Goal: Task Accomplishment & Management: Complete application form

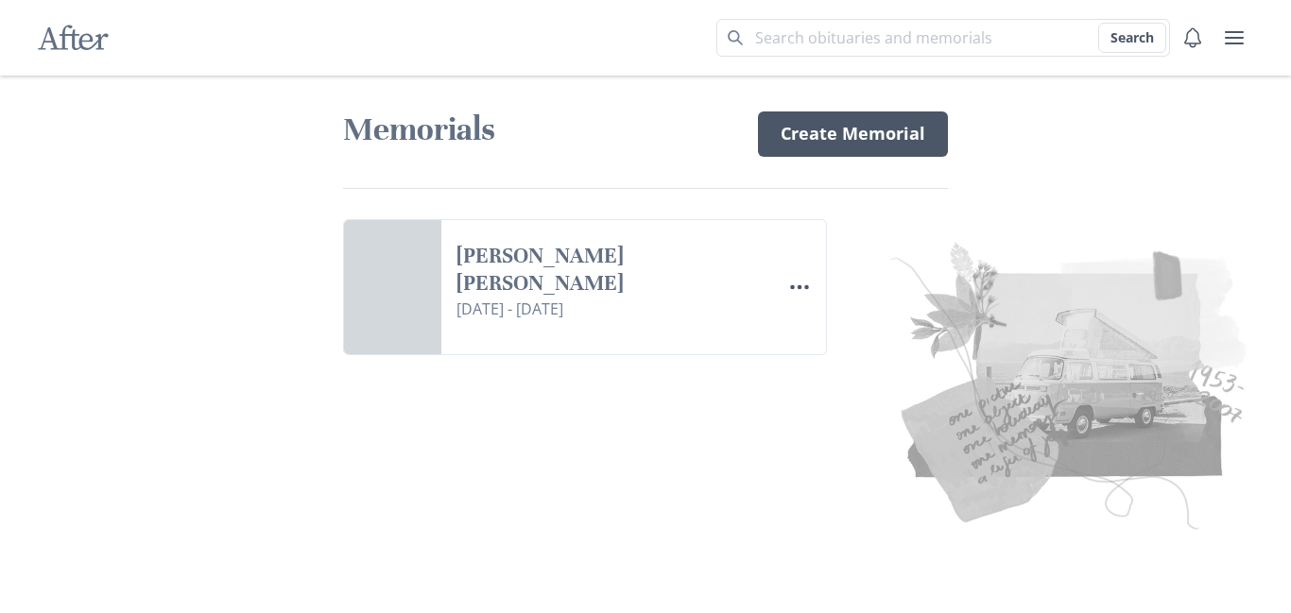
click at [824, 136] on link "Create Memorial" at bounding box center [853, 133] width 190 height 45
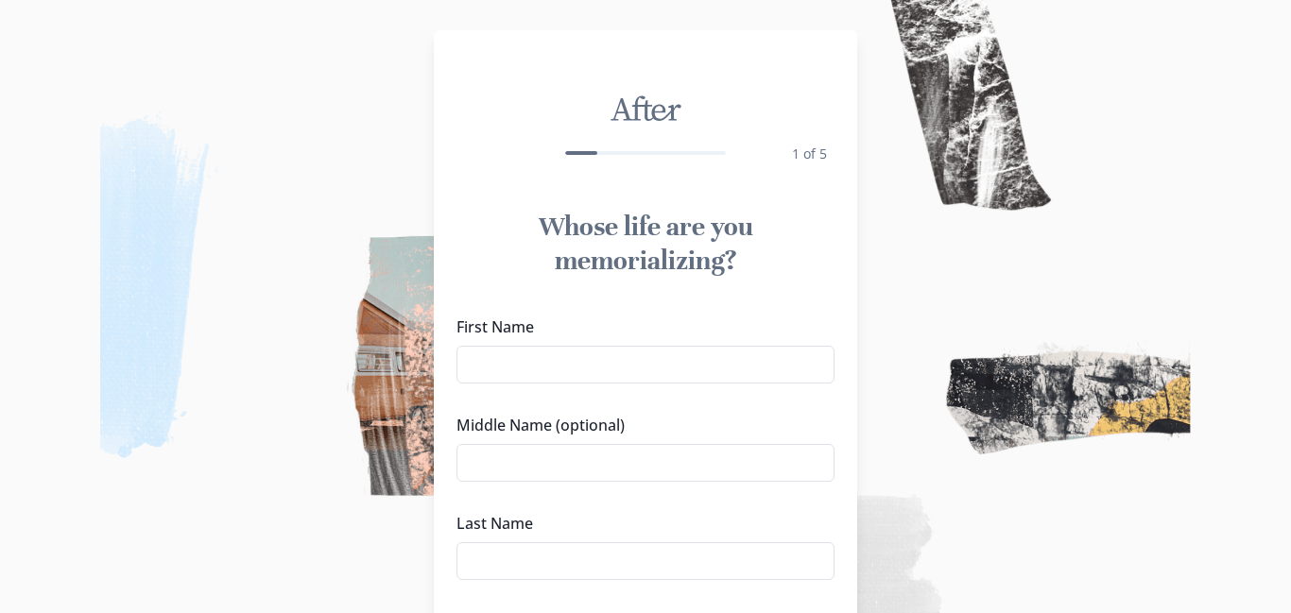
click at [570, 329] on label "First Name" at bounding box center [639, 327] width 367 height 23
click at [570, 346] on input "First Name" at bounding box center [645, 365] width 378 height 38
click at [814, 287] on div "Whose life are you memorializing?" at bounding box center [645, 244] width 423 height 98
drag, startPoint x: 596, startPoint y: 352, endPoint x: 612, endPoint y: 352, distance: 16.1
click at [596, 351] on input "First Name" at bounding box center [645, 365] width 378 height 38
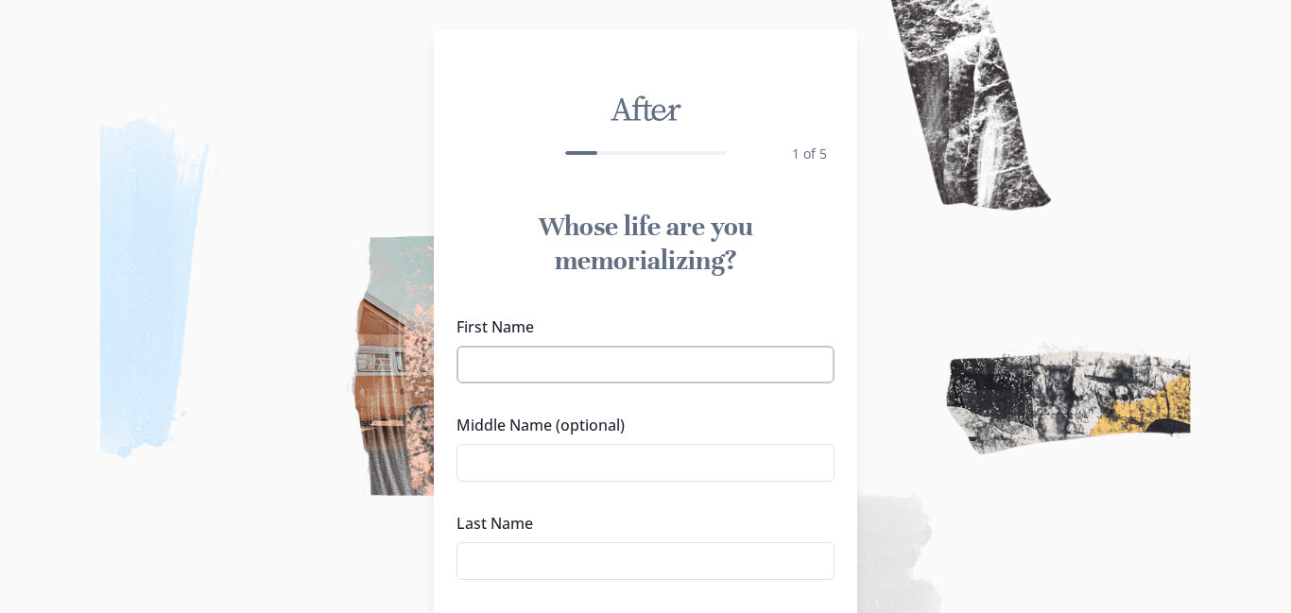
type input "[PERSON_NAME]"
click at [618, 466] on input "Middle Name (optional)" at bounding box center [645, 463] width 378 height 38
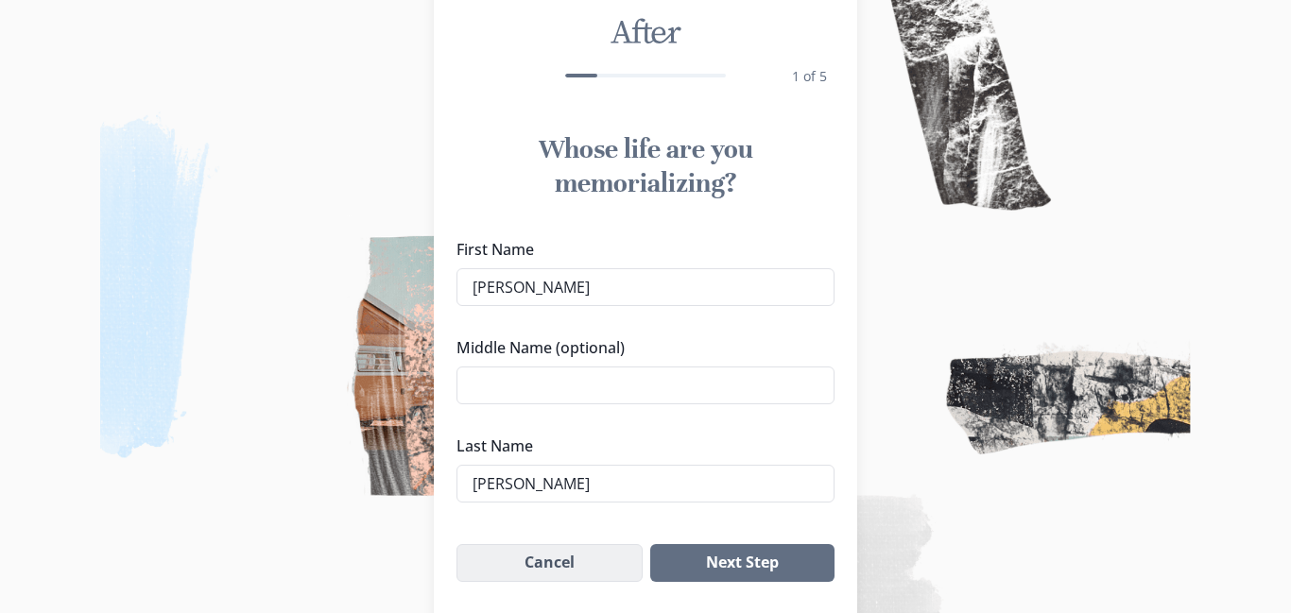
scroll to position [151, 0]
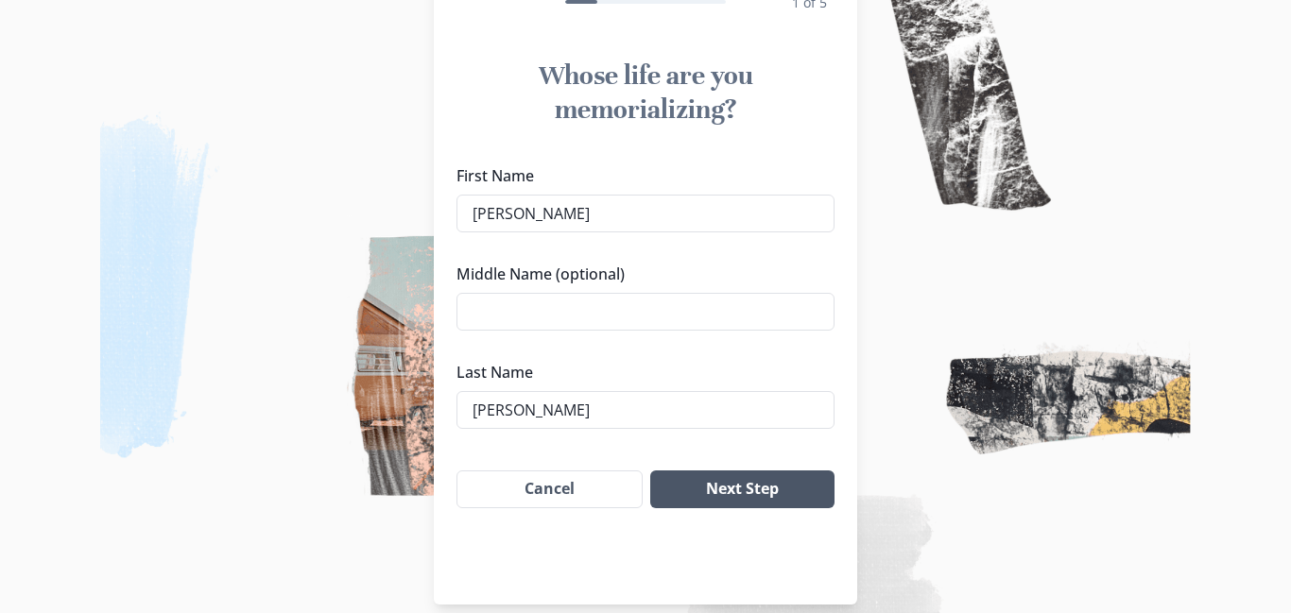
click at [751, 492] on button "Next Step" at bounding box center [742, 490] width 184 height 38
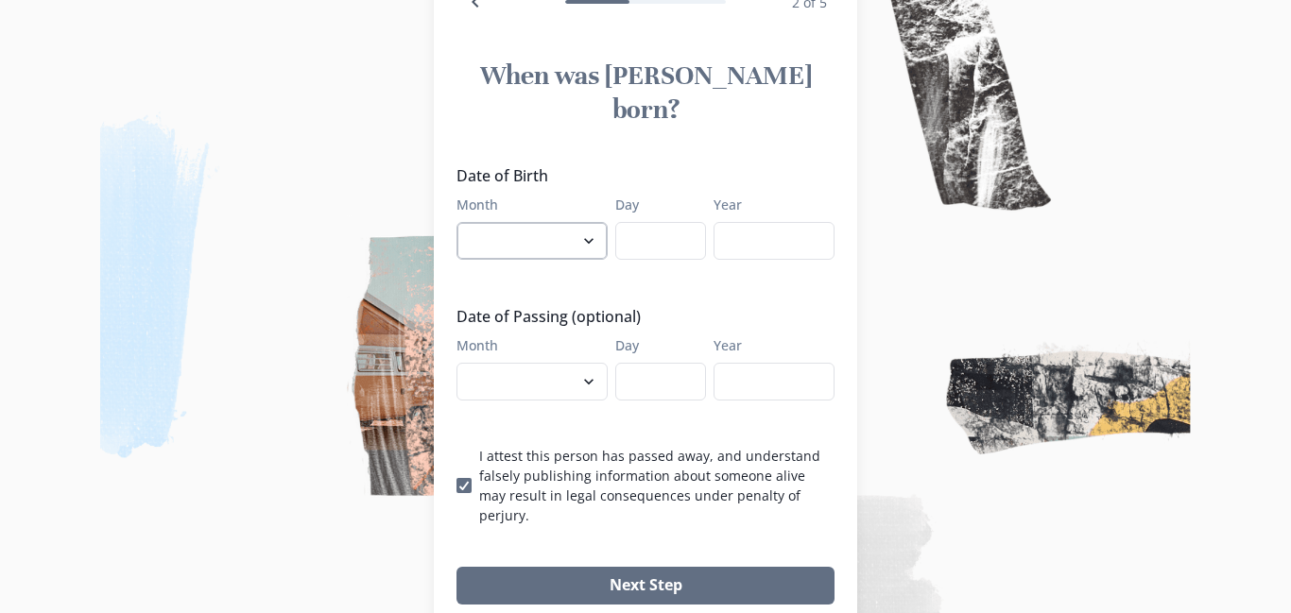
click at [583, 222] on select "January February March April May June July August September October November De…" at bounding box center [531, 241] width 151 height 38
select select "3"
click at [456, 222] on select "January February March April May June July August September October November De…" at bounding box center [531, 241] width 151 height 38
click at [653, 222] on input "Day" at bounding box center [660, 241] width 91 height 38
click at [647, 222] on input "Day" at bounding box center [660, 241] width 91 height 38
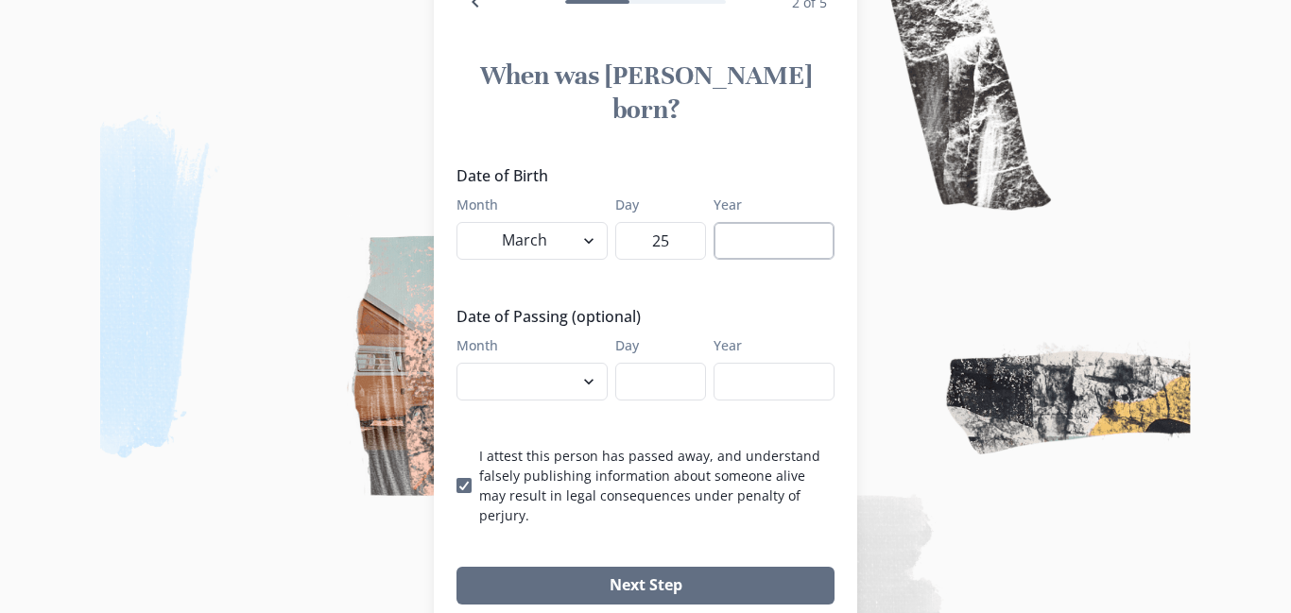
type input "25"
click at [744, 222] on input "Year" at bounding box center [773, 241] width 121 height 38
type input "1941"
click at [575, 363] on select "January February March April May June July August September October November De…" at bounding box center [531, 382] width 151 height 38
select select "9"
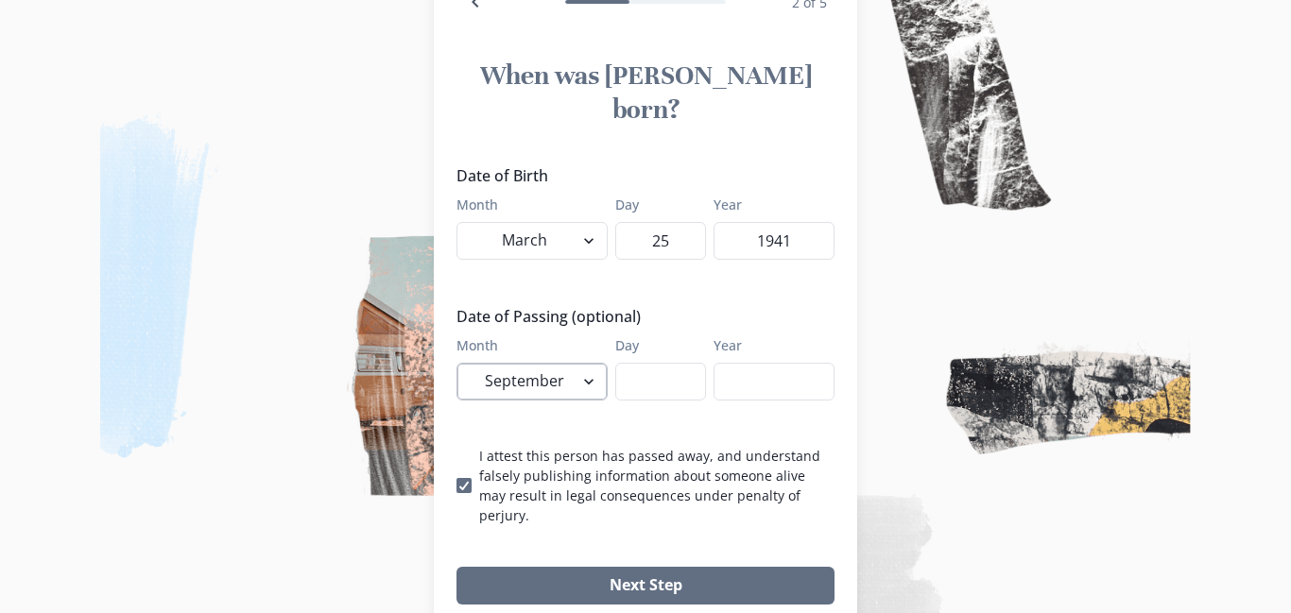
click at [456, 363] on select "January February March April May June July August September October November De…" at bounding box center [531, 382] width 151 height 38
click at [637, 363] on input "Day" at bounding box center [660, 382] width 91 height 38
type input "11"
click at [734, 363] on input "Year" at bounding box center [773, 382] width 121 height 38
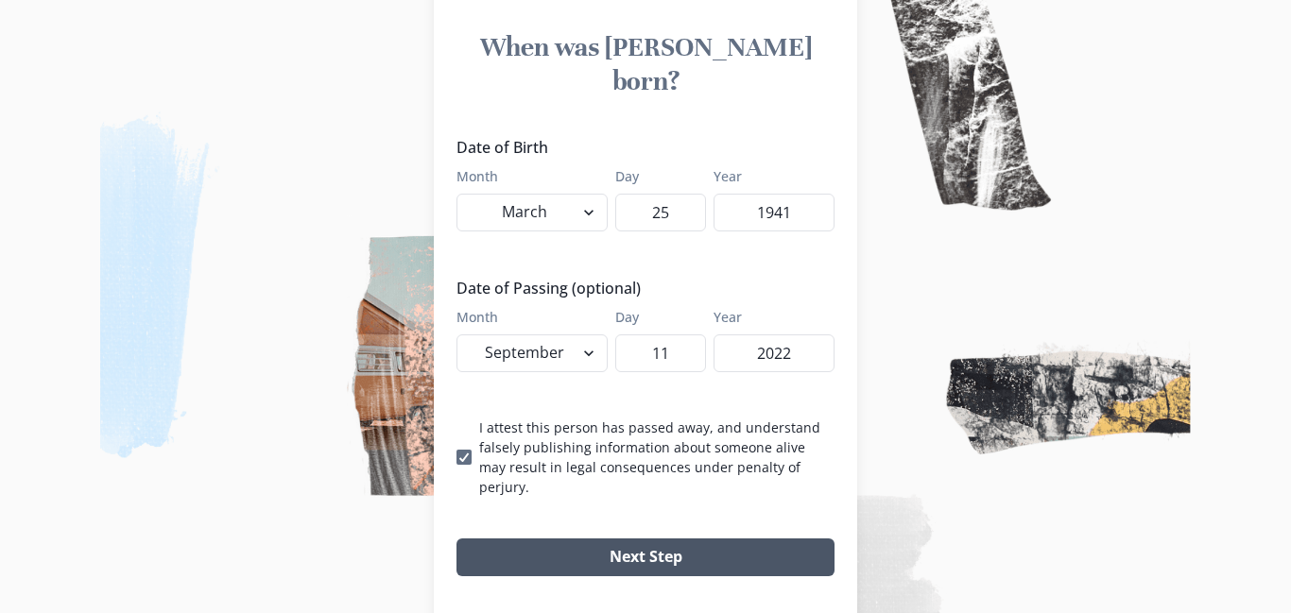
type input "2022"
click at [742, 539] on button "Next Step" at bounding box center [645, 558] width 378 height 38
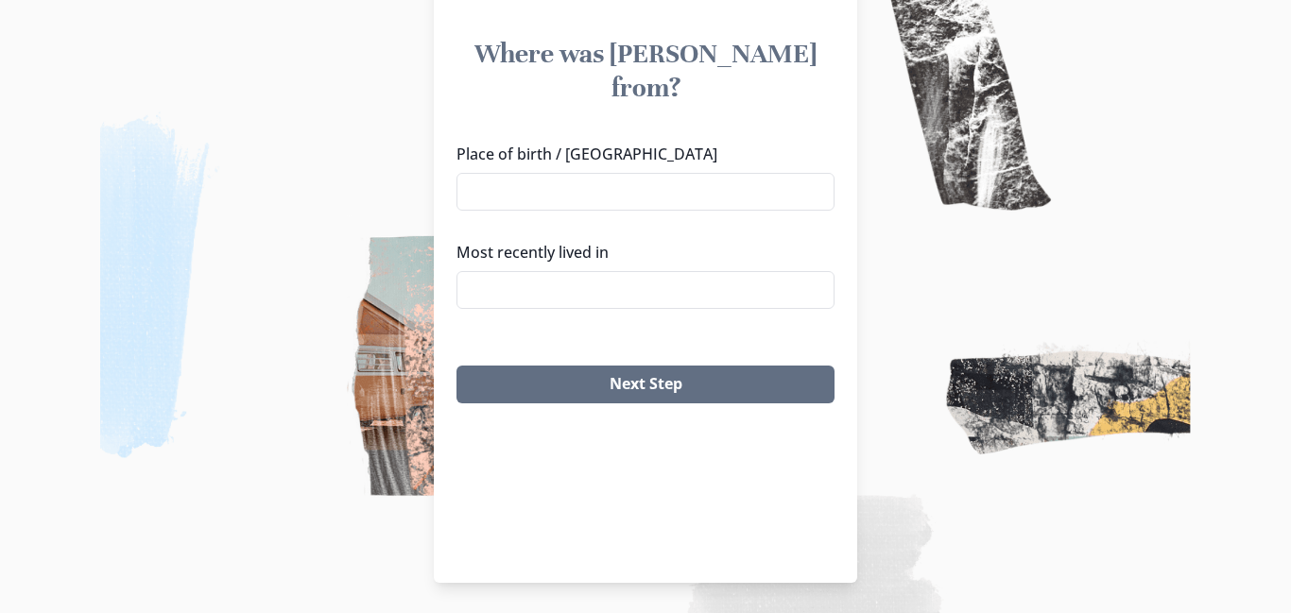
scroll to position [173, 0]
click at [641, 173] on input "Place of birth / [GEOGRAPHIC_DATA]" at bounding box center [645, 192] width 378 height 38
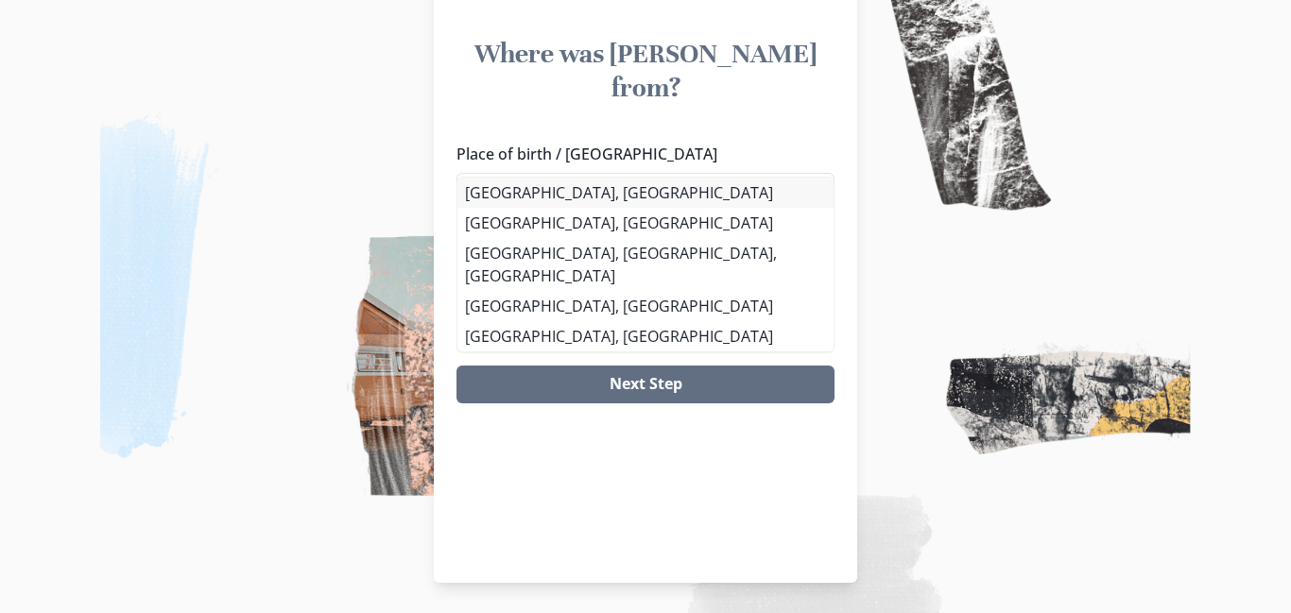
click at [612, 195] on div "Place of birth / Hometown [GEOGRAPHIC_DATA] [GEOGRAPHIC_DATA], [GEOGRAPHIC_DATA…" at bounding box center [645, 233] width 378 height 181
click at [546, 198] on li "[GEOGRAPHIC_DATA], [GEOGRAPHIC_DATA]" at bounding box center [645, 193] width 376 height 30
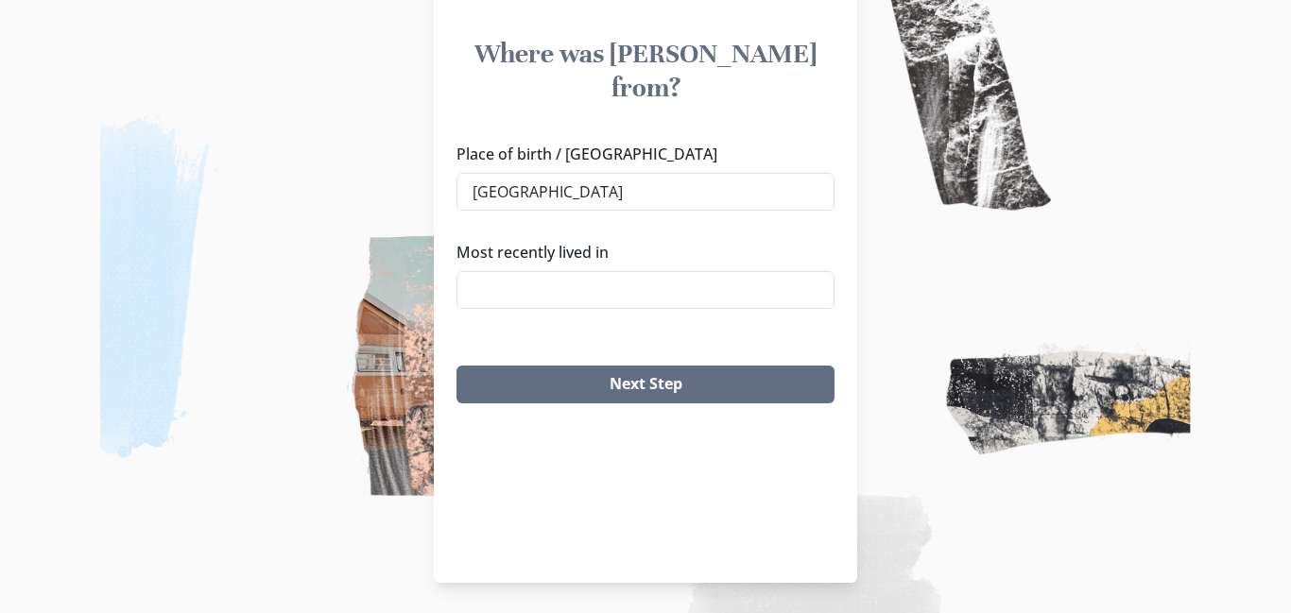
type input "[GEOGRAPHIC_DATA], [GEOGRAPHIC_DATA]"
click at [598, 271] on input "Most recently lived in" at bounding box center [645, 290] width 378 height 38
click at [593, 296] on li "Modesto, [GEOGRAPHIC_DATA]" at bounding box center [644, 291] width 375 height 30
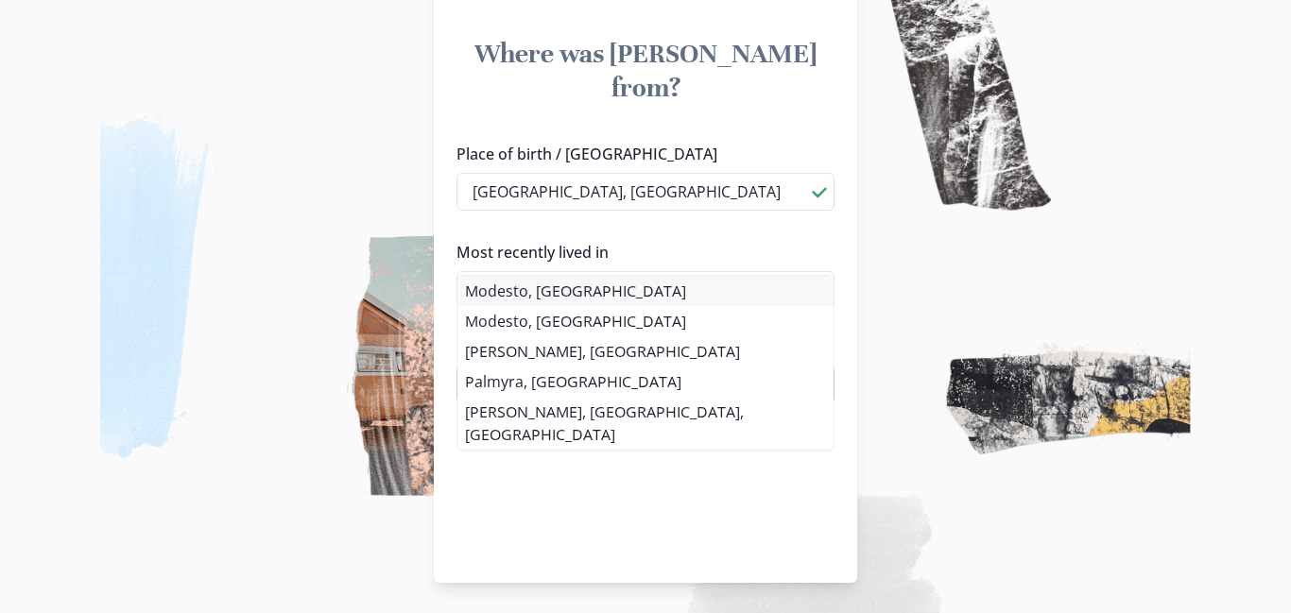
type input "Modesto, [GEOGRAPHIC_DATA]"
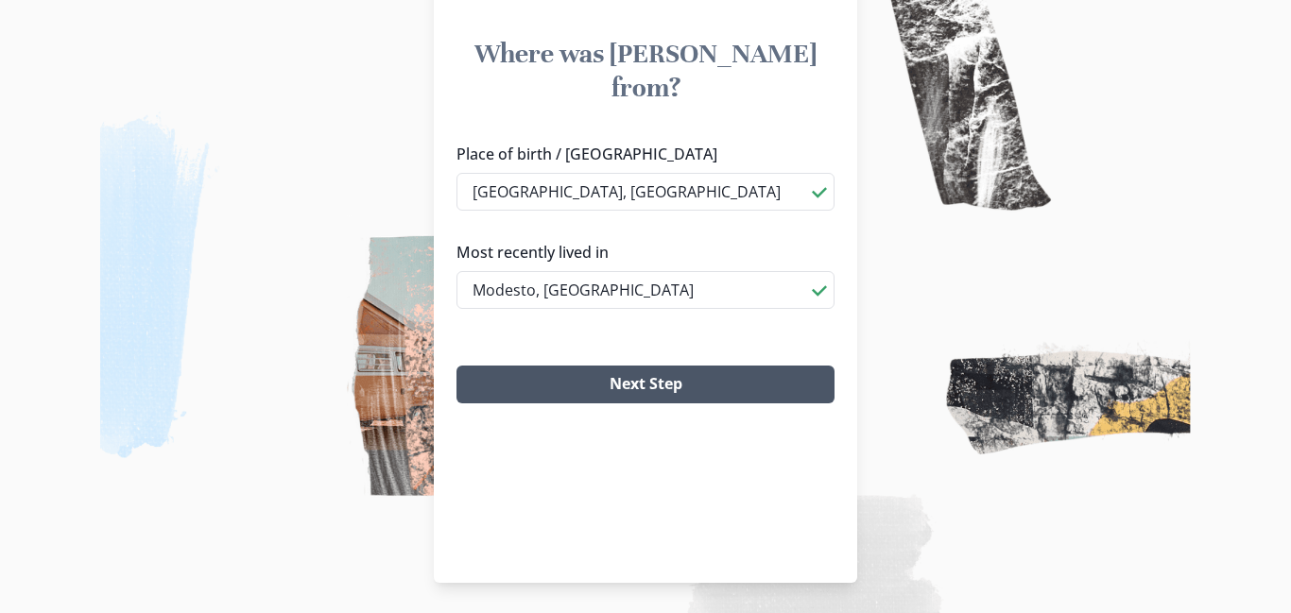
click at [622, 366] on button "Next Step" at bounding box center [645, 385] width 378 height 38
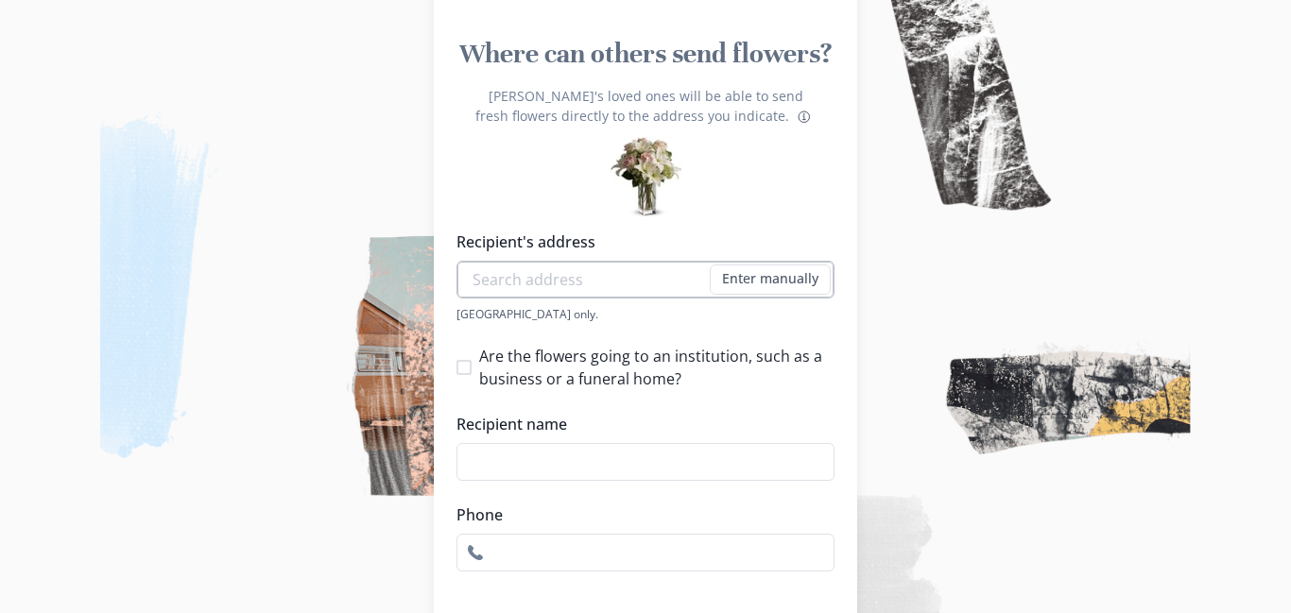
click at [625, 283] on input "Recipient's address" at bounding box center [645, 280] width 378 height 38
click at [648, 318] on li "[STREET_ADDRESS][PERSON_NAME]" at bounding box center [644, 314] width 375 height 30
type input "[STREET_ADDRESS][PERSON_NAME]"
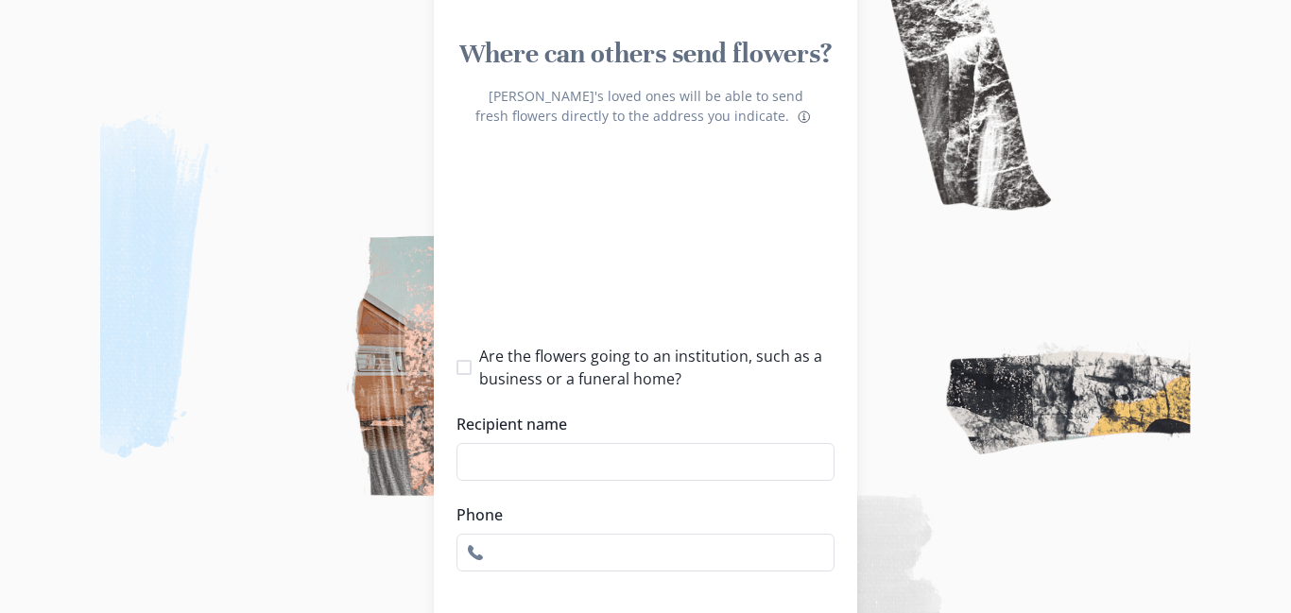
type input "1"
select select "CA"
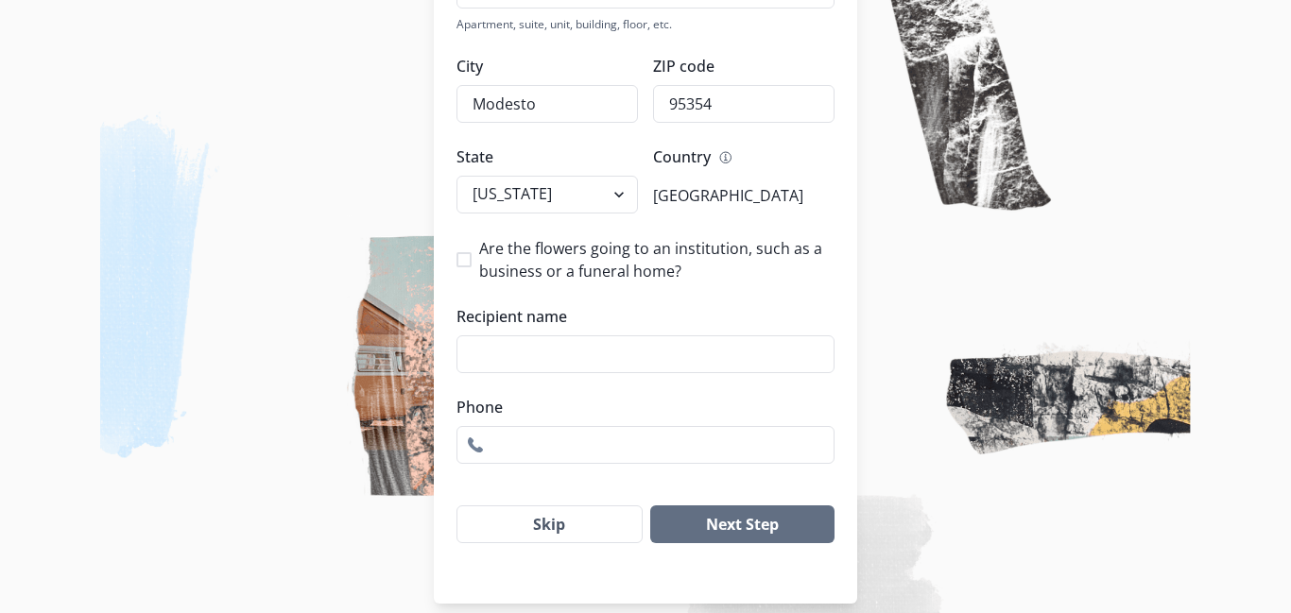
scroll to position [574, 0]
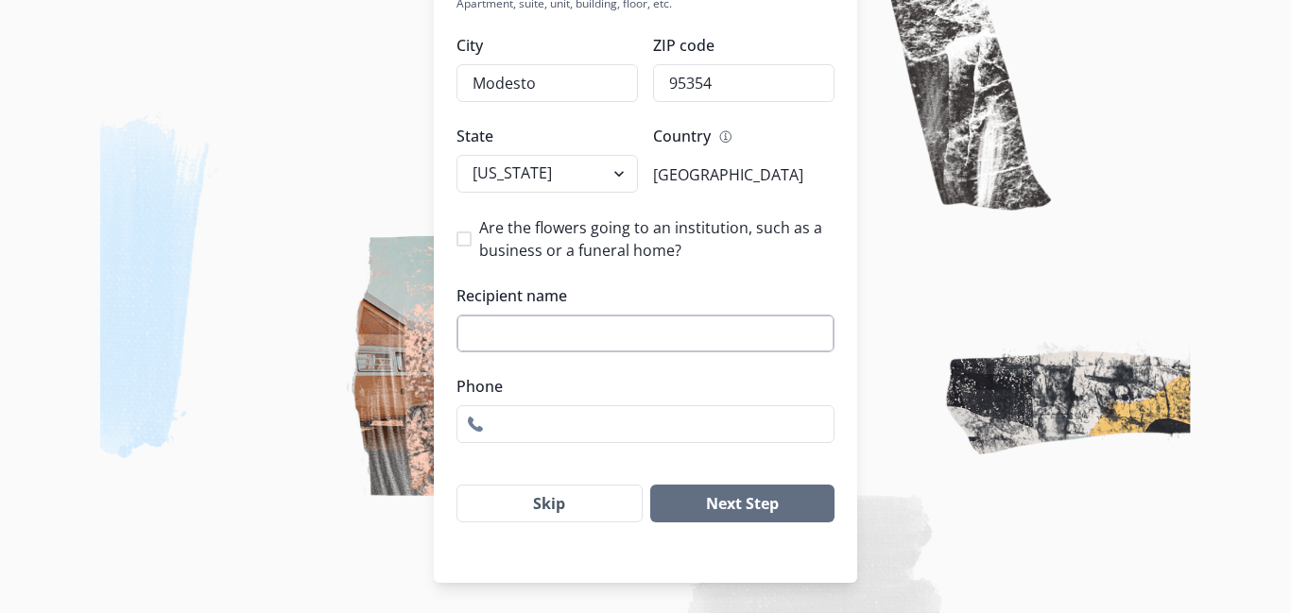
click at [674, 328] on input "Recipient name" at bounding box center [645, 334] width 378 height 38
type input "Cathedral of Faith"
click at [538, 427] on input "Phone" at bounding box center [645, 424] width 378 height 38
paste input "408.267.4691"
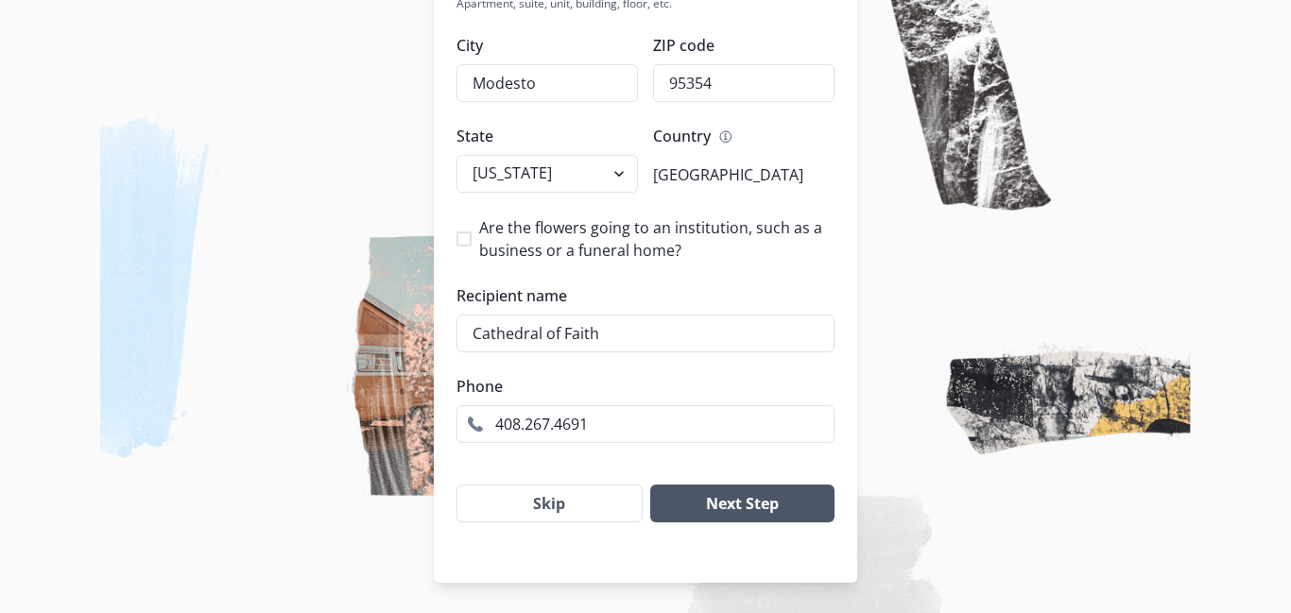
type input "408.267.4691"
click at [813, 501] on button "Next Step" at bounding box center [742, 504] width 184 height 38
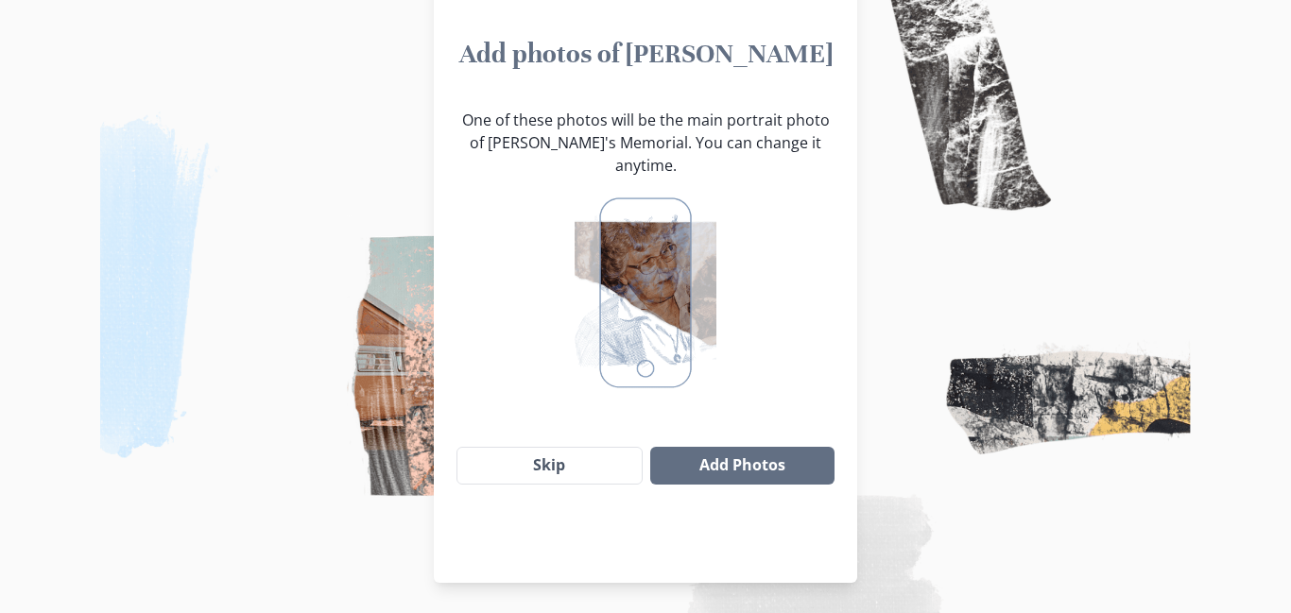
scroll to position [173, 0]
click at [667, 282] on img at bounding box center [644, 293] width 141 height 202
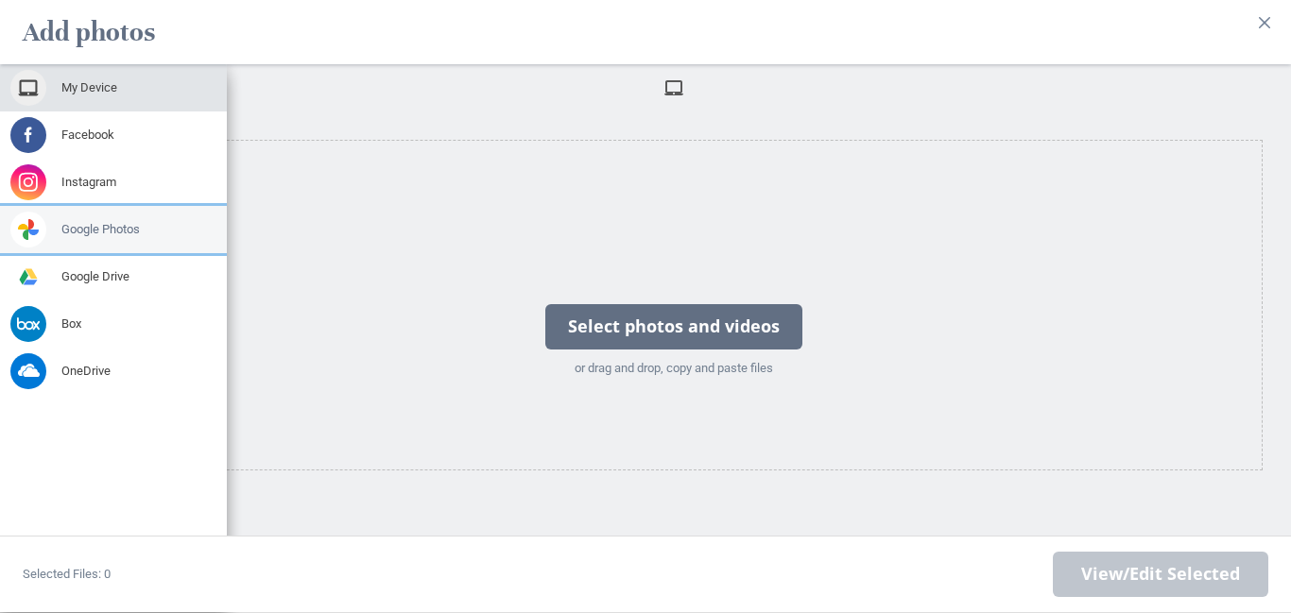
click at [32, 227] on span at bounding box center [28, 230] width 36 height 36
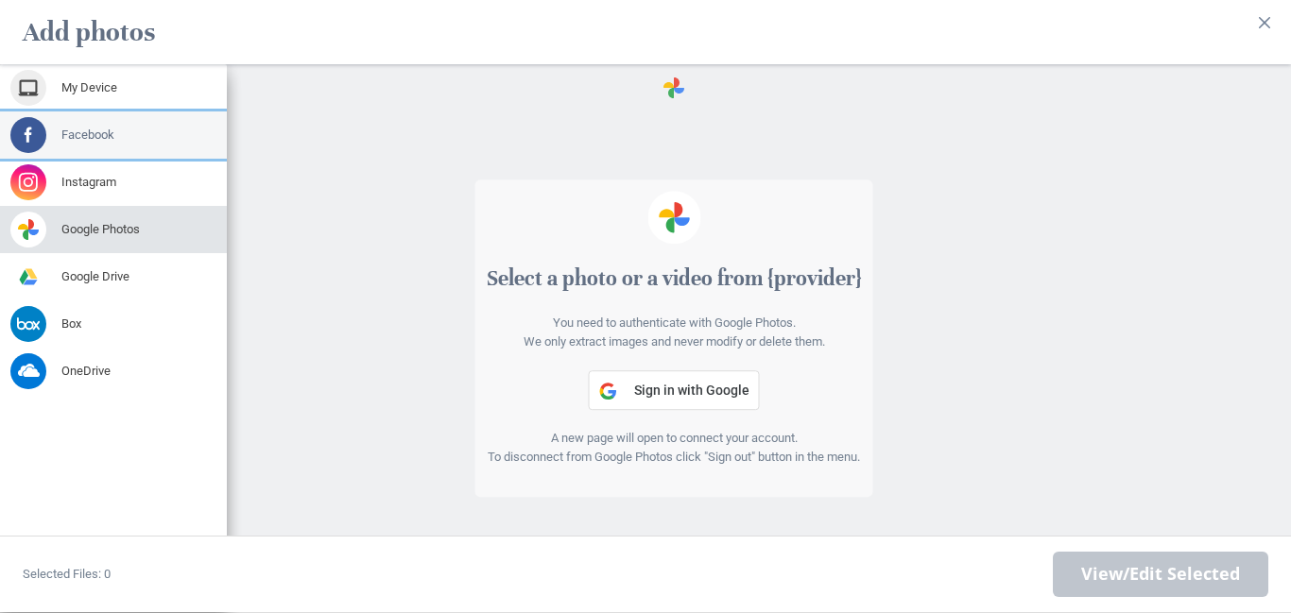
click at [99, 136] on span "Facebook" at bounding box center [87, 135] width 53 height 17
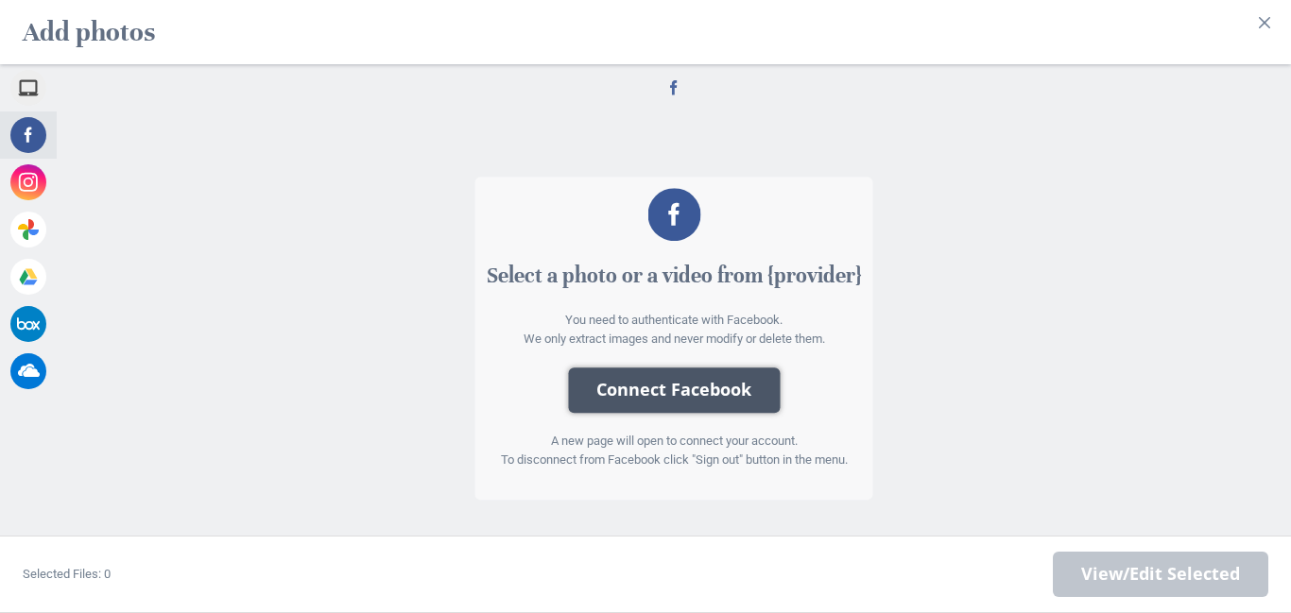
click at [667, 391] on button "Connect Facebook" at bounding box center [674, 390] width 212 height 45
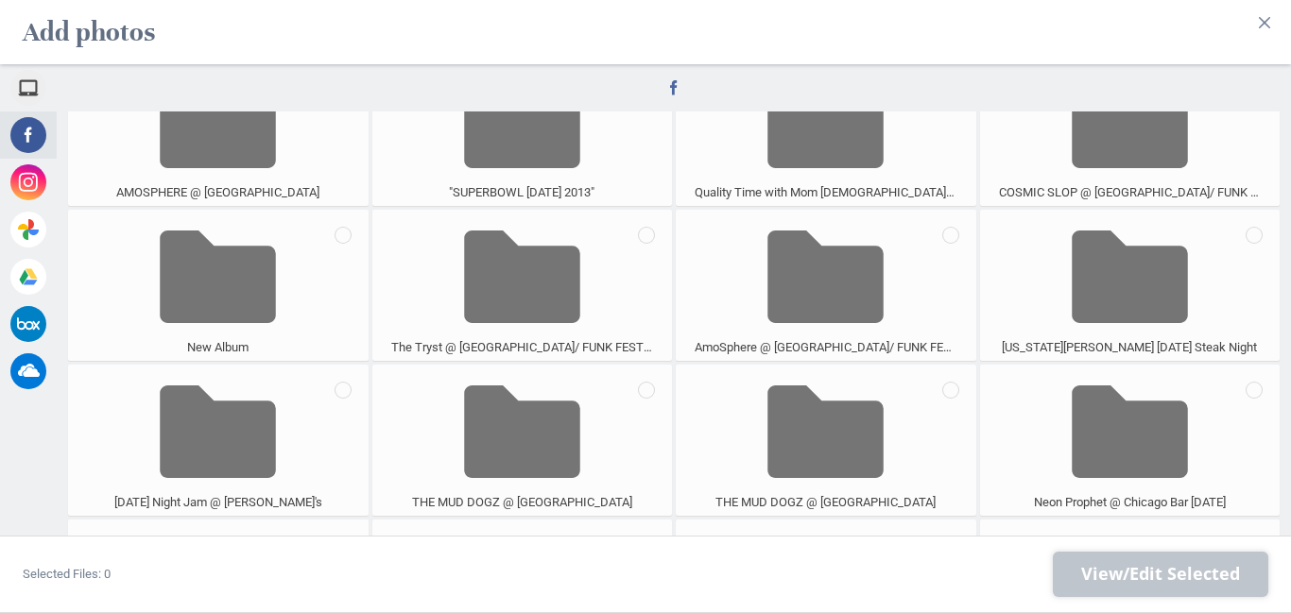
scroll to position [859, 0]
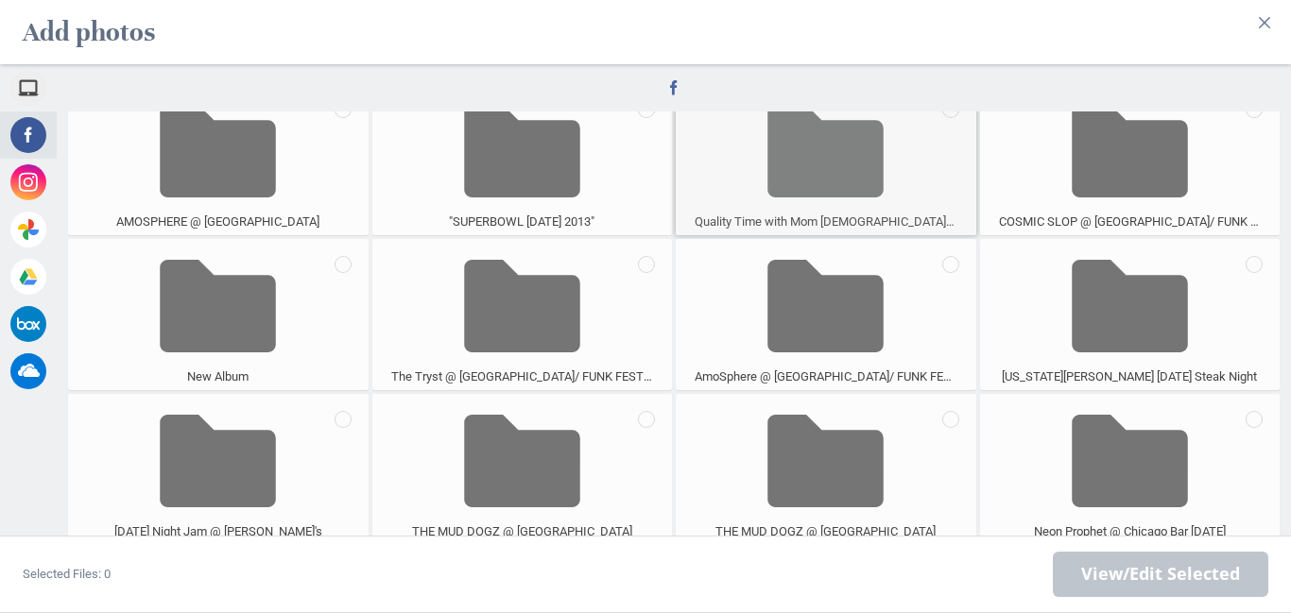
click at [904, 195] on div "Quality Time with Mom [DEMOGRAPHIC_DATA]/20012" at bounding box center [826, 159] width 300 height 151
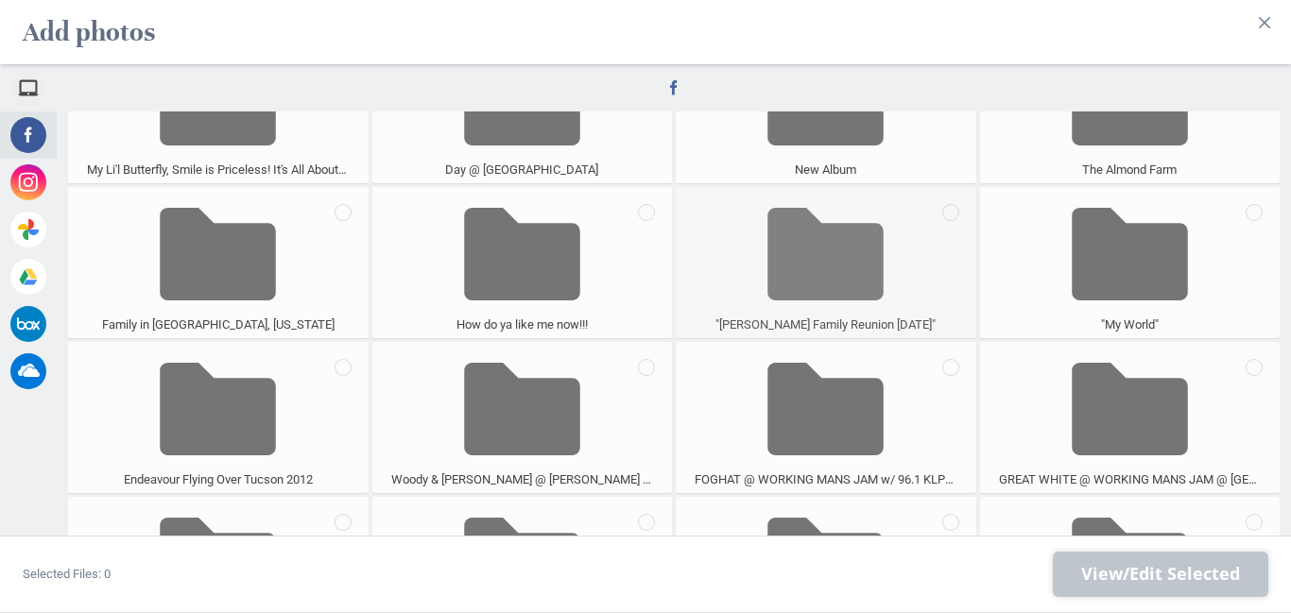
scroll to position [1530, 0]
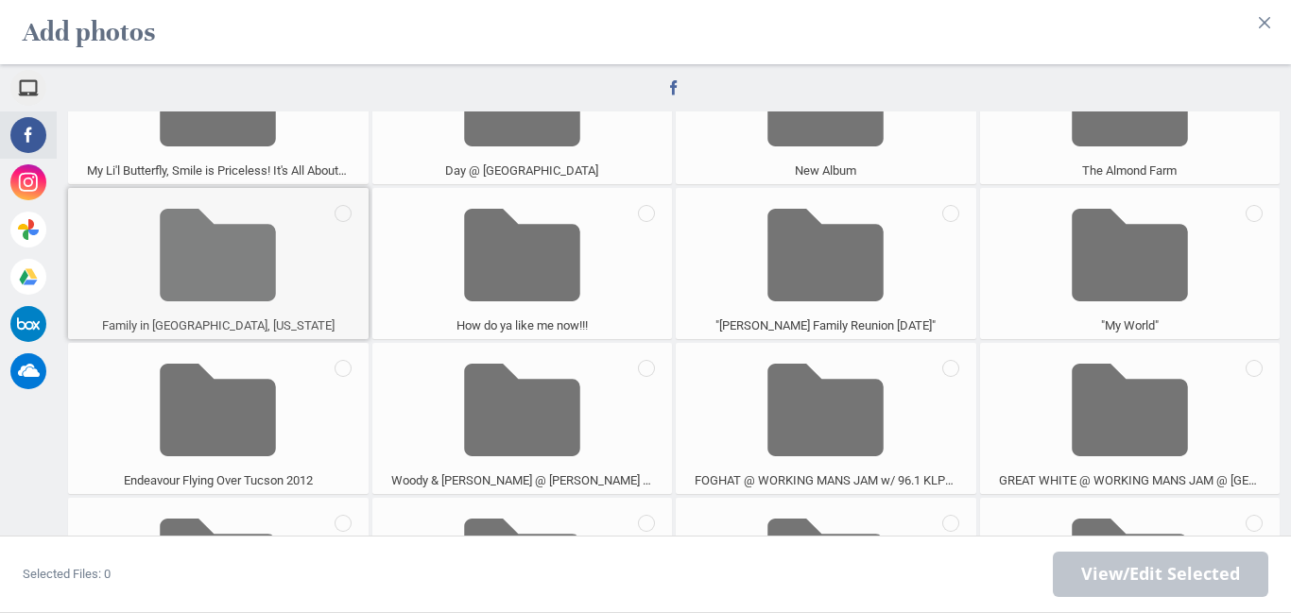
click at [209, 263] on span at bounding box center [218, 255] width 116 height 125
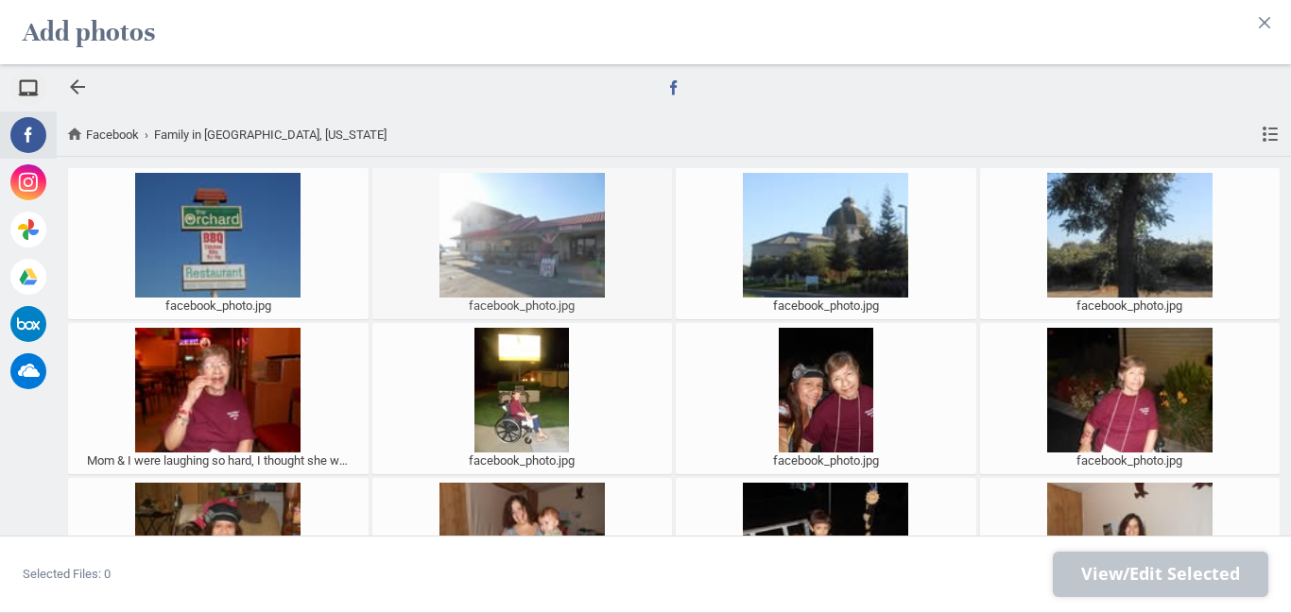
scroll to position [0, 0]
click at [77, 82] on div at bounding box center [77, 87] width 23 height 23
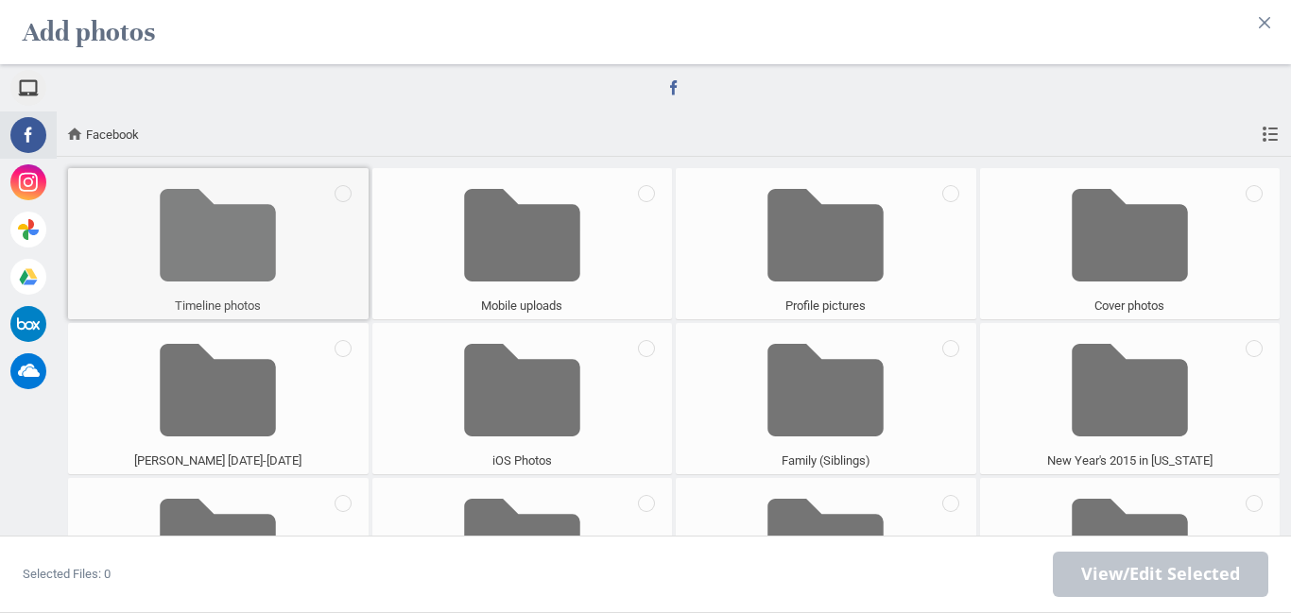
click at [237, 248] on span at bounding box center [218, 235] width 116 height 125
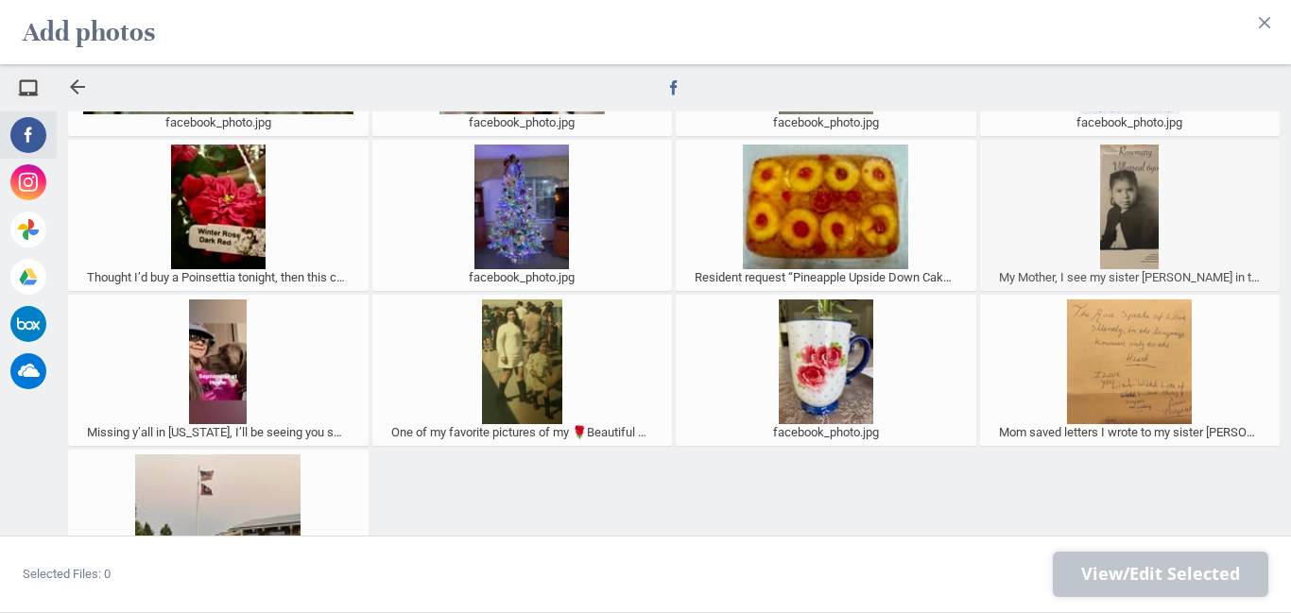
scroll to position [639, 0]
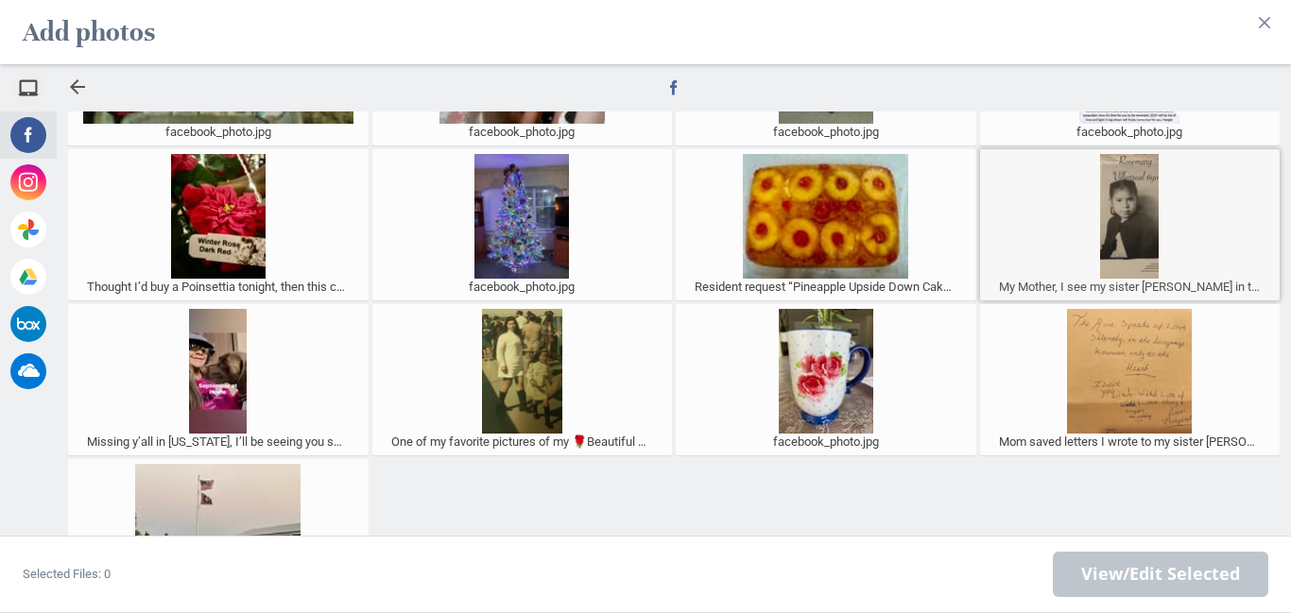
click at [1129, 224] on div at bounding box center [1129, 216] width 291 height 125
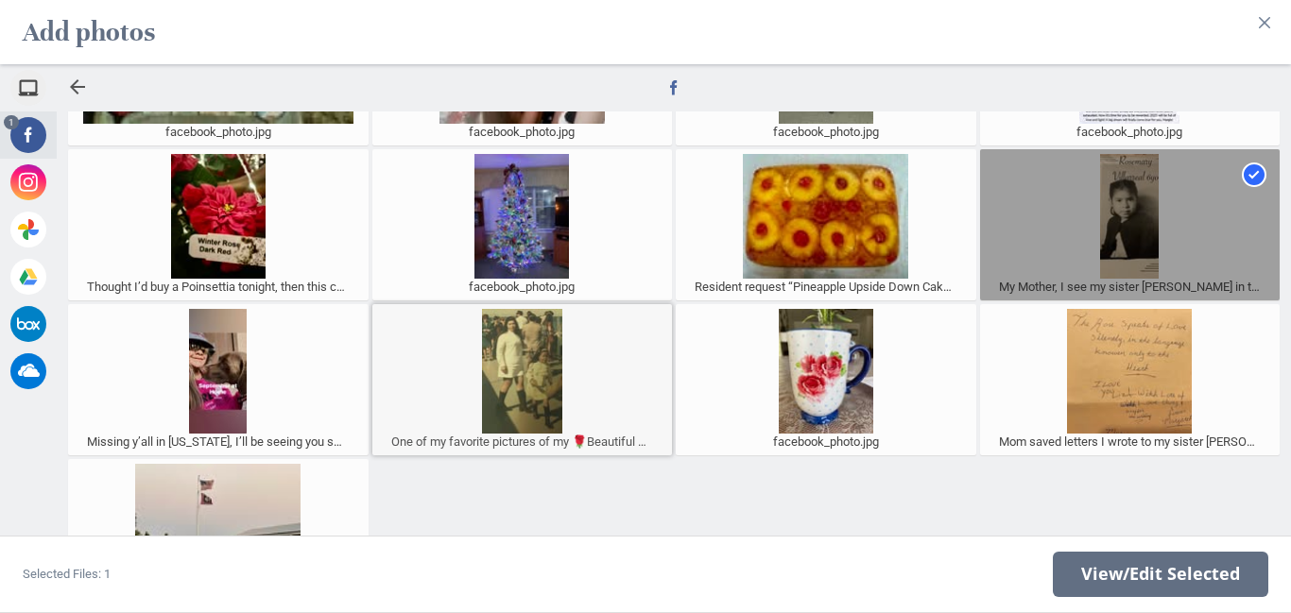
click at [547, 396] on div at bounding box center [522, 371] width 291 height 125
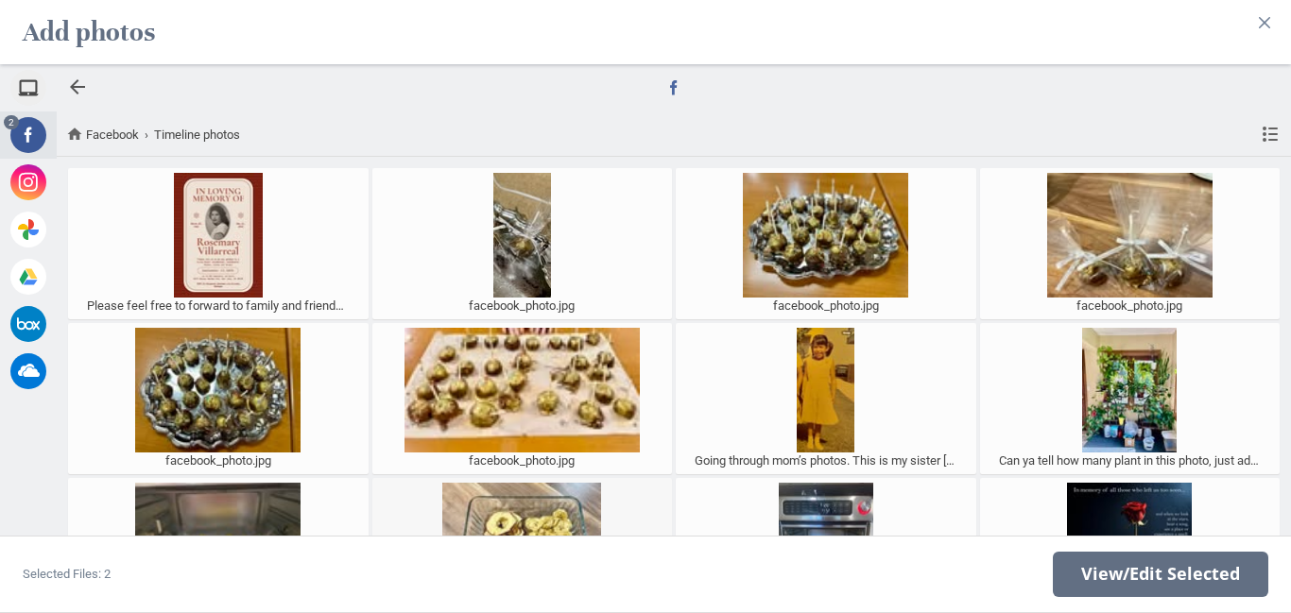
scroll to position [0, 0]
click at [74, 86] on div at bounding box center [77, 87] width 23 height 23
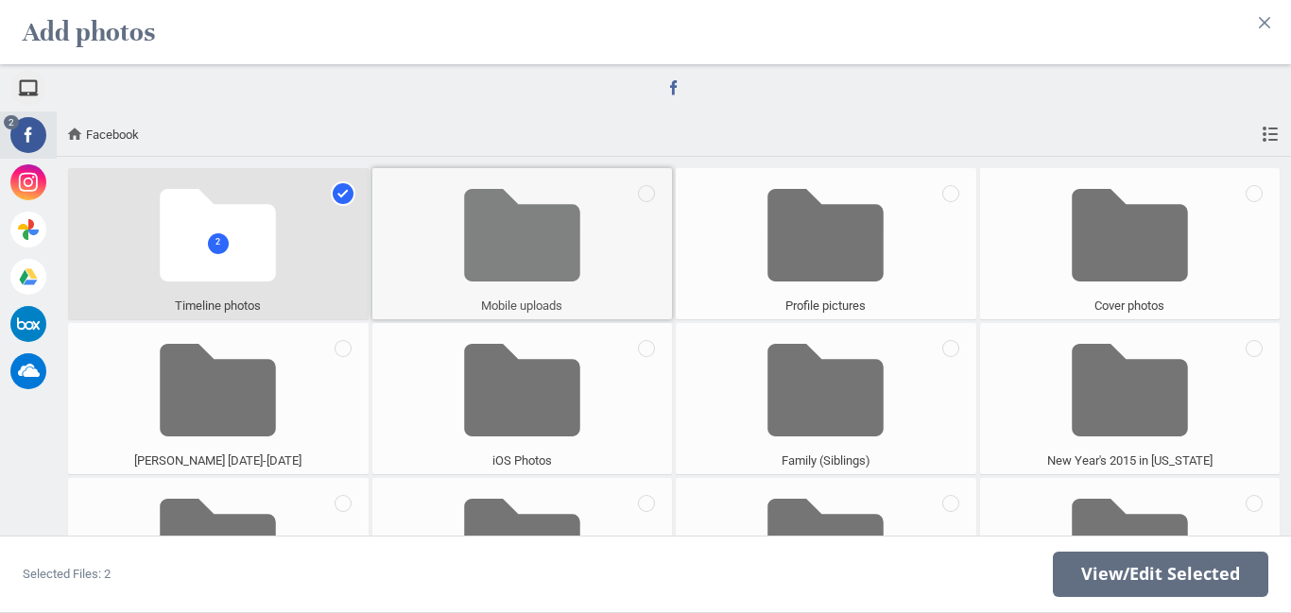
click at [542, 250] on span at bounding box center [522, 235] width 116 height 125
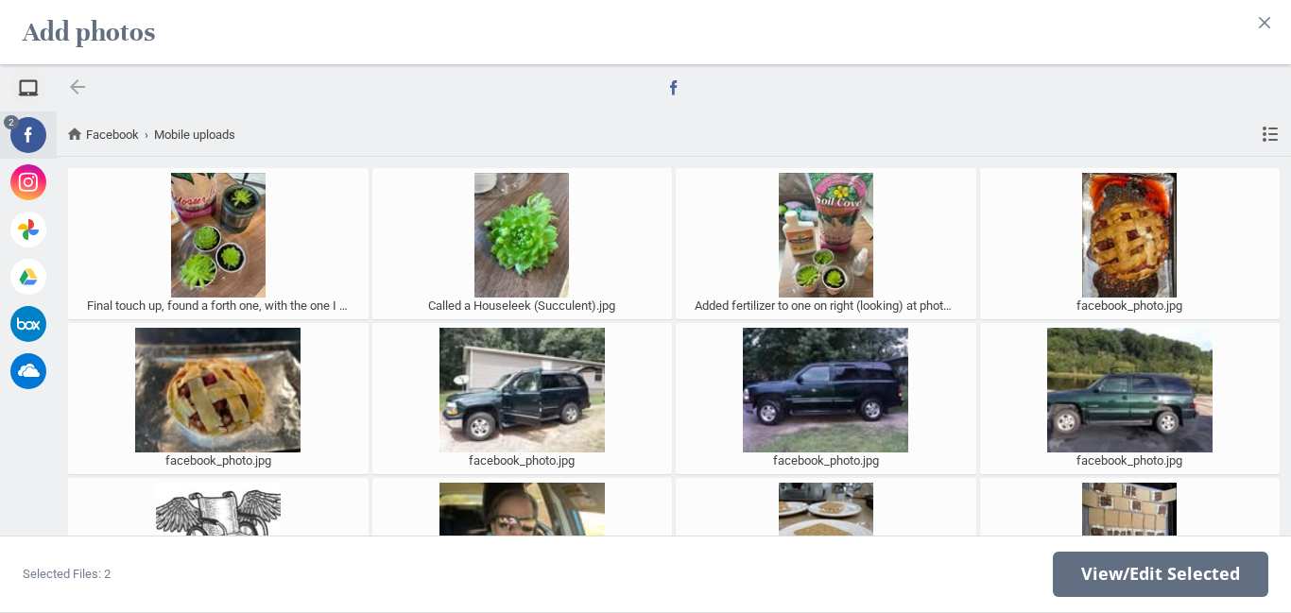
click at [79, 85] on div at bounding box center [77, 87] width 23 height 23
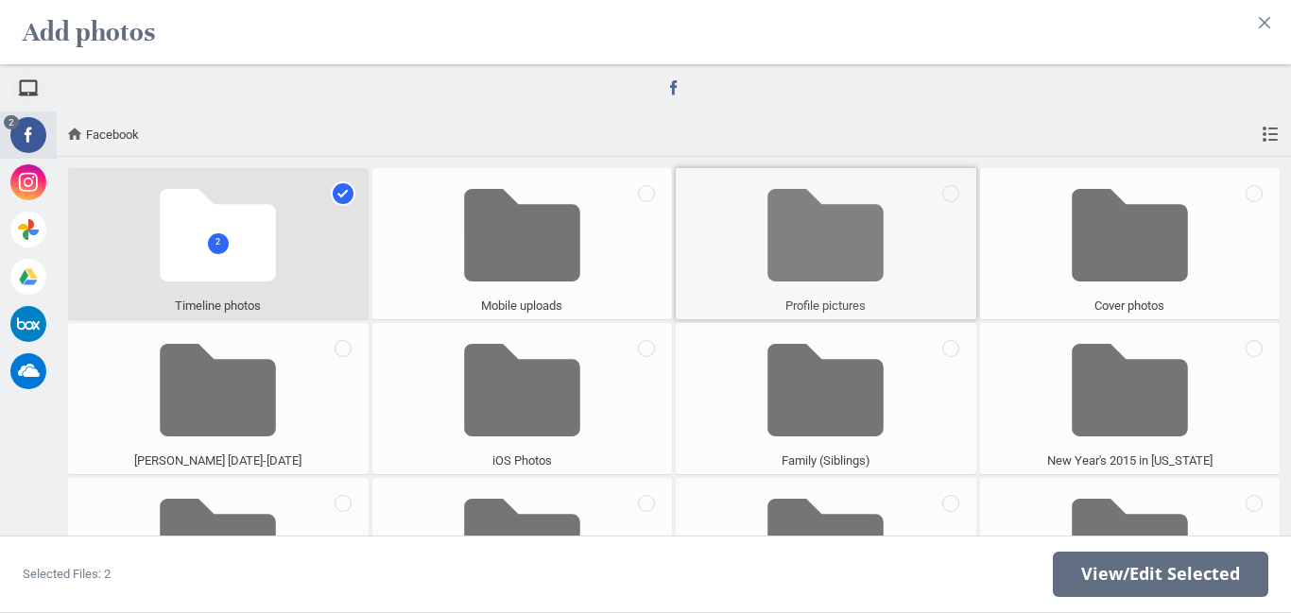
click at [817, 269] on span at bounding box center [825, 235] width 116 height 125
click at [855, 265] on span at bounding box center [825, 235] width 116 height 125
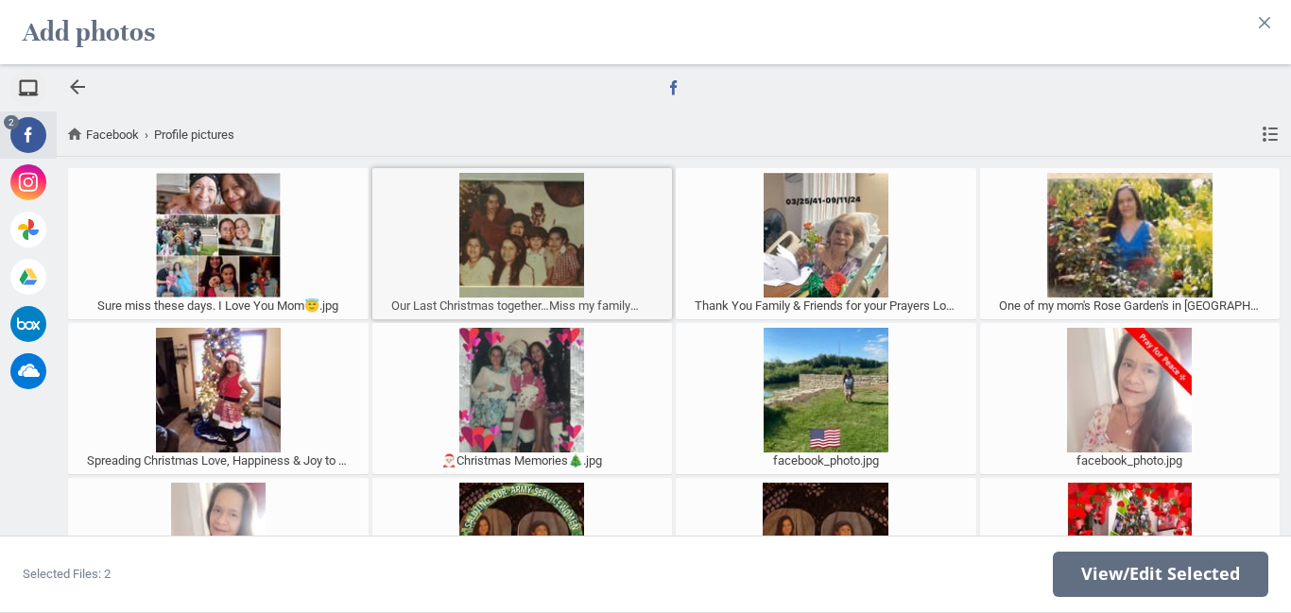
click at [511, 232] on div at bounding box center [522, 235] width 291 height 125
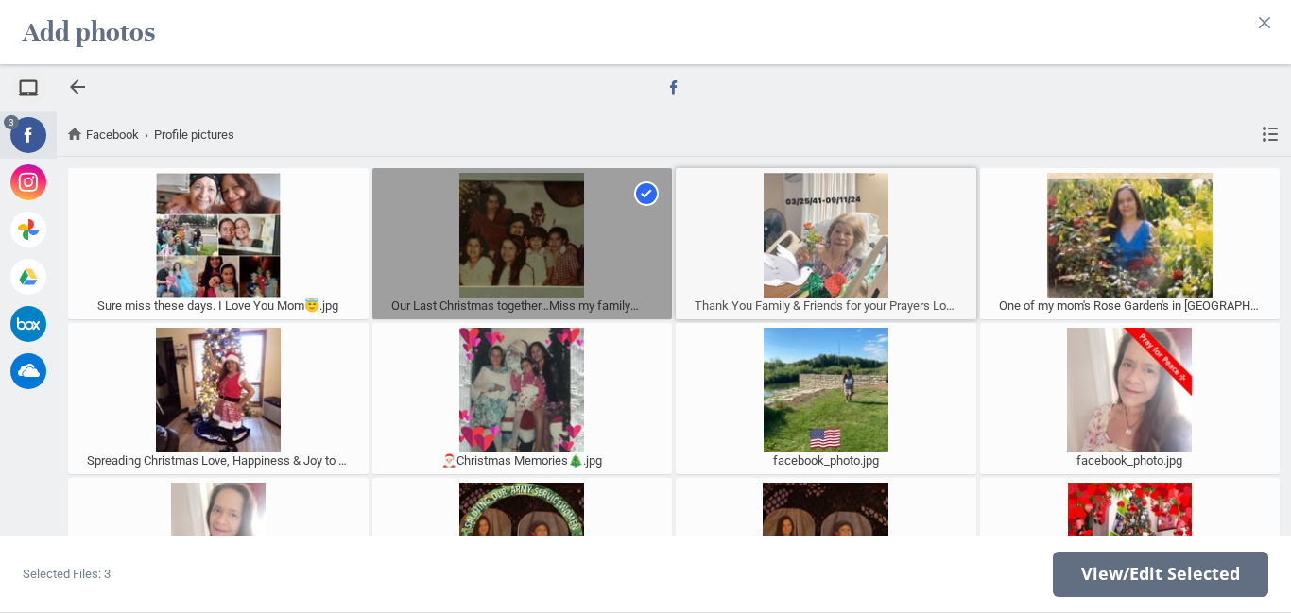
click at [817, 251] on div at bounding box center [825, 235] width 291 height 125
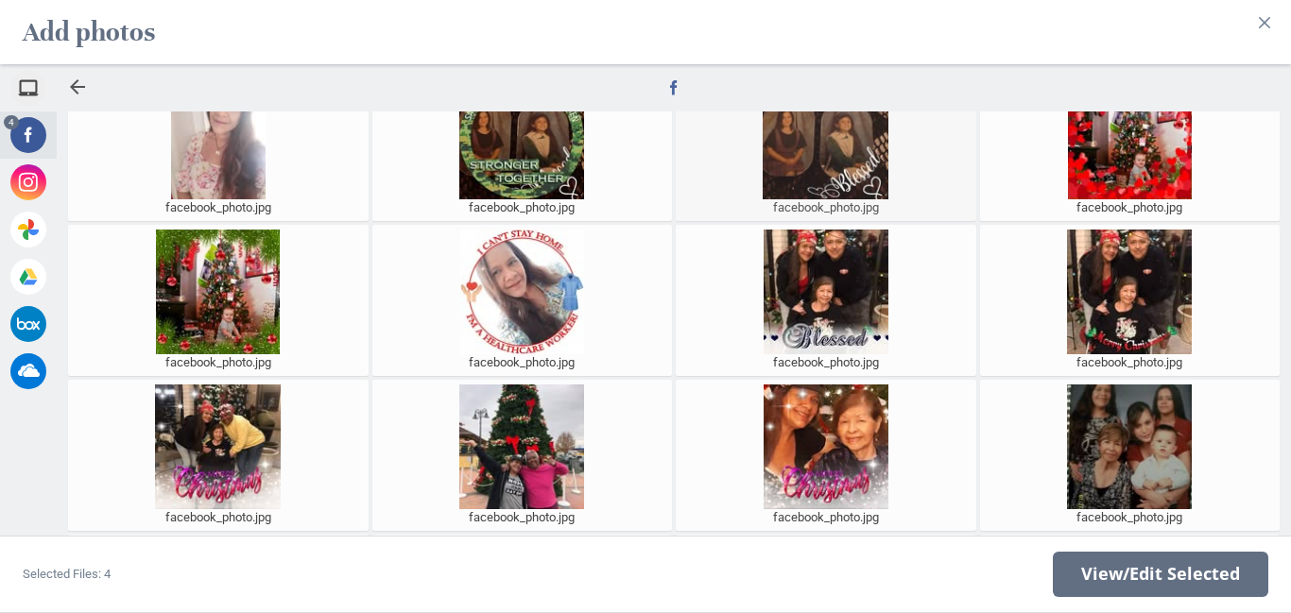
scroll to position [440, 0]
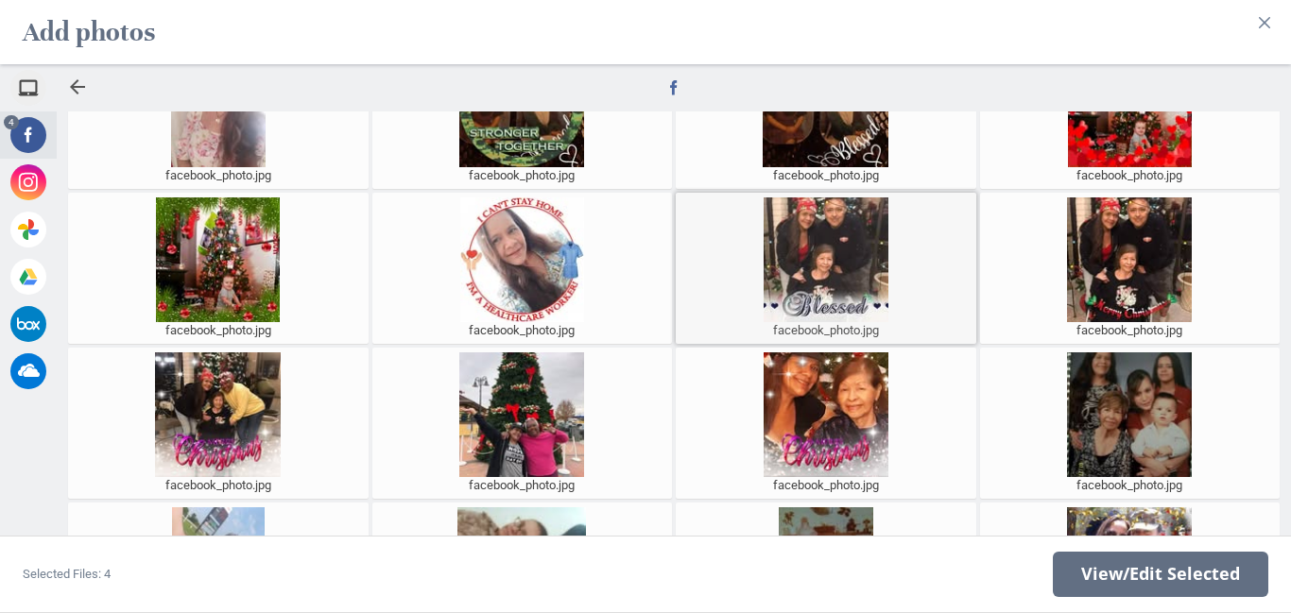
click at [813, 249] on div at bounding box center [825, 259] width 291 height 125
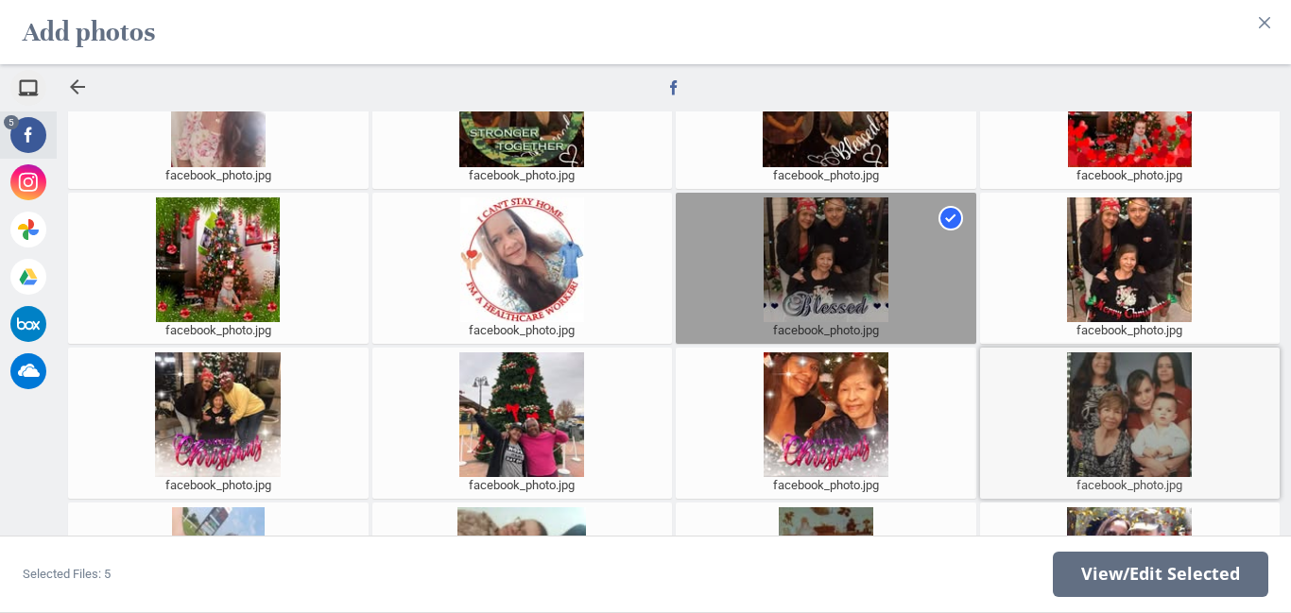
click at [1135, 406] on div at bounding box center [1129, 414] width 291 height 125
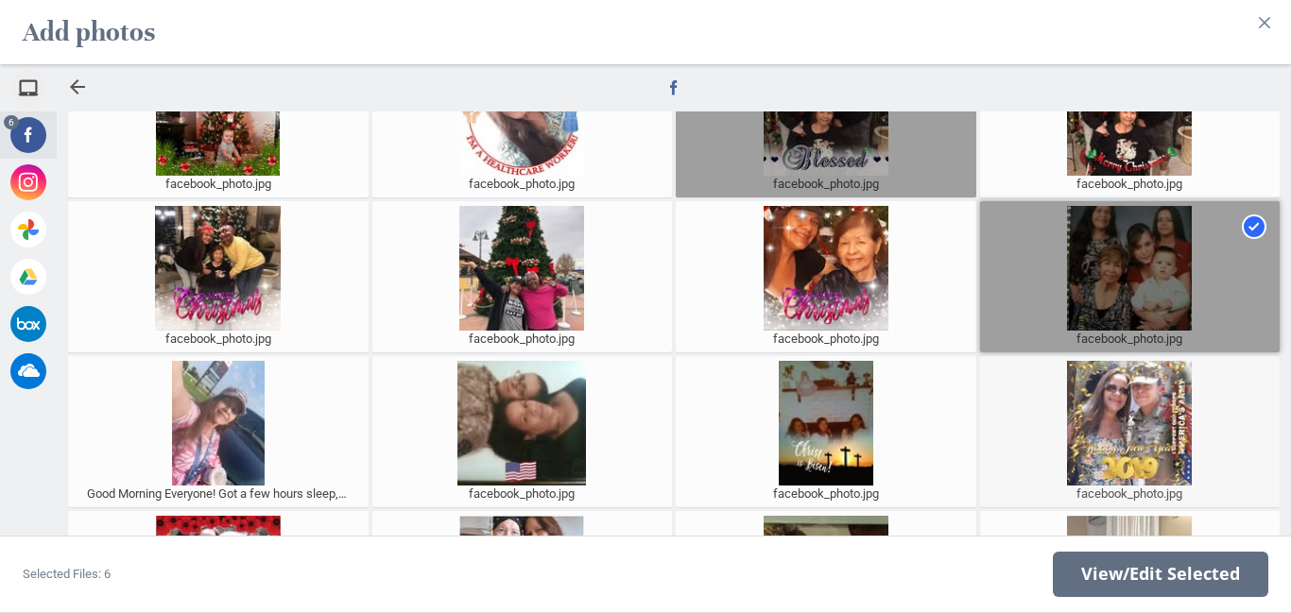
scroll to position [588, 0]
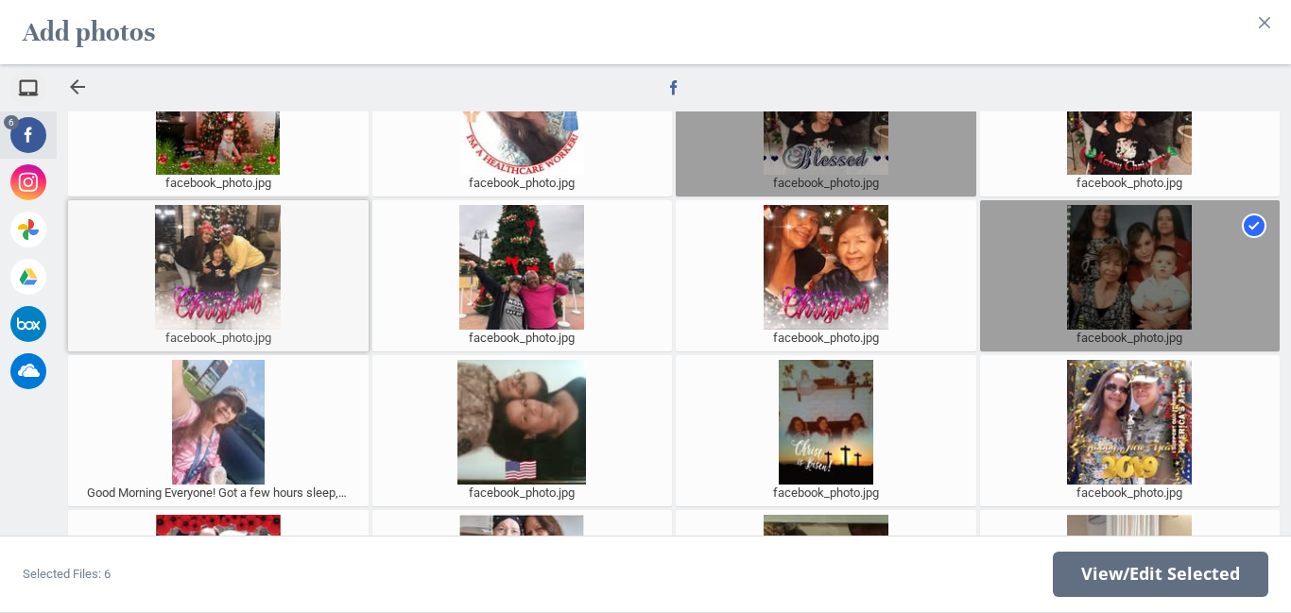
click at [212, 265] on div at bounding box center [218, 267] width 291 height 125
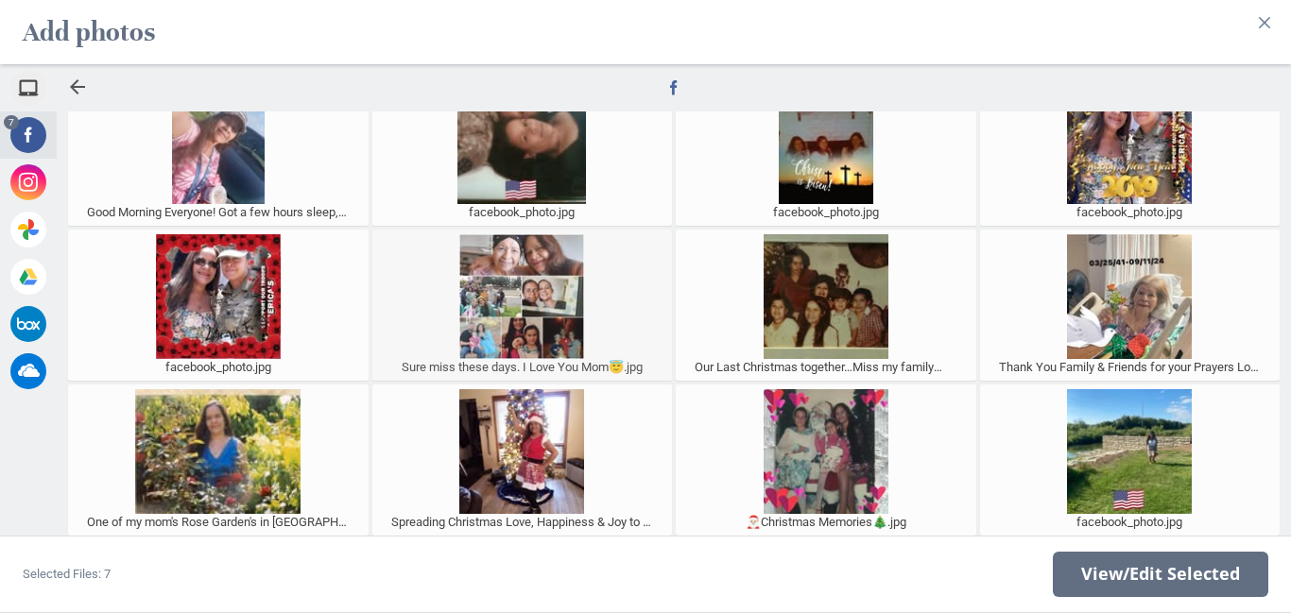
scroll to position [921, 0]
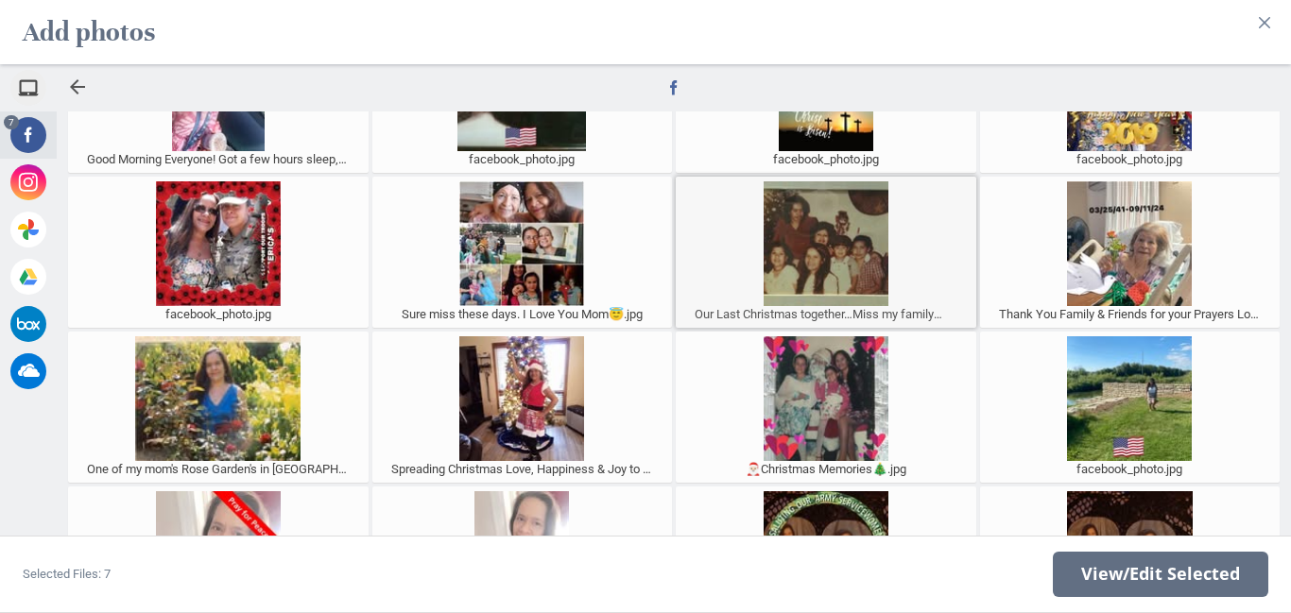
click at [796, 266] on div at bounding box center [825, 243] width 291 height 125
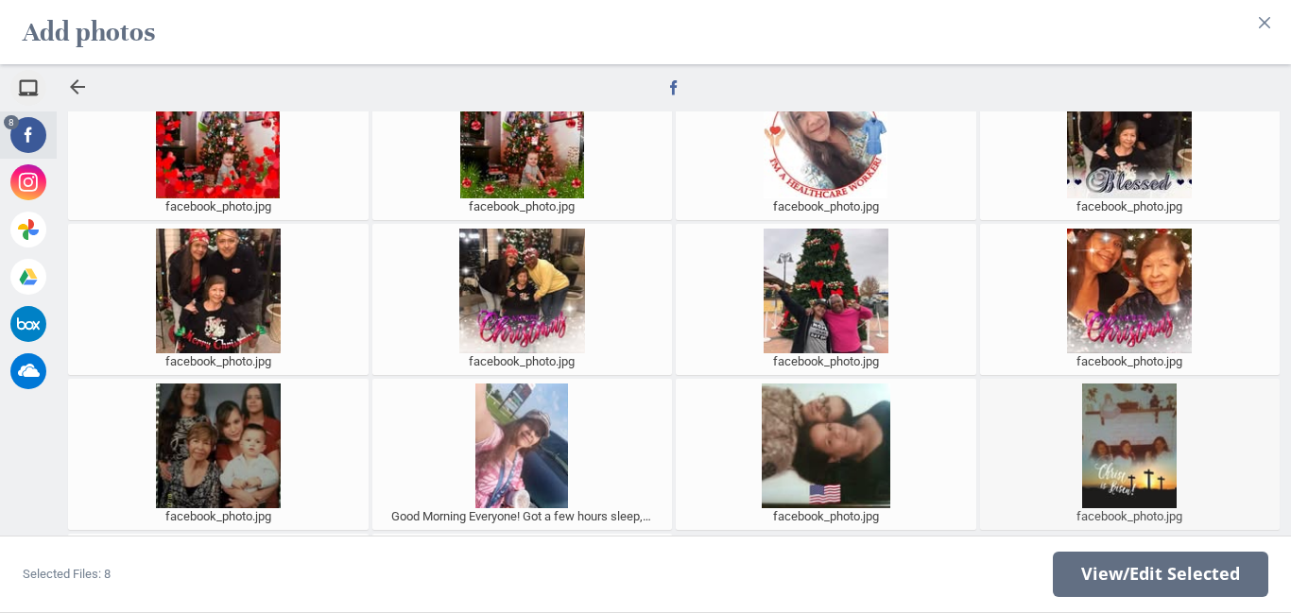
scroll to position [1496, 0]
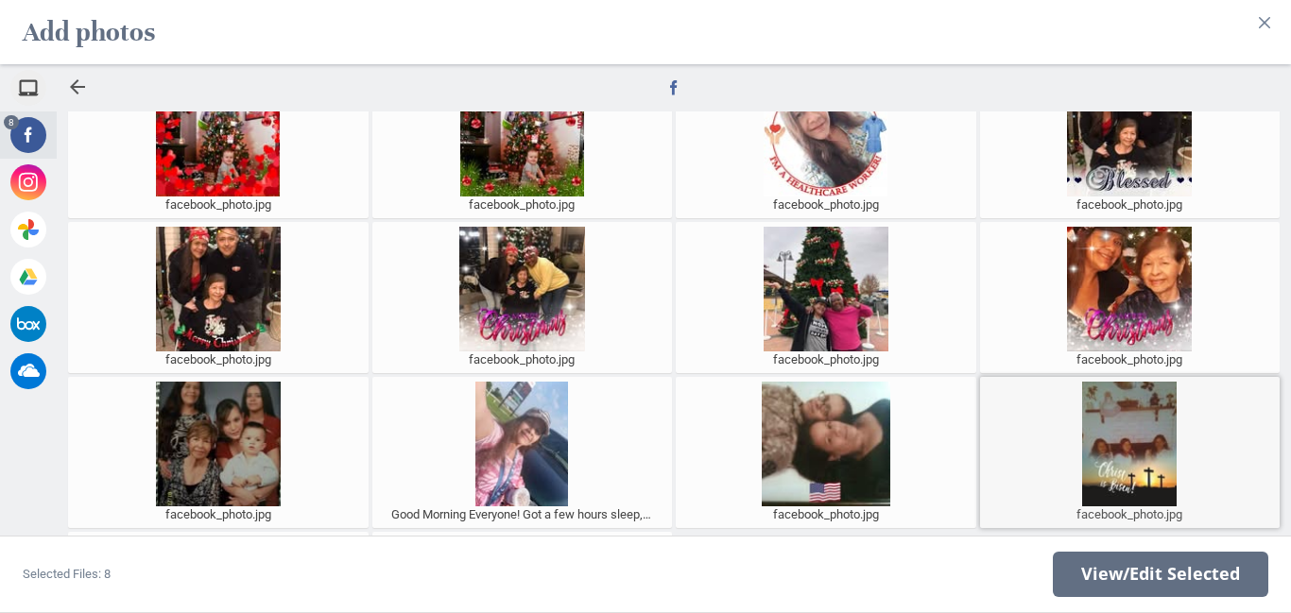
click at [1116, 461] on div at bounding box center [1129, 444] width 291 height 125
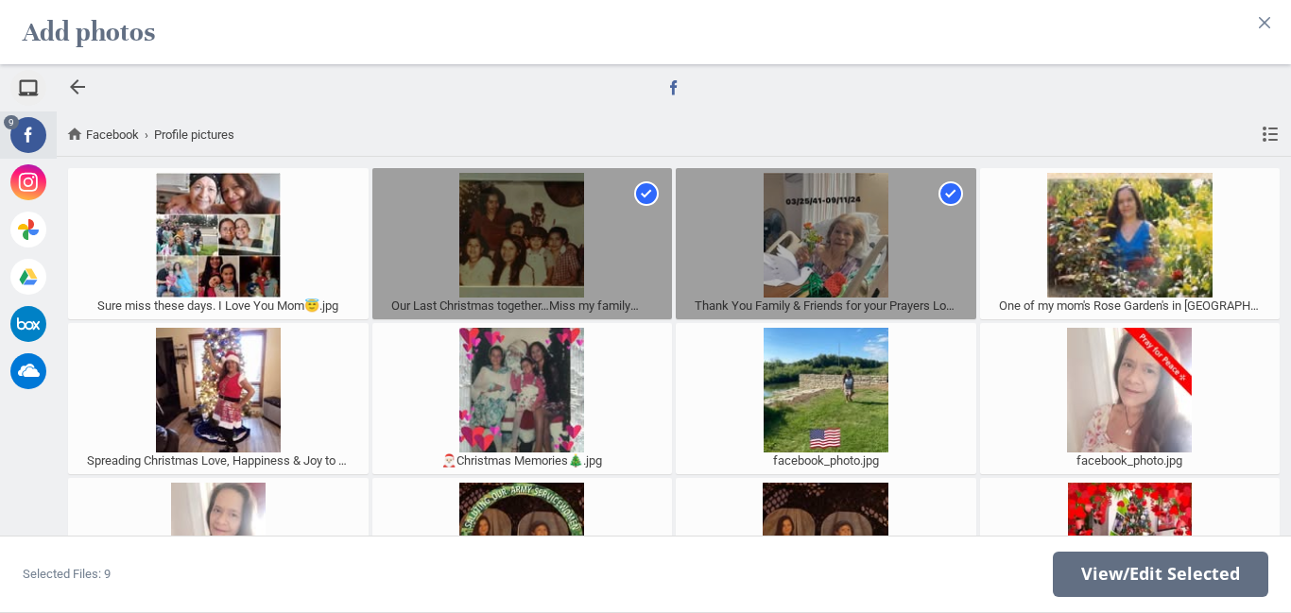
scroll to position [0, 0]
click at [82, 91] on div at bounding box center [77, 87] width 23 height 23
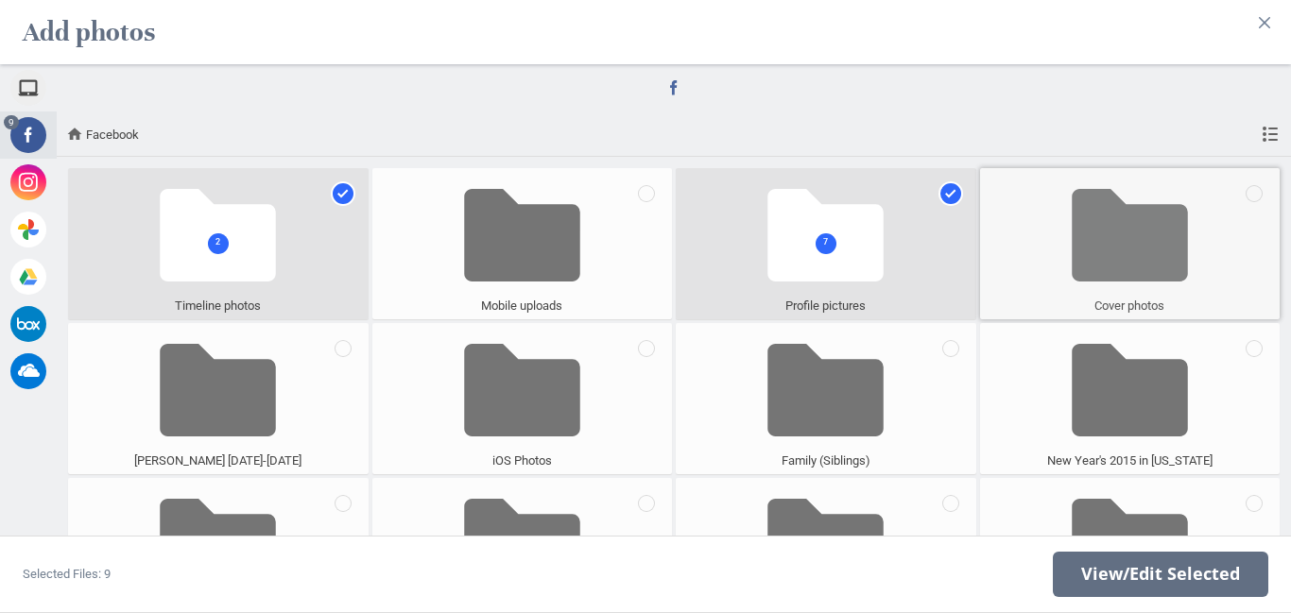
click at [1129, 239] on span at bounding box center [1129, 235] width 116 height 125
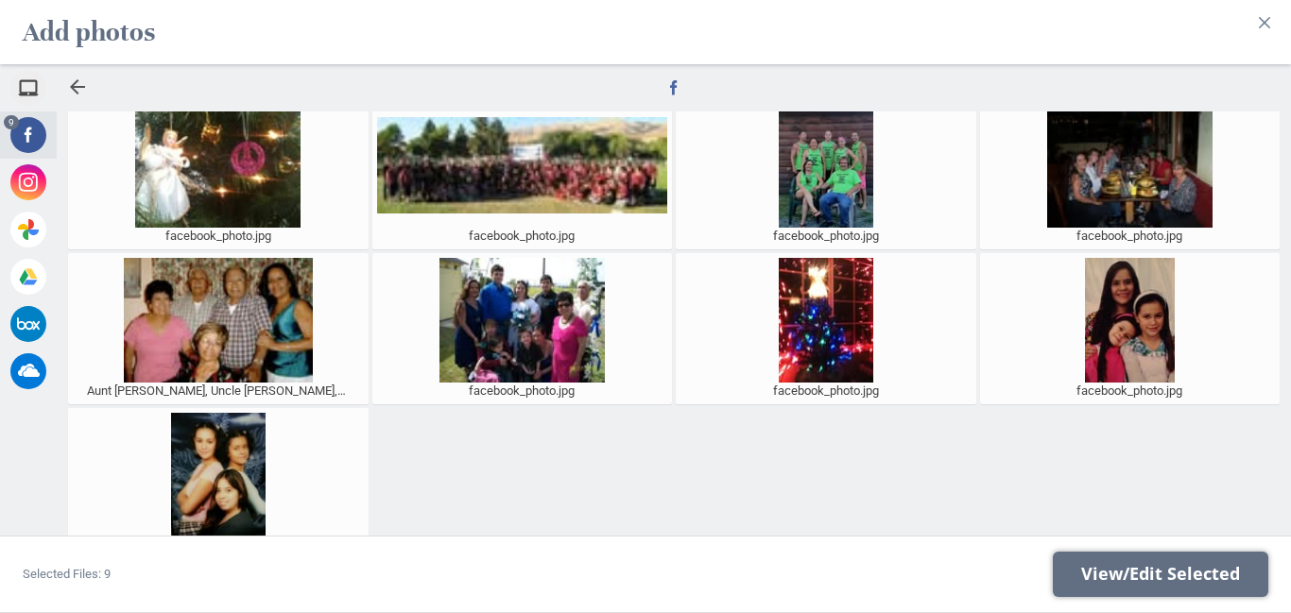
scroll to position [693, 0]
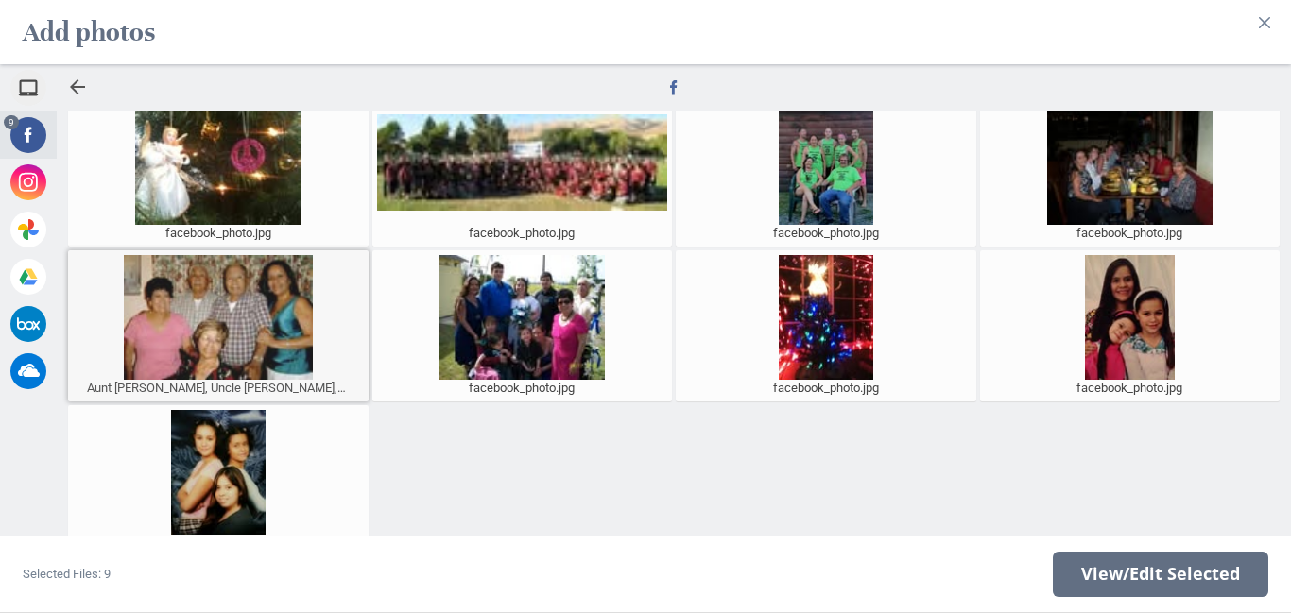
click at [261, 314] on div at bounding box center [218, 317] width 291 height 125
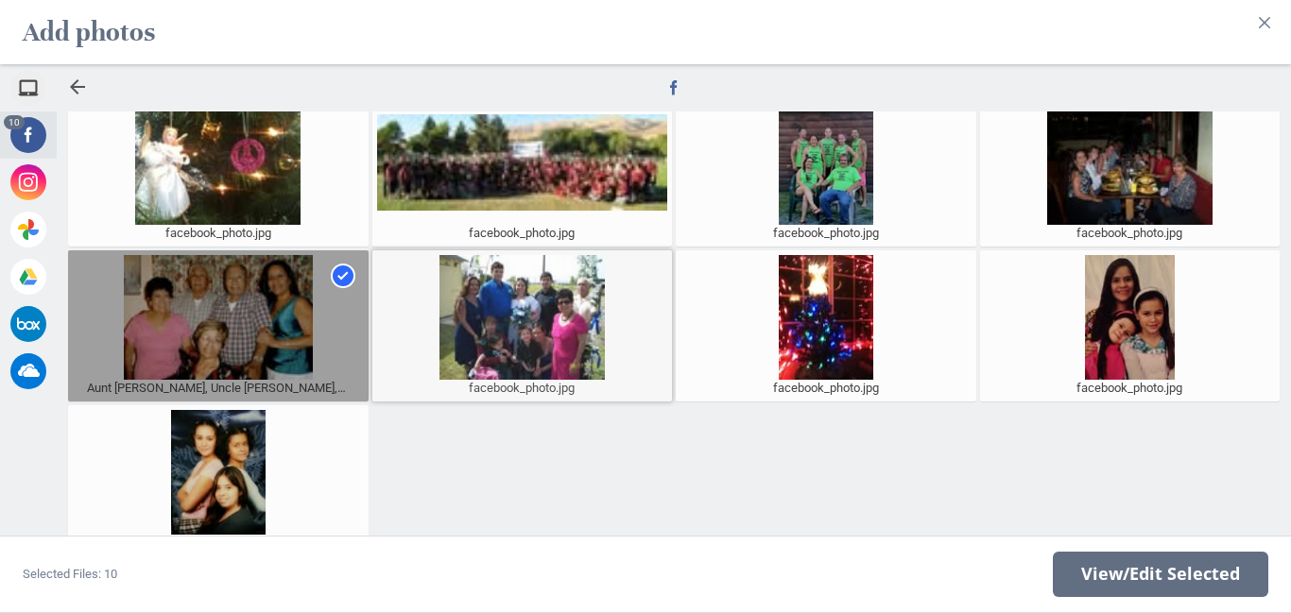
click at [498, 352] on div at bounding box center [522, 317] width 291 height 125
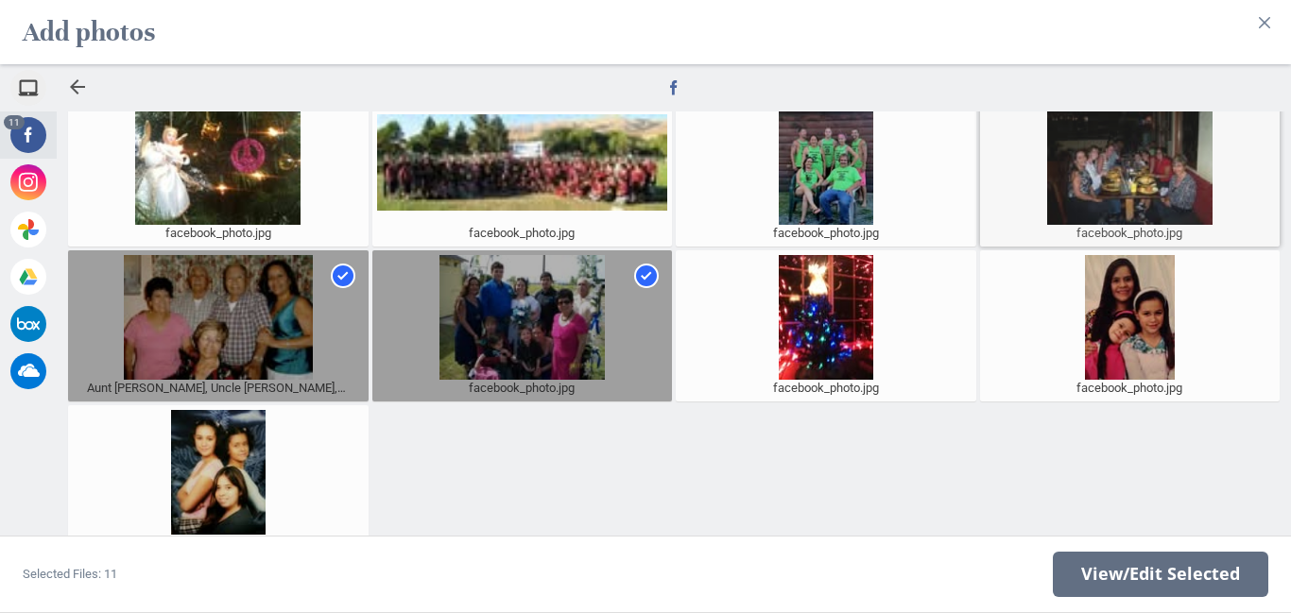
click at [1129, 175] on div at bounding box center [1129, 162] width 291 height 125
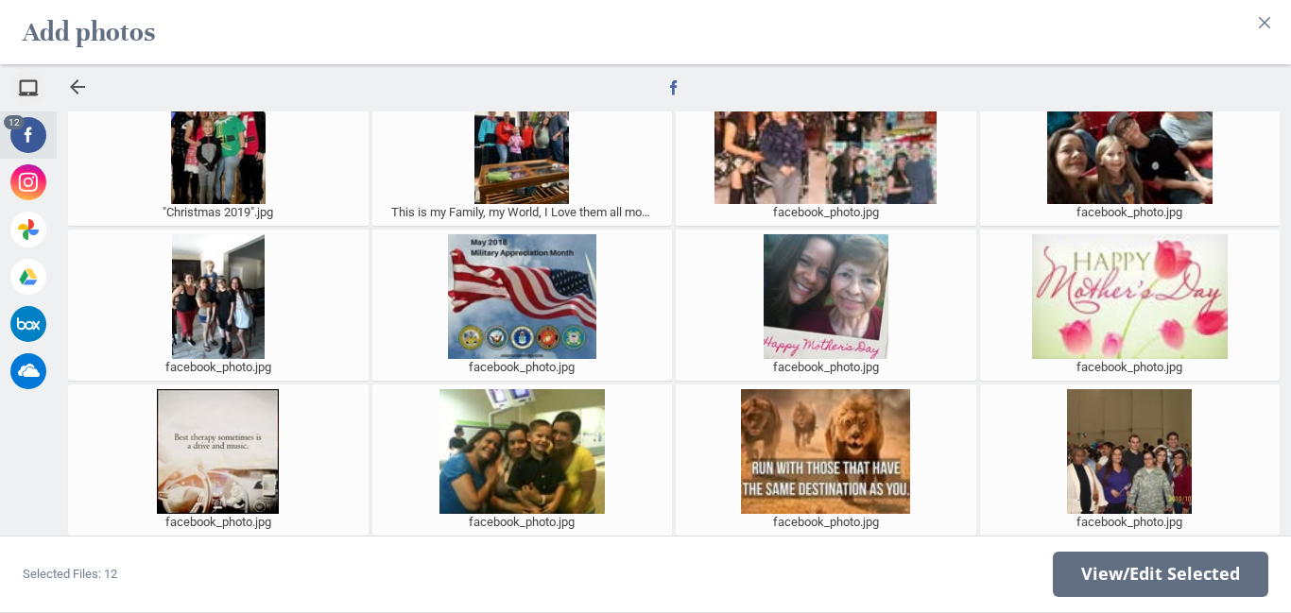
scroll to position [210, 0]
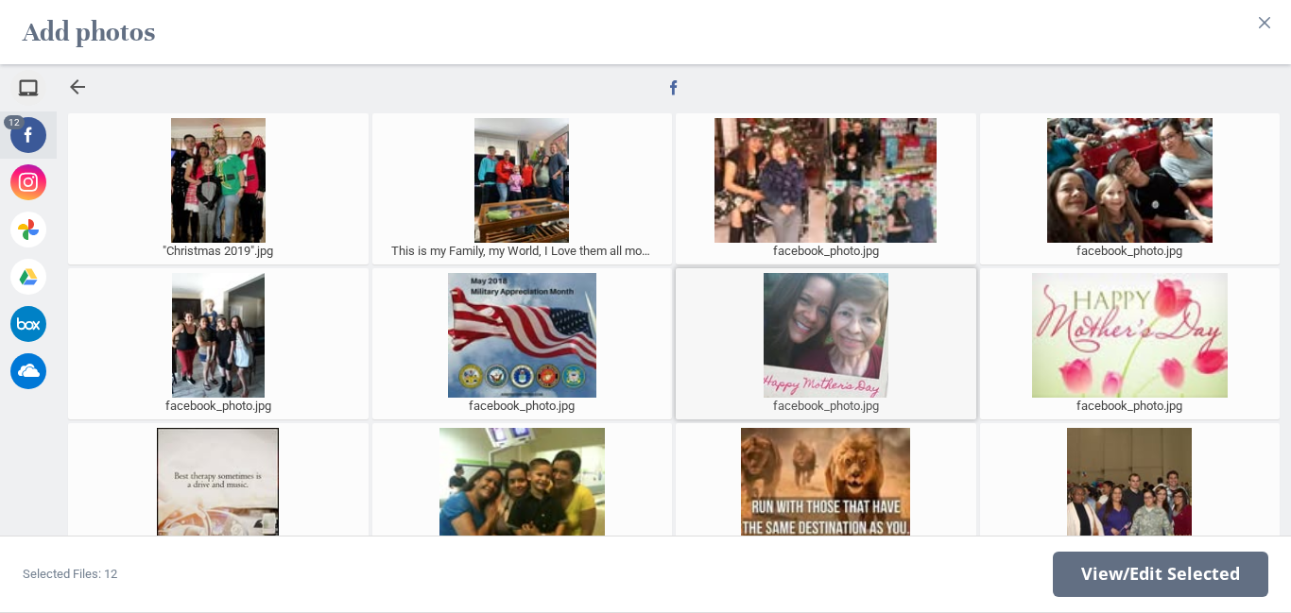
click at [854, 301] on div at bounding box center [825, 335] width 291 height 125
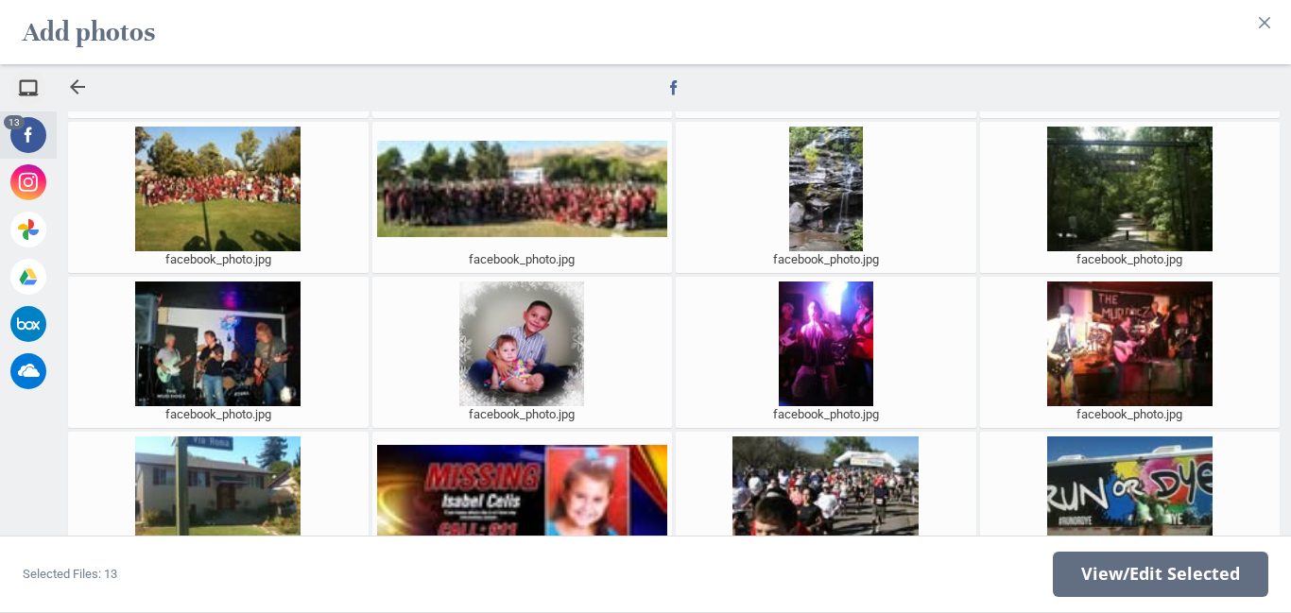
scroll to position [1601, 0]
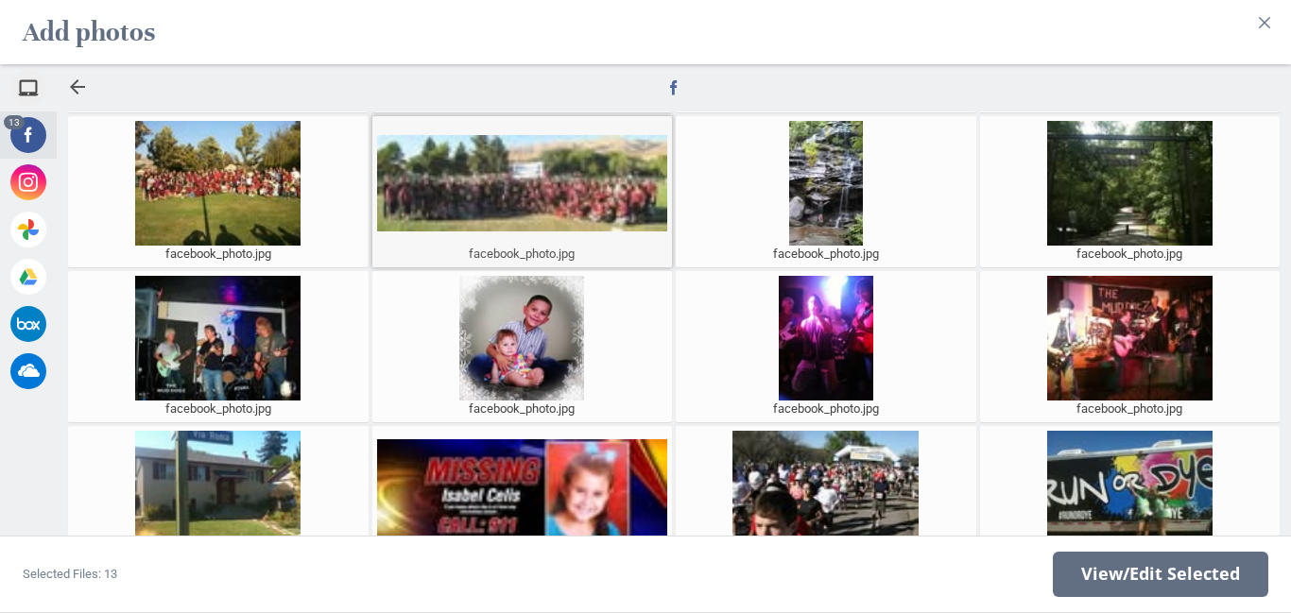
click at [610, 202] on div at bounding box center [522, 183] width 291 height 125
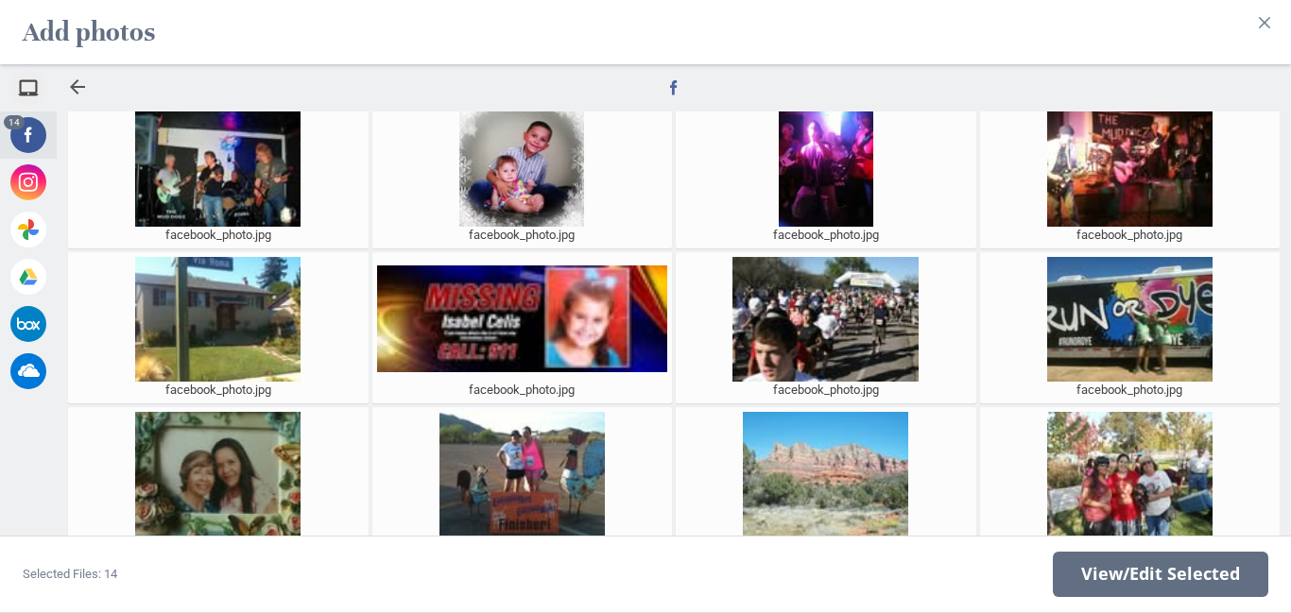
scroll to position [1778, 0]
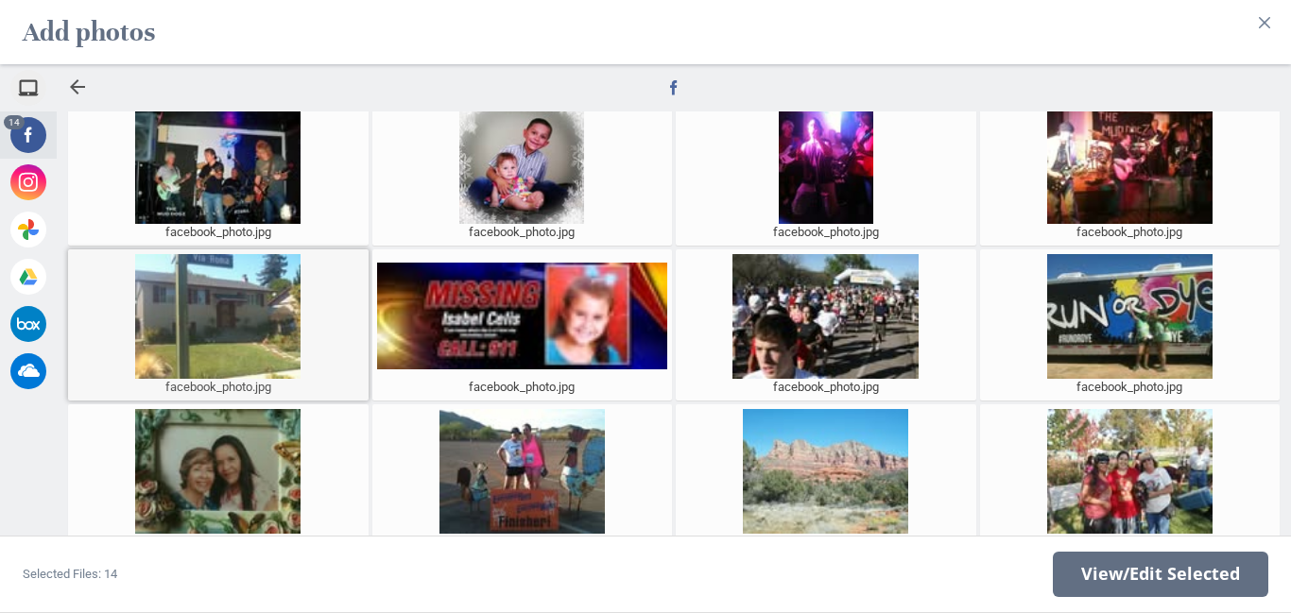
click at [252, 297] on div at bounding box center [218, 316] width 291 height 125
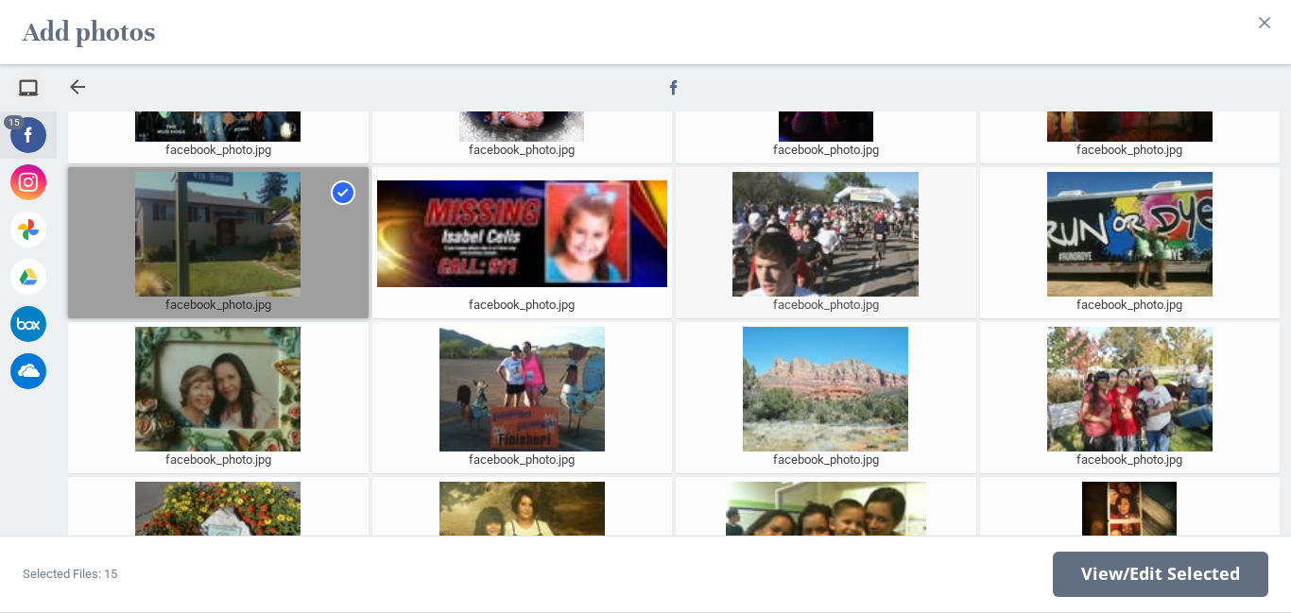
scroll to position [1885, 0]
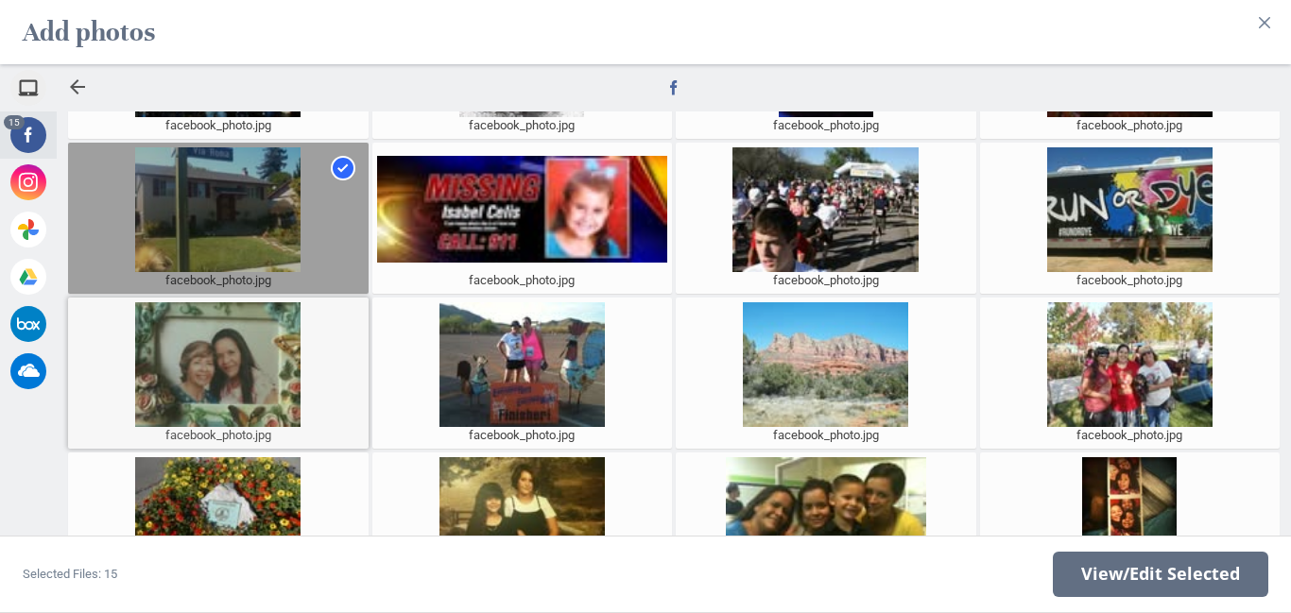
click at [260, 382] on div at bounding box center [218, 364] width 291 height 125
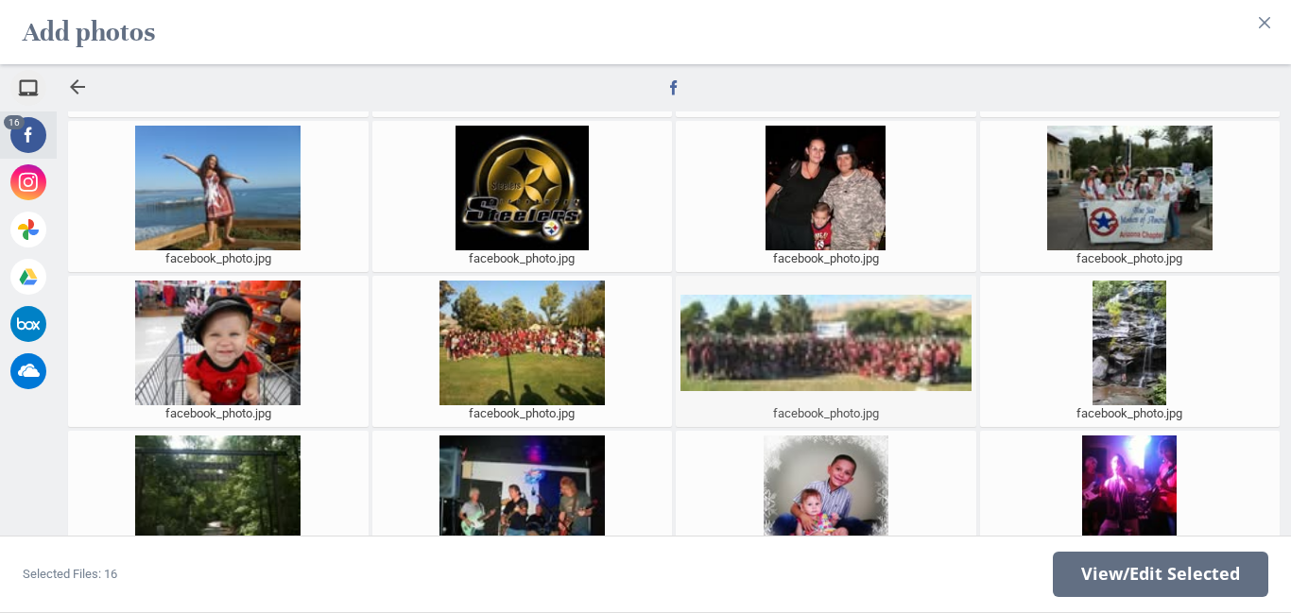
scroll to position [2385, 0]
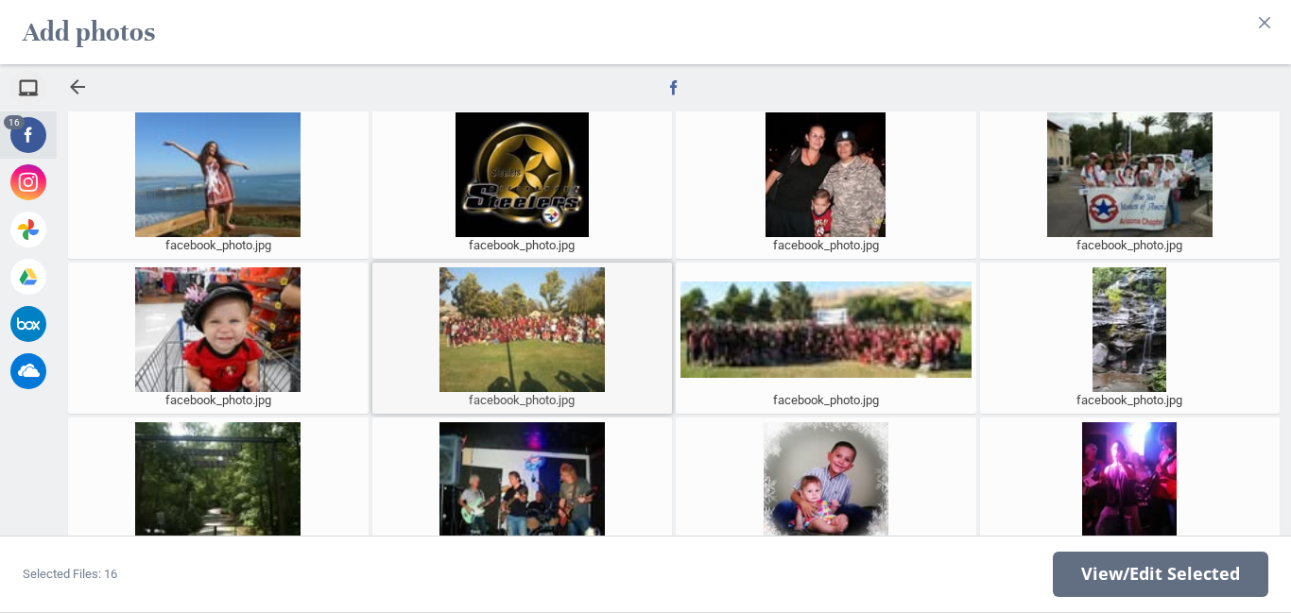
click at [544, 349] on div at bounding box center [522, 329] width 291 height 125
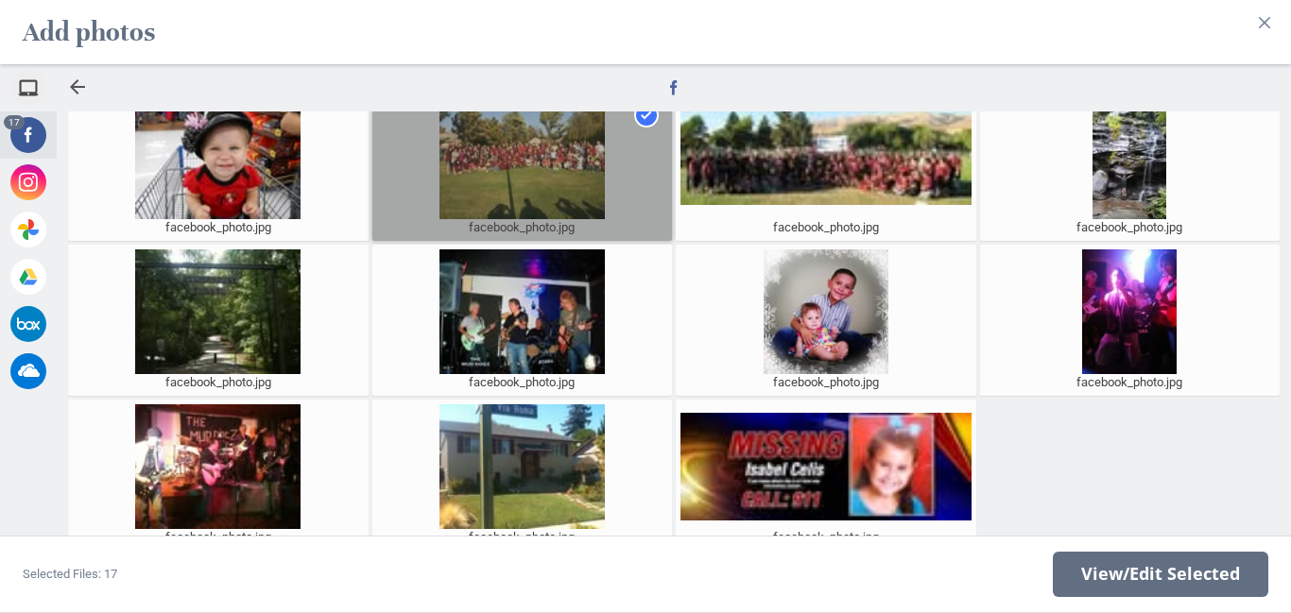
scroll to position [2558, 0]
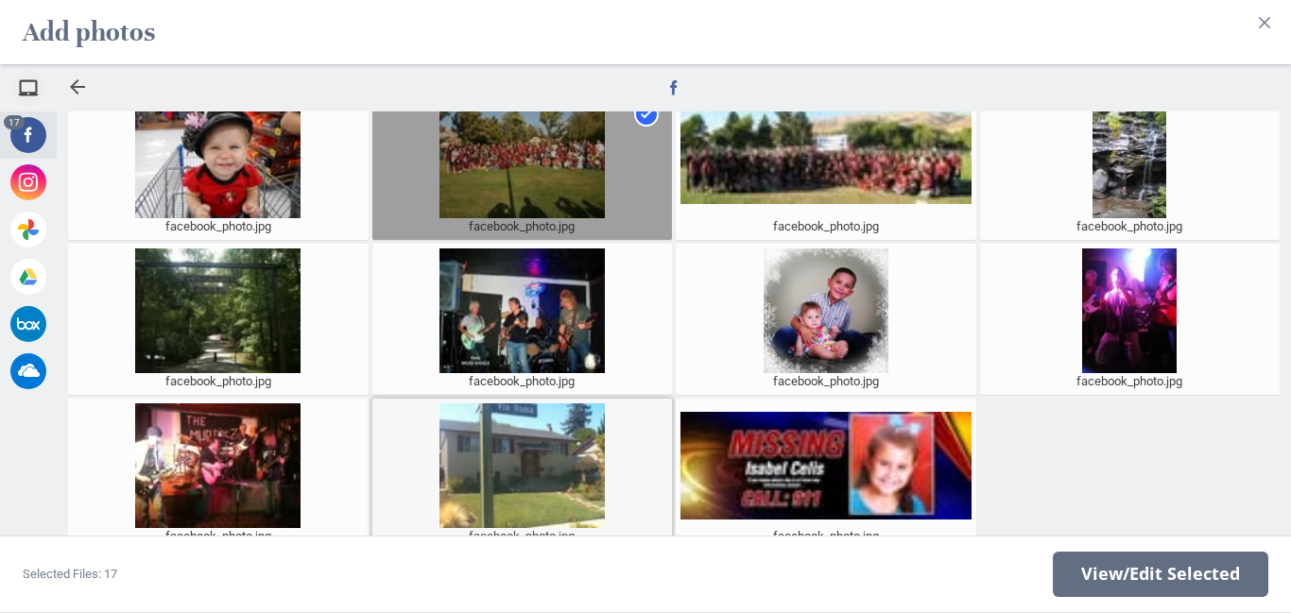
click at [514, 448] on div at bounding box center [522, 465] width 291 height 125
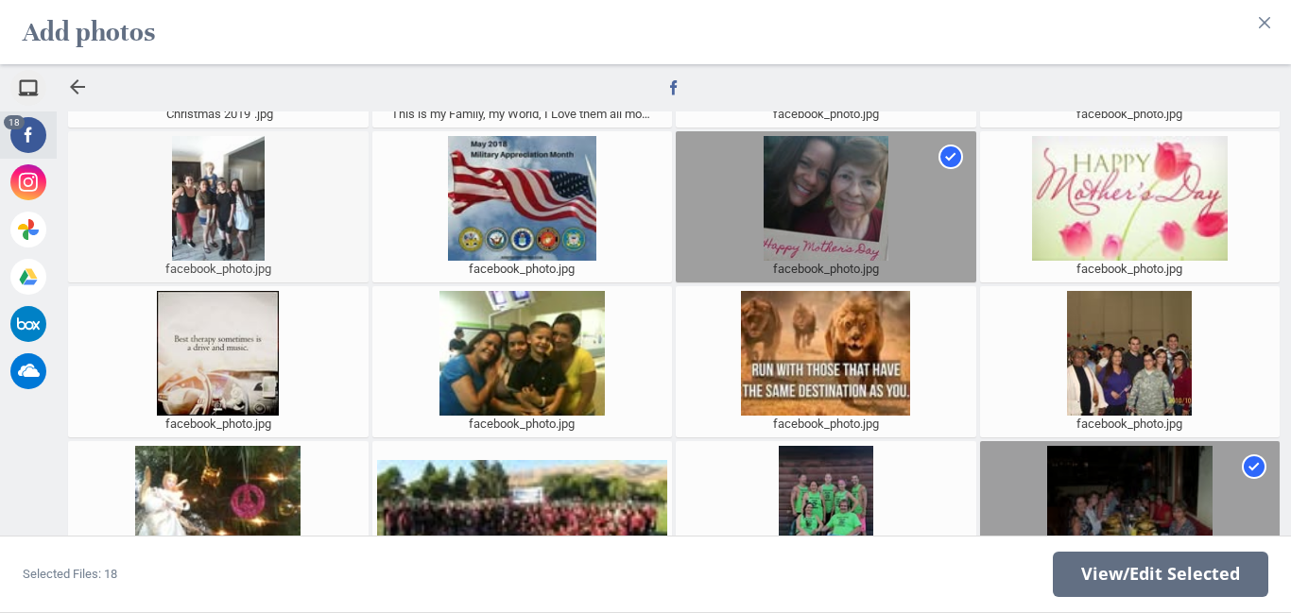
scroll to position [349, 0]
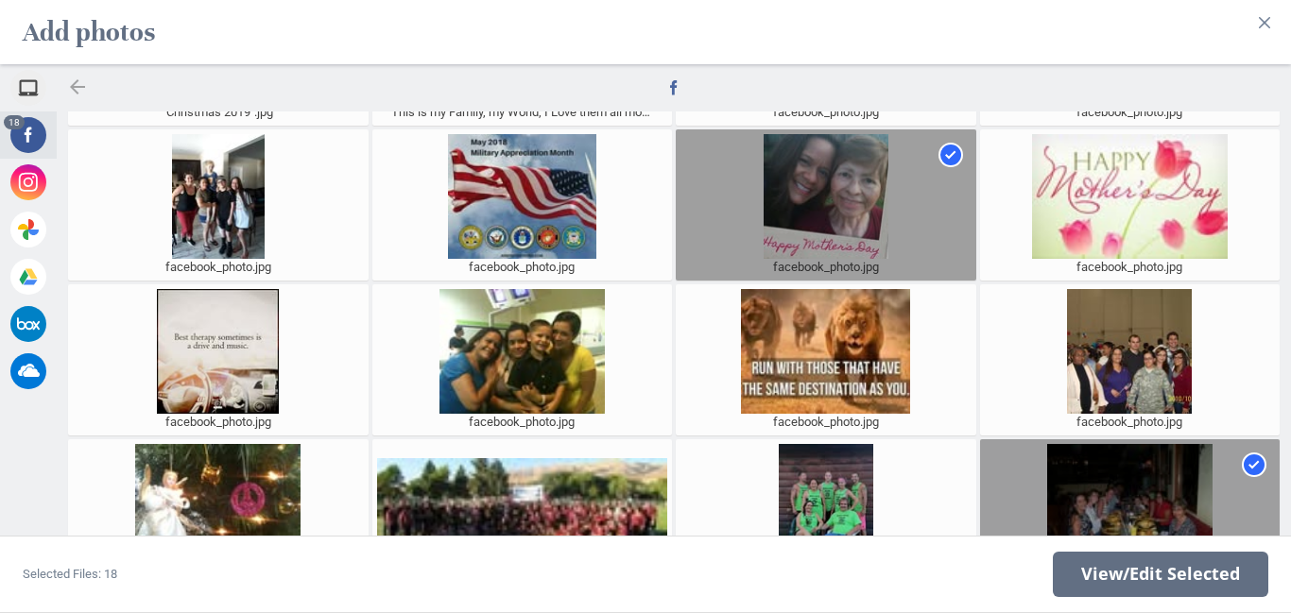
click at [79, 88] on div at bounding box center [77, 87] width 23 height 23
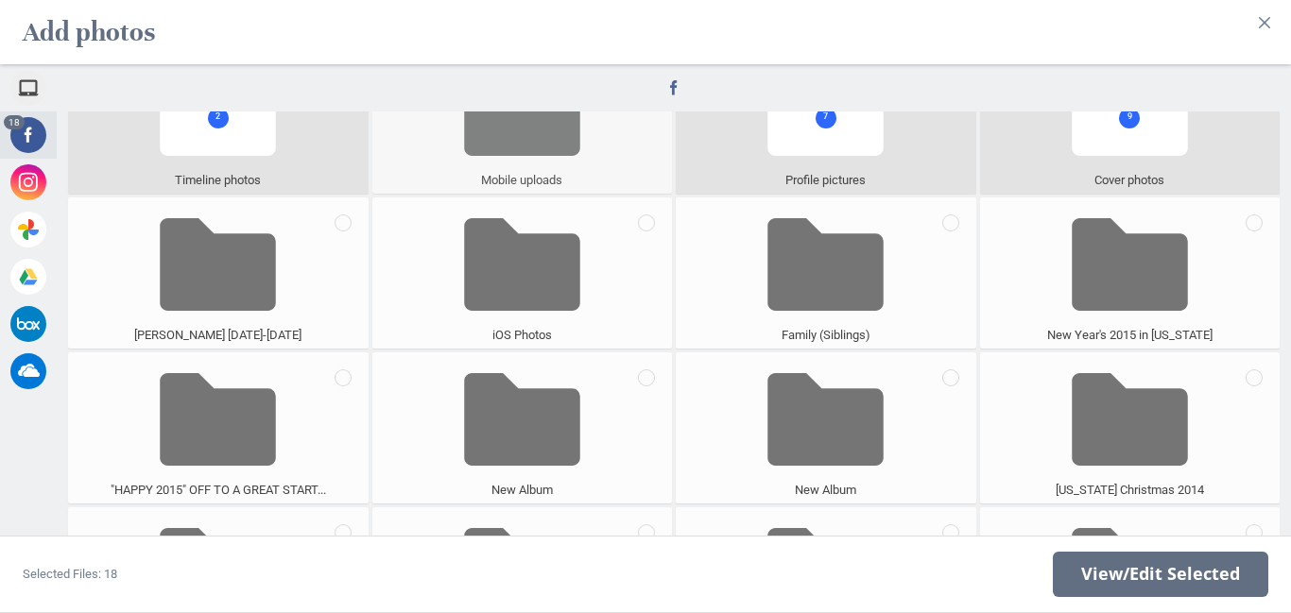
scroll to position [0, 0]
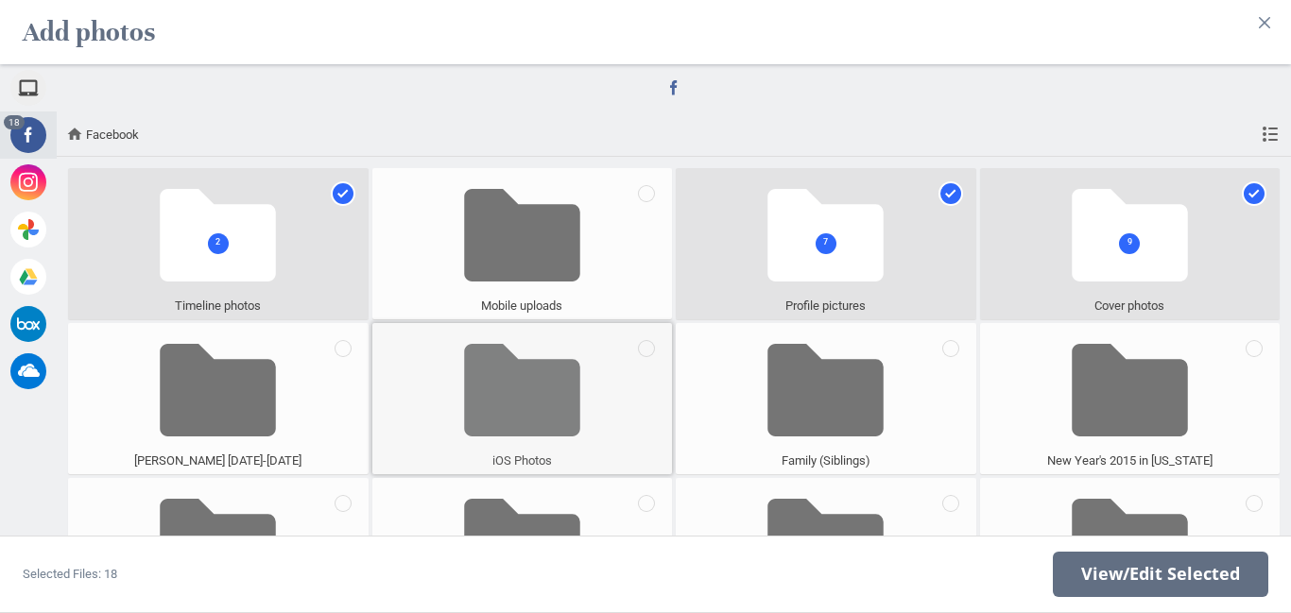
click at [514, 408] on span at bounding box center [522, 390] width 116 height 125
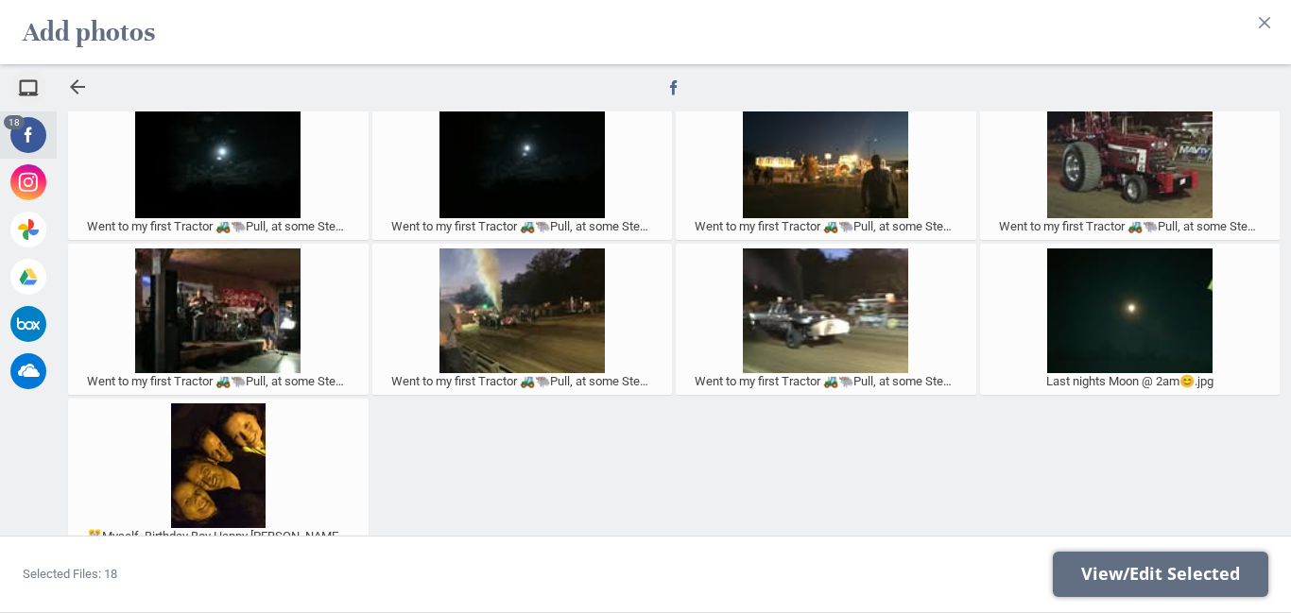
scroll to position [173, 0]
click at [81, 90] on div at bounding box center [77, 87] width 23 height 23
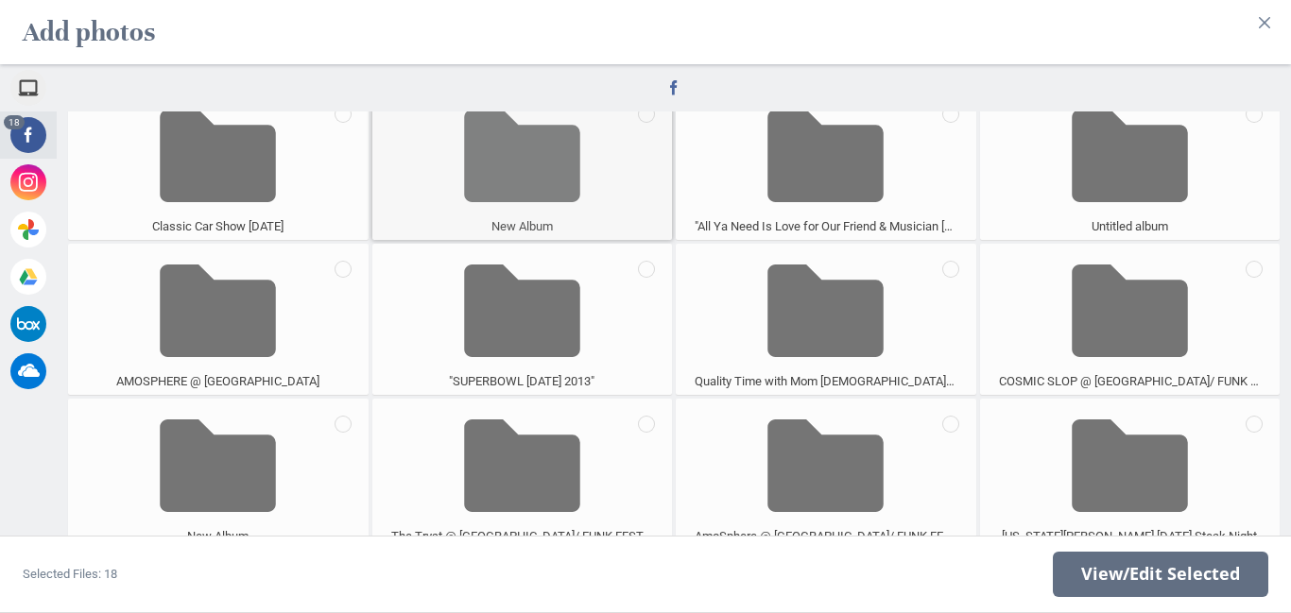
click at [539, 181] on span at bounding box center [522, 156] width 116 height 125
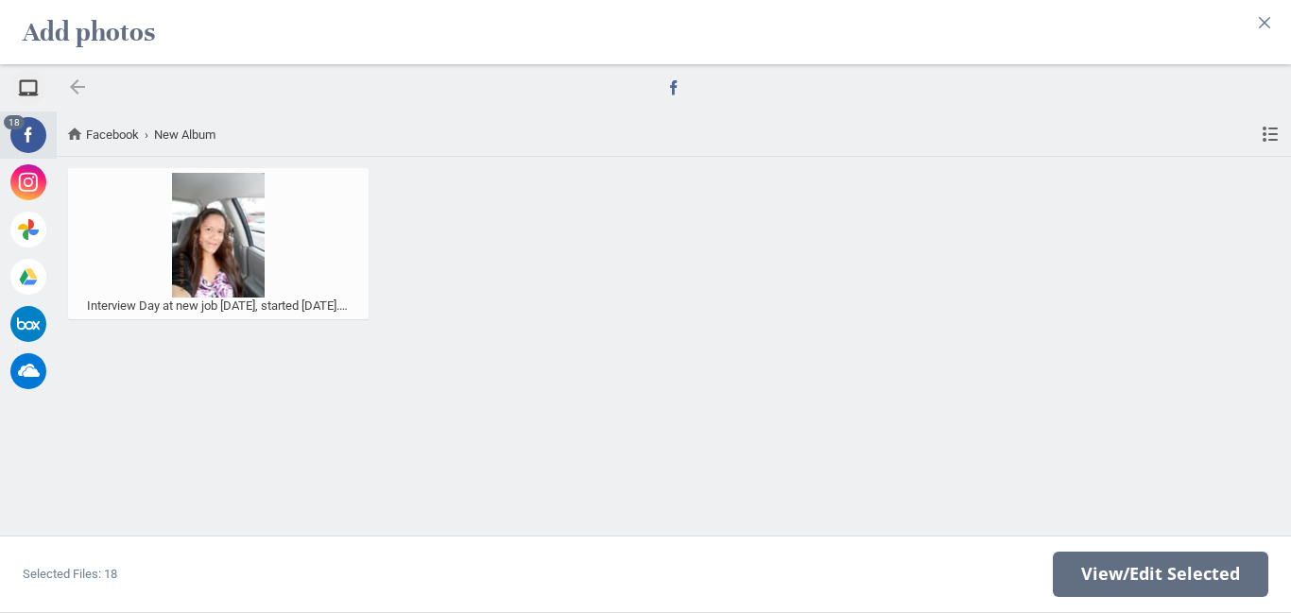
click at [73, 89] on div at bounding box center [77, 87] width 23 height 23
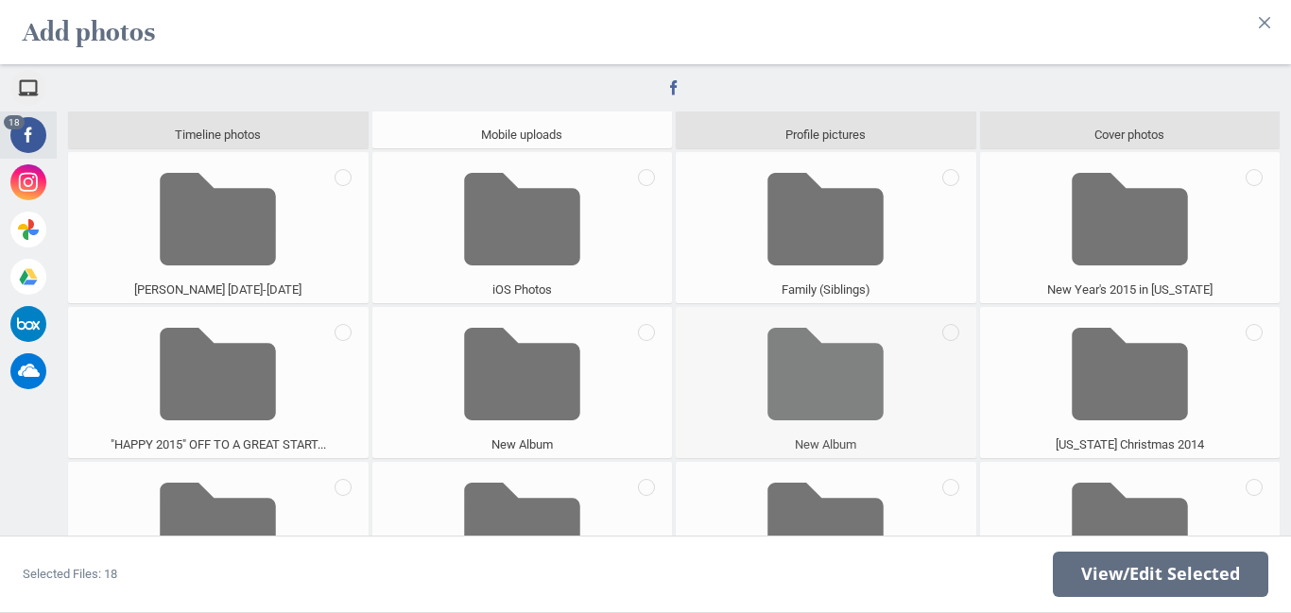
scroll to position [182, 0]
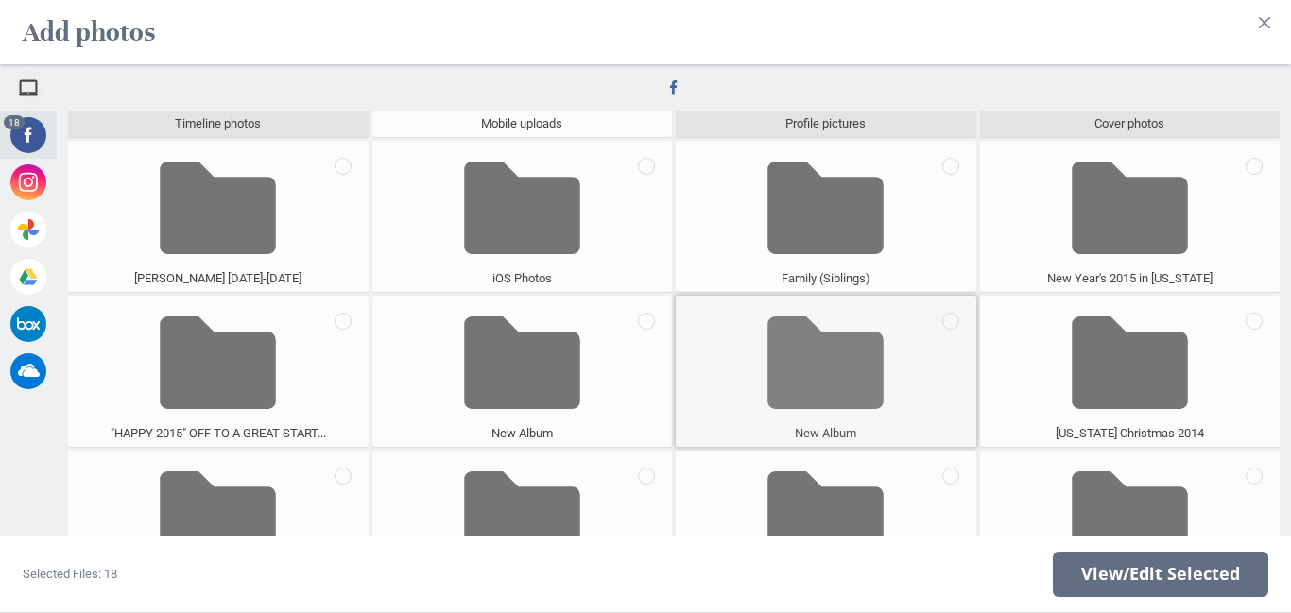
click at [876, 392] on span at bounding box center [825, 362] width 116 height 125
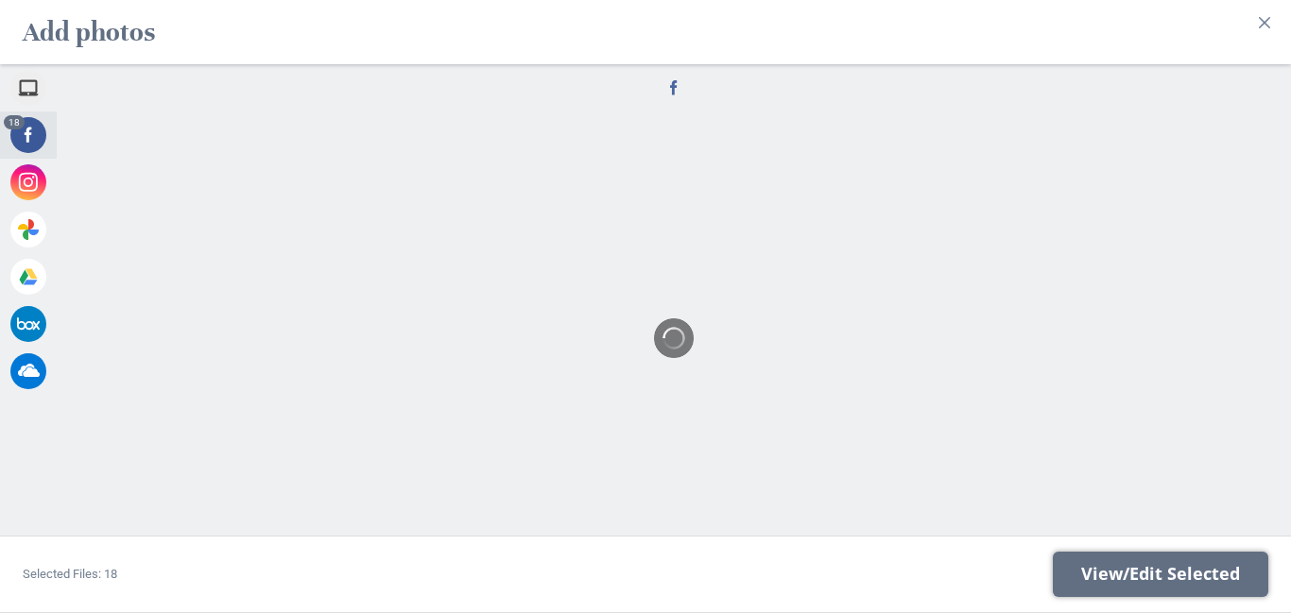
scroll to position [0, 0]
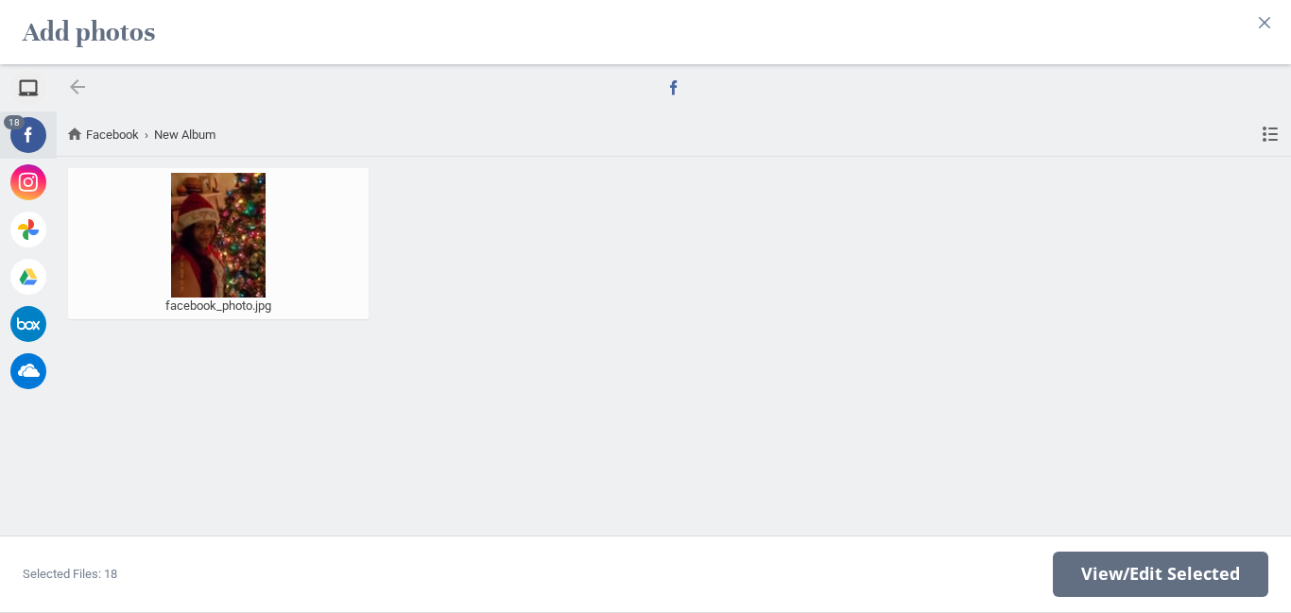
click at [75, 85] on div at bounding box center [77, 87] width 23 height 23
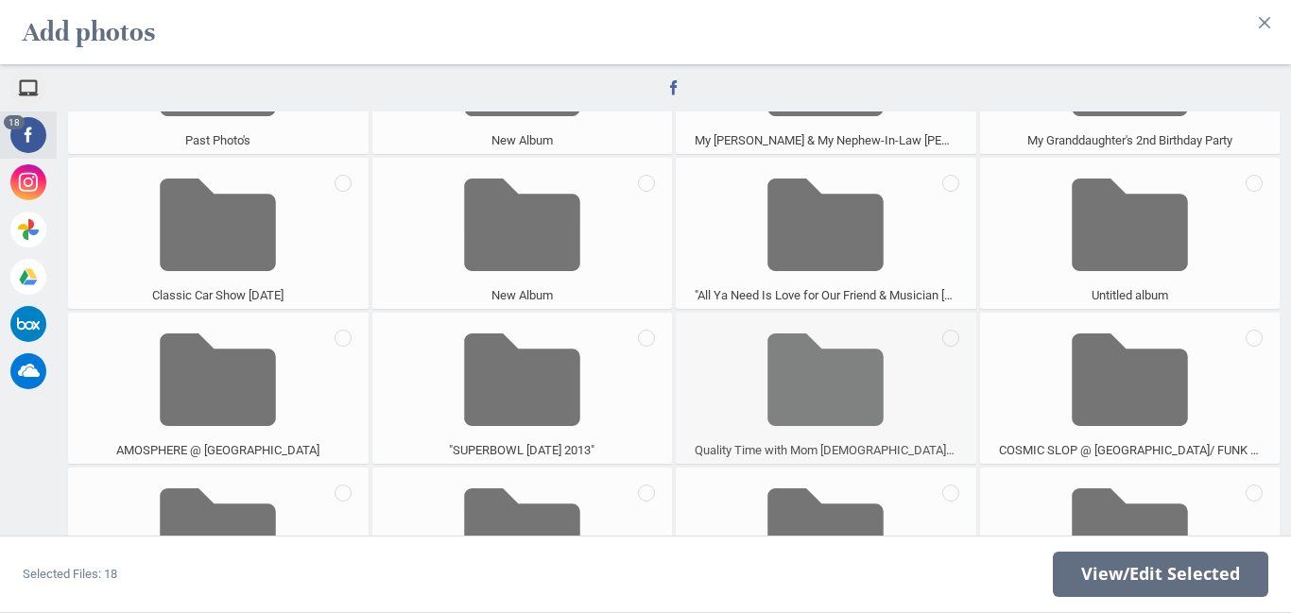
scroll to position [721, 0]
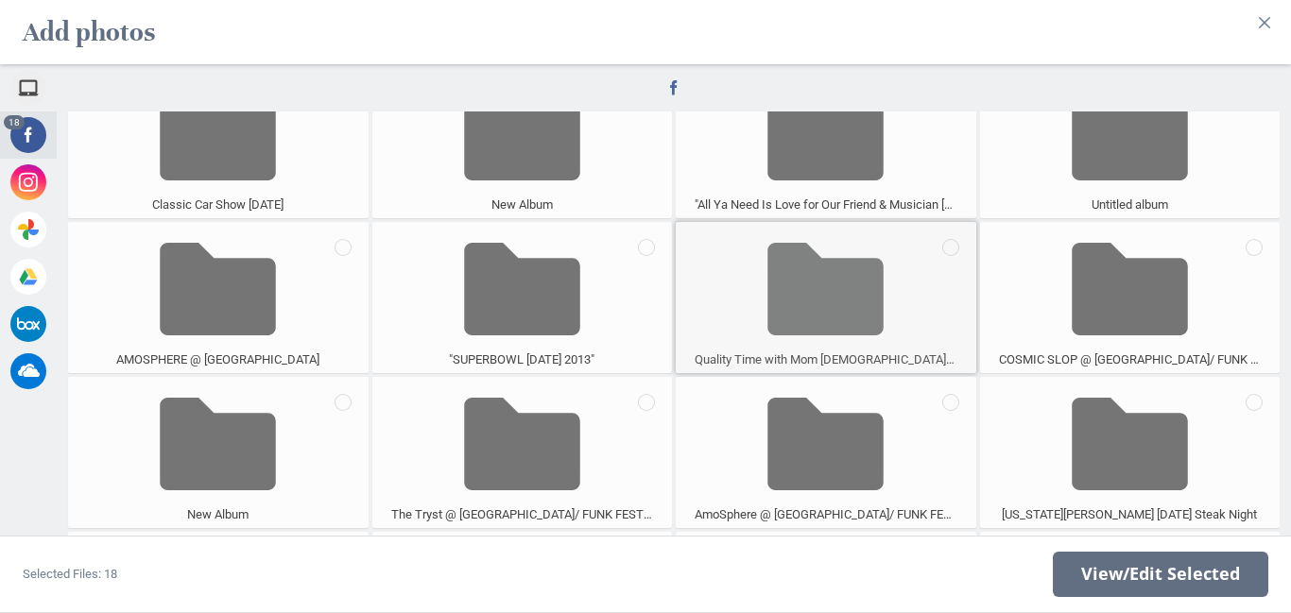
click at [802, 317] on span at bounding box center [825, 289] width 116 height 125
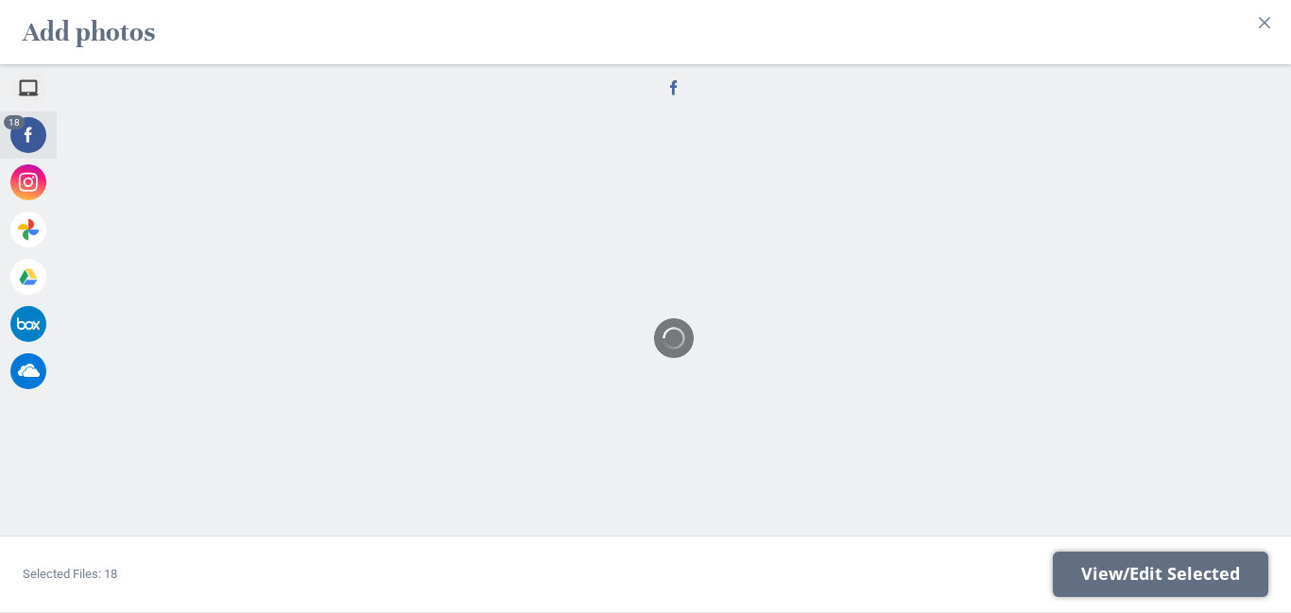
scroll to position [0, 0]
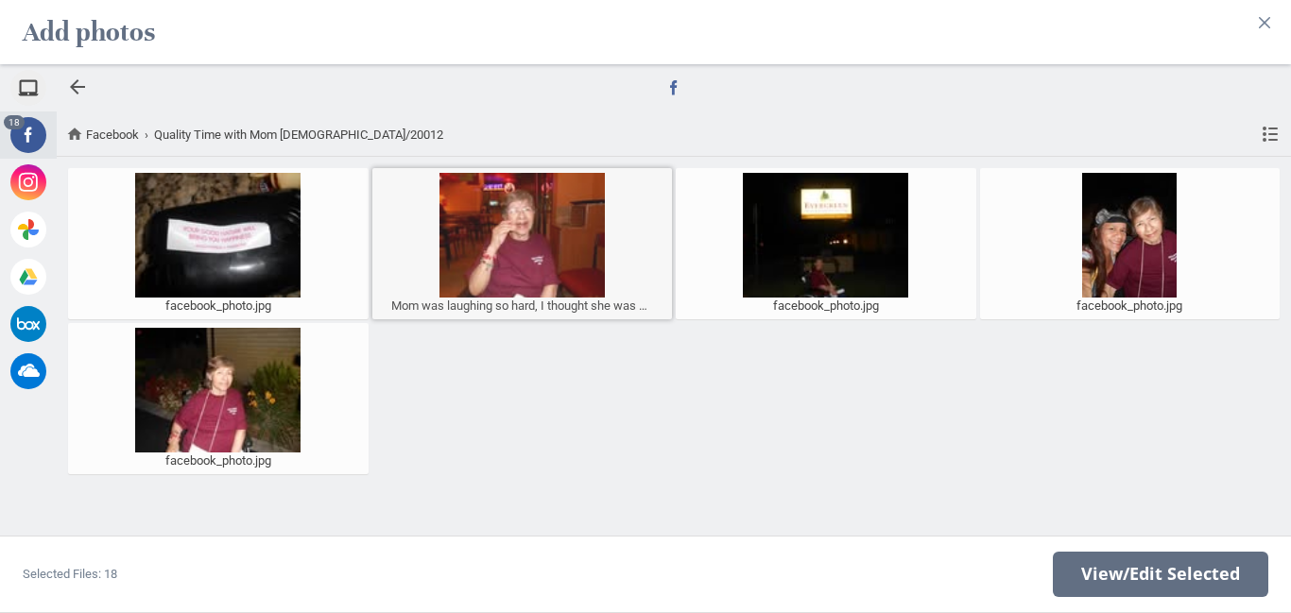
click at [539, 254] on div at bounding box center [522, 235] width 291 height 125
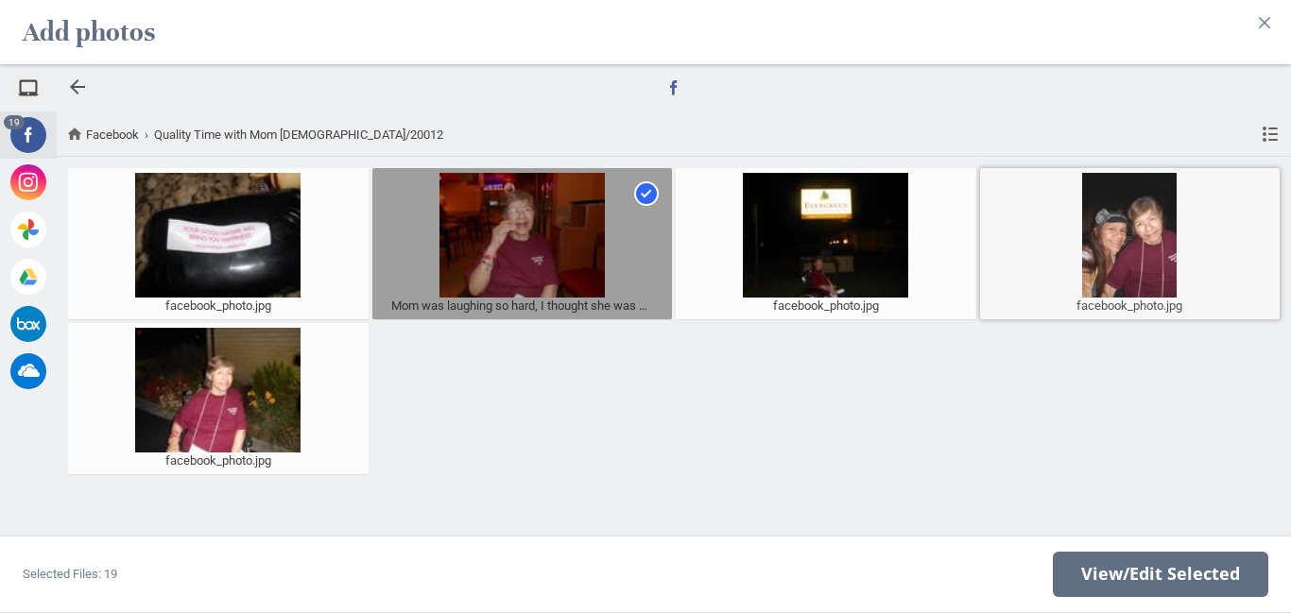
click at [1139, 217] on div at bounding box center [1129, 235] width 291 height 125
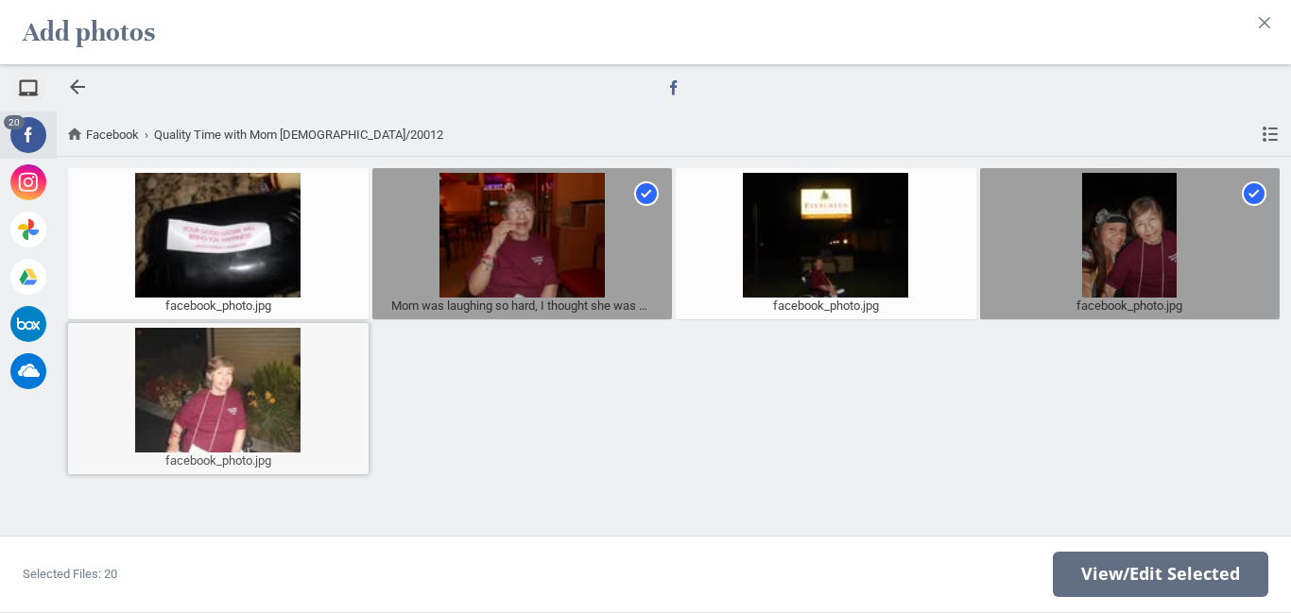
click at [271, 430] on div at bounding box center [218, 390] width 291 height 125
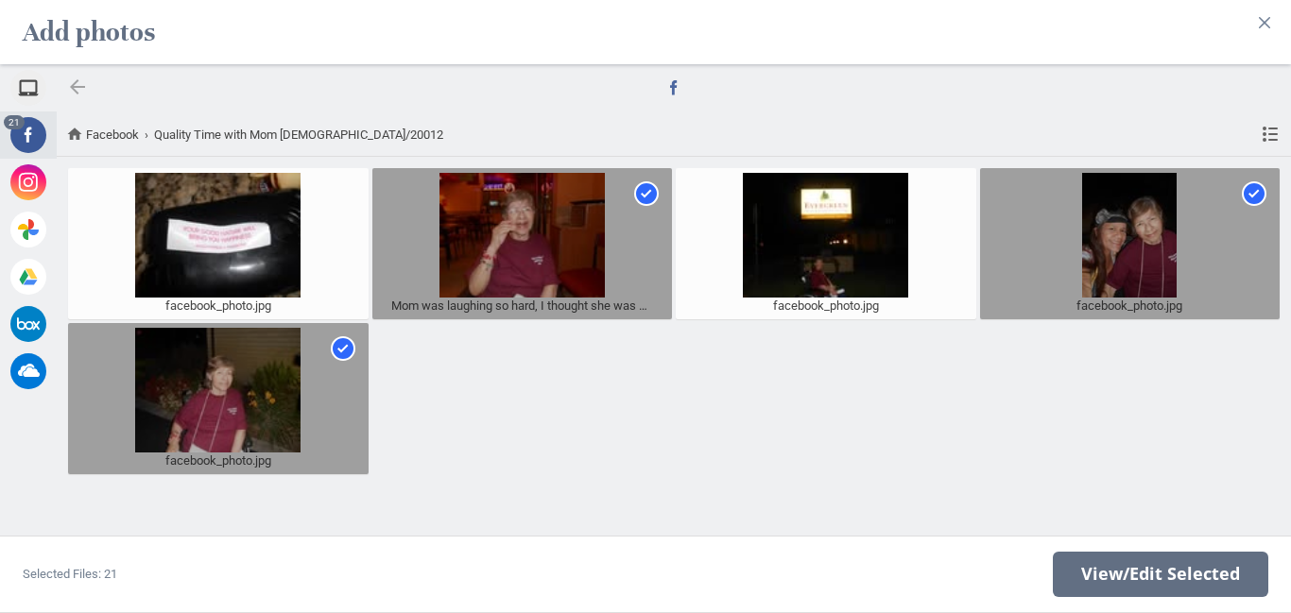
click at [73, 86] on div at bounding box center [77, 87] width 23 height 23
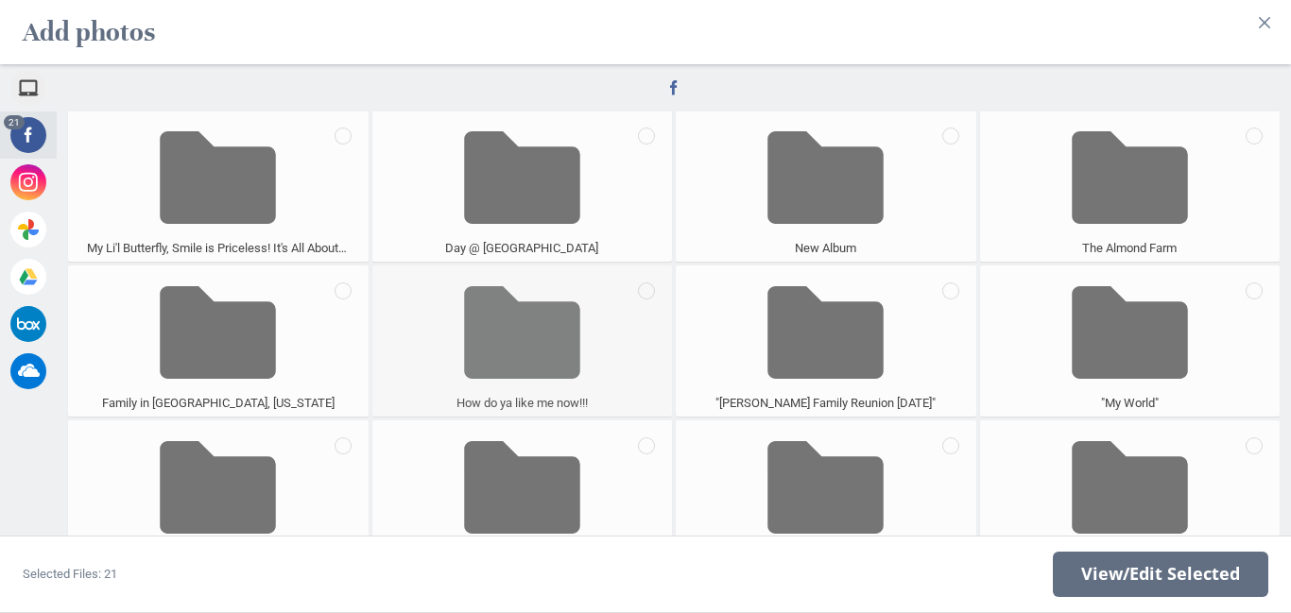
scroll to position [1434, 0]
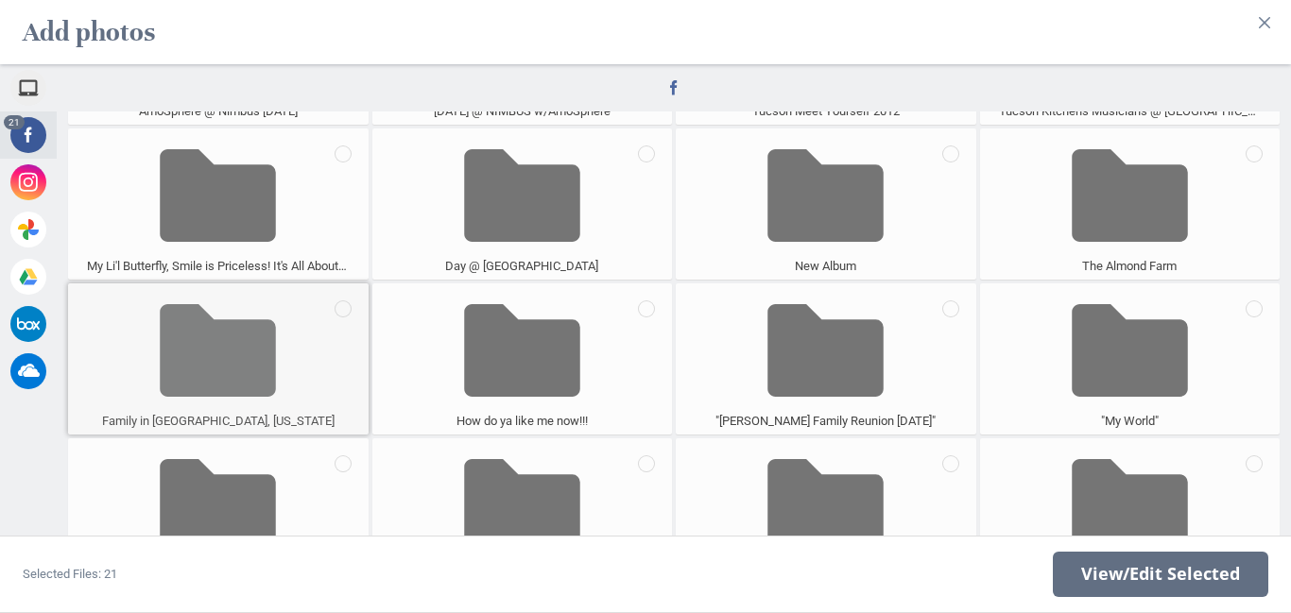
click at [258, 348] on span at bounding box center [218, 350] width 116 height 125
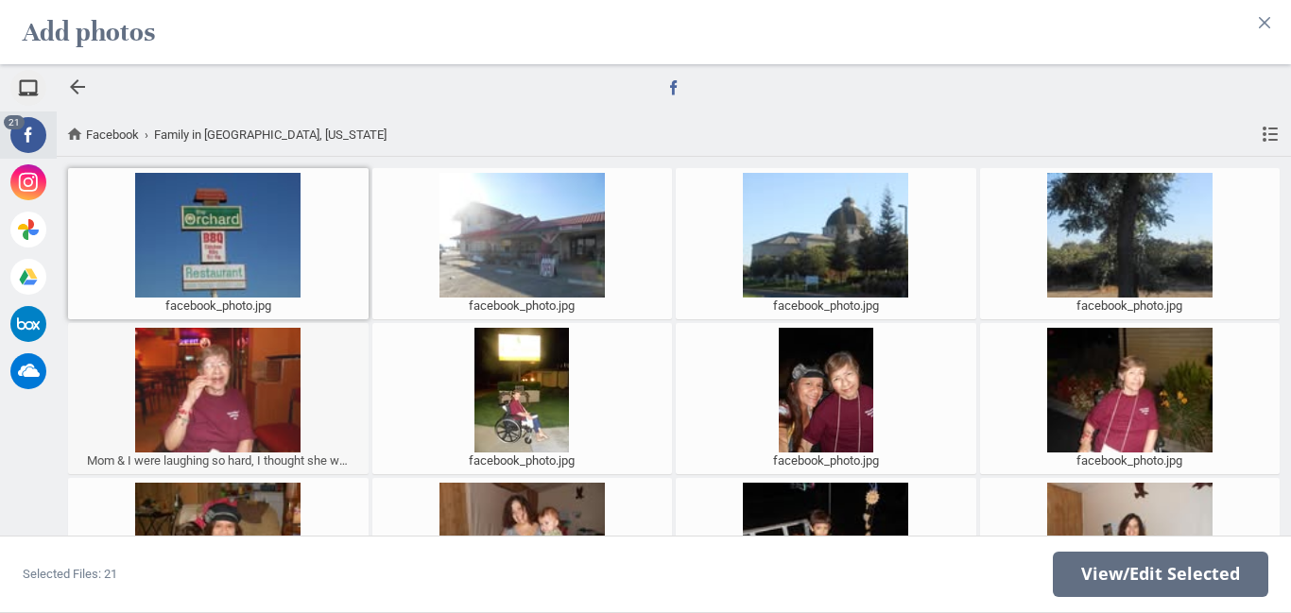
scroll to position [133, 0]
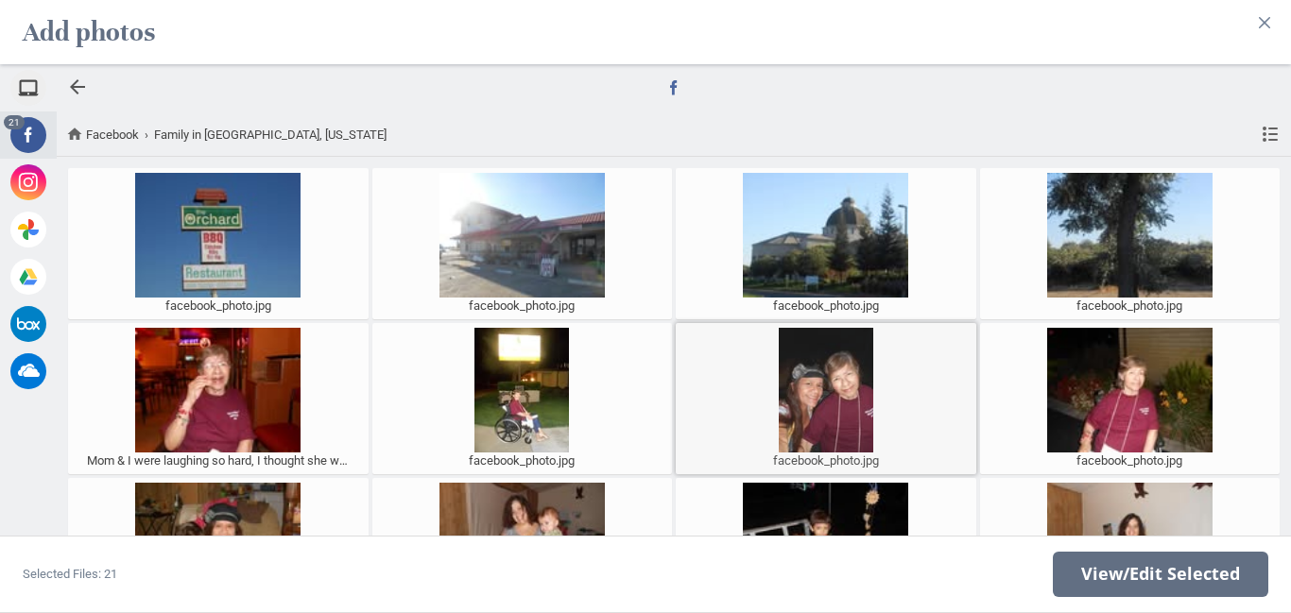
click at [824, 367] on div at bounding box center [825, 390] width 291 height 125
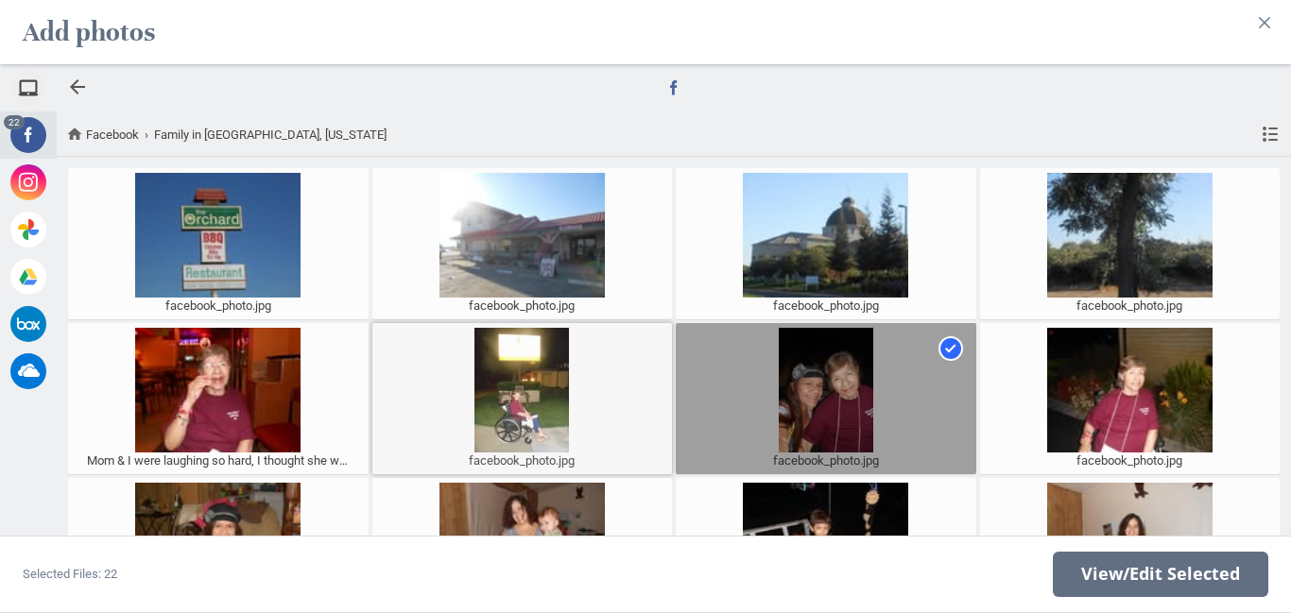
click at [533, 417] on div at bounding box center [522, 390] width 291 height 125
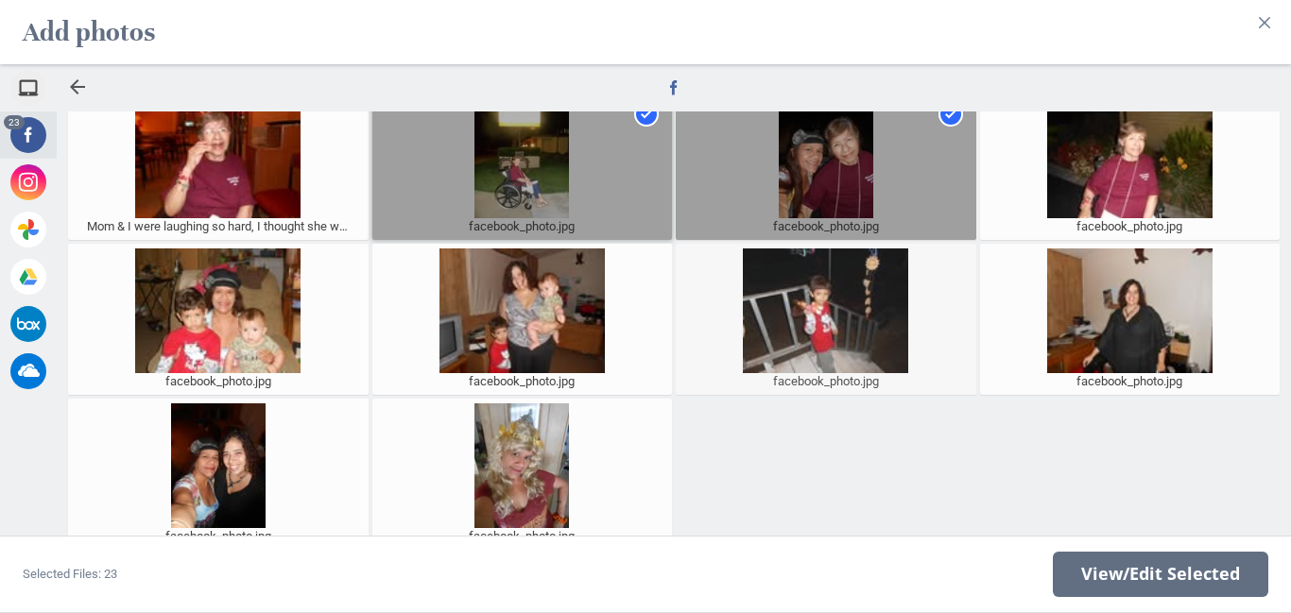
scroll to position [173, 0]
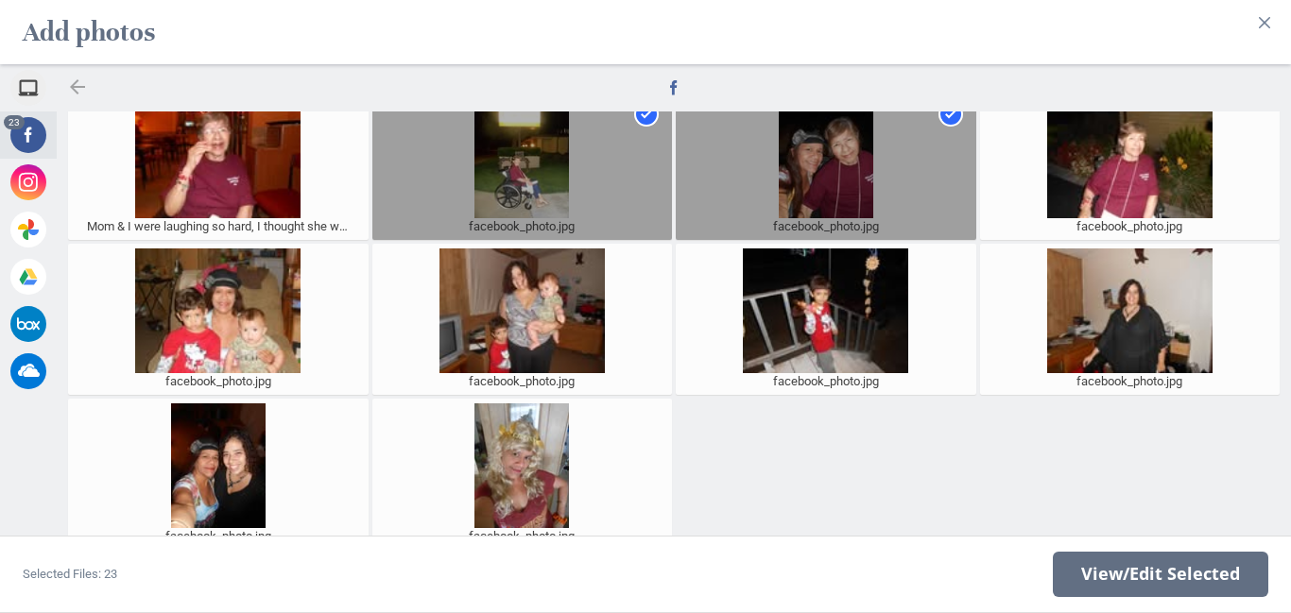
click at [77, 92] on div at bounding box center [77, 87] width 23 height 23
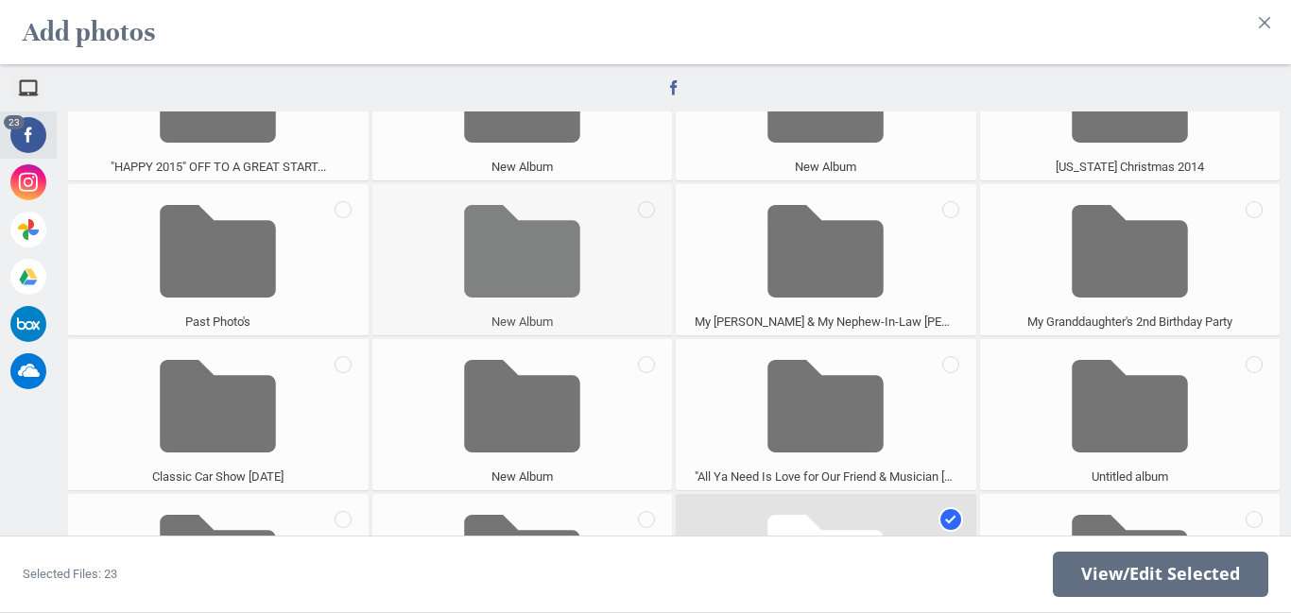
scroll to position [456, 0]
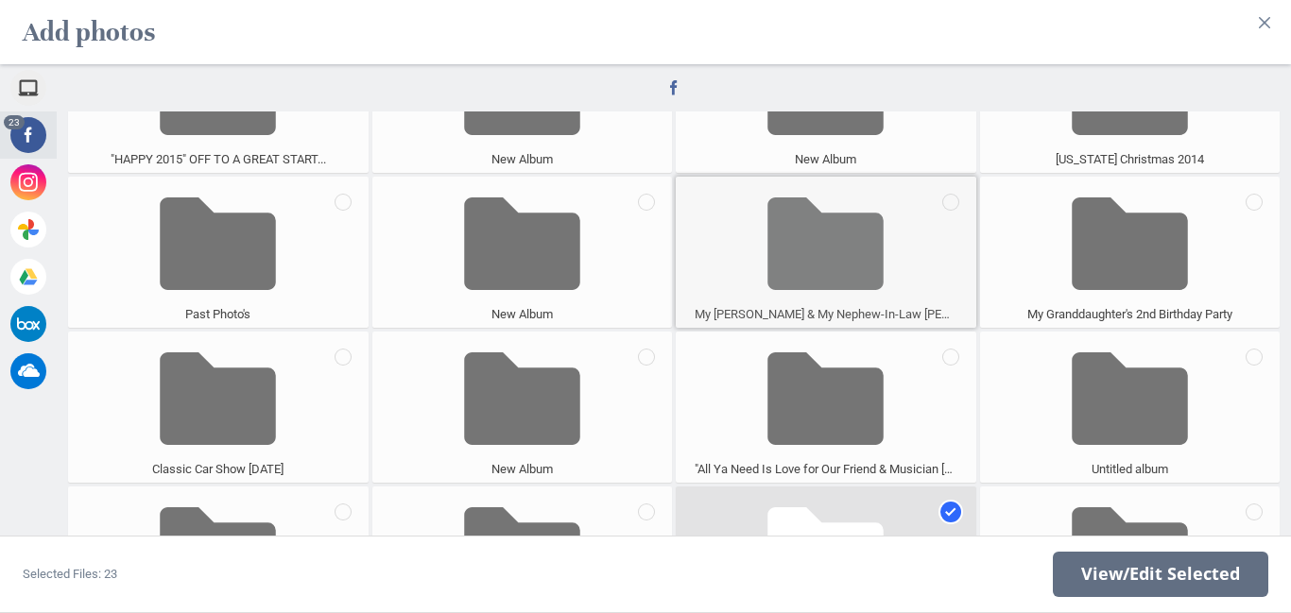
click at [843, 240] on span at bounding box center [825, 243] width 116 height 125
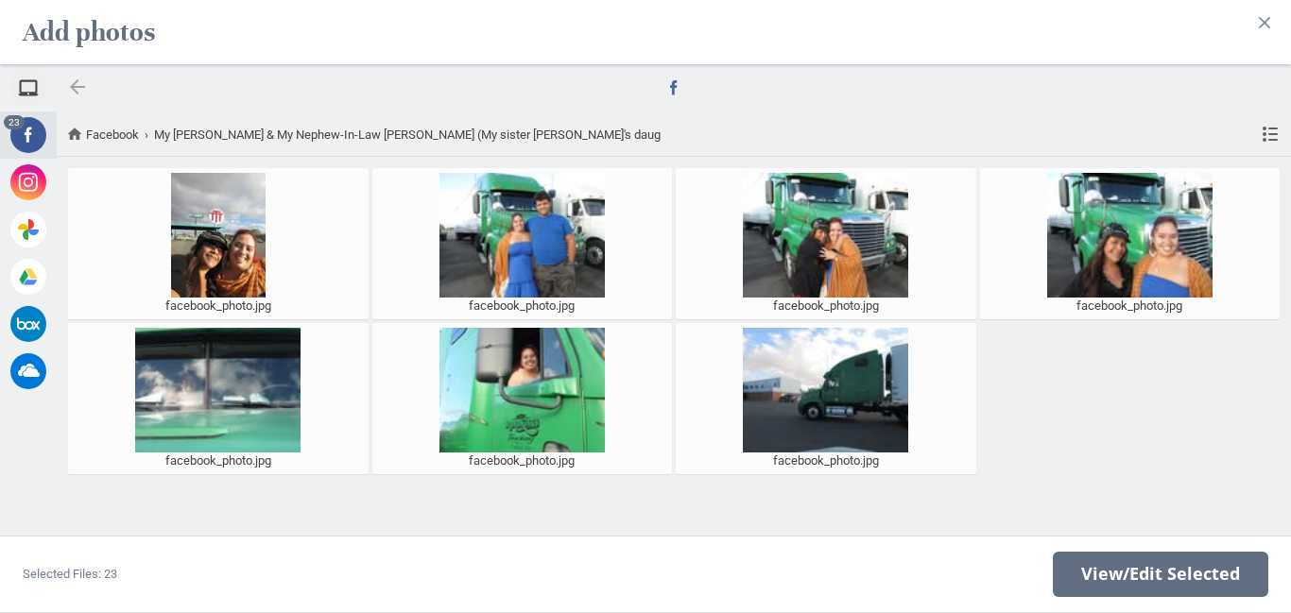
click at [74, 82] on div at bounding box center [77, 87] width 23 height 23
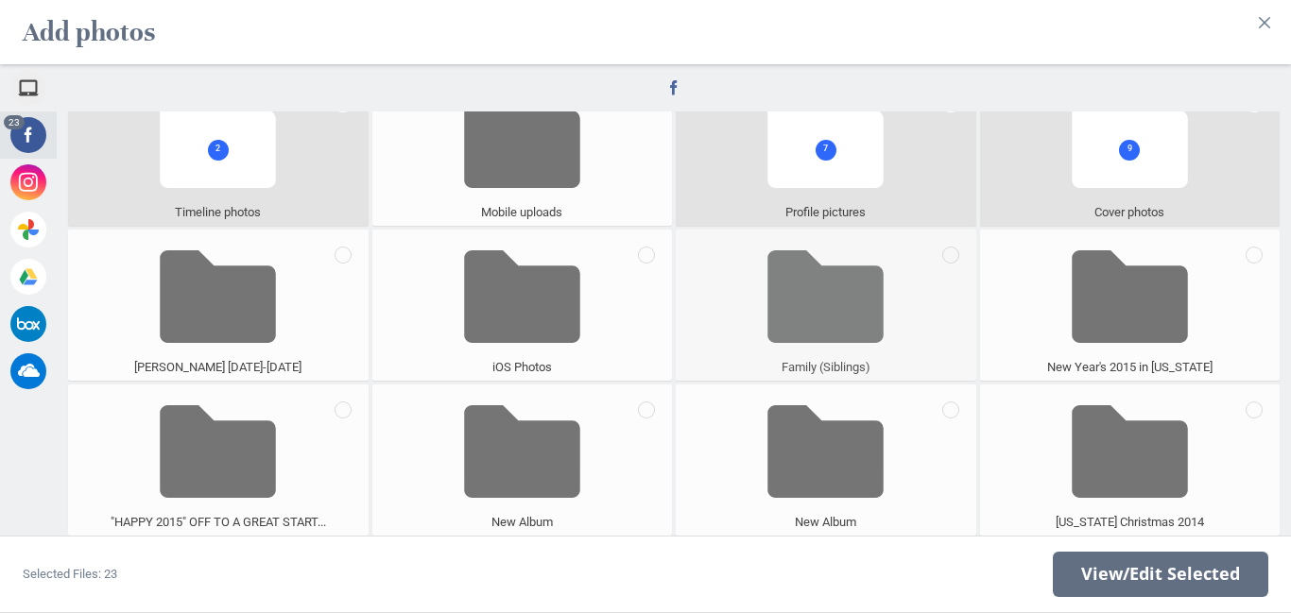
scroll to position [112, 0]
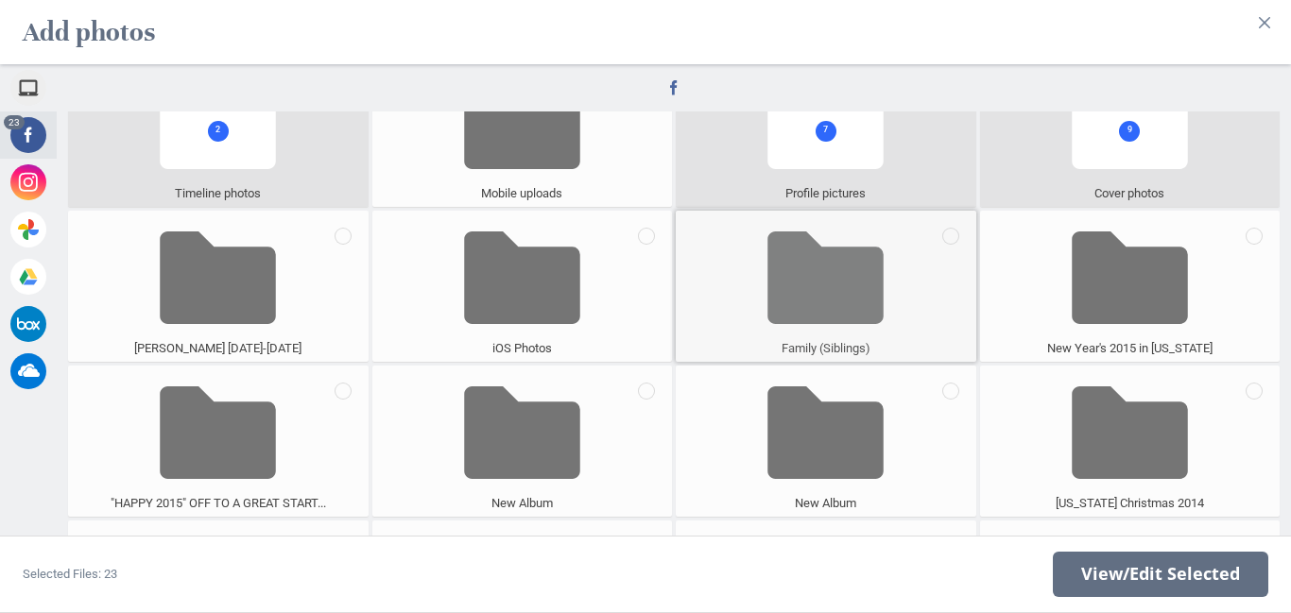
click at [801, 333] on span at bounding box center [825, 277] width 116 height 125
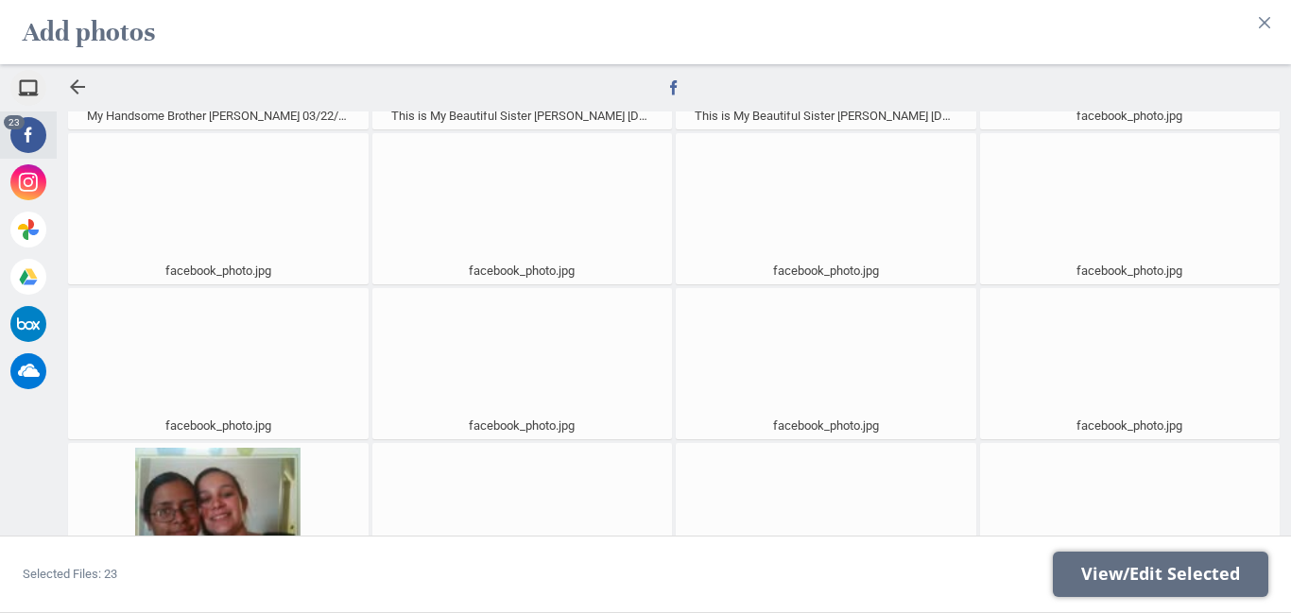
scroll to position [200, 0]
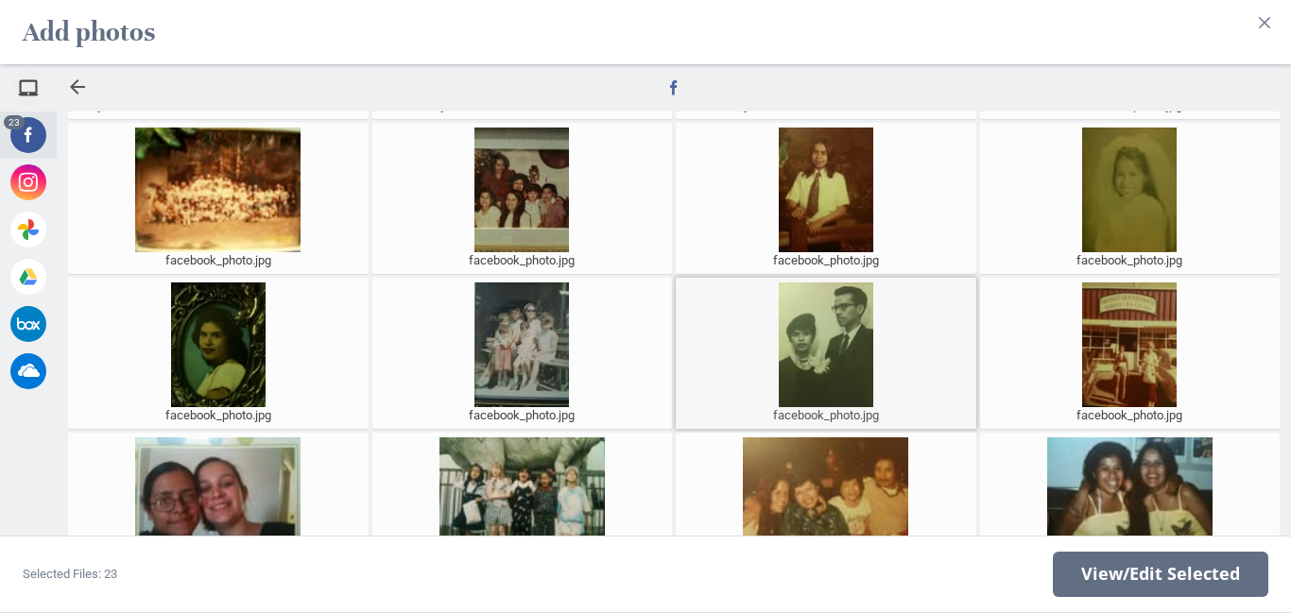
click at [828, 338] on div at bounding box center [825, 344] width 291 height 125
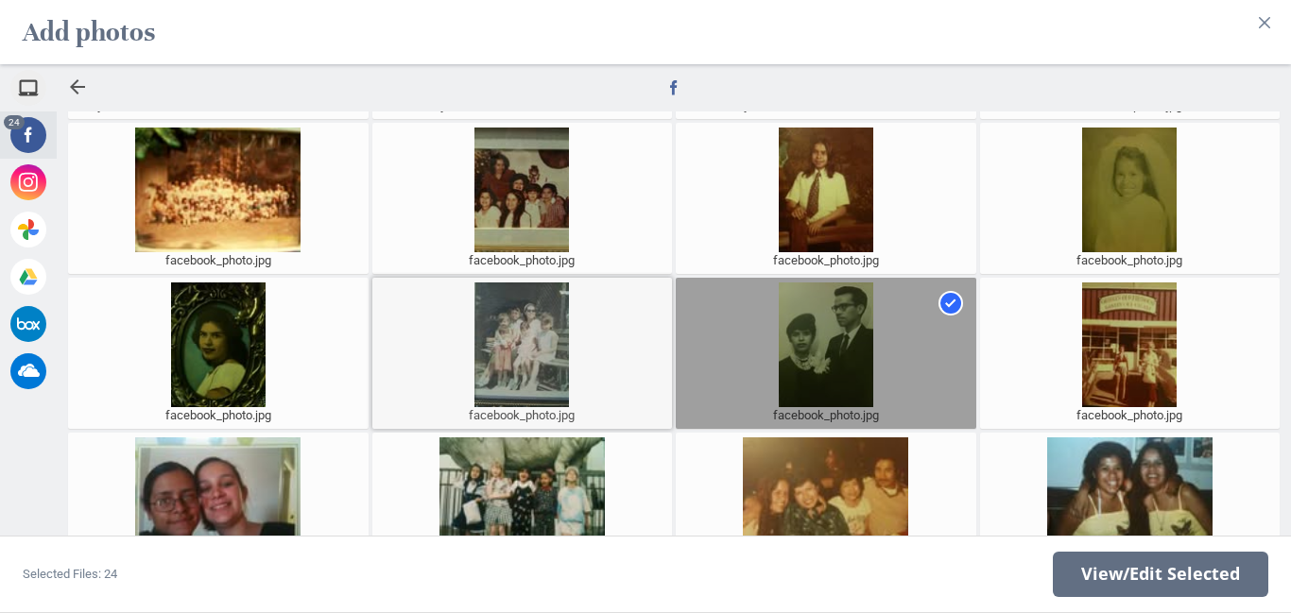
click at [519, 357] on div at bounding box center [522, 344] width 291 height 125
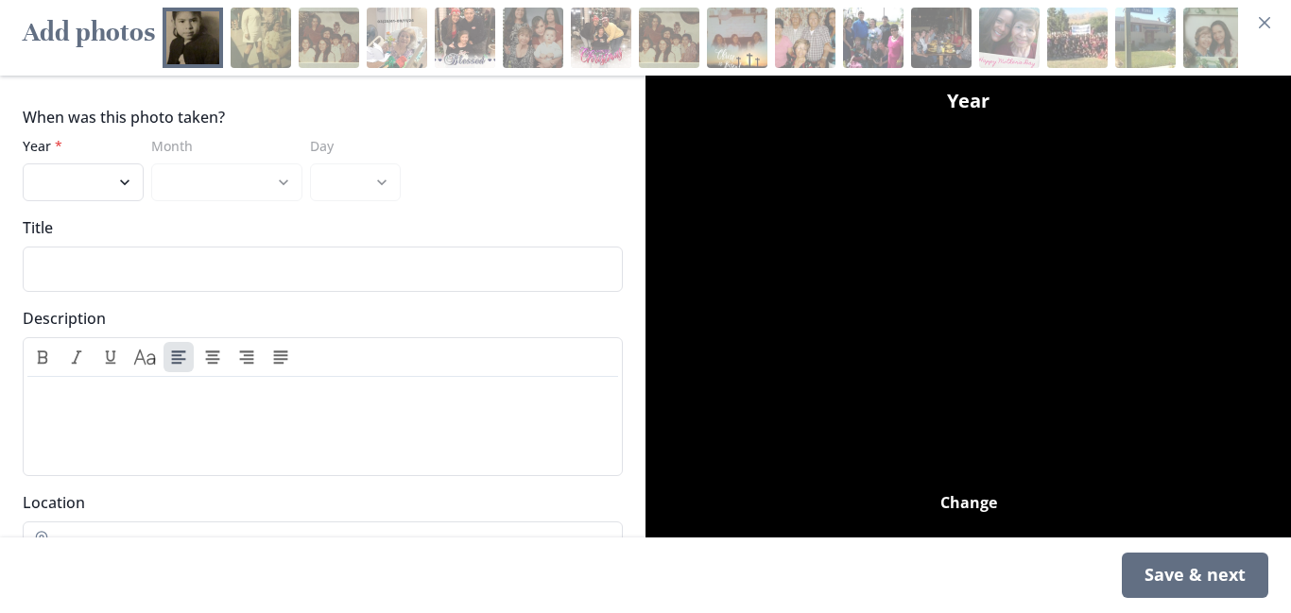
scroll to position [25, 0]
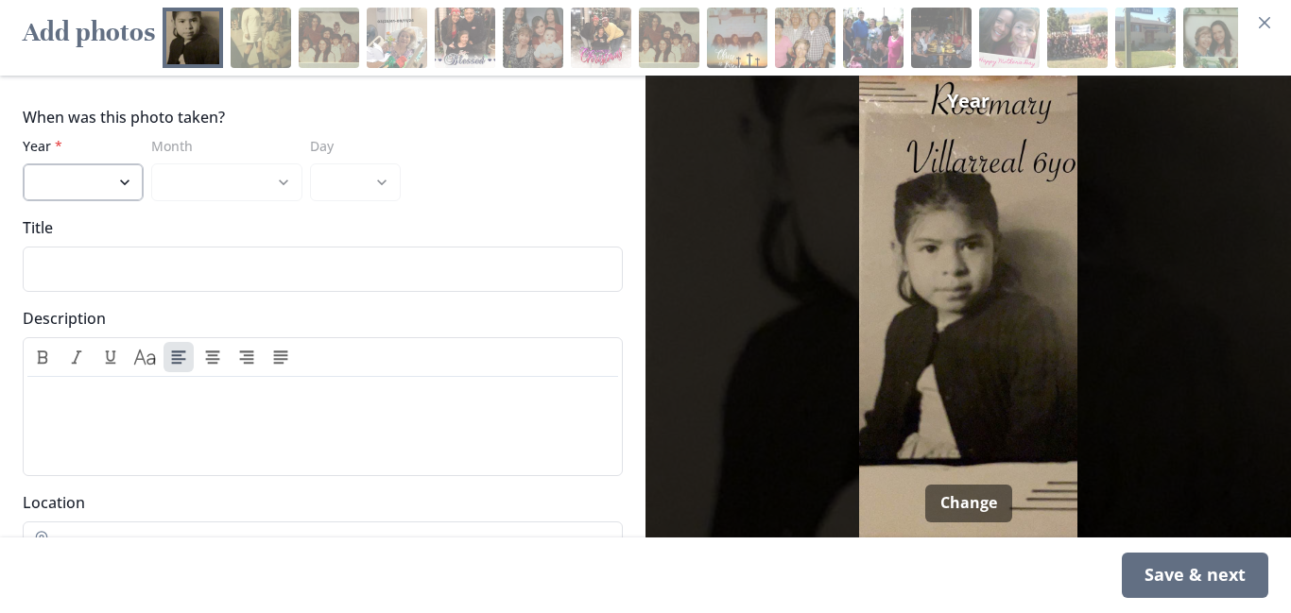
click at [121, 181] on select "2022 2021 2020 2019 2018 2017 2016 2015 2014 2013 2012 2011 2010 2009 2008 2007…" at bounding box center [83, 182] width 121 height 38
select select "1950"
click at [23, 163] on select "2022 2021 2020 2019 2018 2017 2016 2015 2014 2013 2012 2011 2010 2009 2008 2007…" at bounding box center [83, 182] width 121 height 38
click at [194, 187] on select "January February March April May June July August September October November De…" at bounding box center [226, 182] width 151 height 38
select select "3"
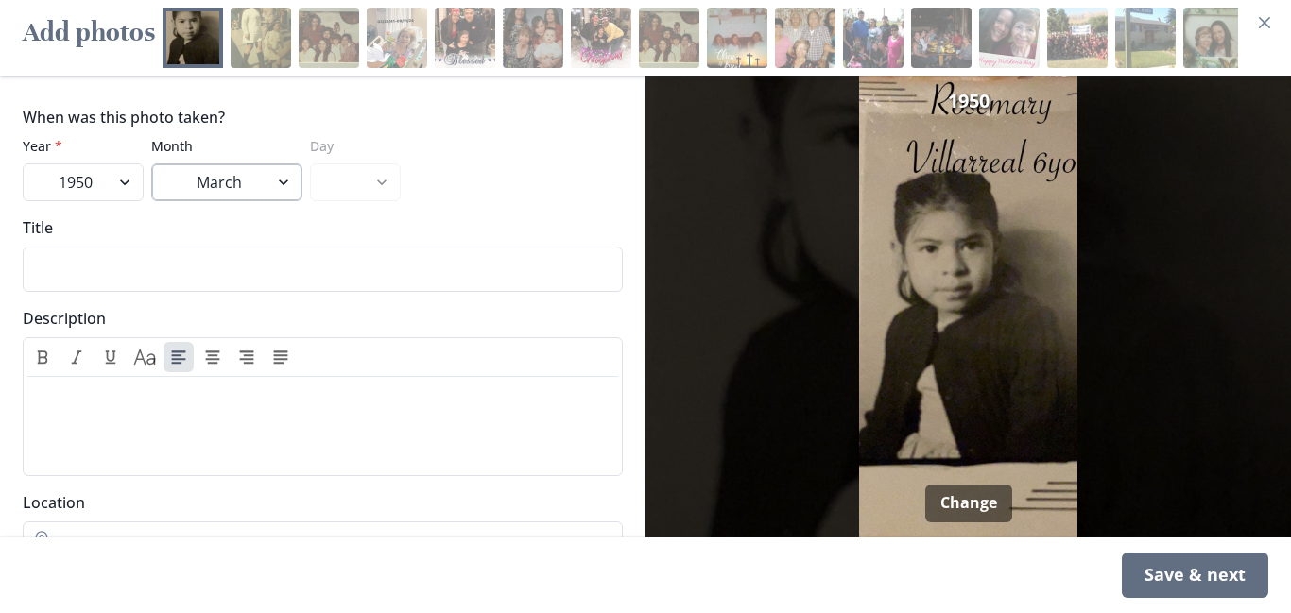
click at [151, 163] on select "January February March April May June July August September October November De…" at bounding box center [226, 182] width 151 height 38
click at [40, 270] on input "Title" at bounding box center [323, 269] width 600 height 45
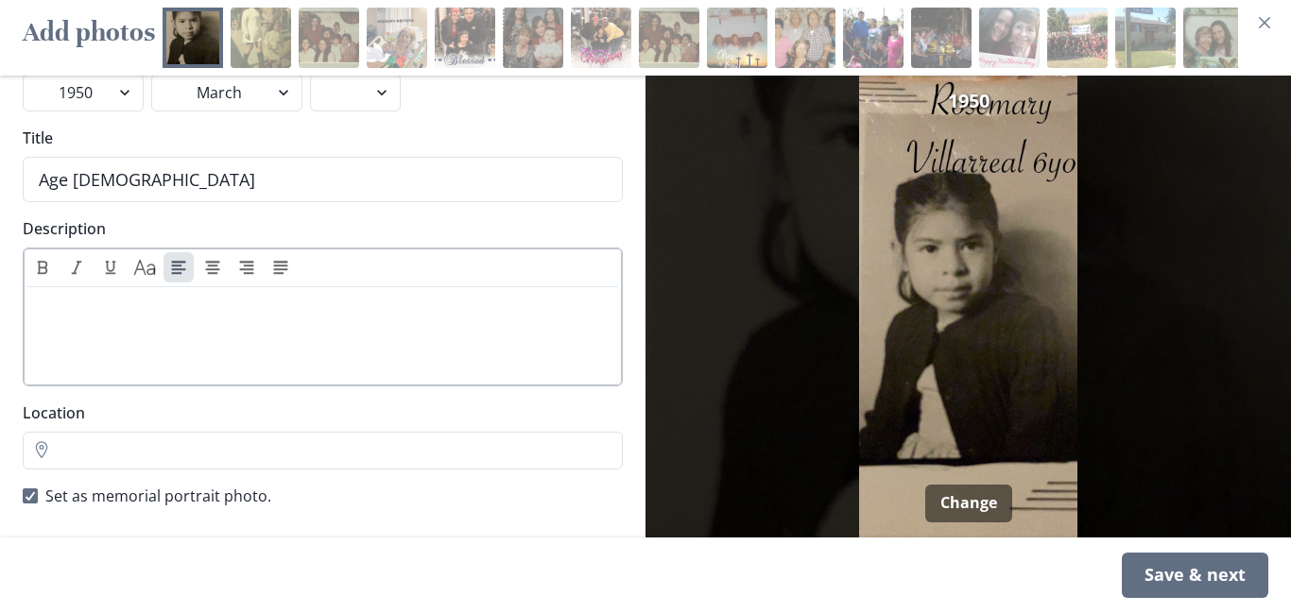
scroll to position [92, 0]
type input "Age [DEMOGRAPHIC_DATA]"
click at [1214, 576] on div "Save & next" at bounding box center [1194, 575] width 146 height 45
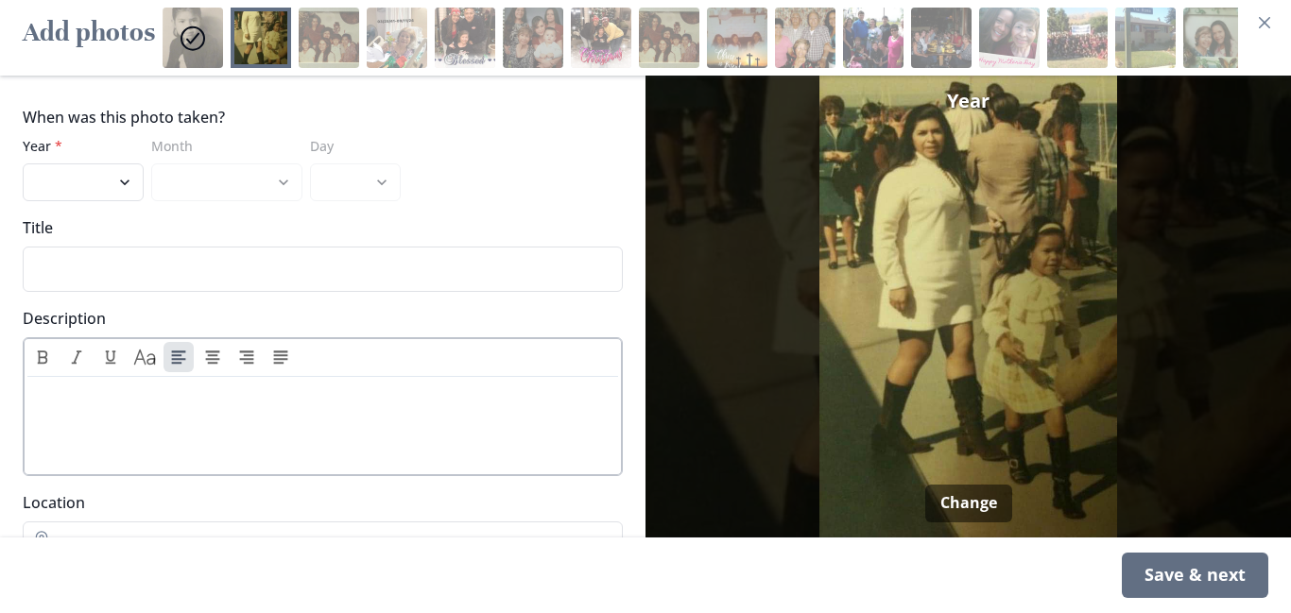
scroll to position [0, 0]
click at [846, 375] on img at bounding box center [968, 307] width 630 height 462
click at [98, 184] on select "2022 2021 2020 2019 2018 2017 2016 2015 2014 2013 2012 2011 2010 2009 2008 2007…" at bounding box center [83, 182] width 121 height 38
select select "1967"
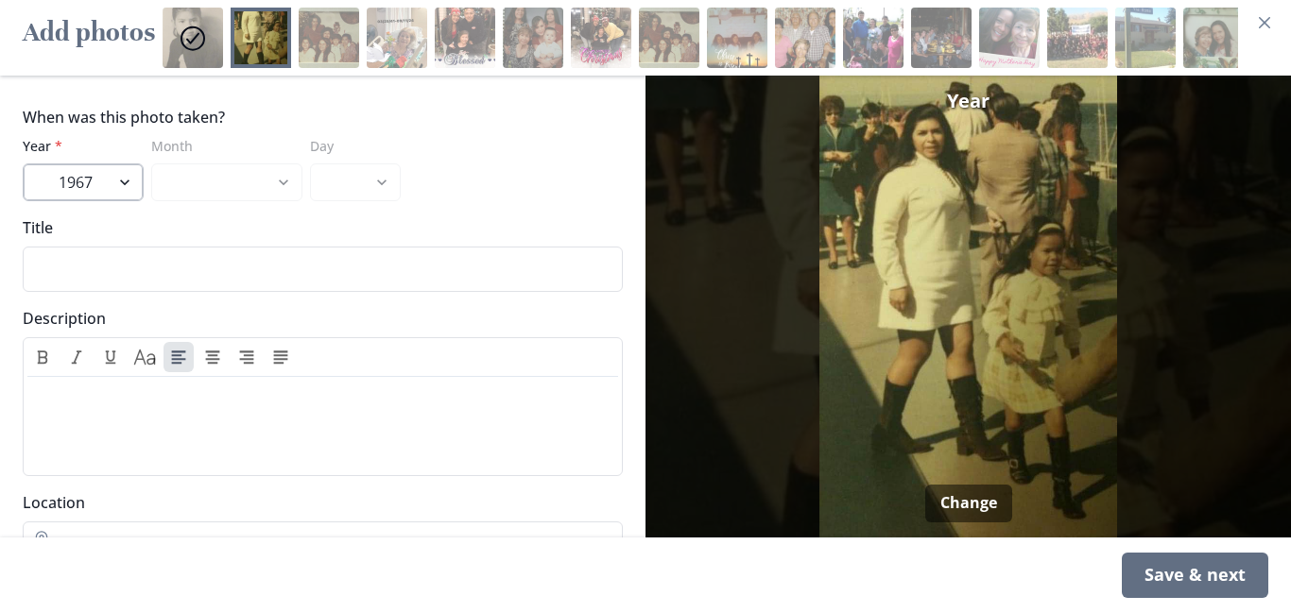
click at [23, 163] on select "2022 2021 2020 2019 2018 2017 2016 2015 2014 2013 2012 2011 2010 2009 2008 2007…" at bounding box center [83, 182] width 121 height 38
click at [355, 183] on select "Day" at bounding box center [355, 182] width 91 height 38
click at [196, 186] on select "January February March April May June July August September October November De…" at bounding box center [226, 182] width 151 height 38
select select "6"
click at [151, 163] on select "January February March April May June July August September October November De…" at bounding box center [226, 182] width 151 height 38
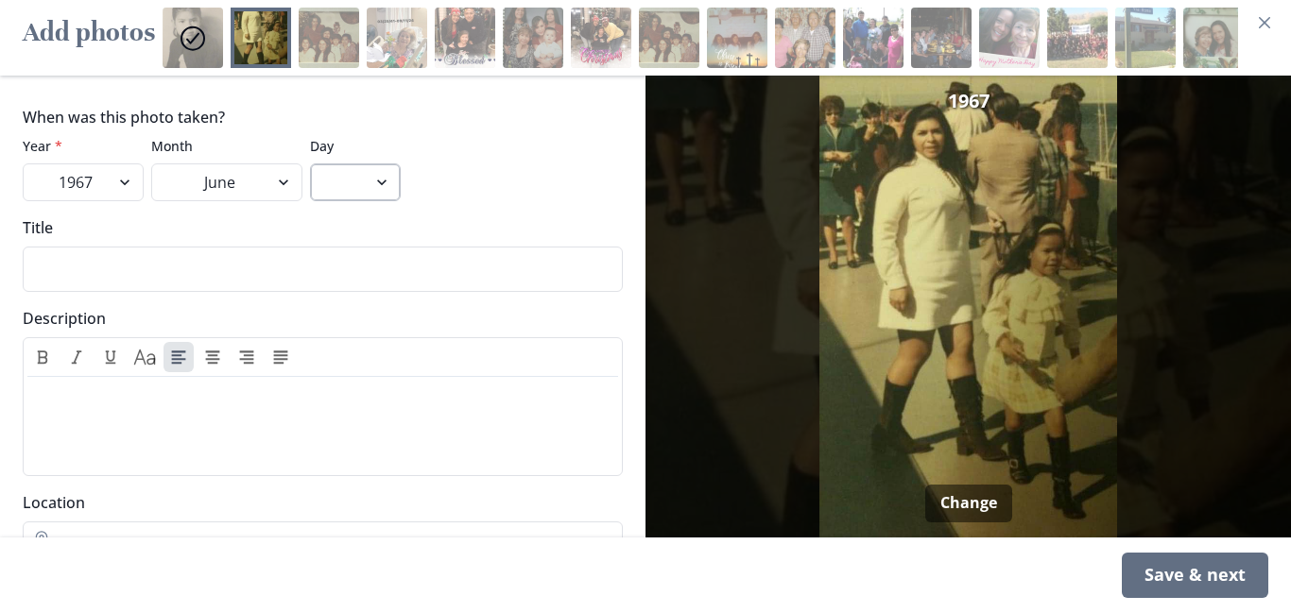
click at [378, 182] on select "1 2 3 4 5 6 7 8 9 10 11 12 13 14 15 16 17 18 19 20 21 22 23 24 25 26 27 28 29 30" at bounding box center [355, 182] width 91 height 38
select select "1"
click at [310, 163] on select "1 2 3 4 5 6 7 8 9 10 11 12 13 14 15 16 17 18 19 20 21 22 23 24 25 26 27 28 29 30" at bounding box center [355, 182] width 91 height 38
click at [109, 279] on input "Title" at bounding box center [323, 269] width 600 height 45
type input "/"
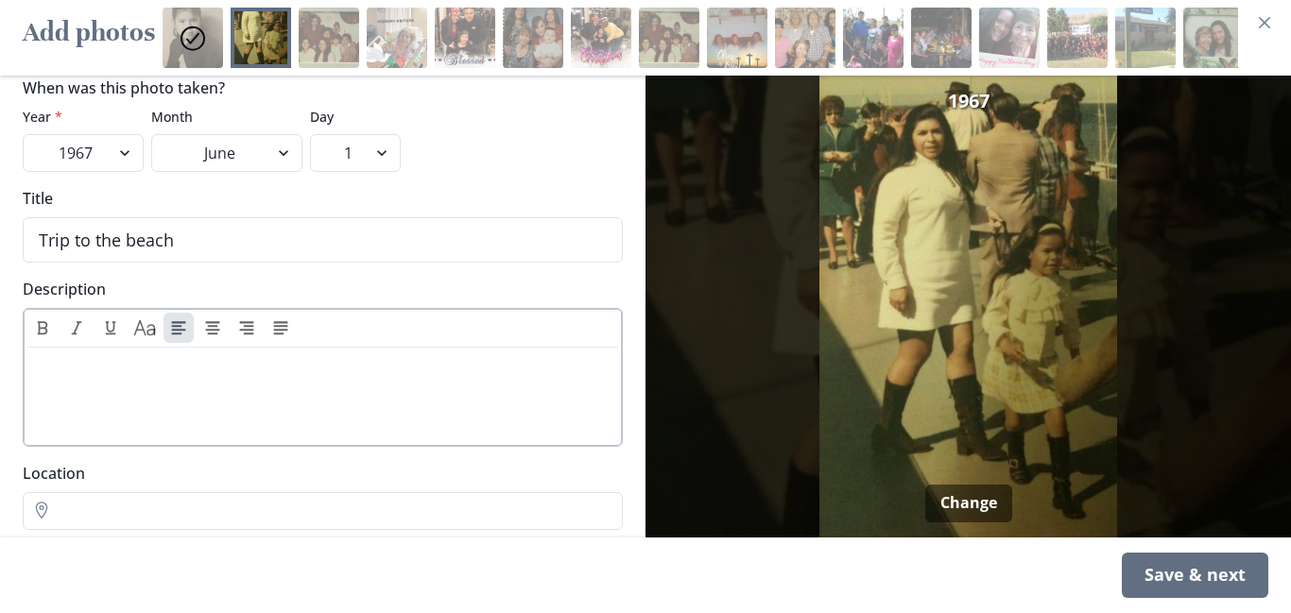
scroll to position [52, 0]
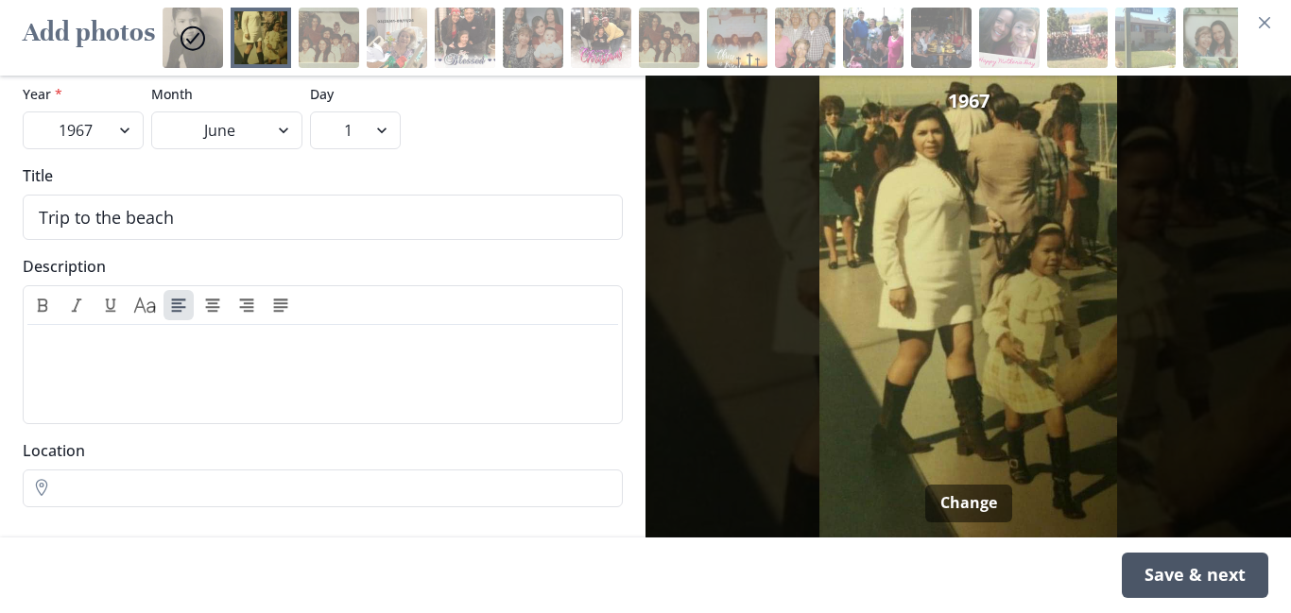
type input "Trip to the beach"
click at [1217, 573] on div "Save & next" at bounding box center [1194, 575] width 146 height 45
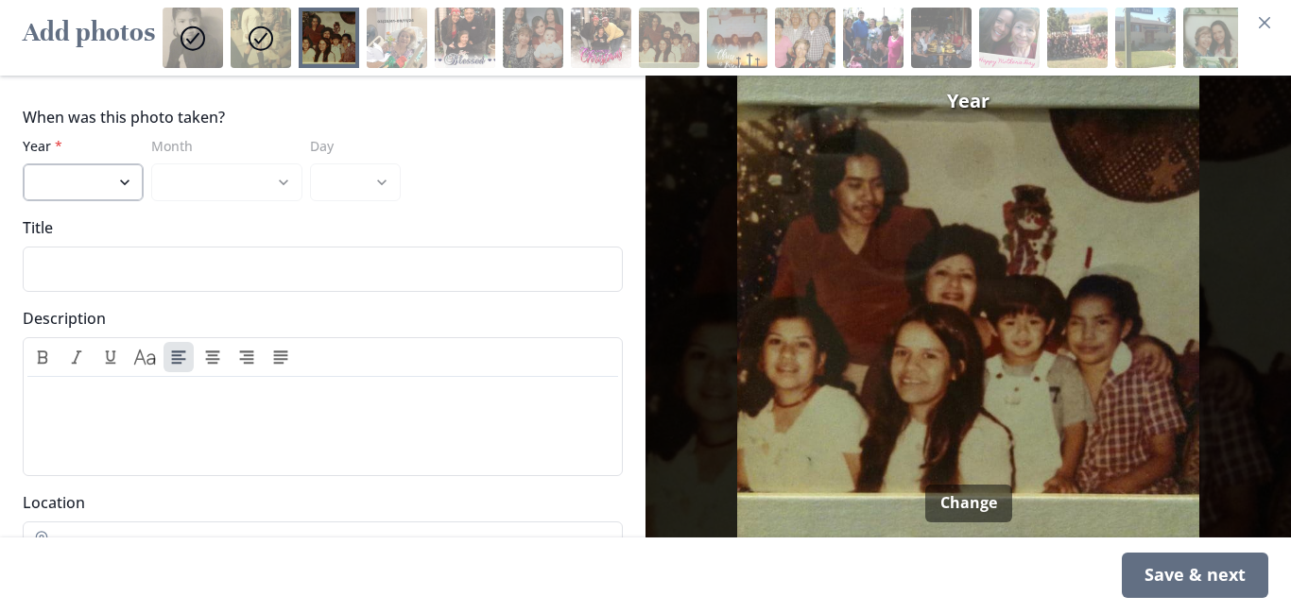
click at [77, 191] on select "2022 2021 2020 2019 2018 2017 2016 2015 2014 2013 2012 2011 2010 2009 2008 2007…" at bounding box center [83, 182] width 121 height 38
select select "1980"
click at [23, 163] on select "2022 2021 2020 2019 2018 2017 2016 2015 2014 2013 2012 2011 2010 2009 2008 2007…" at bounding box center [83, 182] width 121 height 38
click at [223, 188] on select "January February March April May June July August September October November De…" at bounding box center [226, 182] width 151 height 38
select select "12"
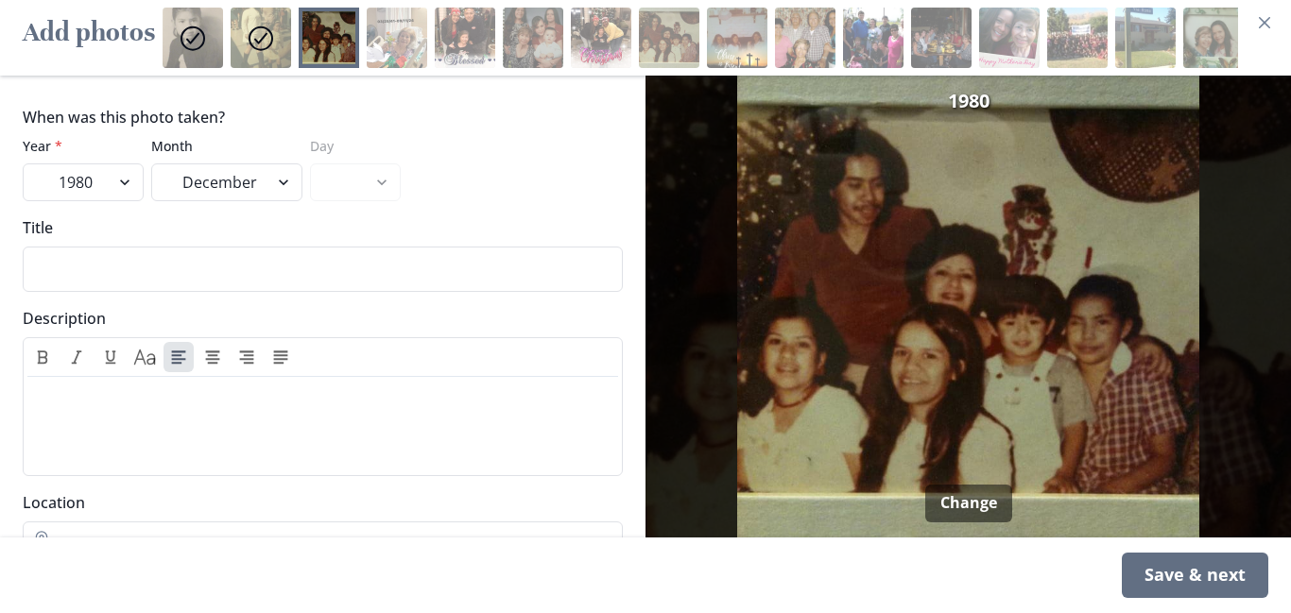
click at [151, 163] on select "January February March April May June July August September October November De…" at bounding box center [226, 182] width 151 height 38
click at [378, 194] on select "1 2 3 4 5 6 7 8 9 10 11 12 13 14 15 16 17 18 19 20 21 22 23 24 25 26 27 28 29 3…" at bounding box center [355, 182] width 91 height 38
select select "25"
click at [310, 163] on select "1 2 3 4 5 6 7 8 9 10 11 12 13 14 15 16 17 18 19 20 21 22 23 24 25 26 27 28 29 3…" at bounding box center [355, 182] width 91 height 38
click at [141, 269] on input "Title" at bounding box center [323, 269] width 600 height 45
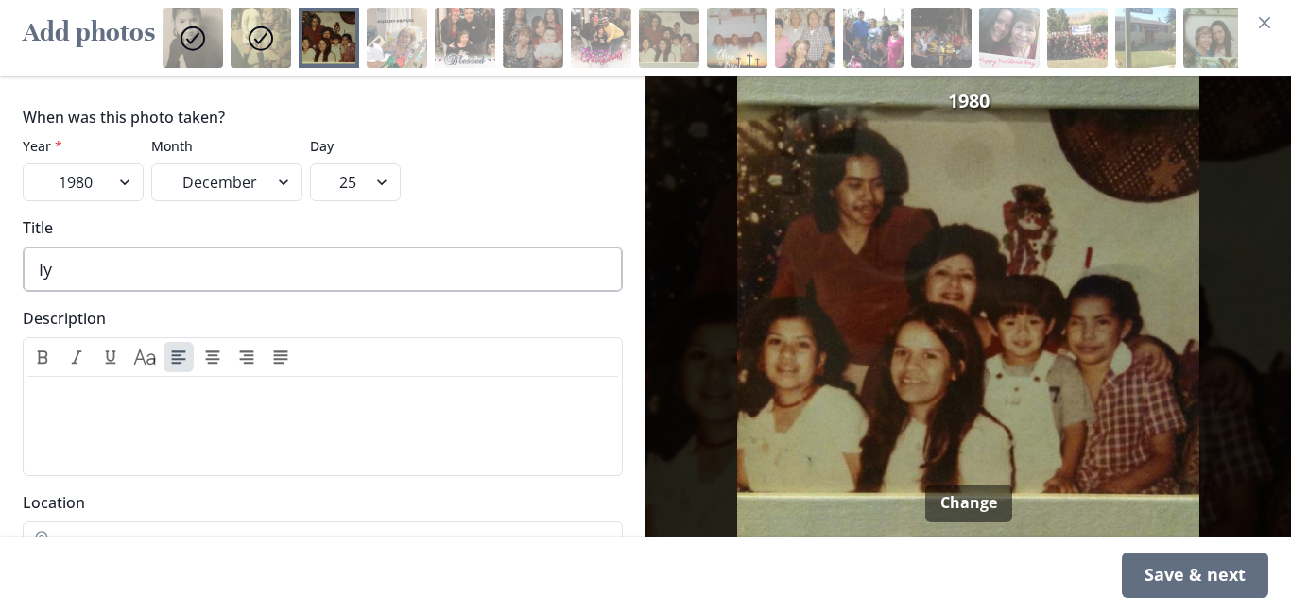
type input "I"
click at [139, 270] on input "Our last Charistmas together" at bounding box center [323, 269] width 600 height 45
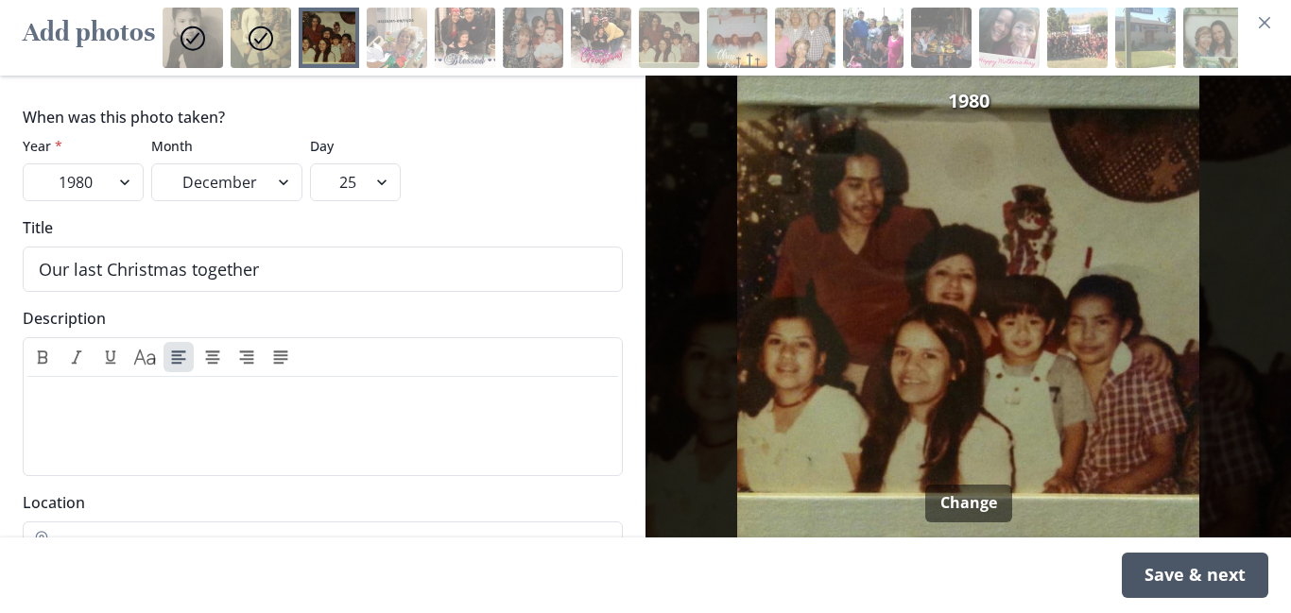
type input "Our last Christmas together"
click at [1162, 575] on div "Save & next" at bounding box center [1194, 575] width 146 height 45
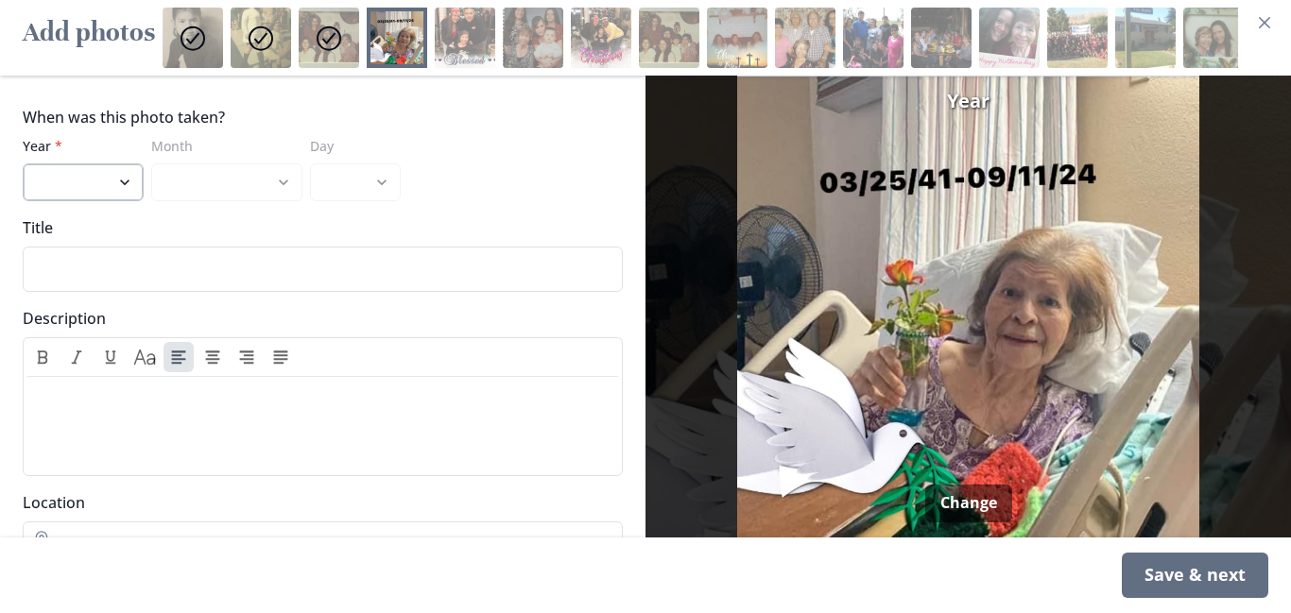
click at [118, 185] on select "2022 2021 2020 2019 2018 2017 2016 2015 2014 2013 2012 2011 2010 2009 2008 2007…" at bounding box center [83, 182] width 121 height 38
select select "2022"
click at [23, 163] on select "2022 2021 2020 2019 2018 2017 2016 2015 2014 2013 2012 2011 2010 2009 2008 2007…" at bounding box center [83, 182] width 121 height 38
click at [192, 179] on select "January February March April May June July August September" at bounding box center [226, 182] width 151 height 38
select select "3"
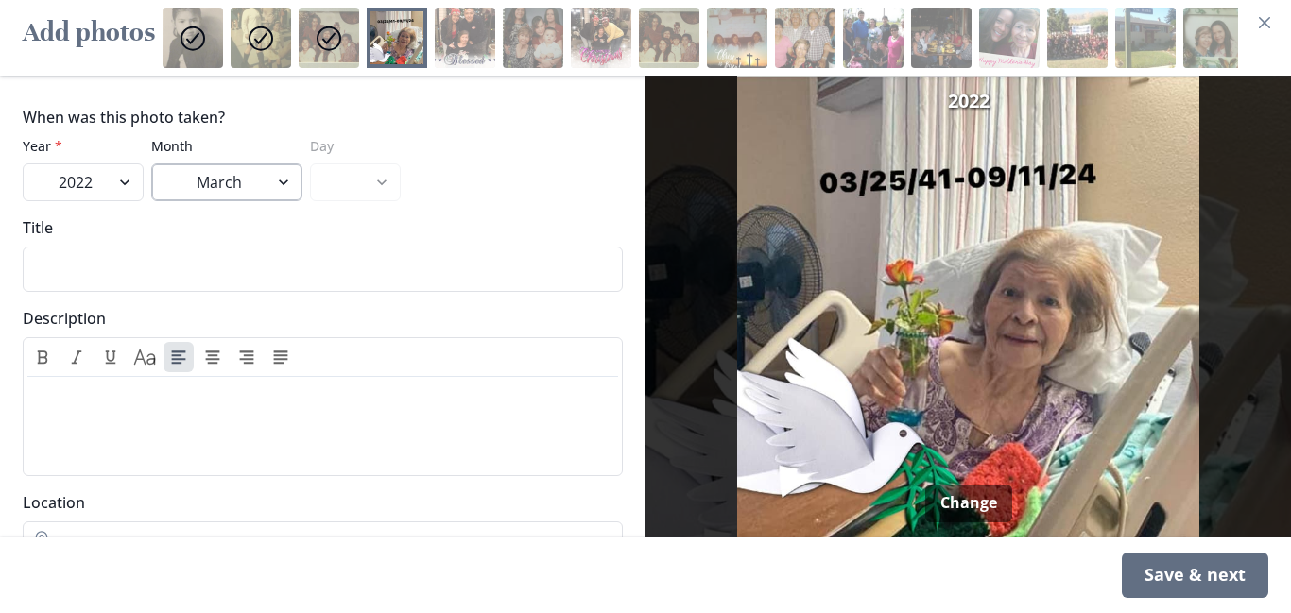
click at [151, 163] on select "January February March April May June July August September" at bounding box center [226, 182] width 151 height 38
click at [346, 171] on select "1 2 3 4 5 6 7 8 9 10 11 12 13 14 15 16 17 18 19 20 21 22 23 24 25 26 27 28 29 3…" at bounding box center [355, 182] width 91 height 38
select select "11"
click at [310, 163] on select "1 2 3 4 5 6 7 8 9 10 11 12 13 14 15 16 17 18 19 20 21 22 23 24 25 26 27 28 29 3…" at bounding box center [355, 182] width 91 height 38
click at [111, 270] on input "Title" at bounding box center [323, 269] width 600 height 45
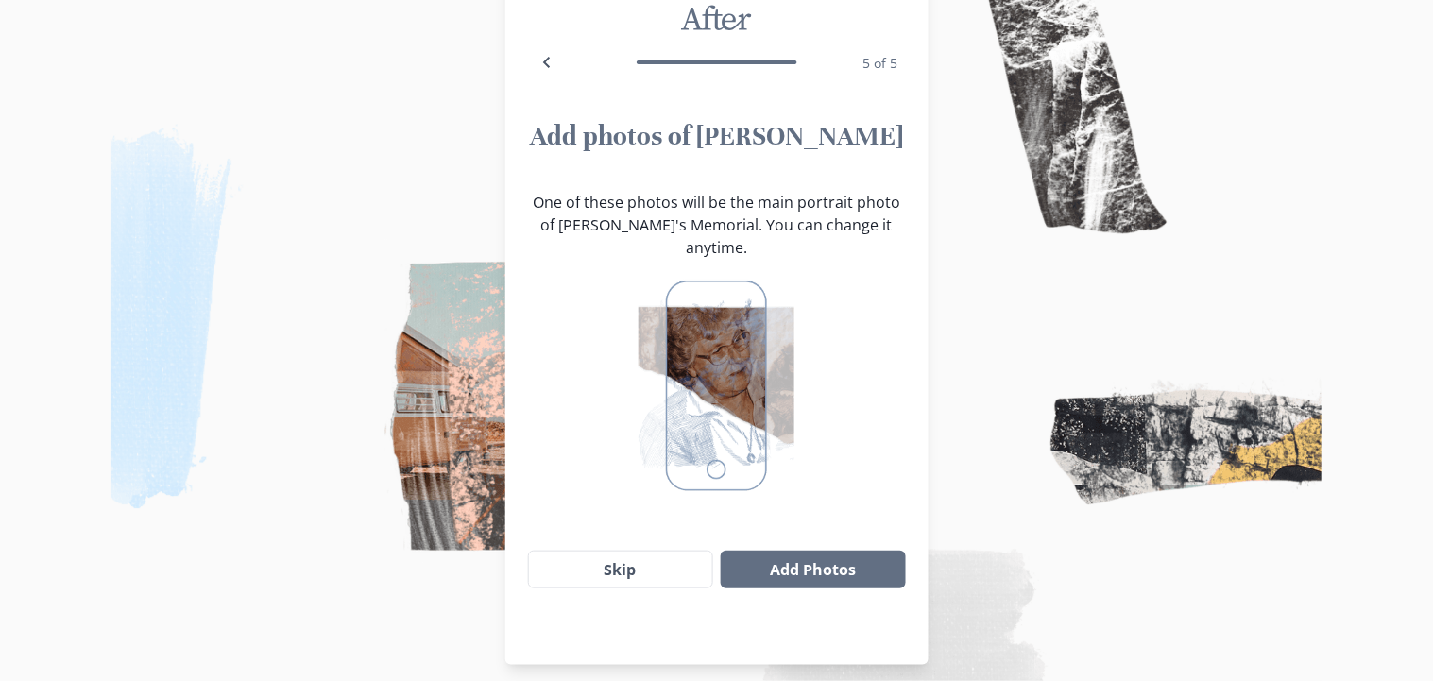
scroll to position [105, 0]
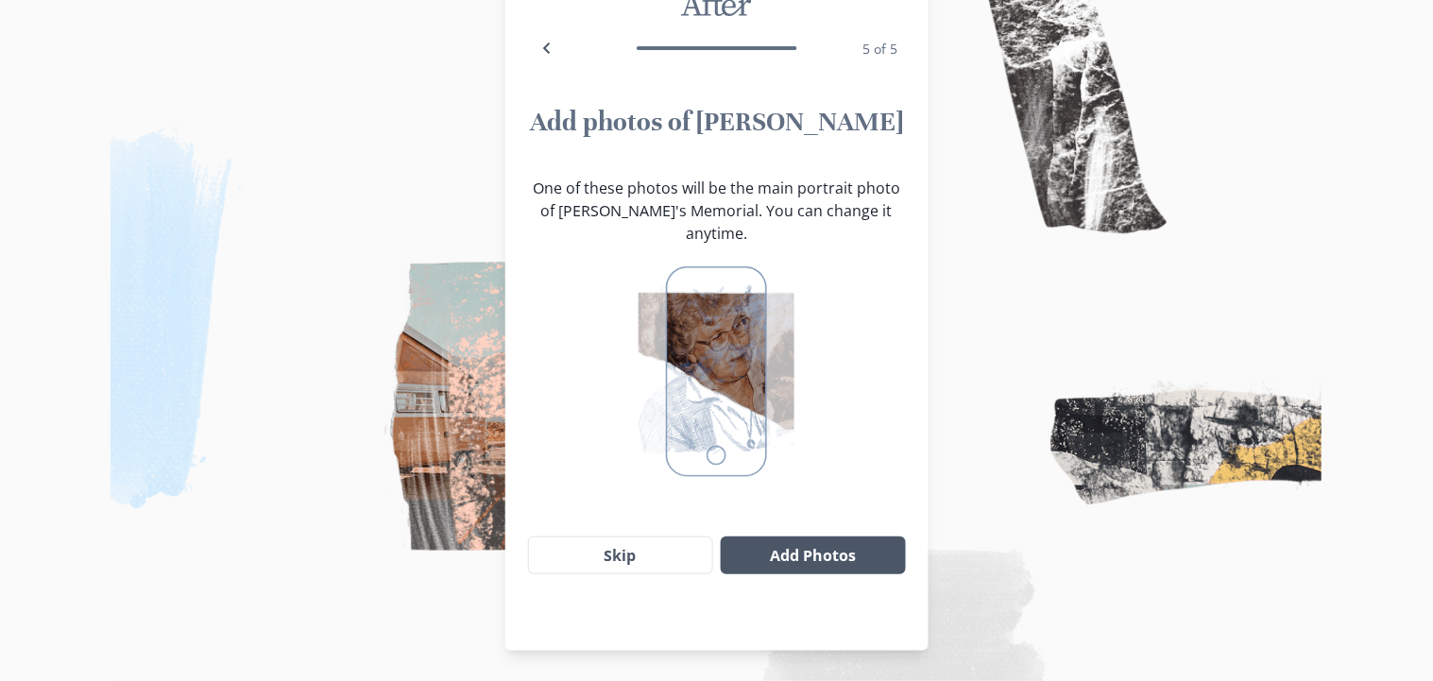
click at [864, 540] on button "Add Photos" at bounding box center [813, 556] width 184 height 38
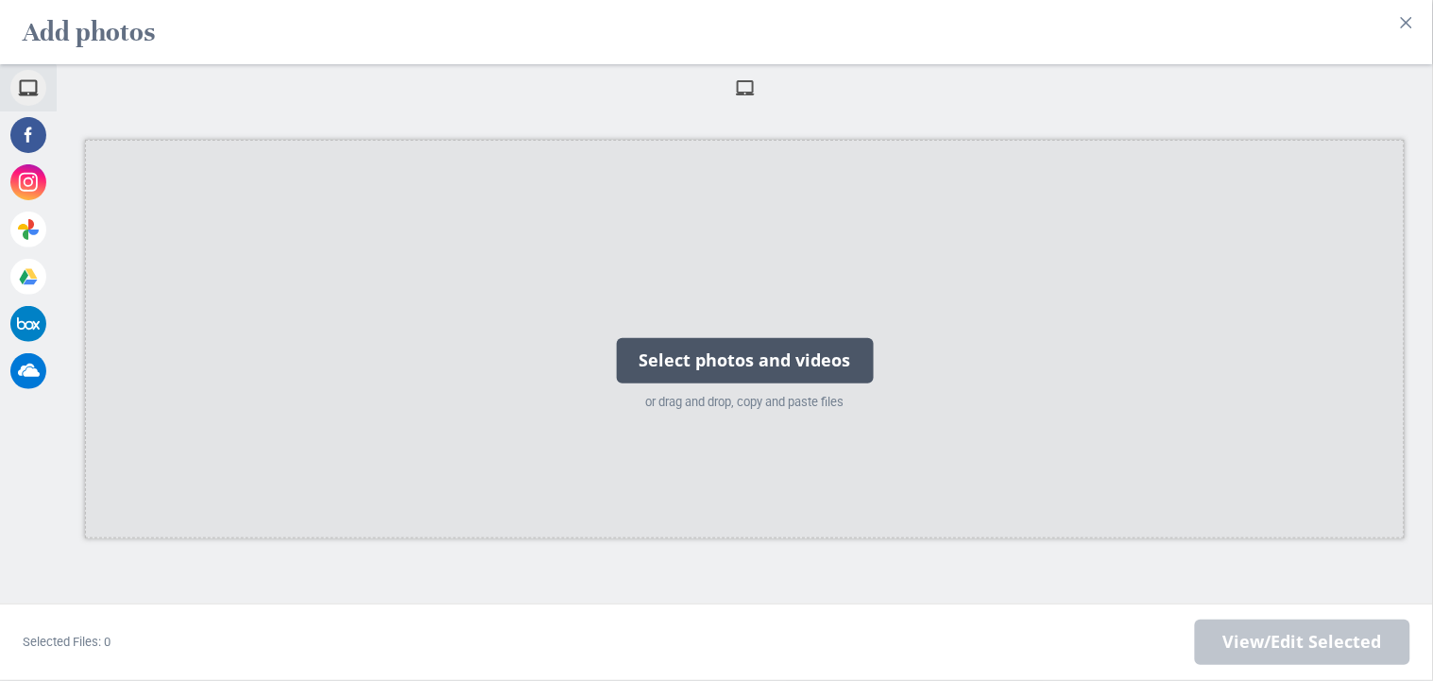
click at [779, 365] on div "Select photos and videos" at bounding box center [745, 360] width 257 height 45
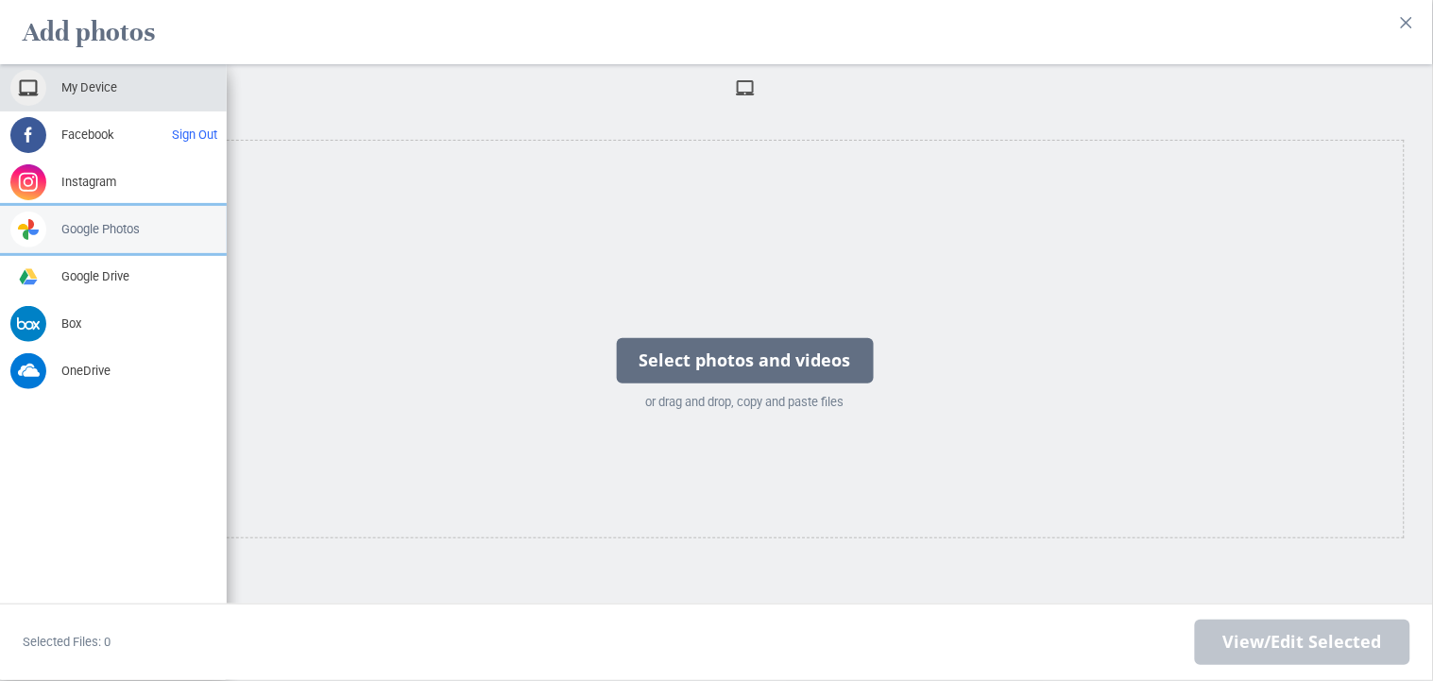
click at [36, 221] on span at bounding box center [28, 230] width 36 height 36
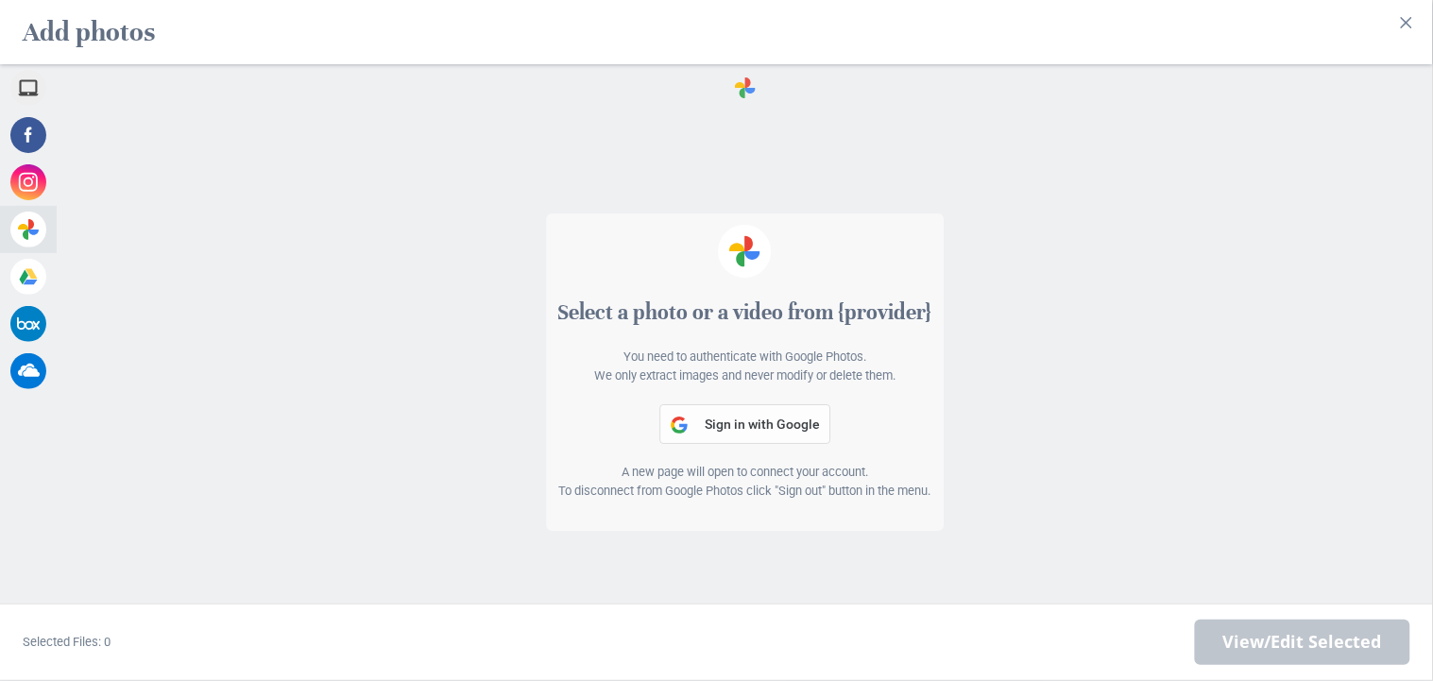
click at [782, 419] on span "Sign in with Google" at bounding box center [762, 424] width 115 height 15
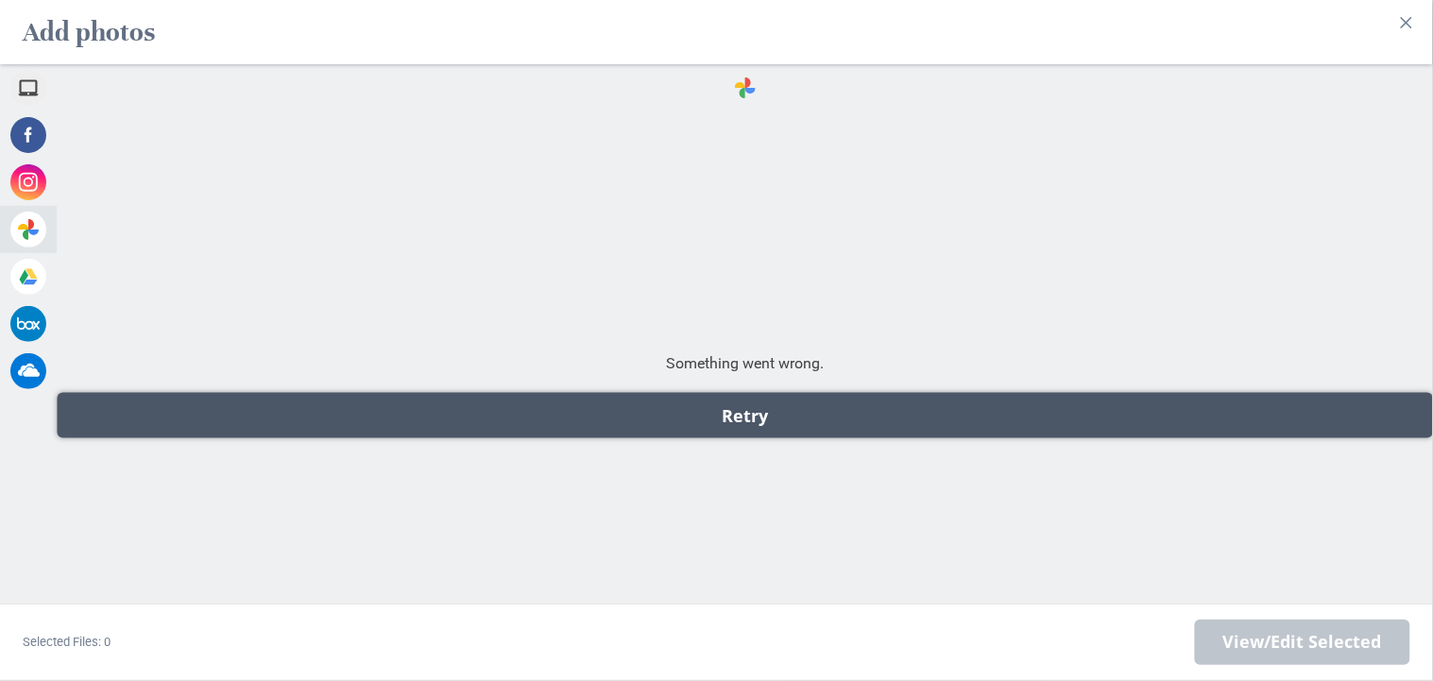
click at [731, 420] on div "Retry" at bounding box center [745, 415] width 1377 height 45
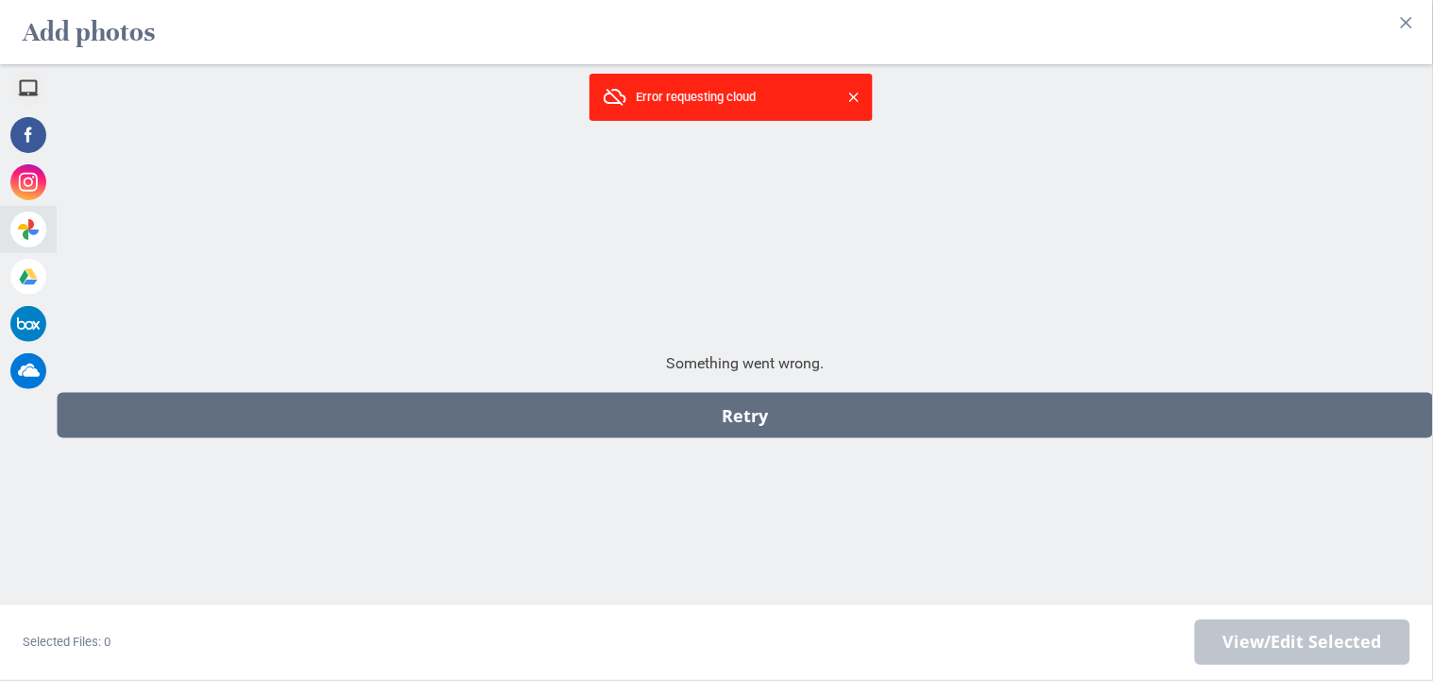
click at [859, 95] on span at bounding box center [854, 97] width 19 height 19
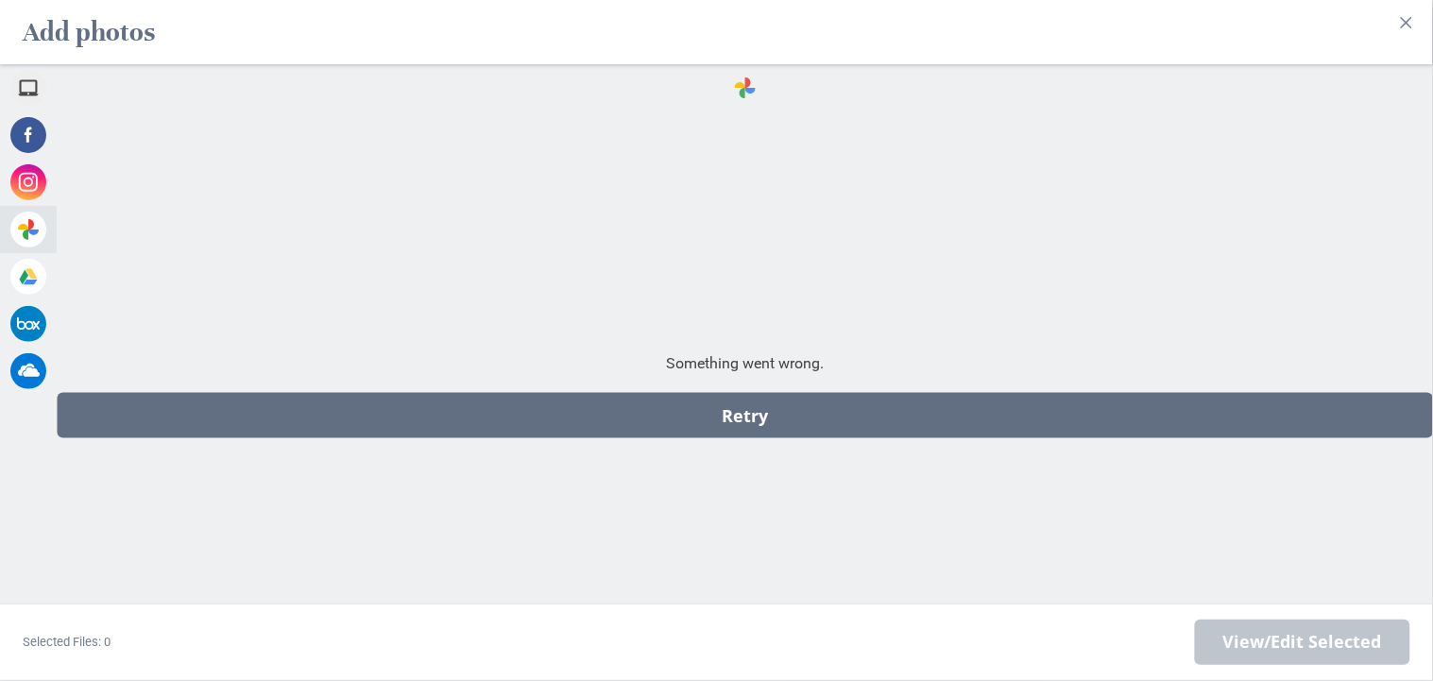
click at [757, 357] on div "Something went wrong." at bounding box center [745, 363] width 1377 height 21
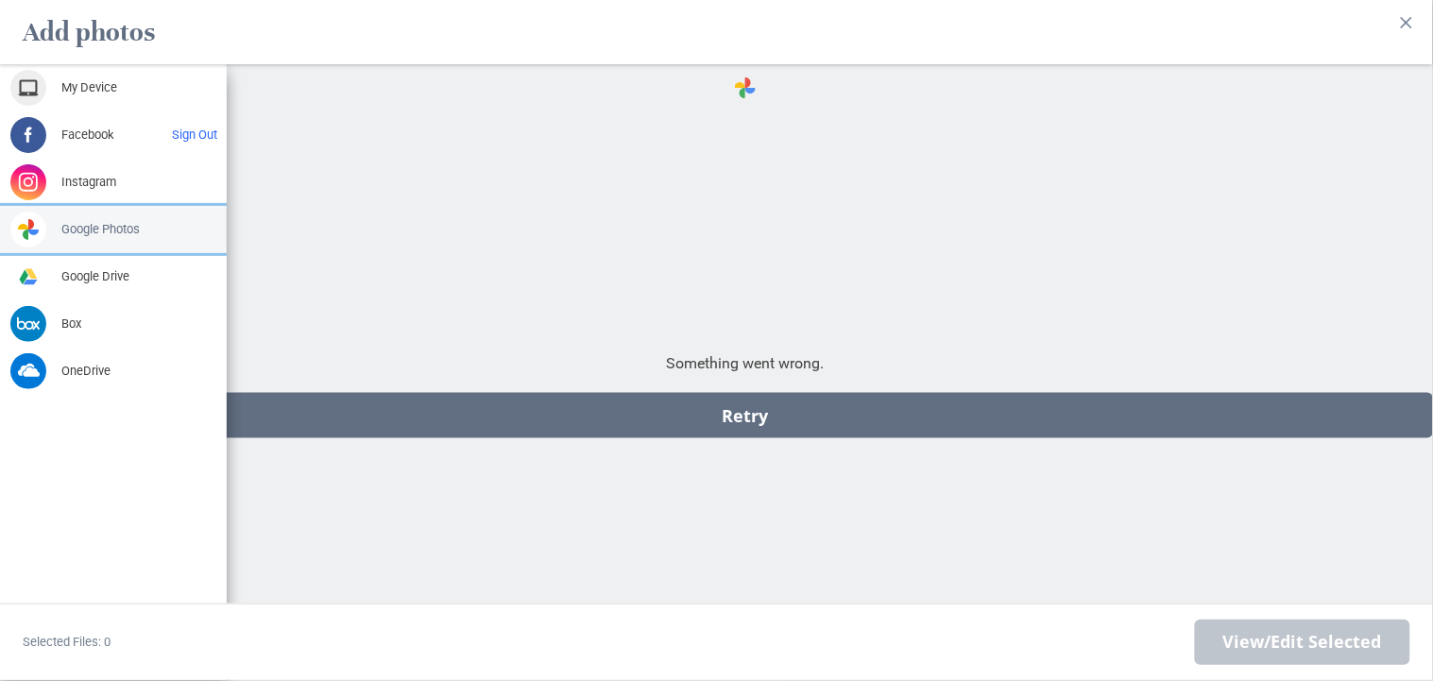
click at [26, 235] on span at bounding box center [28, 230] width 36 height 36
click at [175, 232] on div "Google Photos" at bounding box center [113, 229] width 227 height 47
click at [175, 231] on div "Google Photos" at bounding box center [113, 229] width 227 height 47
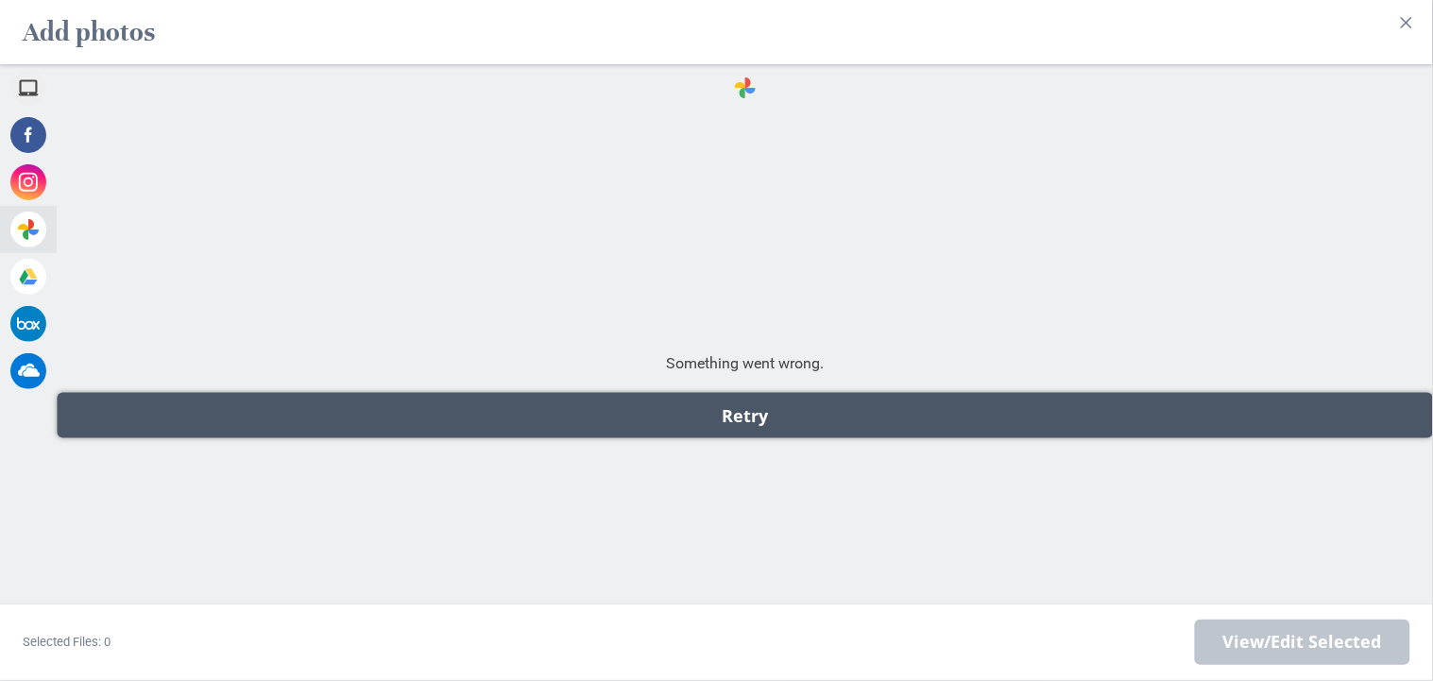
click at [744, 414] on div "Retry" at bounding box center [745, 415] width 1377 height 45
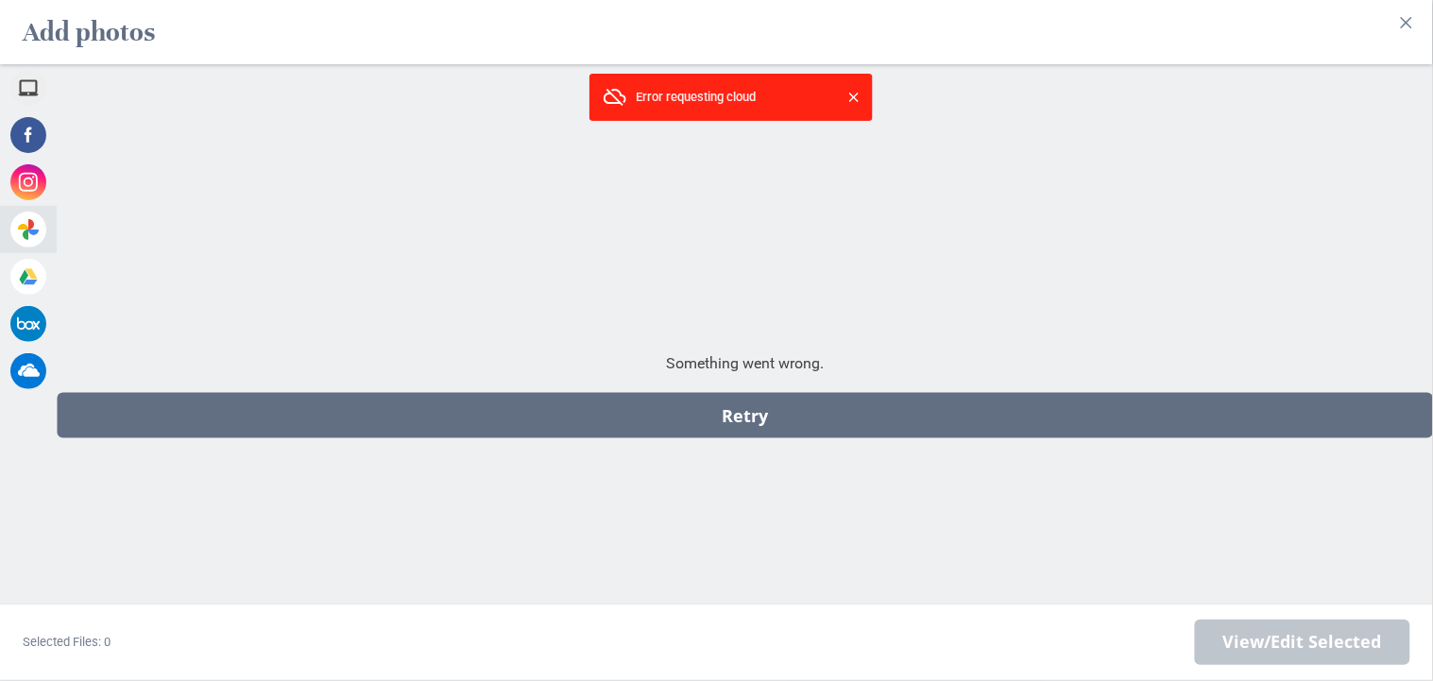
click at [852, 100] on span at bounding box center [854, 97] width 19 height 19
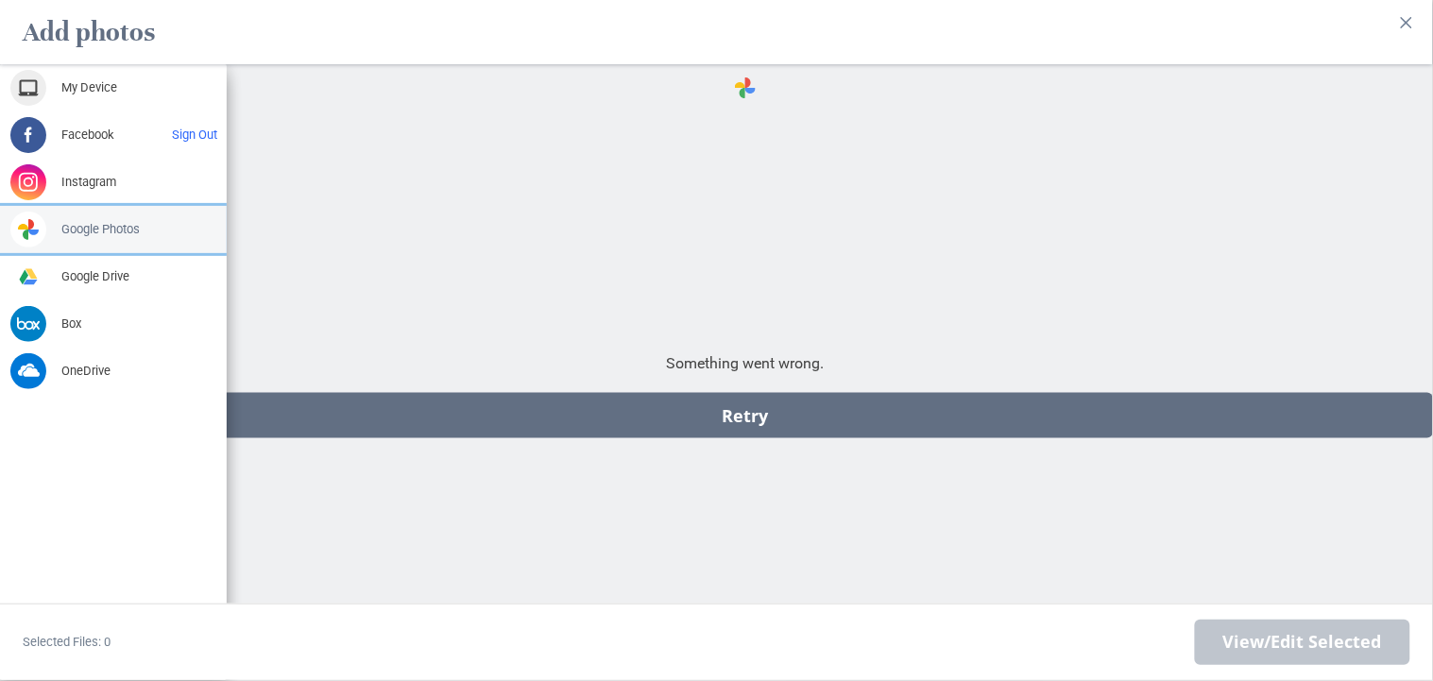
click at [87, 231] on span "Google Photos" at bounding box center [100, 229] width 78 height 17
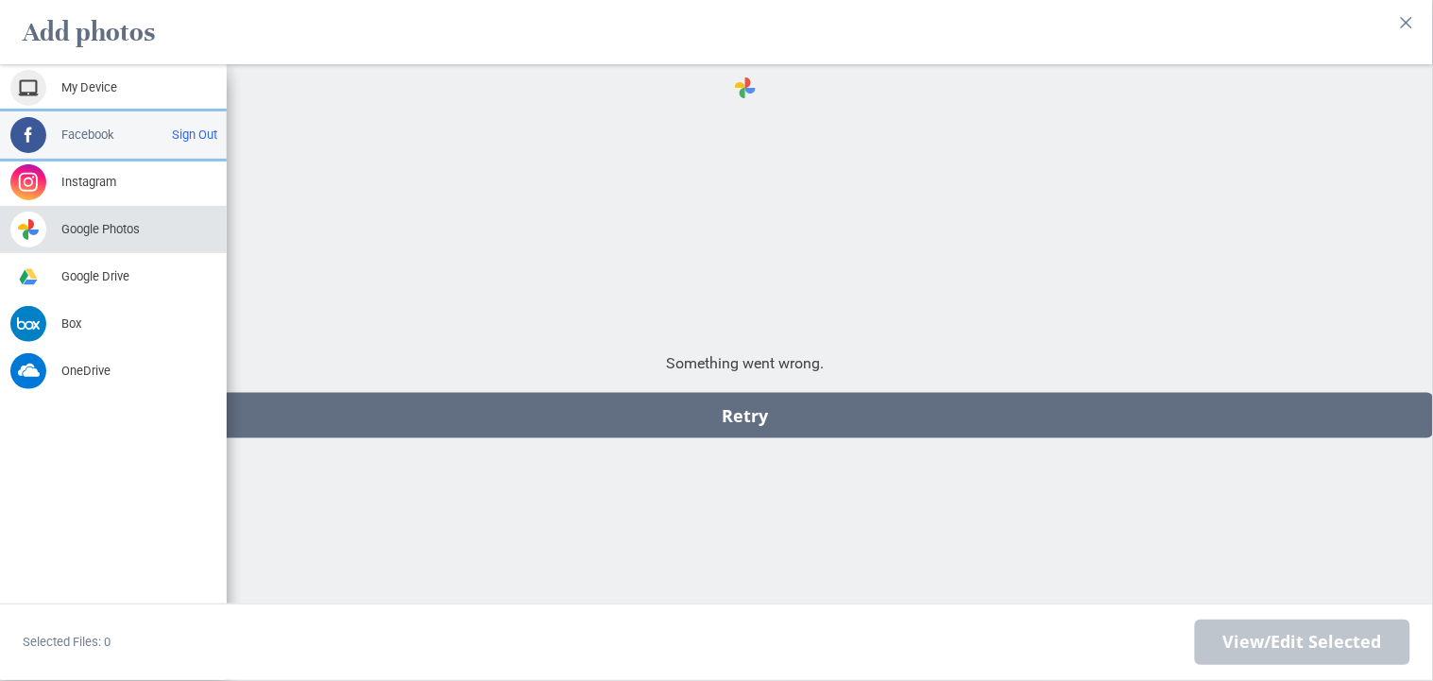
click at [31, 140] on span at bounding box center [28, 135] width 36 height 36
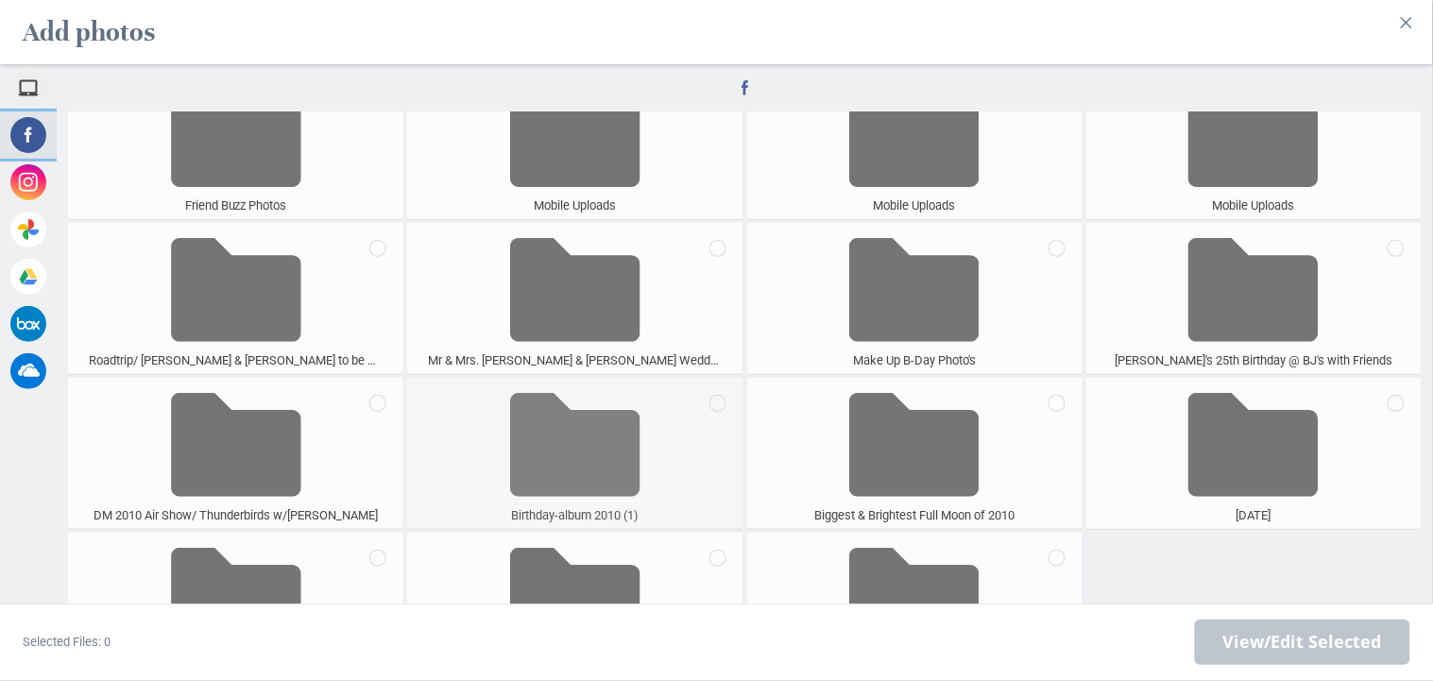
scroll to position [4608, 0]
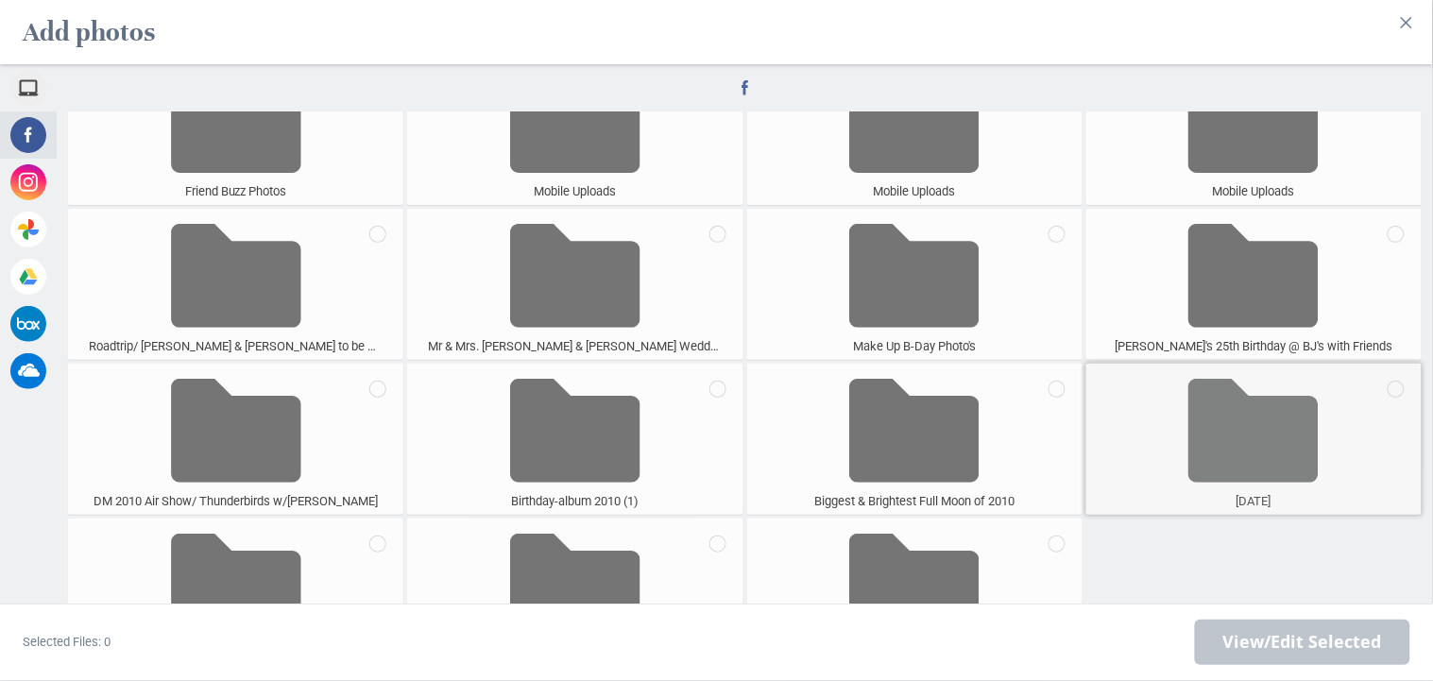
click at [1214, 422] on span at bounding box center [1254, 430] width 130 height 125
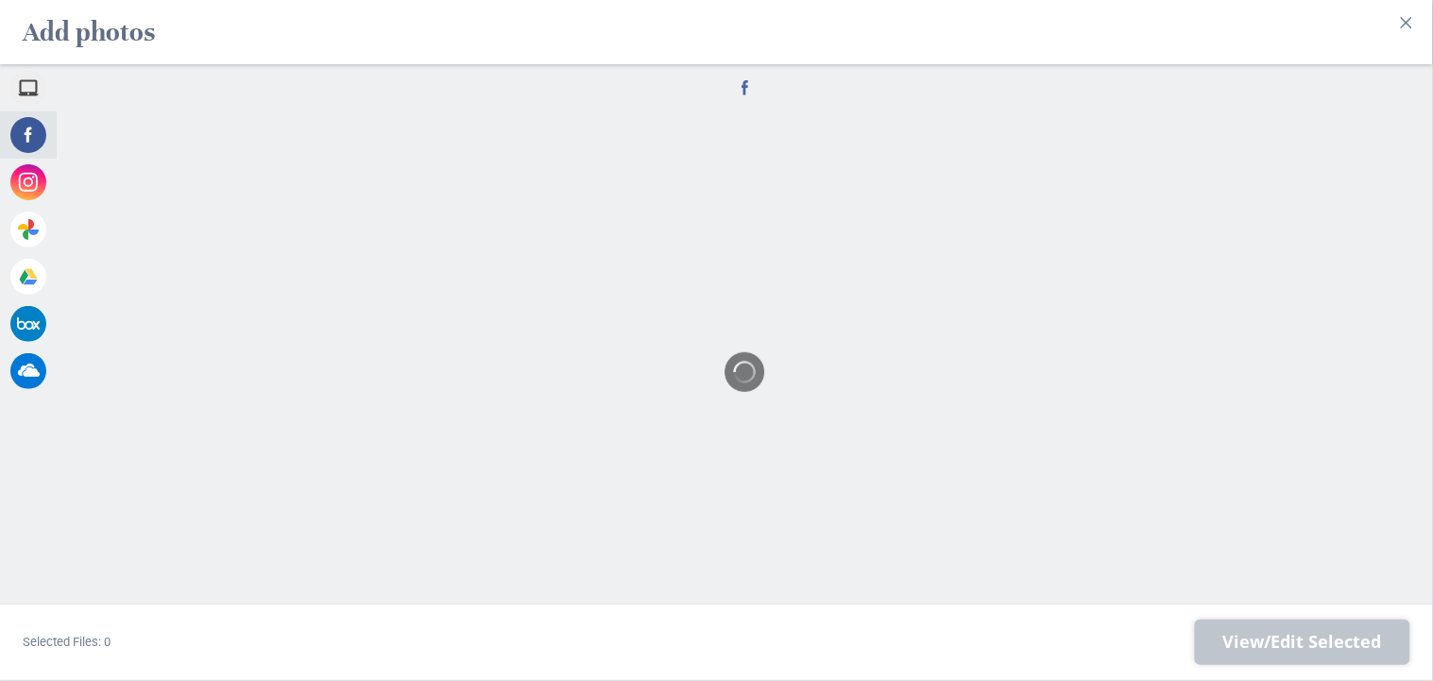
scroll to position [0, 0]
click at [760, 393] on span "Go back" at bounding box center [745, 394] width 77 height 26
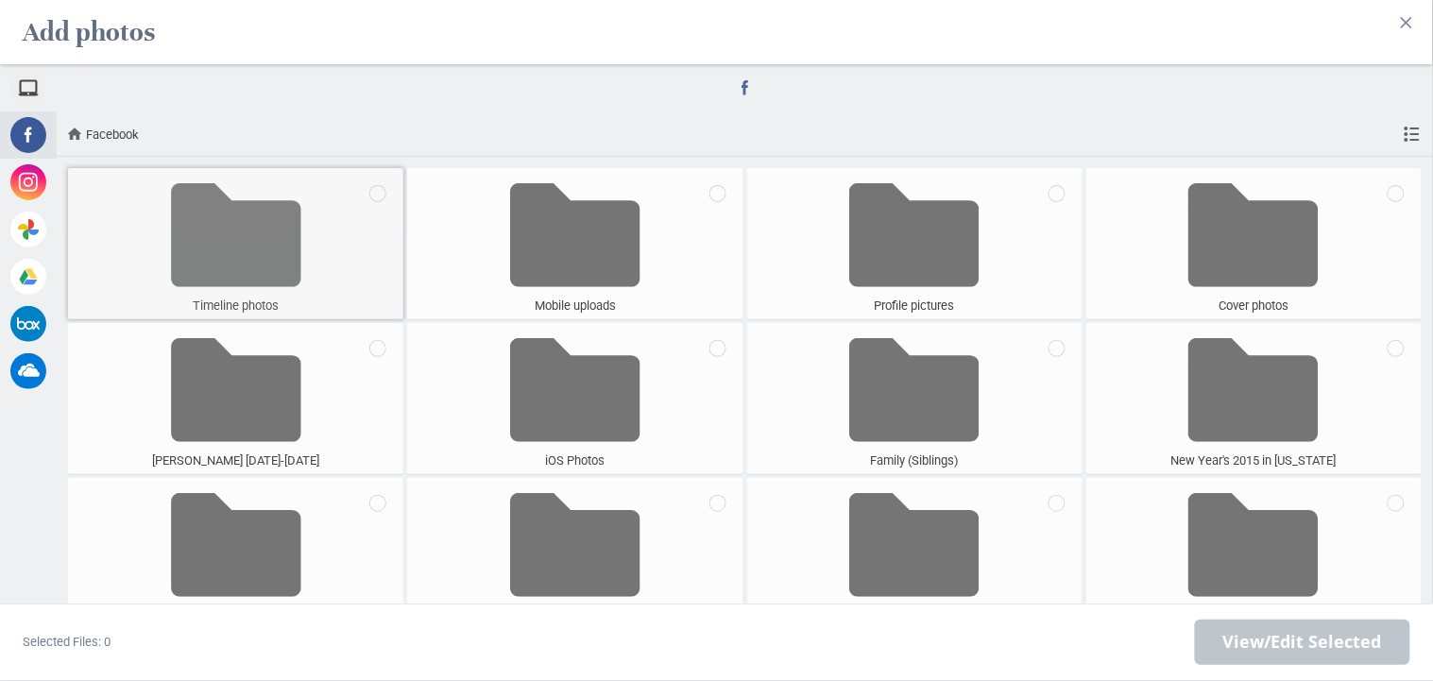
click at [210, 254] on span at bounding box center [236, 235] width 130 height 125
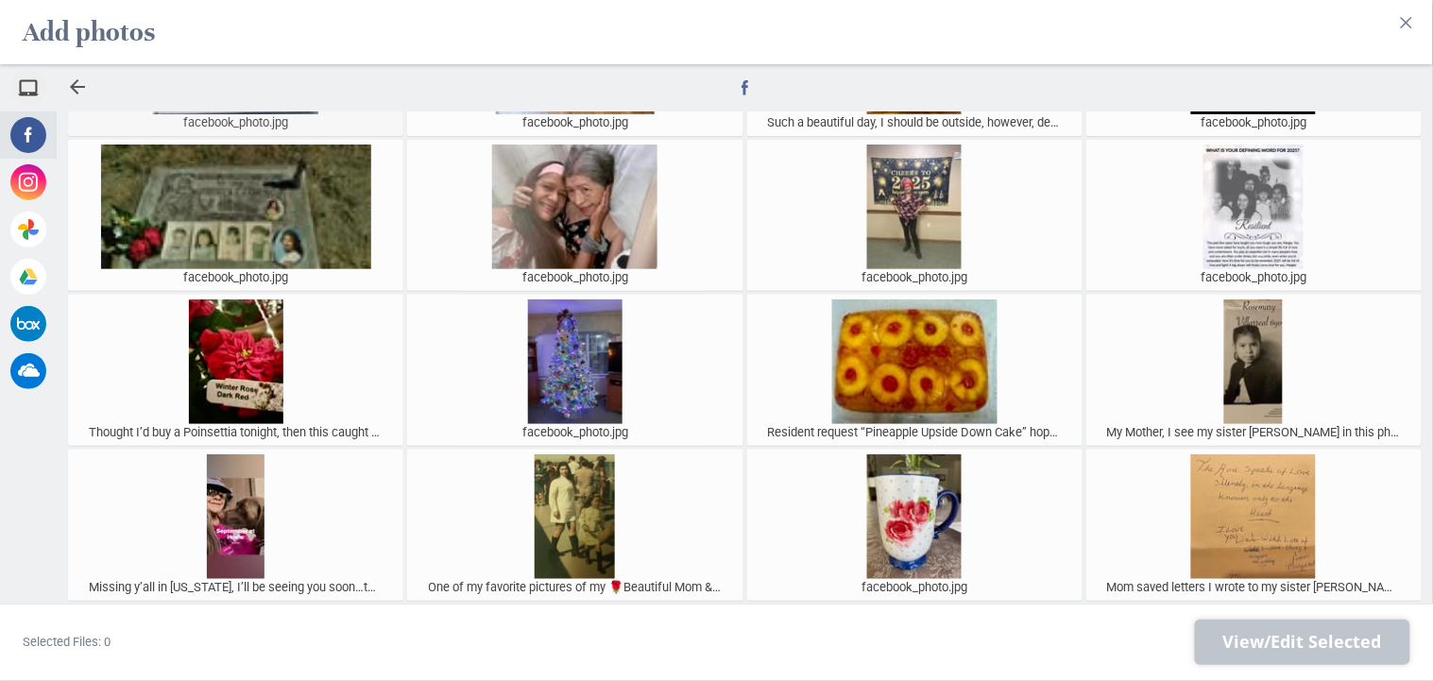
scroll to position [545, 0]
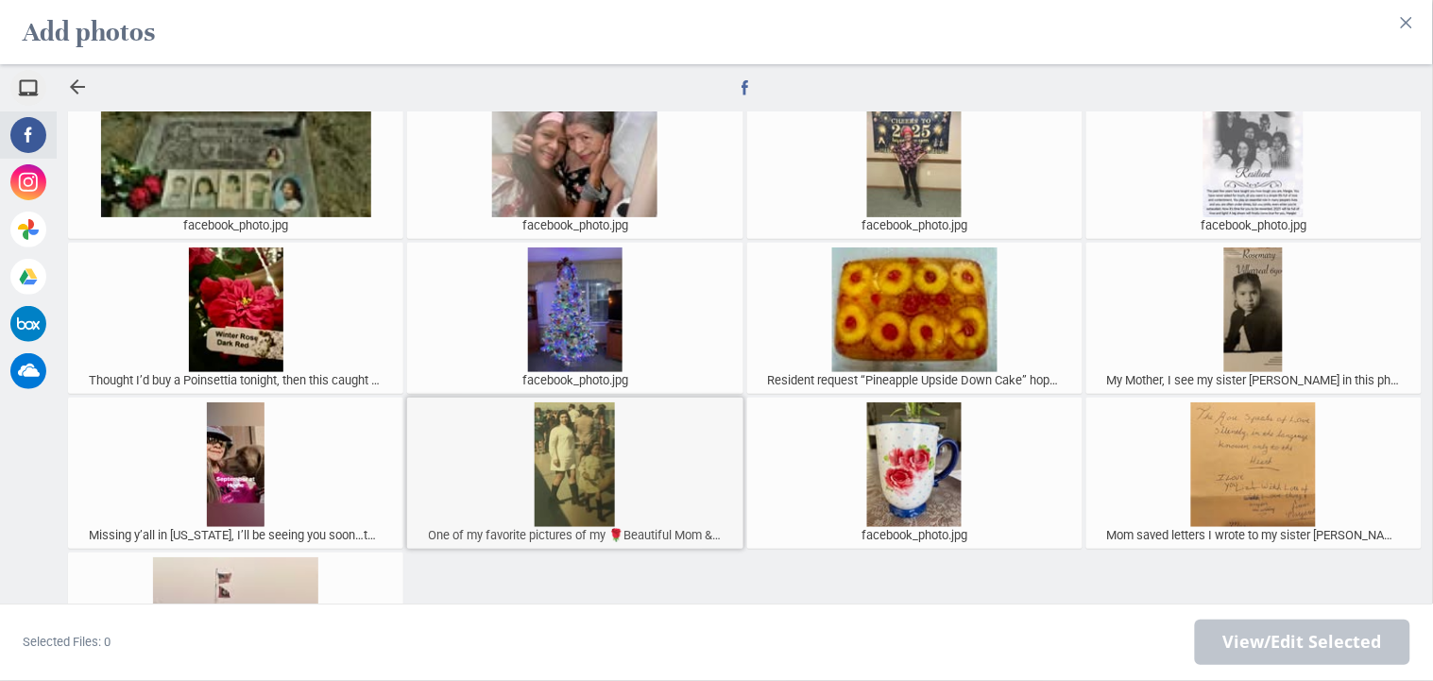
click at [568, 466] on div at bounding box center [575, 464] width 326 height 125
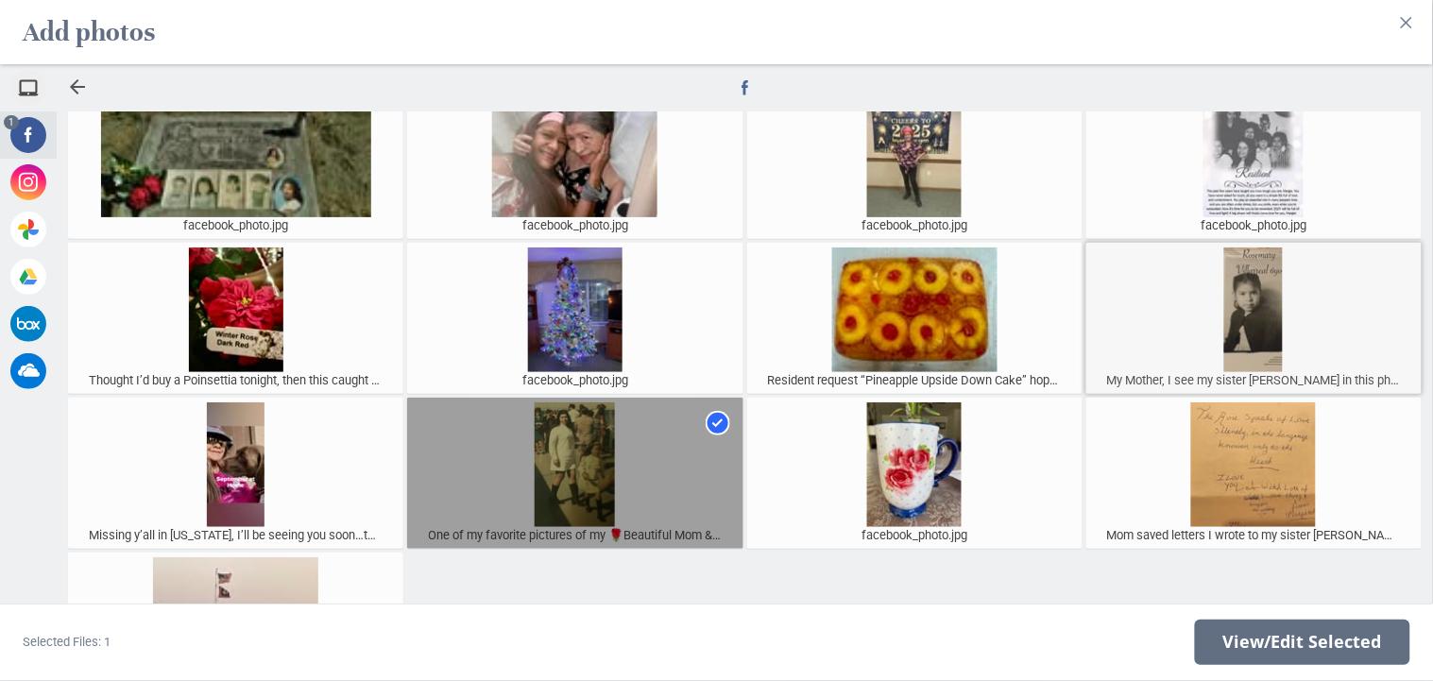
click at [1268, 317] on div at bounding box center [1254, 310] width 326 height 125
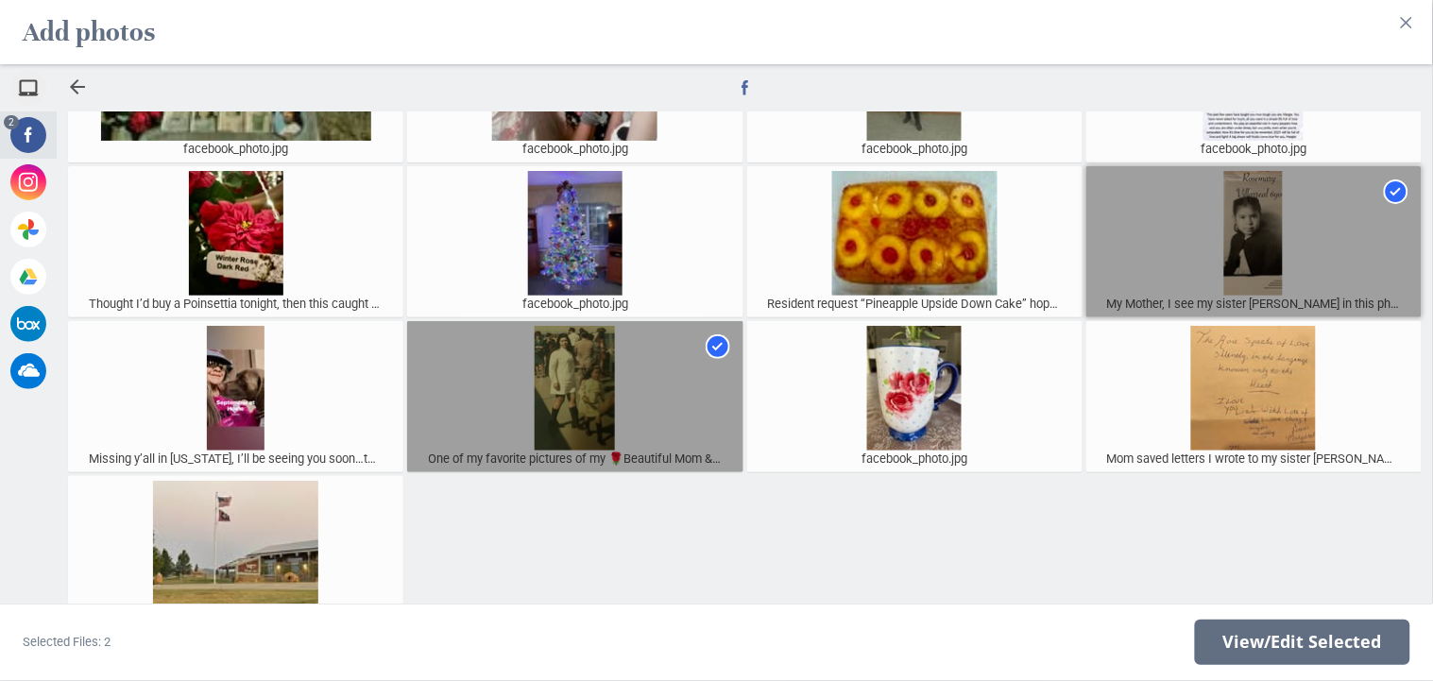
scroll to position [630, 0]
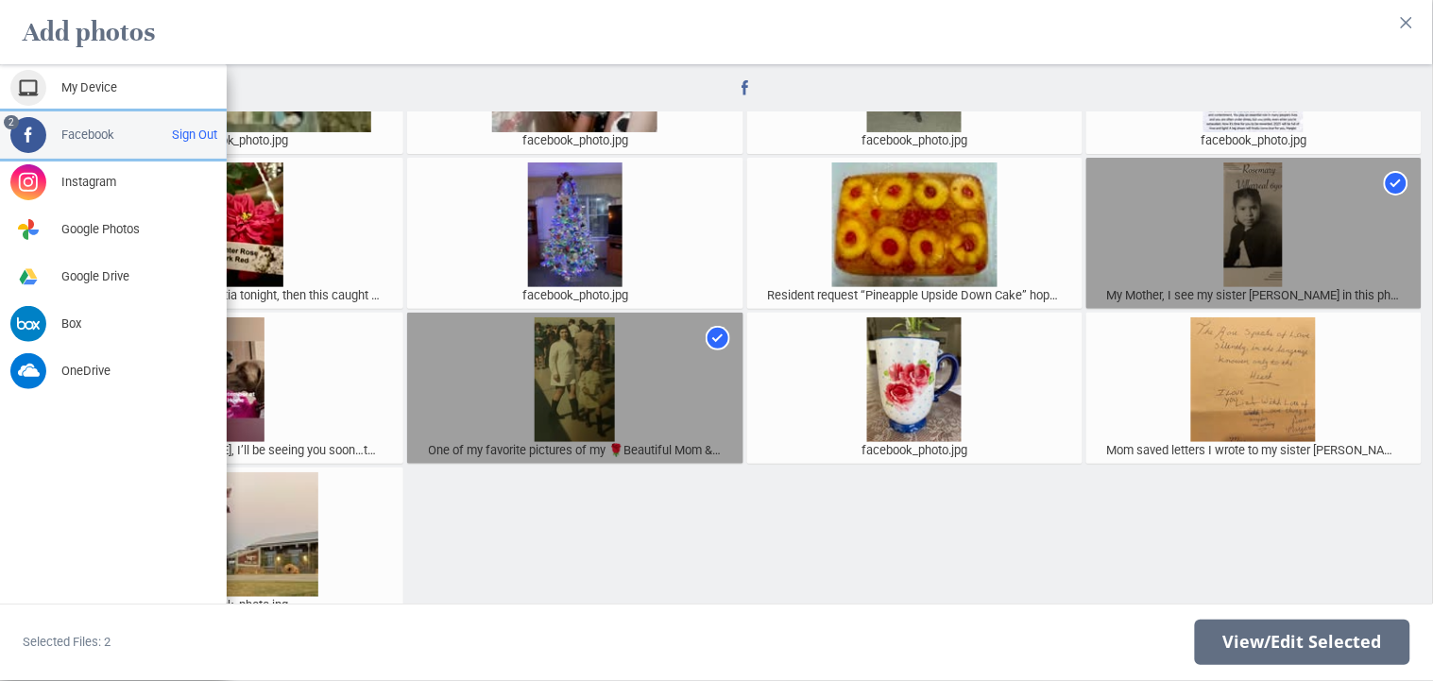
click at [31, 138] on span at bounding box center [28, 135] width 36 height 36
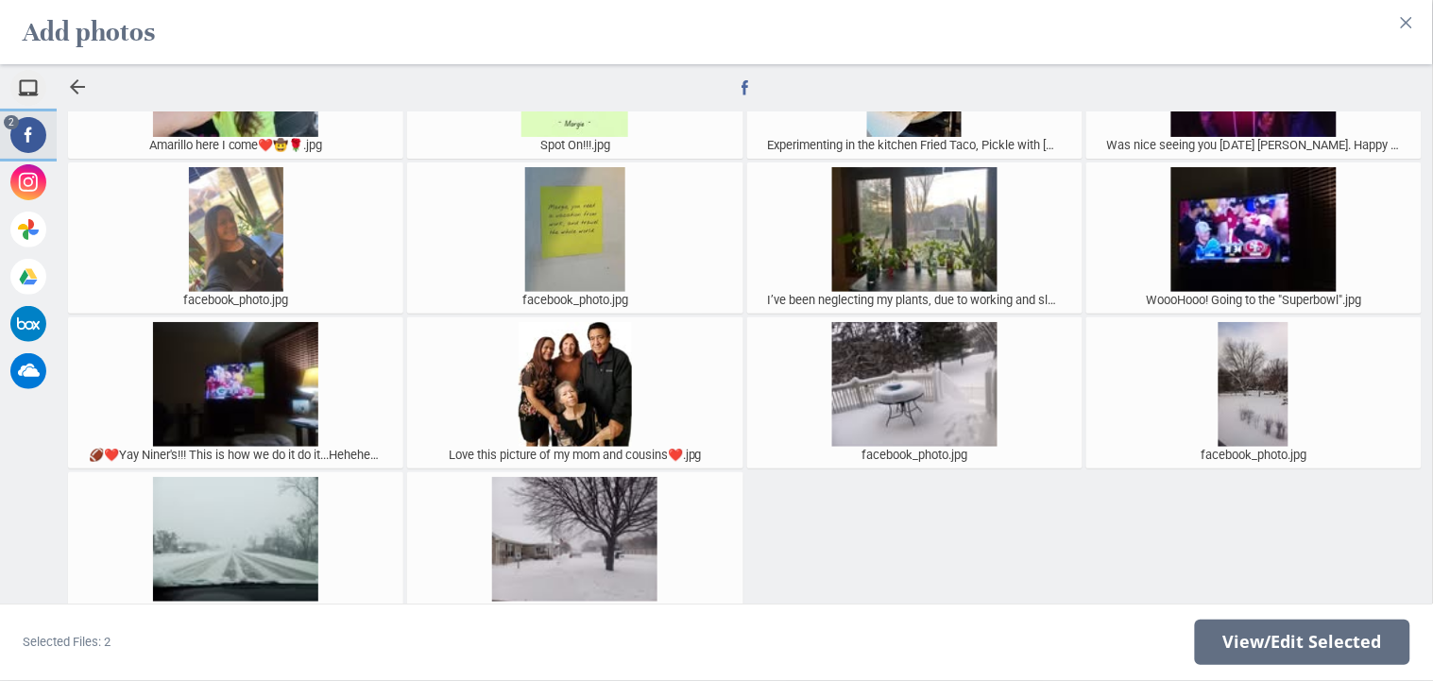
scroll to position [1561, 0]
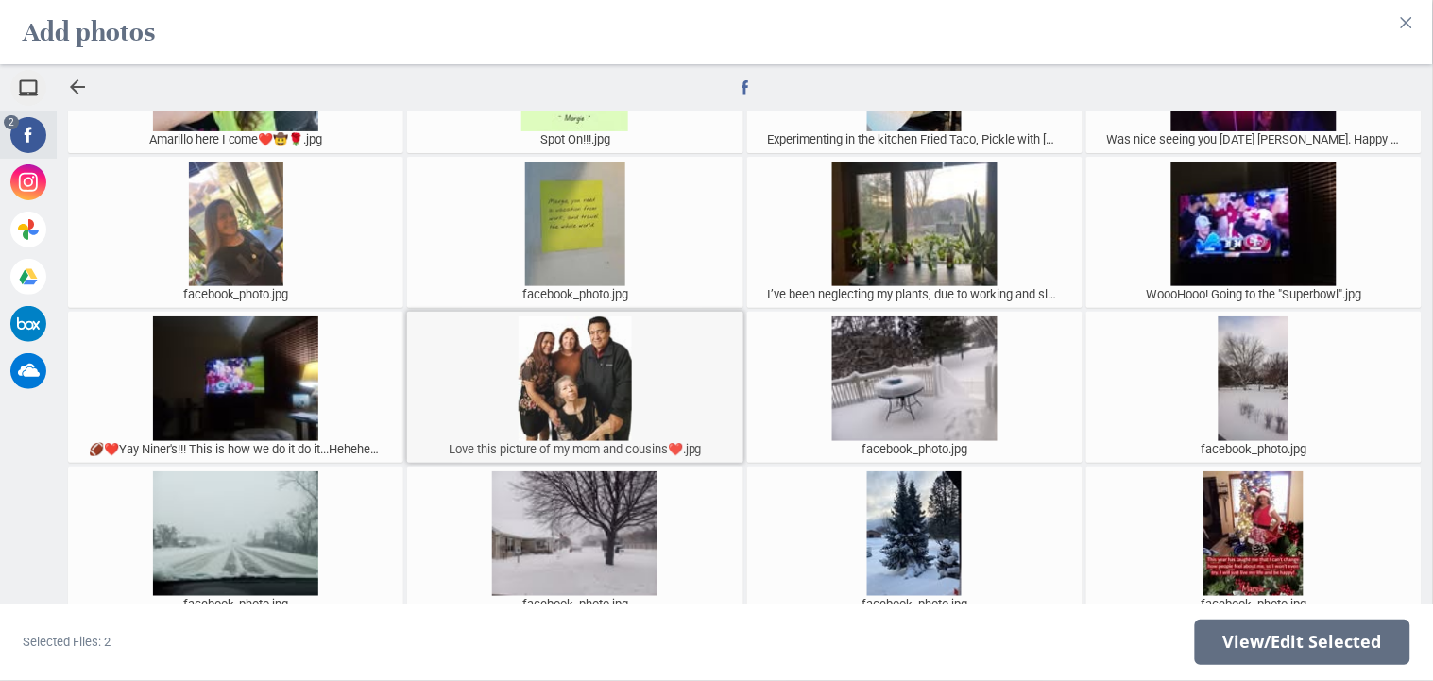
click at [565, 386] on div at bounding box center [575, 379] width 326 height 125
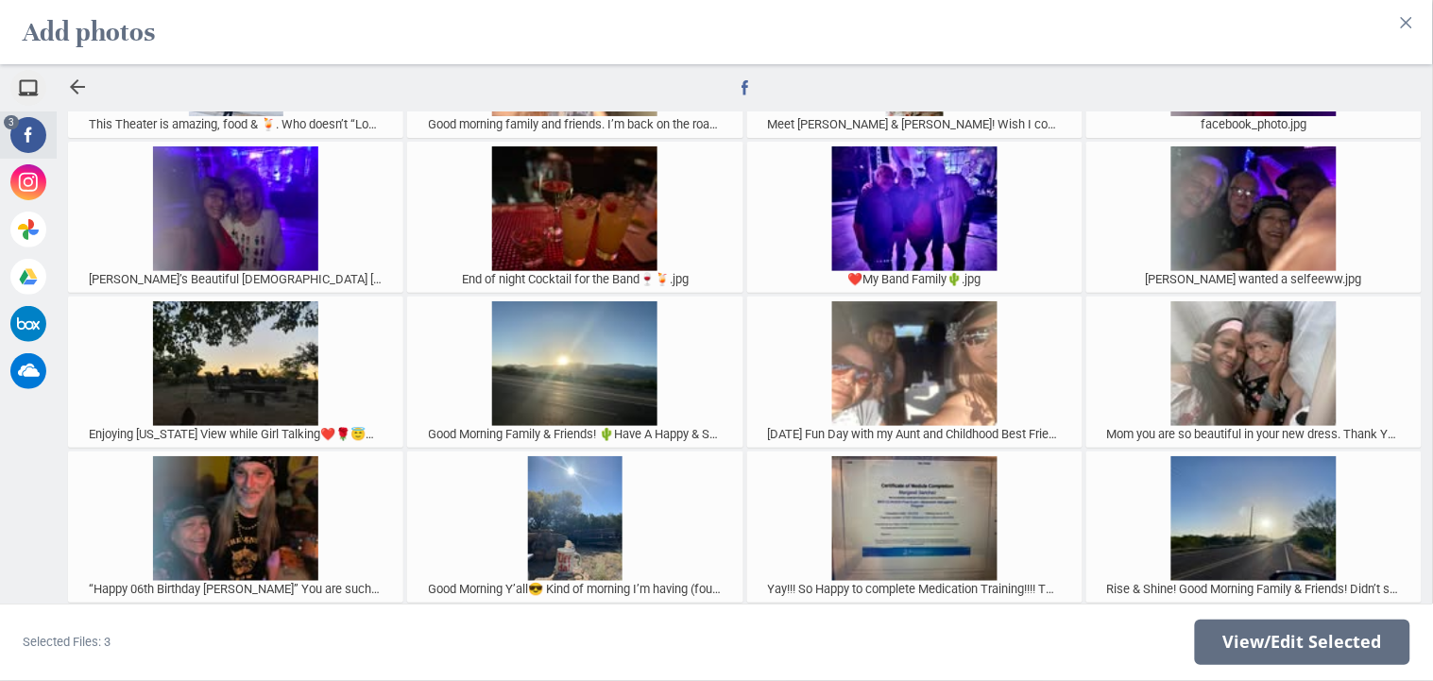
scroll to position [4504, 0]
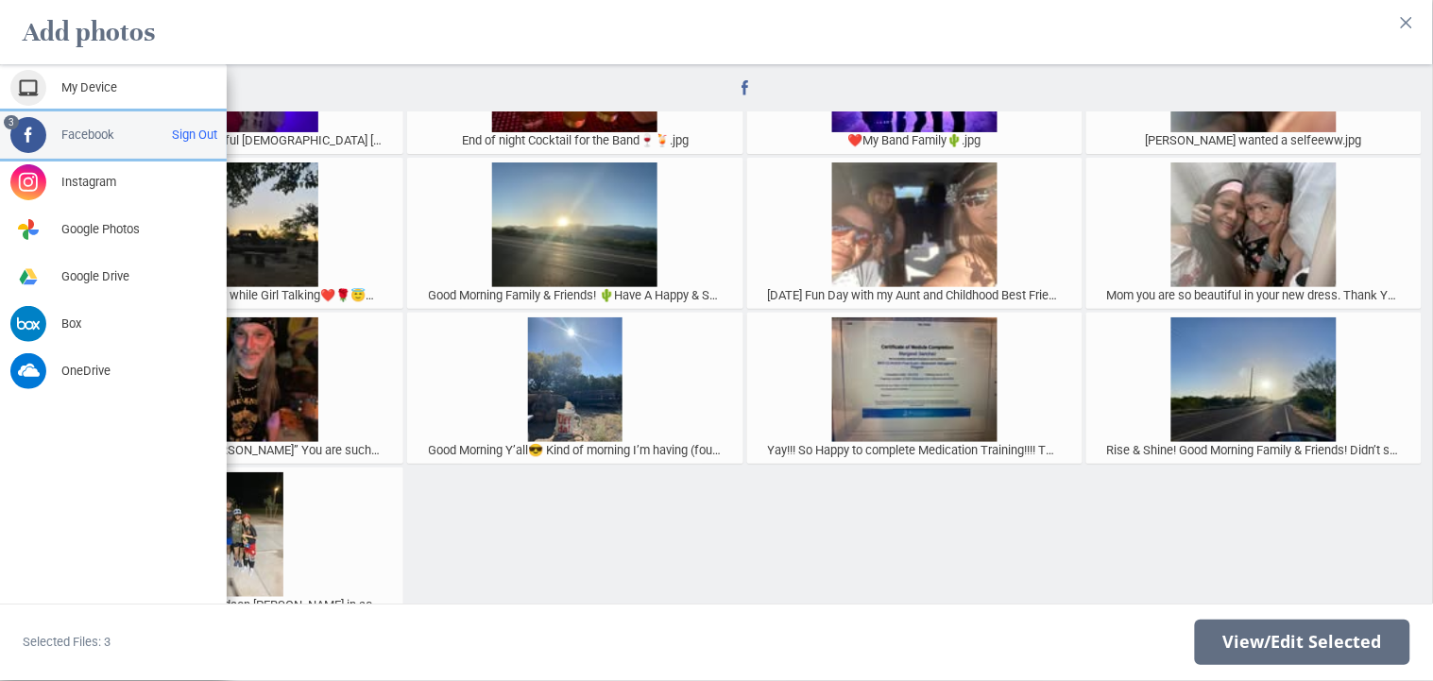
click at [87, 136] on span "Facebook" at bounding box center [87, 135] width 53 height 17
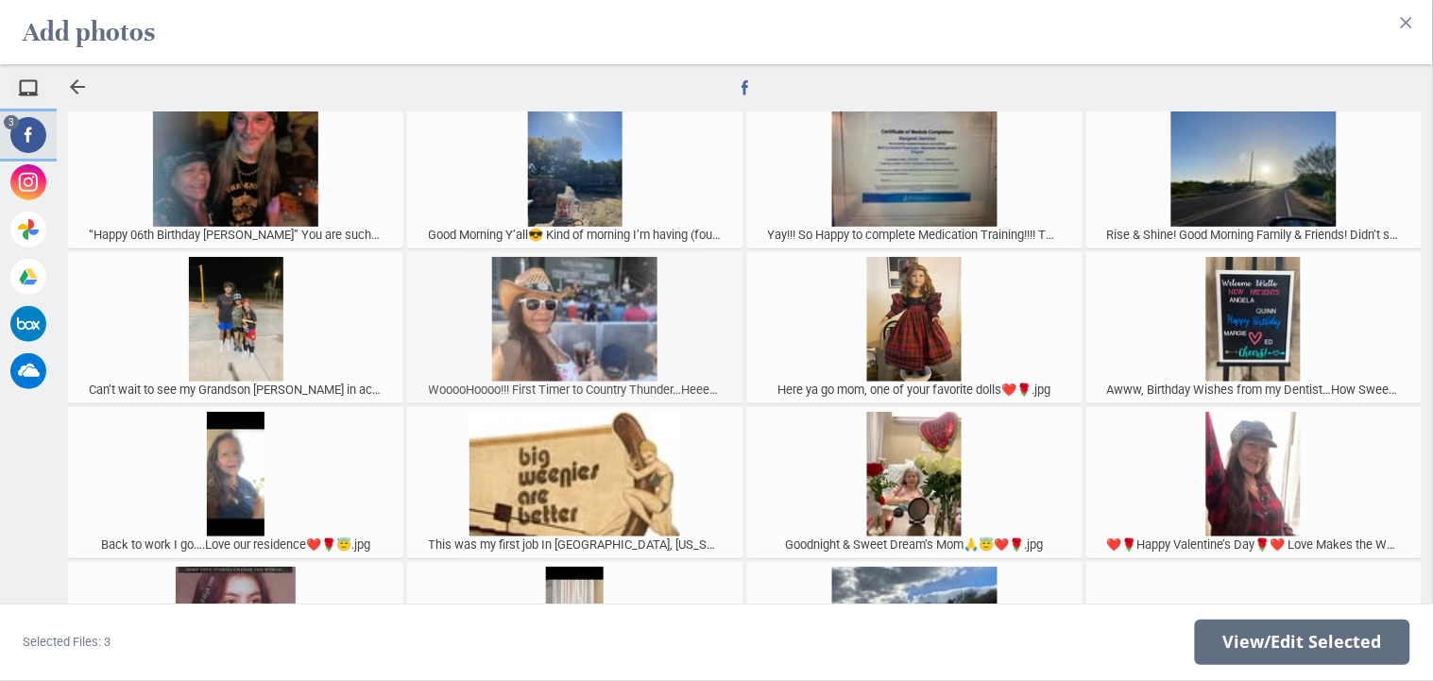
scroll to position [4948, 0]
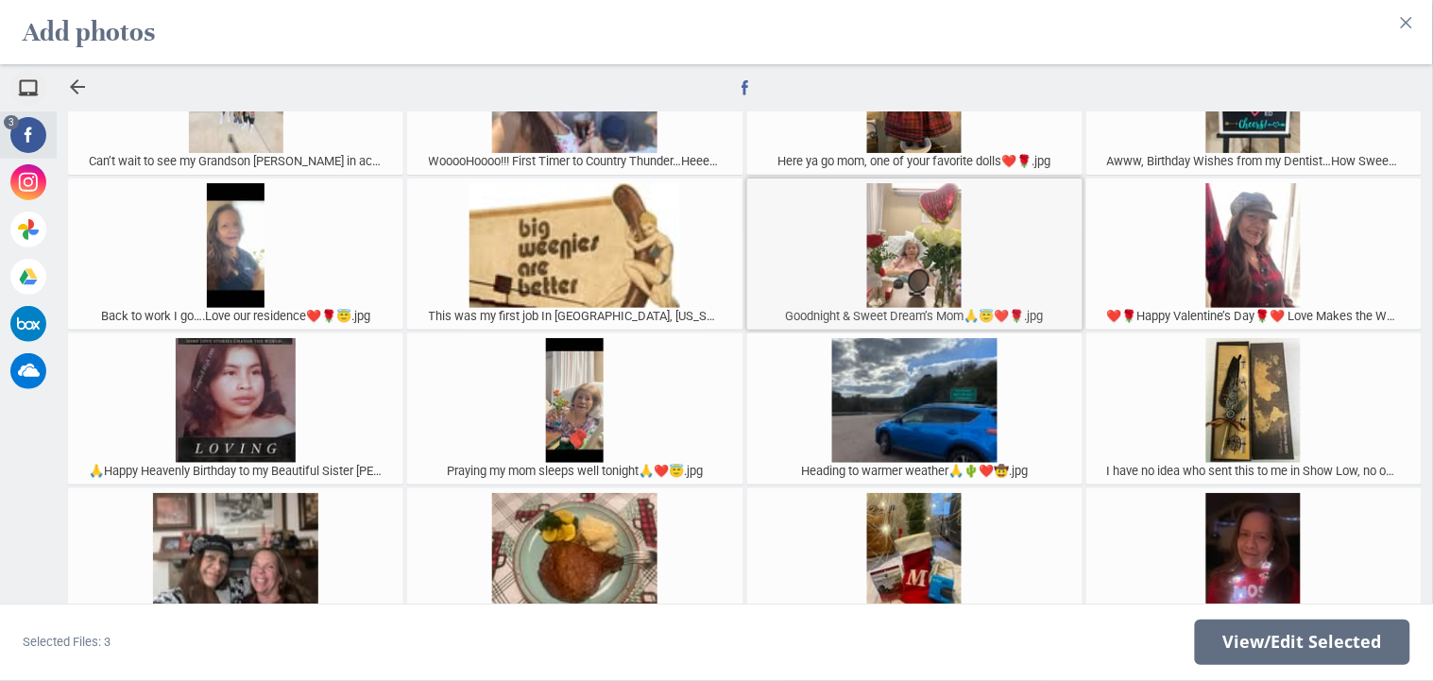
click at [912, 243] on div at bounding box center [915, 245] width 326 height 125
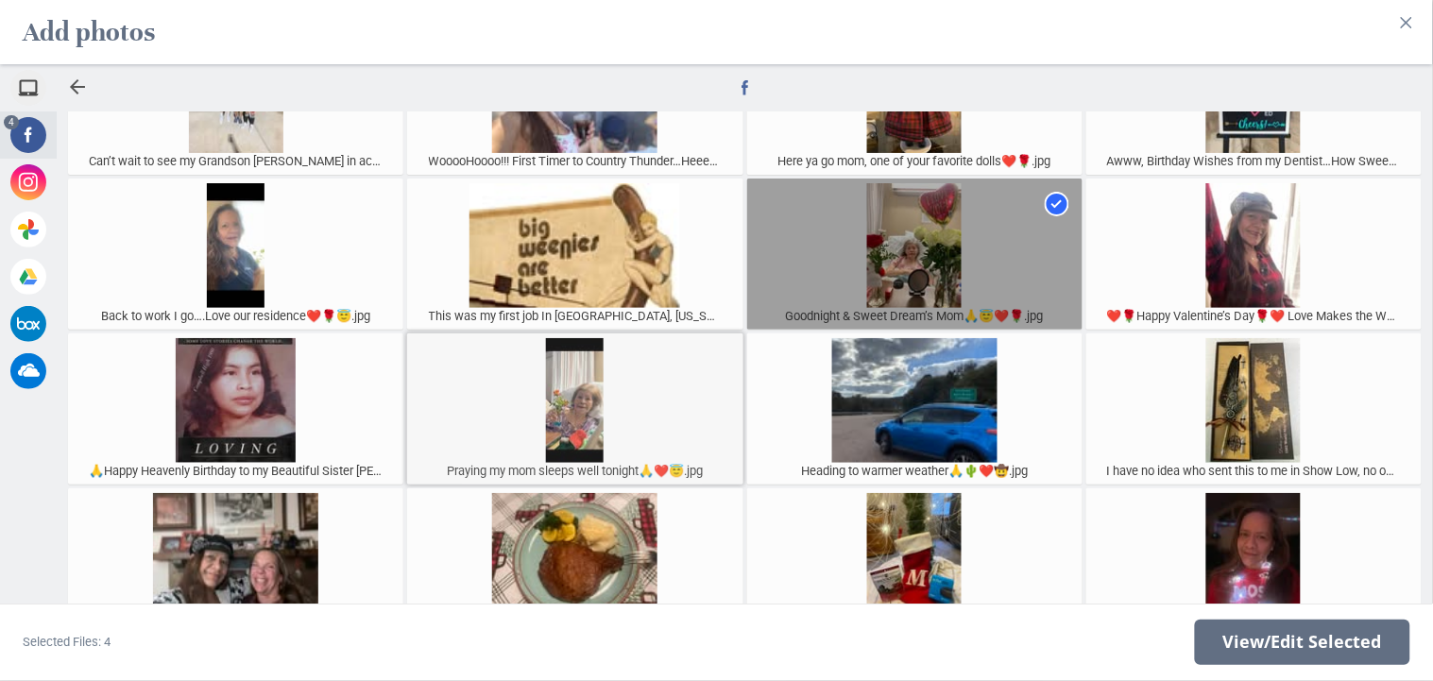
click at [581, 411] on div at bounding box center [575, 400] width 326 height 125
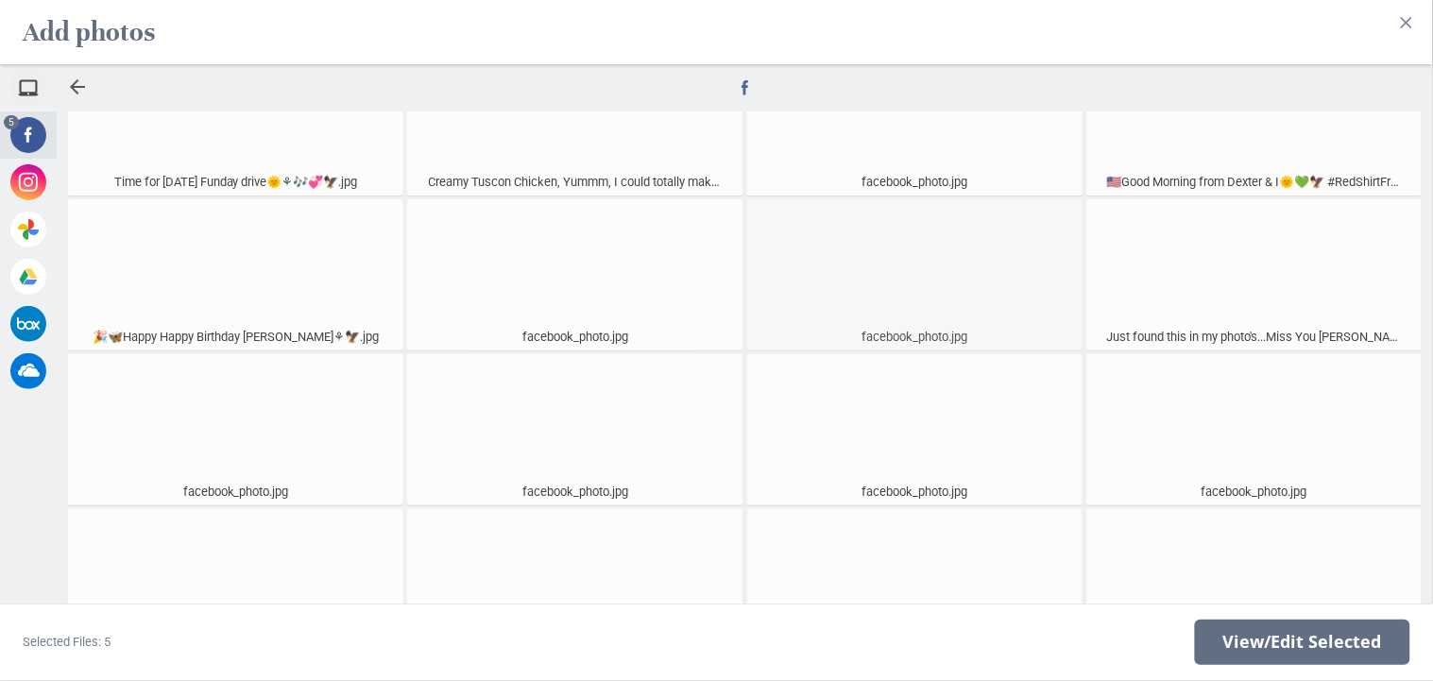
scroll to position [9266, 0]
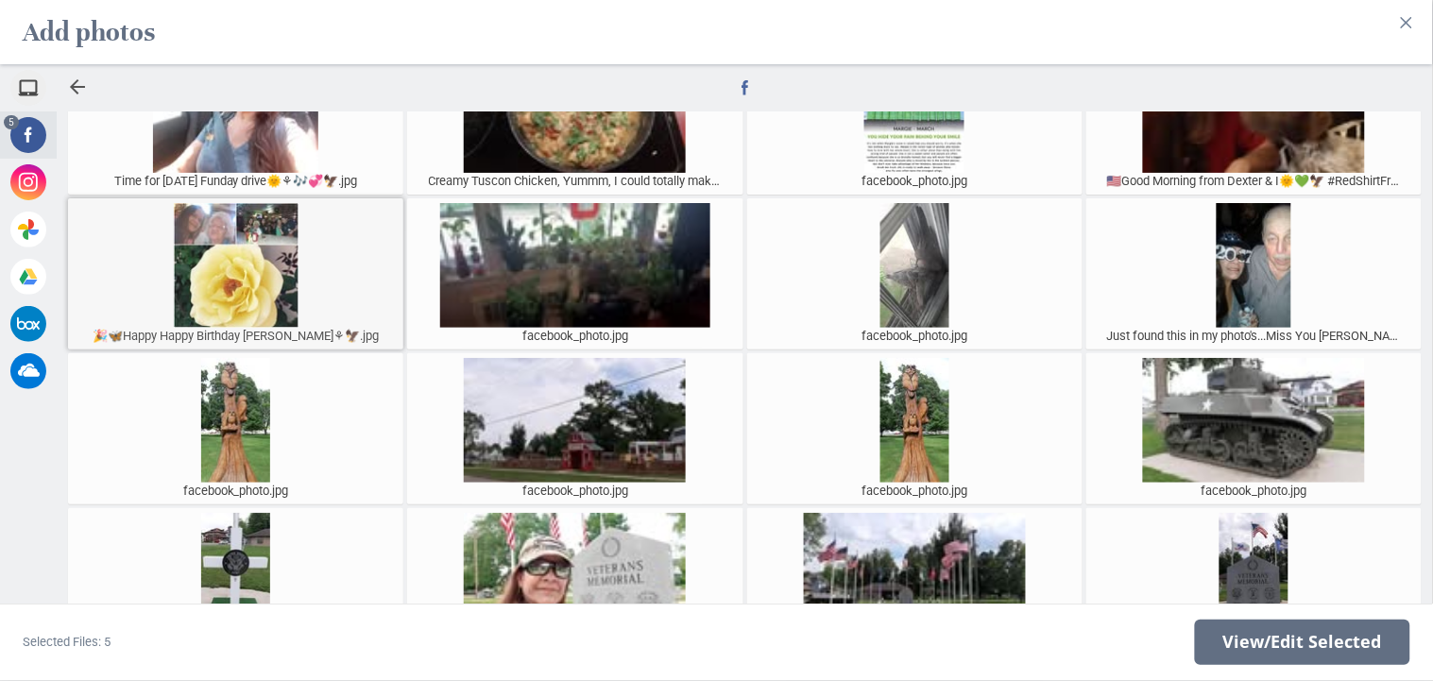
click at [258, 275] on div at bounding box center [236, 265] width 326 height 125
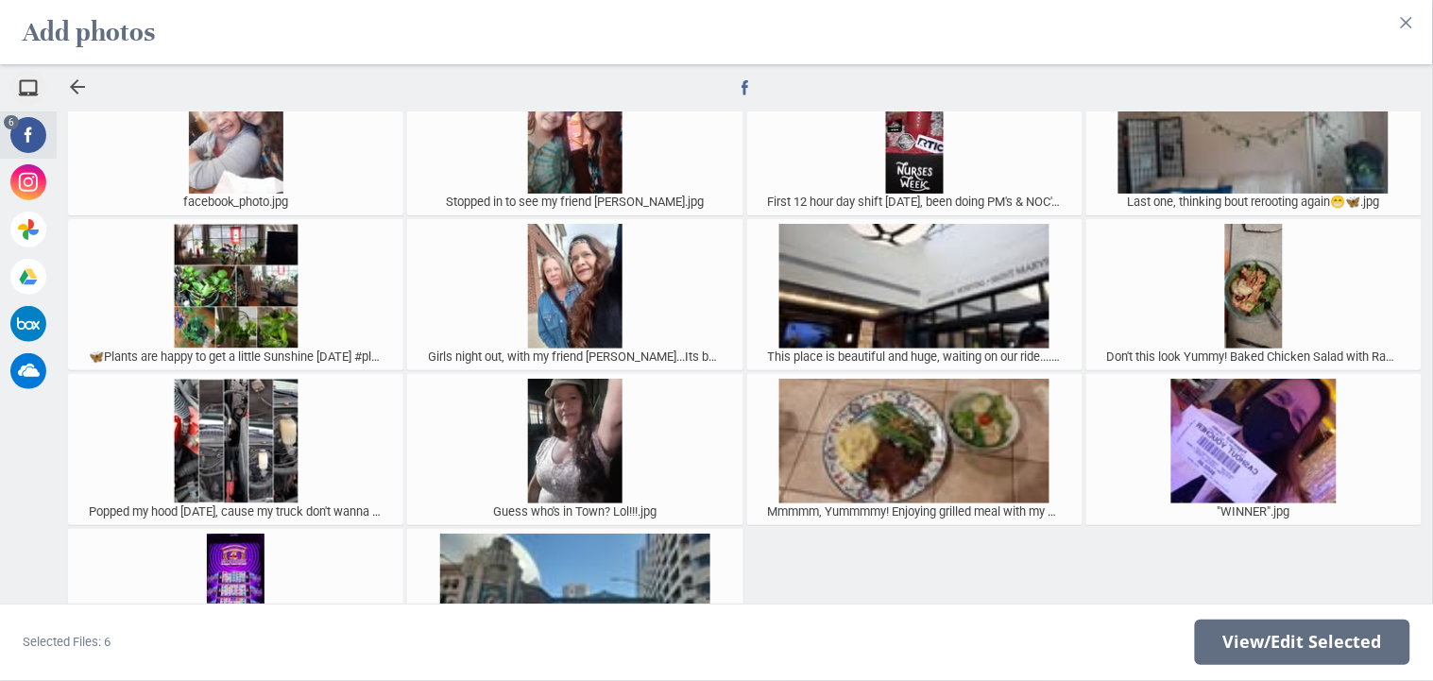
scroll to position [13182, 0]
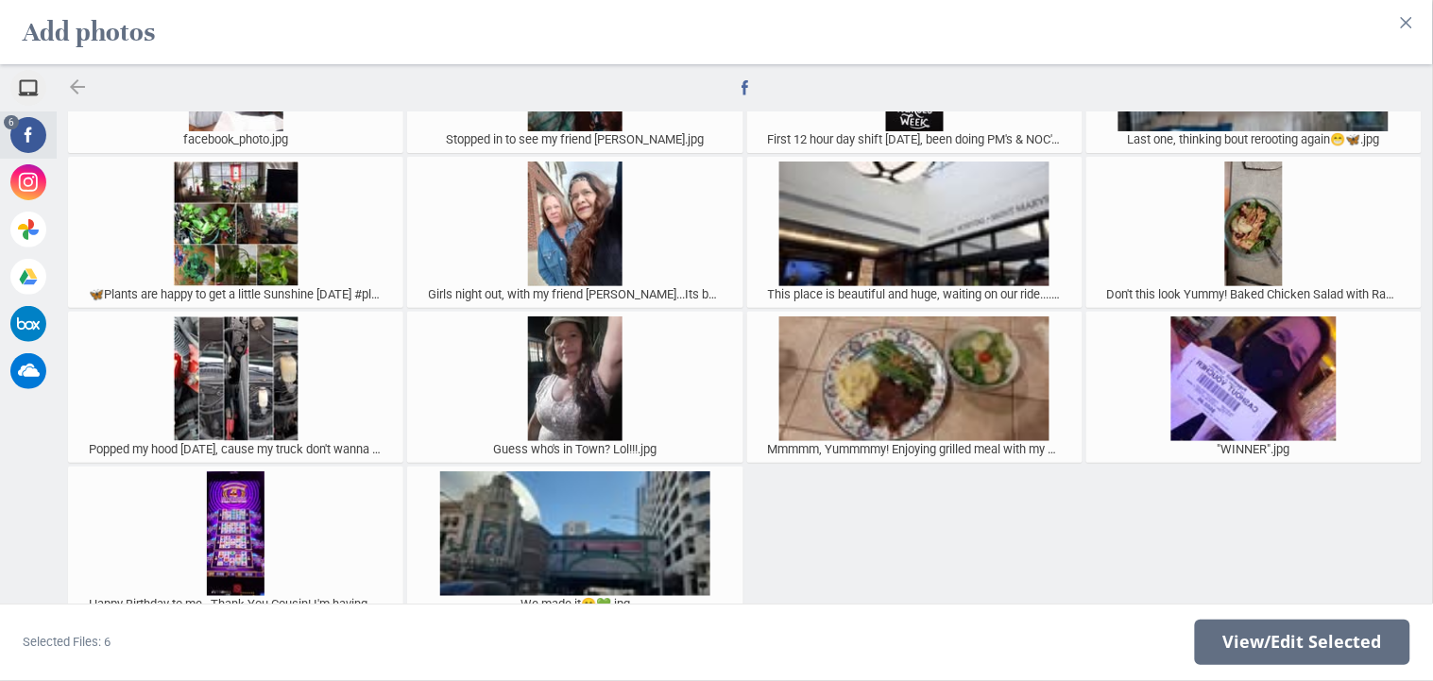
click at [80, 87] on div at bounding box center [77, 87] width 23 height 23
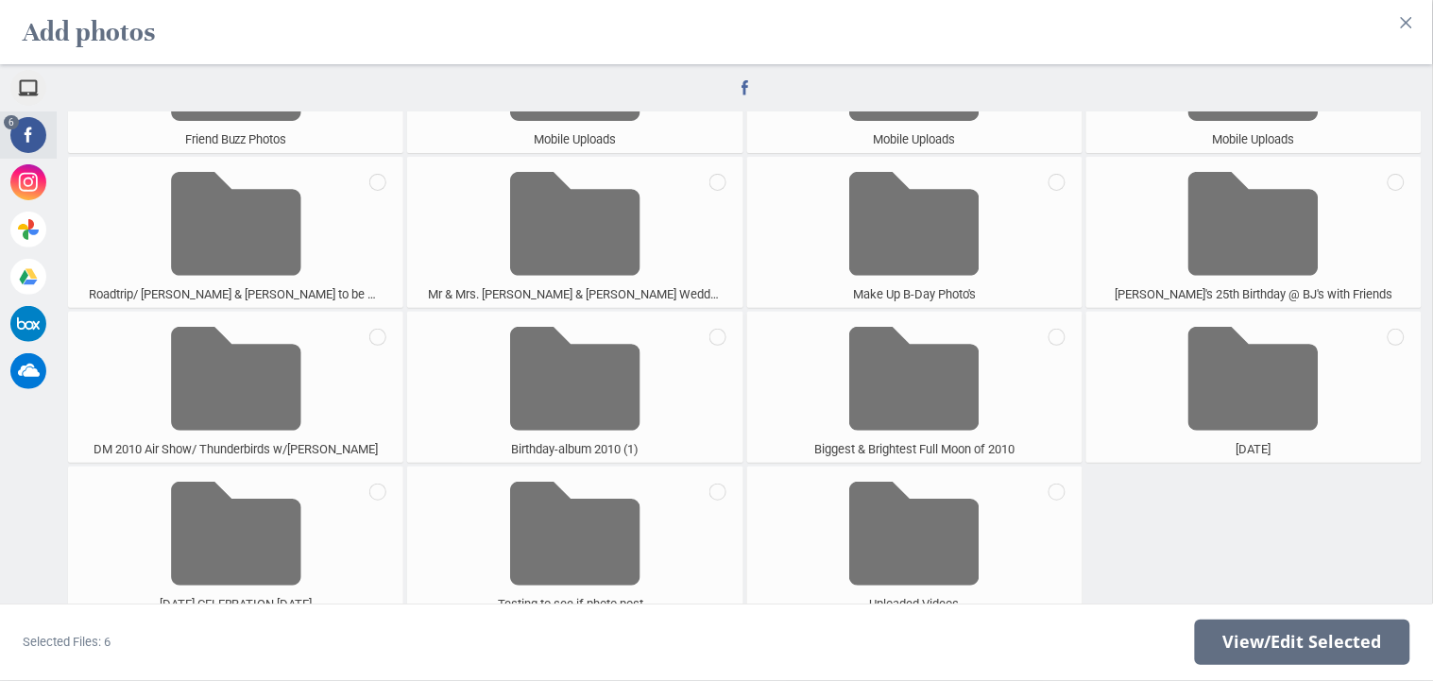
scroll to position [4660, 0]
click at [221, 214] on span at bounding box center [236, 224] width 130 height 125
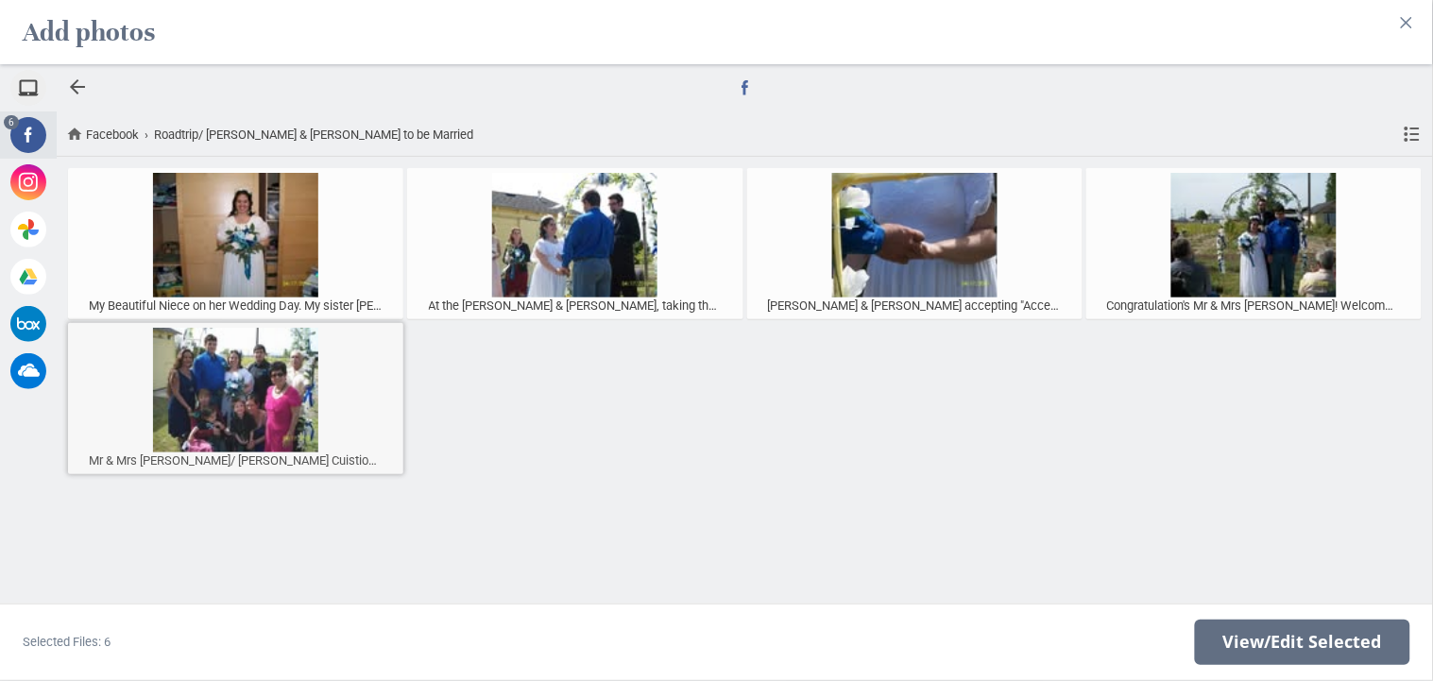
click at [214, 375] on div at bounding box center [236, 390] width 326 height 125
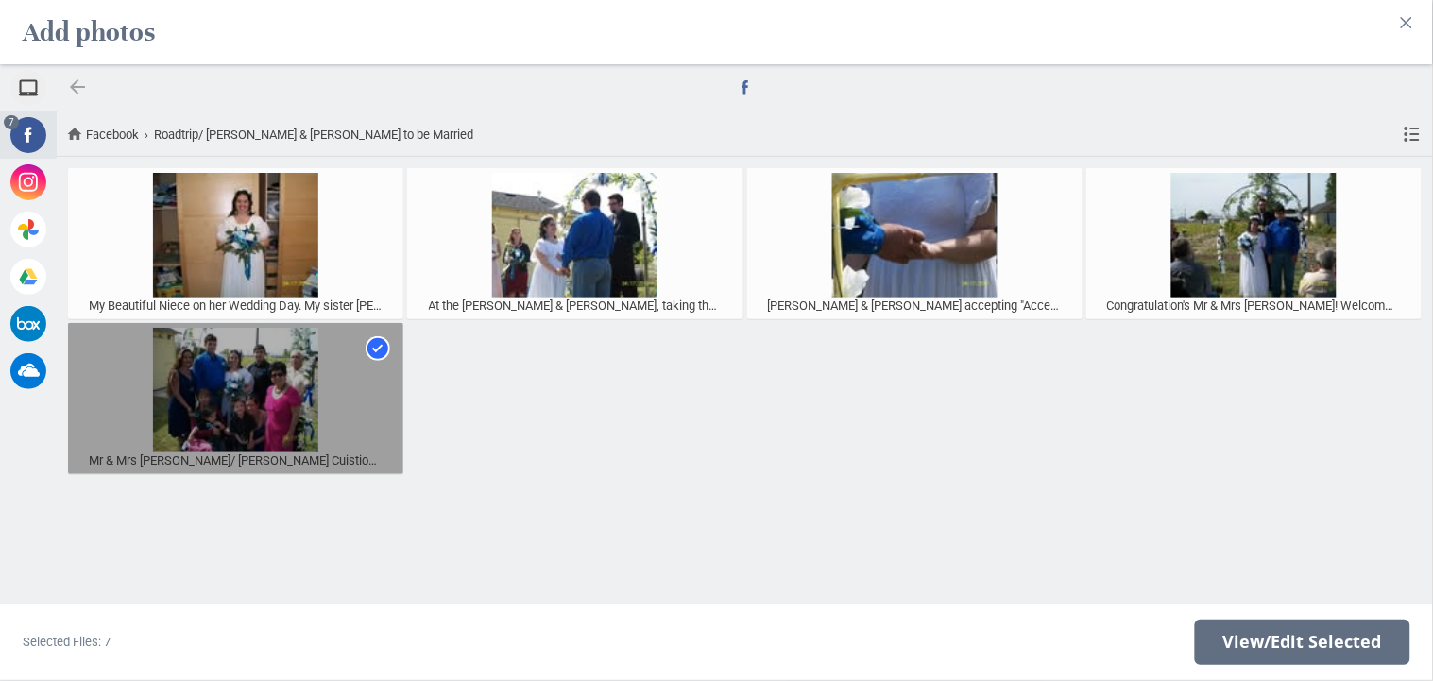
click at [77, 91] on div at bounding box center [77, 87] width 23 height 23
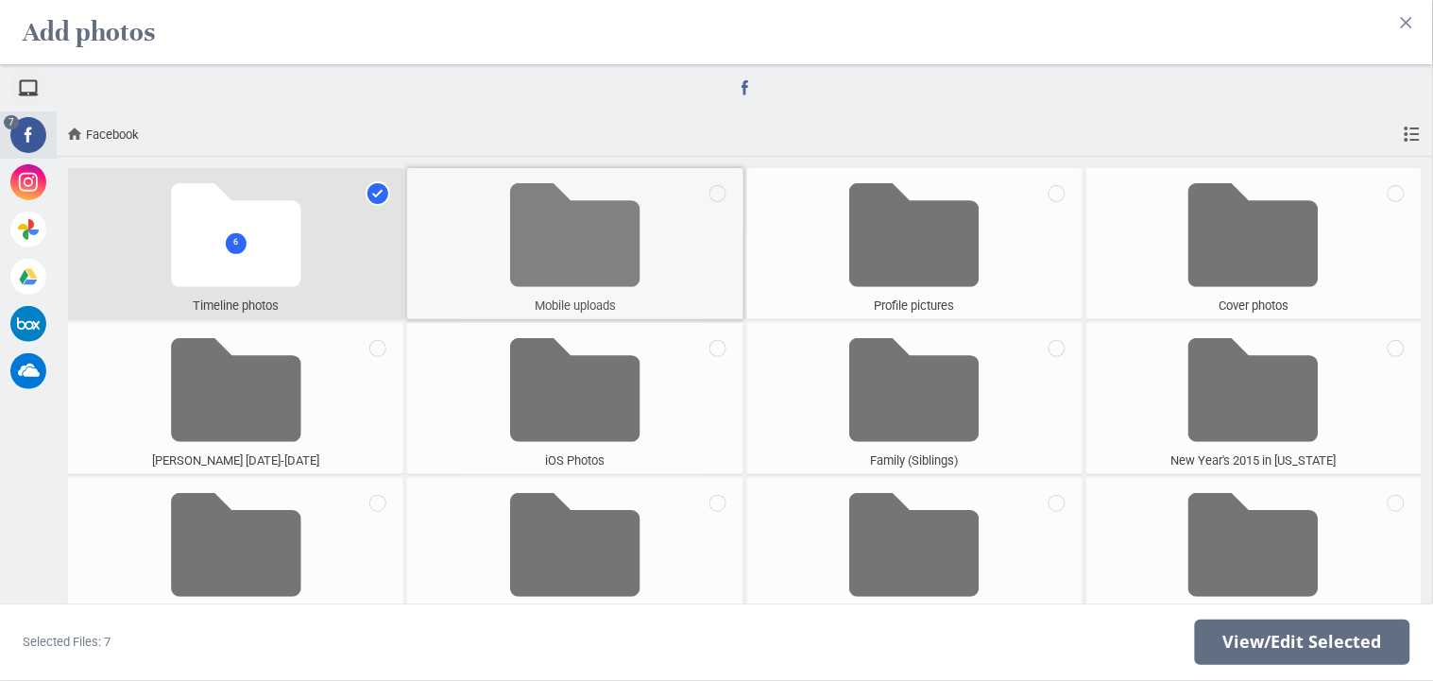
click at [573, 253] on span at bounding box center [575, 235] width 130 height 125
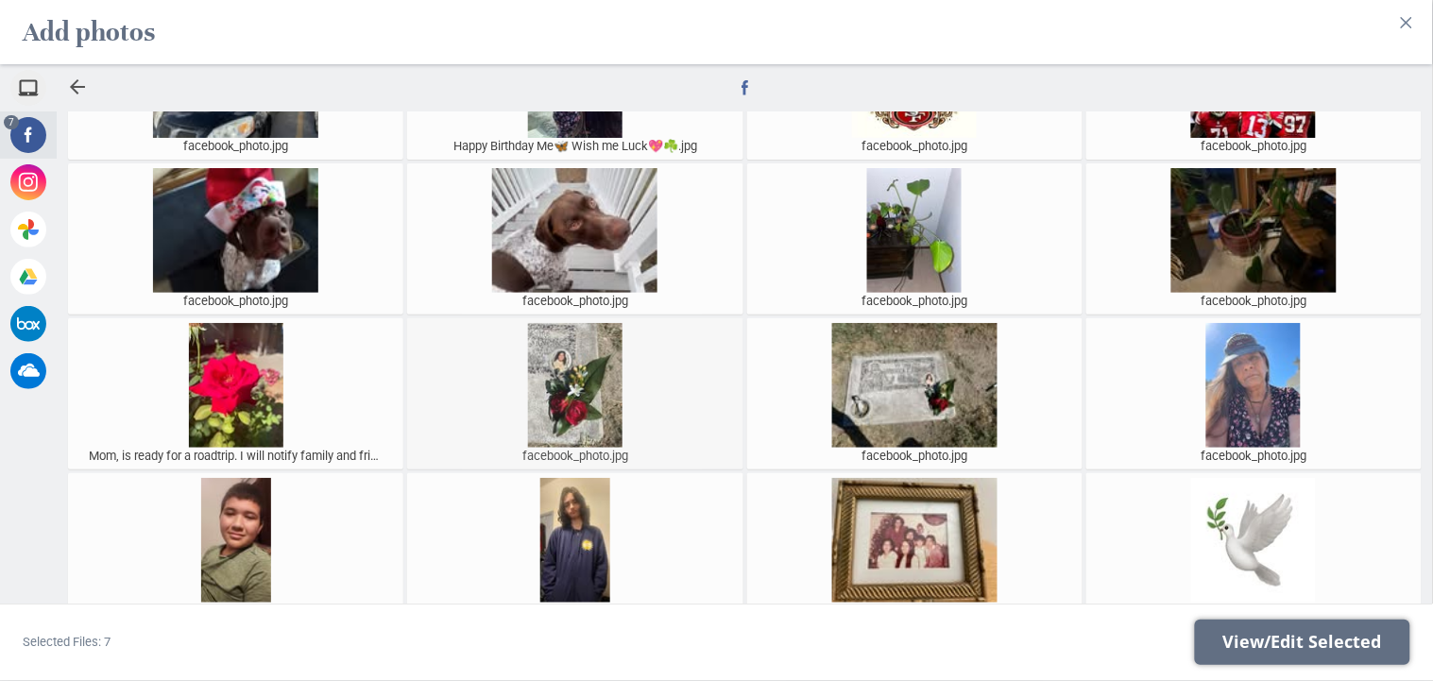
scroll to position [1874, 0]
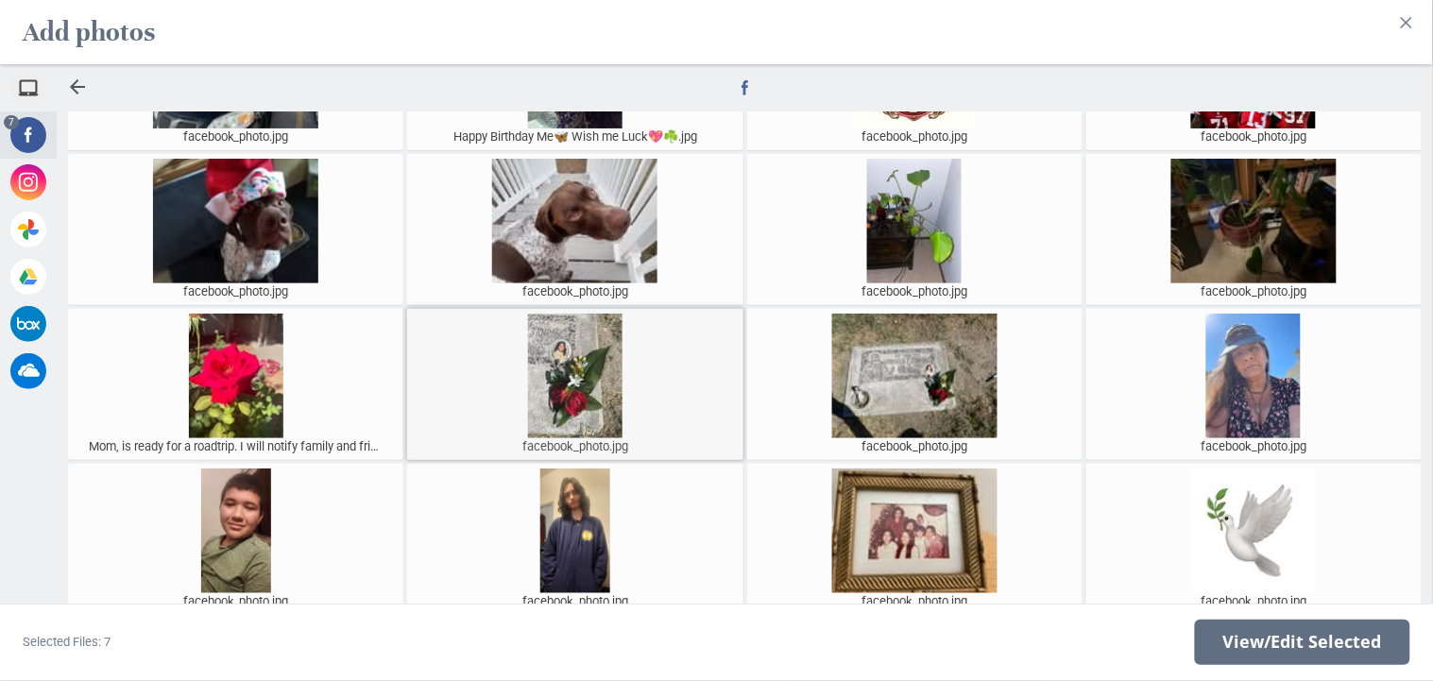
click at [608, 375] on div at bounding box center [575, 376] width 326 height 125
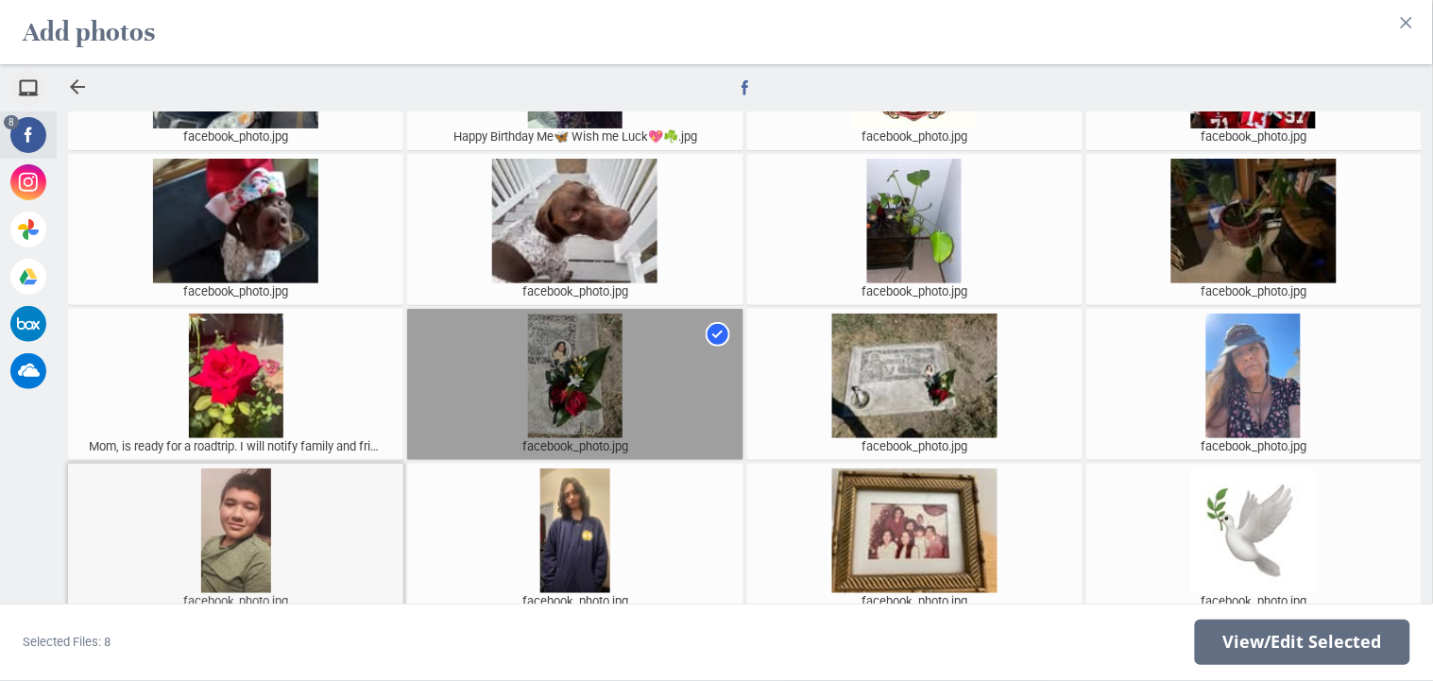
click at [217, 529] on div at bounding box center [236, 531] width 326 height 125
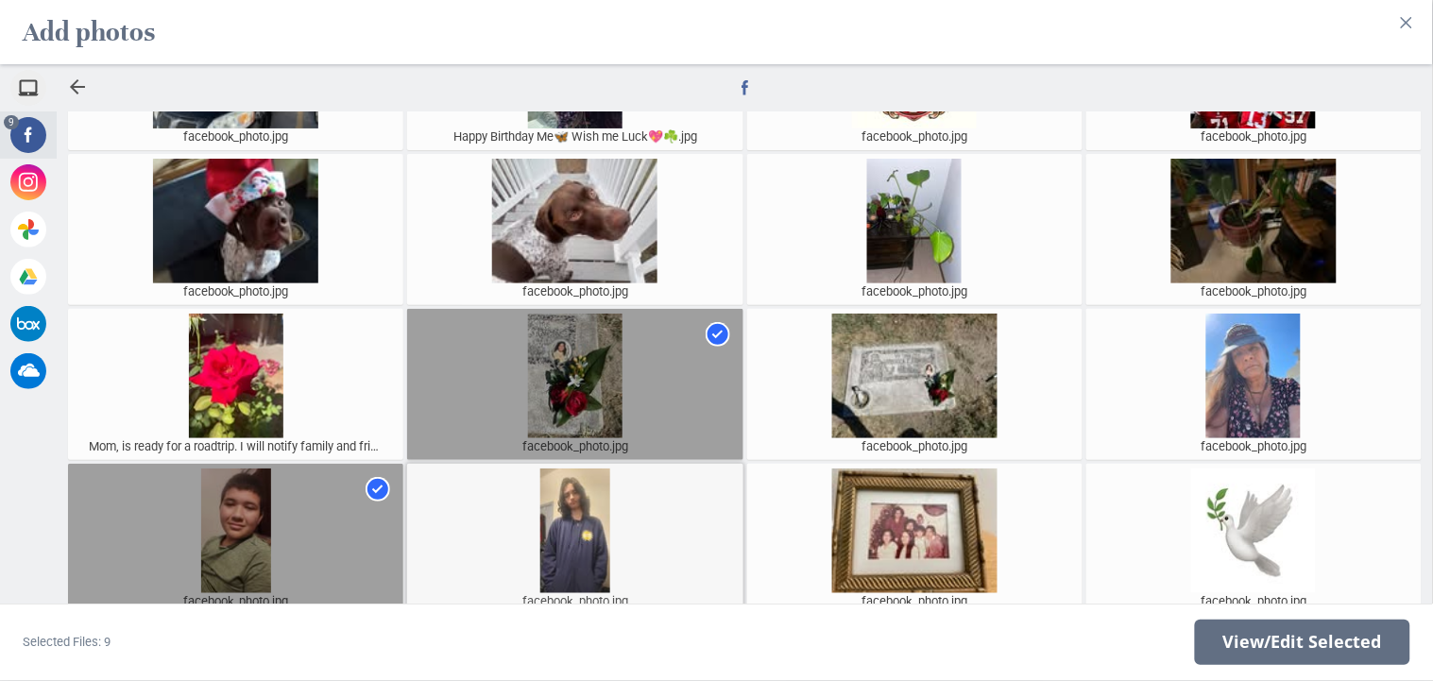
click at [567, 540] on div at bounding box center [575, 531] width 326 height 125
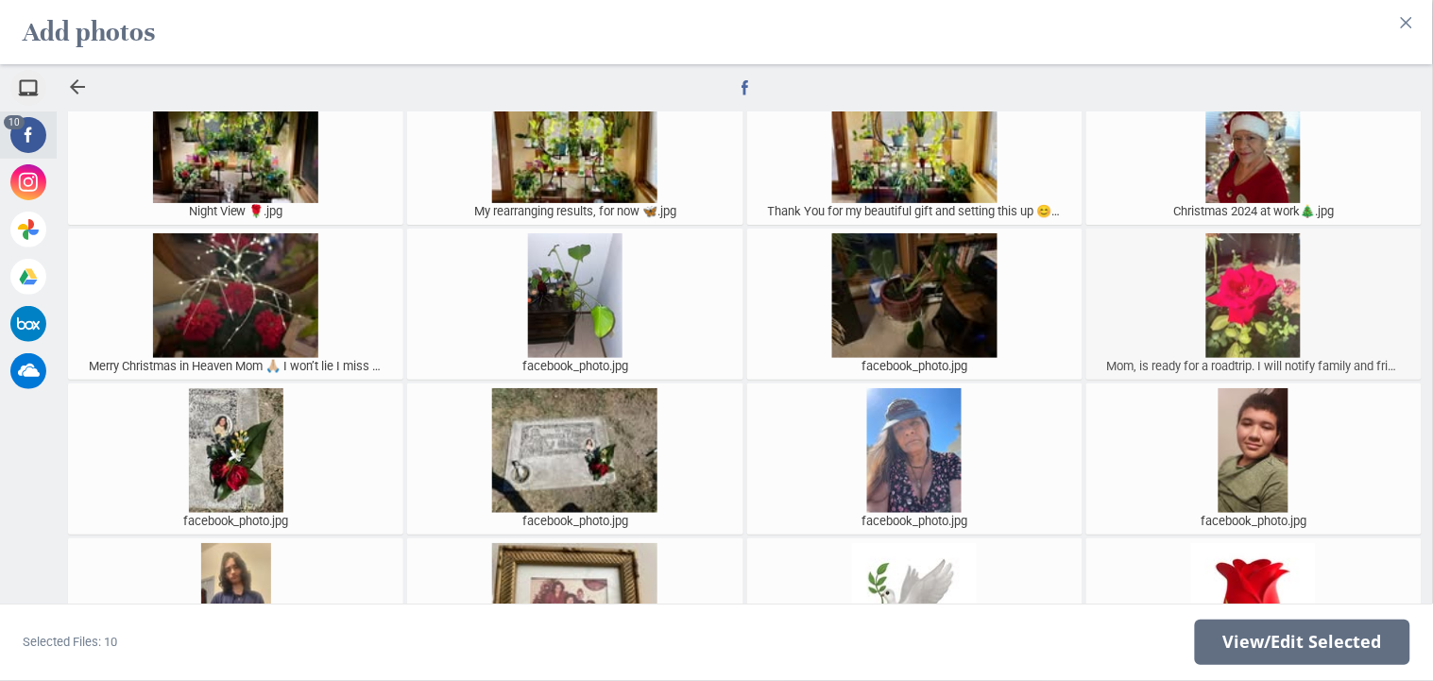
scroll to position [948, 0]
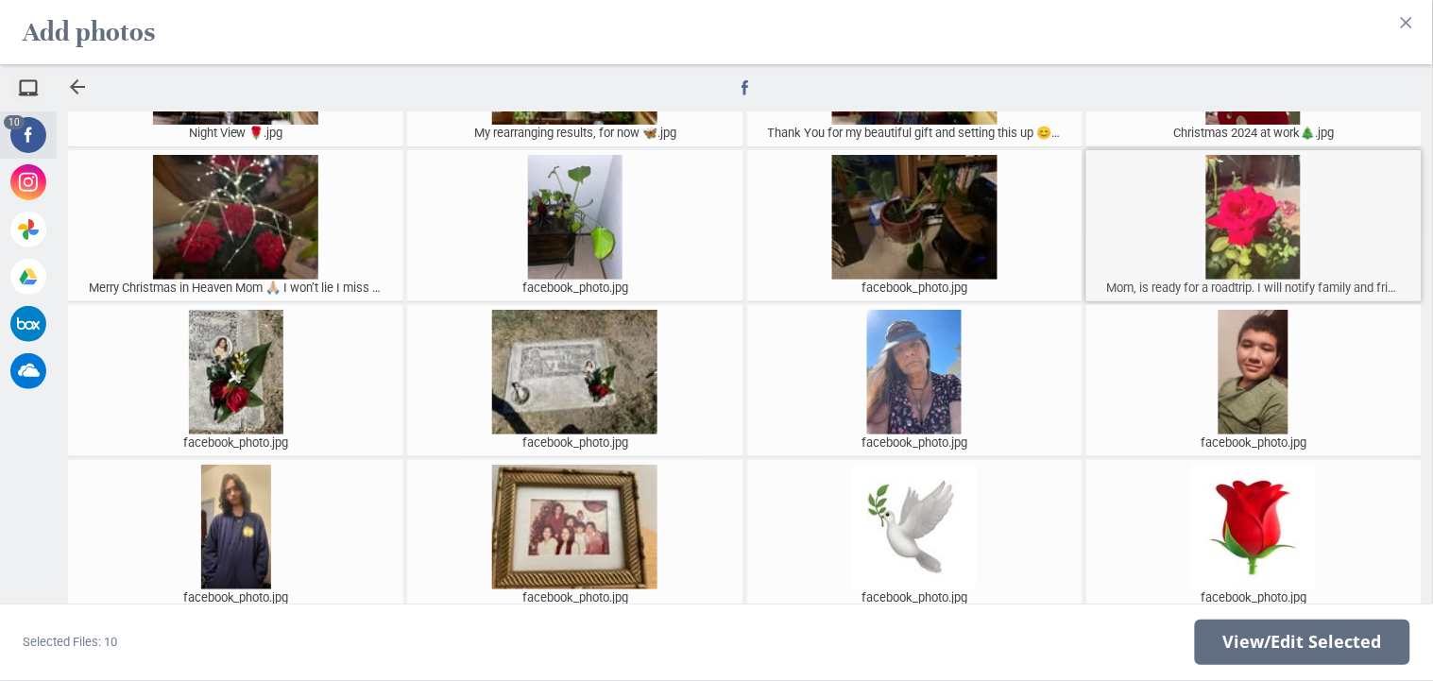
click at [1249, 212] on div at bounding box center [1254, 217] width 326 height 125
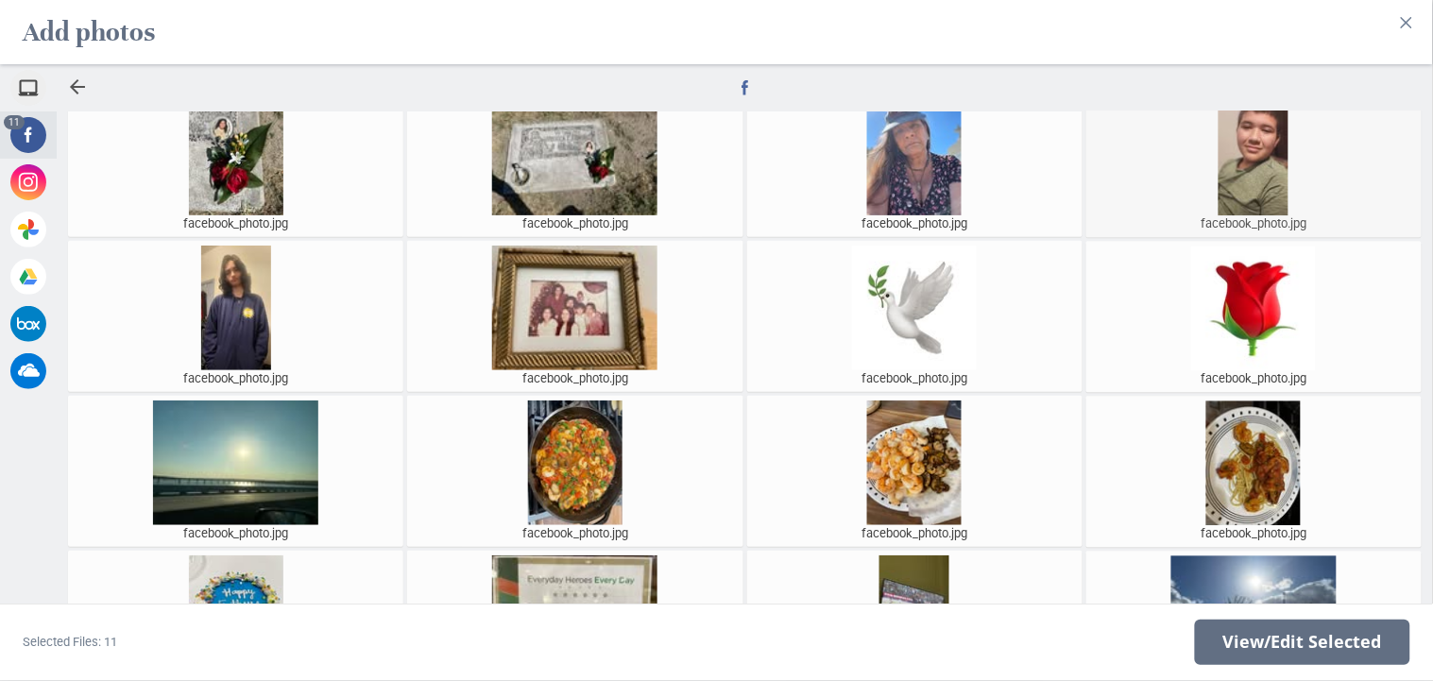
scroll to position [1058, 0]
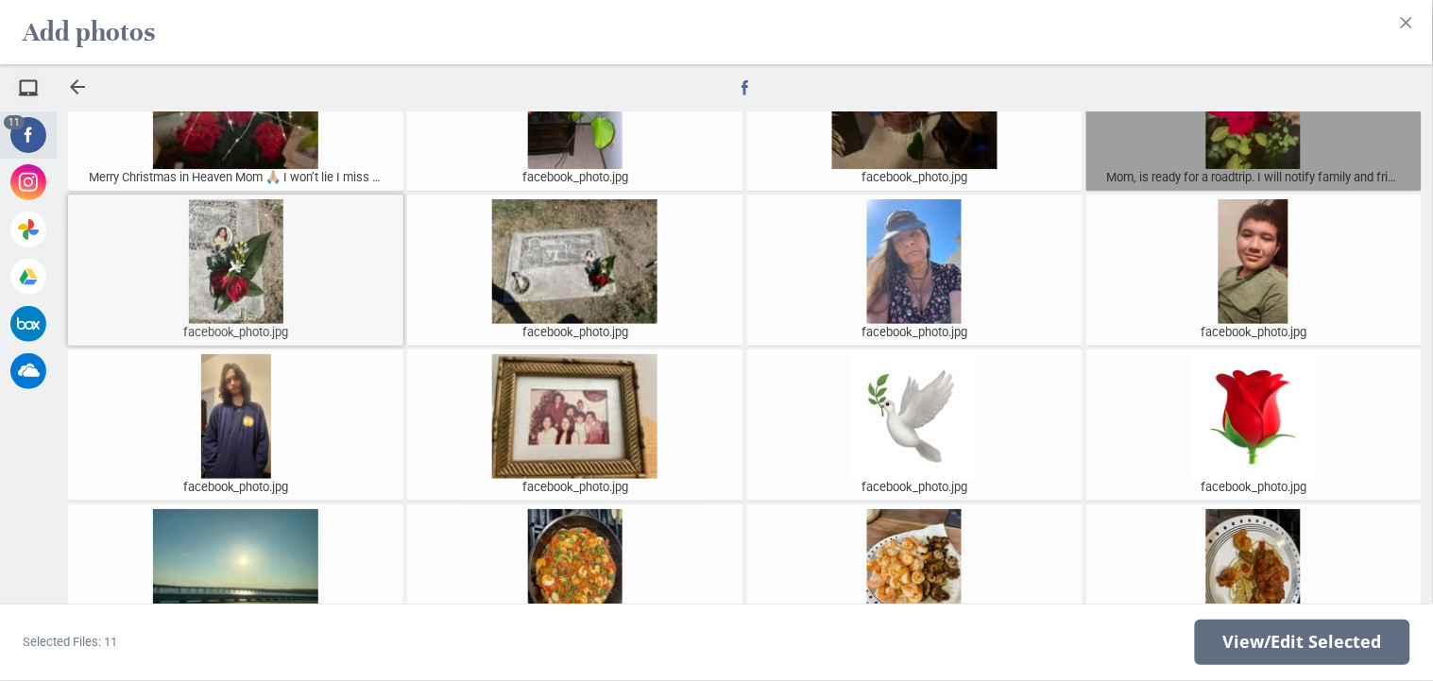
click at [314, 300] on div at bounding box center [236, 261] width 326 height 125
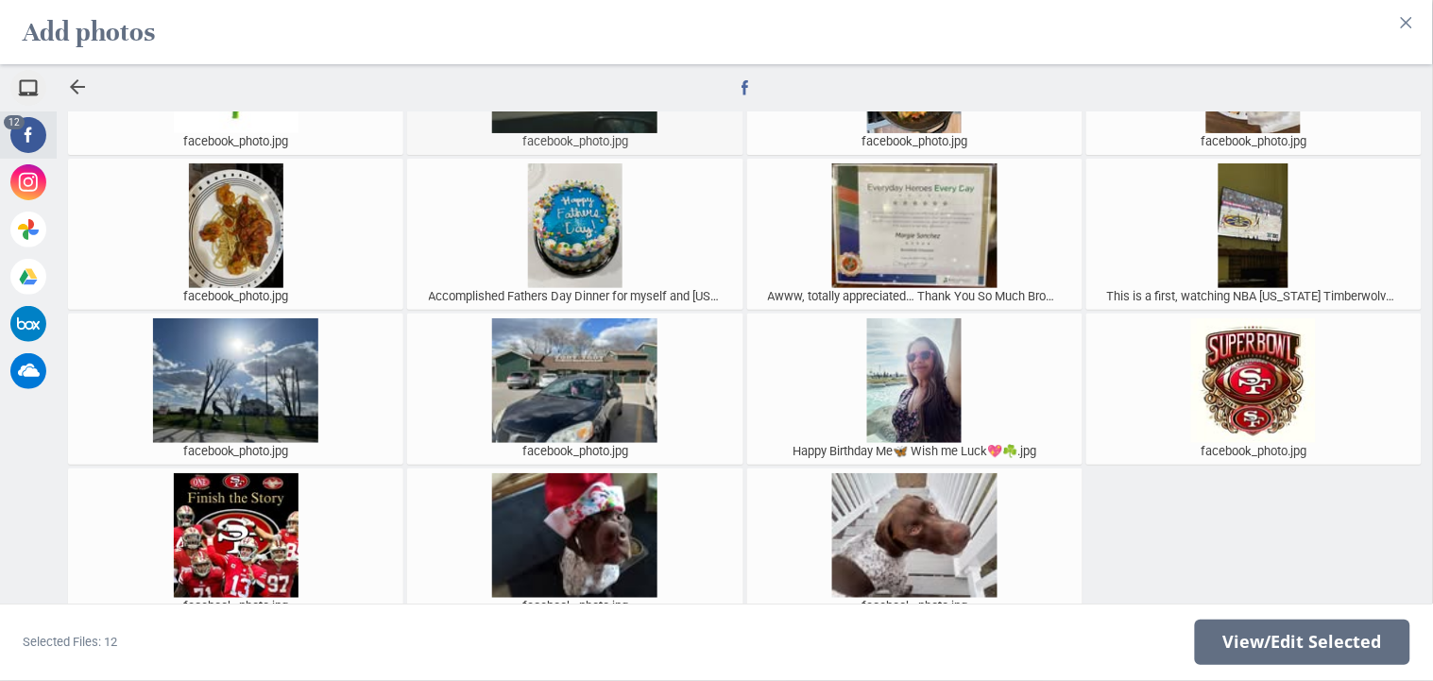
scroll to position [2490, 0]
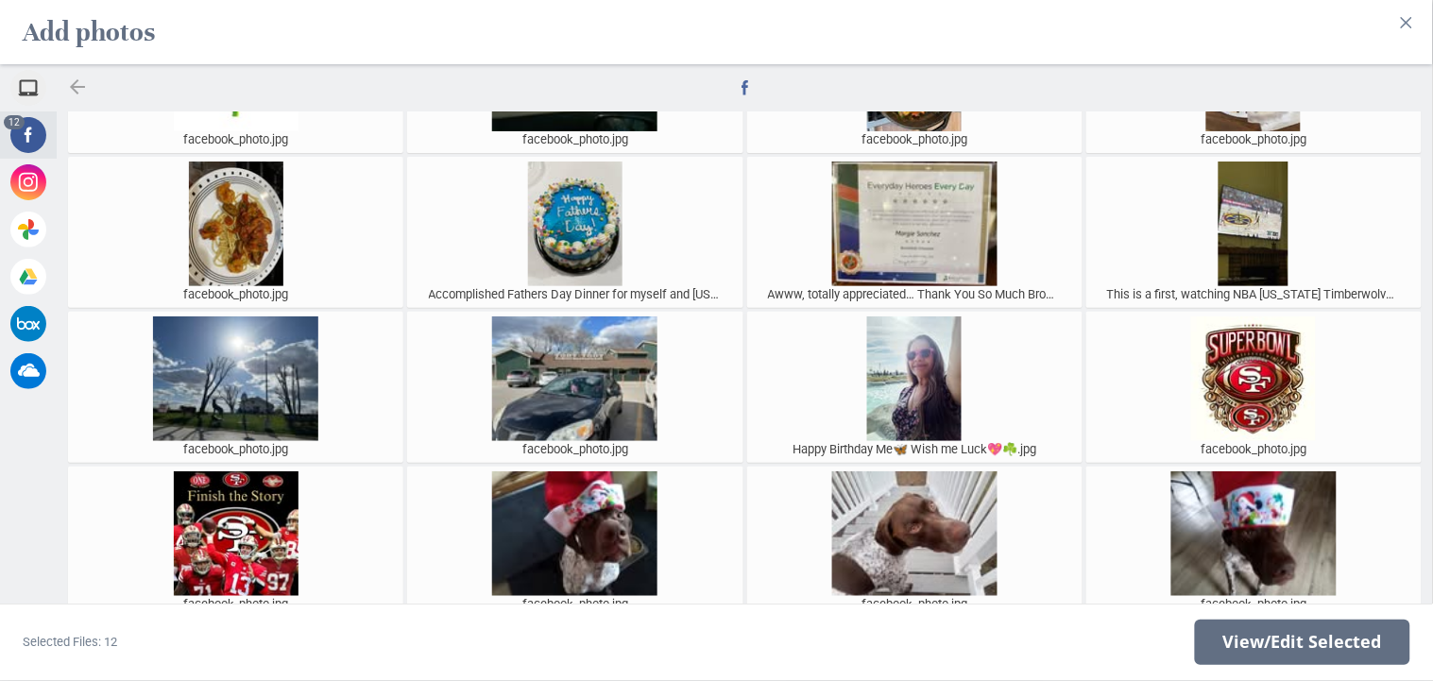
click at [75, 92] on div at bounding box center [77, 87] width 23 height 23
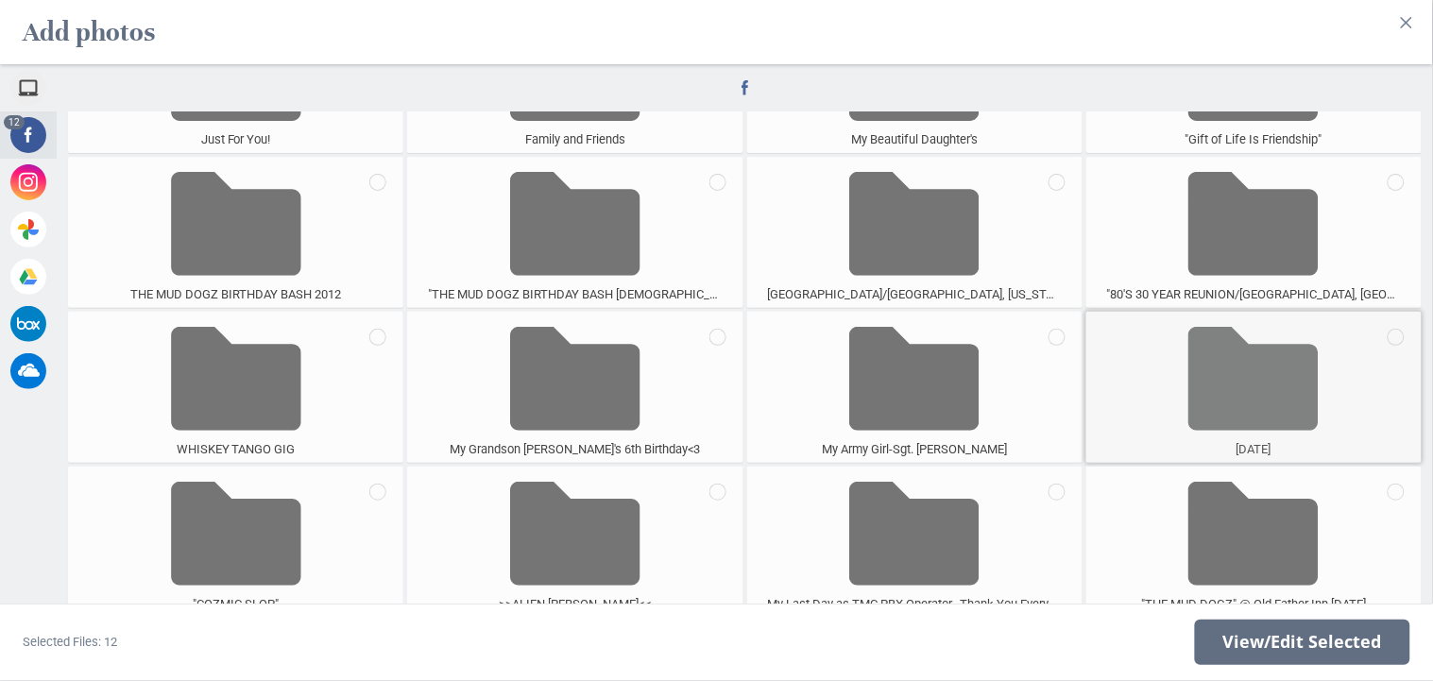
click at [1290, 403] on span at bounding box center [1254, 379] width 130 height 125
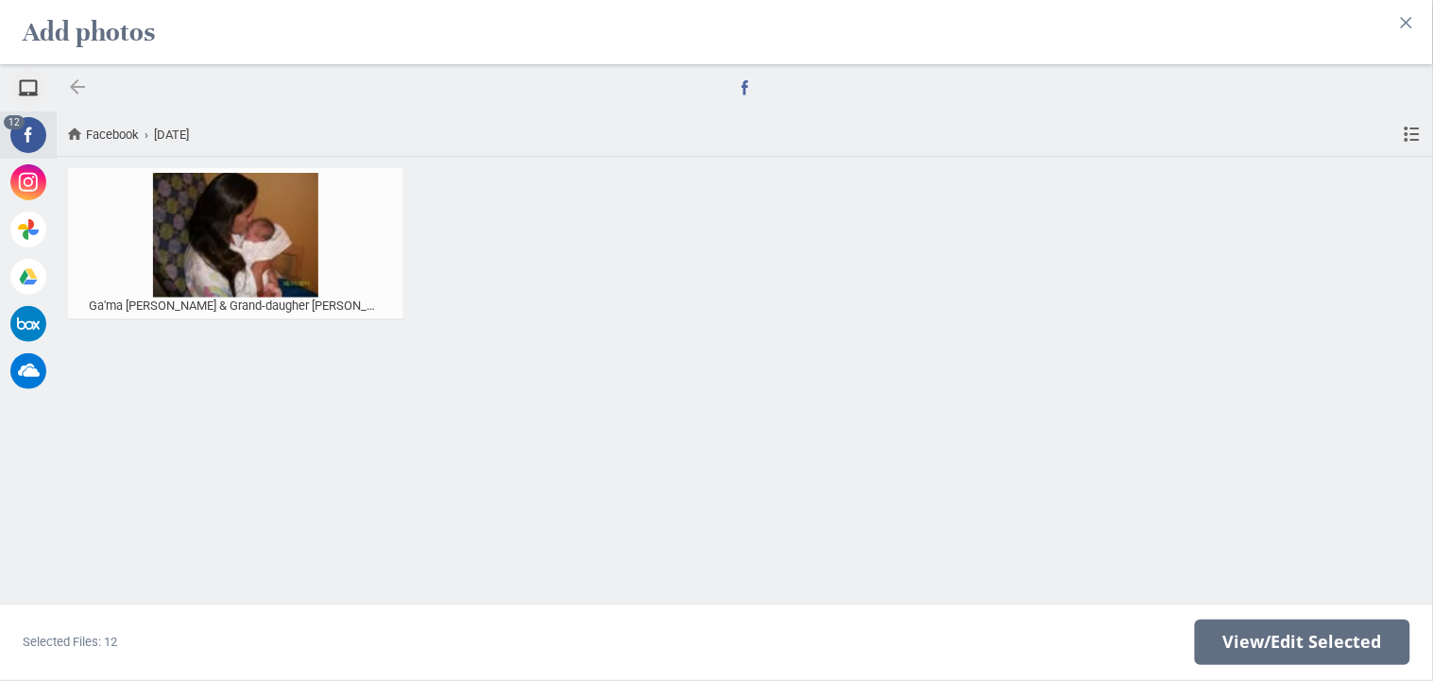
click at [75, 86] on div at bounding box center [77, 87] width 23 height 23
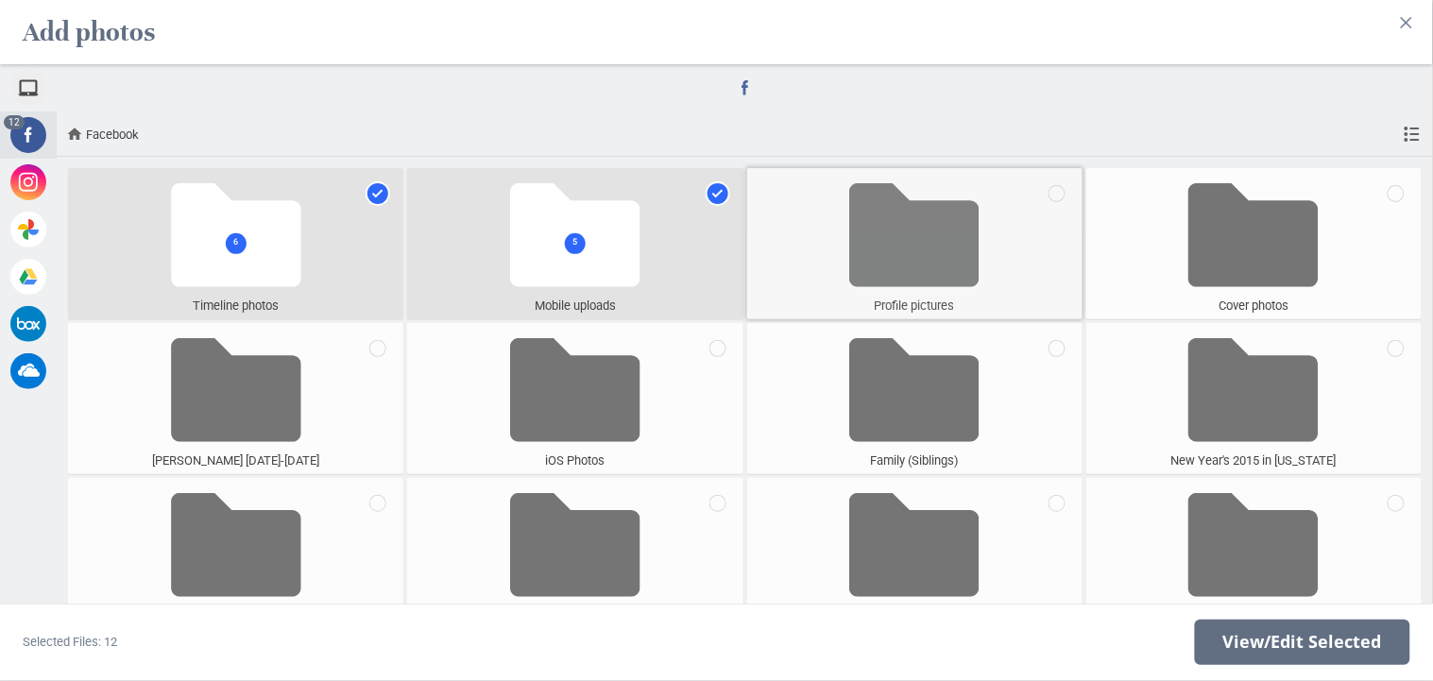
click at [897, 226] on span at bounding box center [914, 235] width 130 height 125
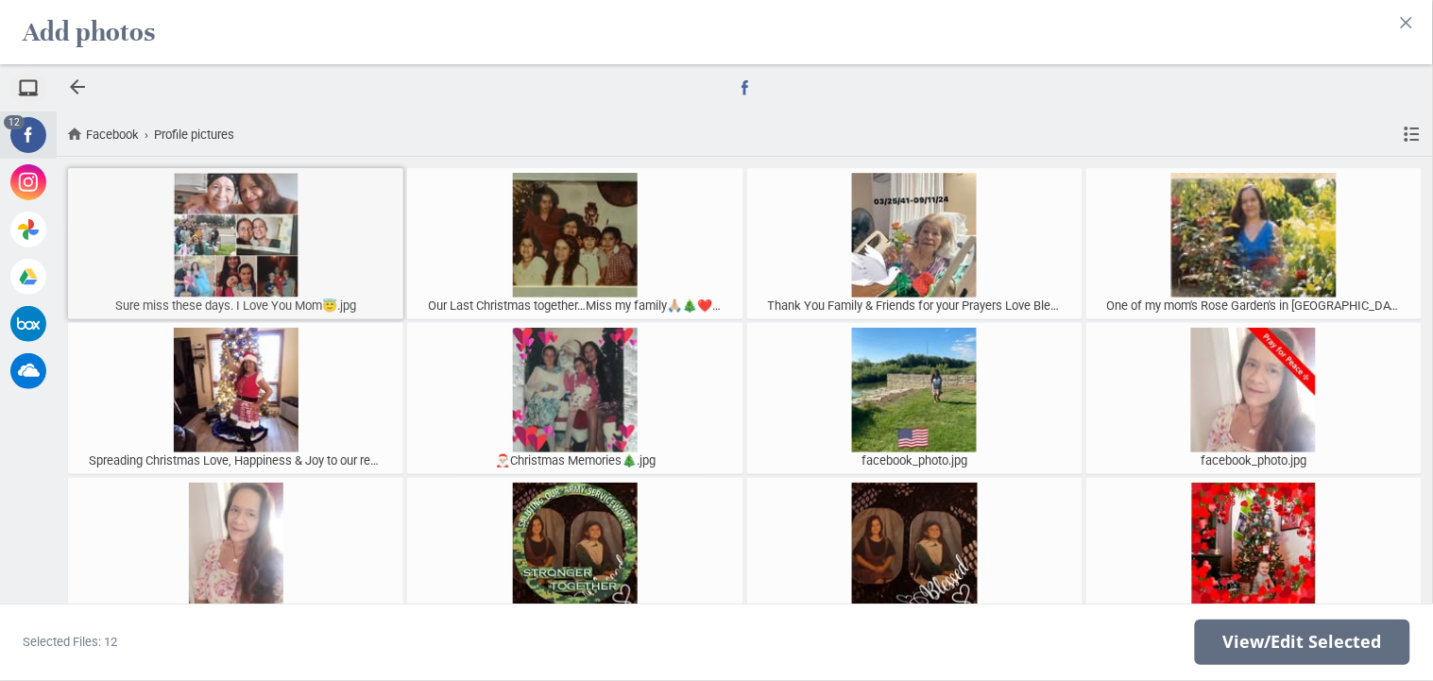
click at [258, 256] on div at bounding box center [236, 235] width 326 height 125
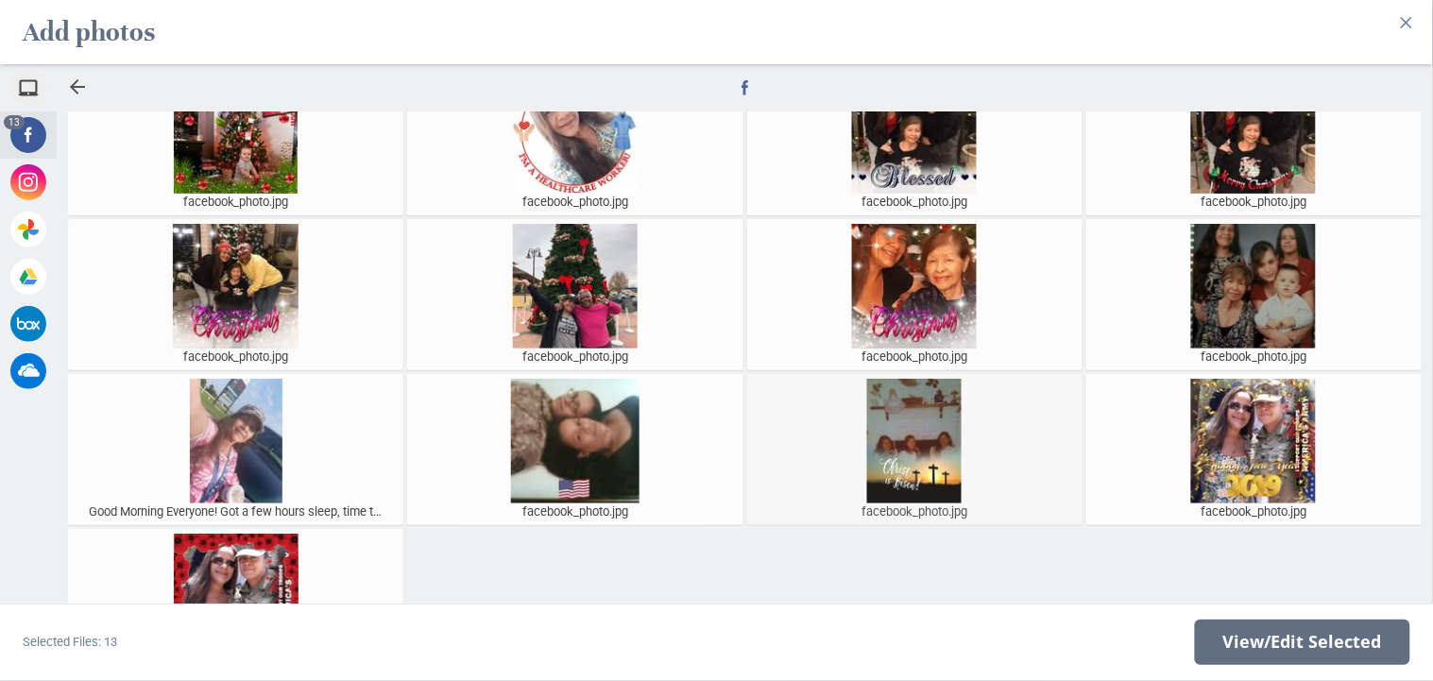
scroll to position [581, 0]
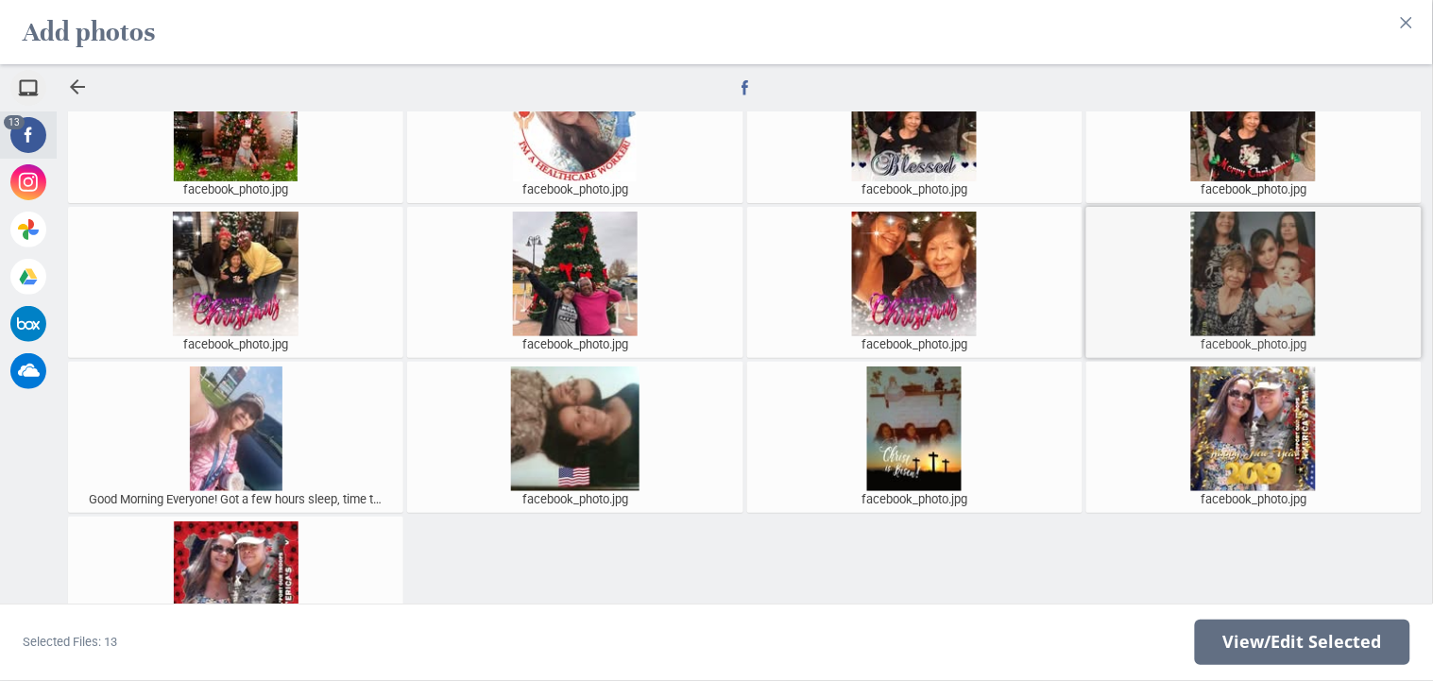
click at [1276, 256] on div at bounding box center [1254, 274] width 326 height 125
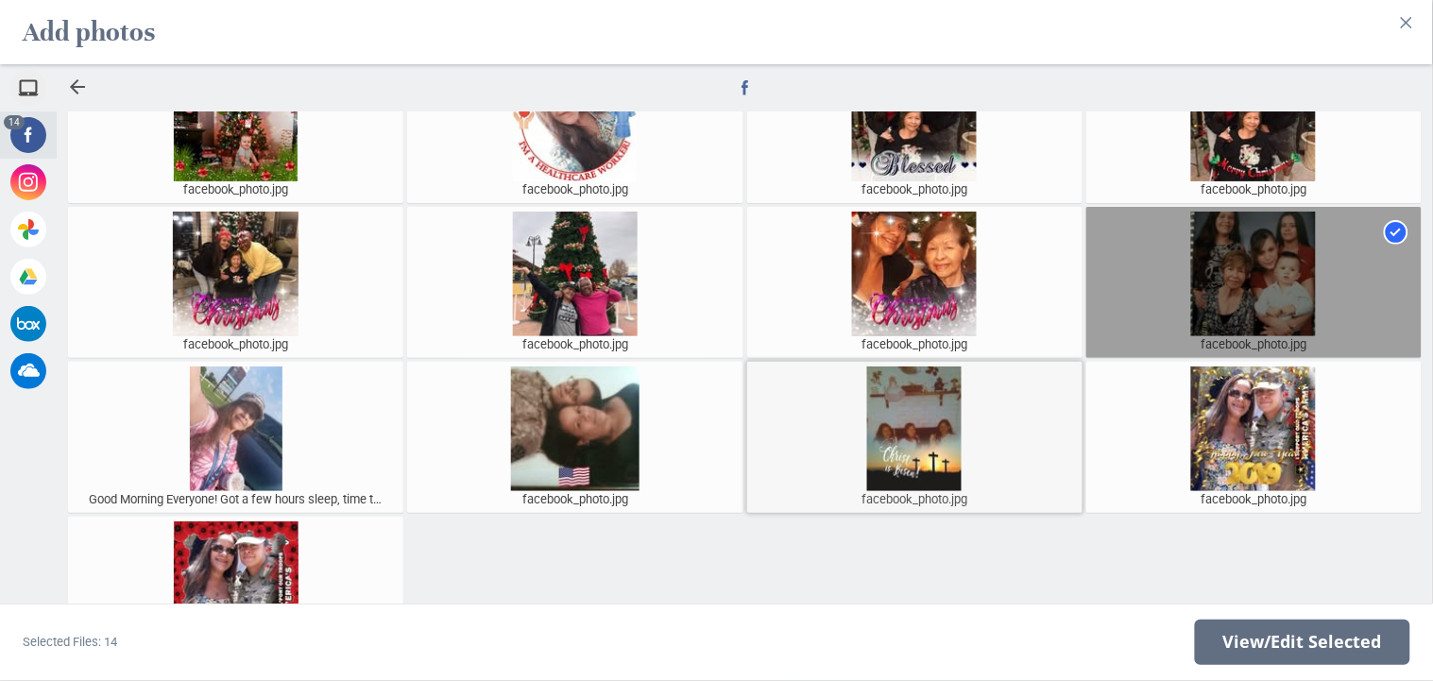
click at [878, 442] on div at bounding box center [915, 429] width 326 height 125
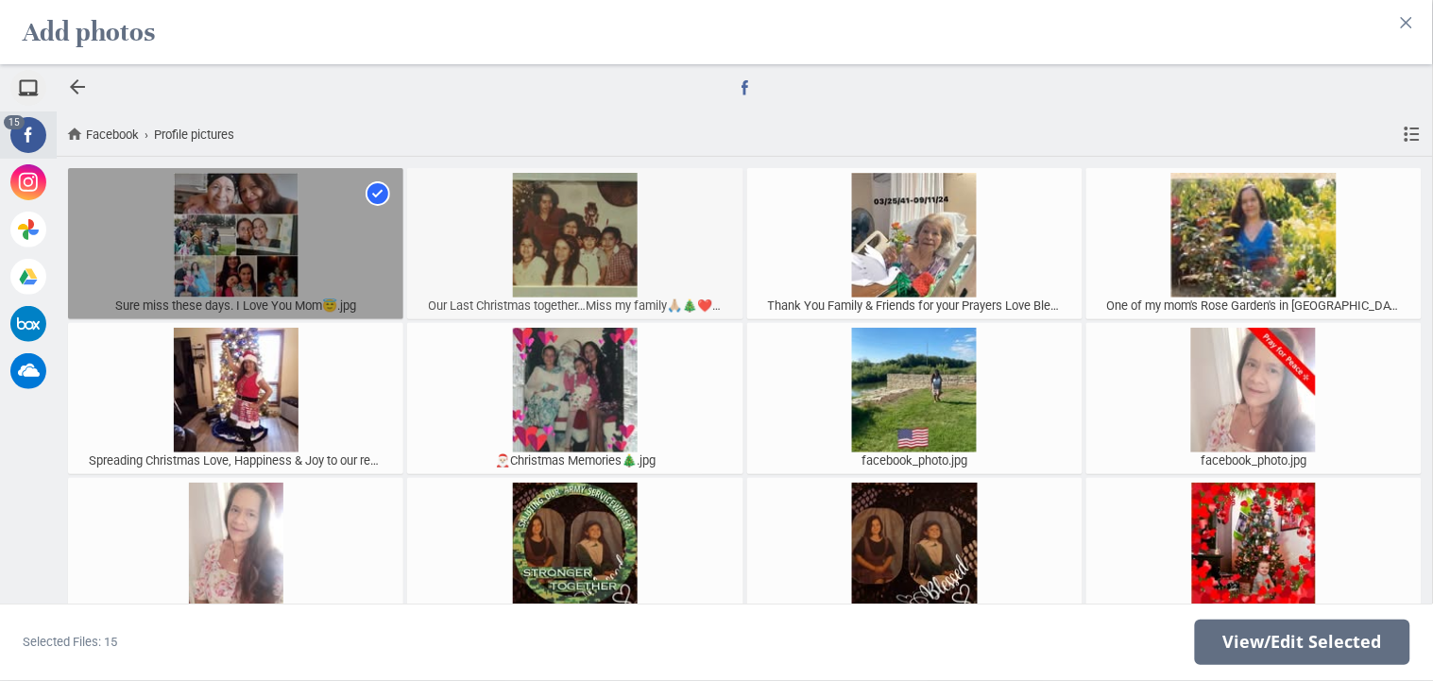
scroll to position [0, 0]
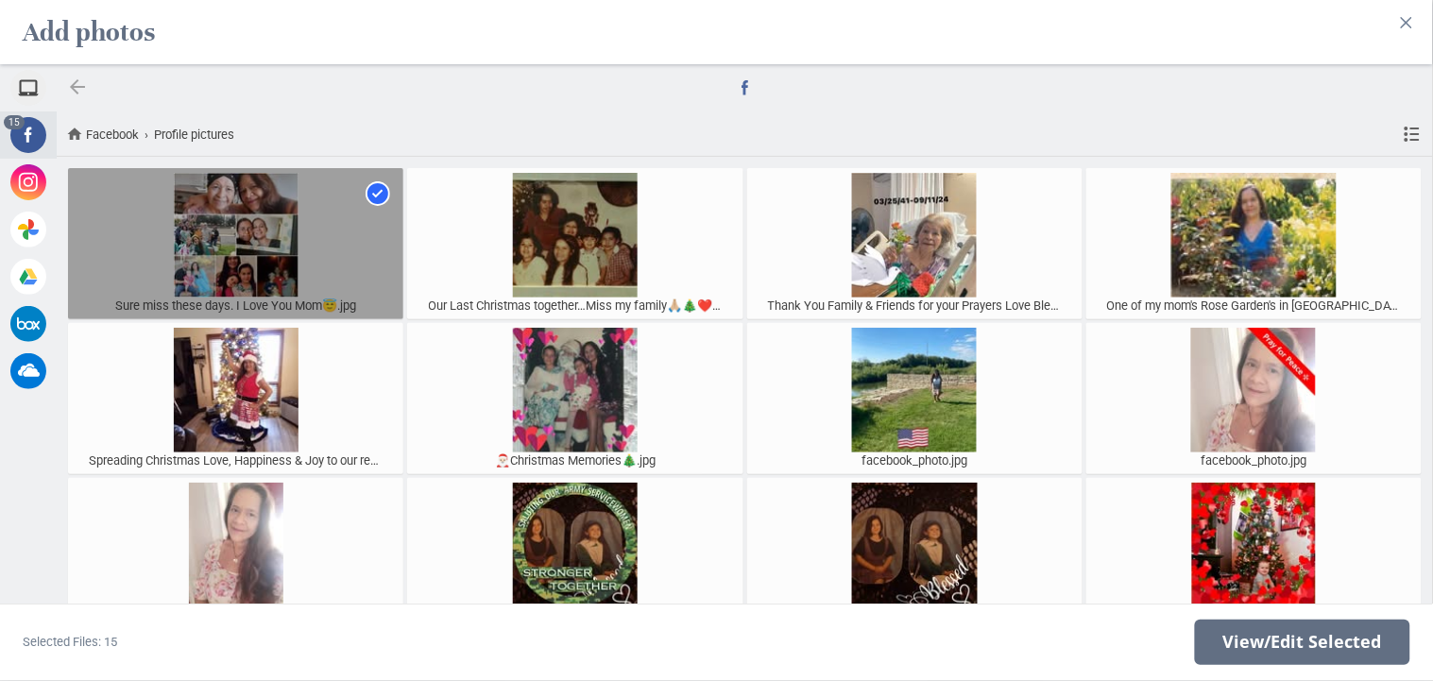
click at [84, 90] on div at bounding box center [77, 87] width 23 height 23
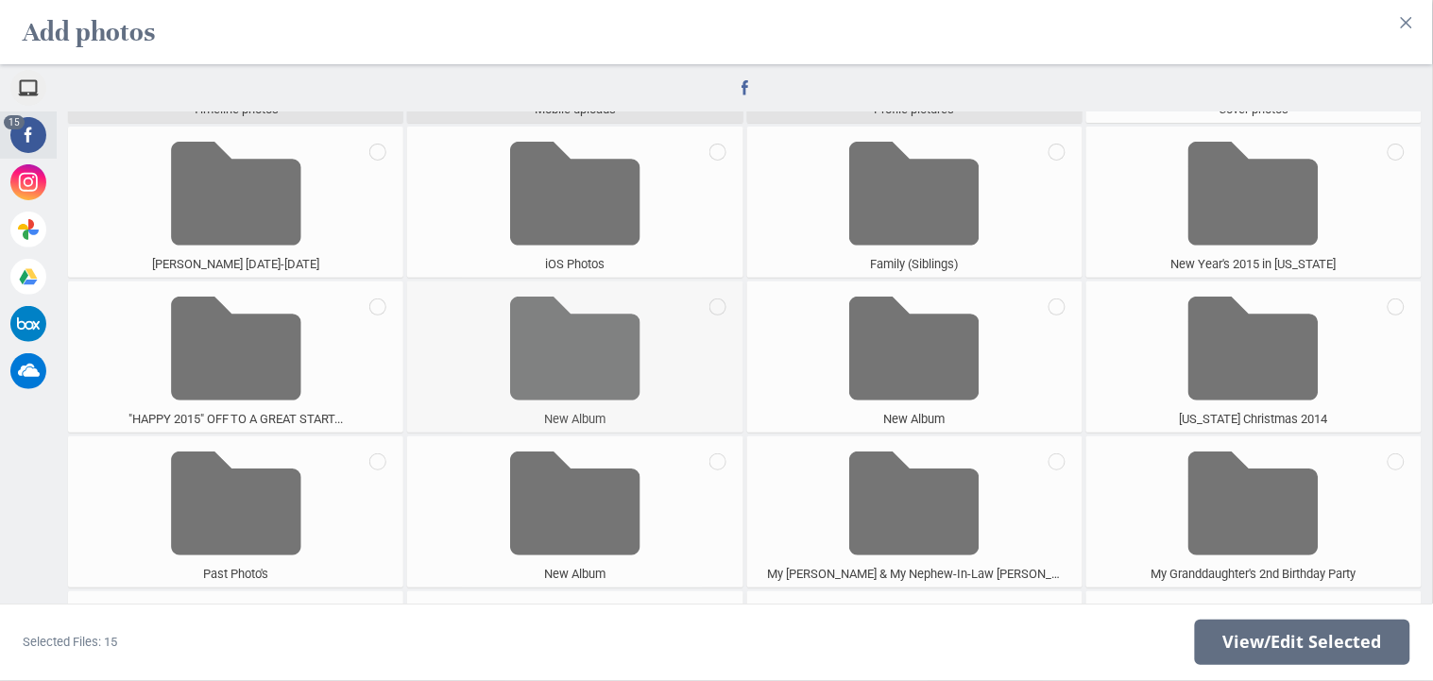
scroll to position [234, 0]
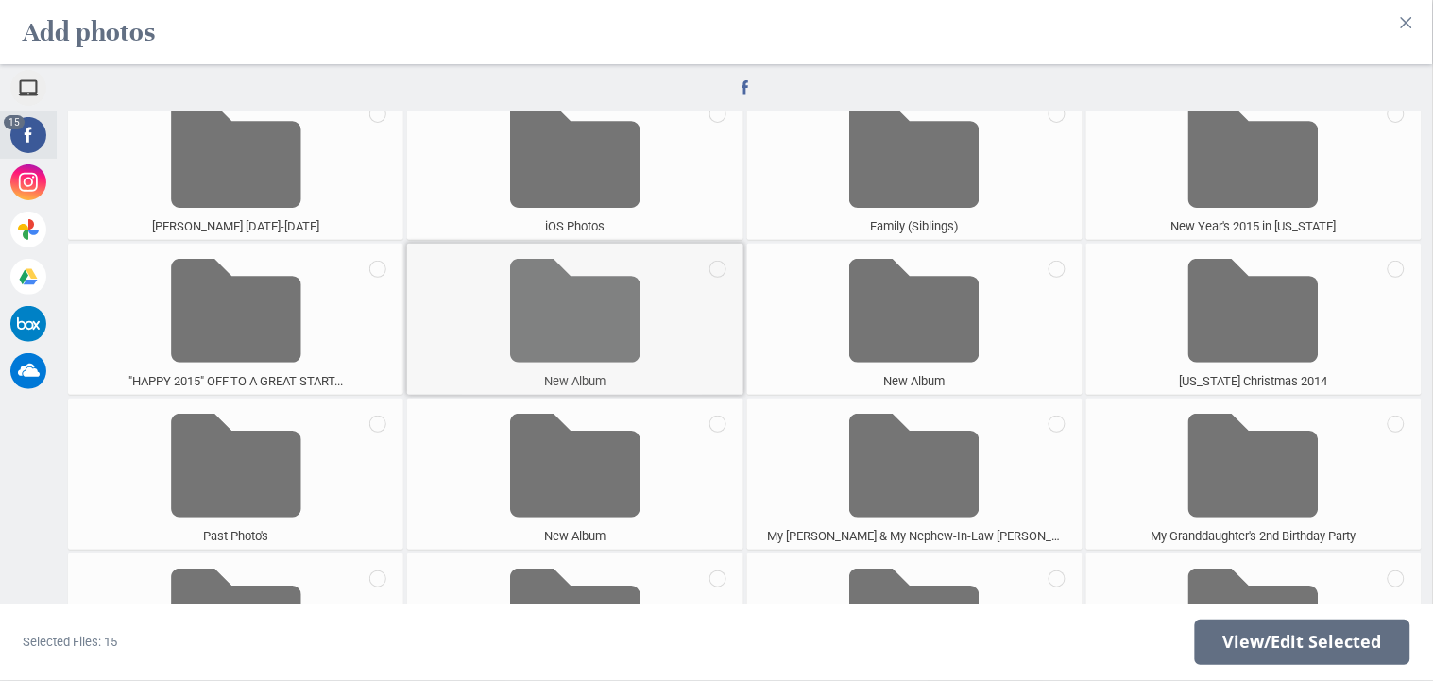
click at [520, 353] on span at bounding box center [575, 310] width 130 height 125
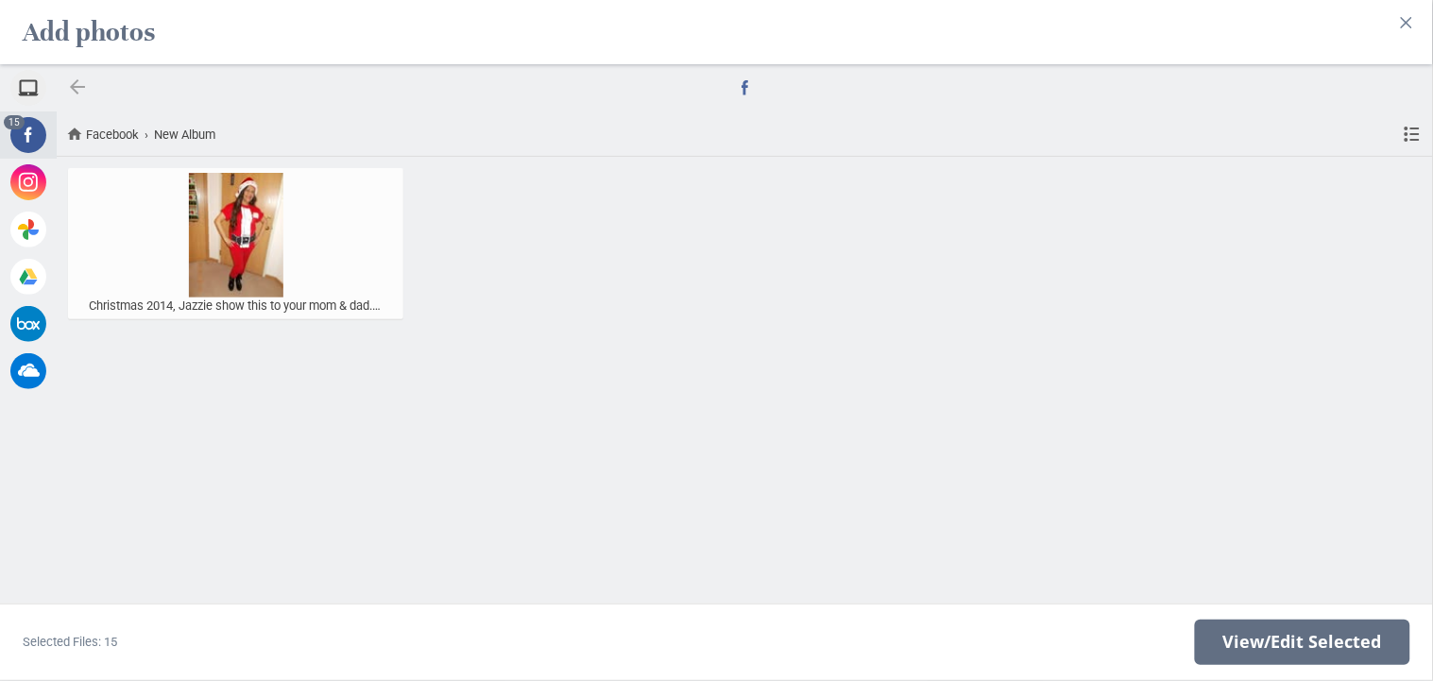
click at [76, 82] on div at bounding box center [77, 87] width 23 height 23
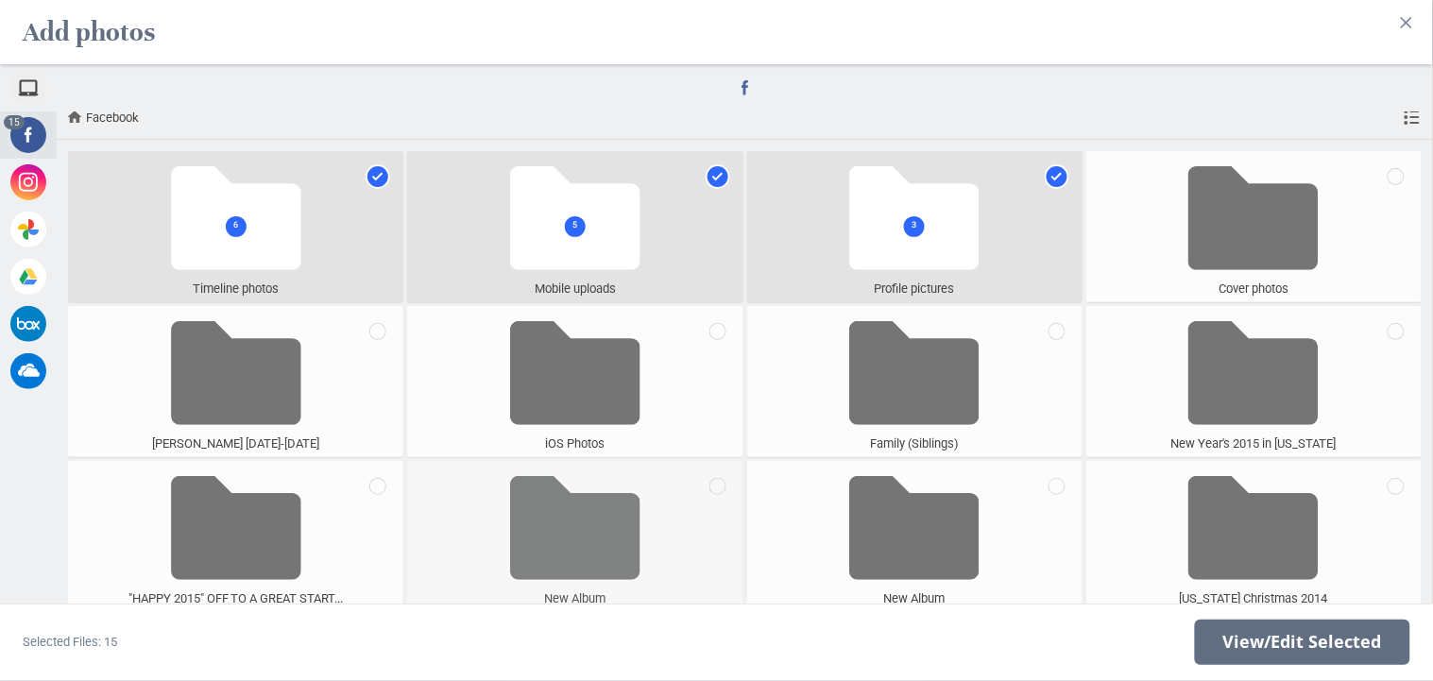
scroll to position [82, 0]
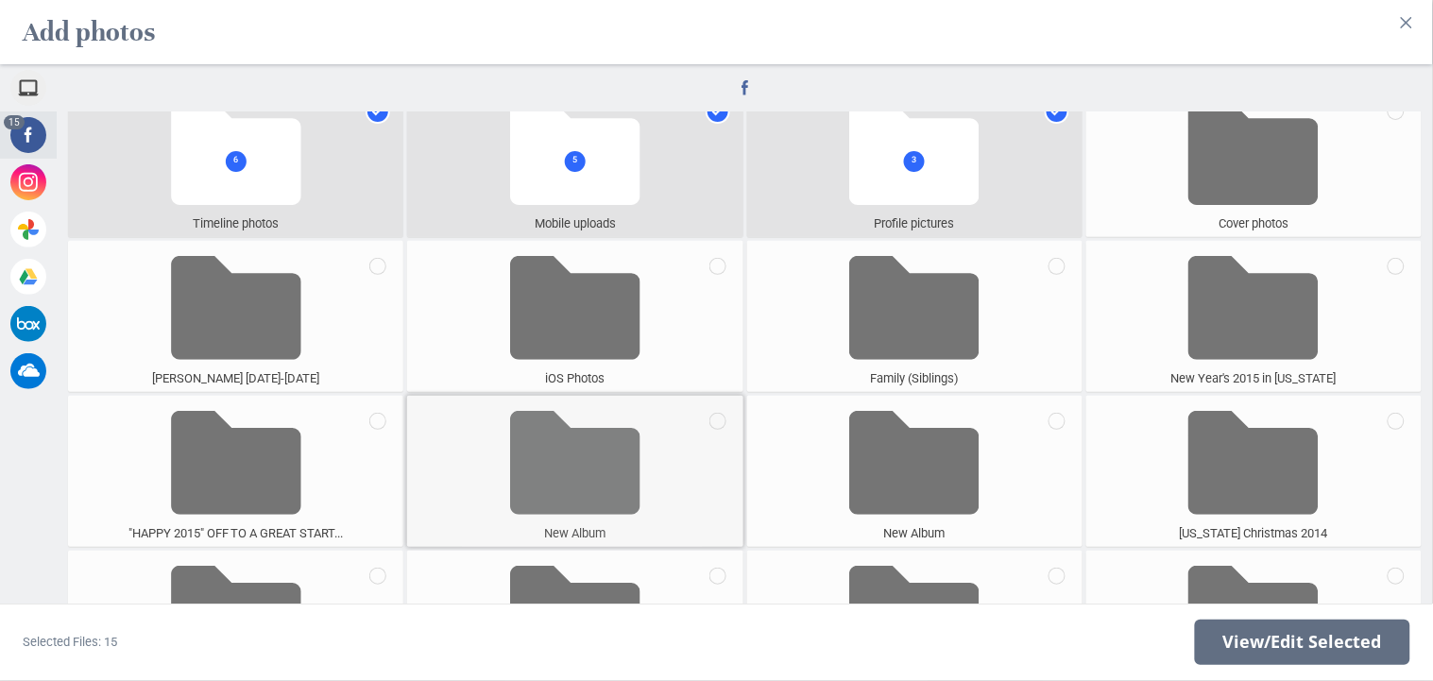
click at [609, 492] on span at bounding box center [575, 463] width 130 height 125
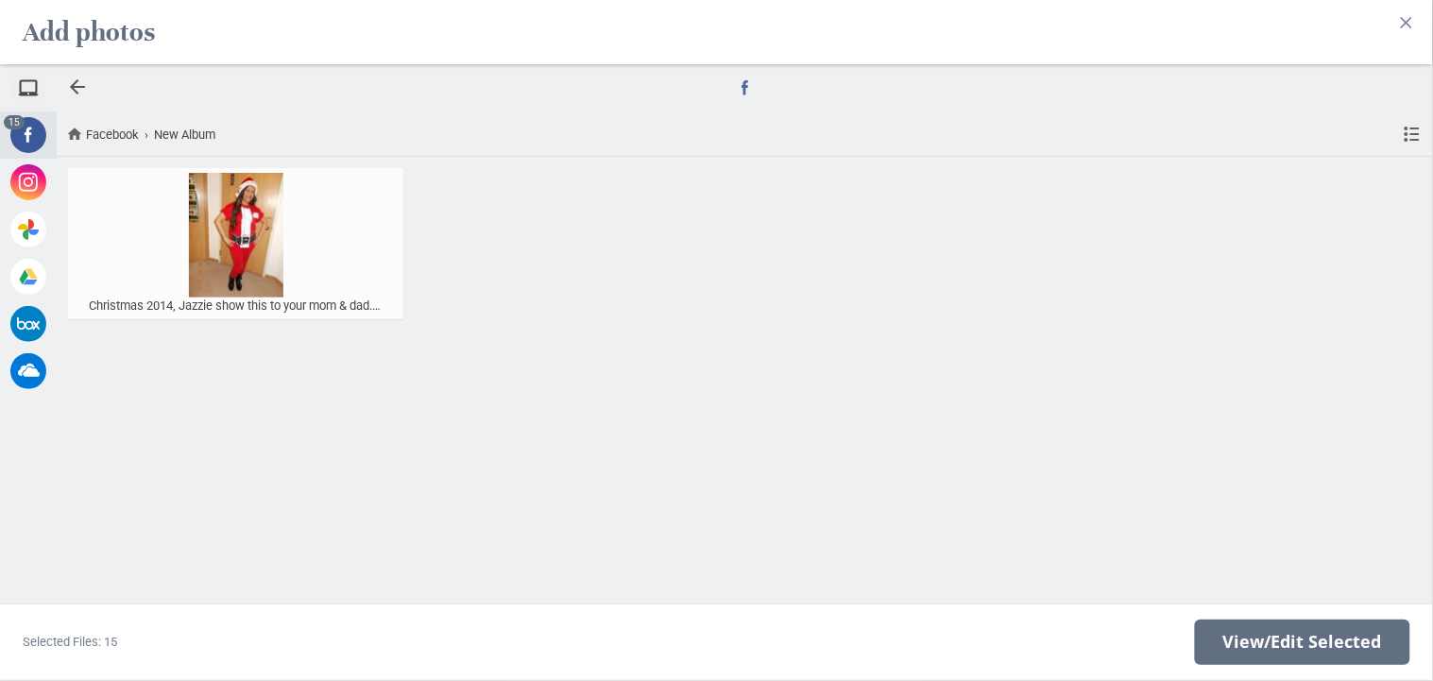
scroll to position [0, 0]
click at [75, 88] on div at bounding box center [77, 87] width 23 height 23
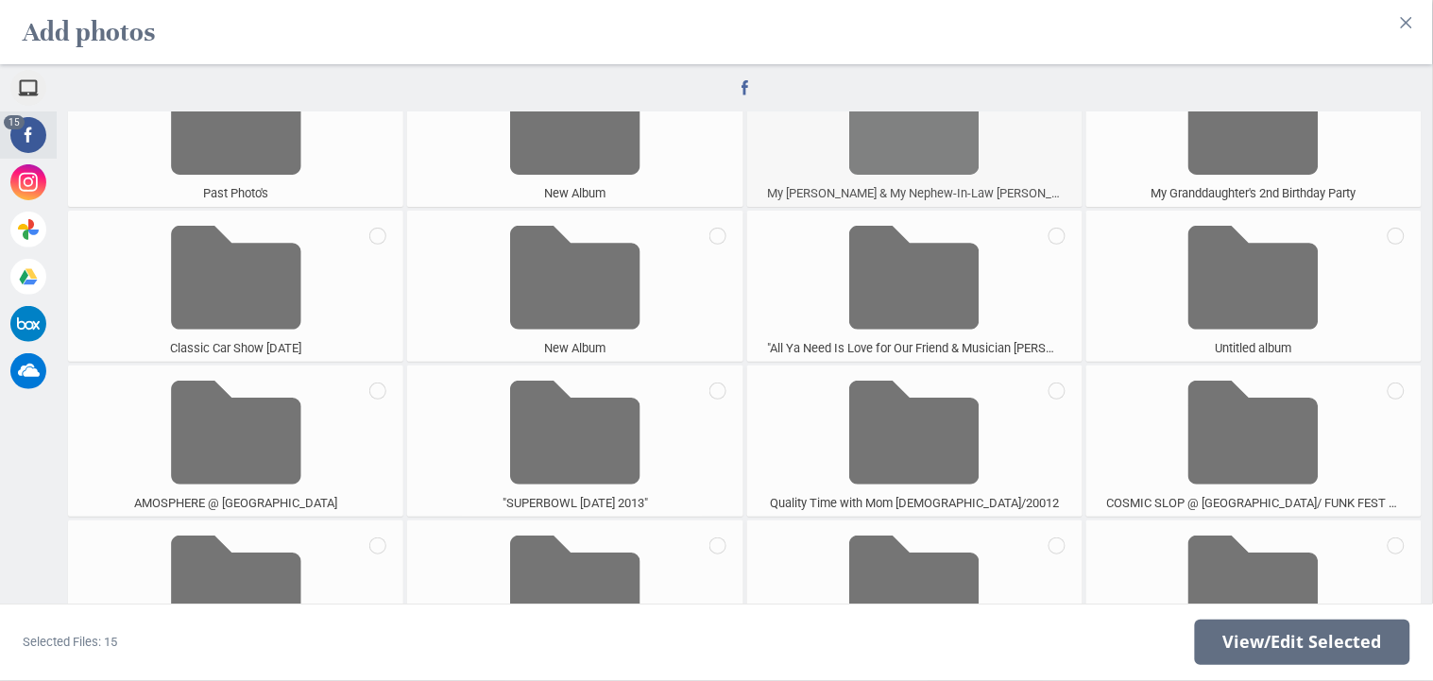
scroll to position [615, 0]
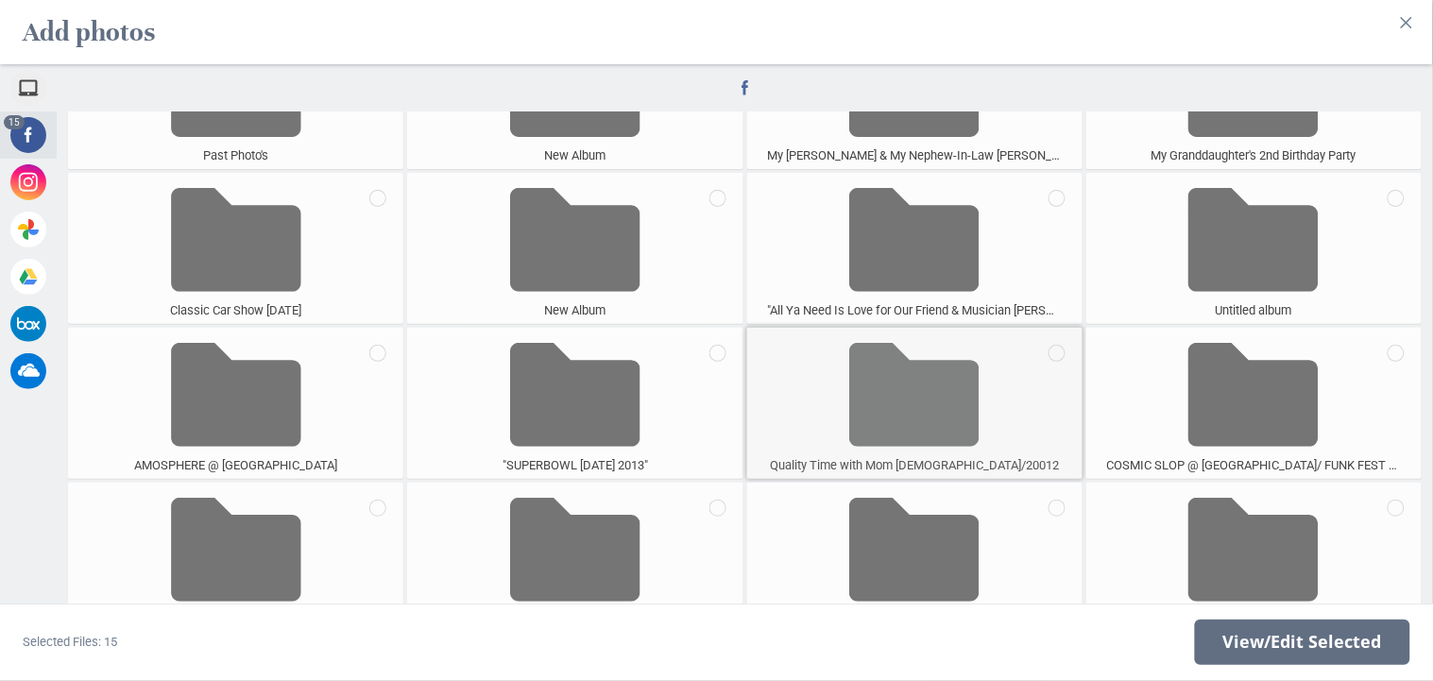
click at [873, 399] on span at bounding box center [914, 395] width 130 height 125
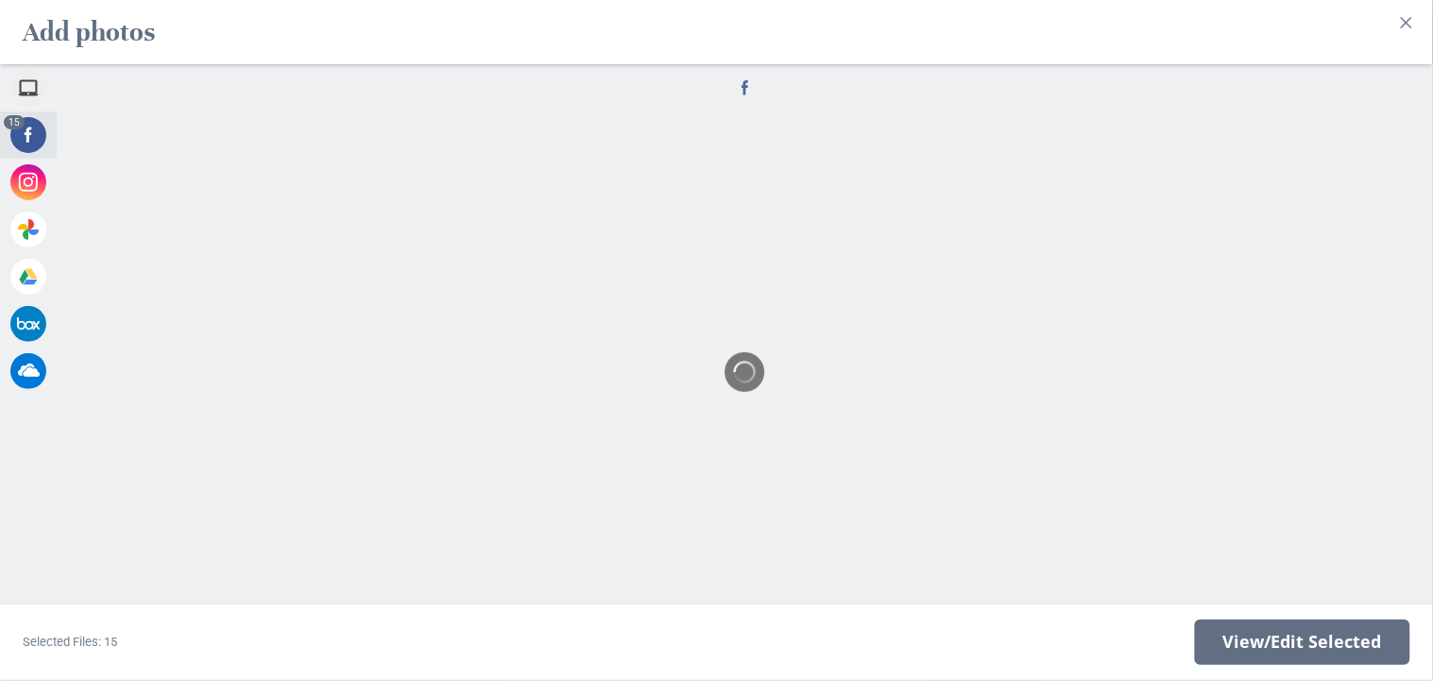
click at [873, 399] on div at bounding box center [745, 372] width 1377 height 425
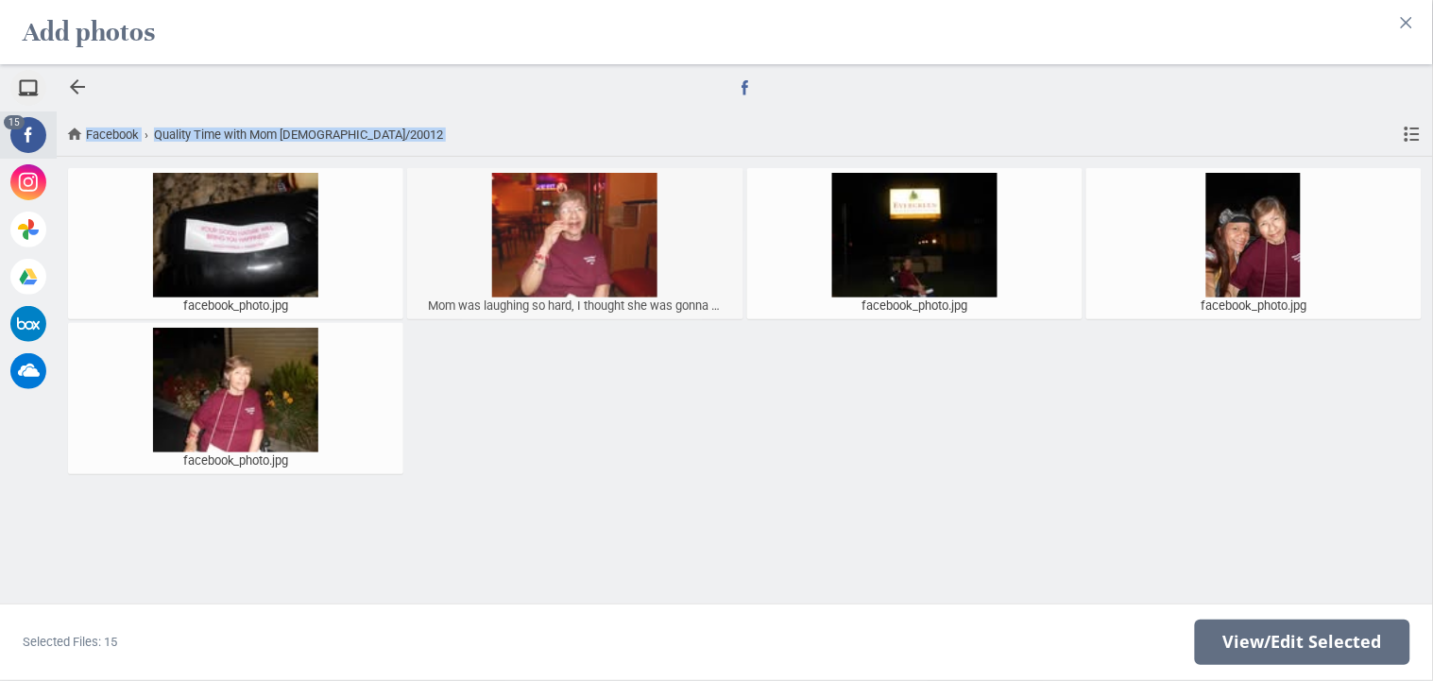
click at [613, 226] on div at bounding box center [575, 235] width 326 height 125
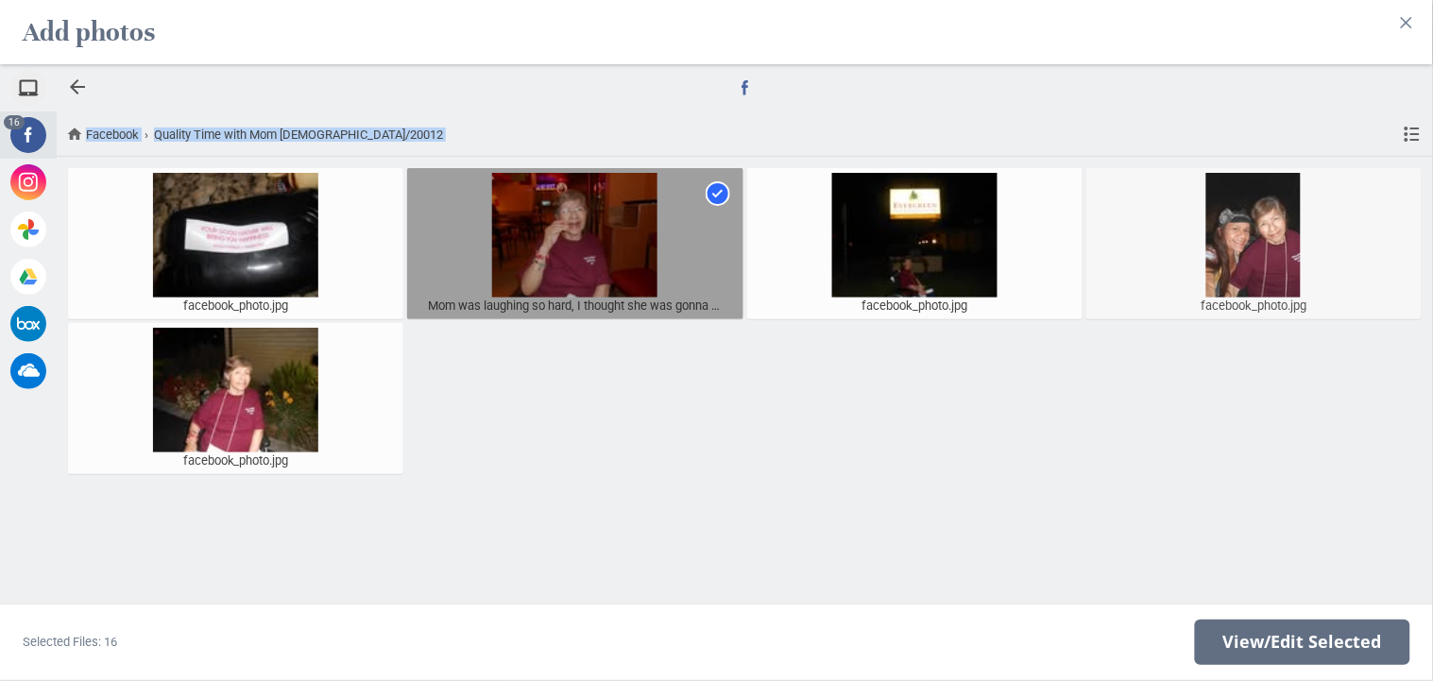
click at [1252, 225] on div at bounding box center [1254, 235] width 326 height 125
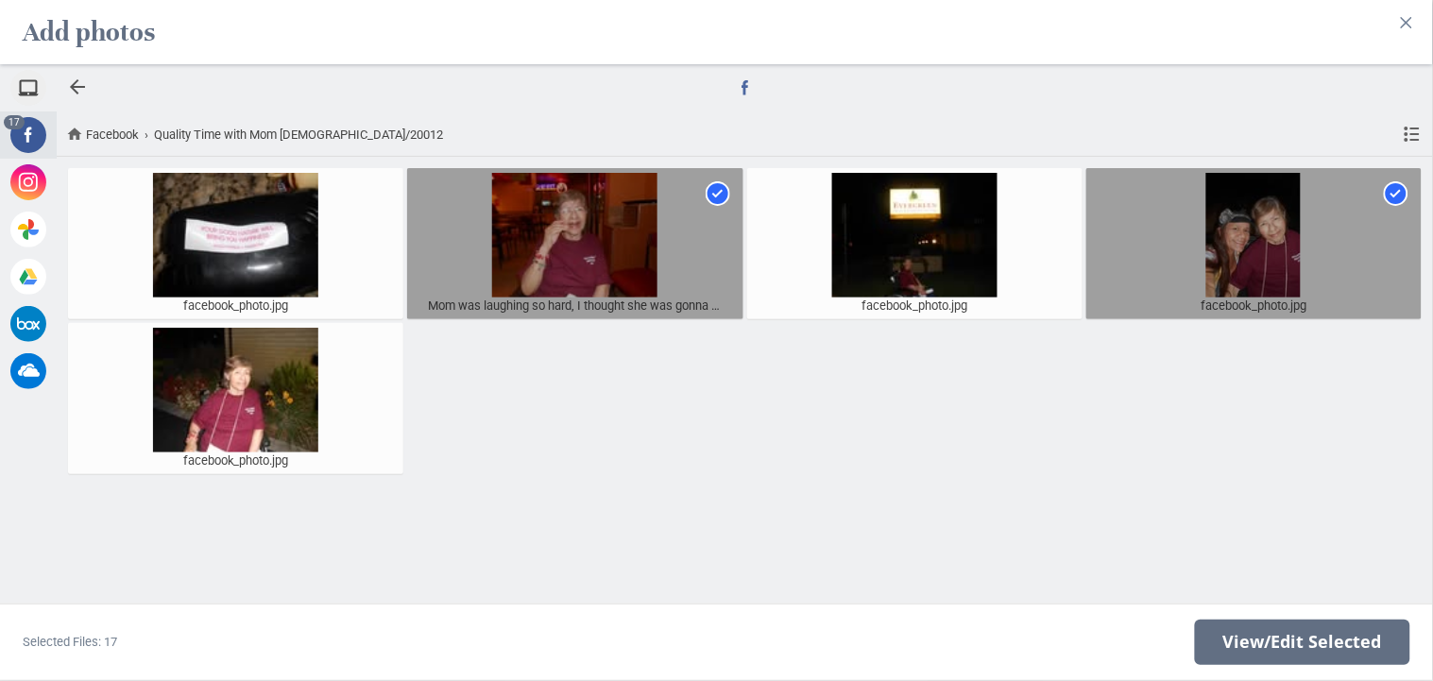
click at [73, 93] on div at bounding box center [77, 87] width 23 height 23
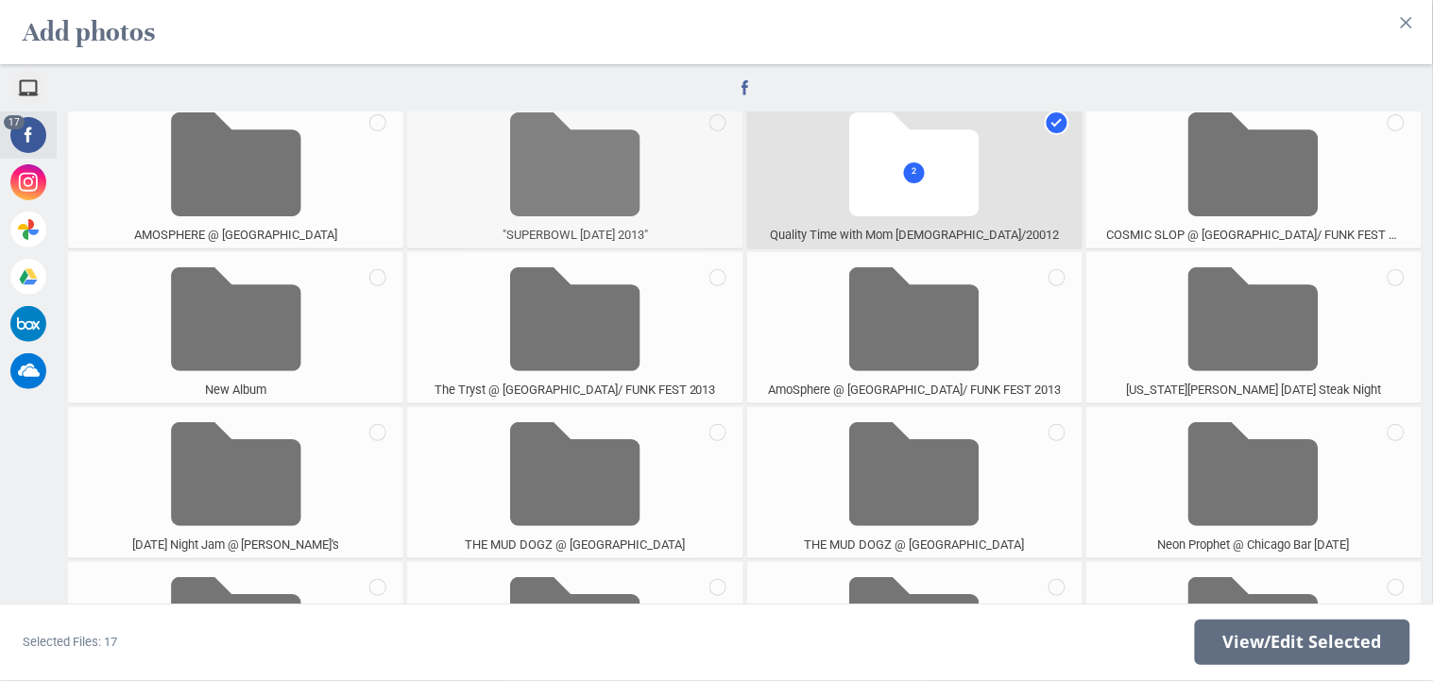
scroll to position [877, 0]
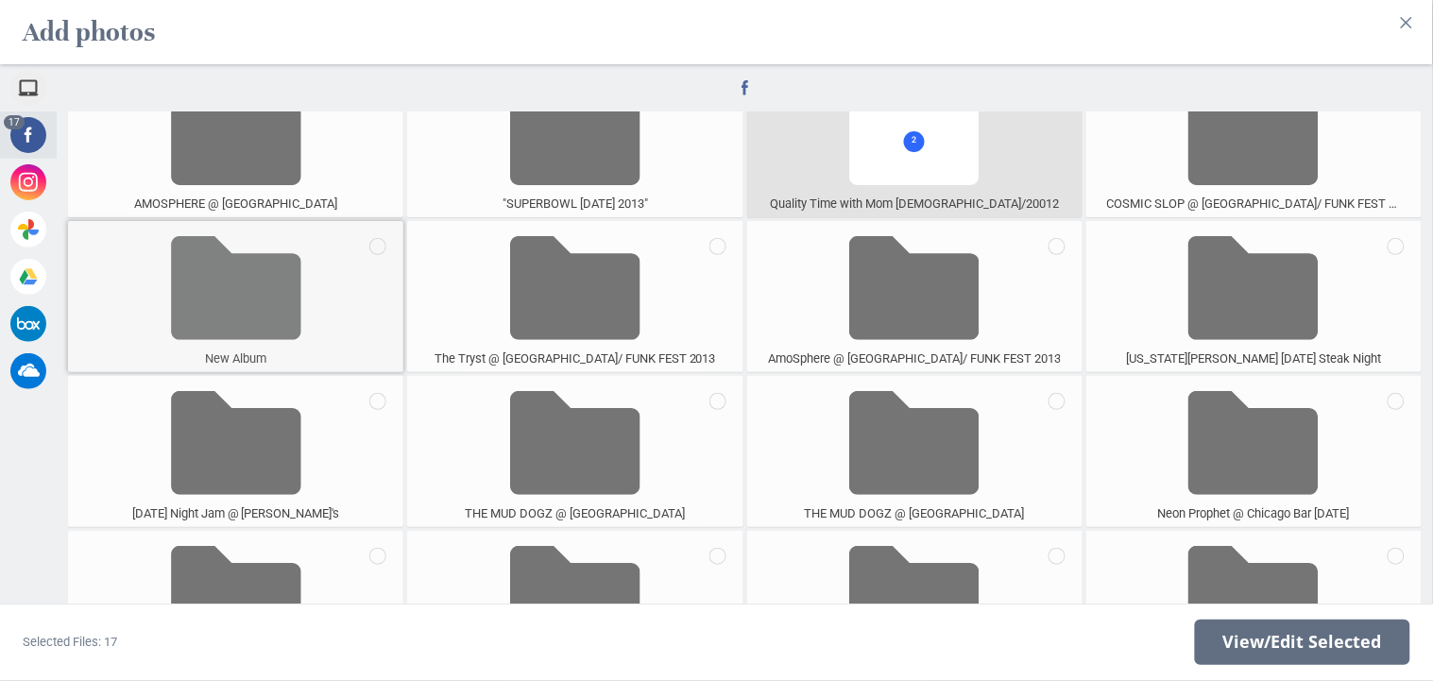
click at [239, 311] on span at bounding box center [236, 288] width 130 height 125
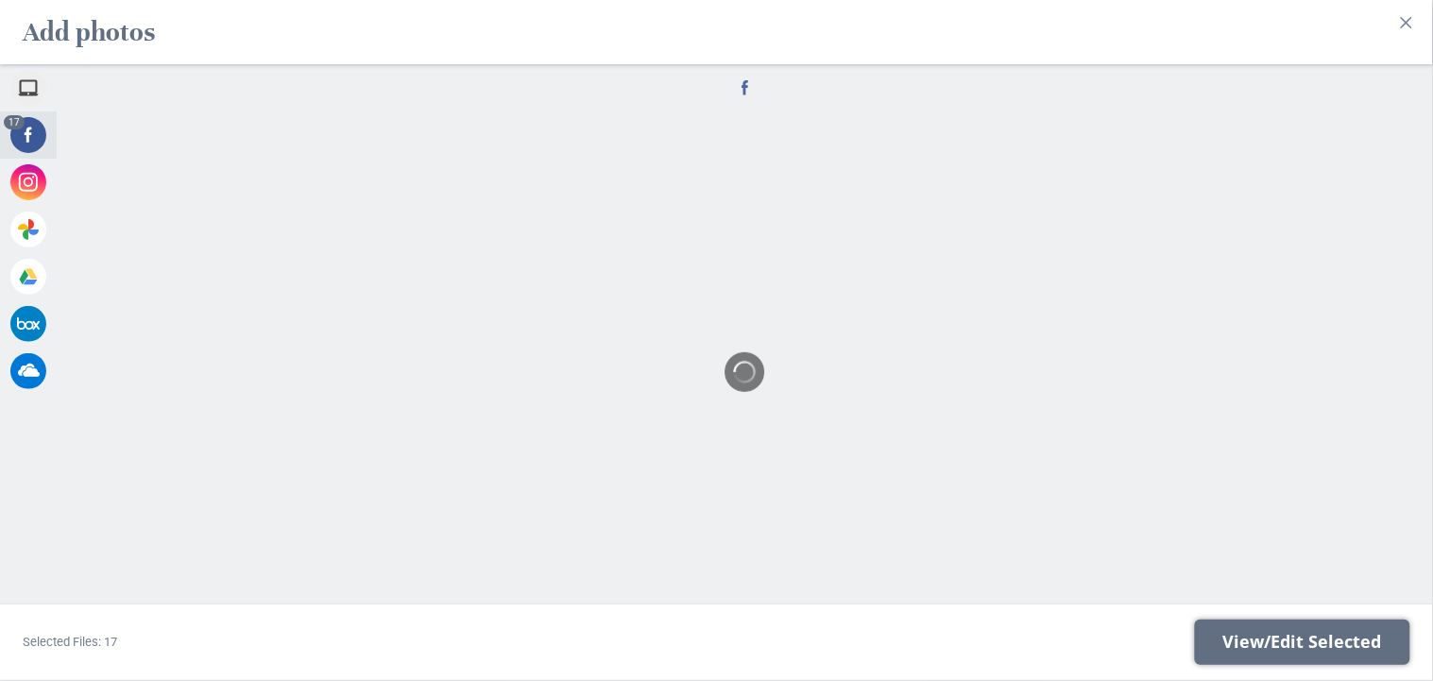
scroll to position [0, 0]
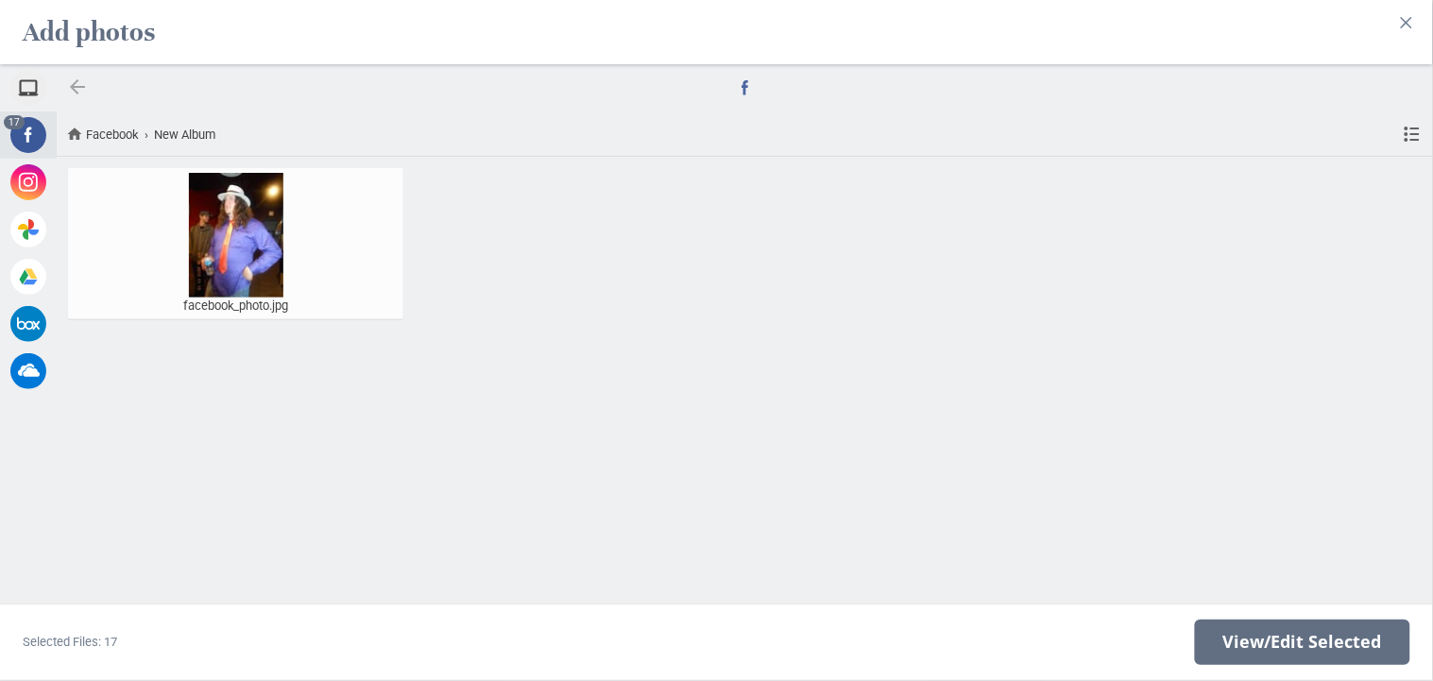
click at [79, 89] on div at bounding box center [77, 87] width 23 height 23
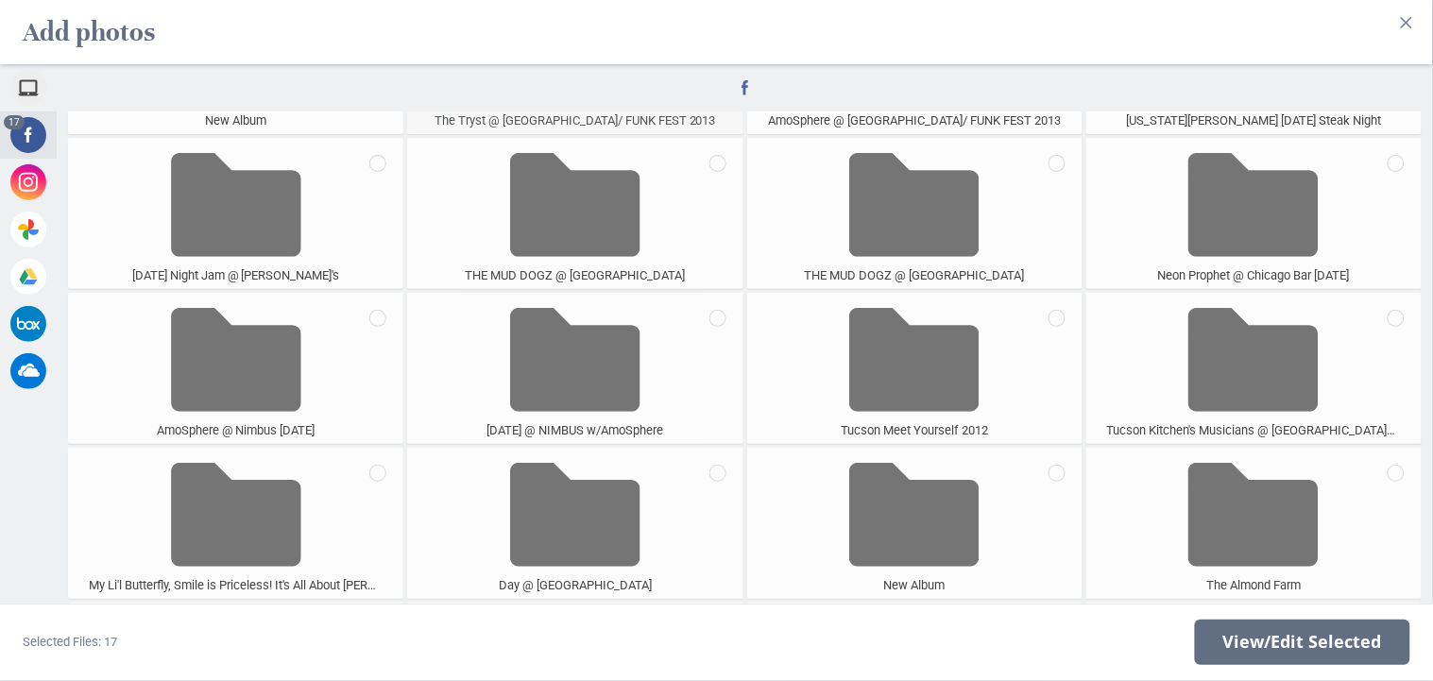
scroll to position [1198, 0]
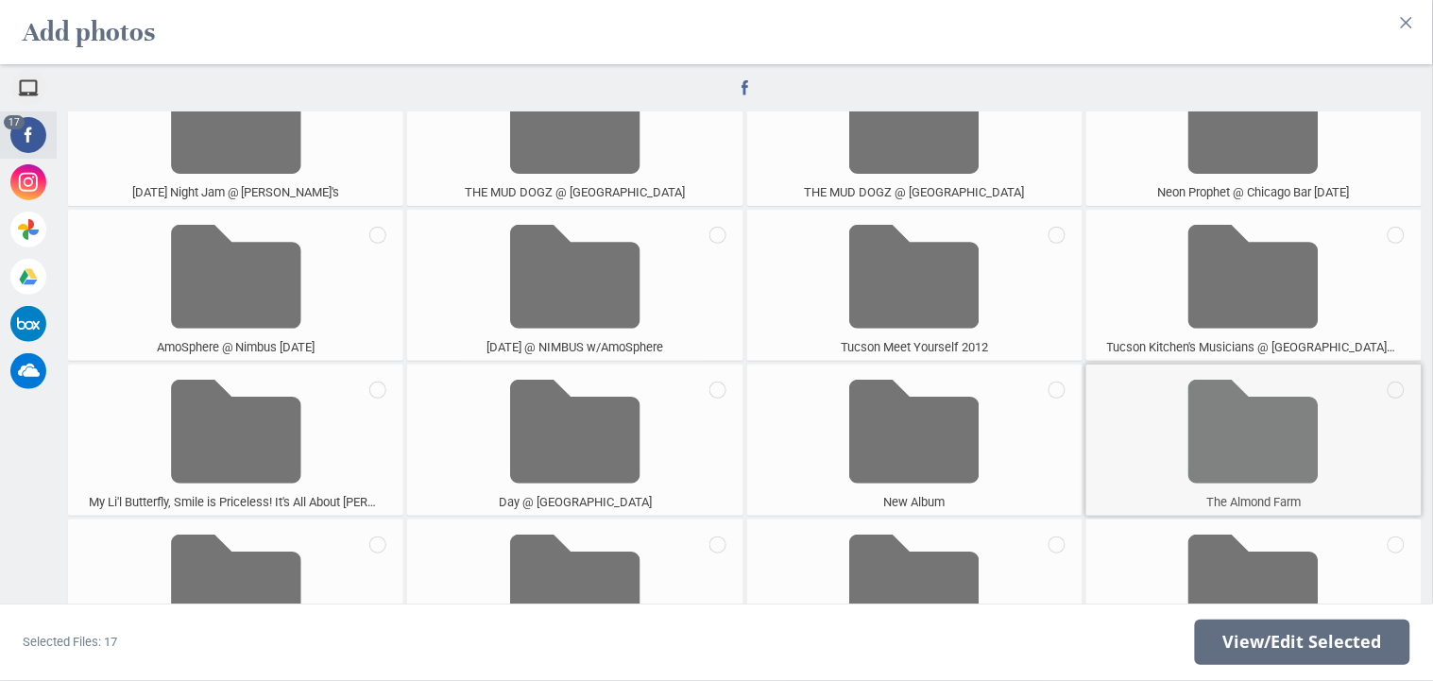
click at [1247, 483] on span at bounding box center [1254, 431] width 130 height 125
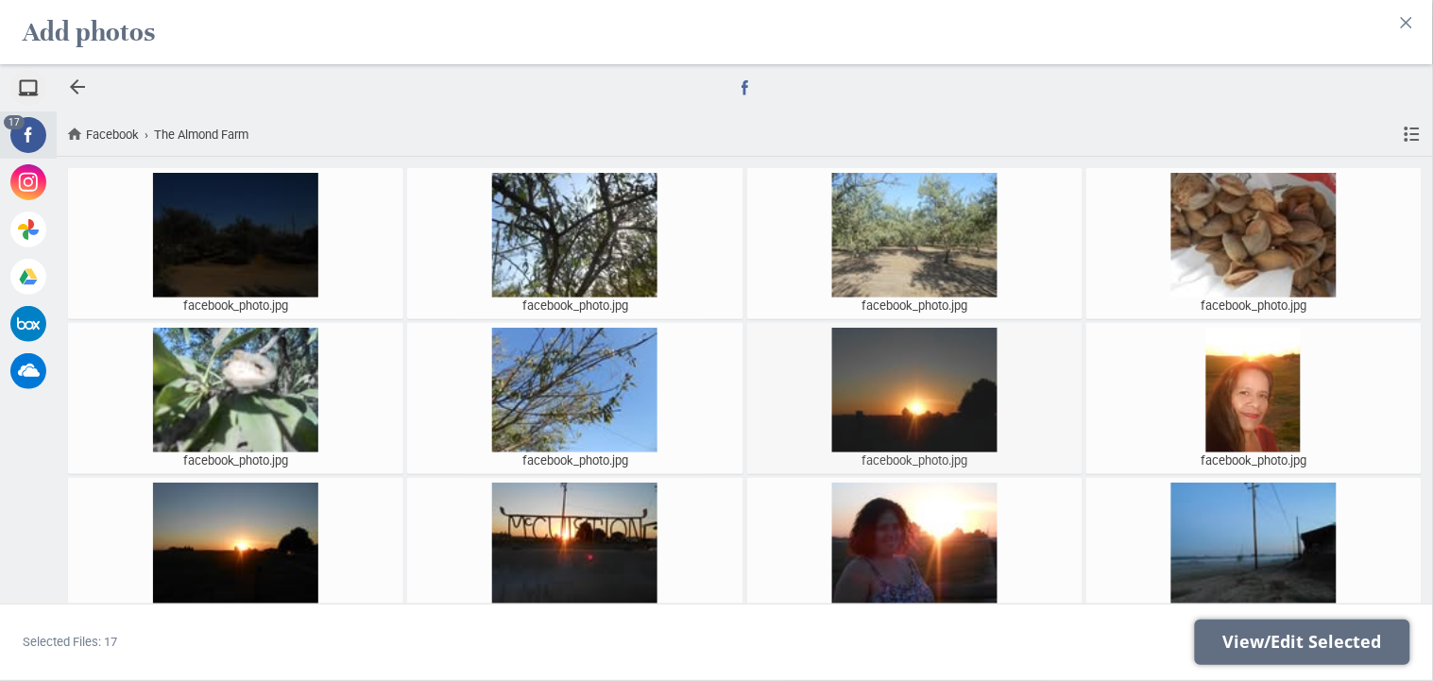
scroll to position [11, 0]
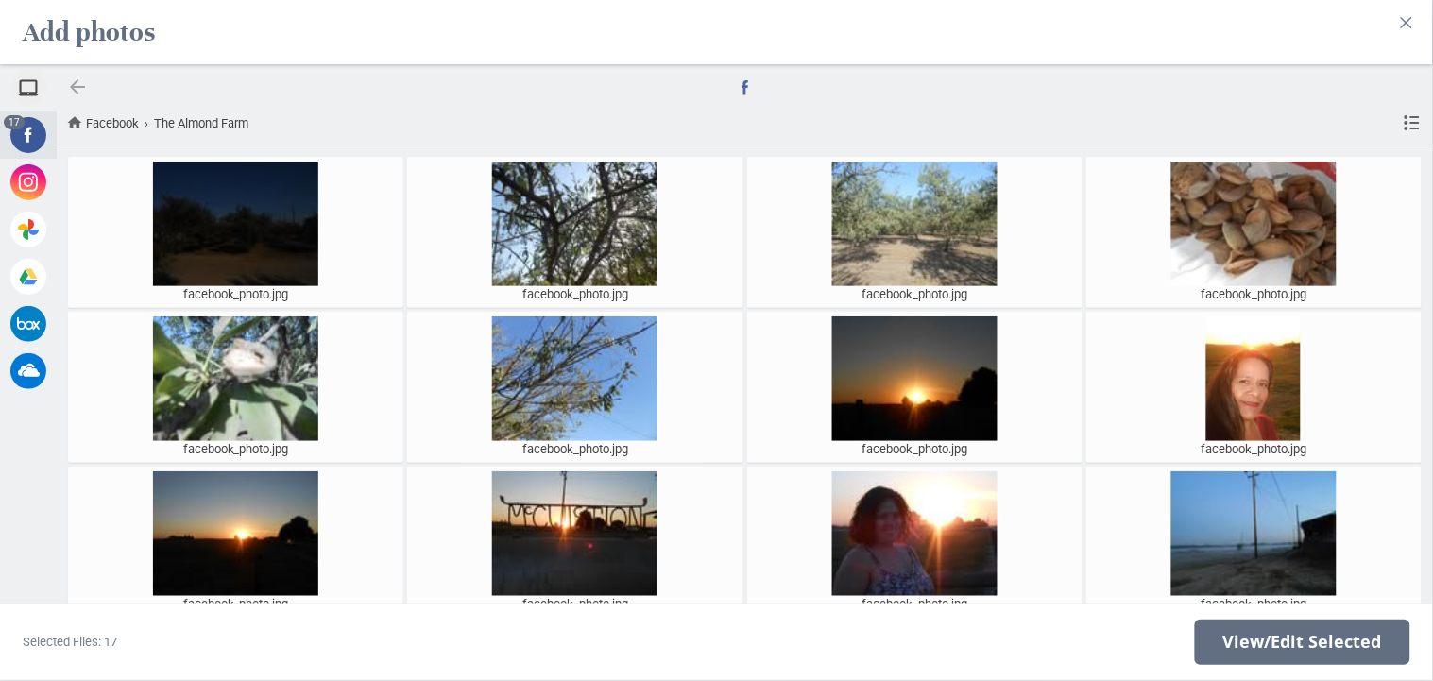
click at [77, 87] on div at bounding box center [77, 87] width 23 height 23
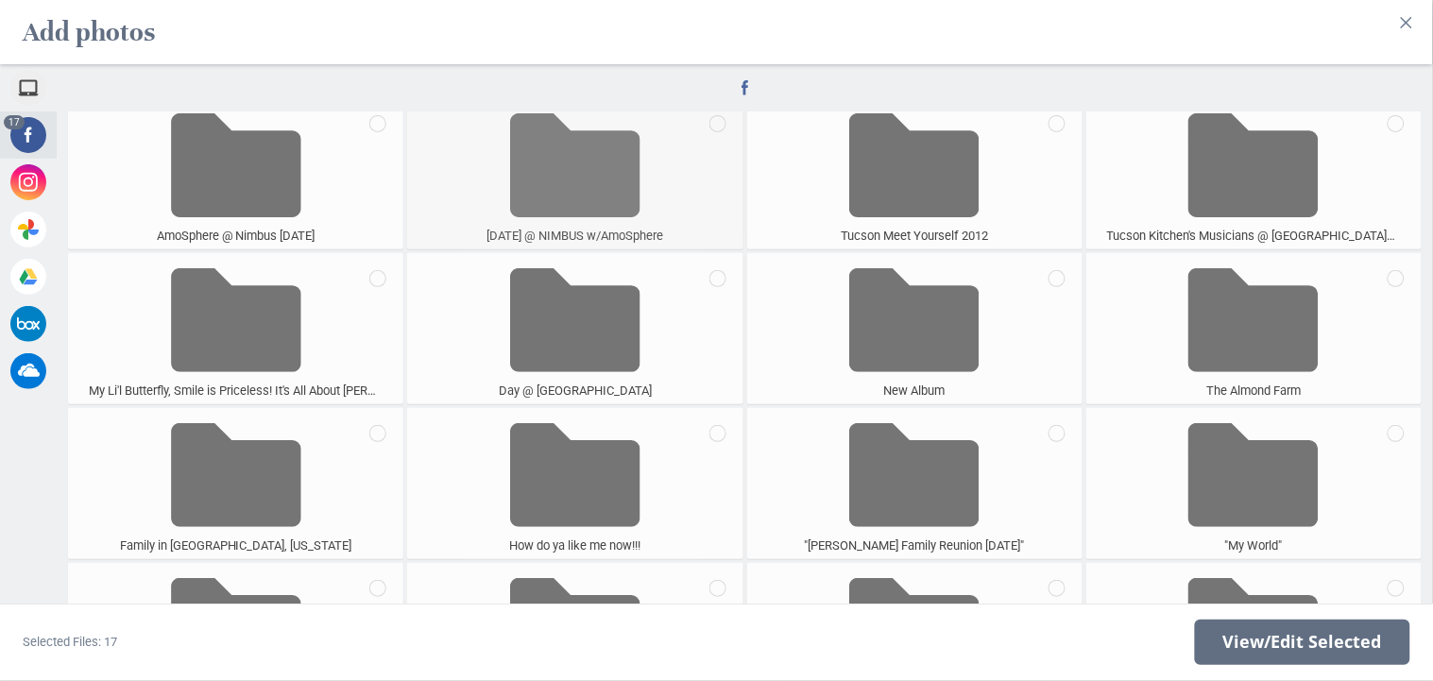
scroll to position [1330, 0]
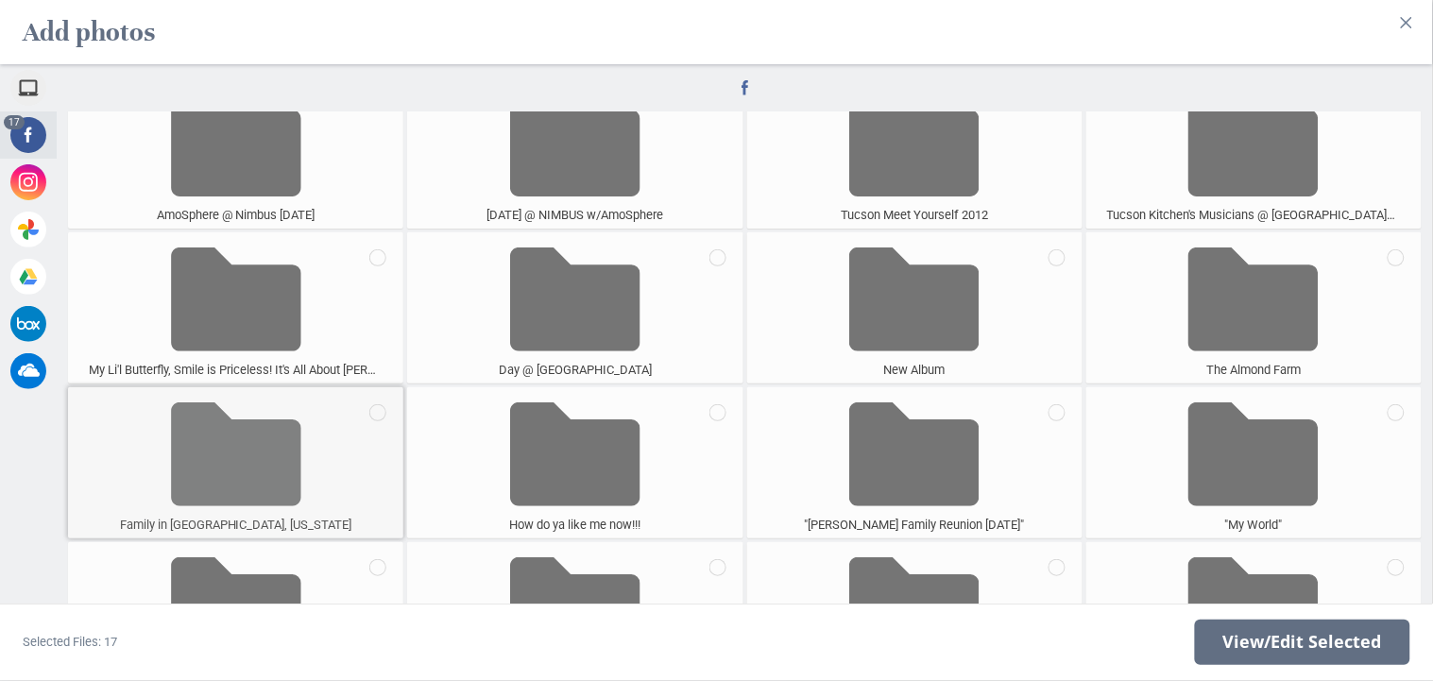
click at [249, 455] on span at bounding box center [236, 454] width 130 height 125
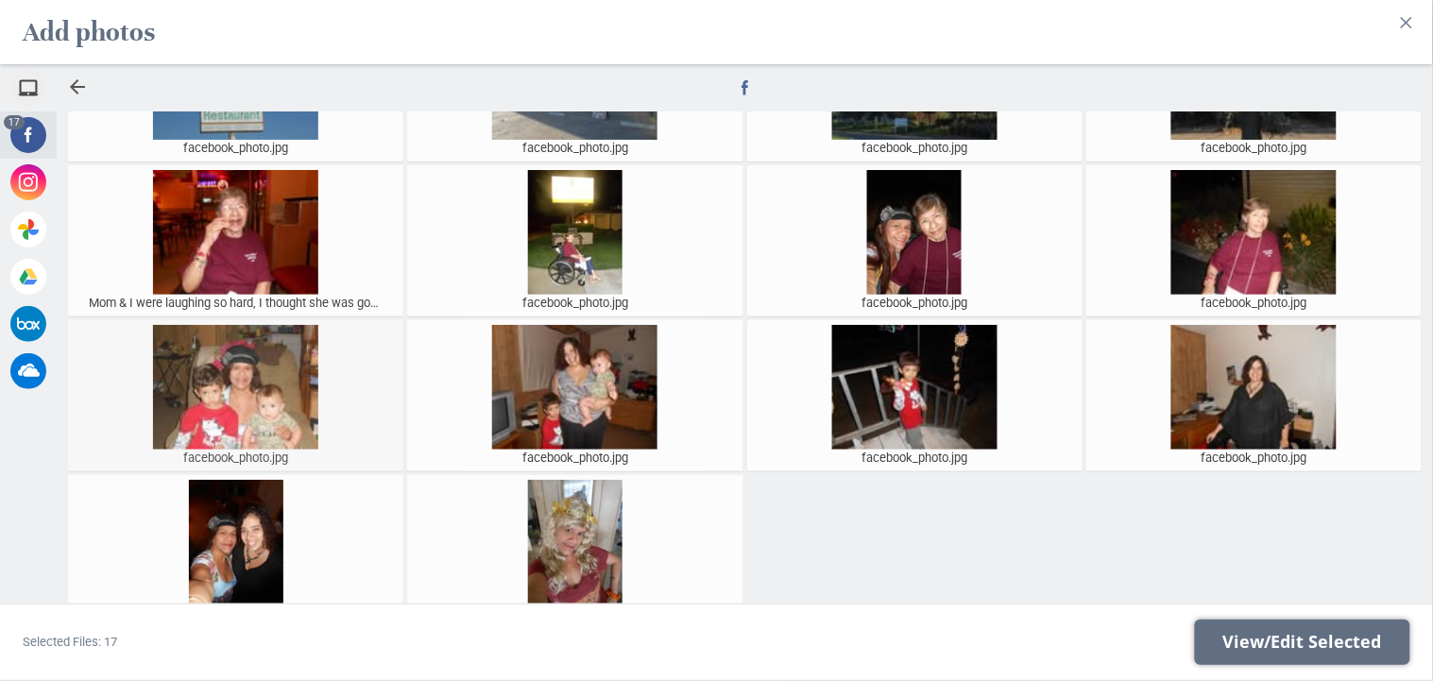
scroll to position [166, 0]
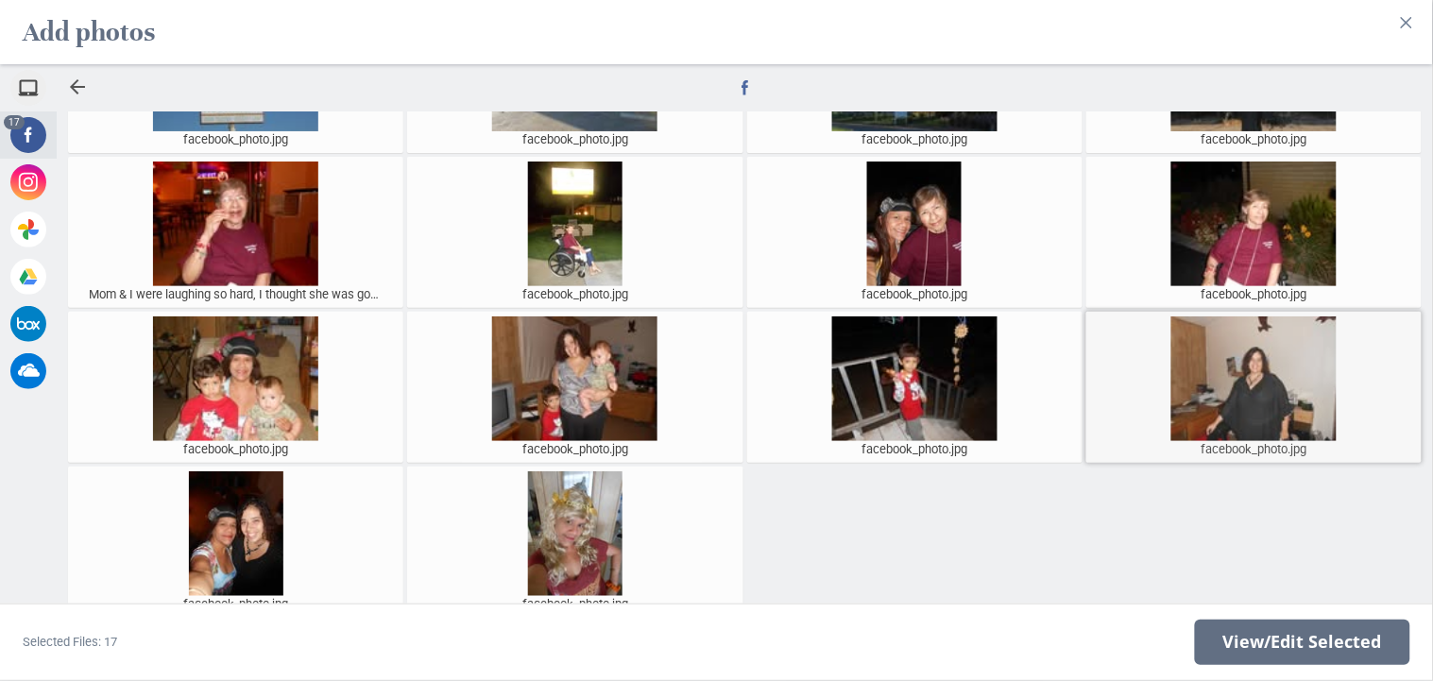
click at [1225, 406] on div at bounding box center [1254, 379] width 326 height 125
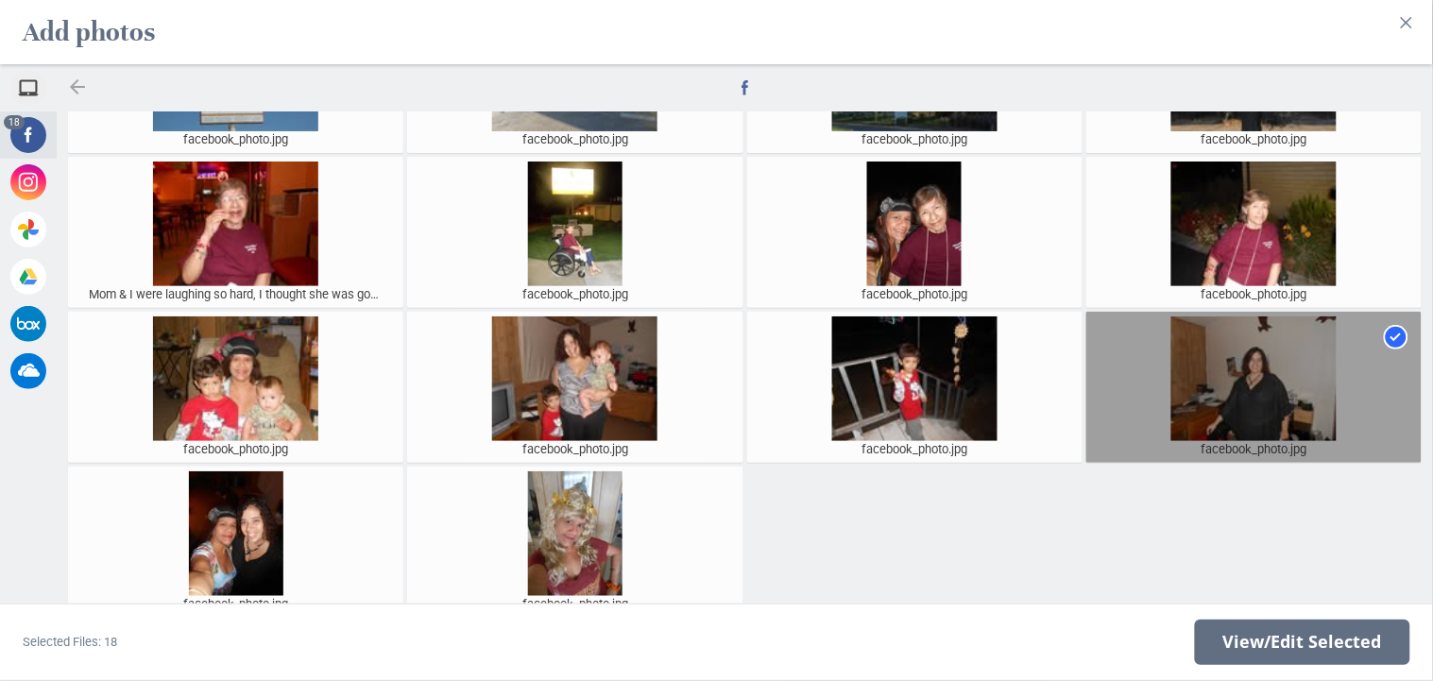
click at [81, 89] on div at bounding box center [77, 87] width 23 height 23
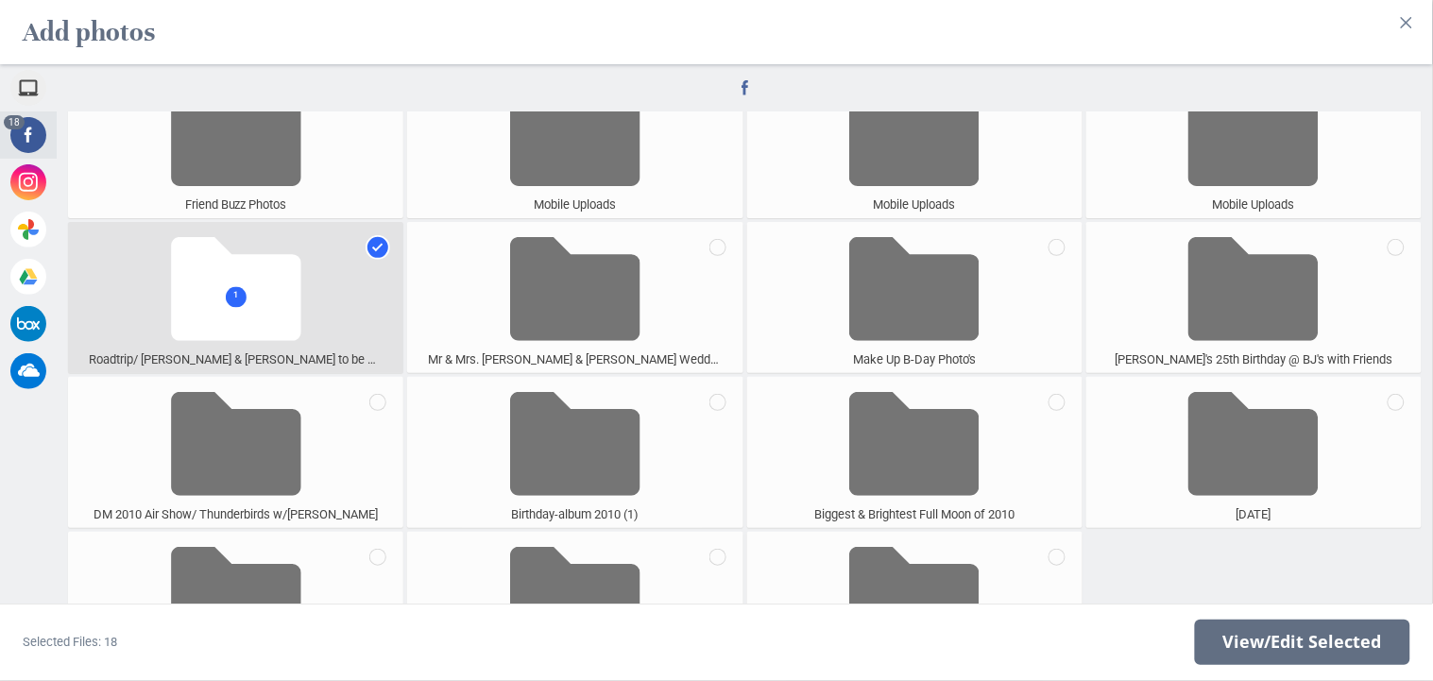
scroll to position [4660, 0]
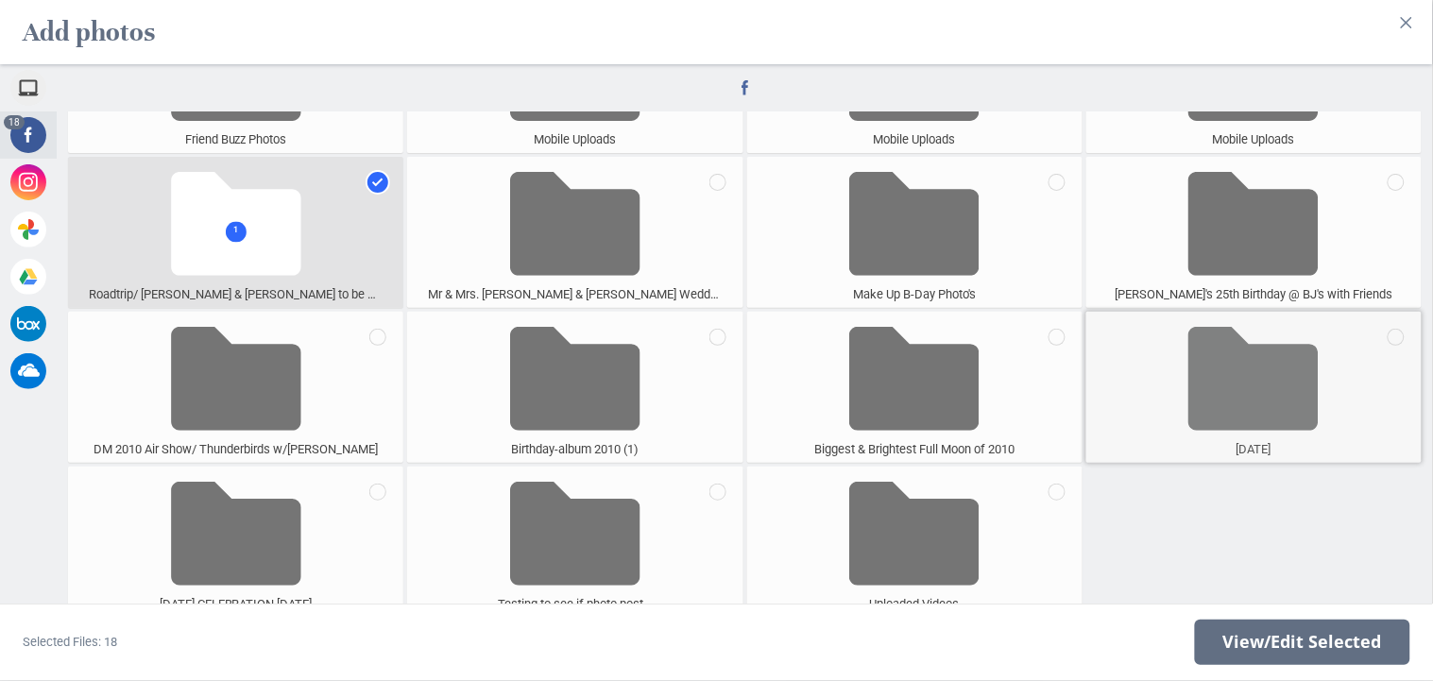
click at [1240, 383] on span at bounding box center [1254, 379] width 130 height 125
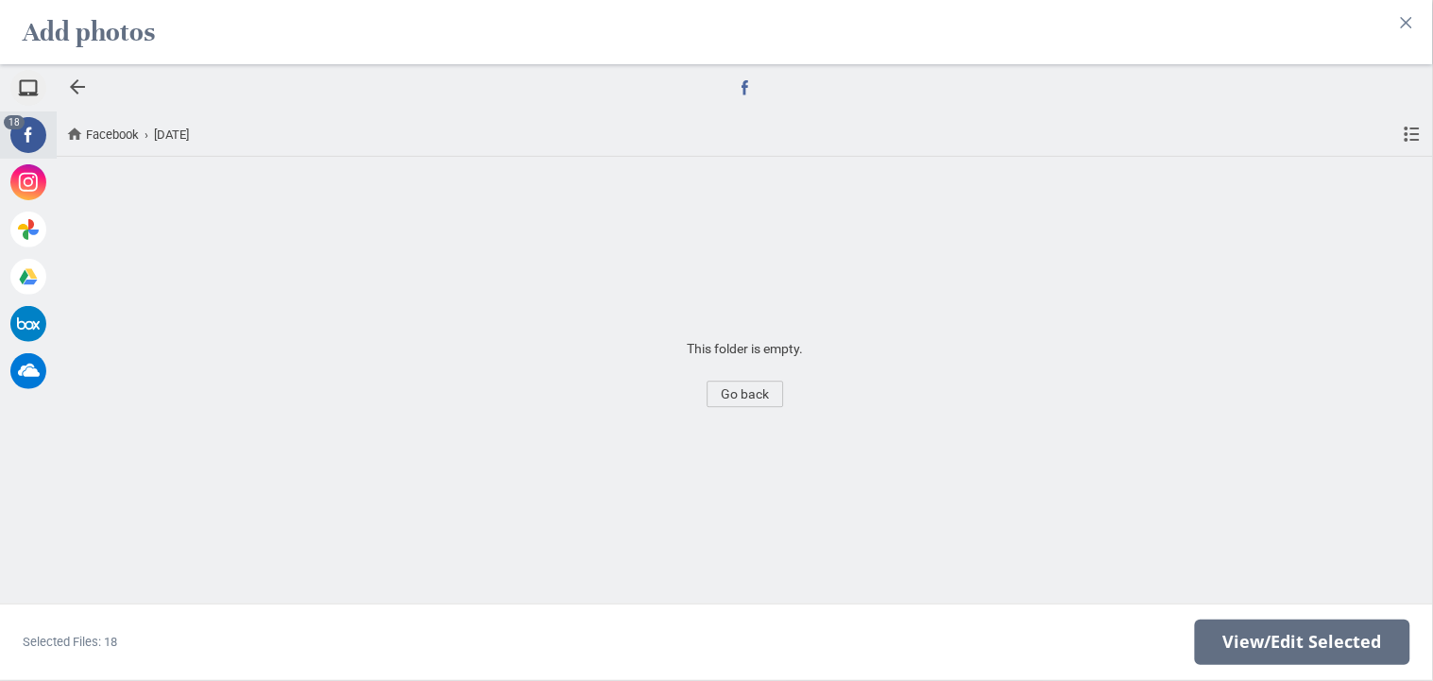
click at [765, 396] on span "Go back" at bounding box center [745, 394] width 77 height 26
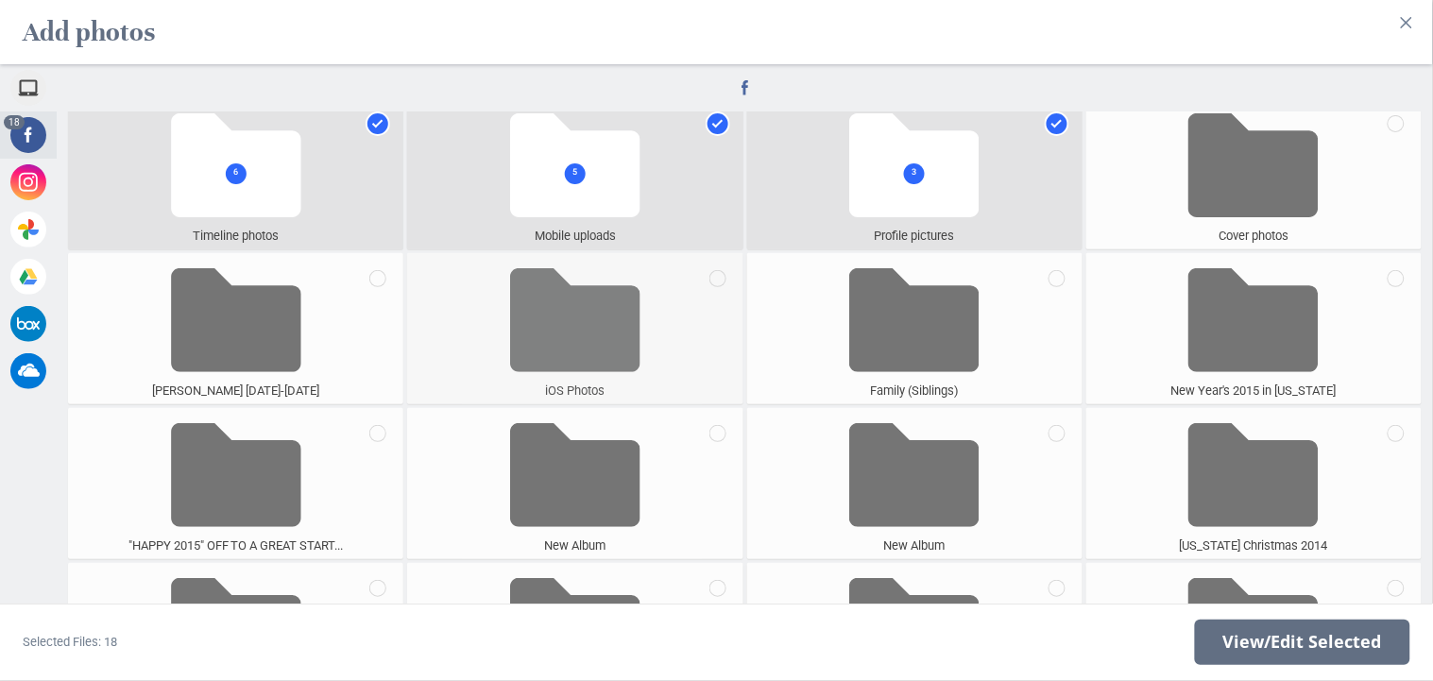
scroll to position [197, 0]
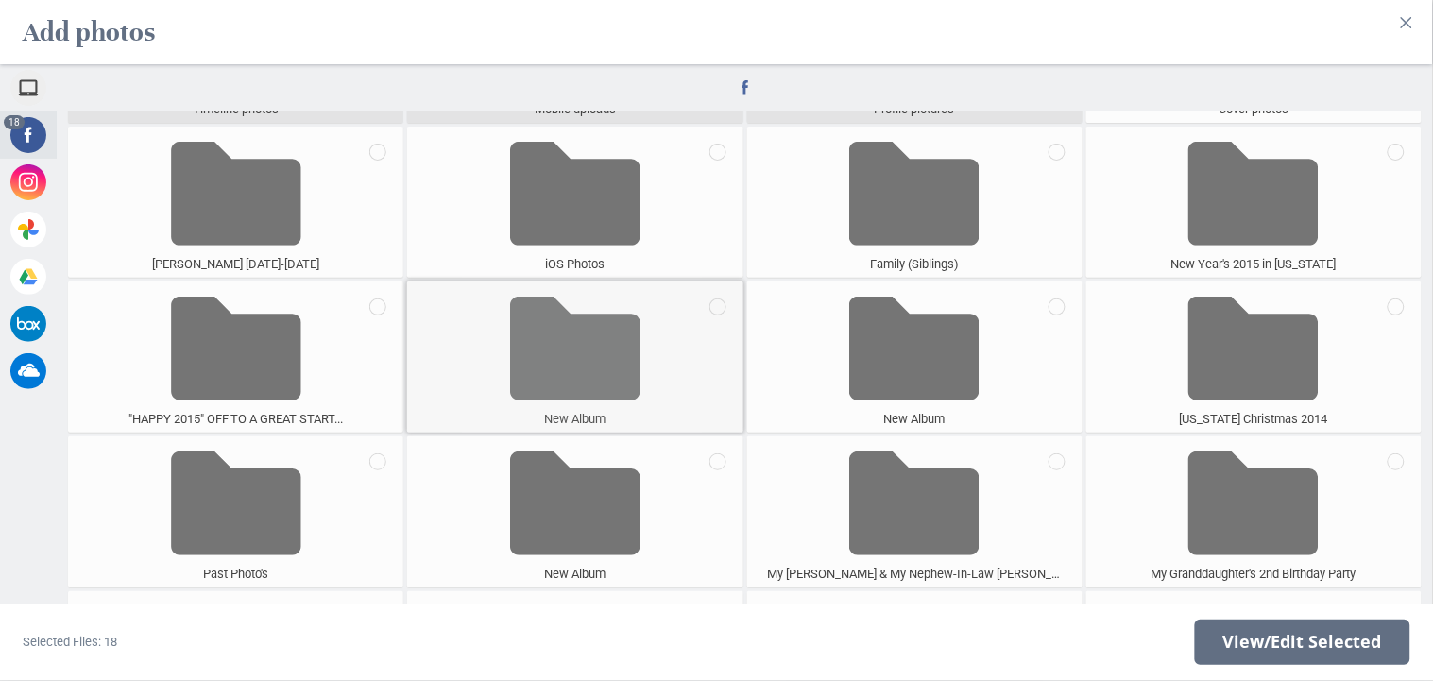
click at [565, 402] on span at bounding box center [575, 348] width 130 height 125
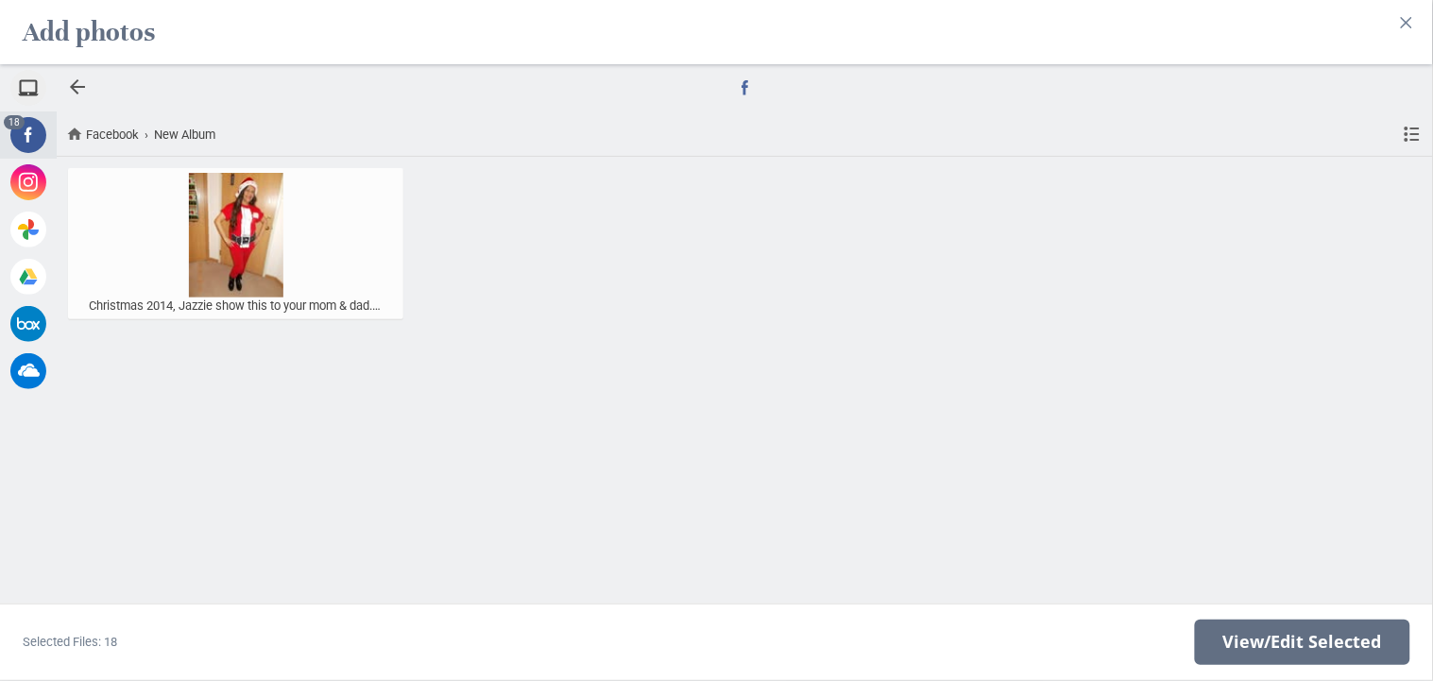
scroll to position [0, 0]
click at [76, 89] on div at bounding box center [77, 87] width 23 height 23
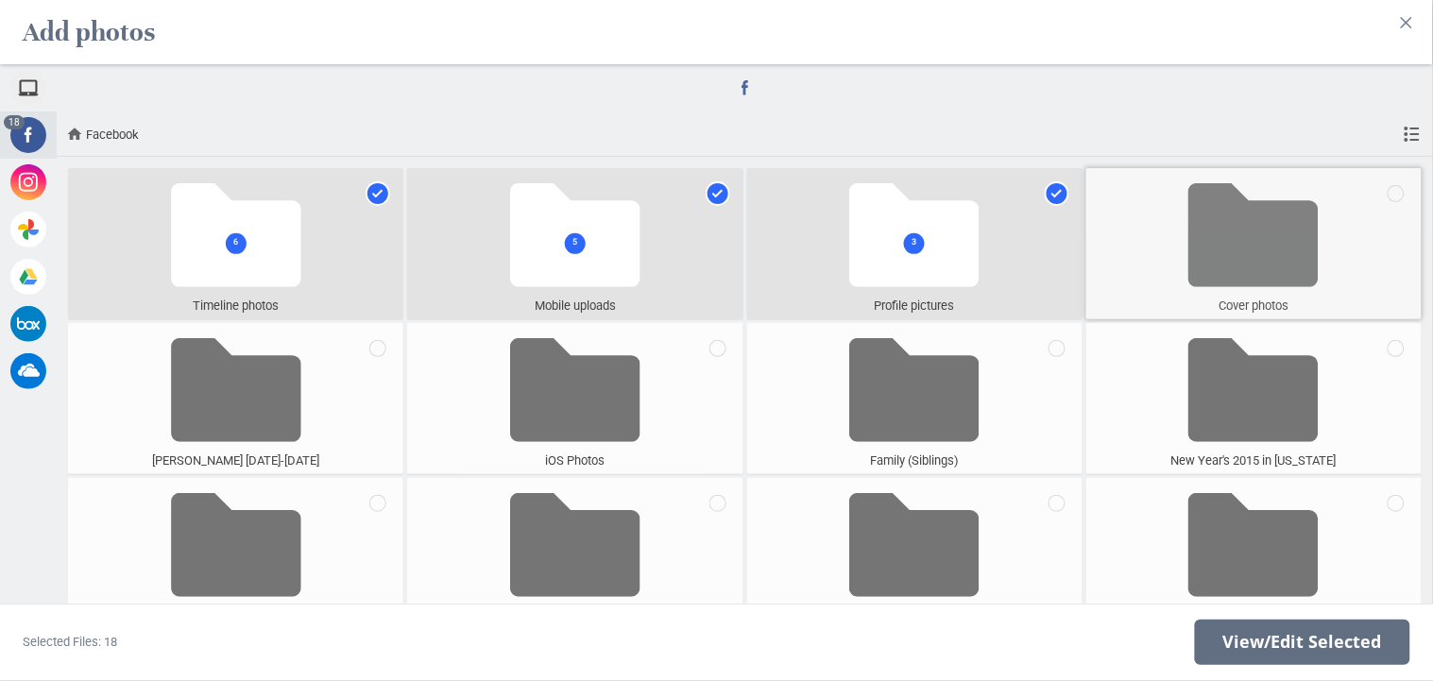
click at [1243, 279] on span at bounding box center [1254, 235] width 130 height 125
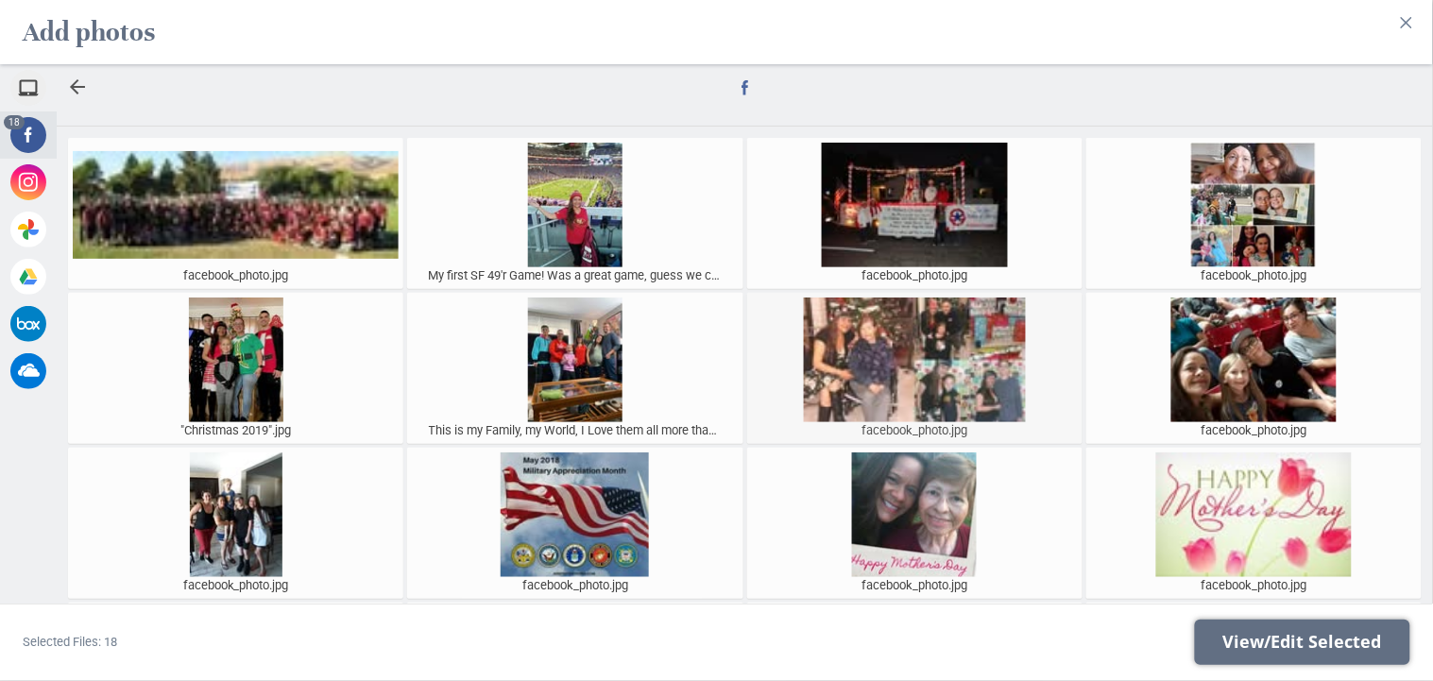
scroll to position [50, 0]
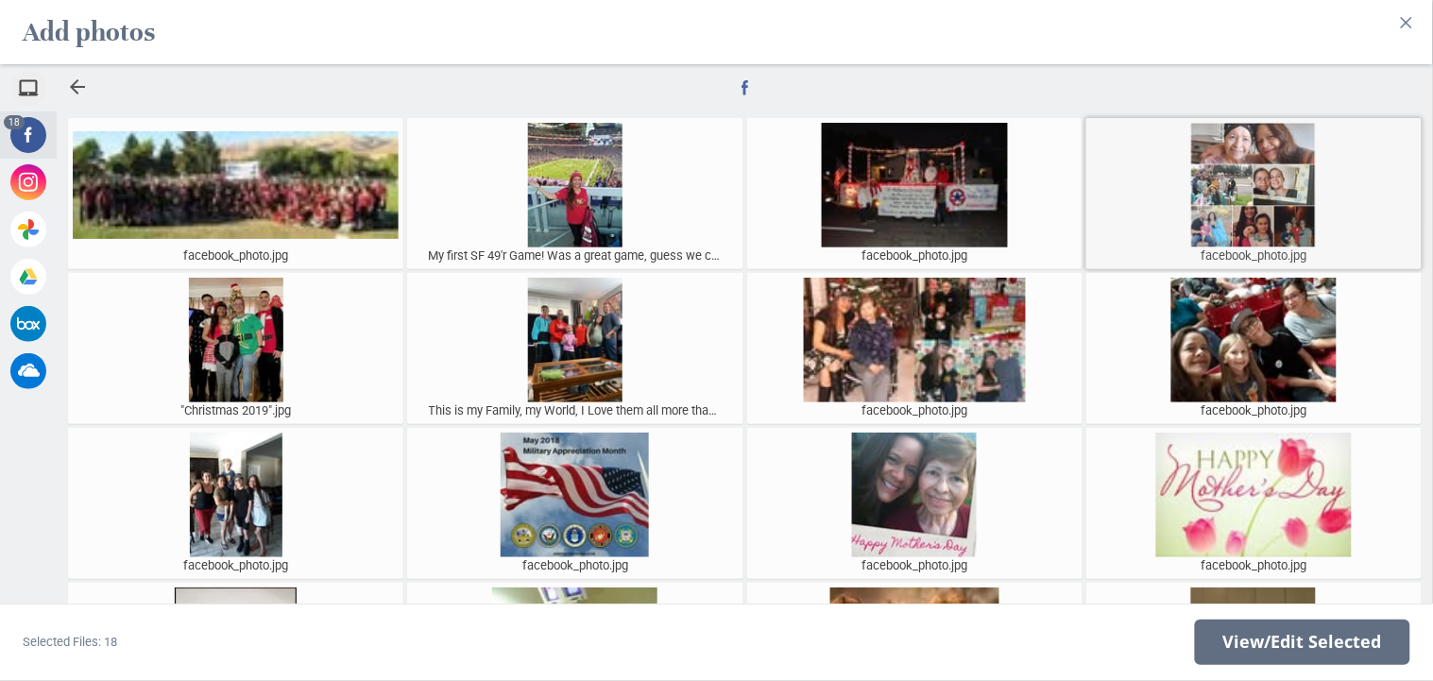
click at [1251, 204] on div at bounding box center [1254, 185] width 326 height 125
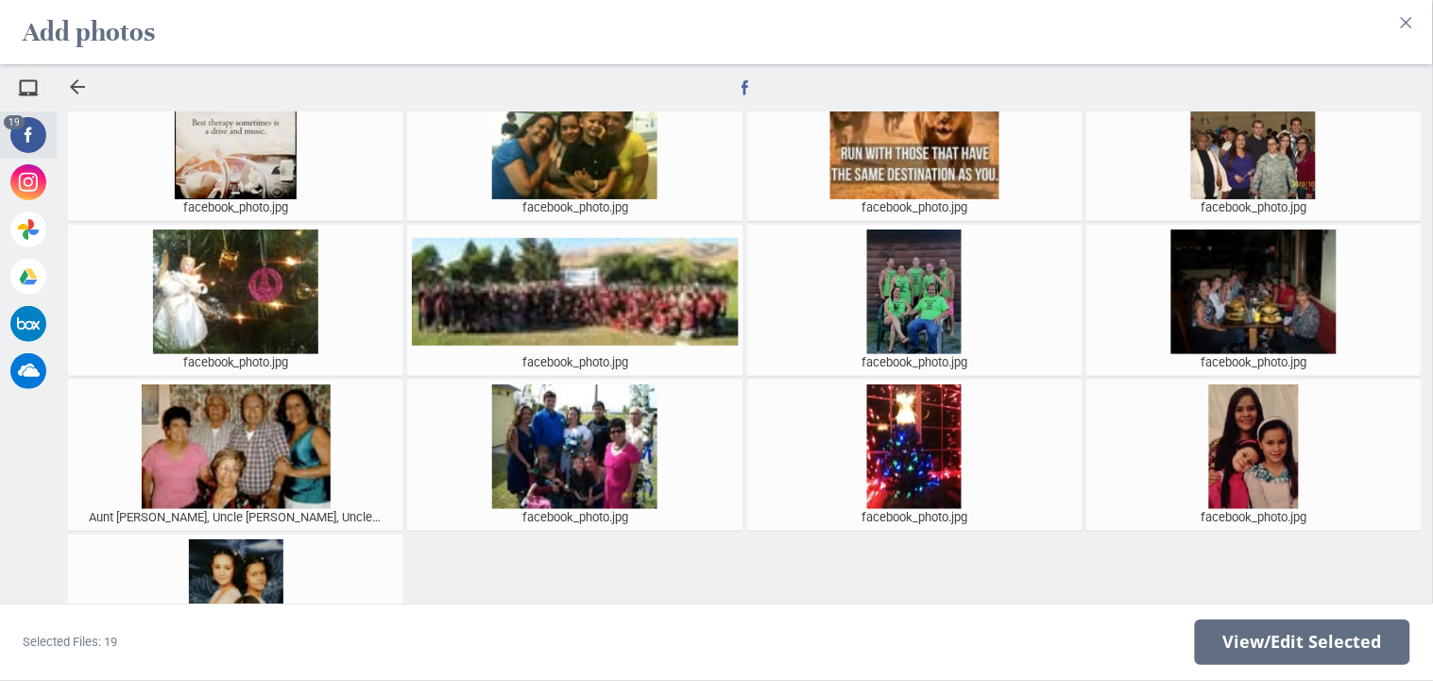
scroll to position [614, 0]
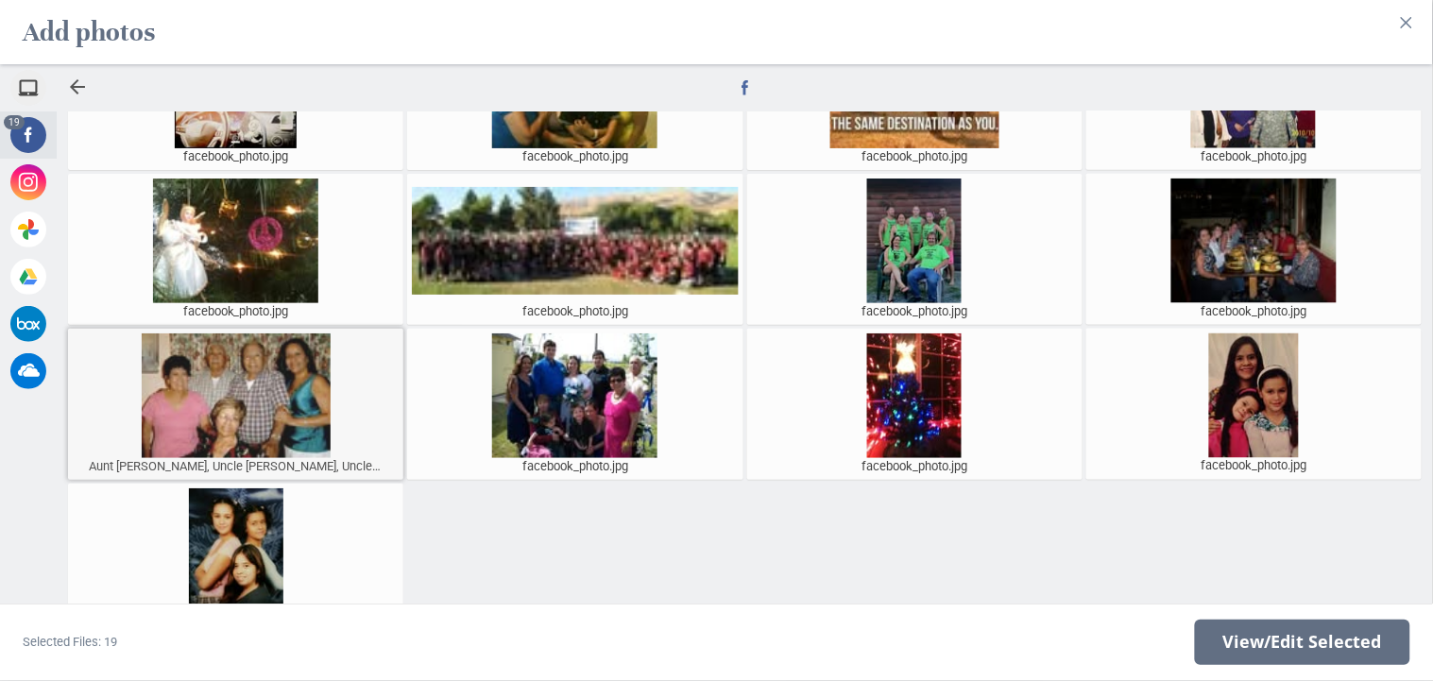
click at [271, 389] on div at bounding box center [236, 396] width 326 height 125
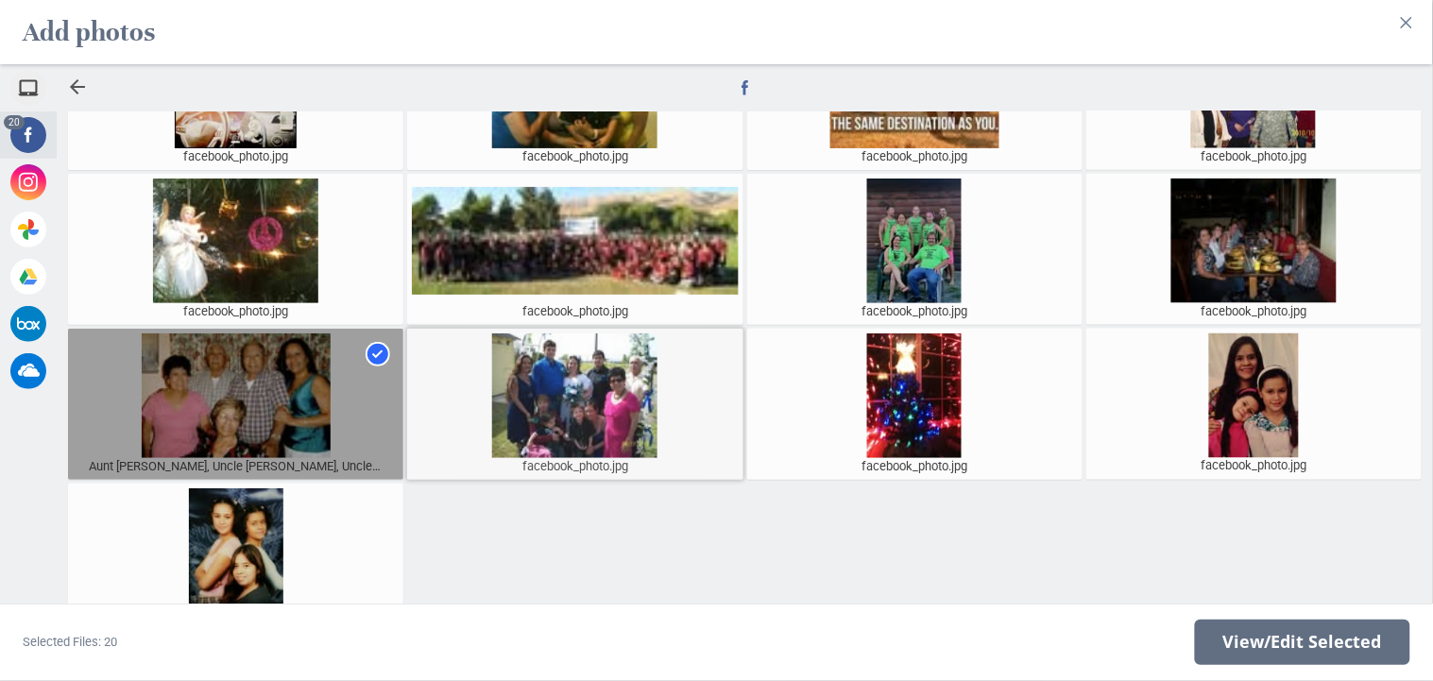
click at [514, 393] on div at bounding box center [575, 396] width 326 height 125
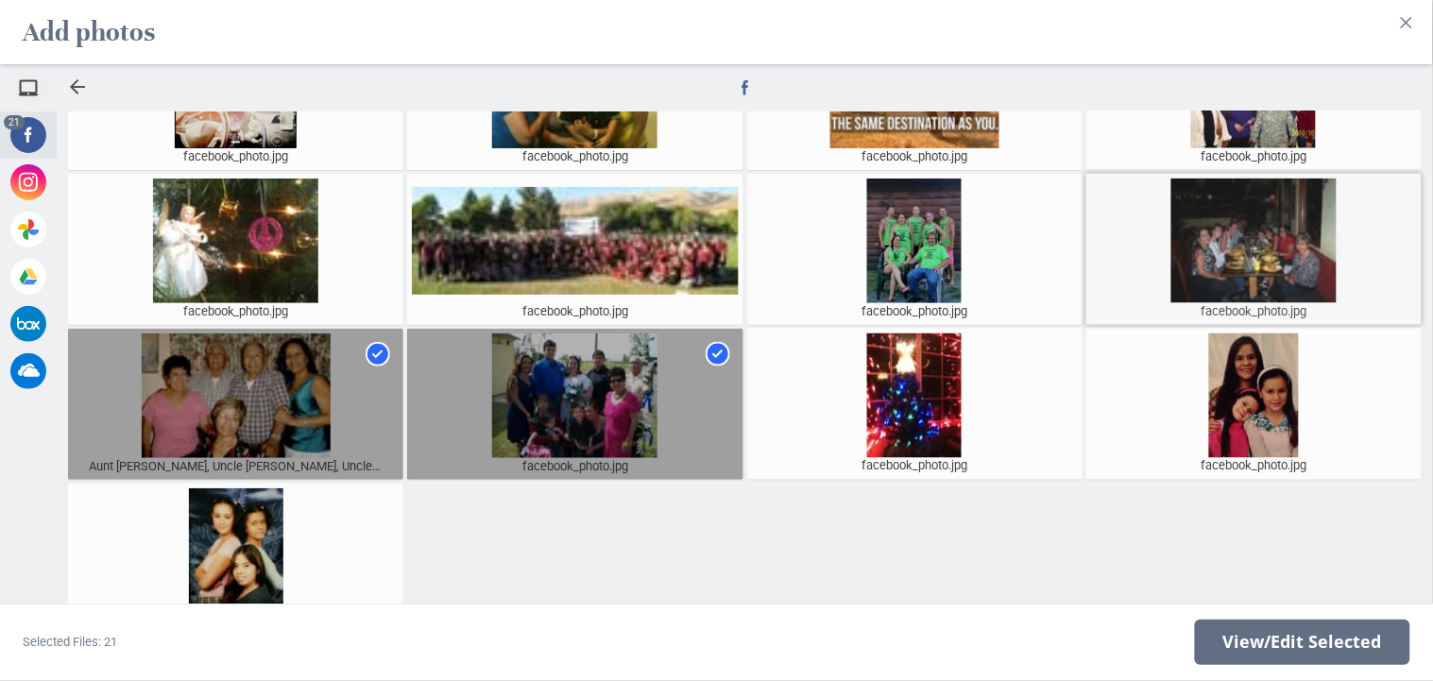
click at [1214, 264] on div at bounding box center [1254, 241] width 326 height 125
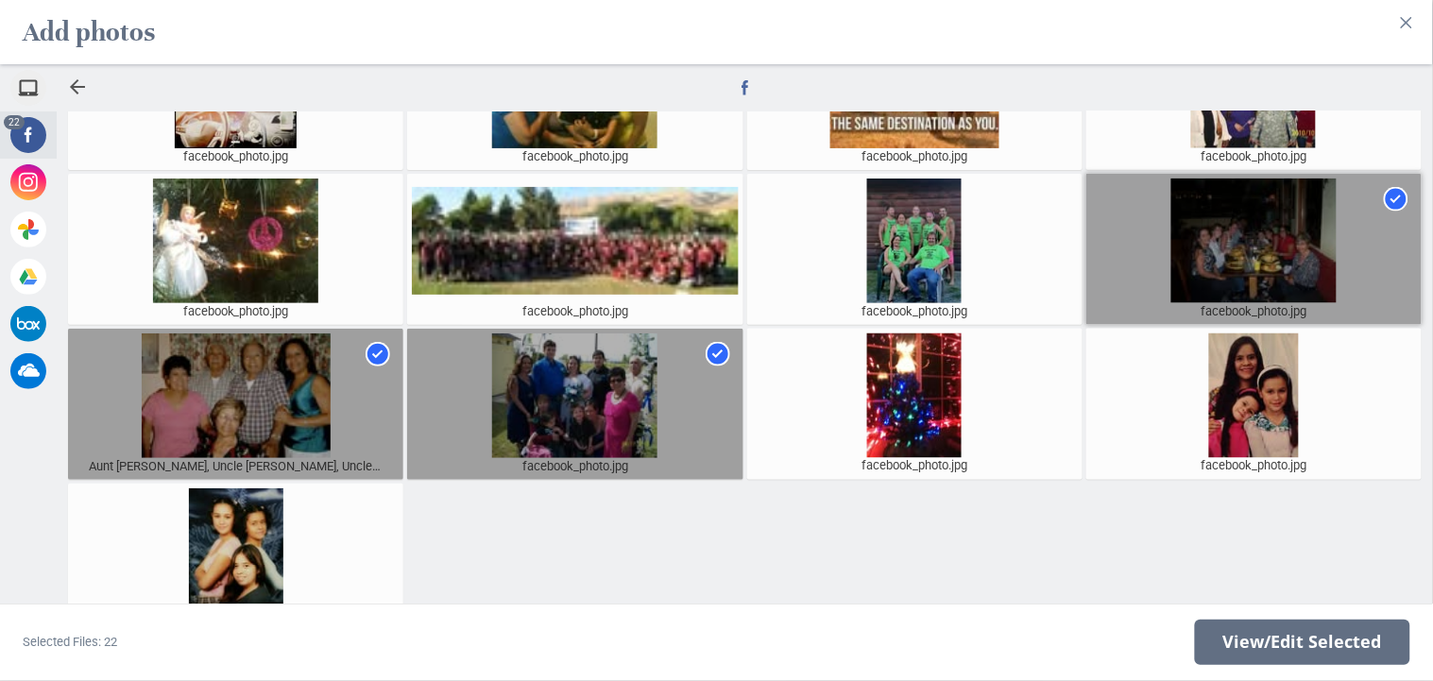
scroll to position [630, 0]
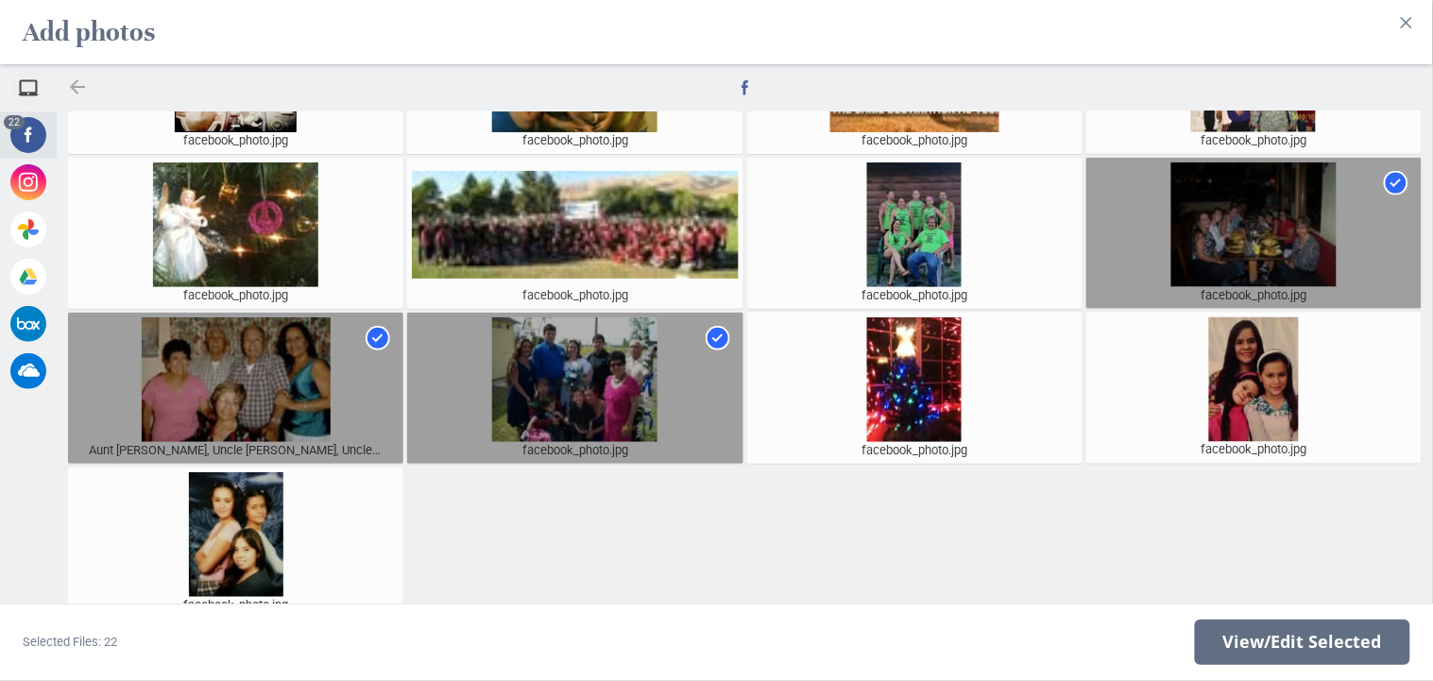
click at [83, 84] on div at bounding box center [77, 87] width 23 height 23
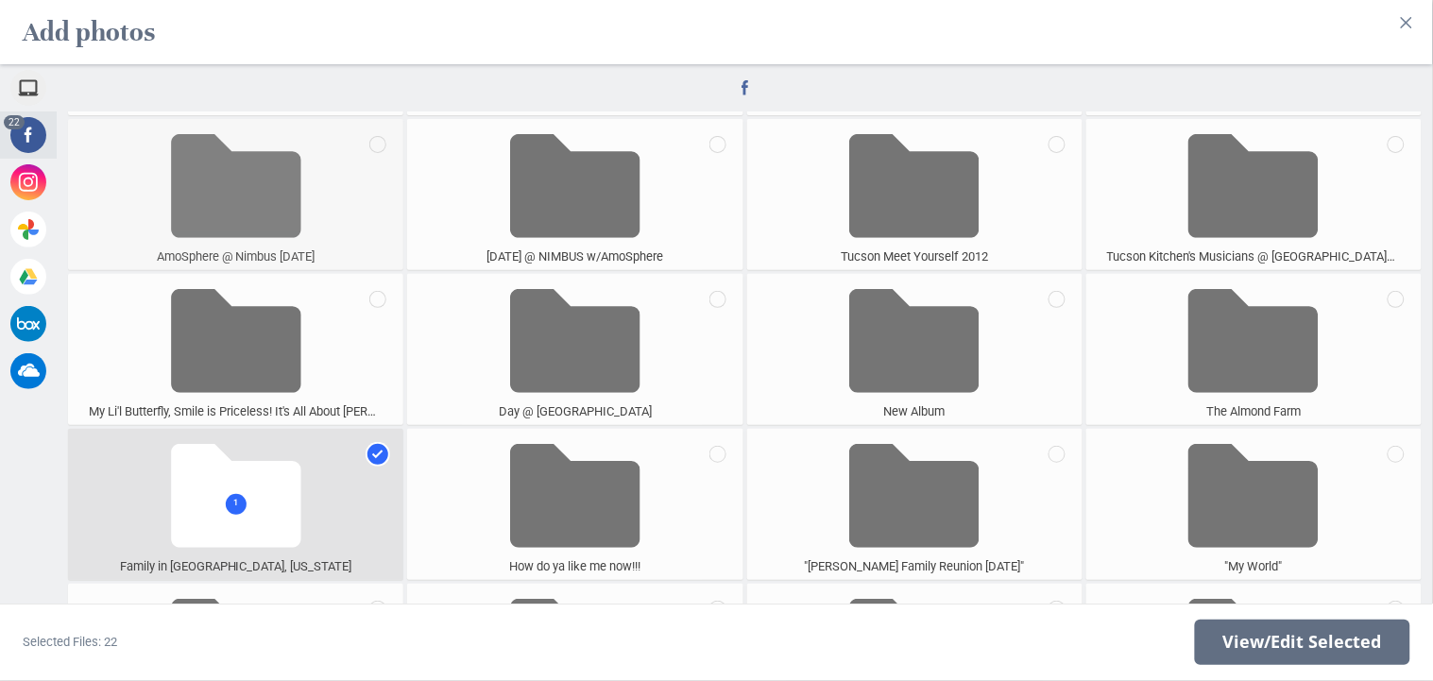
scroll to position [1318, 0]
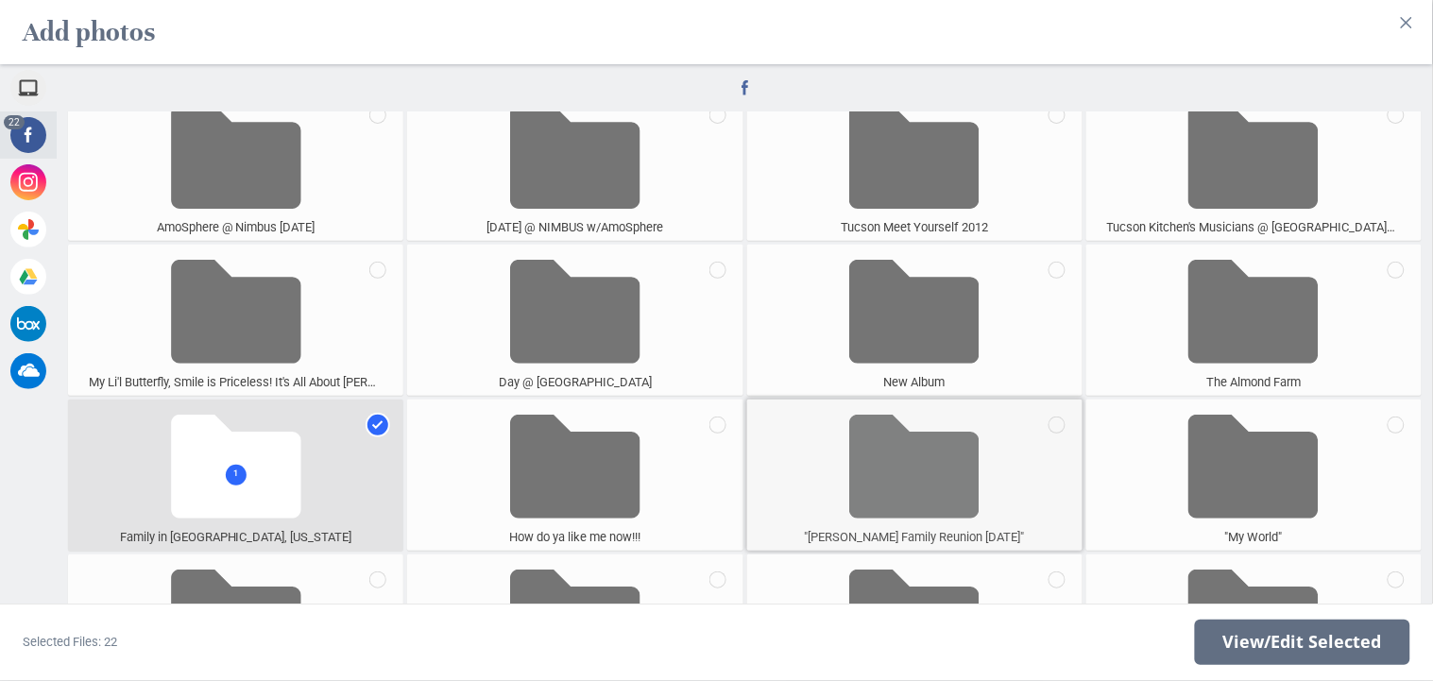
click at [915, 476] on span at bounding box center [914, 466] width 130 height 125
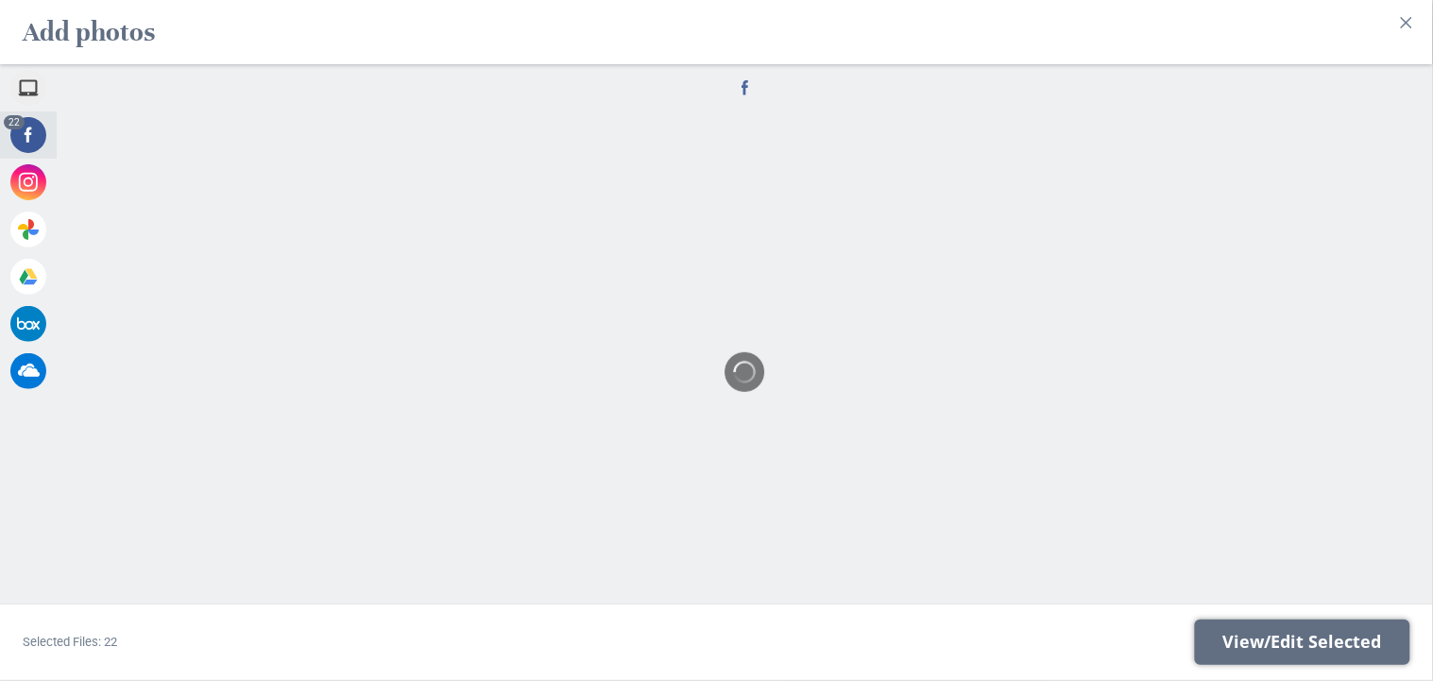
scroll to position [0, 0]
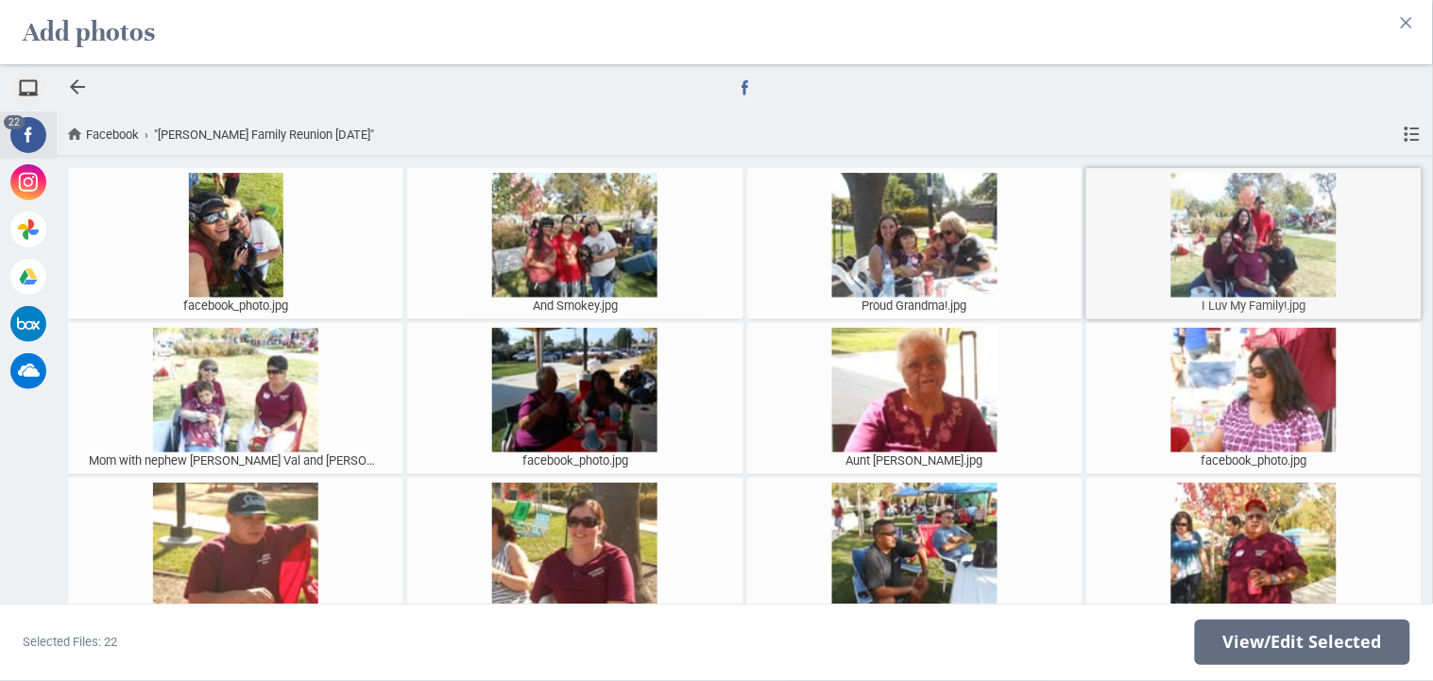
click at [1275, 234] on div at bounding box center [1254, 235] width 326 height 125
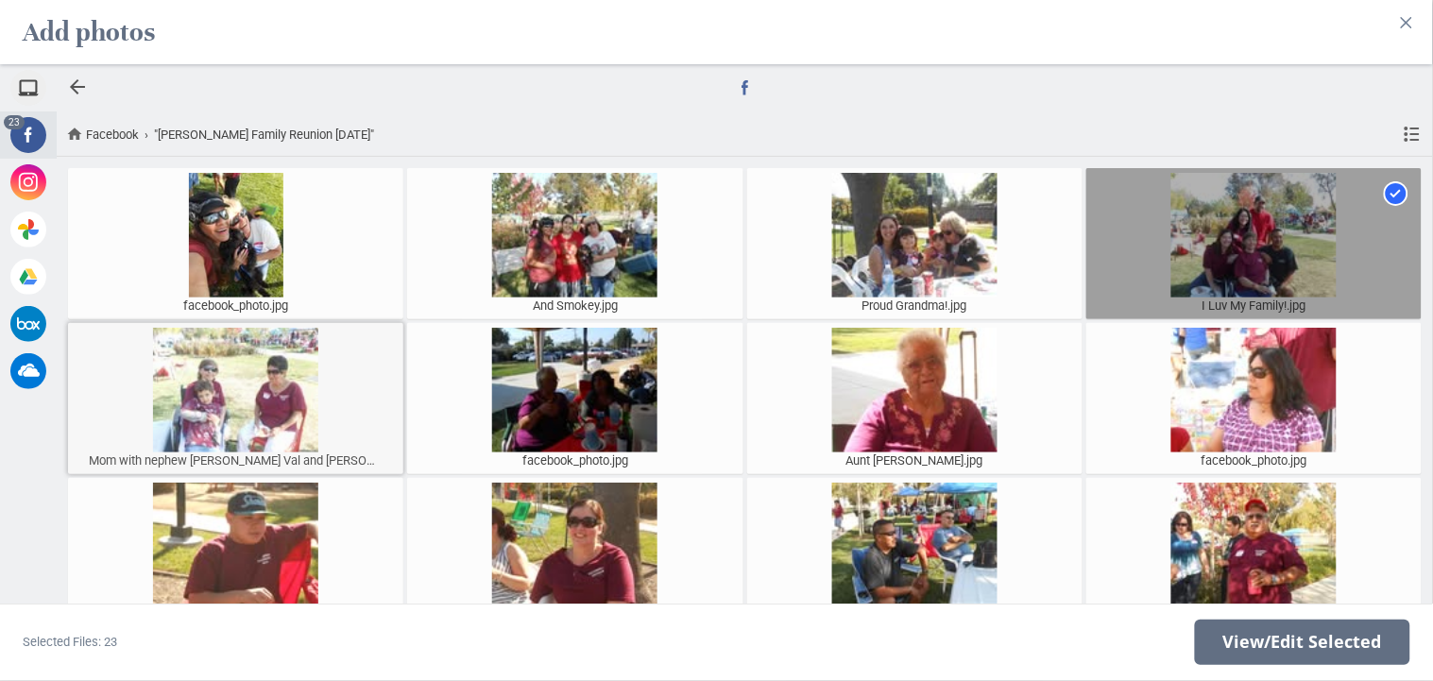
click at [238, 400] on div at bounding box center [236, 390] width 326 height 125
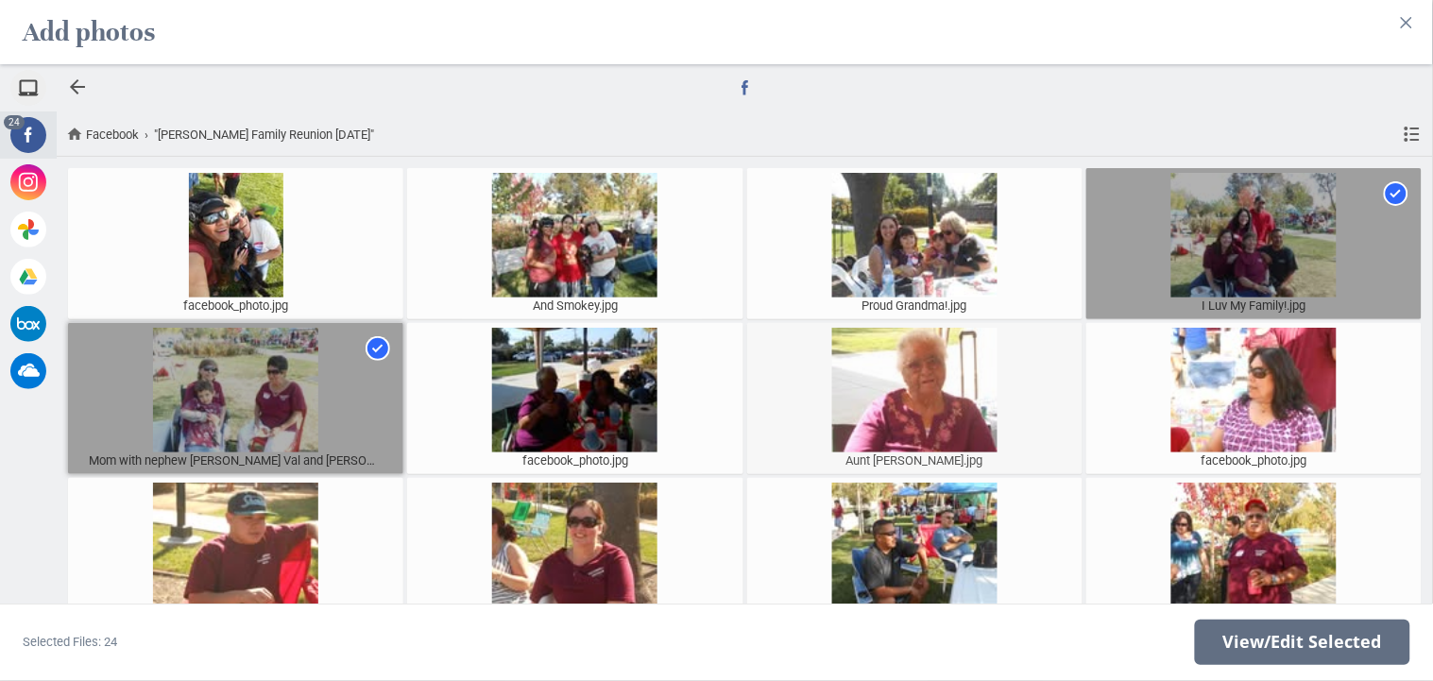
scroll to position [13, 0]
click at [77, 87] on div at bounding box center [77, 87] width 23 height 23
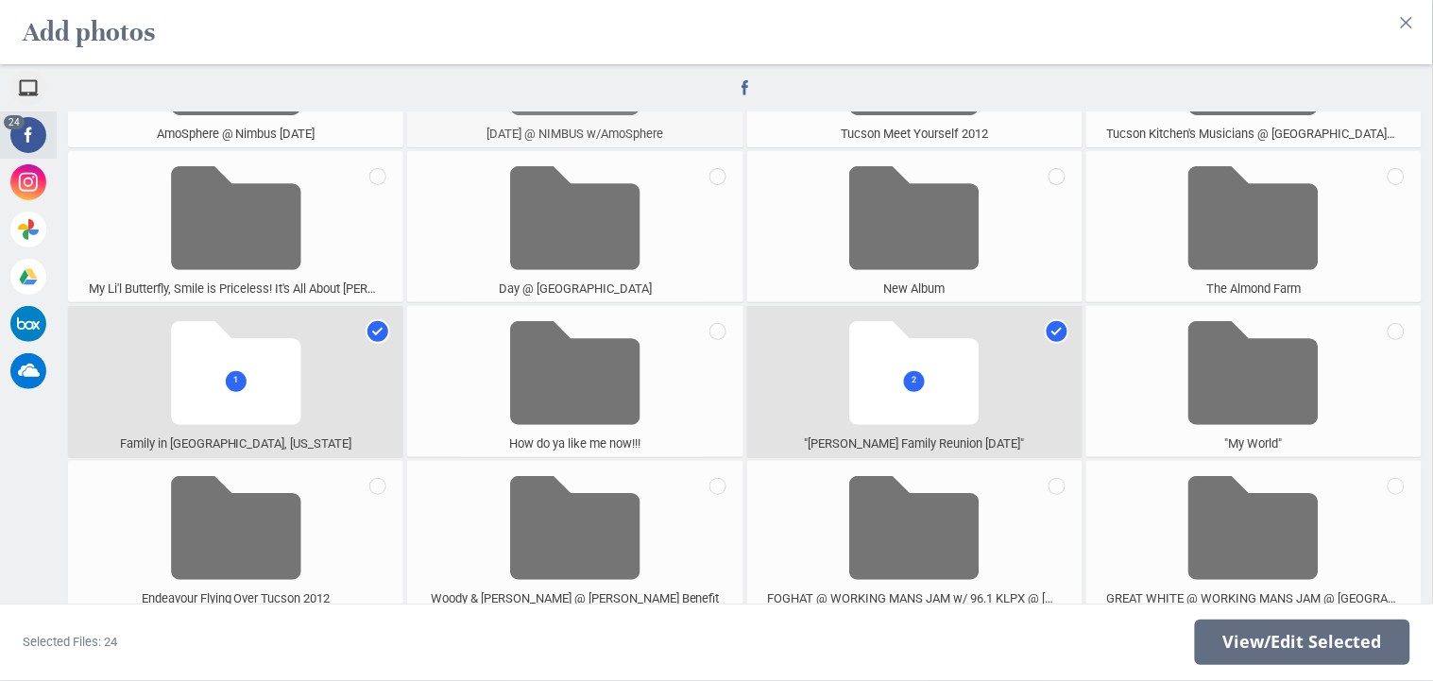
scroll to position [1421, 0]
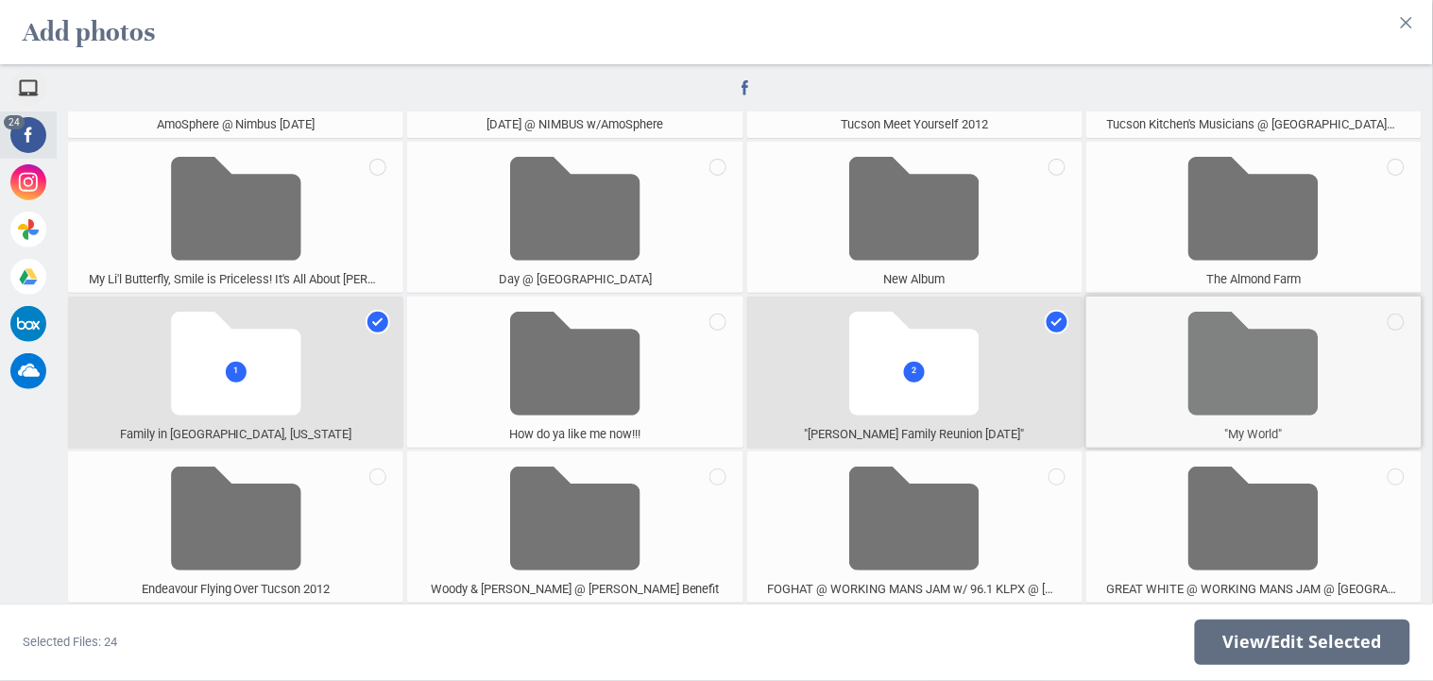
click at [1245, 363] on span at bounding box center [1254, 363] width 130 height 125
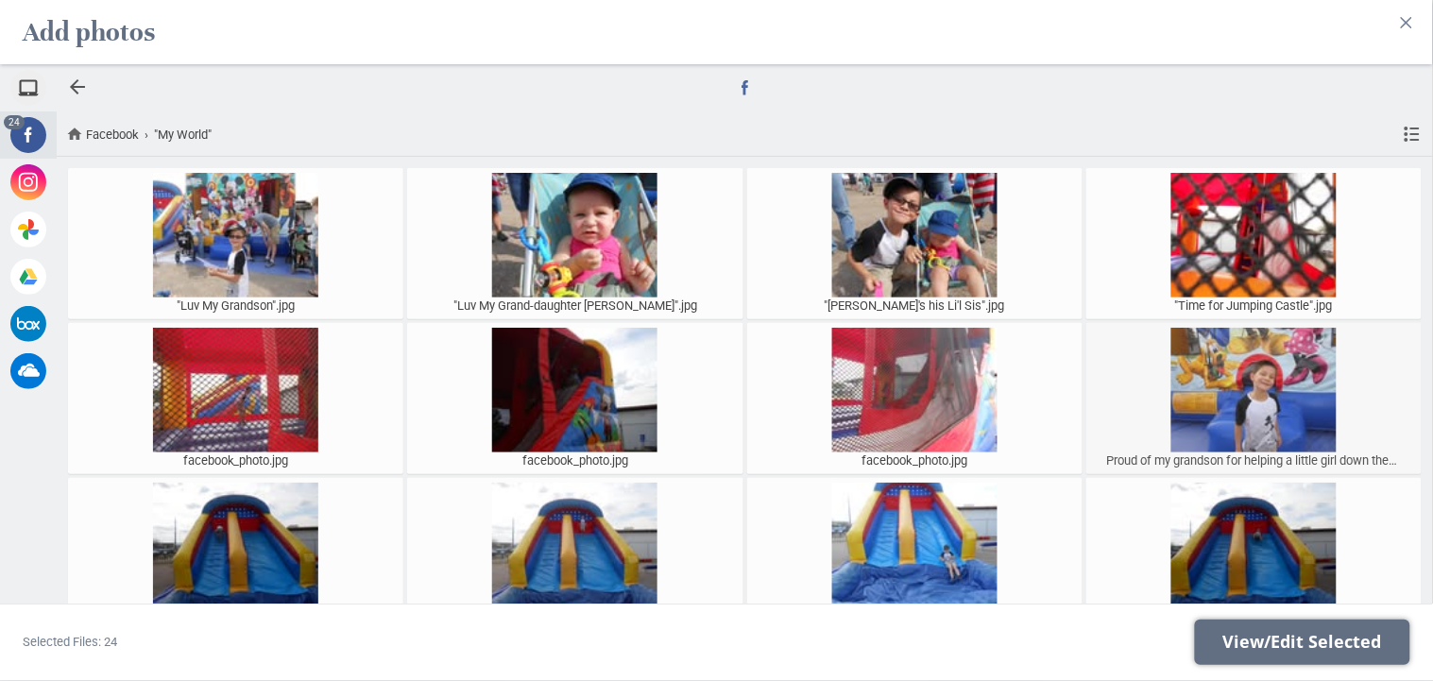
scroll to position [0, 0]
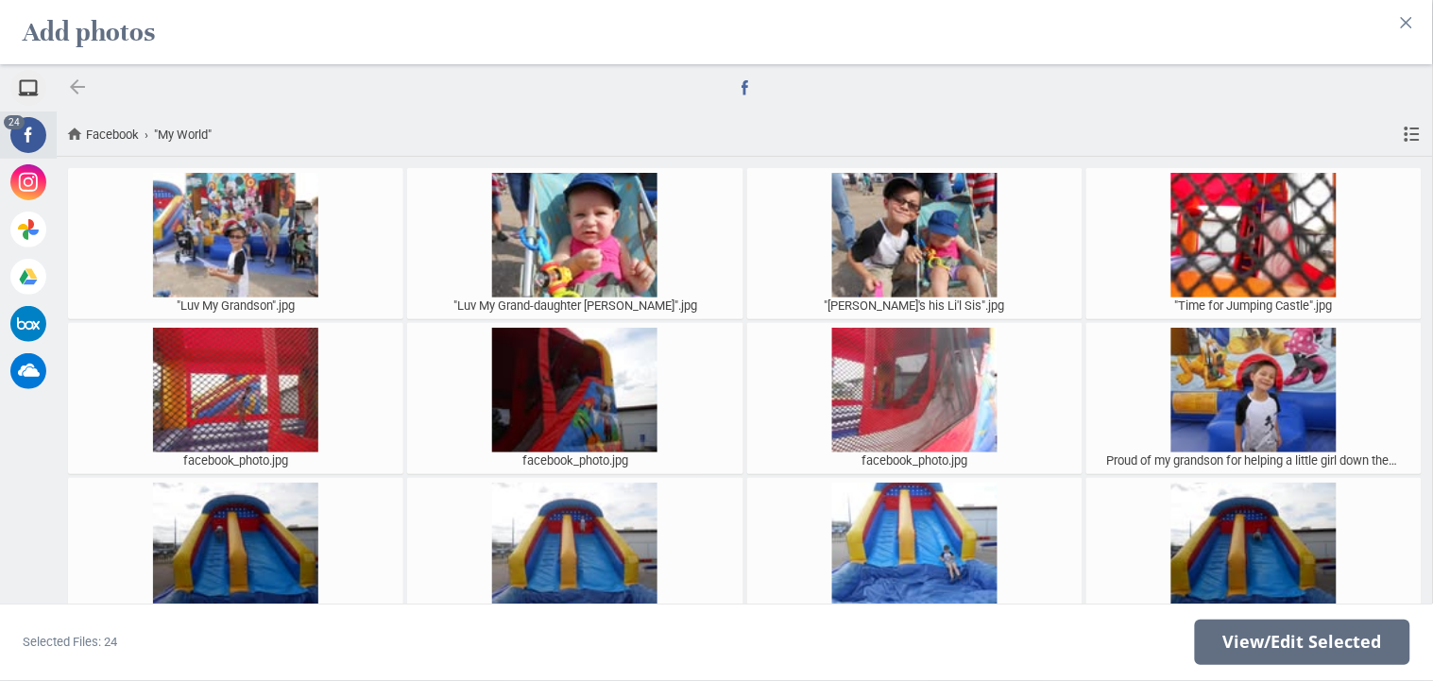
click at [80, 89] on div at bounding box center [77, 87] width 23 height 23
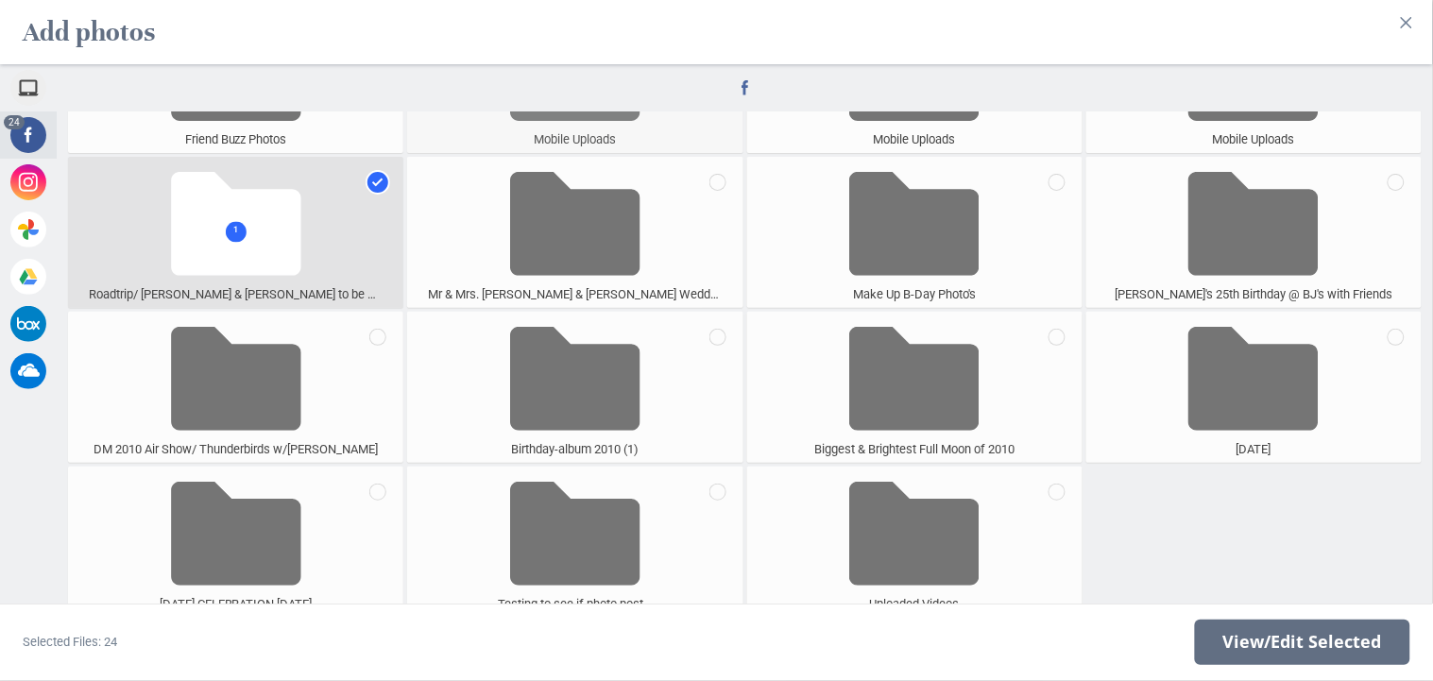
scroll to position [105, 0]
click at [925, 530] on span at bounding box center [914, 533] width 130 height 125
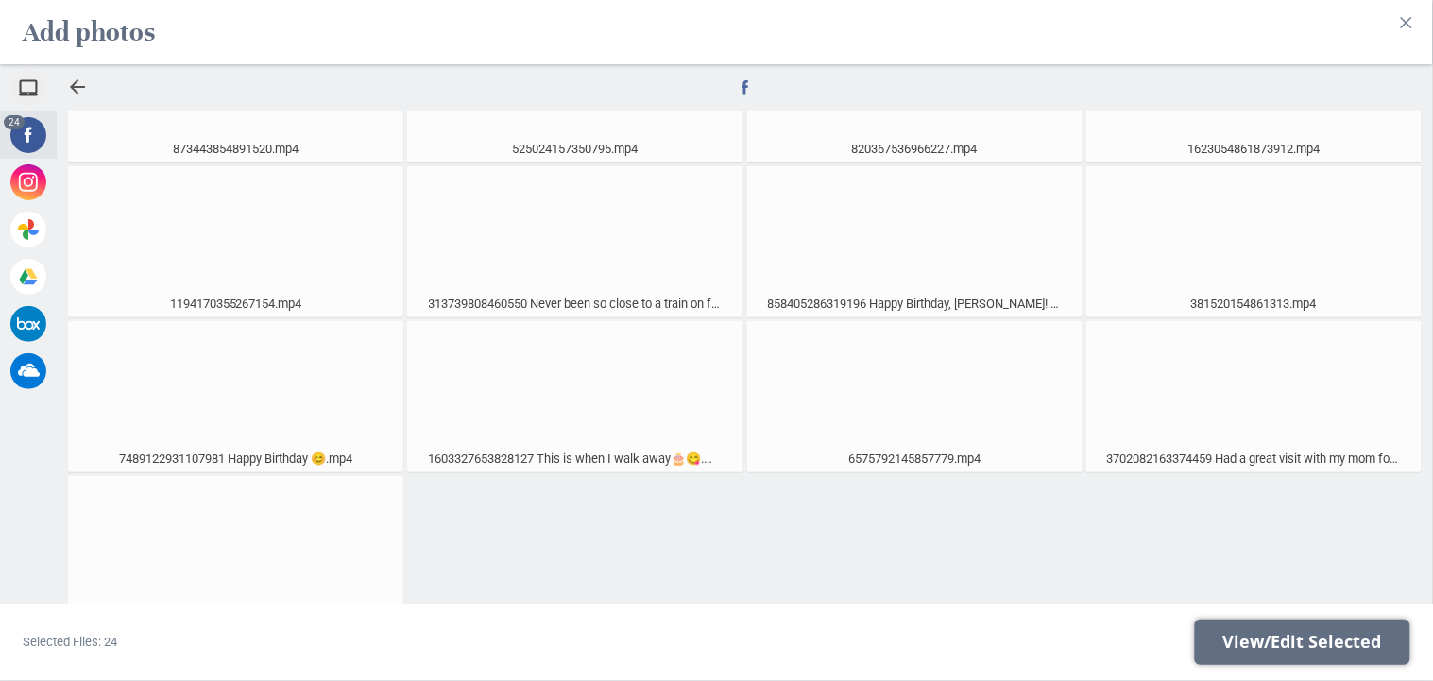
scroll to position [630, 0]
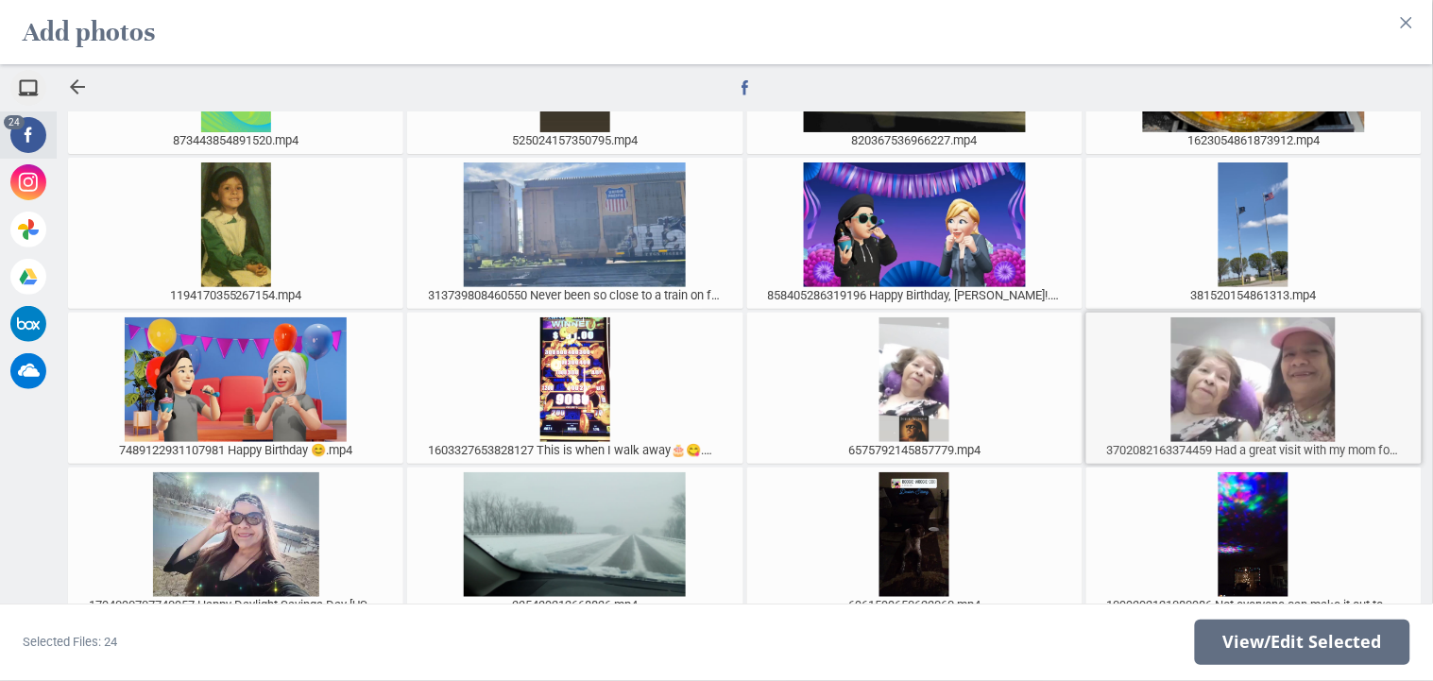
click at [1235, 362] on div at bounding box center [1254, 379] width 326 height 125
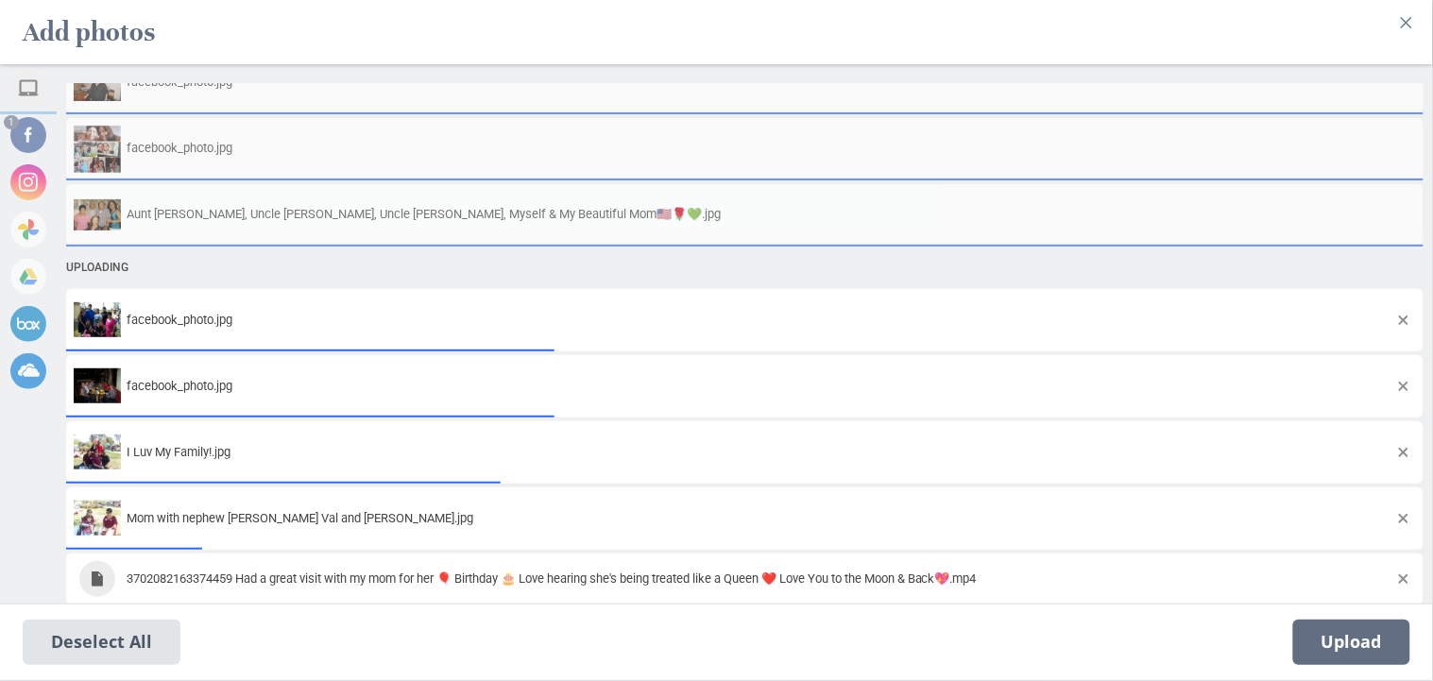
scroll to position [1215, 0]
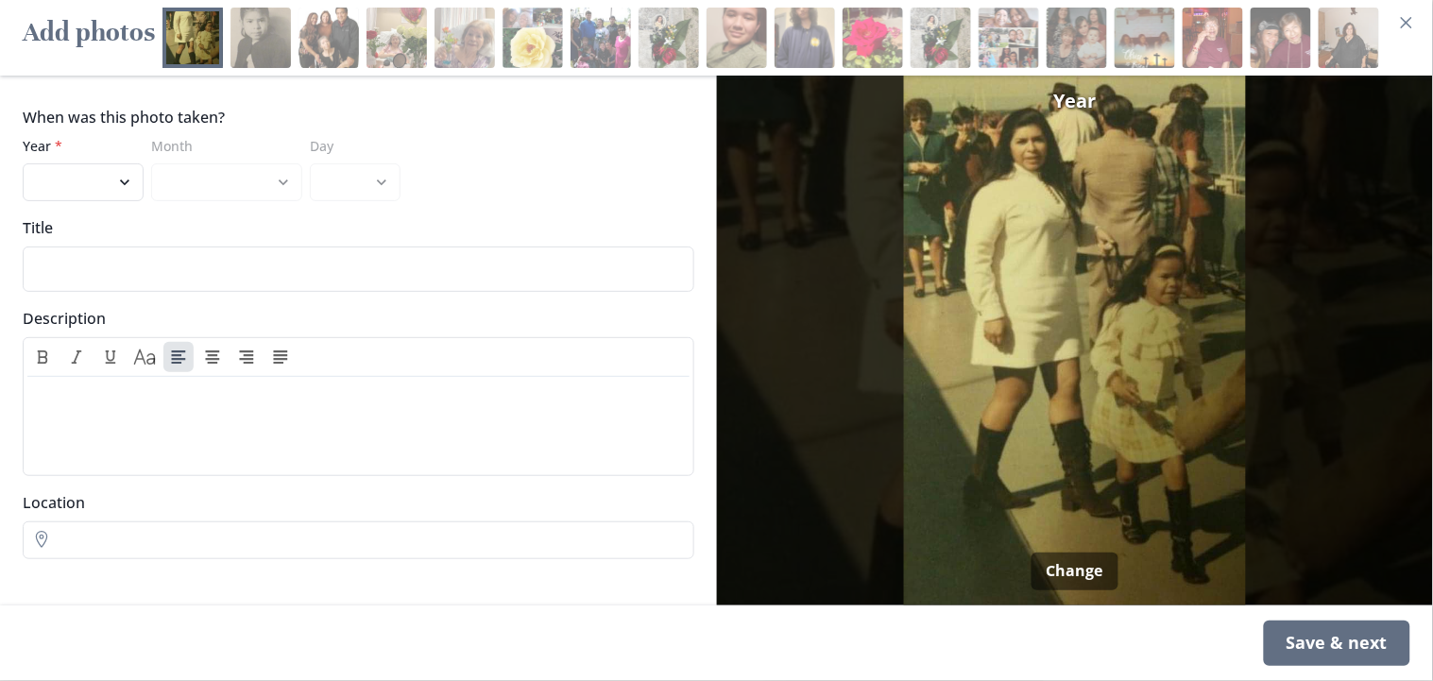
click at [471, 38] on div at bounding box center [465, 38] width 60 height 60
click at [1075, 576] on button "Change" at bounding box center [1075, 572] width 87 height 38
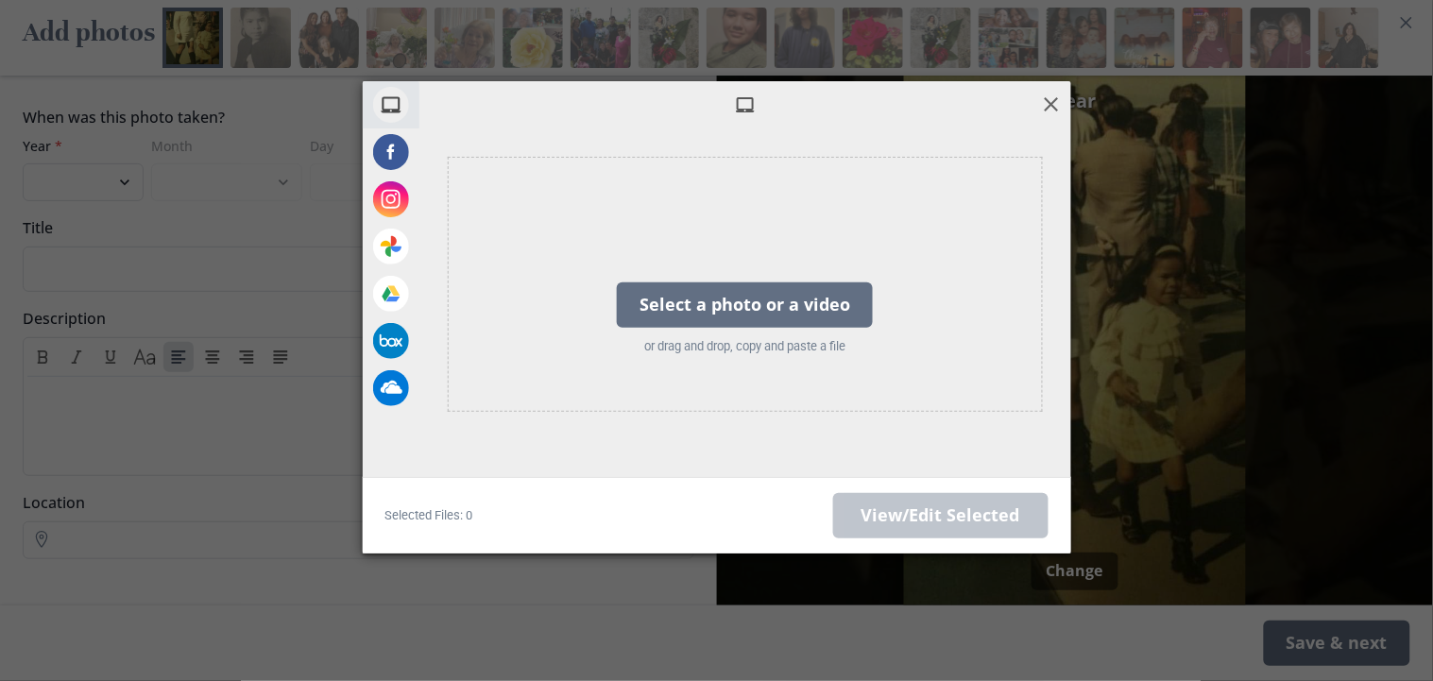
click at [1059, 102] on span at bounding box center [1051, 104] width 21 height 21
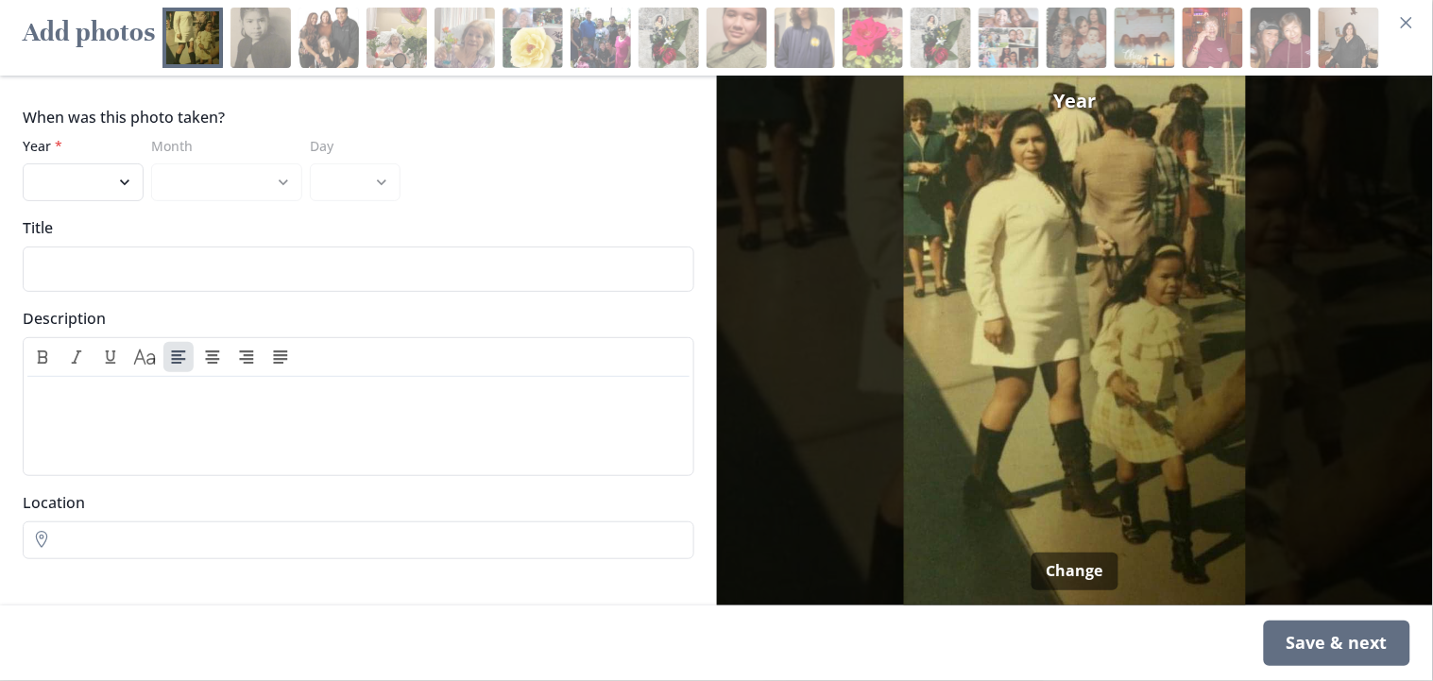
click at [79, 37] on h2 "Add photos" at bounding box center [89, 38] width 132 height 60
click at [1290, 612] on div "Save & next" at bounding box center [1337, 643] width 146 height 45
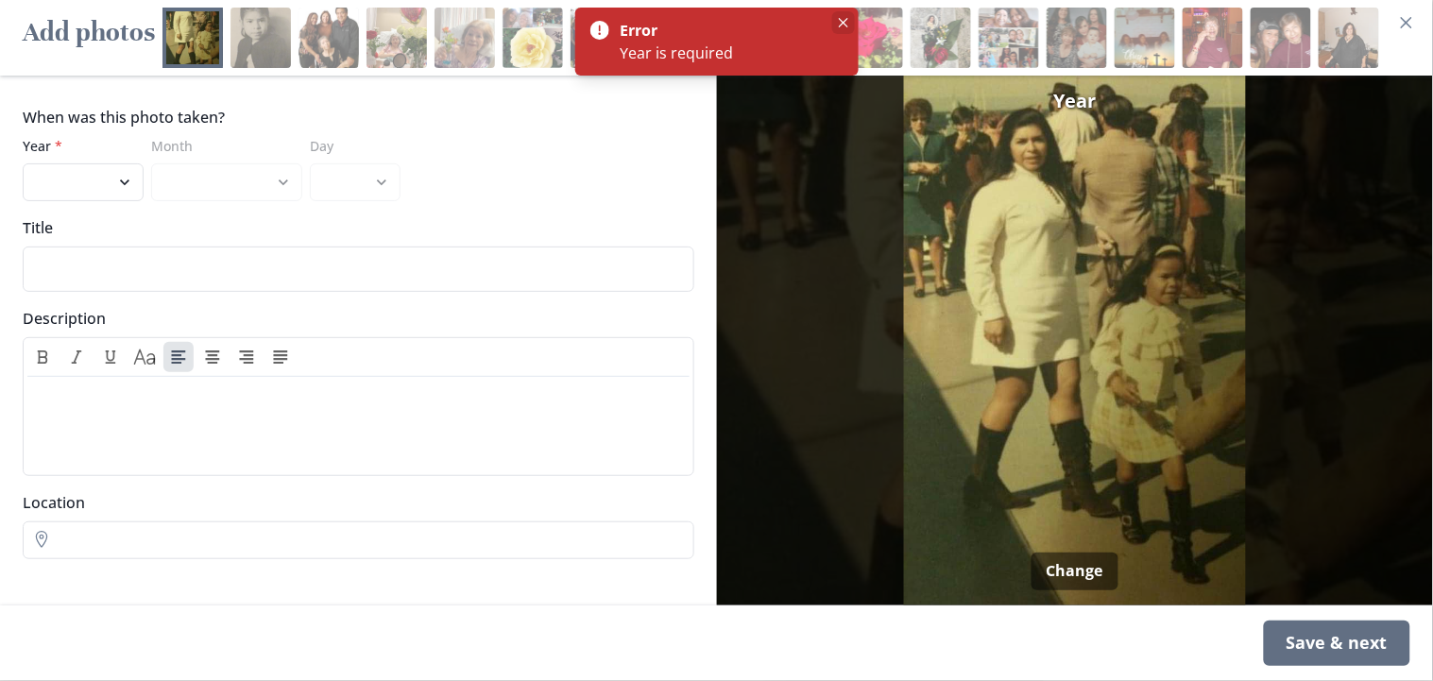
click at [840, 25] on icon "Close" at bounding box center [842, 22] width 9 height 9
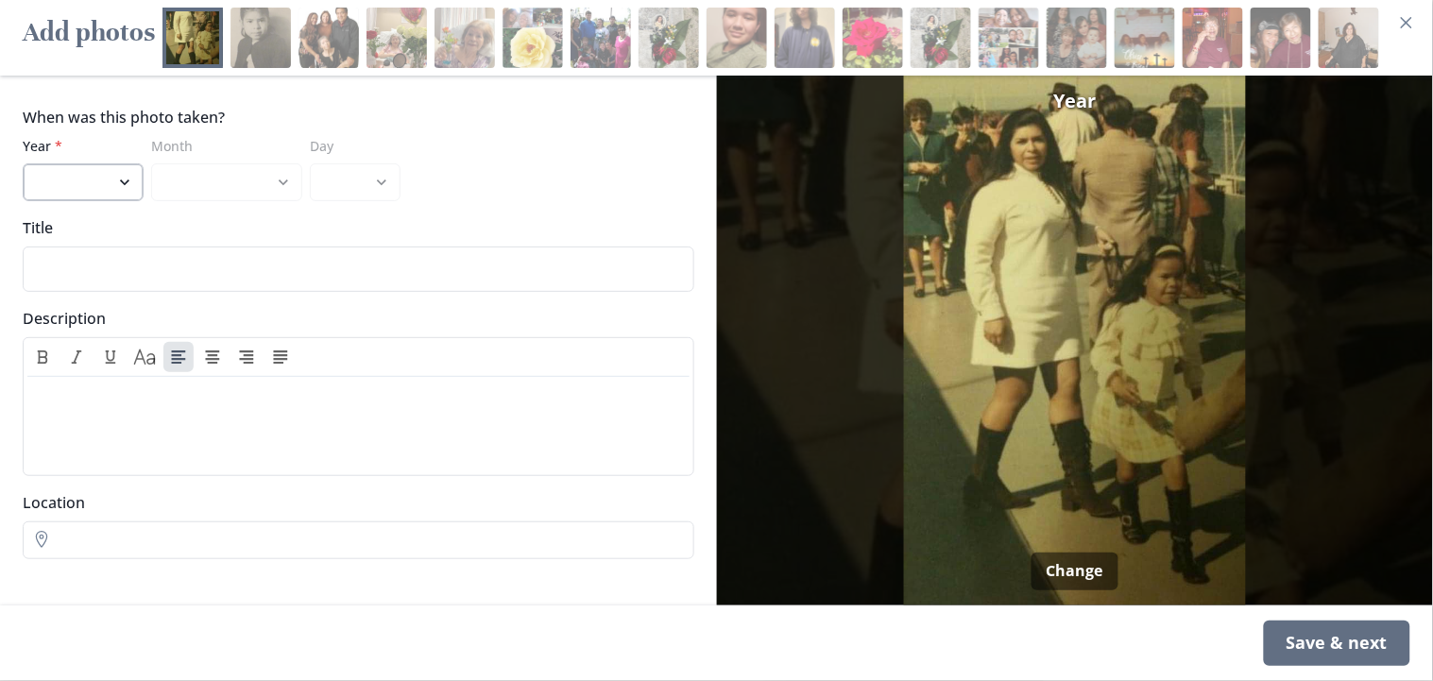
click at [116, 180] on select "2022 2021 2020 2019 2018 2017 2016 2015 2014 2013 2012 2011 2010 2009 2008 2007…" at bounding box center [83, 182] width 121 height 38
click at [119, 187] on select "2022 2021 2020 2019 2018 2017 2016 2015 2014 2013 2012 2011 2010 2009 2008 2007…" at bounding box center [83, 182] width 121 height 38
click at [120, 185] on select "2022 2021 2020 2019 2018 2017 2016 2015 2014 2013 2012 2011 2010 2009 2008 2007…" at bounding box center [83, 182] width 121 height 38
select select "1967"
click at [23, 163] on select "2022 2021 2020 2019 2018 2017 2016 2015 2014 2013 2012 2011 2010 2009 2008 2007…" at bounding box center [83, 182] width 121 height 38
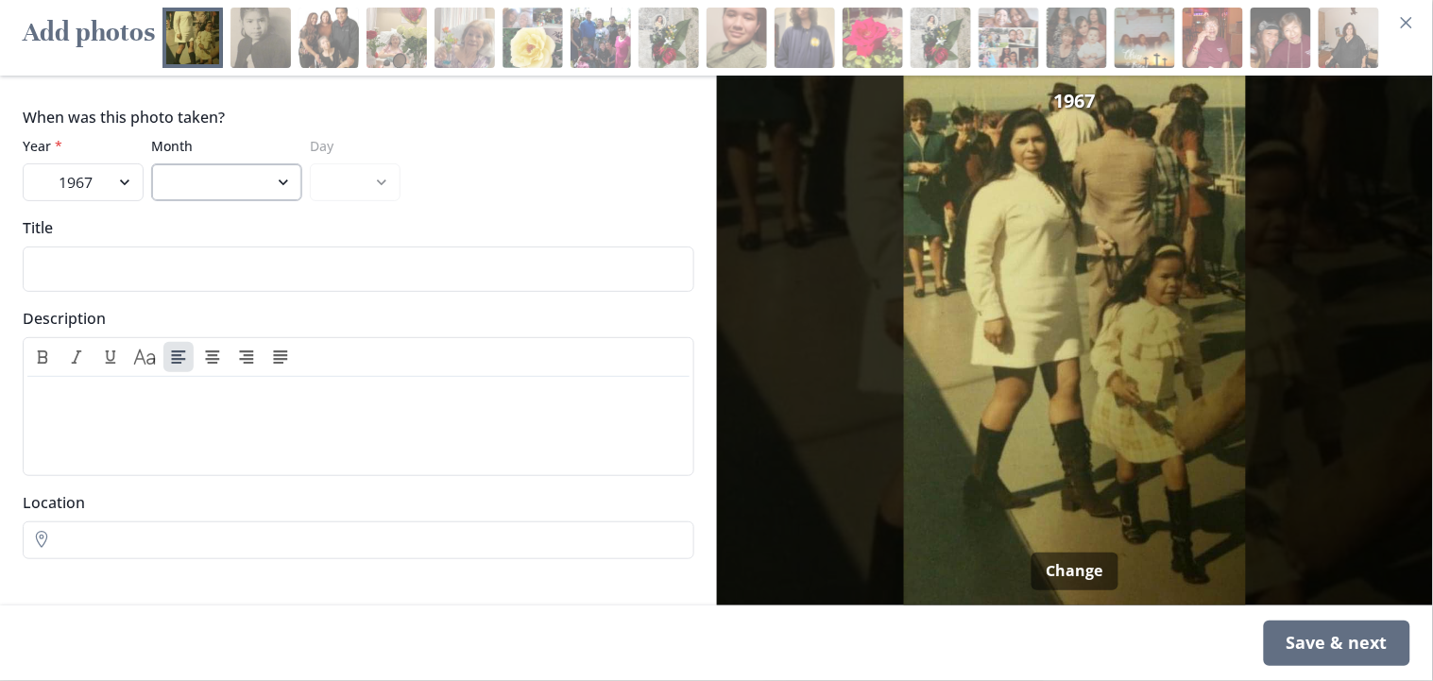
click at [271, 191] on select "January February March April May June July August September October November De…" at bounding box center [226, 182] width 151 height 38
select select "6"
click at [151, 163] on select "January February March April May June July August September October November De…" at bounding box center [226, 182] width 151 height 38
click at [360, 187] on select "1 2 3 4 5 6 7 8 9 10 11 12 13 14 15 16 17 18 19 20 21 22 23 24 25 26 27 28 29 30" at bounding box center [355, 182] width 91 height 38
select select "1"
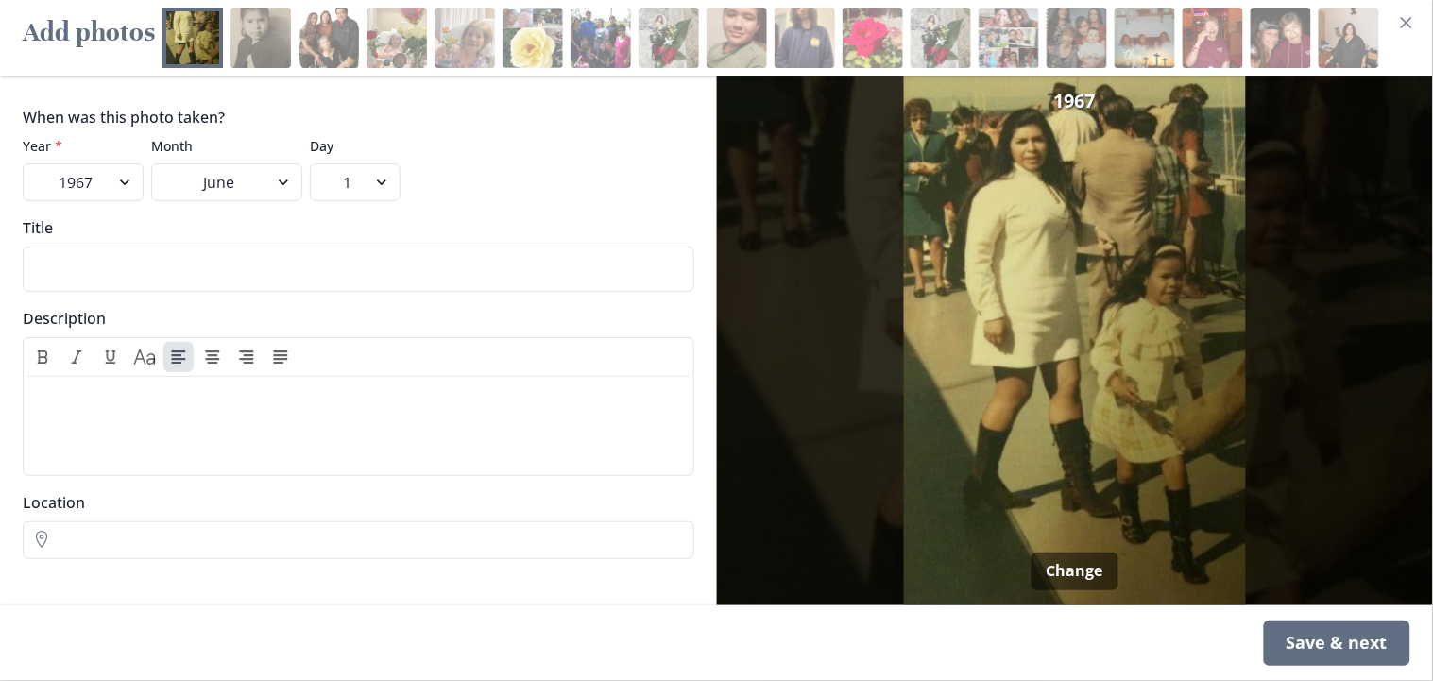
click at [310, 163] on select "1 2 3 4 5 6 7 8 9 10 11 12 13 14 15 16 17 18 19 20 21 22 23 24 25 26 27 28 29 30" at bounding box center [355, 182] width 91 height 38
click at [1290, 612] on div "Save & next" at bounding box center [1337, 643] width 146 height 45
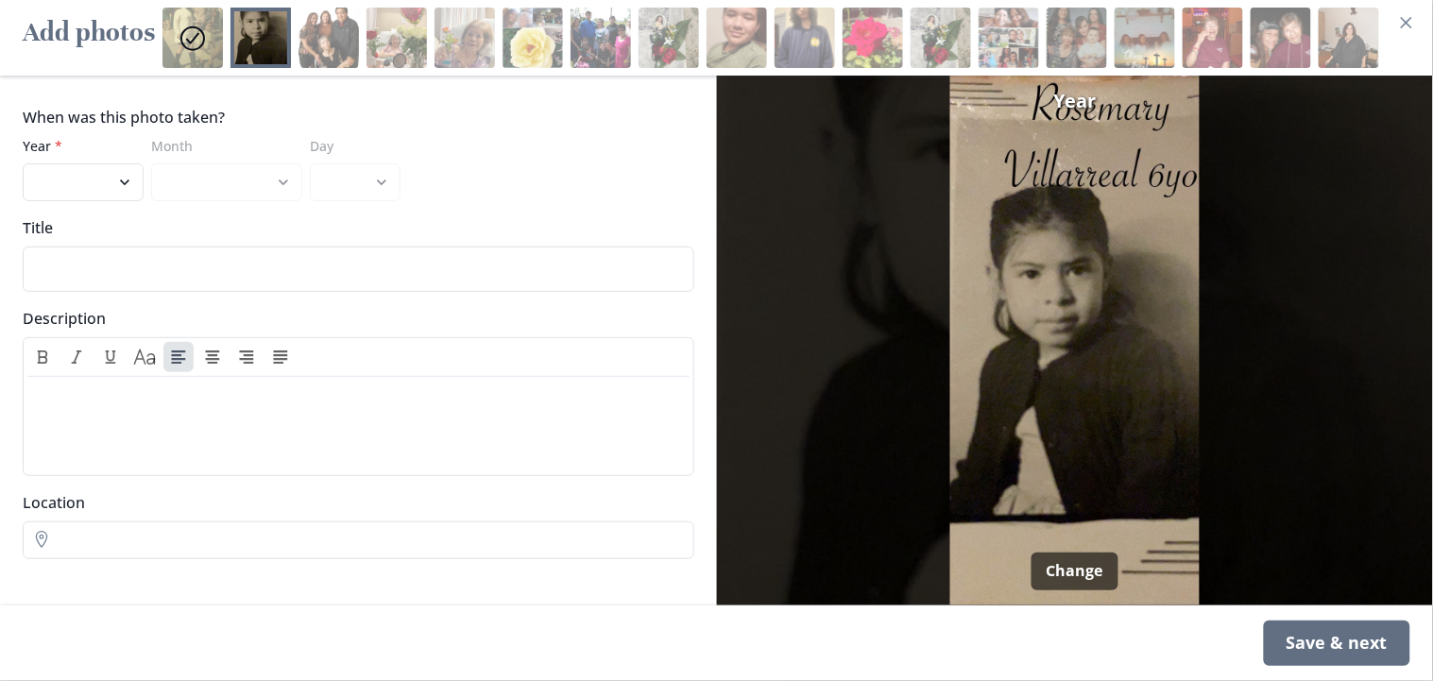
click at [1093, 573] on button "Change" at bounding box center [1075, 572] width 87 height 38
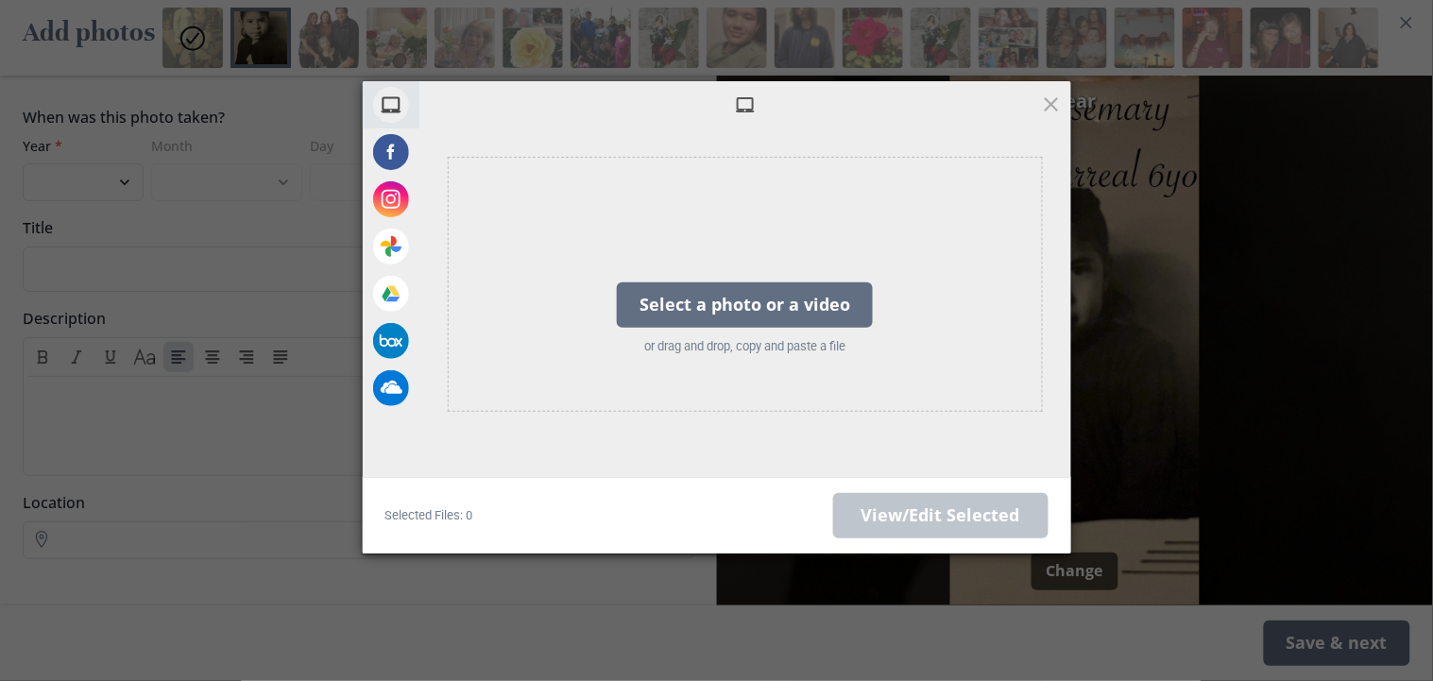
click at [1093, 573] on div "Powered by Filestack" at bounding box center [716, 577] width 1433 height 47
click at [1046, 101] on span at bounding box center [1051, 104] width 21 height 21
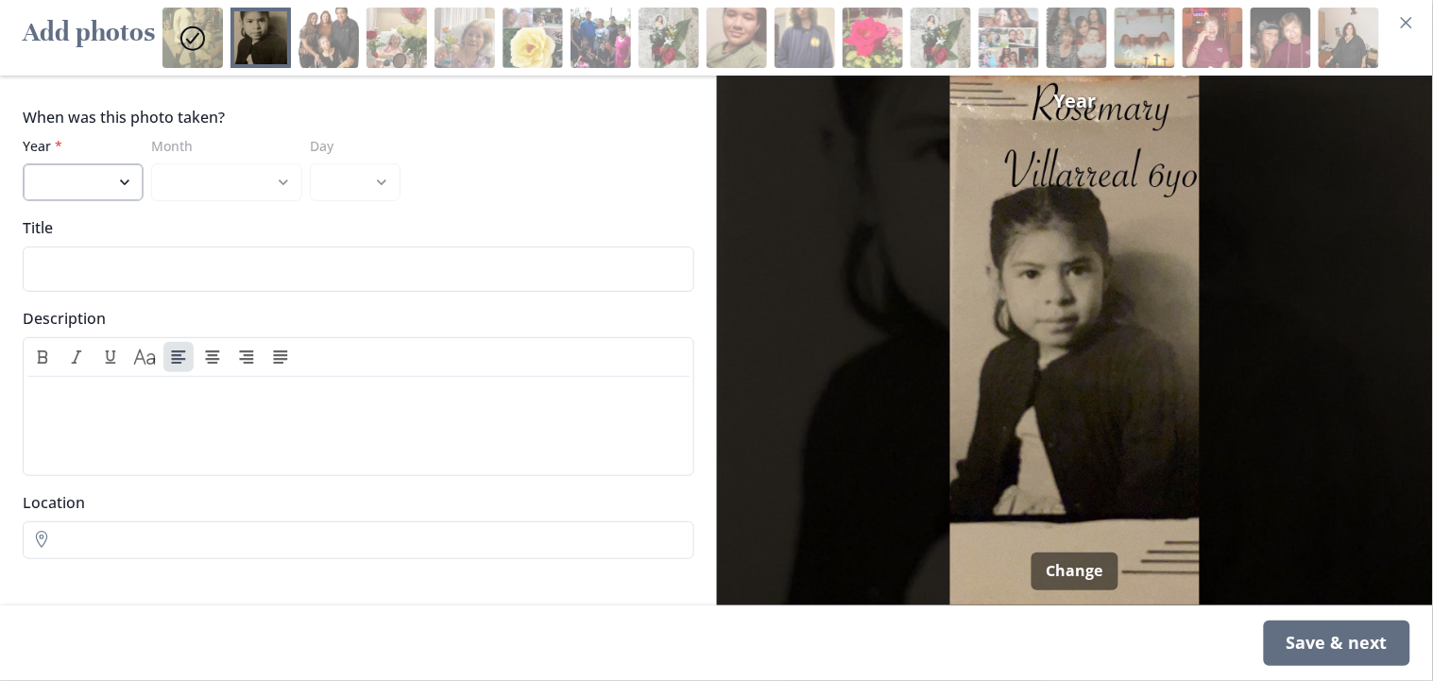
click at [123, 186] on select "2022 2021 2020 2019 2018 2017 2016 2015 2014 2013 2012 2011 2010 2009 2008 2007…" at bounding box center [83, 182] width 121 height 38
select select "1947"
click at [23, 163] on select "2022 2021 2020 2019 2018 2017 2016 2015 2014 2013 2012 2011 2010 2009 2008 2007…" at bounding box center [83, 182] width 121 height 38
click at [291, 179] on select "January February March April May June July August September October November De…" at bounding box center [226, 182] width 151 height 38
select select "9"
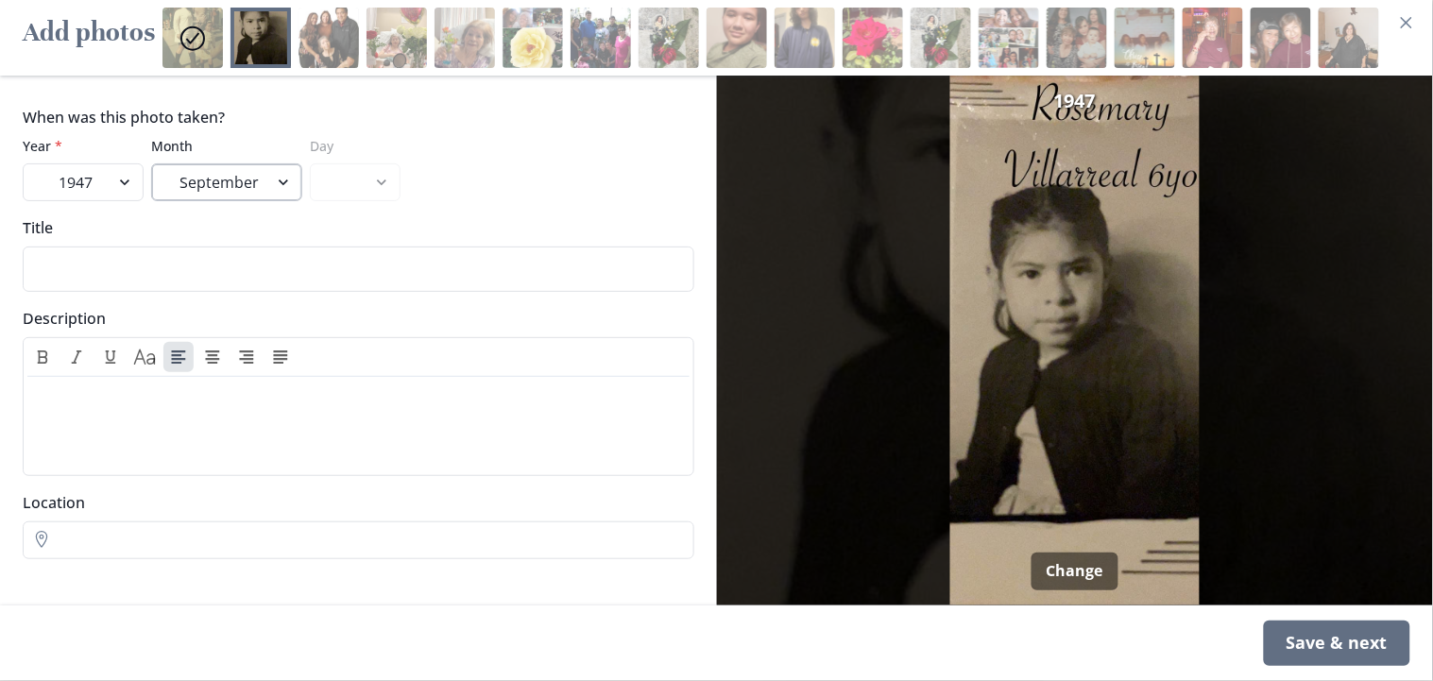
click at [151, 163] on select "January February March April May June July August September October November De…" at bounding box center [226, 182] width 151 height 38
click at [339, 189] on select "1 2 3 4 5 6 7 8 9 10 11 12 13 14 15 16 17 18 19 20 21 22 23 24 25 26 27 28 29 30" at bounding box center [355, 182] width 91 height 38
click at [310, 163] on select "1 2 3 4 5 6 7 8 9 10 11 12 13 14 15 16 17 18 19 20 21 22 23 24 25 26 27 28 29 30" at bounding box center [355, 182] width 91 height 38
click at [376, 173] on select "1 2 3 4 5 6 7 8 9 10 11 12 13 14 15 16 17 18 19 20 21 22 23 24 25 26 27 28 29 30" at bounding box center [355, 182] width 91 height 38
select select "5"
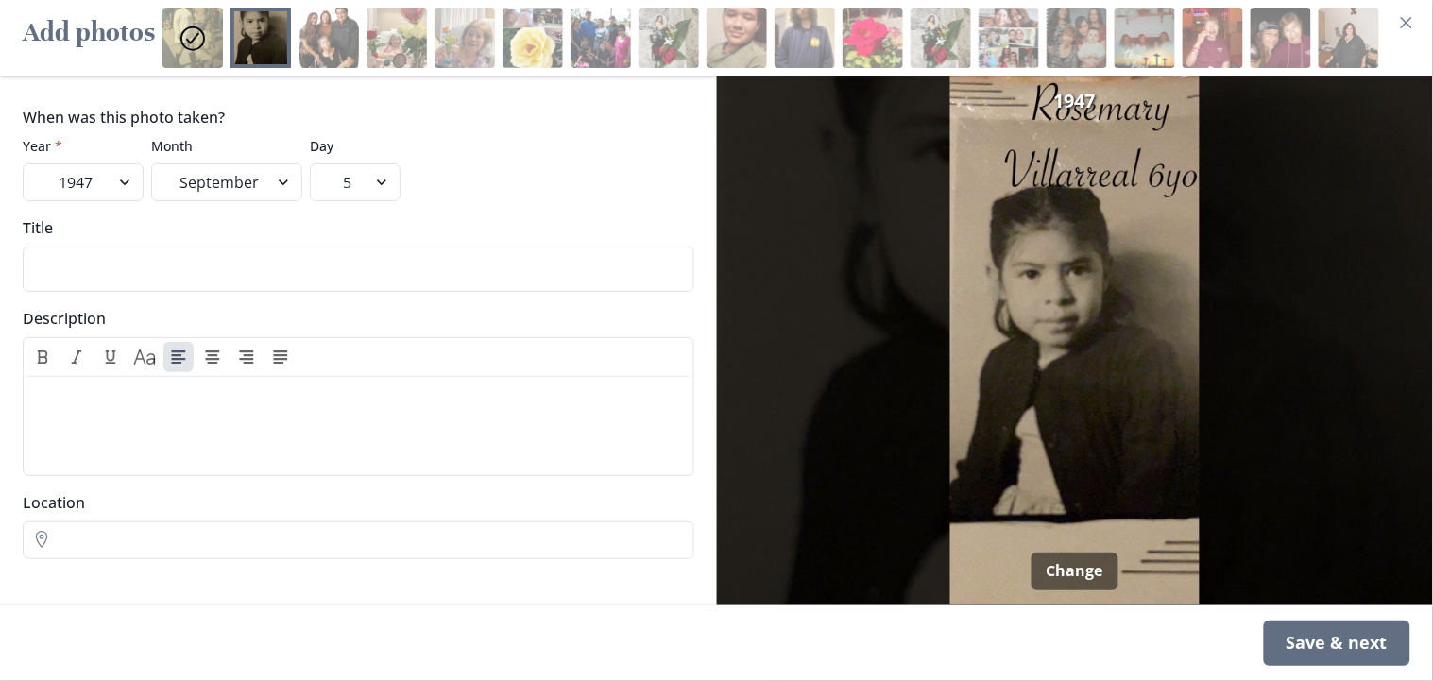
click at [310, 163] on select "1 2 3 4 5 6 7 8 9 10 11 12 13 14 15 16 17 18 19 20 21 22 23 24 25 26 27 28 29 30" at bounding box center [355, 182] width 91 height 38
click at [1290, 612] on div "Save & next" at bounding box center [1337, 643] width 146 height 45
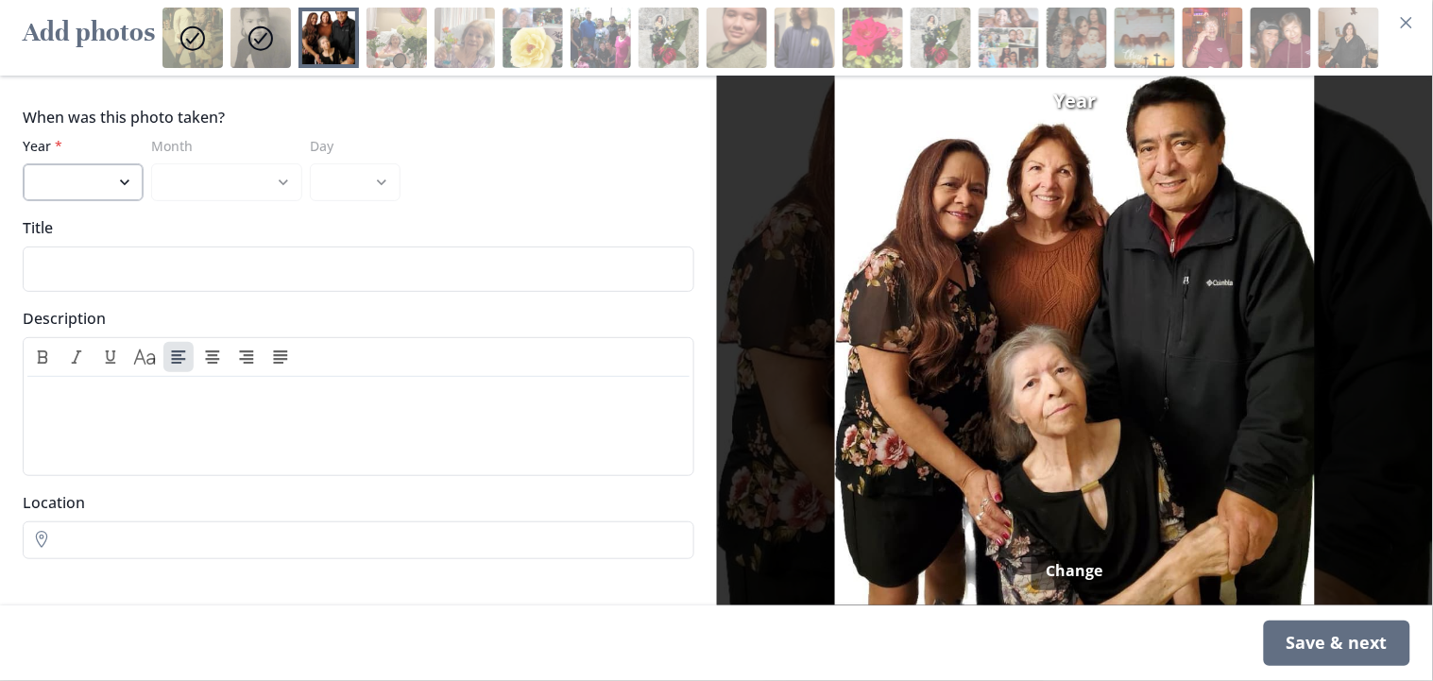
click at [86, 188] on select "2022 2021 2020 2019 2018 2017 2016 2015 2014 2013 2012 2011 2010 2009 2008 2007…" at bounding box center [83, 182] width 121 height 38
select select "2022"
click at [23, 163] on select "2022 2021 2020 2019 2018 2017 2016 2015 2014 2013 2012 2011 2010 2009 2008 2007…" at bounding box center [83, 182] width 121 height 38
click at [1290, 612] on div "Save & next" at bounding box center [1337, 643] width 146 height 45
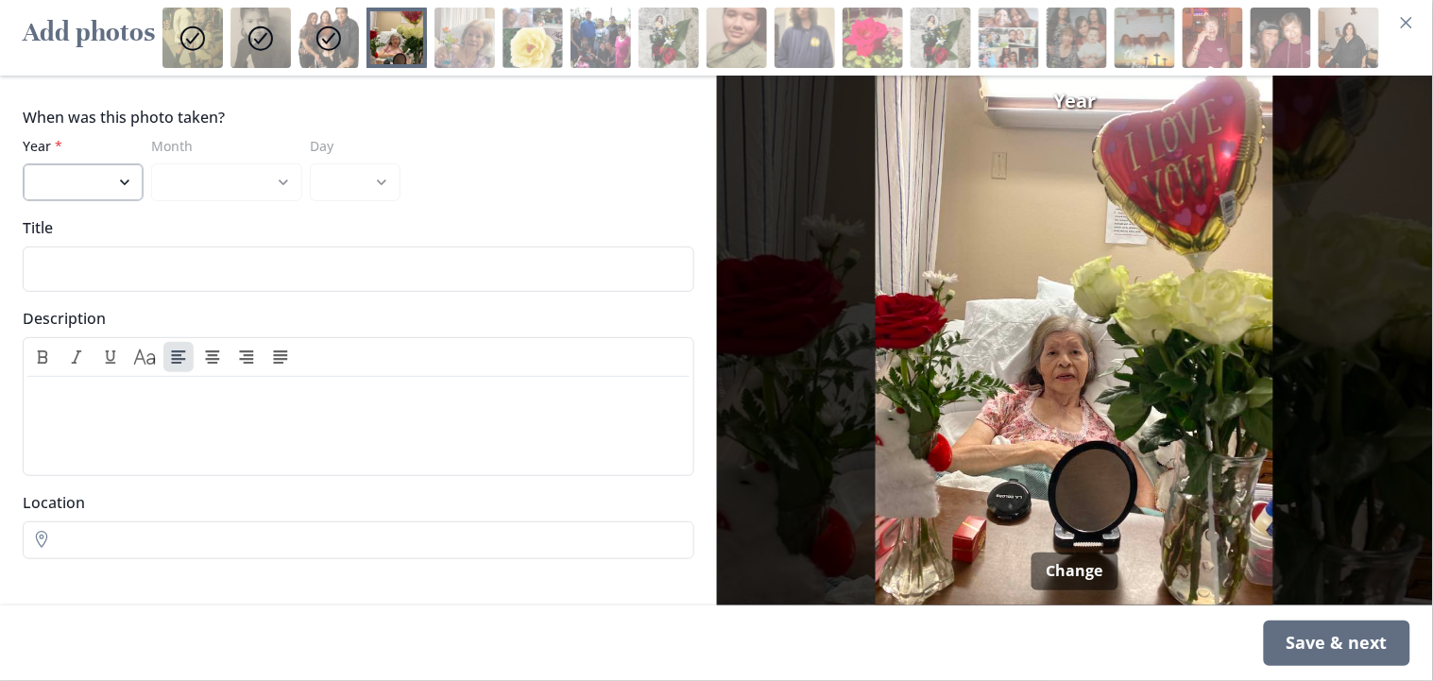
click at [95, 180] on select "2022 2021 2020 2019 2018 2017 2016 2015 2014 2013 2012 2011 2010 2009 2008 2007…" at bounding box center [83, 182] width 121 height 38
select select "2022"
click at [23, 163] on select "2022 2021 2020 2019 2018 2017 2016 2015 2014 2013 2012 2011 2010 2009 2008 2007…" at bounding box center [83, 182] width 121 height 38
click at [261, 180] on select "January February March April May June July August September" at bounding box center [226, 182] width 151 height 38
select select "3"
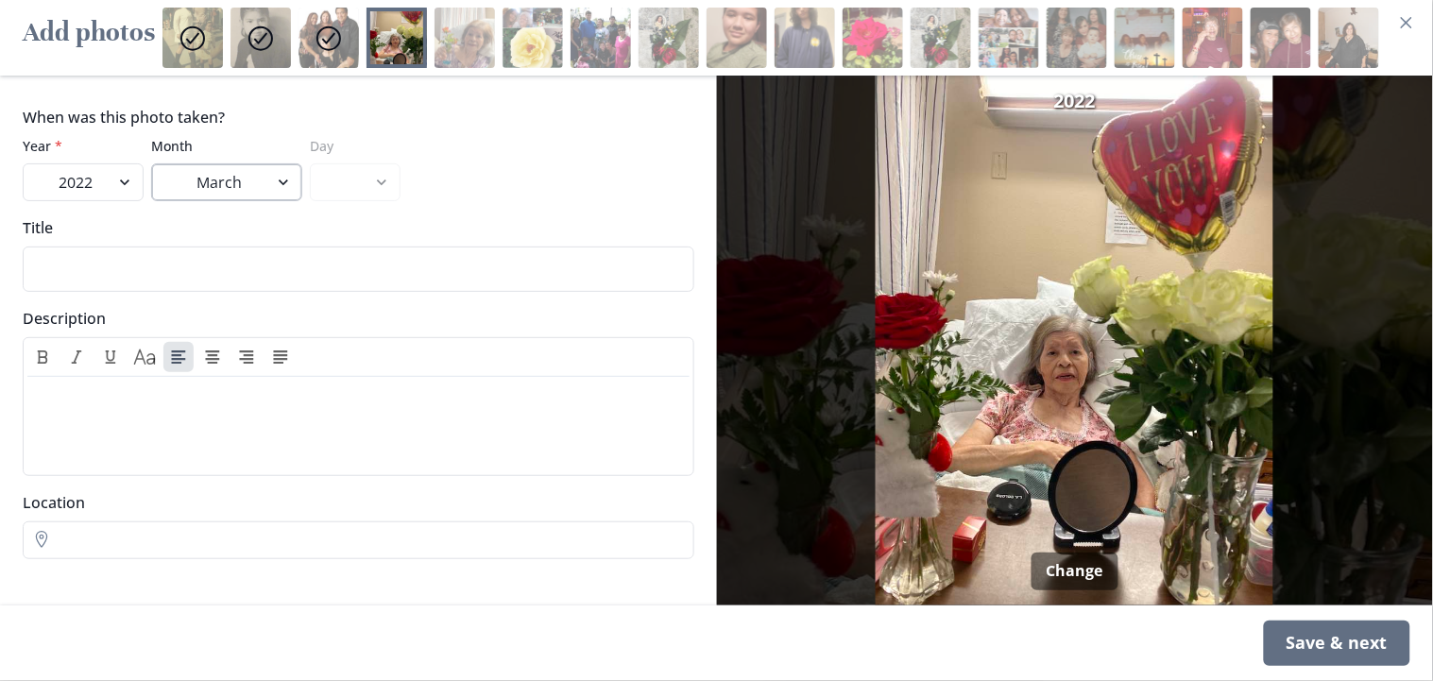
click at [151, 163] on select "January February March April May June July August September" at bounding box center [226, 182] width 151 height 38
click at [1290, 612] on div "Save & next" at bounding box center [1337, 643] width 146 height 45
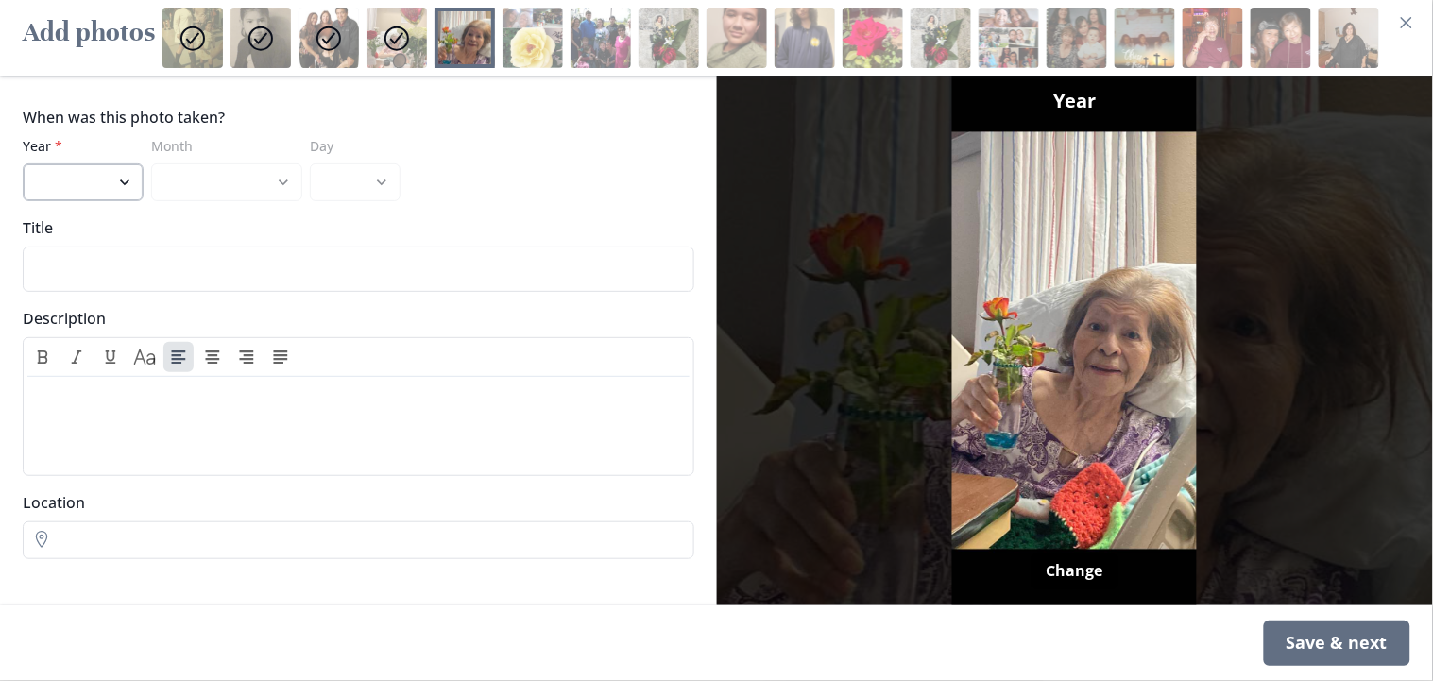
click at [80, 177] on select "2022 2021 2020 2019 2018 2017 2016 2015 2014 2013 2012 2011 2010 2009 2008 2007…" at bounding box center [83, 182] width 121 height 38
select select "2022"
click at [23, 163] on select "2022 2021 2020 2019 2018 2017 2016 2015 2014 2013 2012 2011 2010 2009 2008 2007…" at bounding box center [83, 182] width 121 height 38
click at [1290, 612] on div "Save & next" at bounding box center [1337, 643] width 146 height 45
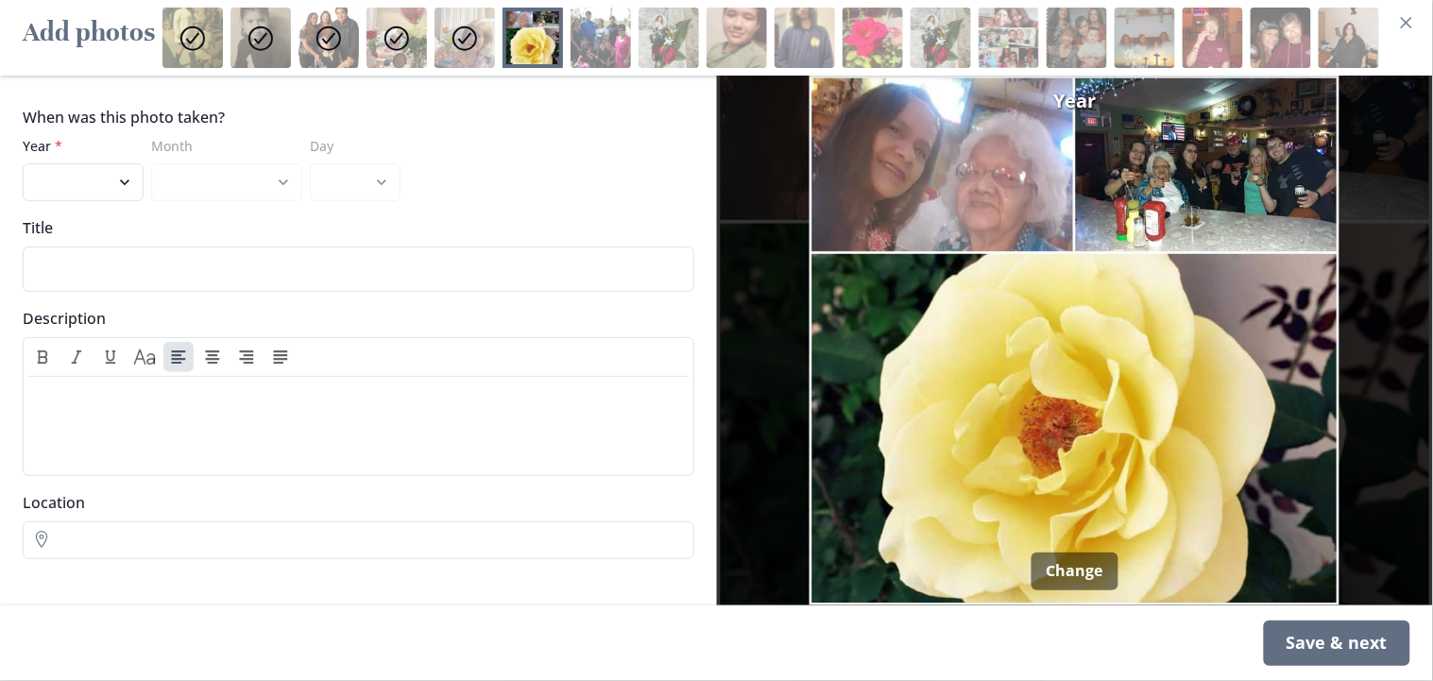
click at [1055, 567] on div "Year Change" at bounding box center [1075, 341] width 717 height 530
click at [1055, 567] on button "Change" at bounding box center [1075, 572] width 87 height 38
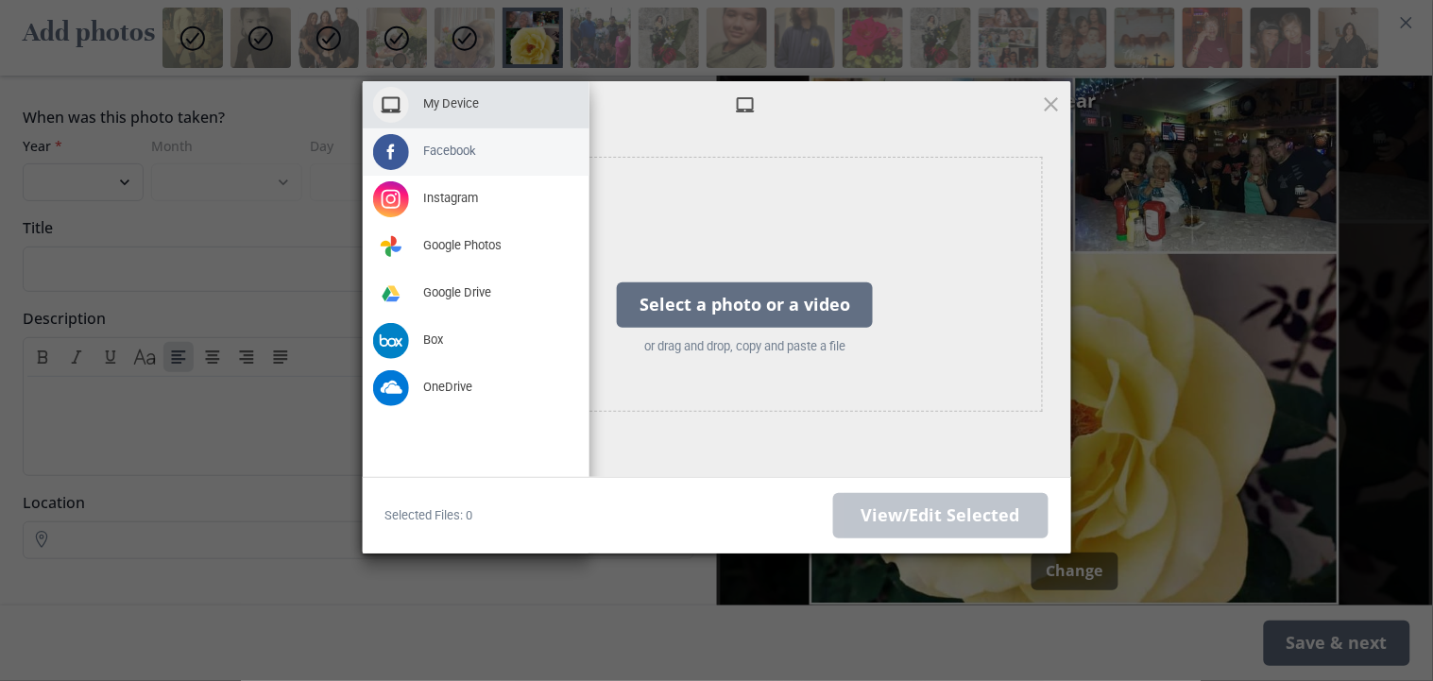
click at [380, 153] on span at bounding box center [391, 152] width 36 height 36
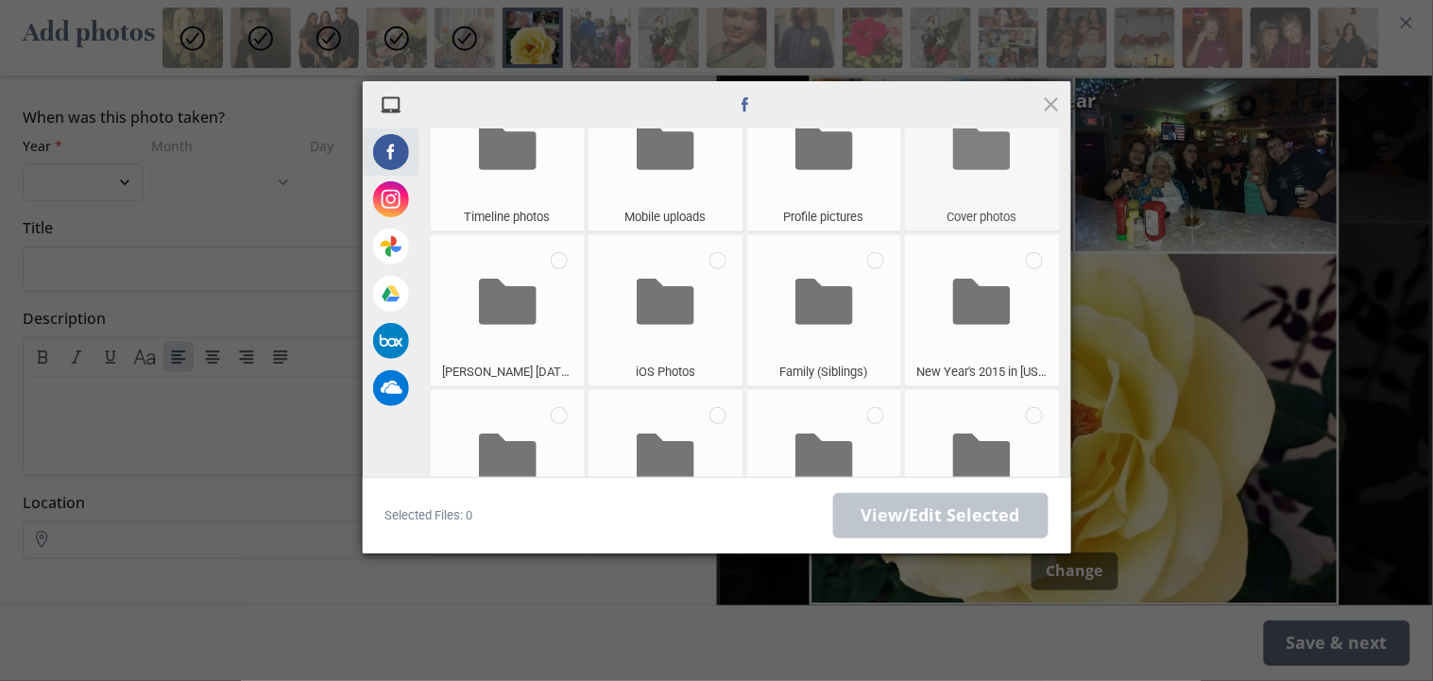
scroll to position [118, 0]
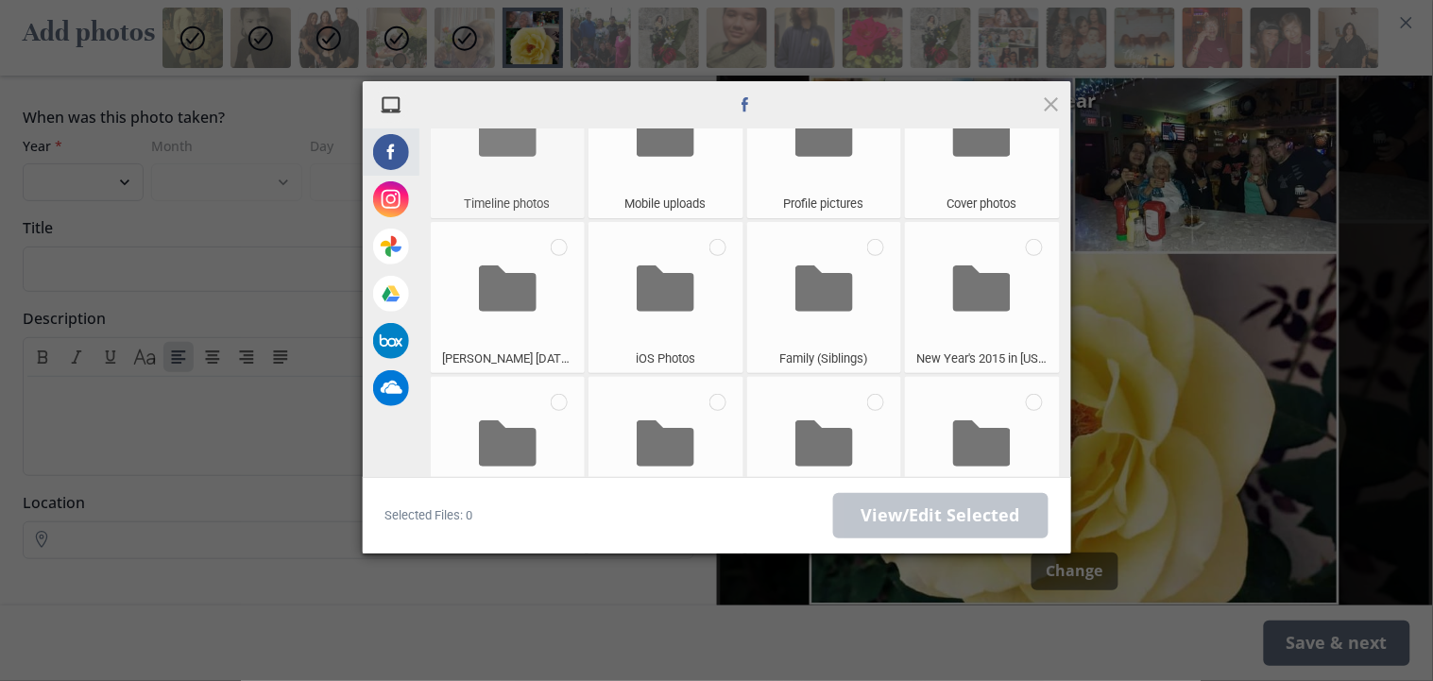
click at [557, 188] on div "Timeline photos" at bounding box center [508, 142] width 155 height 151
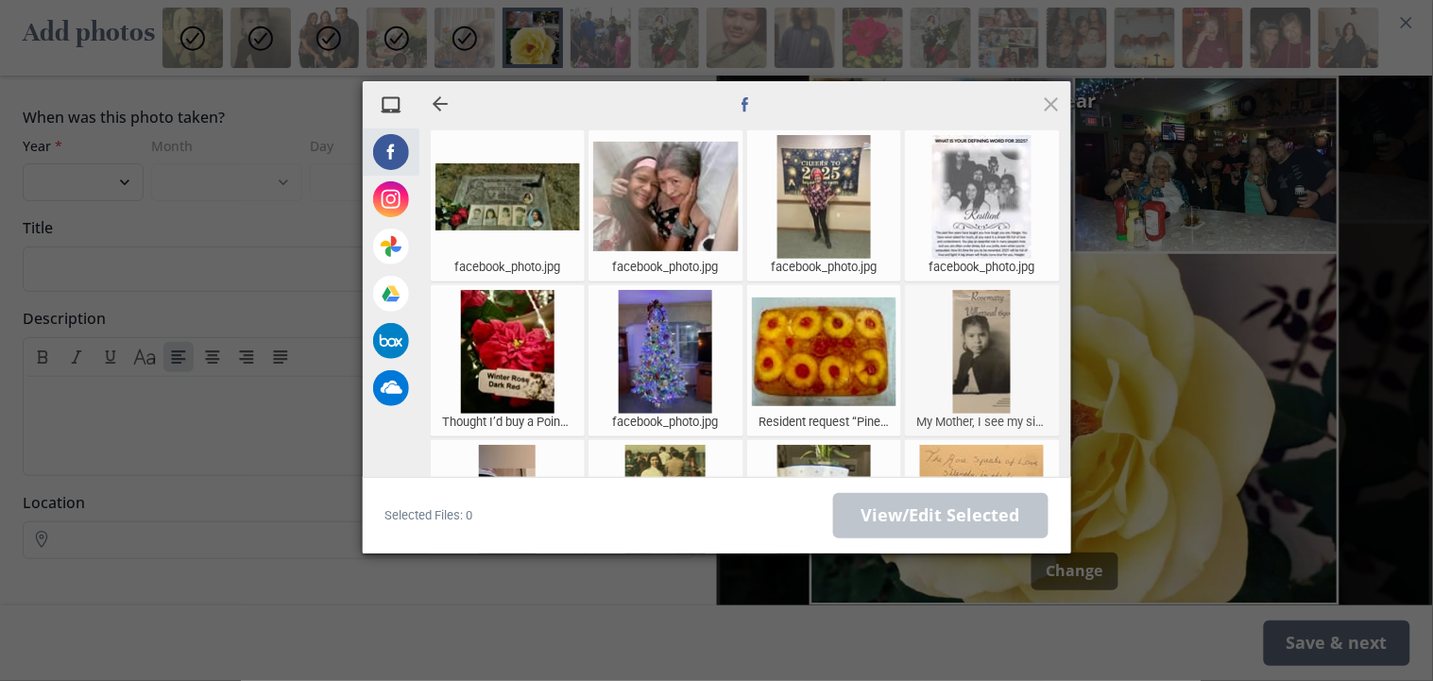
scroll to position [516, 0]
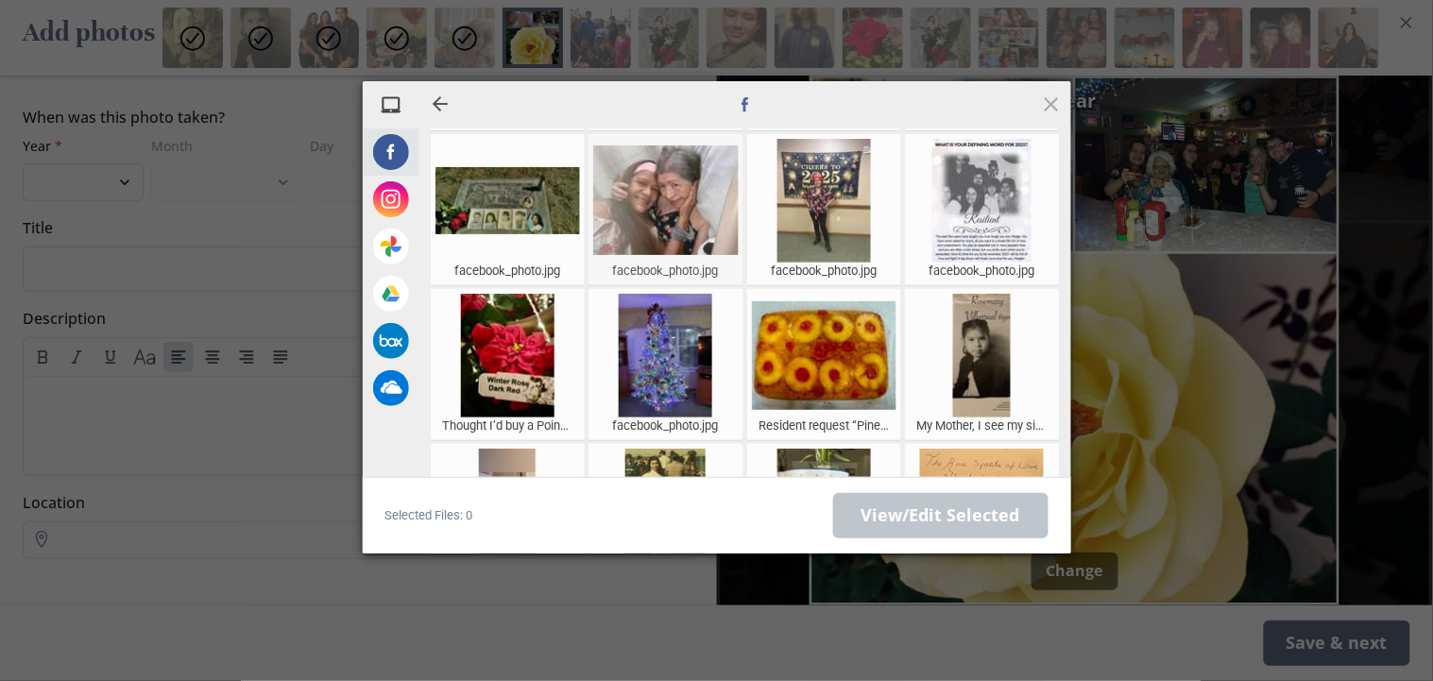
click at [627, 231] on div at bounding box center [665, 201] width 145 height 125
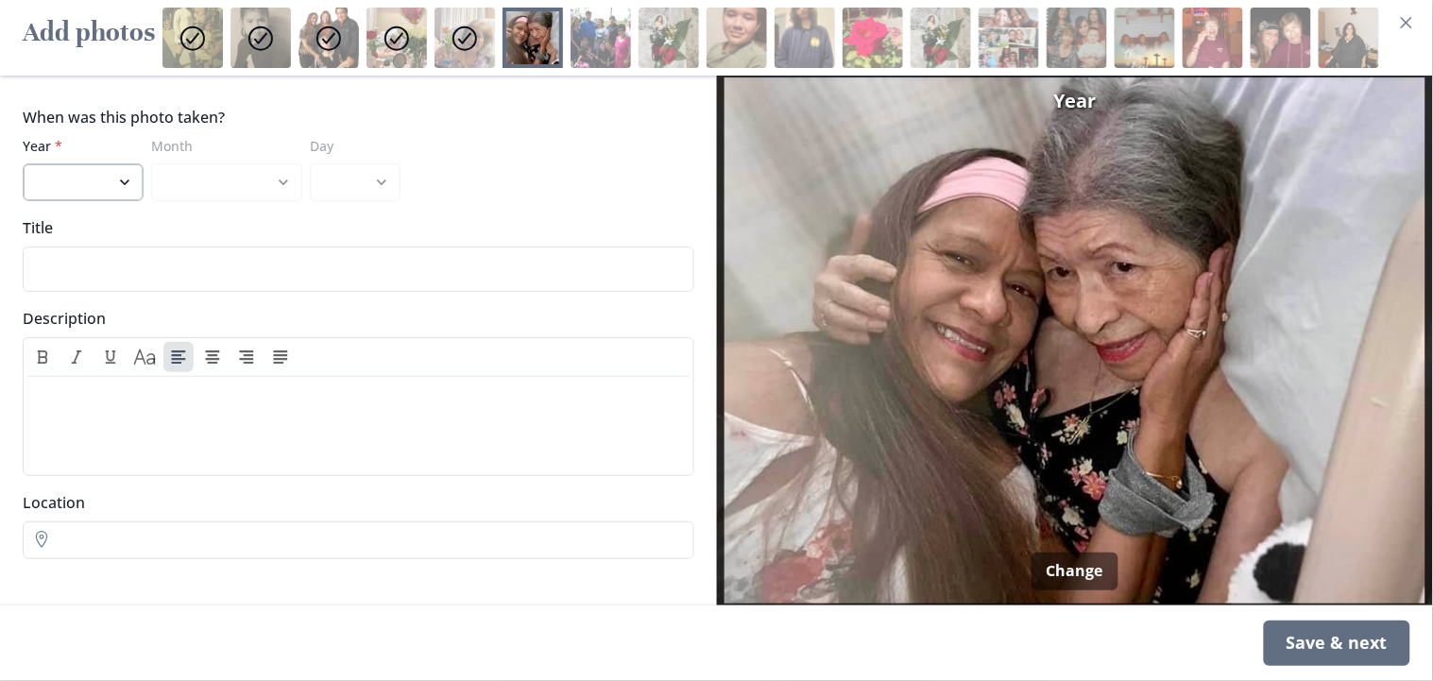
click at [128, 185] on select "2022 2021 2020 2019 2018 2017 2016 2015 2014 2013 2012 2011 2010 2009 2008 2007…" at bounding box center [83, 182] width 121 height 38
select select "2022"
click at [23, 163] on select "2022 2021 2020 2019 2018 2017 2016 2015 2014 2013 2012 2011 2010 2009 2008 2007…" at bounding box center [83, 182] width 121 height 38
click at [1290, 612] on div "Save & next" at bounding box center [1337, 643] width 146 height 45
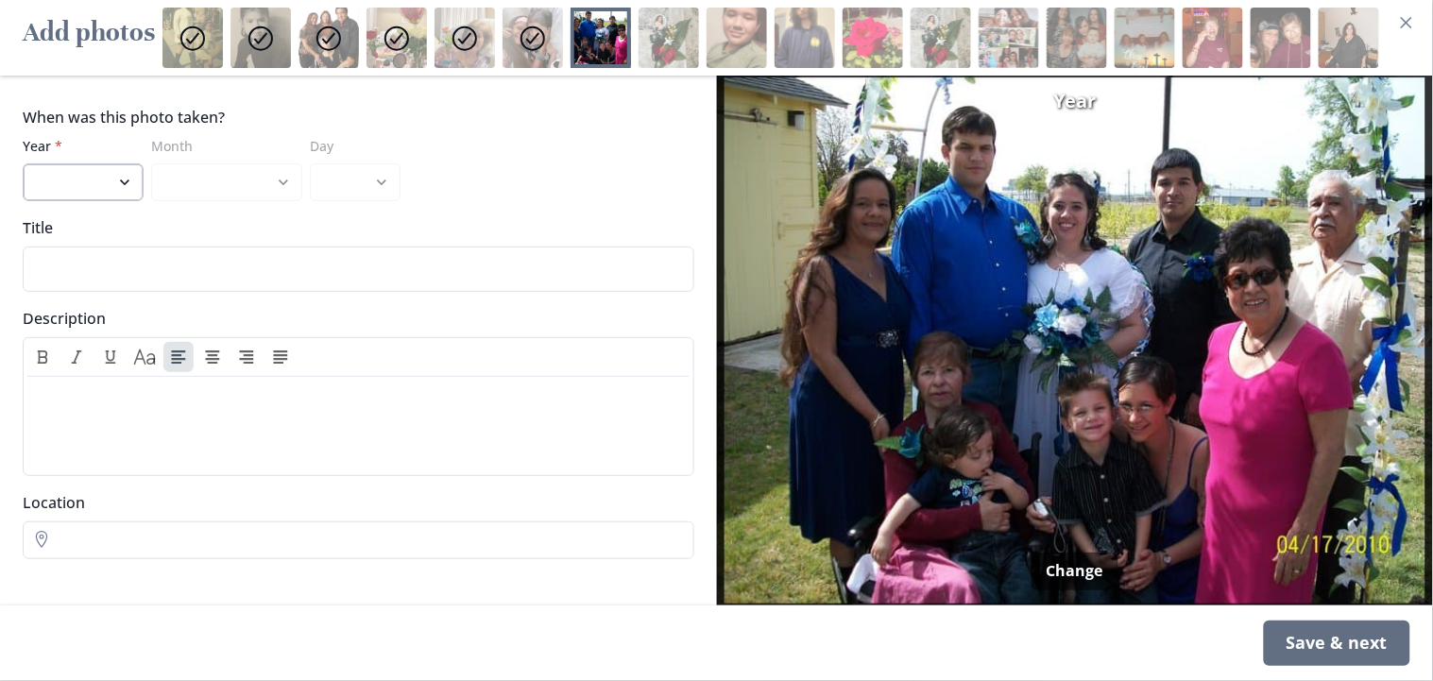
click at [124, 186] on select "2022 2021 2020 2019 2018 2017 2016 2015 2014 2013 2012 2011 2010 2009 2008 2007…" at bounding box center [83, 182] width 121 height 38
select select "2010"
click at [23, 163] on select "2022 2021 2020 2019 2018 2017 2016 2015 2014 2013 2012 2011 2010 2009 2008 2007…" at bounding box center [83, 182] width 121 height 38
click at [273, 185] on select "January February March April May June July August September October November De…" at bounding box center [226, 182] width 151 height 38
select select "4"
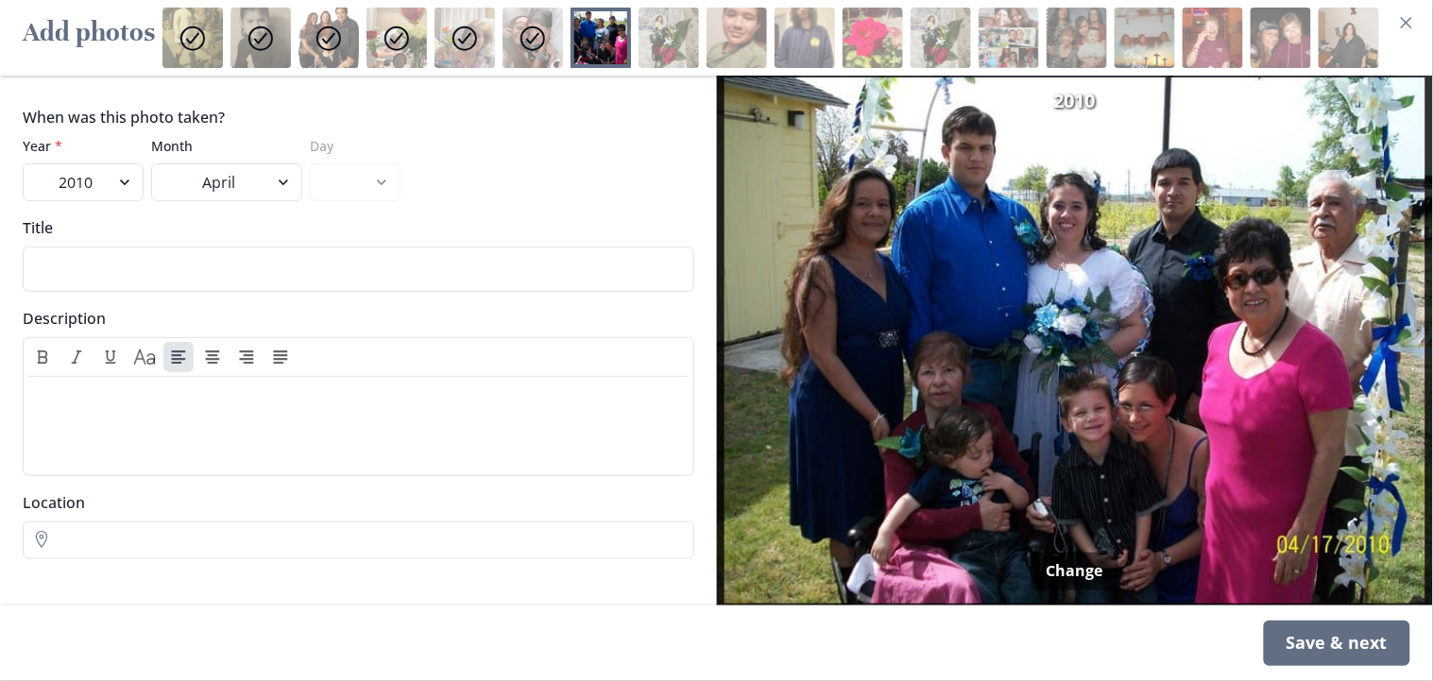
click at [151, 163] on select "January February March April May June July August September October November De…" at bounding box center [226, 182] width 151 height 38
click at [374, 181] on select "1 2 3 4 5 6 7 8 9 10 11 12 13 14 15 16 17 18 19 20 21 22 23 24 25 26 27 28 29 30" at bounding box center [355, 182] width 91 height 38
select select "15"
click at [310, 163] on select "1 2 3 4 5 6 7 8 9 10 11 12 13 14 15 16 17 18 19 20 21 22 23 24 25 26 27 28 29 30" at bounding box center [355, 182] width 91 height 38
click at [295, 272] on input "Title" at bounding box center [359, 269] width 672 height 45
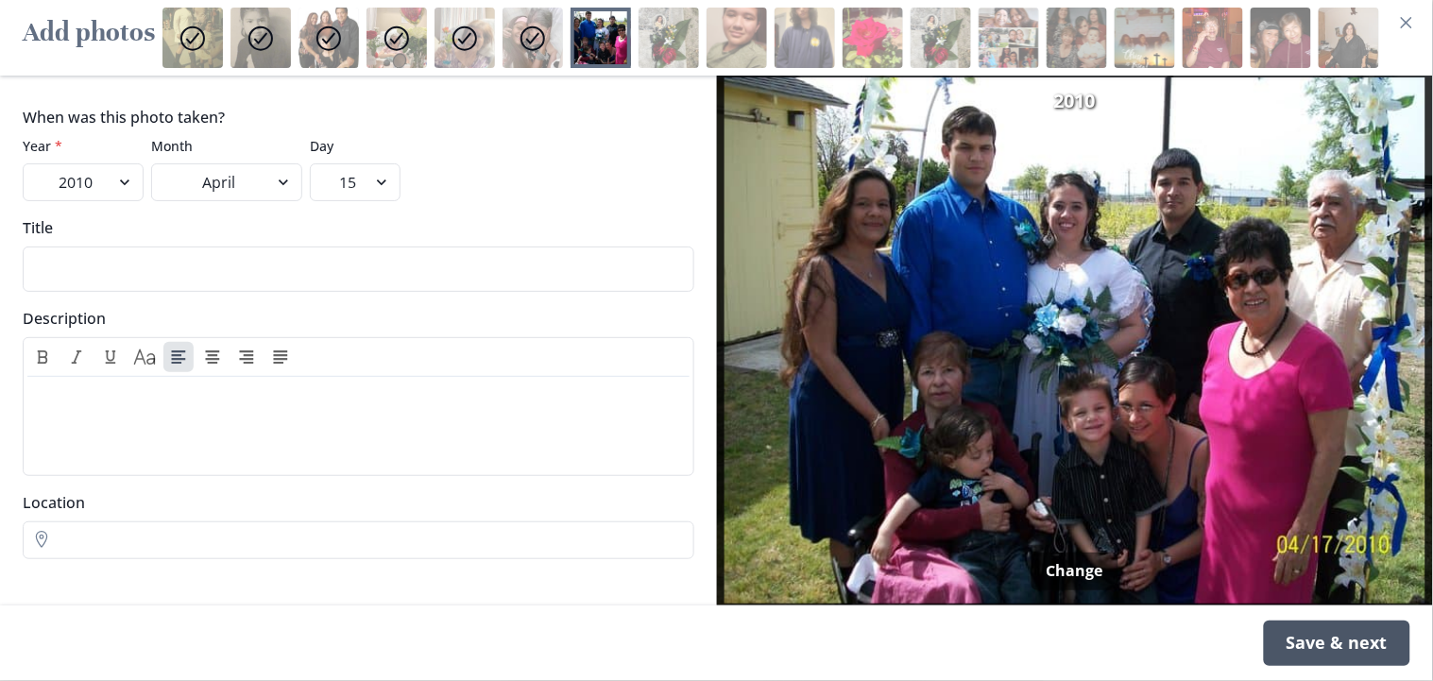
click at [1290, 612] on div "Save & next" at bounding box center [1337, 643] width 146 height 45
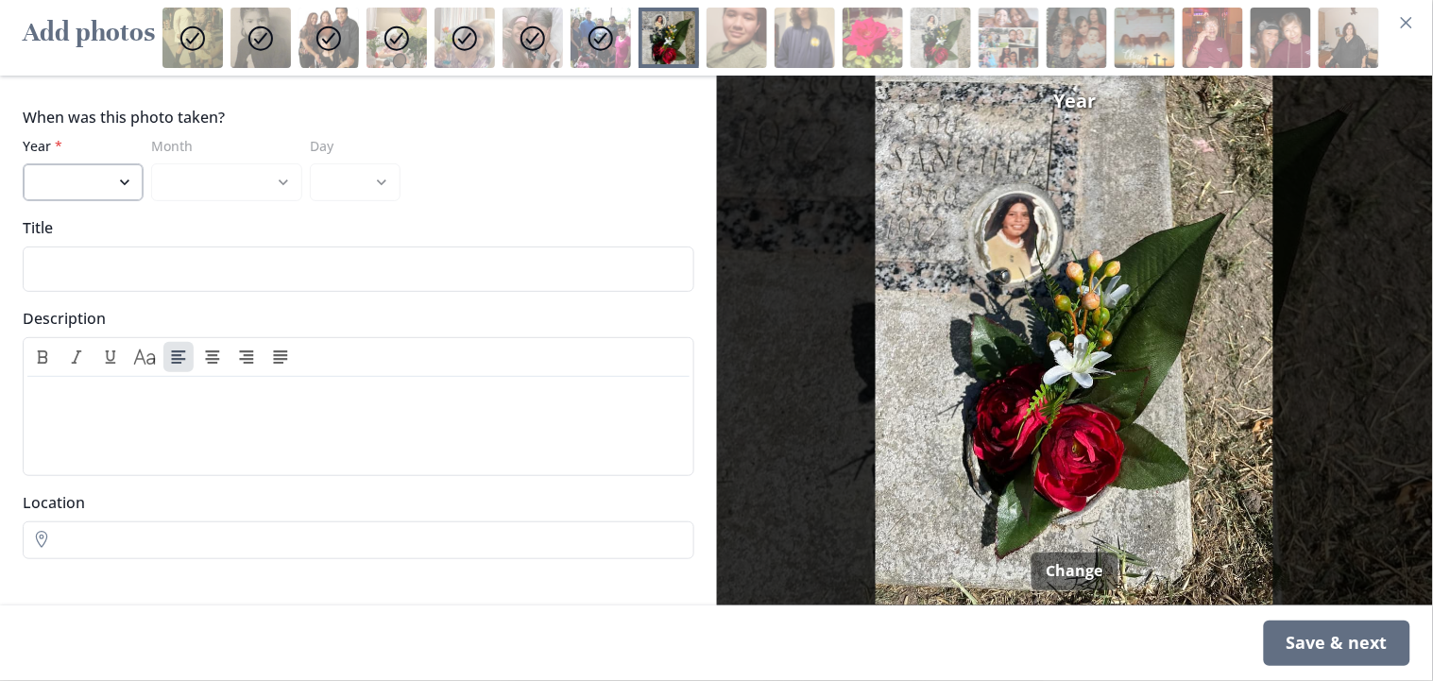
click at [116, 187] on select "2022 2021 2020 2019 2018 2017 2016 2015 2014 2013 2012 2011 2010 2009 2008 2007…" at bounding box center [83, 182] width 121 height 38
select select "1972"
click at [23, 163] on select "2022 2021 2020 2019 2018 2017 2016 2015 2014 2013 2012 2011 2010 2009 2008 2007…" at bounding box center [83, 182] width 121 height 38
click at [286, 185] on select "January February March April May June July August September October November De…" at bounding box center [226, 182] width 151 height 38
select select "12"
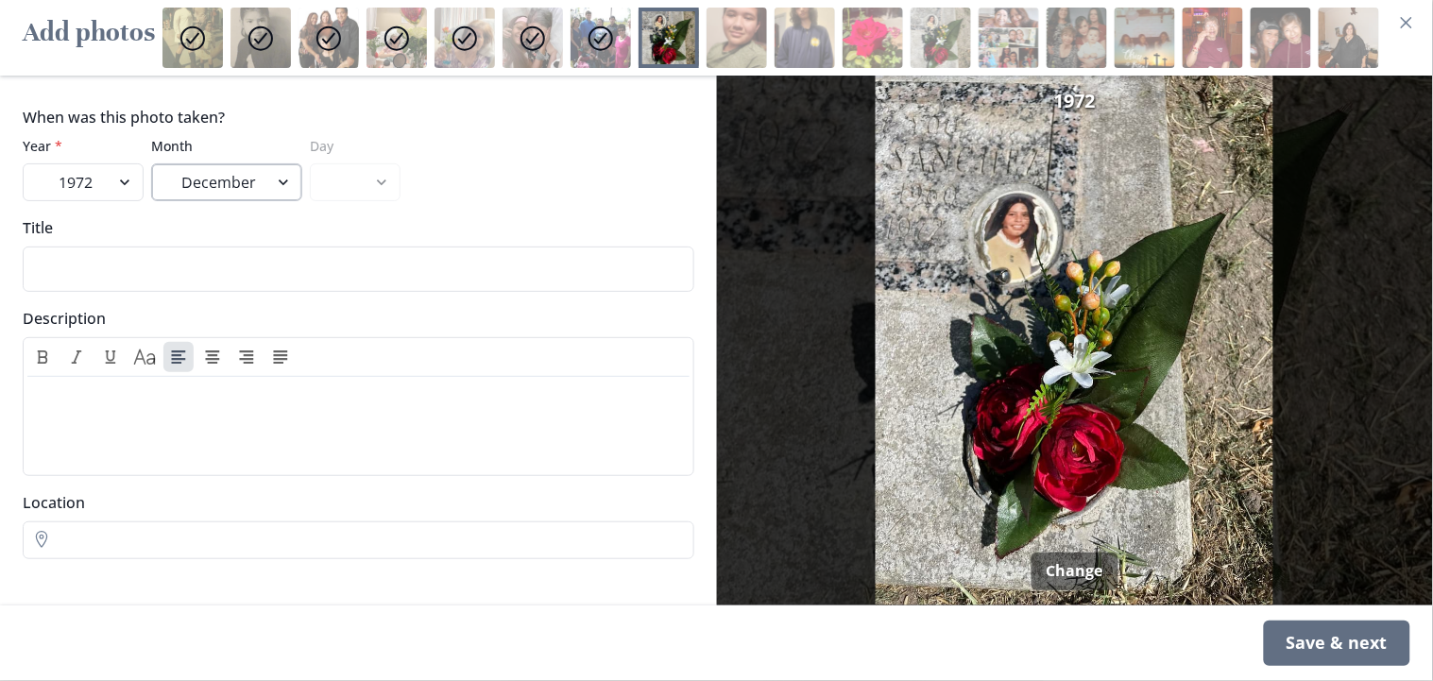
click at [151, 163] on select "January February March April May June July August September October November De…" at bounding box center [226, 182] width 151 height 38
click at [347, 189] on select "1 2 3 4 5 6 7 8 9 10 11 12 13 14 15 16 17 18 19 20 21 22 23 24 25 26 27 28 29 3…" at bounding box center [355, 182] width 91 height 38
select select "25"
click at [310, 163] on select "1 2 3 4 5 6 7 8 9 10 11 12 13 14 15 16 17 18 19 20 21 22 23 24 25 26 27 28 29 3…" at bounding box center [355, 182] width 91 height 38
click at [241, 265] on input "Title" at bounding box center [359, 269] width 672 height 45
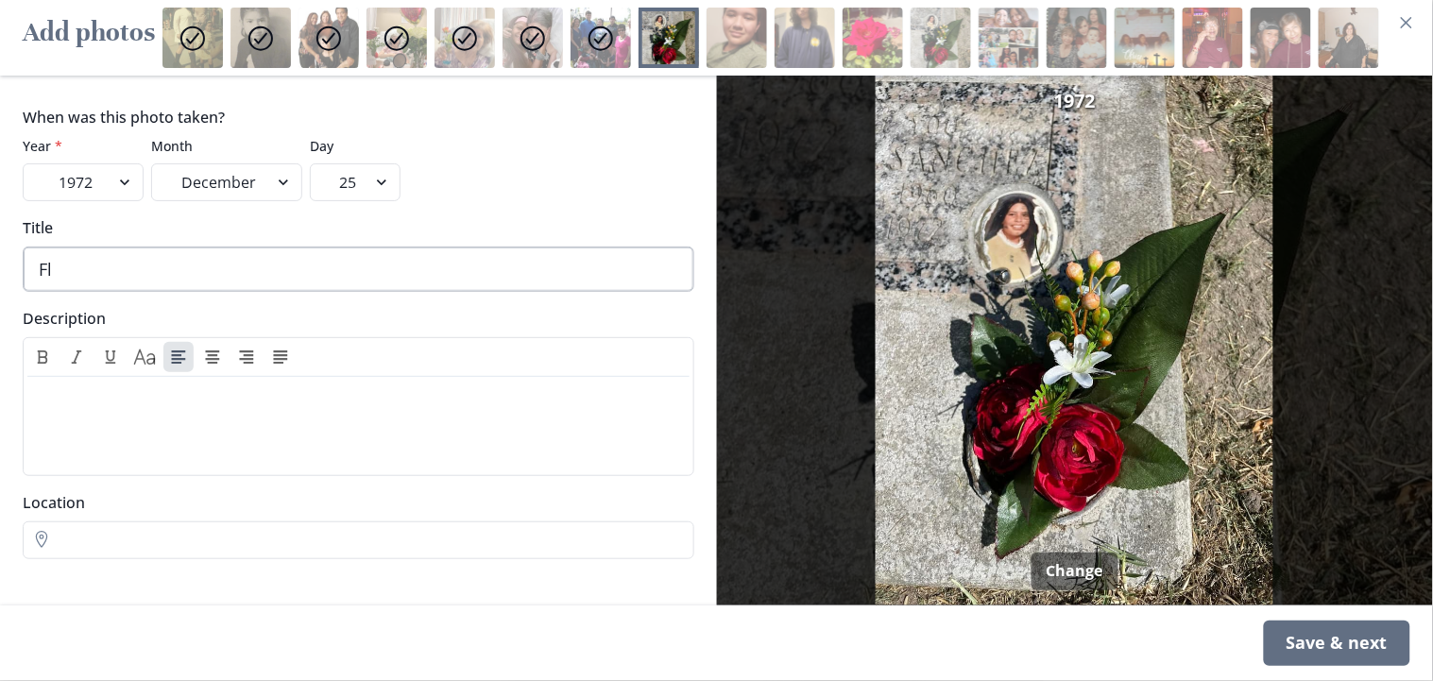
type input "F"
type input "Roses for my sister [PERSON_NAME]"
click at [72, 351] on icon "Italic" at bounding box center [76, 358] width 11 height 14
click at [90, 419] on div at bounding box center [358, 423] width 647 height 76
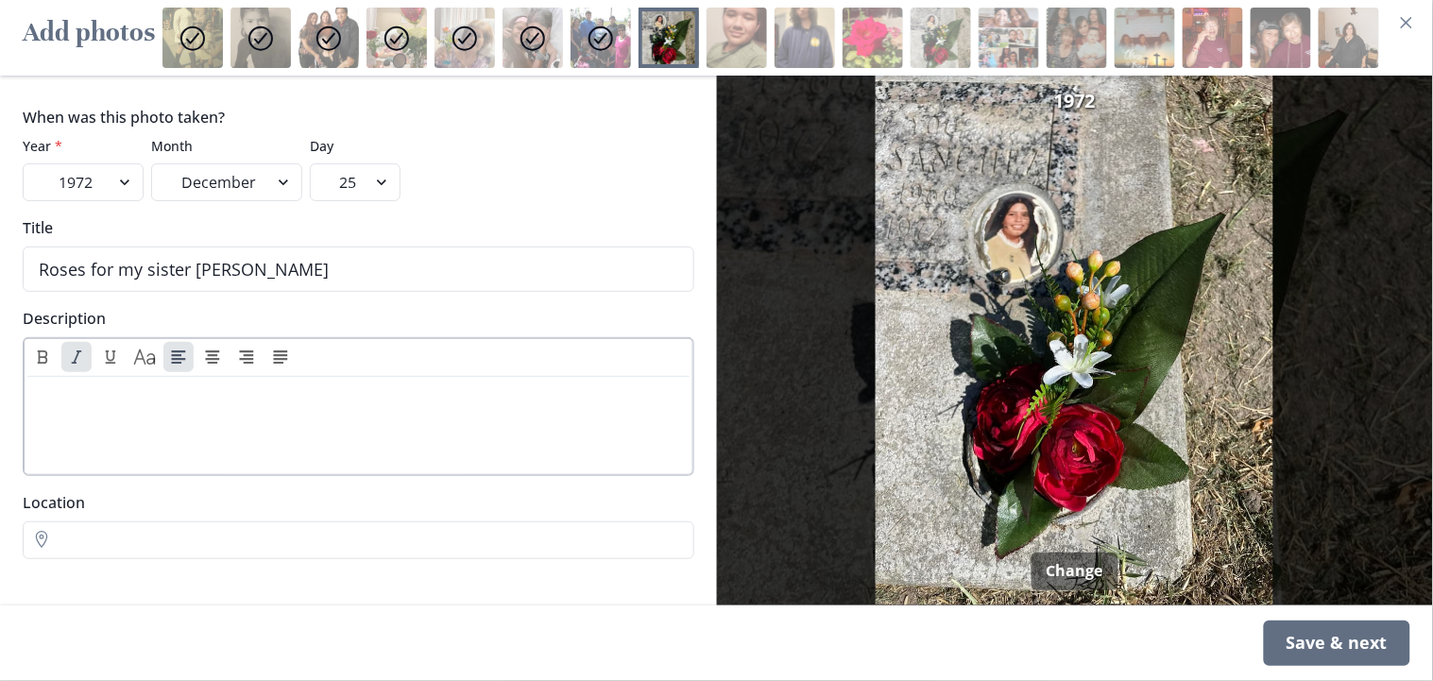
scroll to position [163, 0]
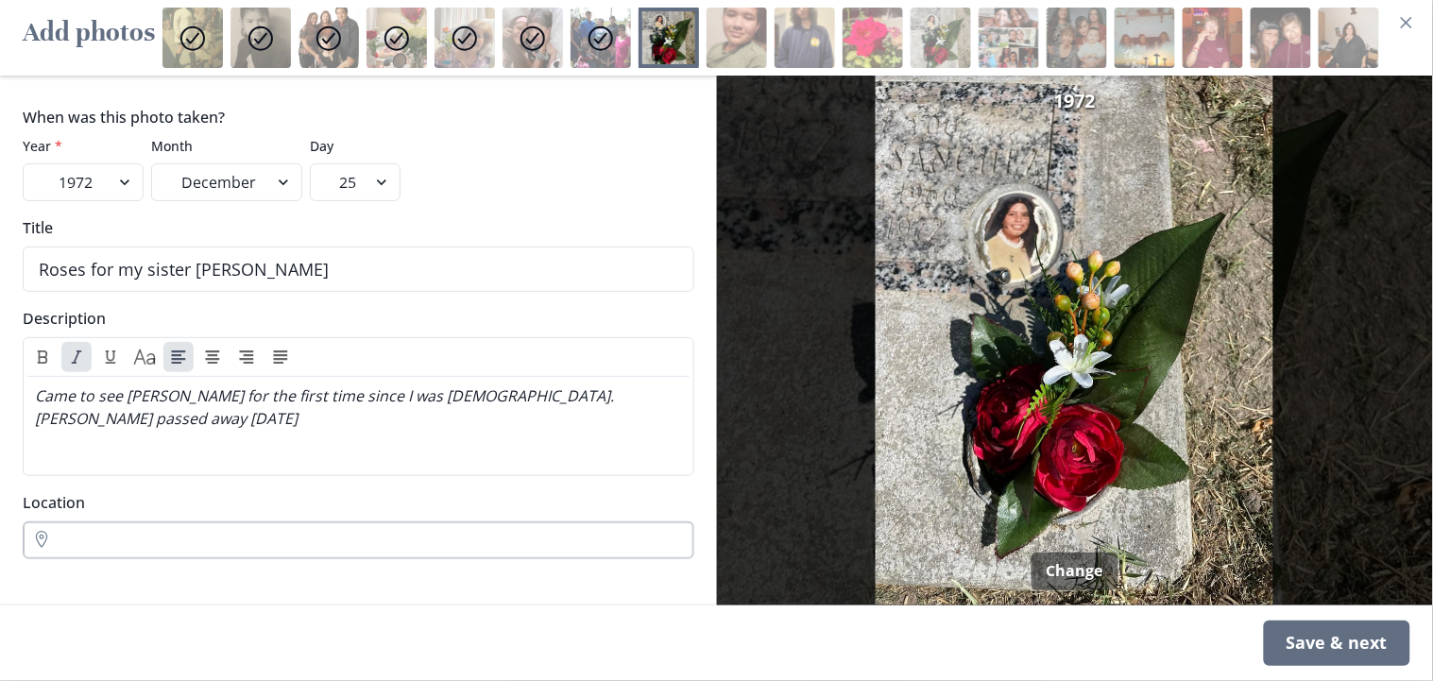
click at [59, 549] on input "Location" at bounding box center [359, 541] width 672 height 38
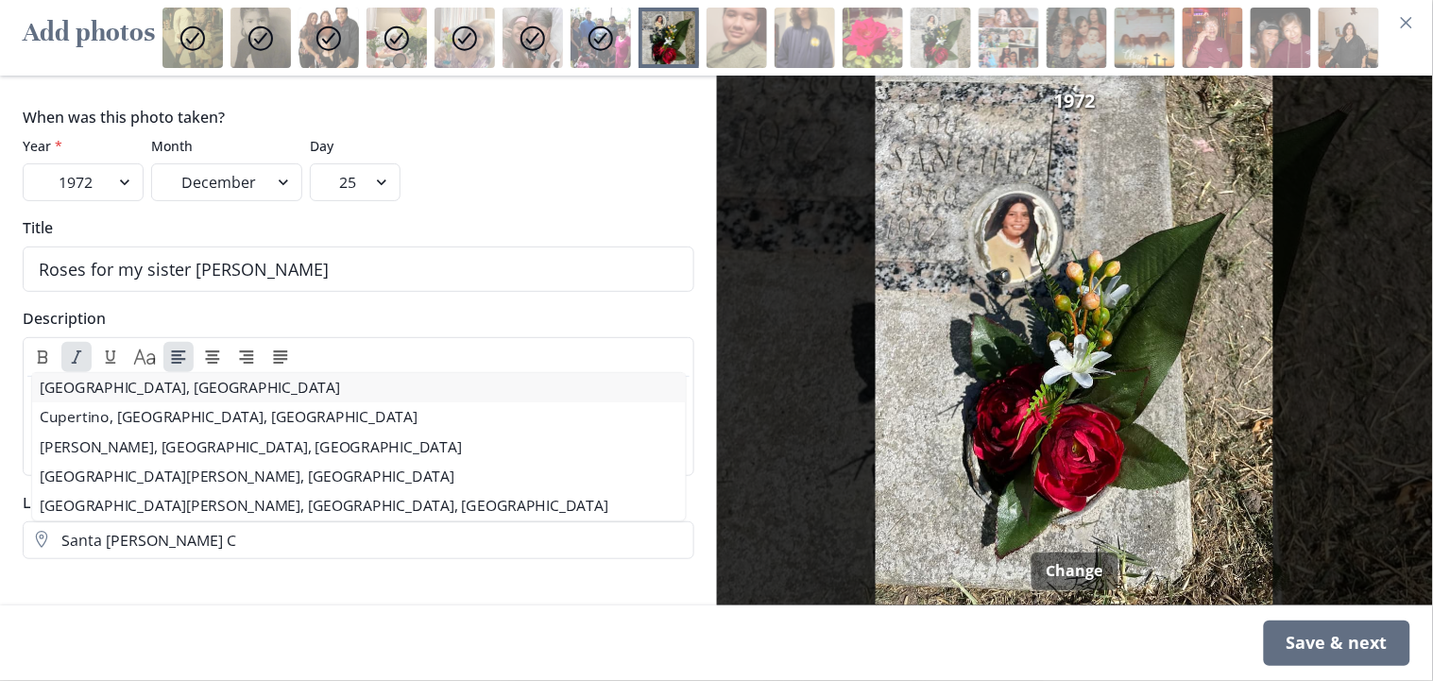
click at [114, 385] on div "[GEOGRAPHIC_DATA], [GEOGRAPHIC_DATA] Cupertino, [GEOGRAPHIC_DATA], [GEOGRAPHIC_…" at bounding box center [359, 444] width 672 height 153
click at [114, 385] on li "[GEOGRAPHIC_DATA], [GEOGRAPHIC_DATA]" at bounding box center [359, 384] width 670 height 30
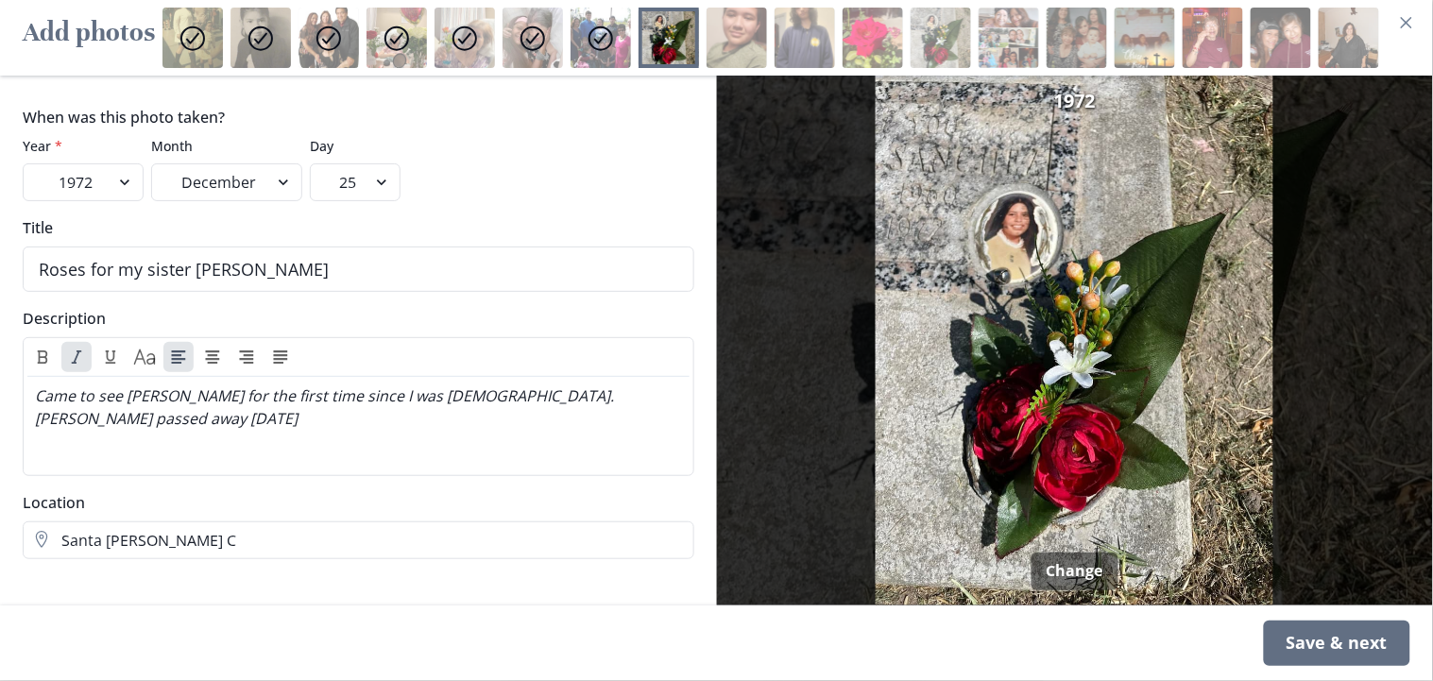
type input "[GEOGRAPHIC_DATA], [GEOGRAPHIC_DATA]"
click at [1290, 612] on div "Save & next" at bounding box center [1337, 643] width 146 height 45
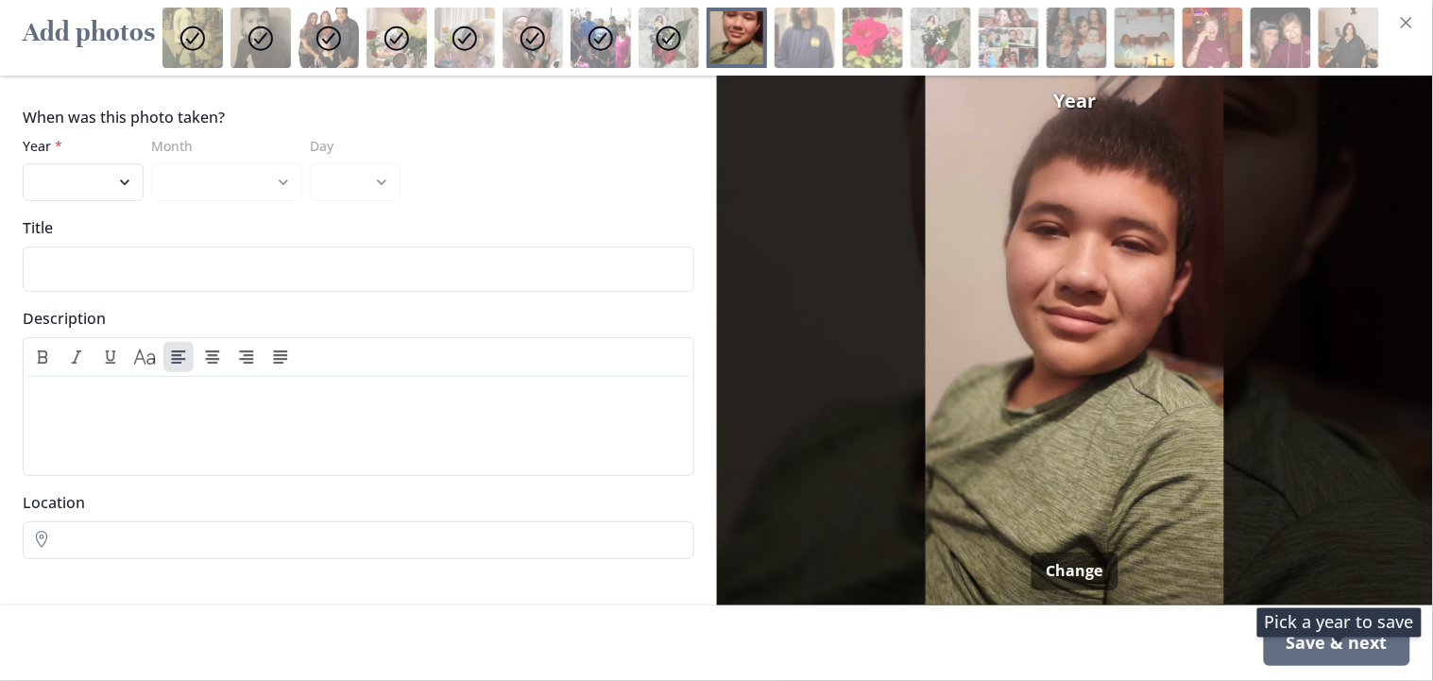
click at [1290, 612] on div "Save & next" at bounding box center [1337, 643] width 146 height 45
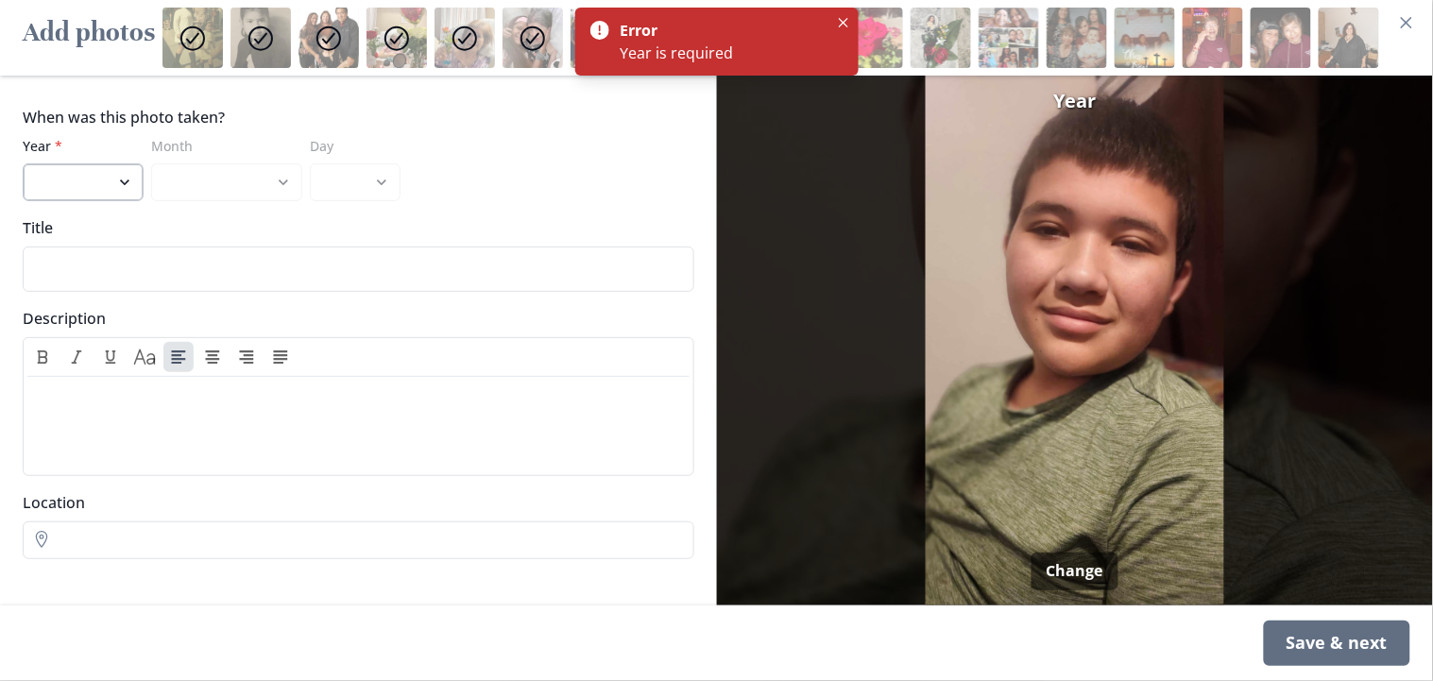
click at [130, 177] on select "2022 2021 2020 2019 2018 2017 2016 2015 2014 2013 2012 2011 2010 2009 2008 2007…" at bounding box center [83, 182] width 121 height 38
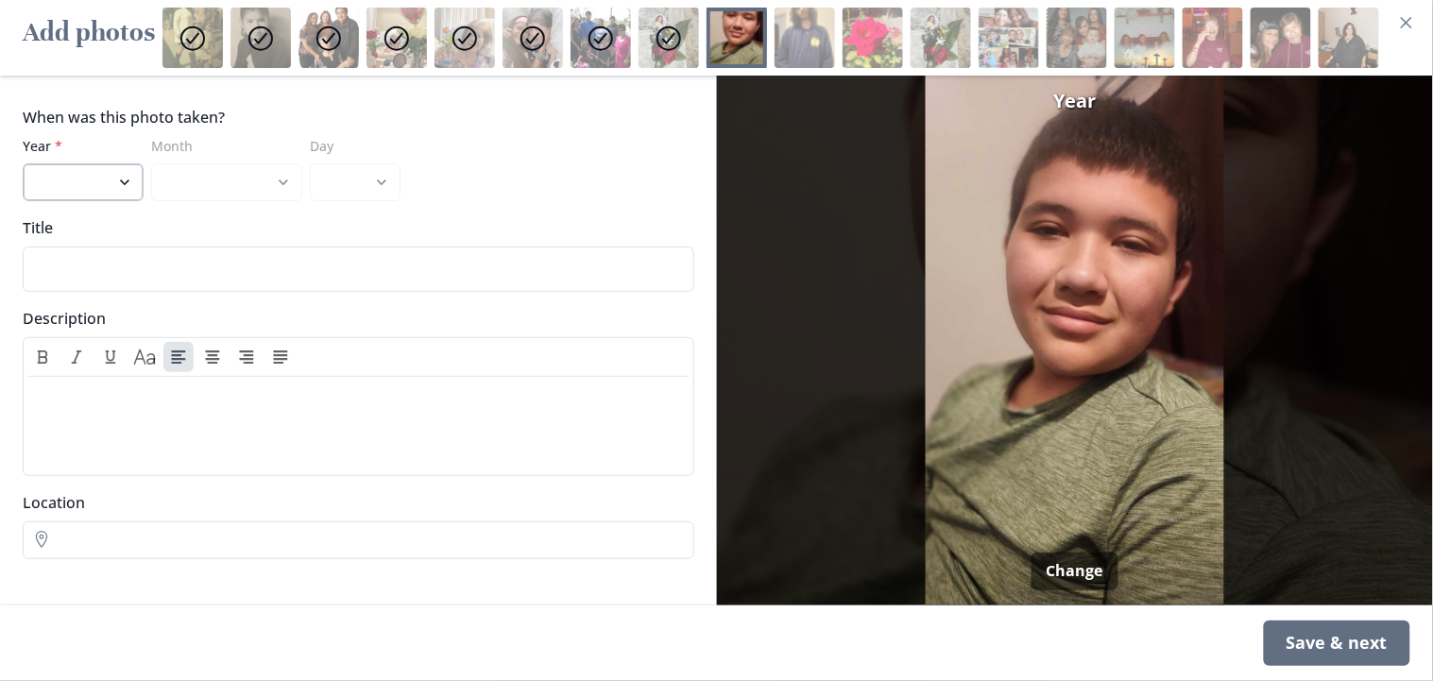
select select "2022"
click at [23, 163] on select "2022 2021 2020 2019 2018 2017 2016 2015 2014 2013 2012 2011 2010 2009 2008 2007…" at bounding box center [83, 182] width 121 height 38
click at [1290, 612] on div "Save & next" at bounding box center [1337, 643] width 146 height 45
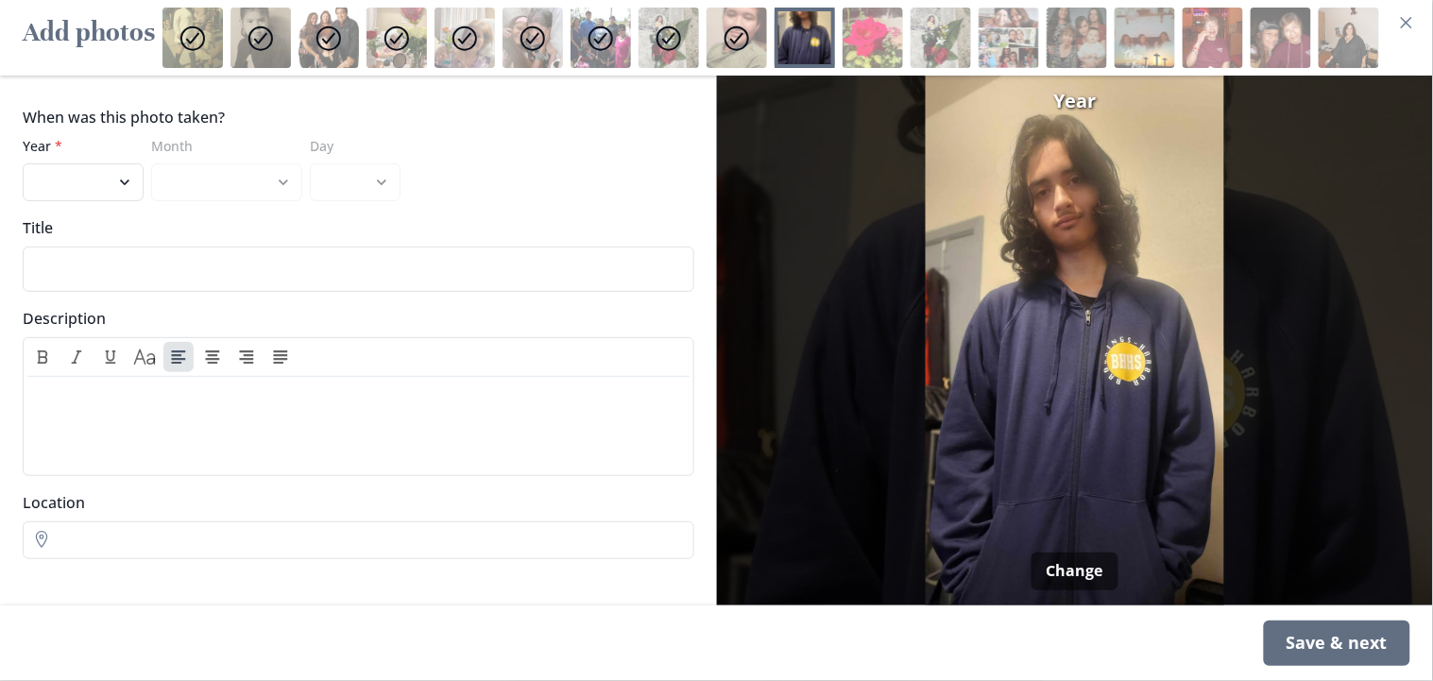
click at [813, 41] on div at bounding box center [805, 38] width 60 height 60
click at [69, 180] on select "2022 2021 2020 2019 2018 2017 2016 2015 2014 2013 2012 2011 2010 2009 2008 2007…" at bounding box center [83, 182] width 121 height 38
select select "2022"
click at [23, 163] on select "2022 2021 2020 2019 2018 2017 2016 2015 2014 2013 2012 2011 2010 2009 2008 2007…" at bounding box center [83, 182] width 121 height 38
click at [1290, 612] on div "Save & next" at bounding box center [1337, 643] width 146 height 45
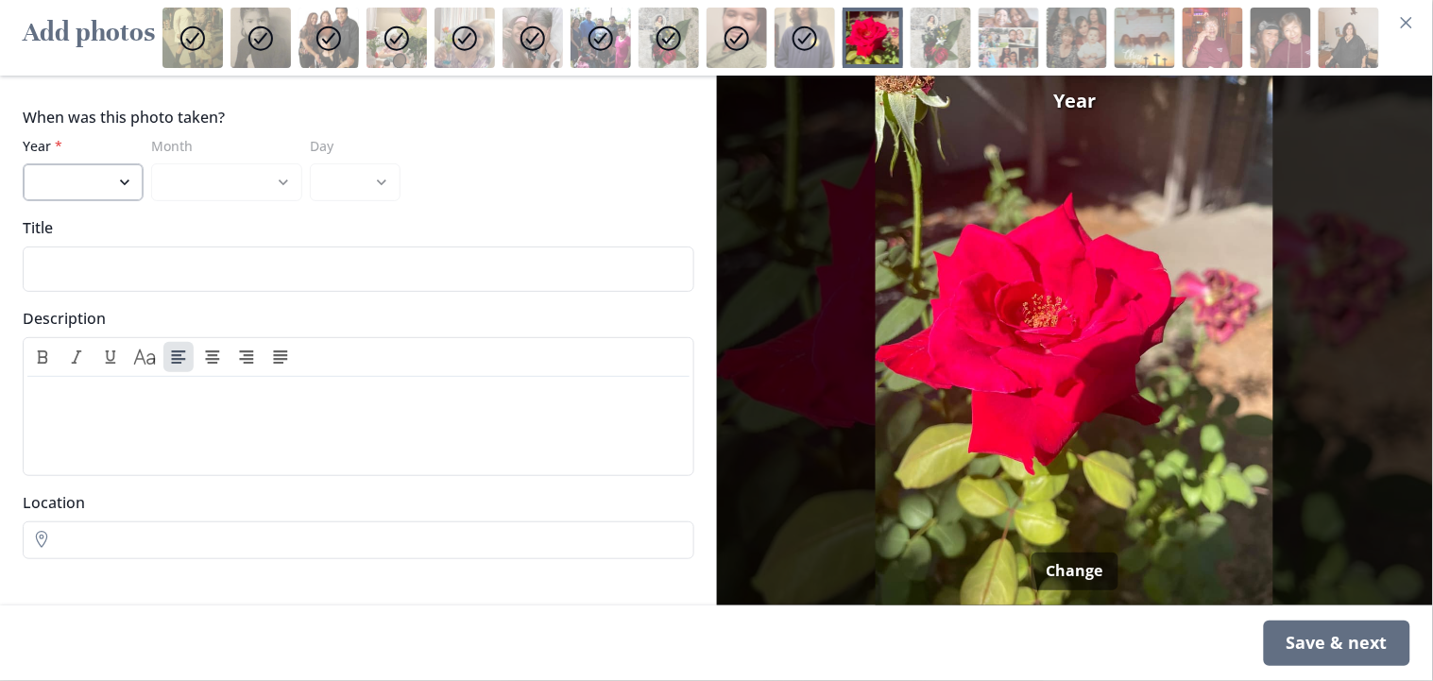
click at [127, 180] on select "2022 2021 2020 2019 2018 2017 2016 2015 2014 2013 2012 2011 2010 2009 2008 2007…" at bounding box center [83, 182] width 121 height 38
click at [104, 181] on select "2022 2021 2020 2019 2018 2017 2016 2015 2014 2013 2012 2011 2010 2009 2008 2007…" at bounding box center [83, 182] width 121 height 38
click at [936, 31] on div at bounding box center [941, 38] width 60 height 60
click at [1002, 30] on div at bounding box center [1009, 38] width 60 height 60
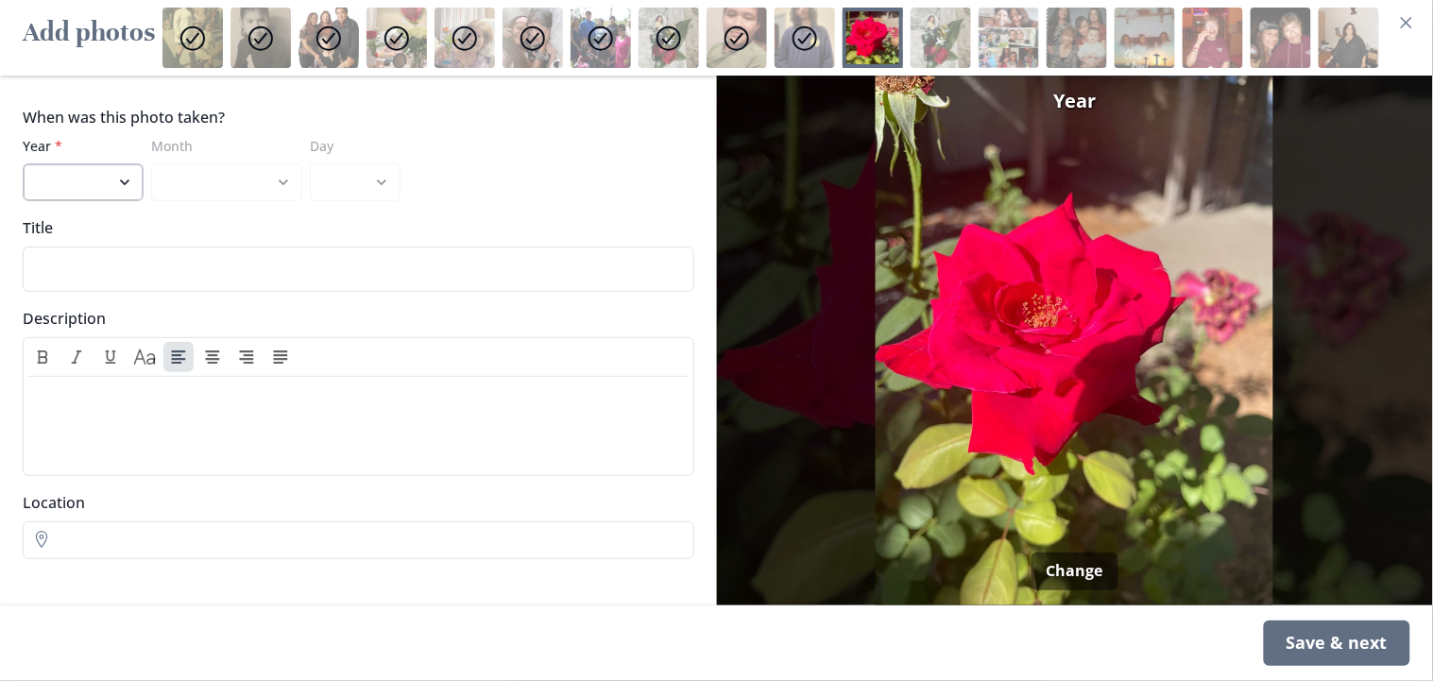
click at [114, 183] on select "2022 2021 2020 2019 2018 2017 2016 2015 2014 2013 2012 2011 2010 2009 2008 2007…" at bounding box center [83, 182] width 121 height 38
select select "2022"
click at [23, 163] on select "2022 2021 2020 2019 2018 2017 2016 2015 2014 2013 2012 2011 2010 2009 2008 2007…" at bounding box center [83, 182] width 121 height 38
click at [1290, 612] on div "Save & next" at bounding box center [1337, 643] width 146 height 45
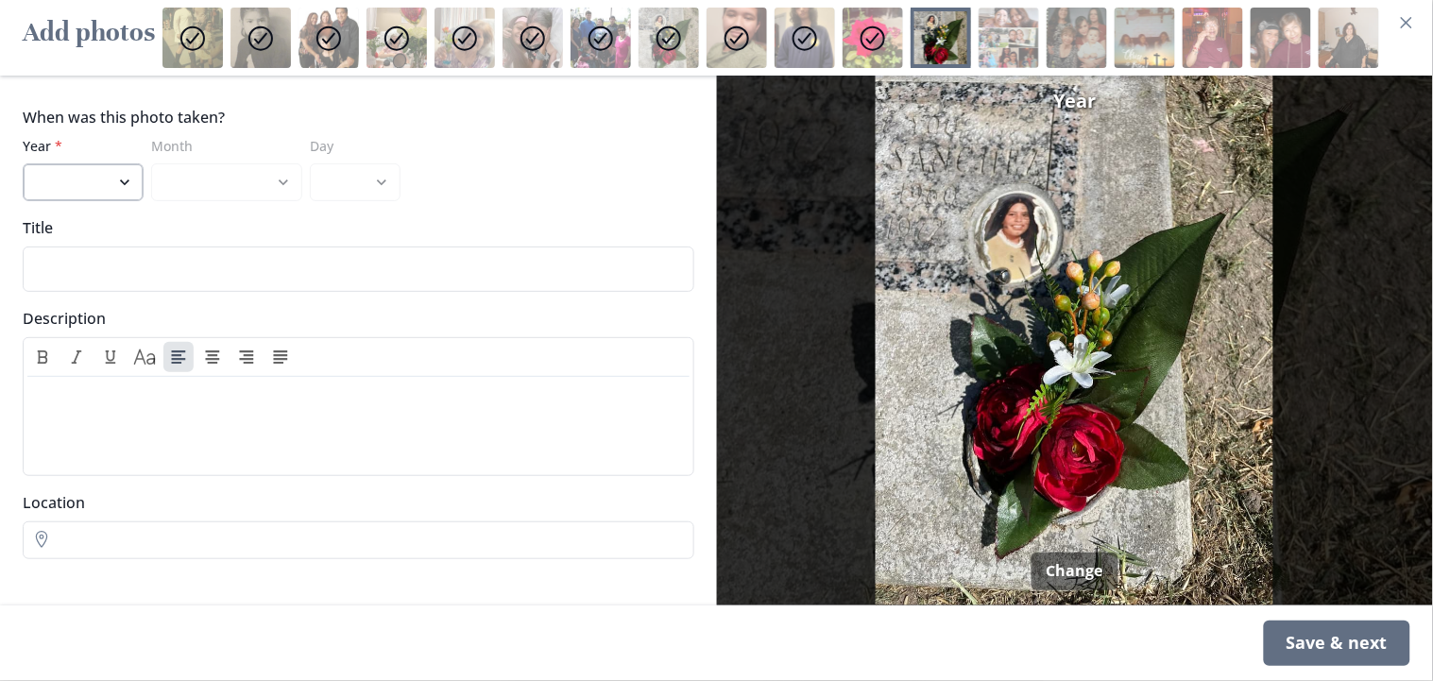
click at [121, 180] on select "2022 2021 2020 2019 2018 2017 2016 2015 2014 2013 2012 2011 2010 2009 2008 2007…" at bounding box center [83, 182] width 121 height 38
select select "1972"
click at [23, 163] on select "2022 2021 2020 2019 2018 2017 2016 2015 2014 2013 2012 2011 2010 2009 2008 2007…" at bounding box center [83, 182] width 121 height 38
click at [1290, 612] on div "Save & next" at bounding box center [1337, 643] width 146 height 45
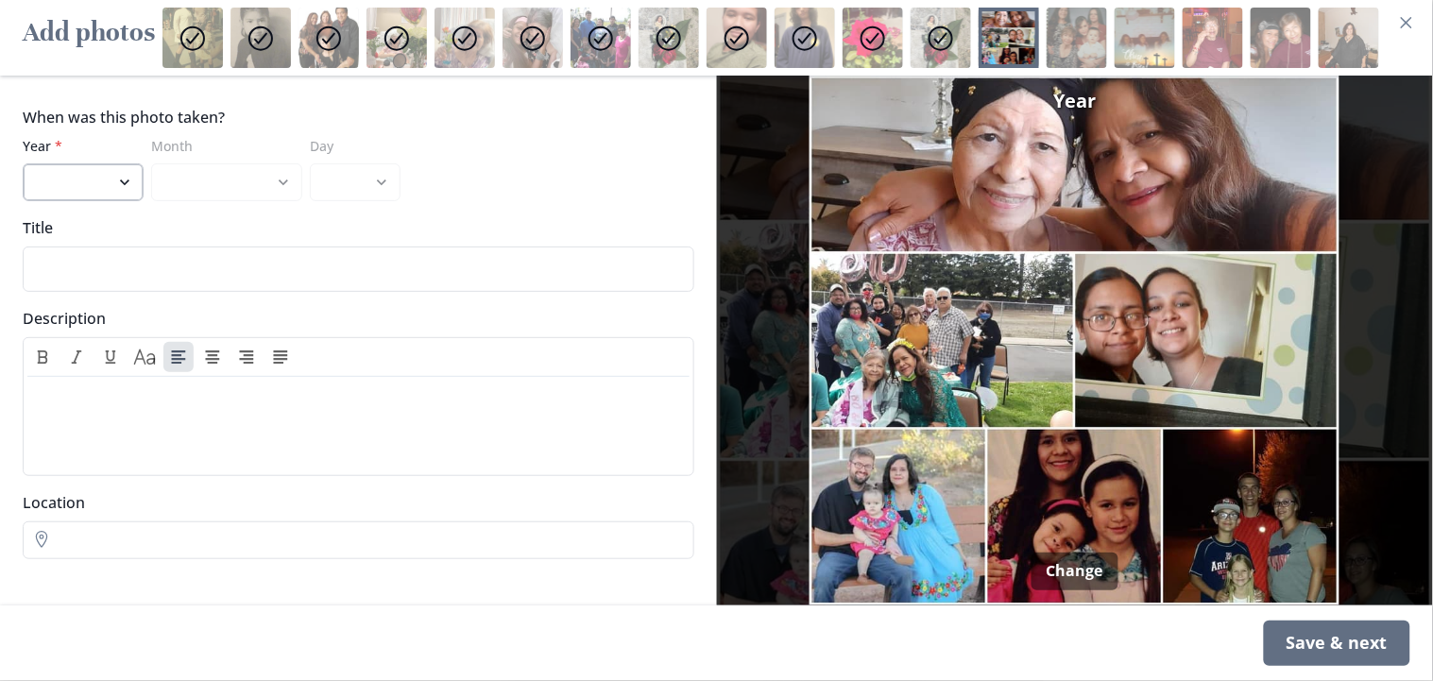
click at [119, 175] on select "2022 2021 2020 2019 2018 2017 2016 2015 2014 2013 2012 2011 2010 2009 2008 2007…" at bounding box center [83, 182] width 121 height 38
select select "2021"
click at [23, 163] on select "2022 2021 2020 2019 2018 2017 2016 2015 2014 2013 2012 2011 2010 2009 2008 2007…" at bounding box center [83, 182] width 121 height 38
click at [1283, 612] on div "Save & next" at bounding box center [1337, 643] width 146 height 45
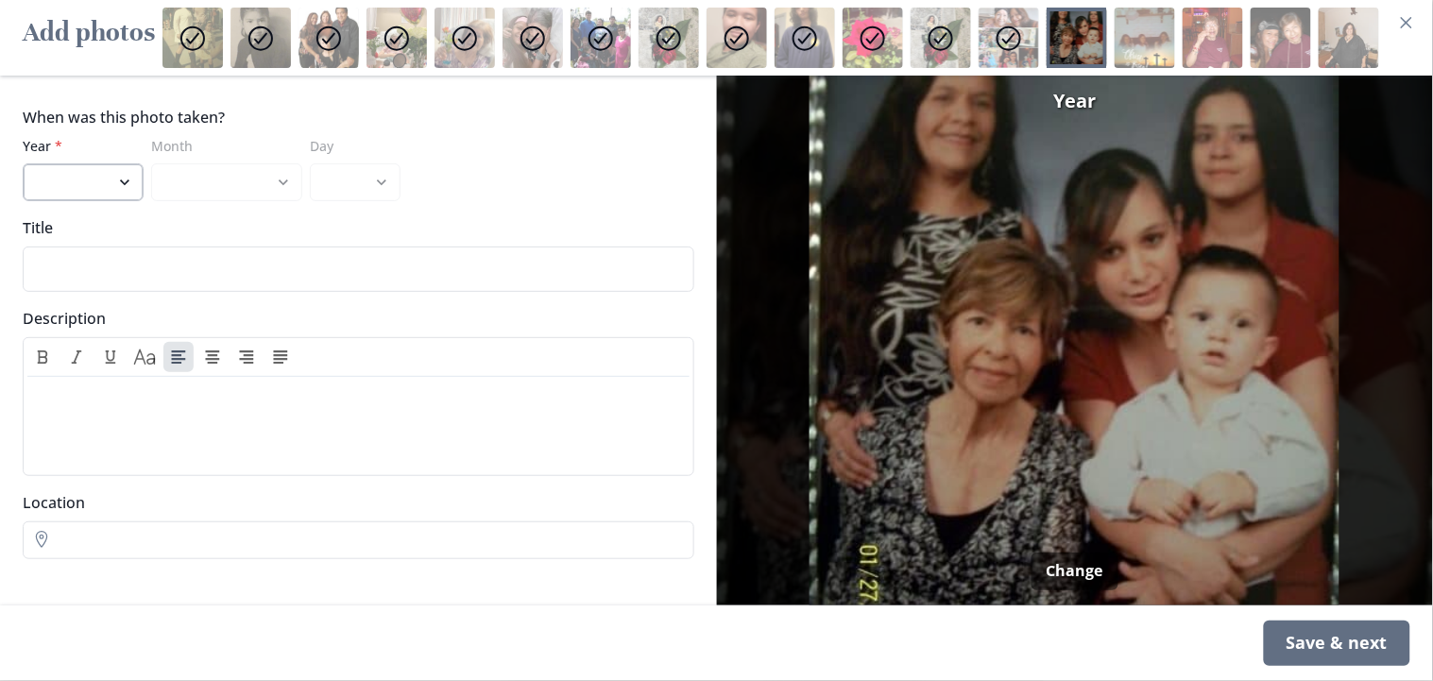
click at [127, 181] on select "2022 2021 2020 2019 2018 2017 2016 2015 2014 2013 2012 2011 2010 2009 2008 2007…" at bounding box center [83, 182] width 121 height 38
select select "2007"
click at [23, 163] on select "2022 2021 2020 2019 2018 2017 2016 2015 2014 2013 2012 2011 2010 2009 2008 2007…" at bounding box center [83, 182] width 121 height 38
click at [283, 181] on select "January February March April May June July August September October November De…" at bounding box center [226, 182] width 151 height 38
select select "7"
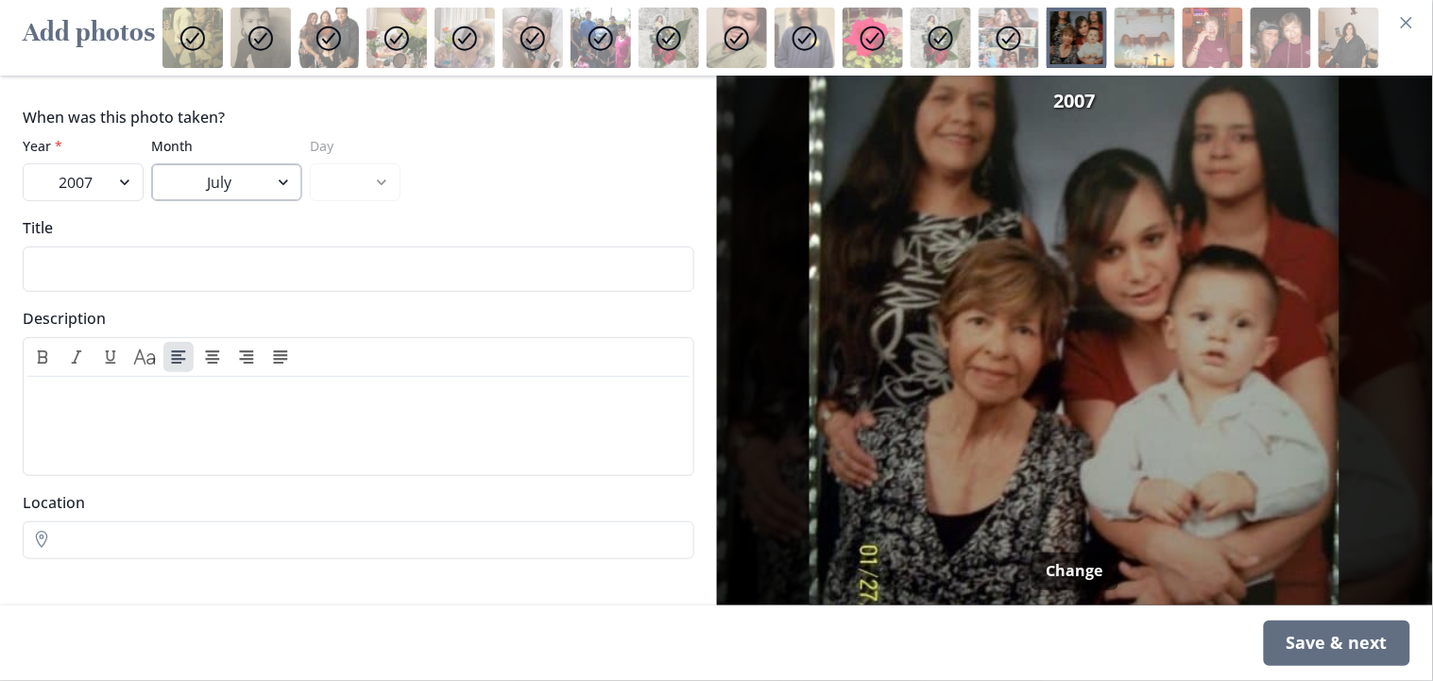
click at [151, 163] on select "January February March April May June July August September October November De…" at bounding box center [226, 182] width 151 height 38
click at [367, 178] on select "1 2 3 4 5 6 7 8 9 10 11 12 13 14 15 16 17 18 19 20 21 22 23 24 25 26 27 28 29 3…" at bounding box center [355, 182] width 91 height 38
select select "20"
click at [310, 163] on select "1 2 3 4 5 6 7 8 9 10 11 12 13 14 15 16 17 18 19 20 21 22 23 24 25 26 27 28 29 3…" at bounding box center [355, 182] width 91 height 38
click at [209, 275] on input "Title" at bounding box center [359, 269] width 672 height 45
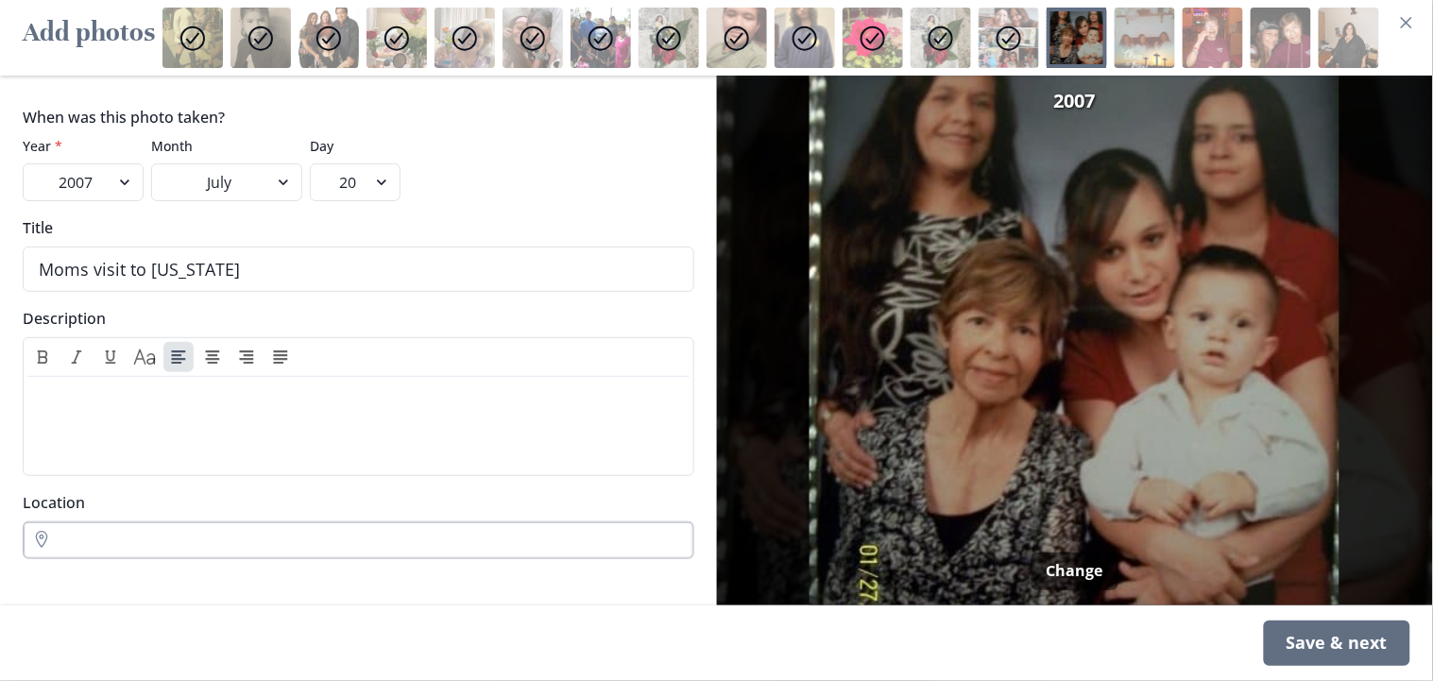
type input "Moms visit to [US_STATE]"
click at [158, 552] on input "Location" at bounding box center [359, 541] width 672 height 38
click at [88, 390] on li "[GEOGRAPHIC_DATA], [GEOGRAPHIC_DATA]" at bounding box center [359, 391] width 636 height 28
type input "[GEOGRAPHIC_DATA], [GEOGRAPHIC_DATA]"
click at [1284, 612] on div "Save & next" at bounding box center [1337, 643] width 146 height 45
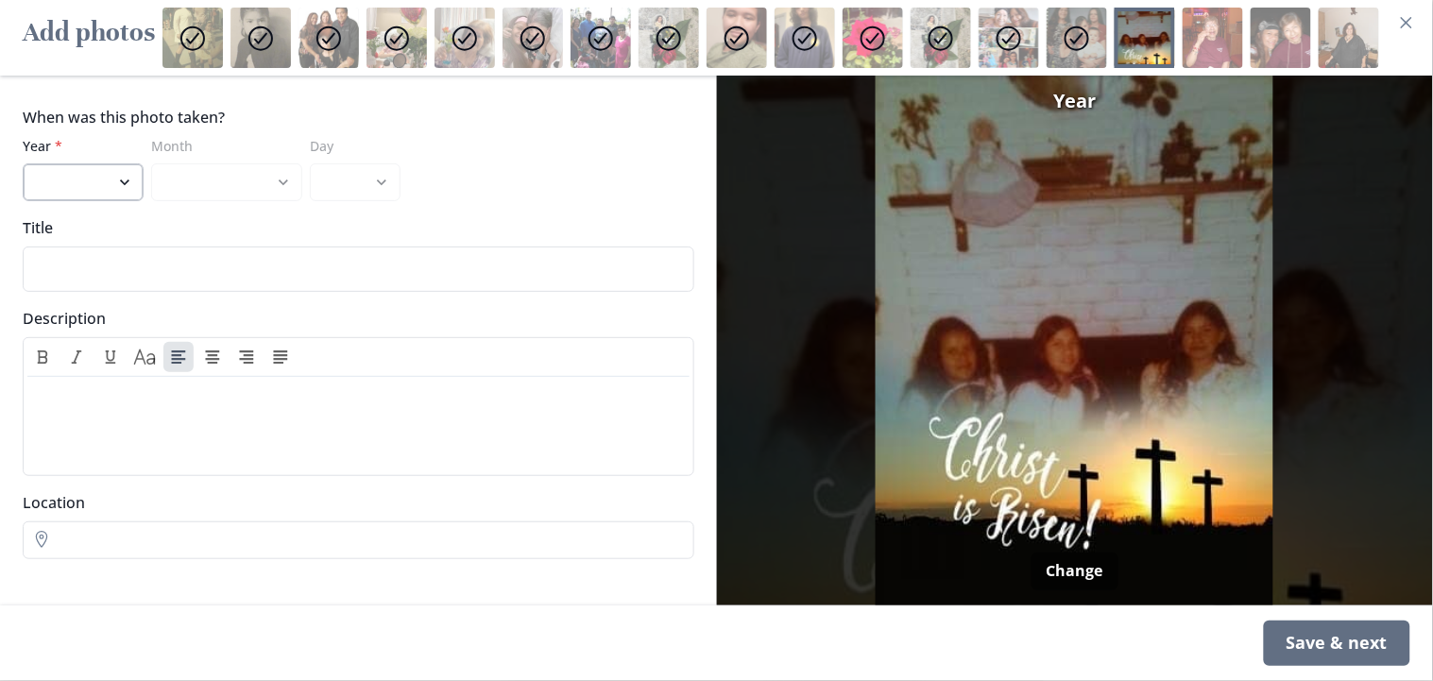
click at [106, 186] on select "2022 2021 2020 2019 2018 2017 2016 2015 2014 2013 2012 2011 2010 2009 2008 2007…" at bounding box center [83, 182] width 121 height 38
click at [121, 189] on select "2022 2021 2020 2019 2018 2017 2016 2015 2014 2013 2012 2011 2010 2009 2008 2007…" at bounding box center [83, 182] width 121 height 38
select select "1977"
click at [23, 163] on select "2022 2021 2020 2019 2018 2017 2016 2015 2014 2013 2012 2011 2010 2009 2008 2007…" at bounding box center [83, 182] width 121 height 38
click at [246, 188] on select "January February March April May June July August September October November De…" at bounding box center [226, 182] width 151 height 38
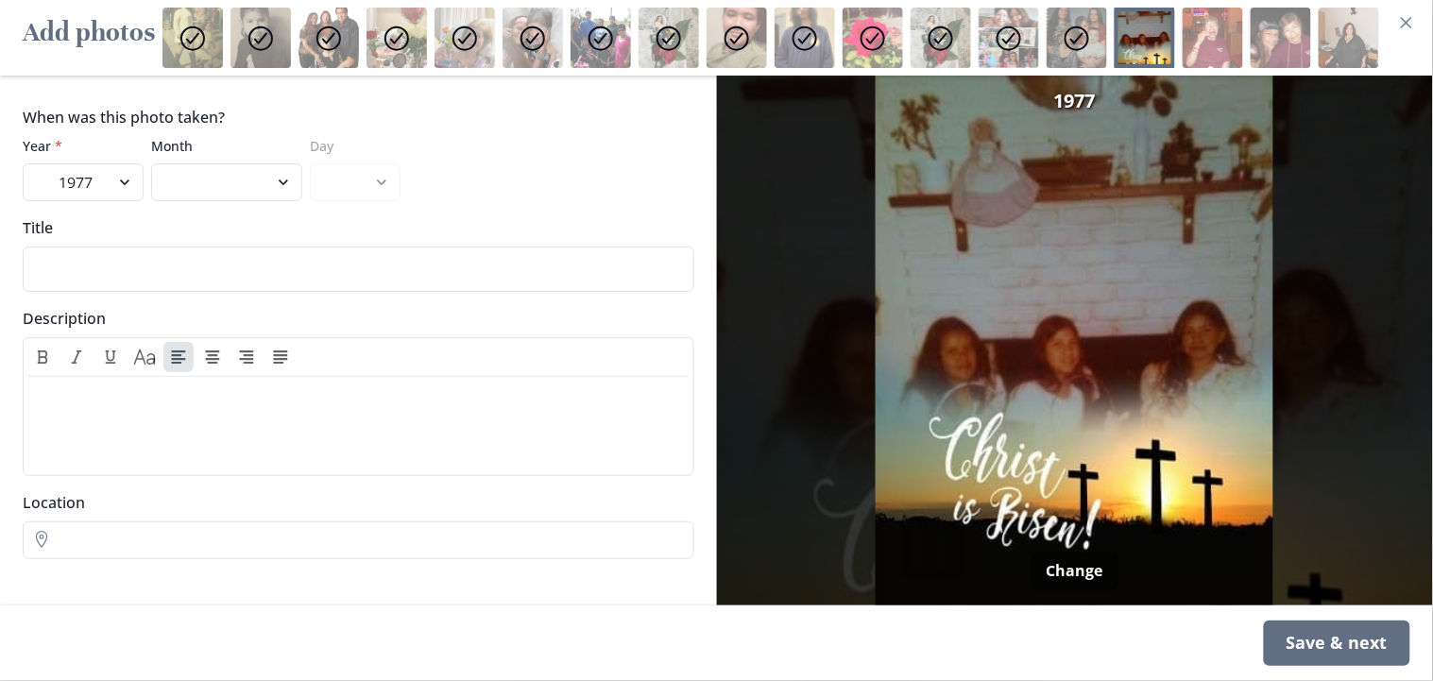
select select "4"
click at [151, 163] on select "January February March April May June July August September October November De…" at bounding box center [226, 182] width 151 height 38
click at [339, 185] on select "1 2 3 4 5 6 7 8 9 10 11 12 13 14 15 16 17 18 19 20 21 22 23 24 25 26 27 28 29 30" at bounding box center [355, 182] width 91 height 38
select select "7"
click at [310, 163] on select "1 2 3 4 5 6 7 8 9 10 11 12 13 14 15 16 17 18 19 20 21 22 23 24 25 26 27 28 29 30" at bounding box center [355, 182] width 91 height 38
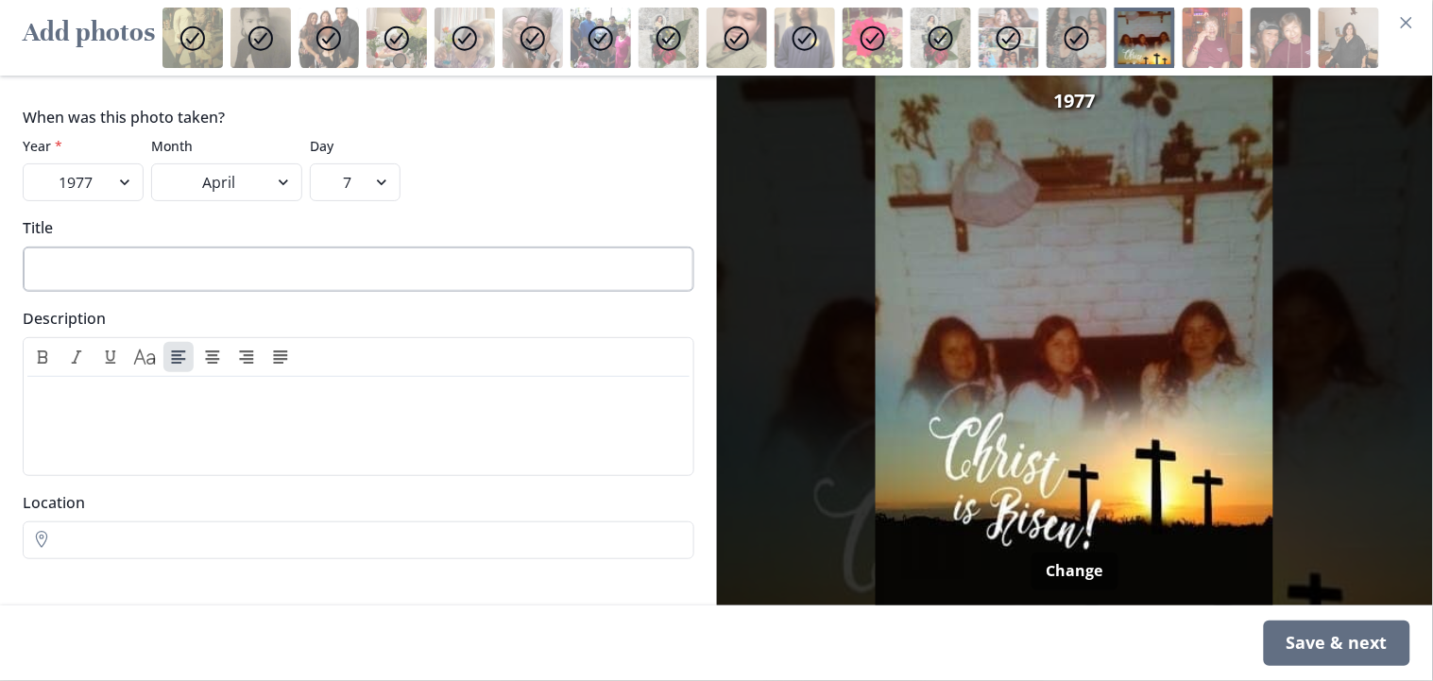
click at [160, 272] on input "Title" at bounding box center [359, 269] width 672 height 45
type input "[DATE][DATE][DATE]"
click at [167, 425] on div at bounding box center [358, 423] width 647 height 76
click at [76, 356] on icon "Italic" at bounding box center [76, 358] width 11 height 14
click at [45, 539] on input "Location" at bounding box center [359, 541] width 672 height 38
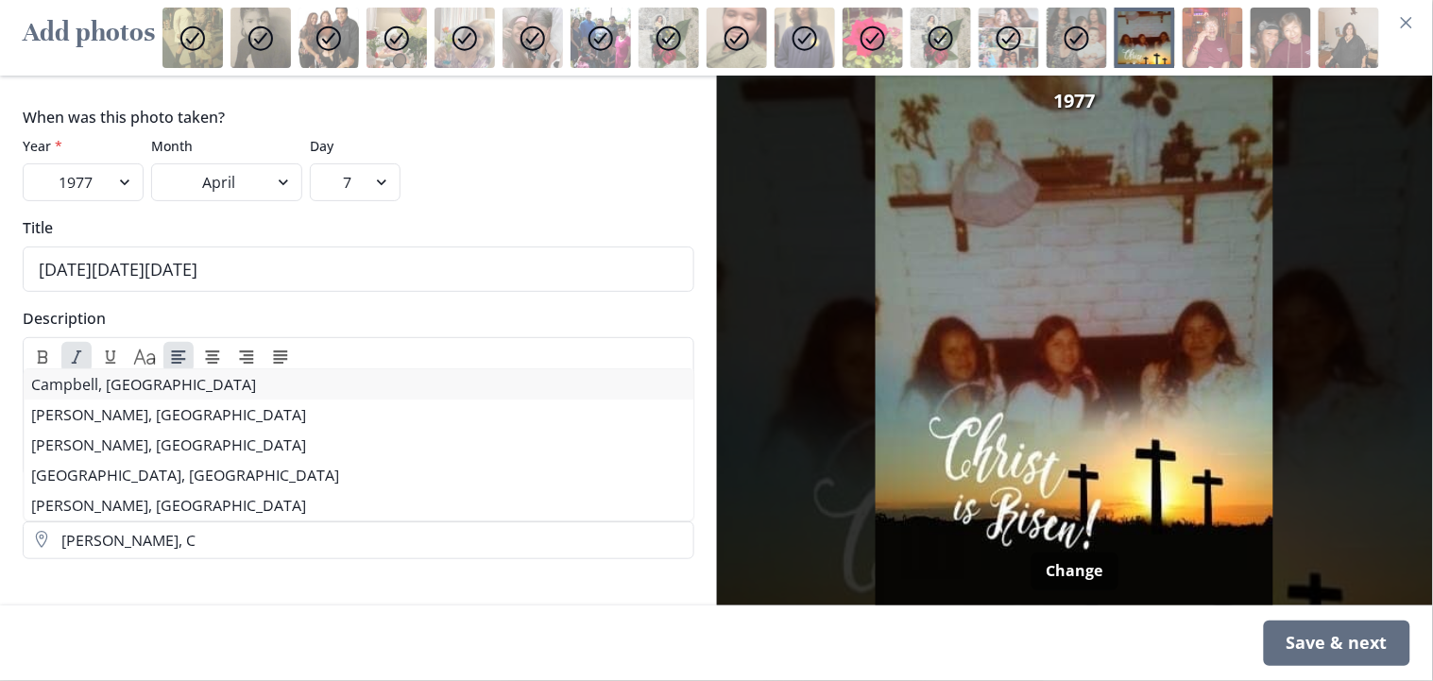
click at [114, 389] on div "When was this photo taken? Year * 2022 2021 2020 2019 2018 2017 2016 2015 2014 …" at bounding box center [358, 341] width 717 height 530
click at [114, 388] on li "Campbell, [GEOGRAPHIC_DATA]" at bounding box center [359, 384] width 670 height 30
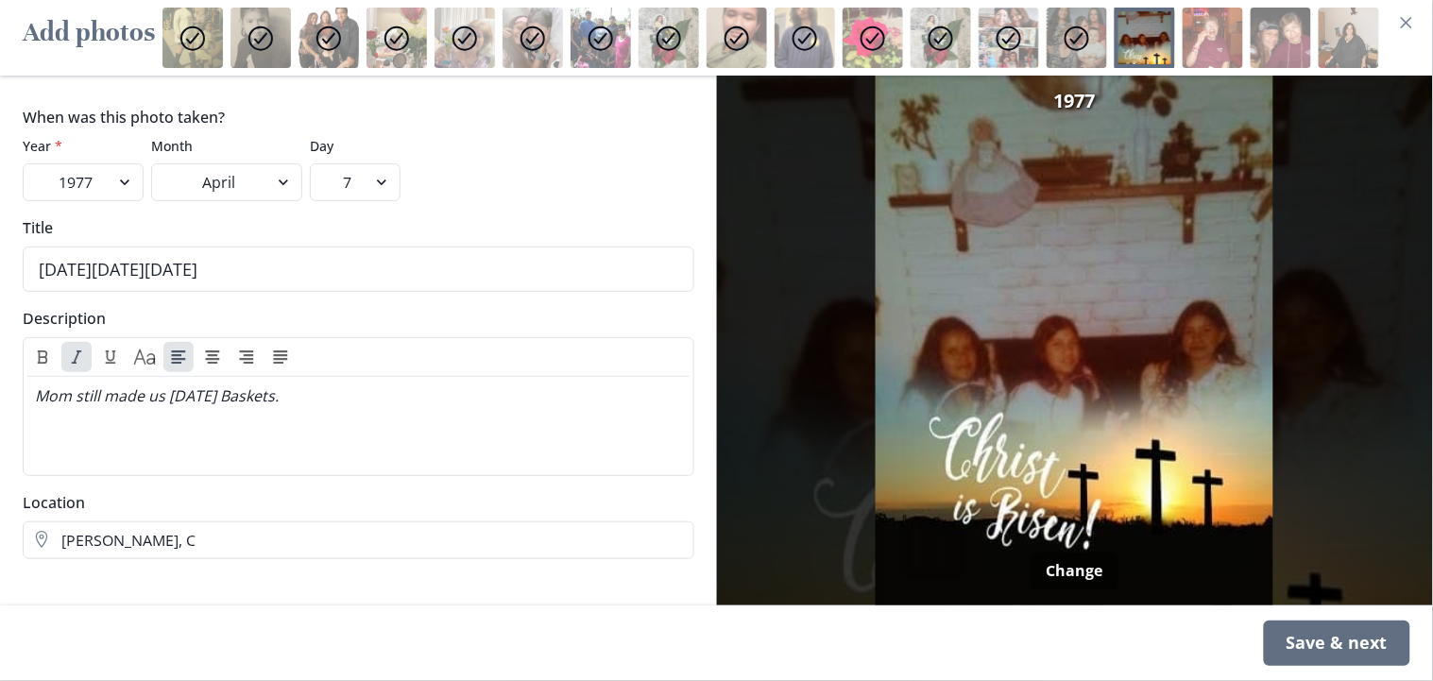
type input "Campbell, [GEOGRAPHIC_DATA]"
click at [1290, 612] on div "Save & next" at bounding box center [1337, 643] width 146 height 45
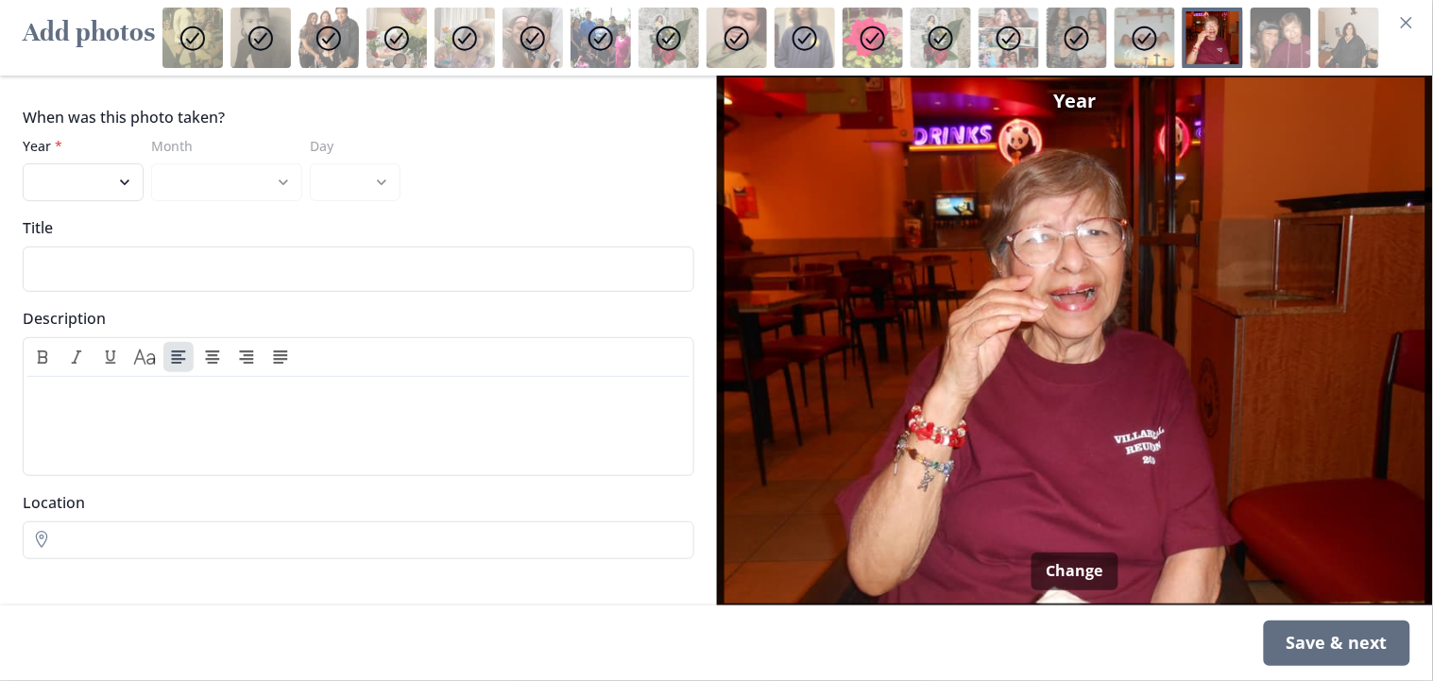
click at [1212, 42] on div at bounding box center [1213, 38] width 60 height 60
click at [125, 184] on select "2022 2021 2020 2019 2018 2017 2016 2015 2014 2013 2012 2011 2010 2009 2008 2007…" at bounding box center [83, 182] width 121 height 38
select select "2012"
click at [23, 163] on select "2022 2021 2020 2019 2018 2017 2016 2015 2014 2013 2012 2011 2010 2009 2008 2007…" at bounding box center [83, 182] width 121 height 38
click at [229, 187] on select "January February March April May June July August September October November De…" at bounding box center [226, 182] width 151 height 38
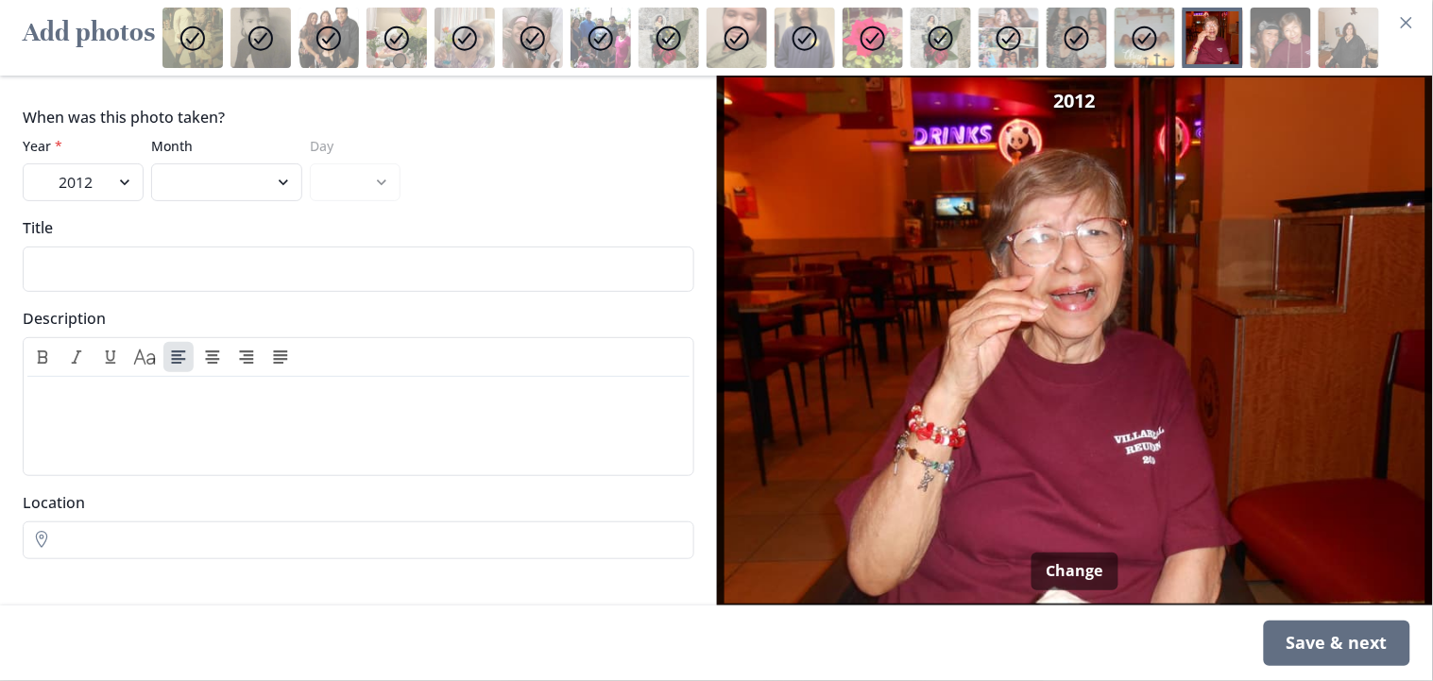
select select "9"
click at [151, 163] on select "January February March April May June July August September October November De…" at bounding box center [226, 182] width 151 height 38
click at [342, 184] on select "1 2 3 4 5 6 7 8 9 10 11 12 13 14 15 16 17 18 19 20 21 22 23 24 25 26 27 28 29 30" at bounding box center [355, 182] width 91 height 38
select select "11"
click at [310, 163] on select "1 2 3 4 5 6 7 8 9 10 11 12 13 14 15 16 17 18 19 20 21 22 23 24 25 26 27 28 29 30" at bounding box center [355, 182] width 91 height 38
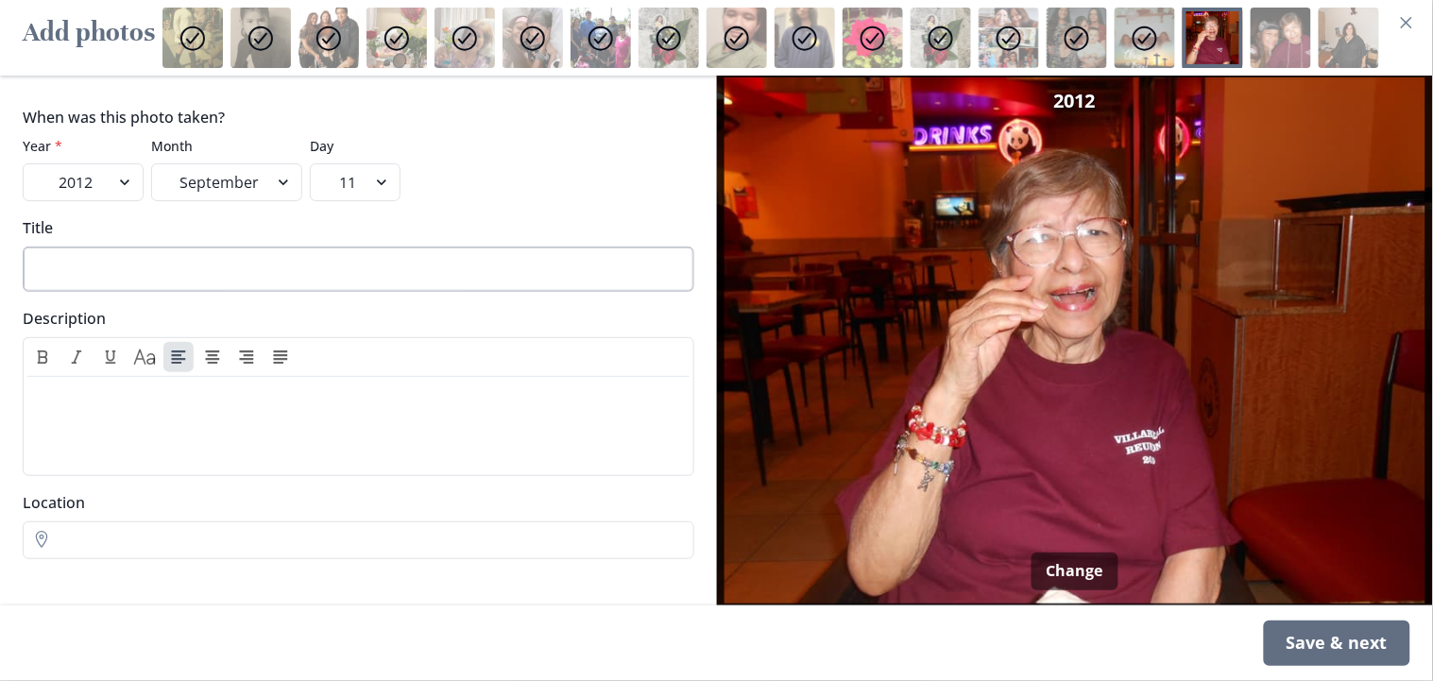
click at [149, 257] on input "Title" at bounding box center [359, 269] width 672 height 45
type input "Took mom to Panda Express"
click at [71, 352] on icon "Italic" at bounding box center [76, 358] width 11 height 14
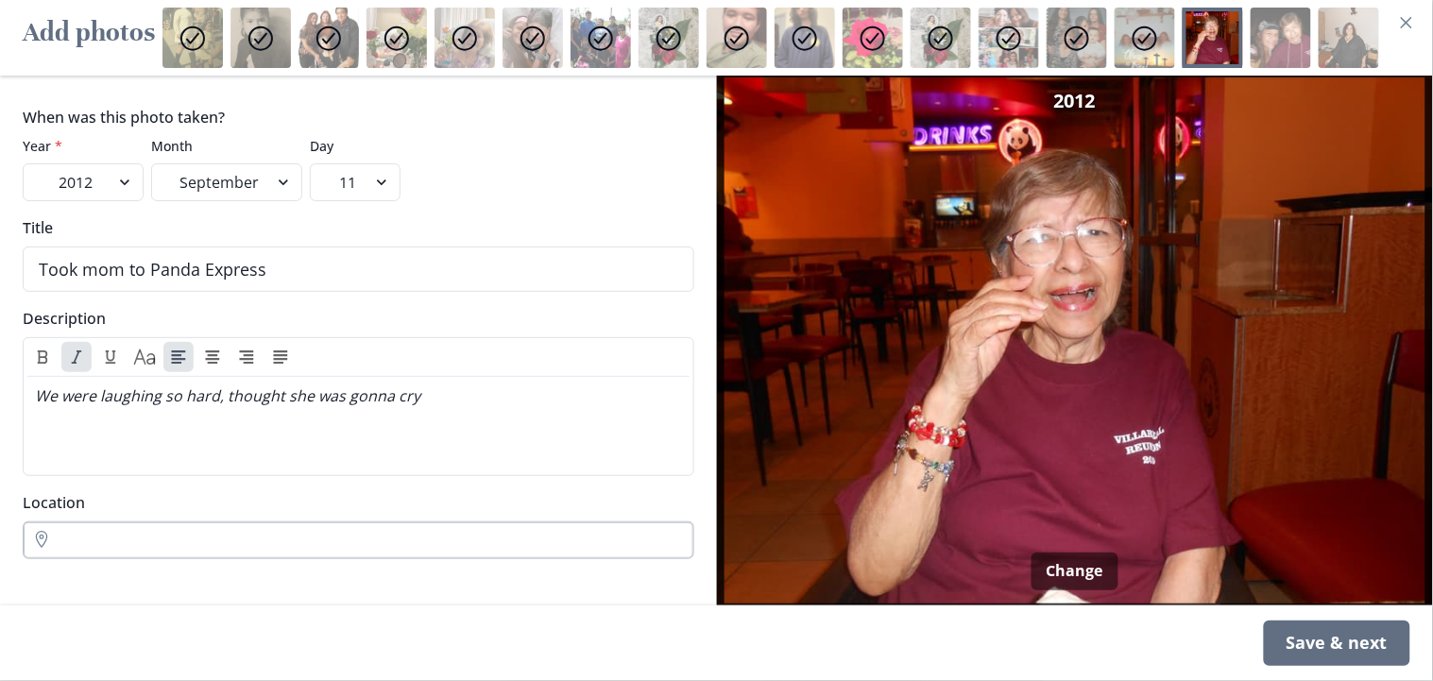
click at [48, 536] on input "Location" at bounding box center [359, 541] width 672 height 38
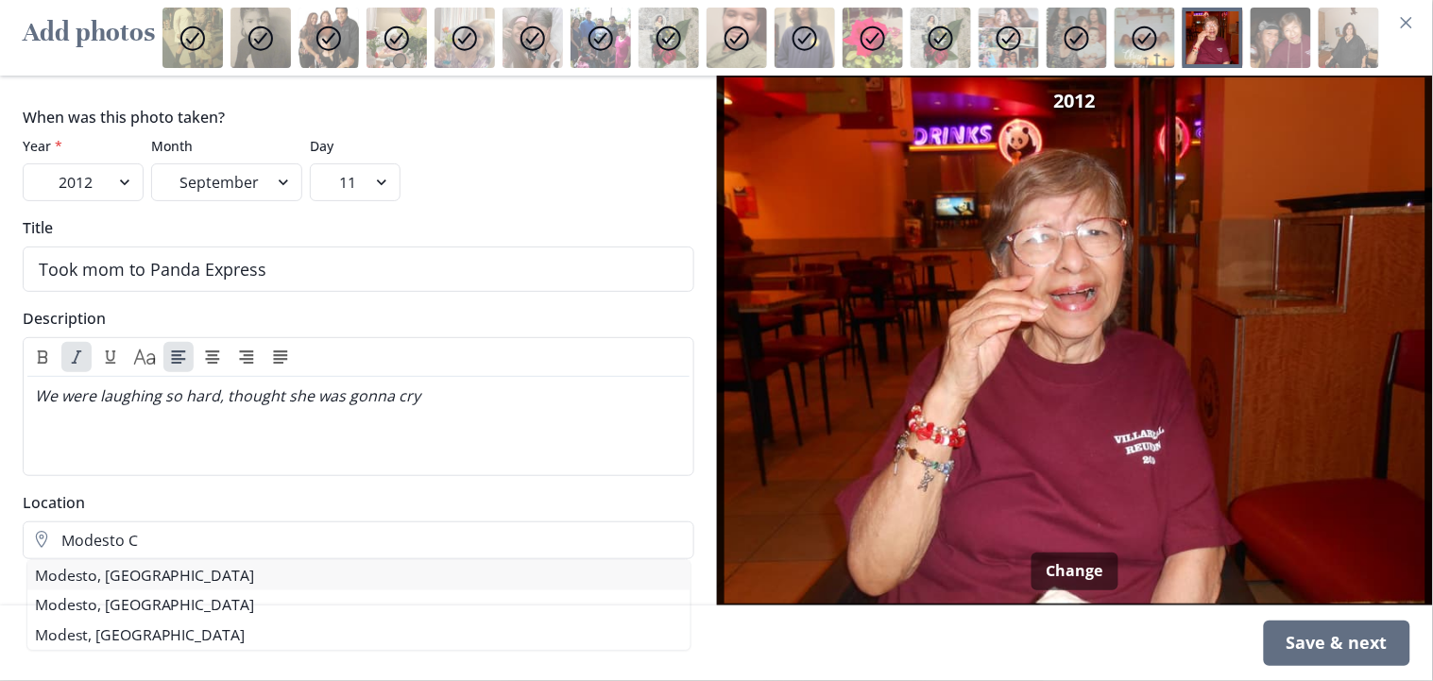
click at [70, 579] on div "When was this photo taken? Year * 2022 2021 2020 2019 2018 2017 2016 2015 2014 …" at bounding box center [358, 341] width 717 height 530
click at [124, 576] on li "Modesto, [GEOGRAPHIC_DATA]" at bounding box center [360, 575] width 670 height 30
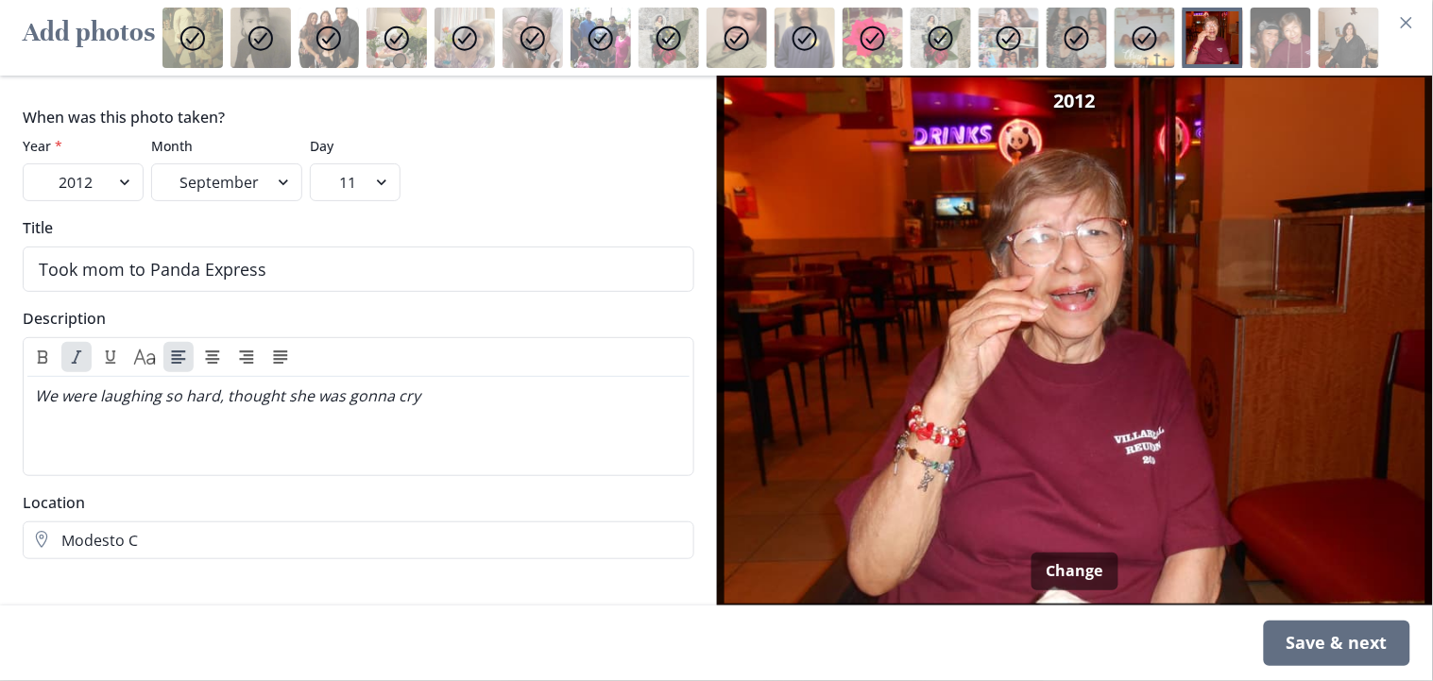
type input "Modesto, [GEOGRAPHIC_DATA]"
click at [1290, 612] on div "Save & next" at bounding box center [1337, 643] width 146 height 45
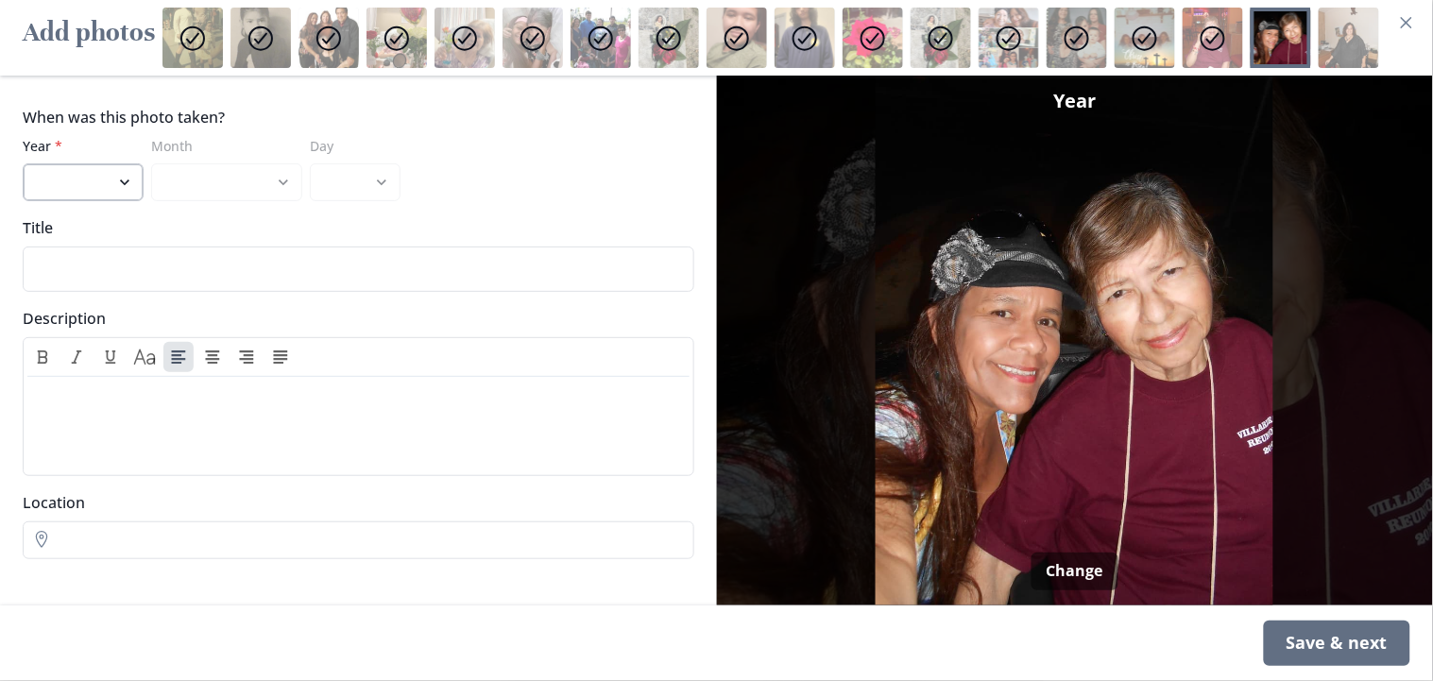
click at [77, 180] on select "2022 2021 2020 2019 2018 2017 2016 2015 2014 2013 2012 2011 2010 2009 2008 2007…" at bounding box center [83, 182] width 121 height 38
select select "2012"
click at [23, 163] on select "2022 2021 2020 2019 2018 2017 2016 2015 2014 2013 2012 2011 2010 2009 2008 2007…" at bounding box center [83, 182] width 121 height 38
click at [240, 178] on select "January February March April May June July August September October November De…" at bounding box center [226, 182] width 151 height 38
select select "9"
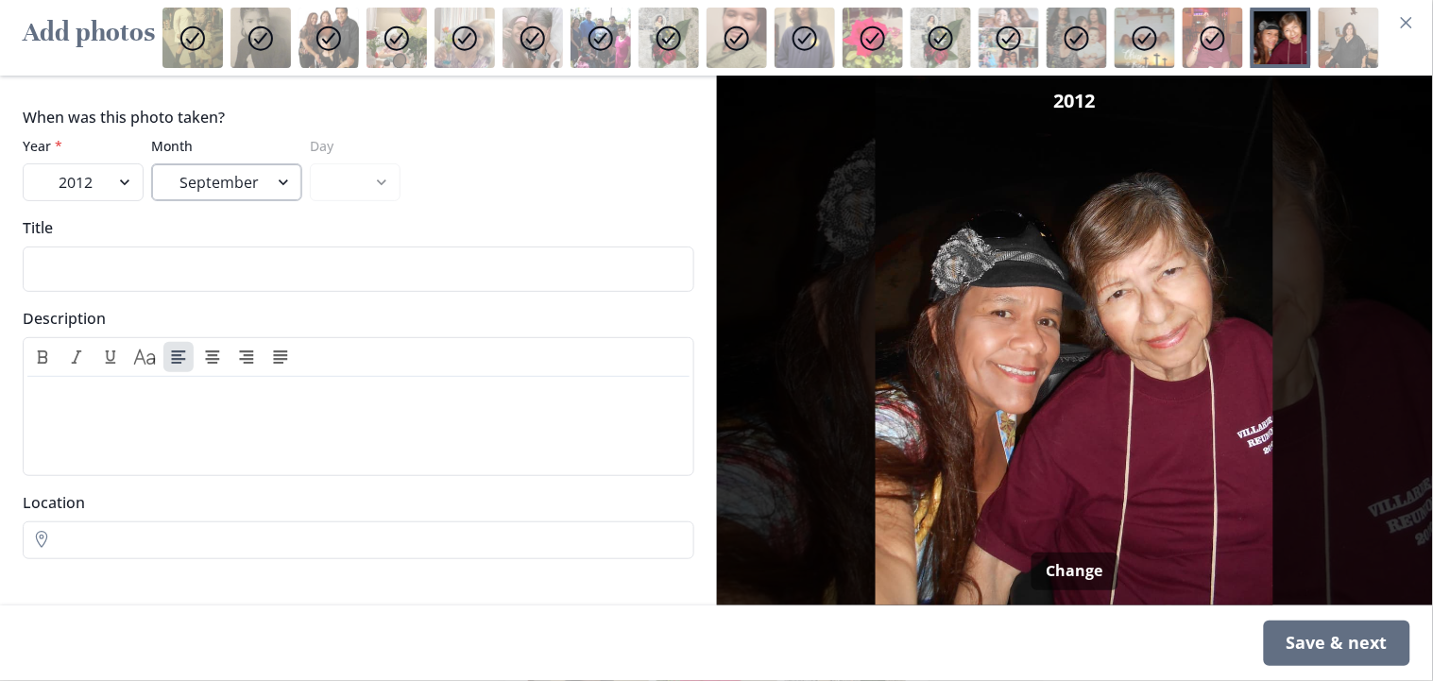
click at [151, 163] on select "January February March April May June July August September October November De…" at bounding box center [226, 182] width 151 height 38
click at [345, 190] on select "1 2 3 4 5 6 7 8 9 10 11 12 13 14 15 16 17 18 19 20 21 22 23 24 25 26 27 28 29 30" at bounding box center [355, 182] width 91 height 38
select select "11"
click at [310, 163] on select "1 2 3 4 5 6 7 8 9 10 11 12 13 14 15 16 17 18 19 20 21 22 23 24 25 26 27 28 29 30" at bounding box center [355, 182] width 91 height 38
click at [1290, 612] on div "Save & next" at bounding box center [1337, 643] width 146 height 45
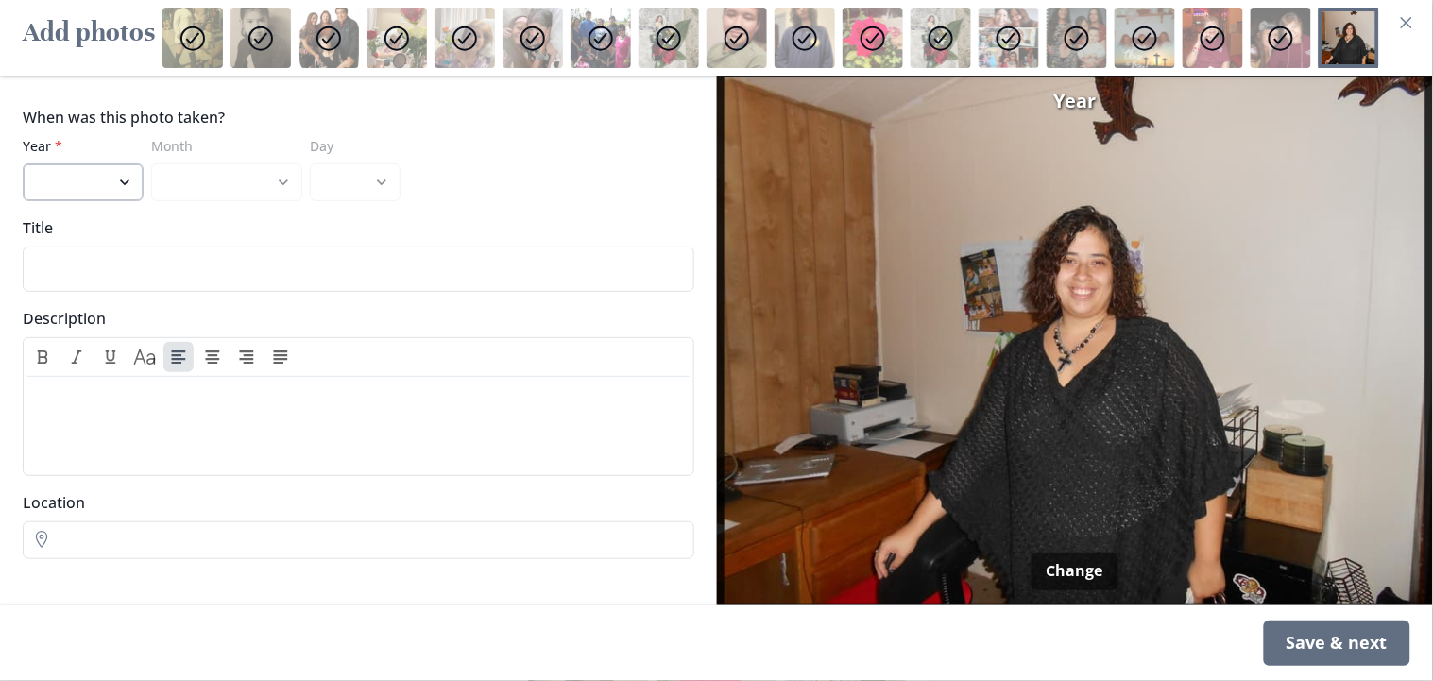
click at [116, 184] on select "2022 2021 2020 2019 2018 2017 2016 2015 2014 2013 2012 2011 2010 2009 2008 2007…" at bounding box center [83, 182] width 121 height 38
click at [23, 163] on select "2022 2021 2020 2019 2018 2017 2016 2015 2014 2013 2012 2011 2010 2009 2008 2007…" at bounding box center [83, 182] width 121 height 38
click at [128, 178] on select "2022 2021 2020 2019 2018 2017 2016 2015 2014 2013 2012 2011 2010 2009 2008 2007…" at bounding box center [83, 182] width 121 height 38
select select "2015"
click at [23, 163] on select "2022 2021 2020 2019 2018 2017 2016 2015 2014 2013 2012 2011 2010 2009 2008 2007…" at bounding box center [83, 182] width 121 height 38
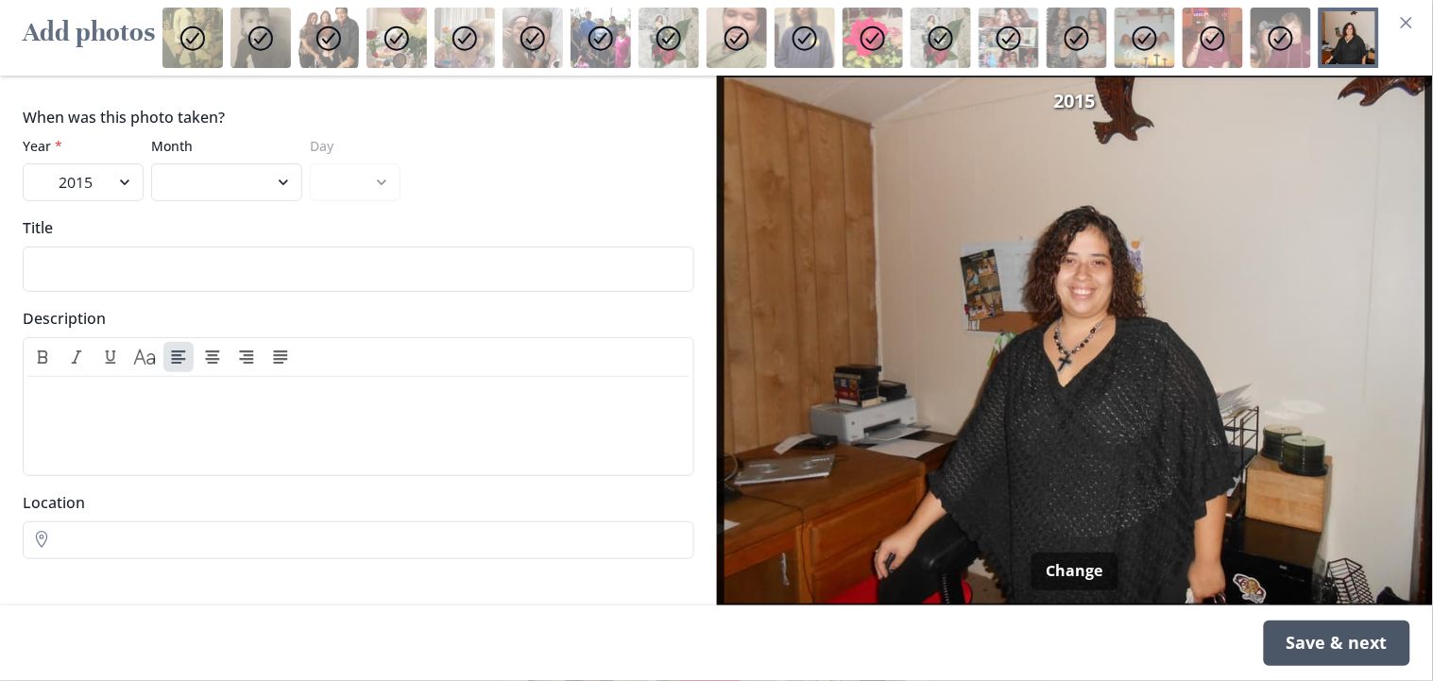
click at [1290, 612] on div "Save & next" at bounding box center [1337, 643] width 146 height 45
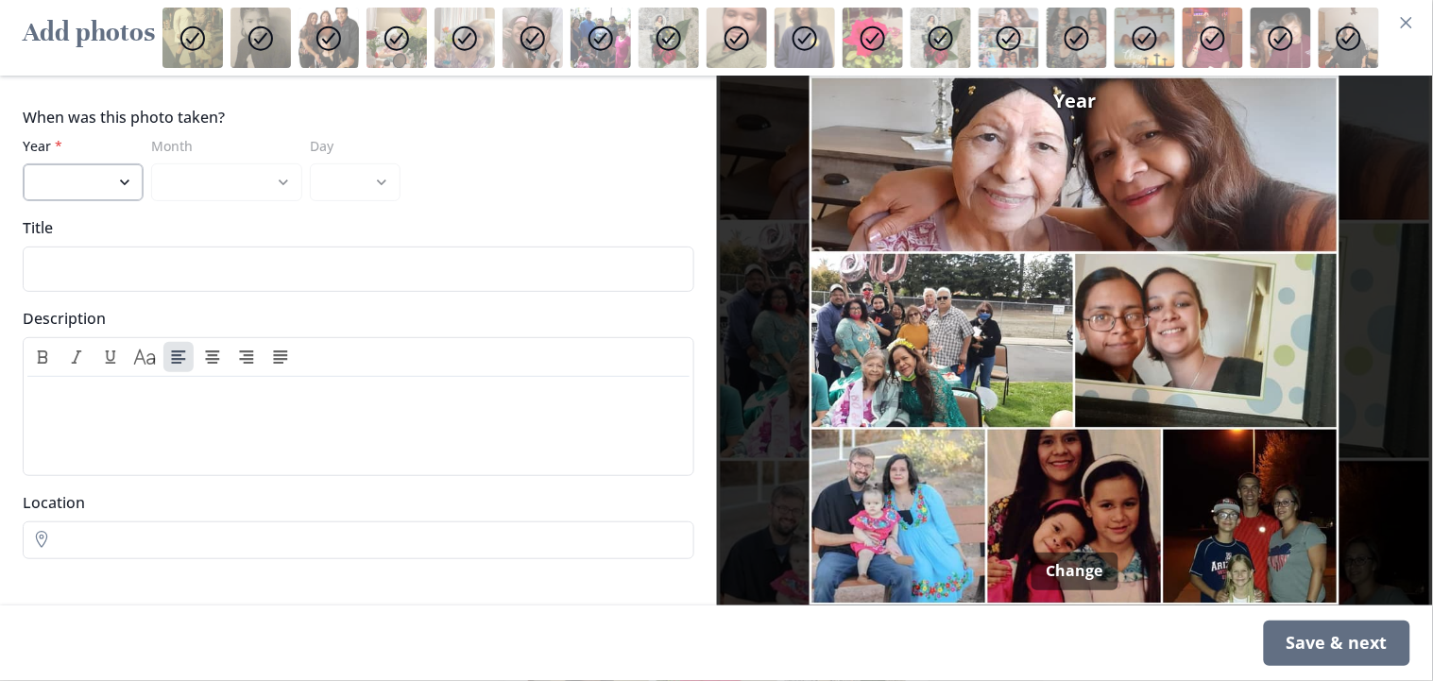
click at [127, 185] on select "2022 2021 2020 2019 2018 2017 2016 2015 2014 2013 2012 2011 2010 2009 2008 2007…" at bounding box center [83, 182] width 121 height 38
select select "2022"
click at [23, 163] on select "2022 2021 2020 2019 2018 2017 2016 2015 2014 2013 2012 2011 2010 2009 2008 2007…" at bounding box center [83, 182] width 121 height 38
click at [1289, 612] on div "Save & next" at bounding box center [1337, 643] width 146 height 45
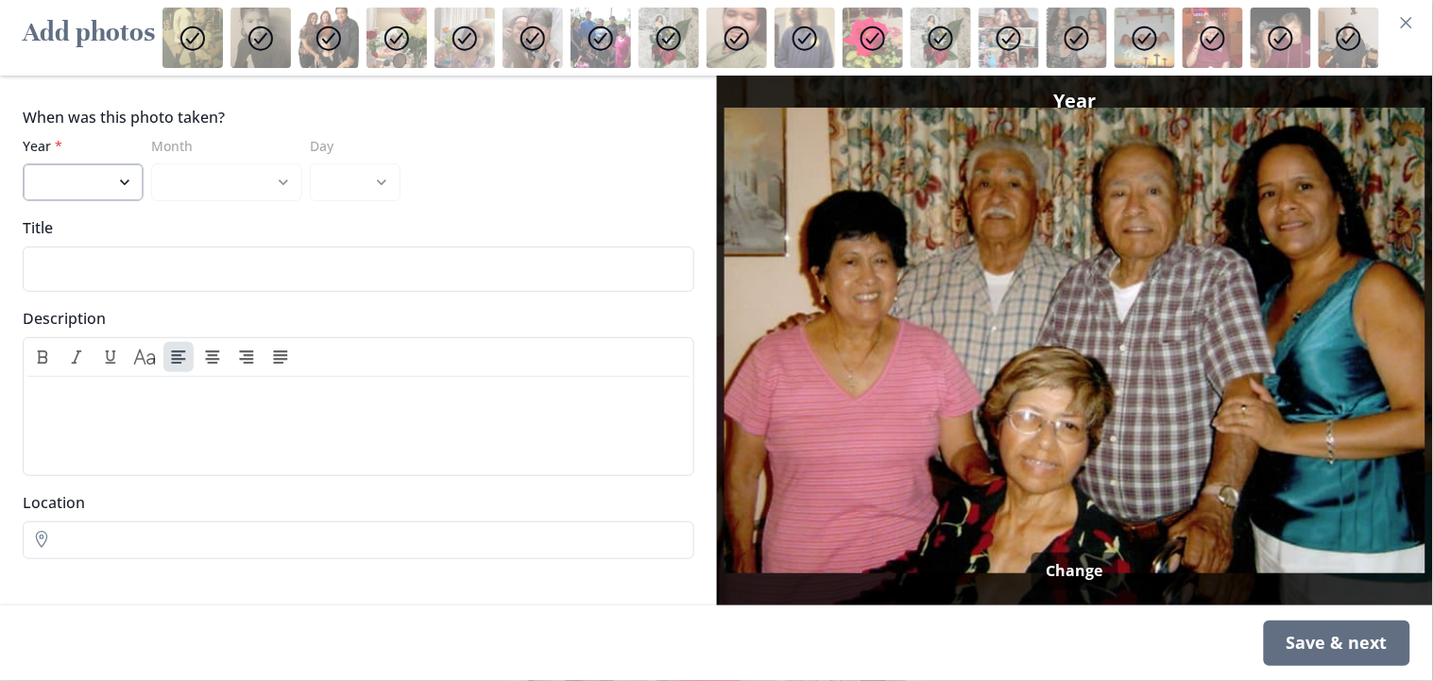
click at [118, 180] on select "2022 2021 2020 2019 2018 2017 2016 2015 2014 2013 2012 2011 2010 2009 2008 2007…" at bounding box center [83, 182] width 121 height 38
select select "2009"
click at [23, 163] on select "2022 2021 2020 2019 2018 2017 2016 2015 2014 2013 2012 2011 2010 2009 2008 2007…" at bounding box center [83, 182] width 121 height 38
click at [1290, 612] on div "Save & next" at bounding box center [1337, 643] width 146 height 45
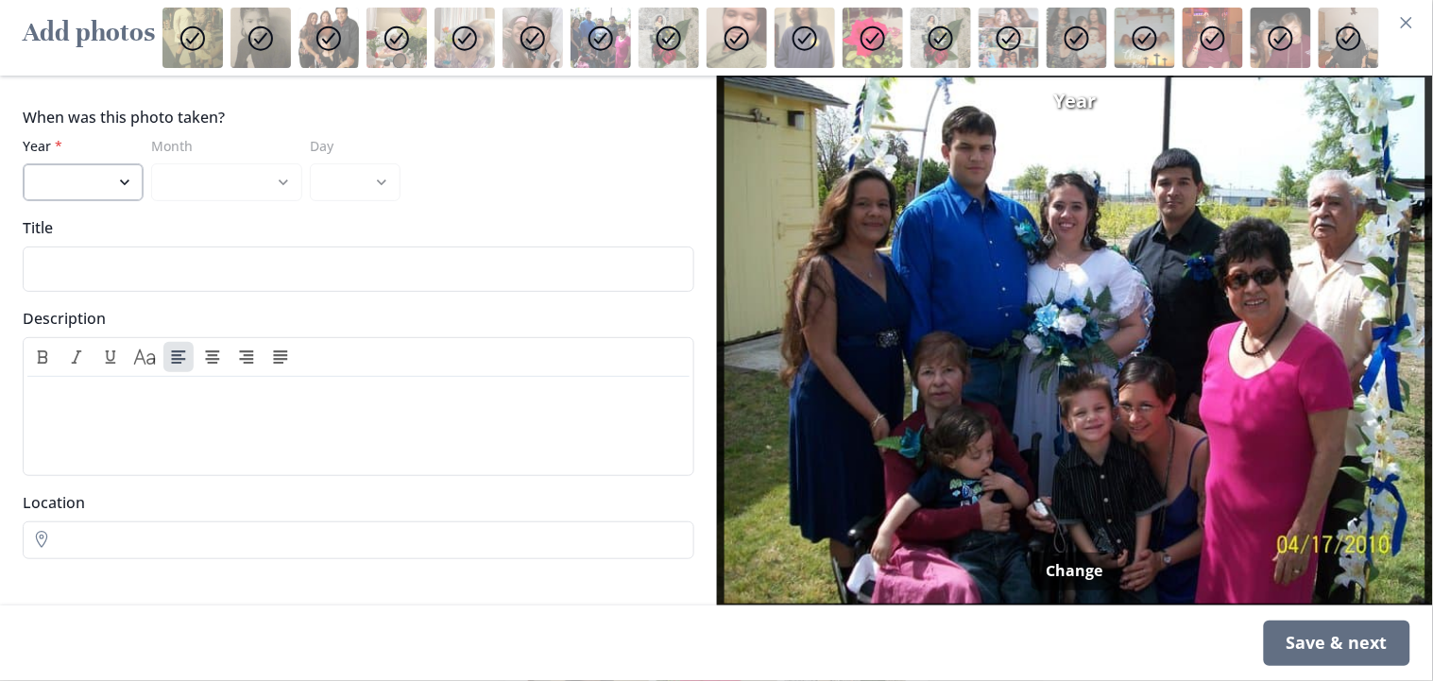
click at [130, 186] on select "2022 2021 2020 2019 2018 2017 2016 2015 2014 2013 2012 2011 2010 2009 2008 2007…" at bounding box center [83, 182] width 121 height 38
select select "2012"
click at [23, 163] on select "2022 2021 2020 2019 2018 2017 2016 2015 2014 2013 2012 2011 2010 2009 2008 2007…" at bounding box center [83, 182] width 121 height 38
click at [1290, 612] on div "Save & next" at bounding box center [1337, 643] width 146 height 45
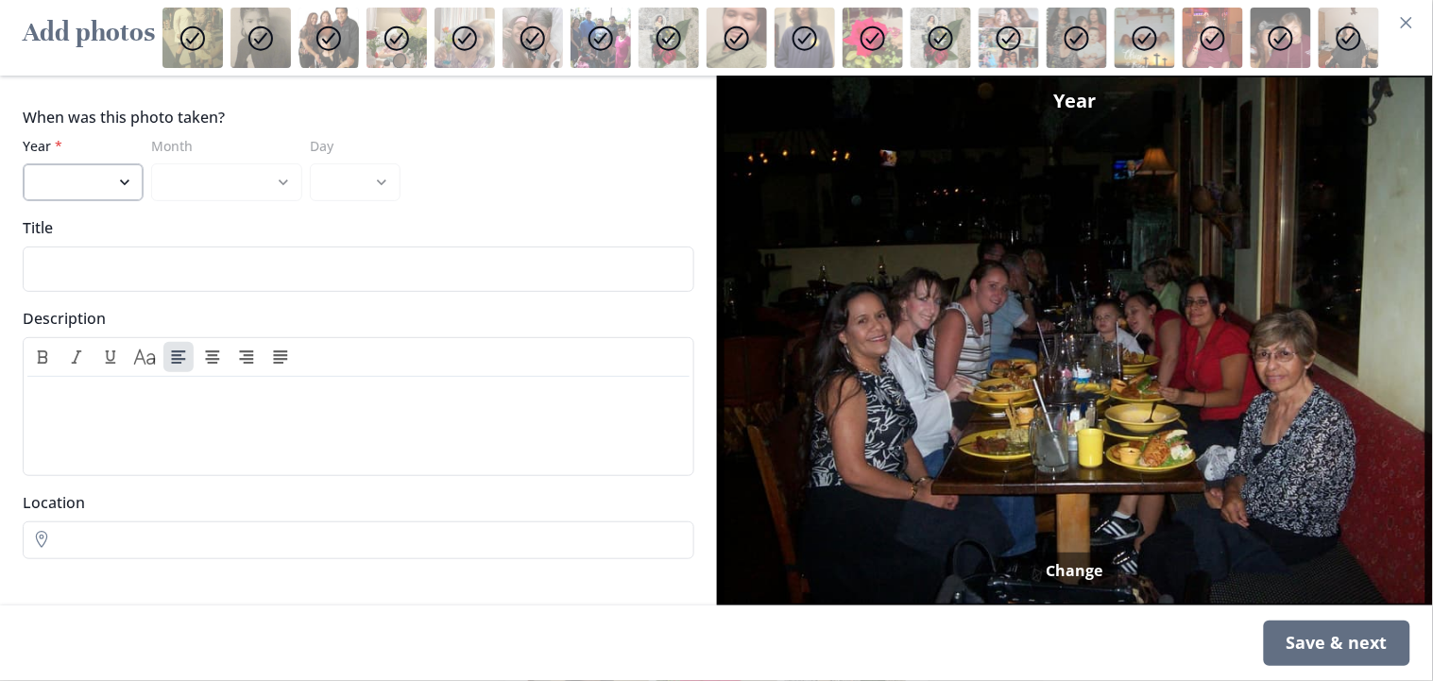
click at [124, 182] on select "2022 2021 2020 2019 2018 2017 2016 2015 2014 2013 2012 2011 2010 2009 2008 2007…" at bounding box center [83, 182] width 121 height 38
select select "2007"
click at [23, 163] on select "2022 2021 2020 2019 2018 2017 2016 2015 2014 2013 2012 2011 2010 2009 2008 2007…" at bounding box center [83, 182] width 121 height 38
click at [1290, 612] on div "Save & next" at bounding box center [1337, 643] width 146 height 45
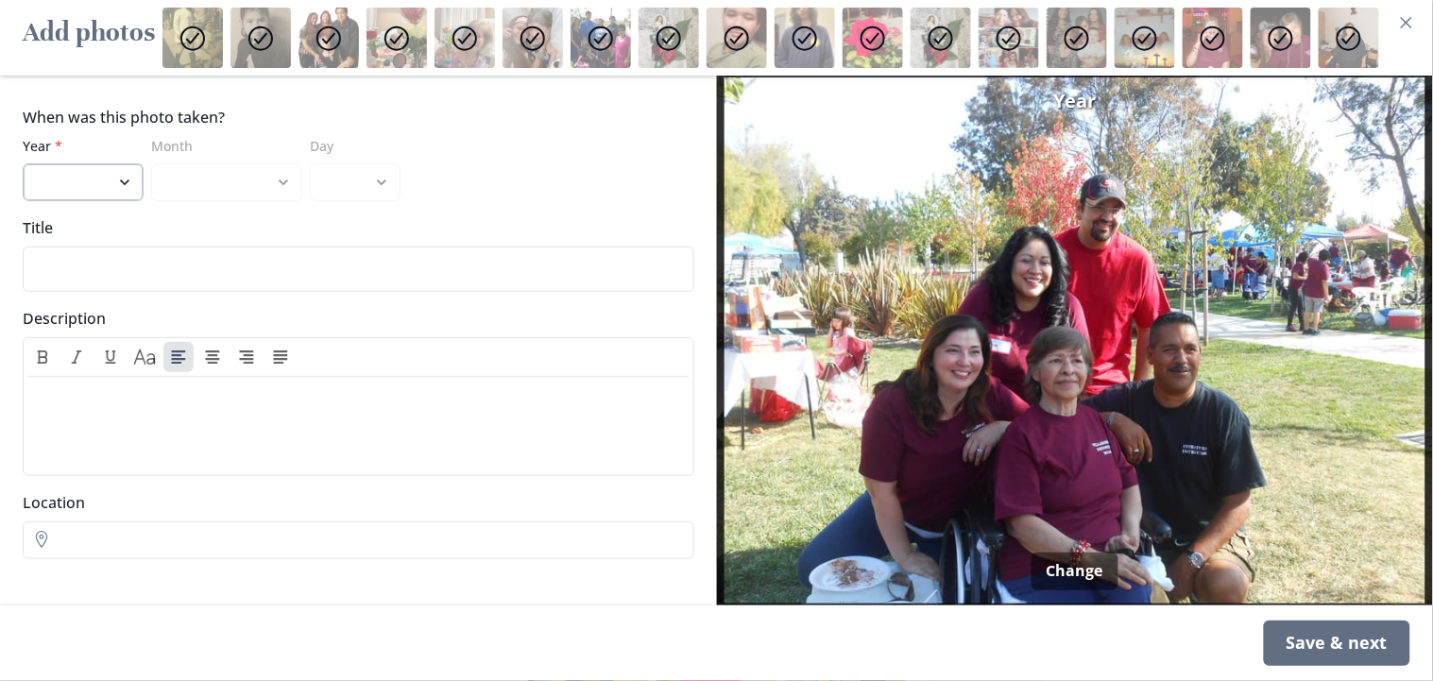
click at [127, 181] on select "2022 2021 2020 2019 2018 2017 2016 2015 2014 2013 2012 2011 2010 2009 2008 2007…" at bounding box center [83, 182] width 121 height 38
select select "2012"
click at [23, 163] on select "2022 2021 2020 2019 2018 2017 2016 2015 2014 2013 2012 2011 2010 2009 2008 2007…" at bounding box center [83, 182] width 121 height 38
click at [527, 279] on input "Title" at bounding box center [359, 269] width 672 height 45
type input "Family Reunion 2012"
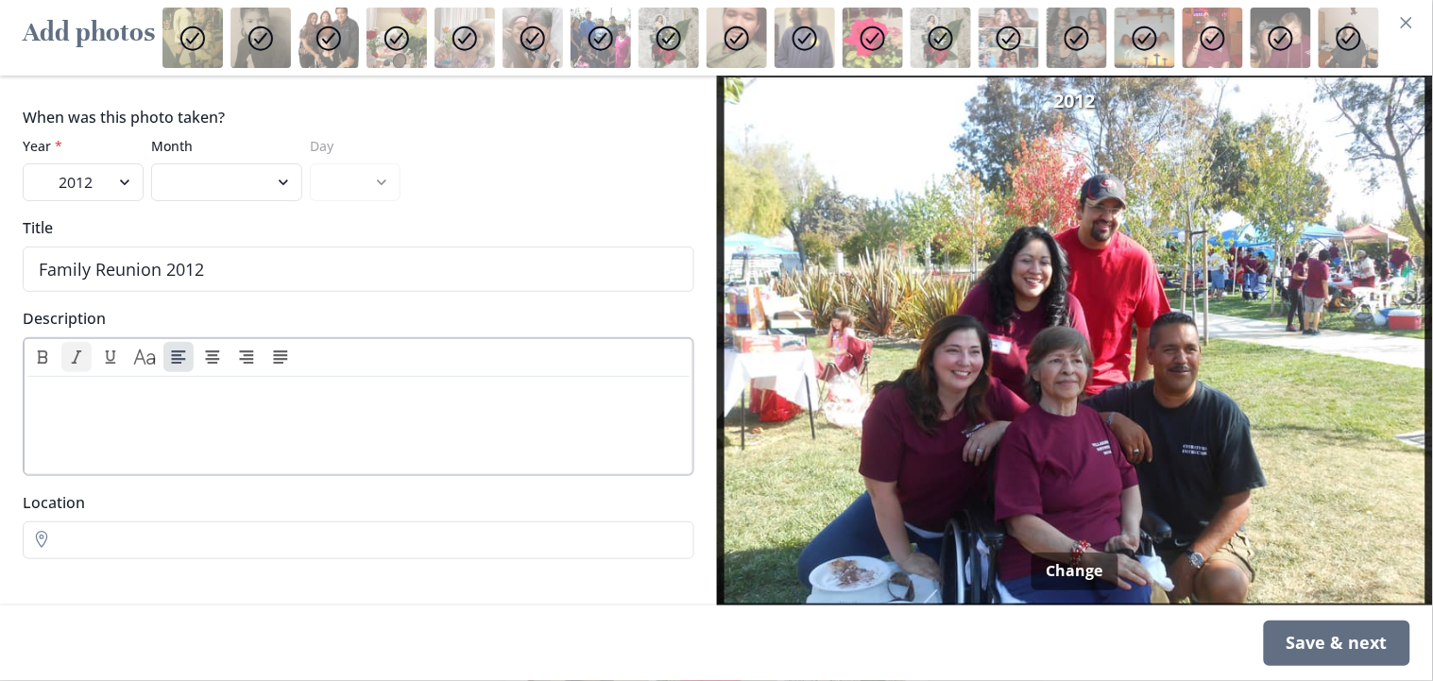
click at [73, 357] on icon "Italic" at bounding box center [76, 358] width 11 height 14
click at [1290, 612] on div "Save & next" at bounding box center [1337, 643] width 146 height 45
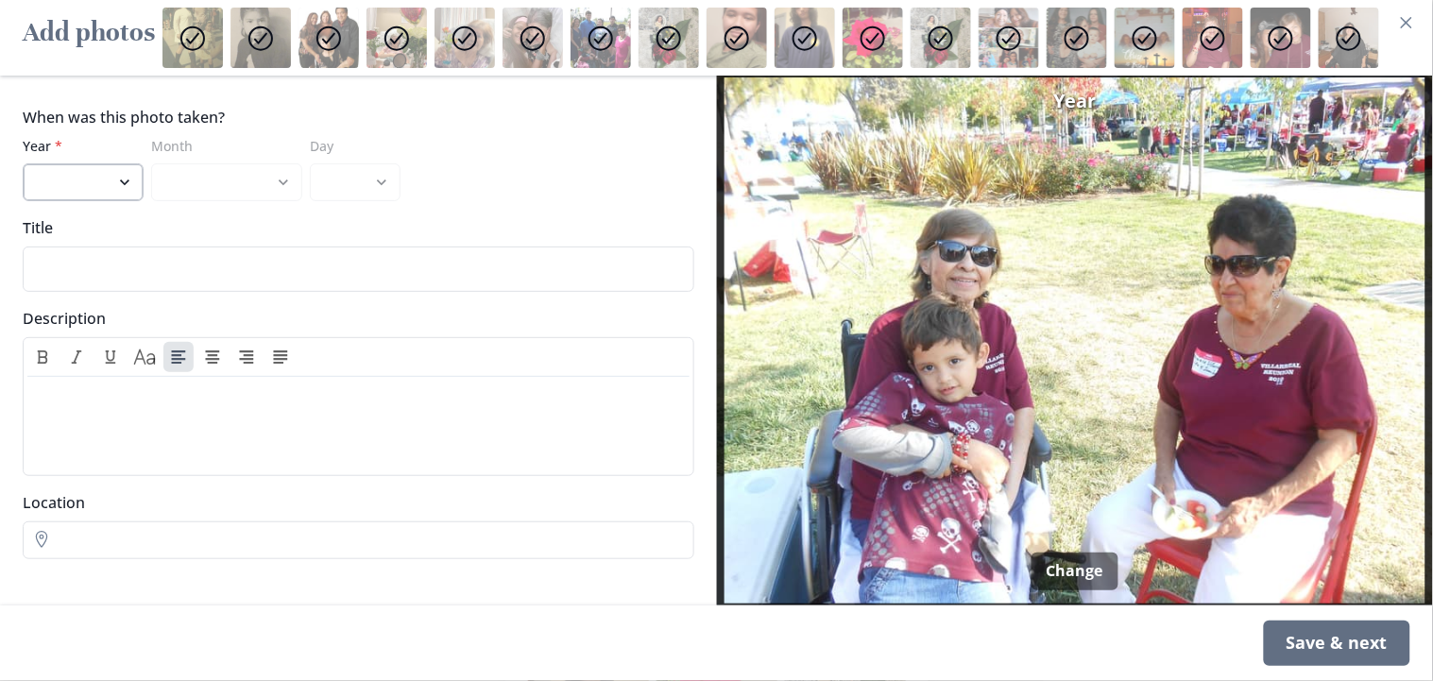
click at [69, 178] on select "2022 2021 2020 2019 2018 2017 2016 2015 2014 2013 2012 2011 2010 2009 2008 2007…" at bounding box center [83, 182] width 121 height 38
select select "2012"
click at [23, 163] on select "2022 2021 2020 2019 2018 2017 2016 2015 2014 2013 2012 2011 2010 2009 2008 2007…" at bounding box center [83, 182] width 121 height 38
drag, startPoint x: 71, startPoint y: 355, endPoint x: 63, endPoint y: 410, distance: 55.3
click at [71, 354] on icon "Italic" at bounding box center [76, 358] width 11 height 14
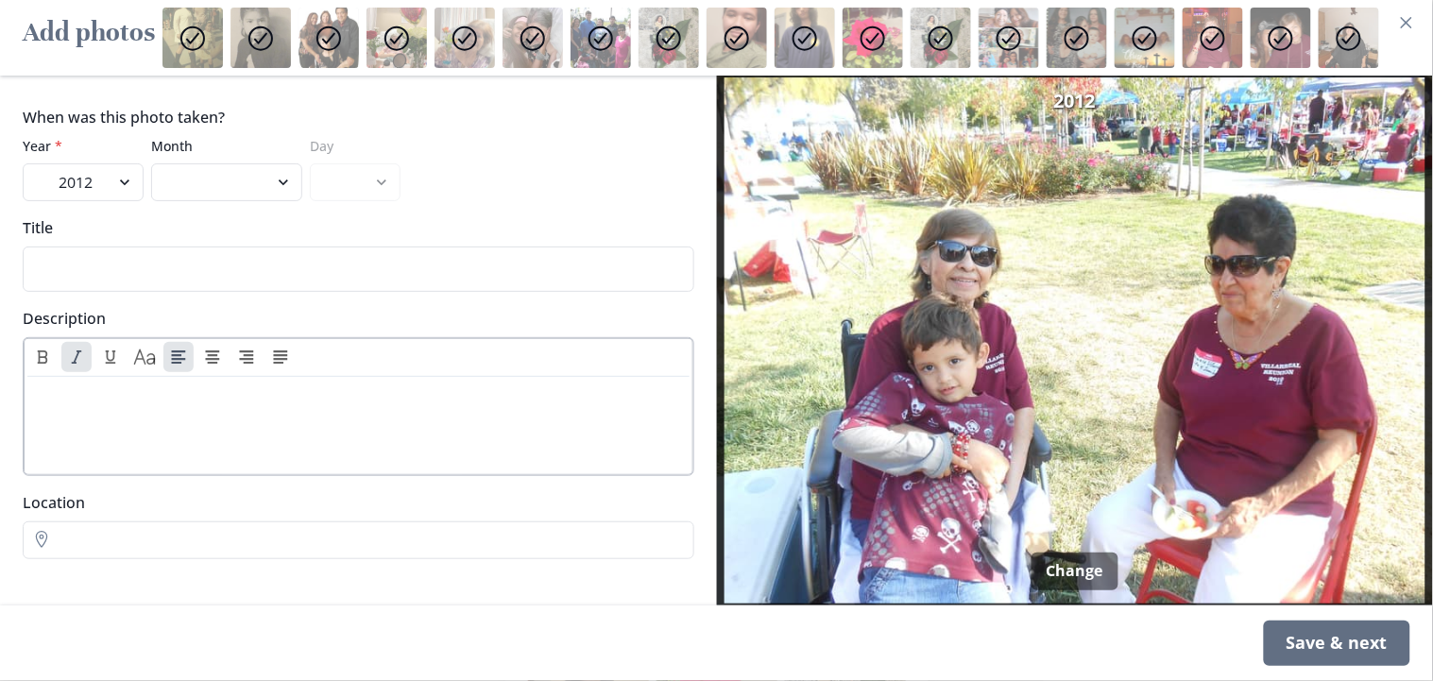
click at [63, 410] on div at bounding box center [358, 423] width 647 height 76
click at [151, 406] on p "Mom and Aunt" at bounding box center [358, 396] width 647 height 23
click at [310, 266] on input "Title" at bounding box center [359, 269] width 672 height 45
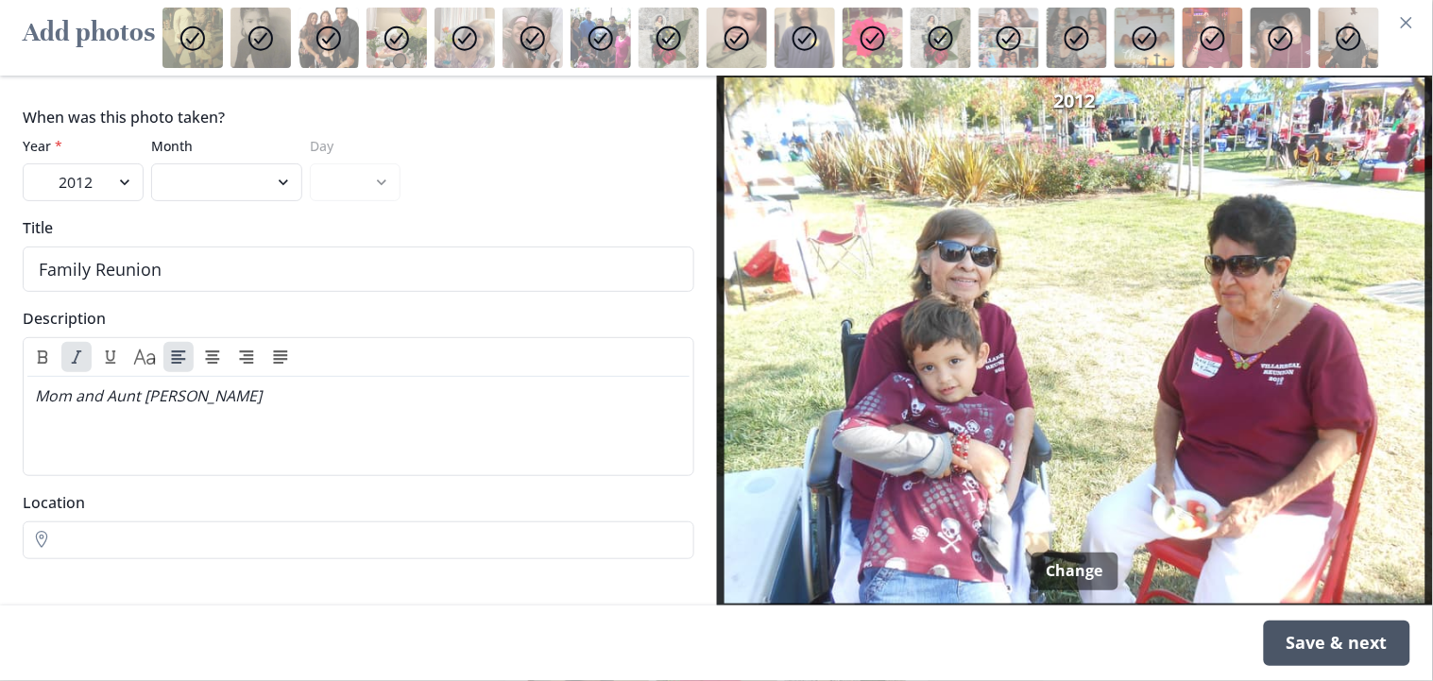
type input "Family Reunion"
click at [1290, 612] on div "Save & next" at bounding box center [1337, 643] width 146 height 45
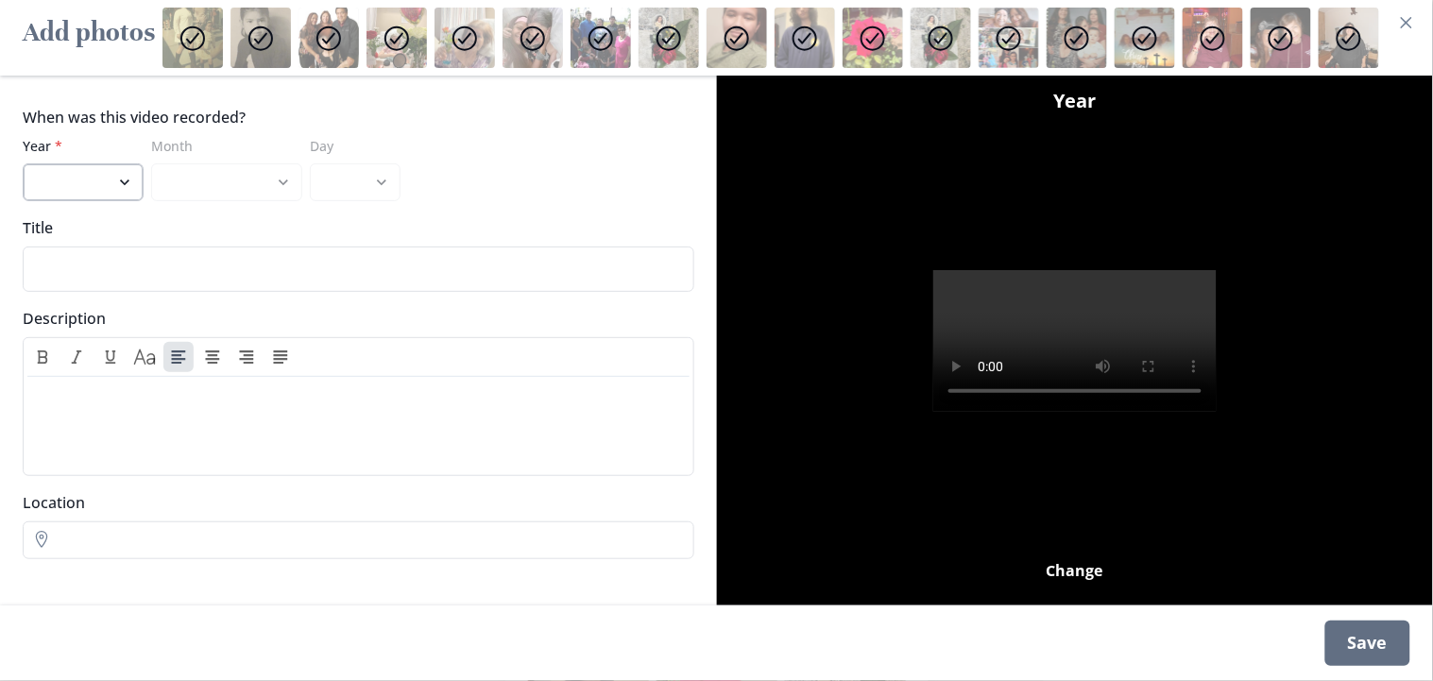
click at [123, 180] on select "2022 2021 2020 2019 2018 2017 2016 2015 2014 2013 2012 2011 2010 2009 2008 2007…" at bounding box center [83, 182] width 121 height 38
select select "2022"
click at [23, 163] on select "2022 2021 2020 2019 2018 2017 2016 2015 2014 2013 2012 2011 2010 2009 2008 2007…" at bounding box center [83, 182] width 121 height 38
click at [283, 175] on select "January February March April May June July August September" at bounding box center [226, 182] width 151 height 38
select select "9"
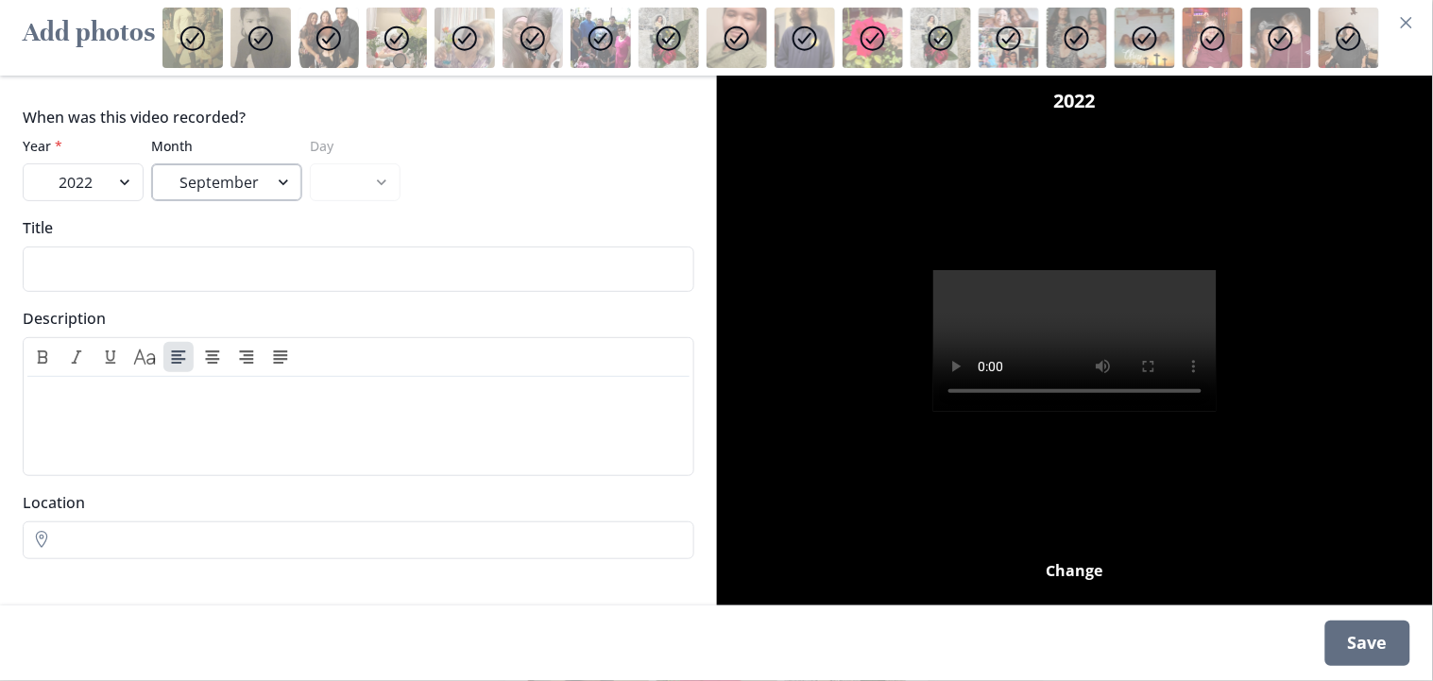
click at [151, 163] on select "January February March April May June July August September" at bounding box center [226, 182] width 151 height 38
click at [337, 180] on select "1 2 3 4 5 6 7 8 9 10" at bounding box center [355, 182] width 91 height 38
click at [125, 270] on input "Title" at bounding box center [359, 269] width 672 height 45
click at [595, 265] on input "Title" at bounding box center [359, 269] width 672 height 45
type input "Great visit with mom"
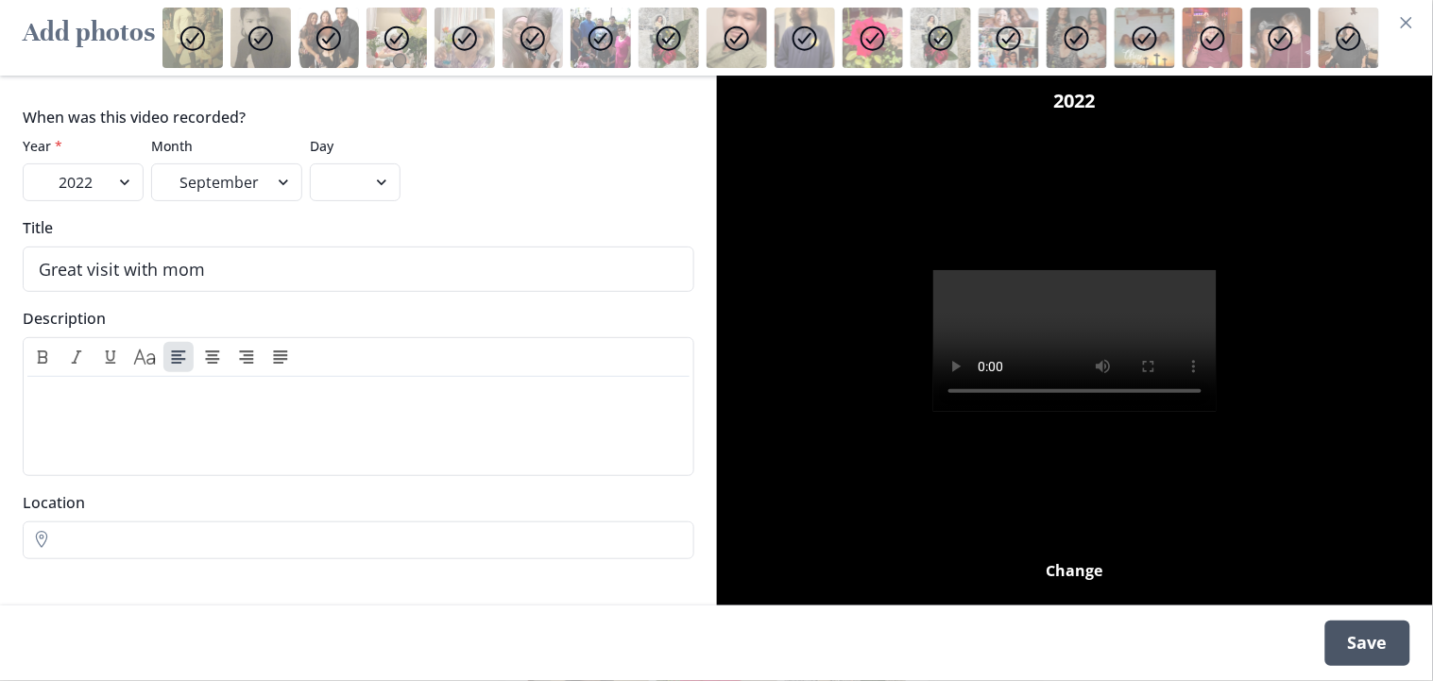
click at [1290, 612] on div "Save" at bounding box center [1368, 643] width 85 height 45
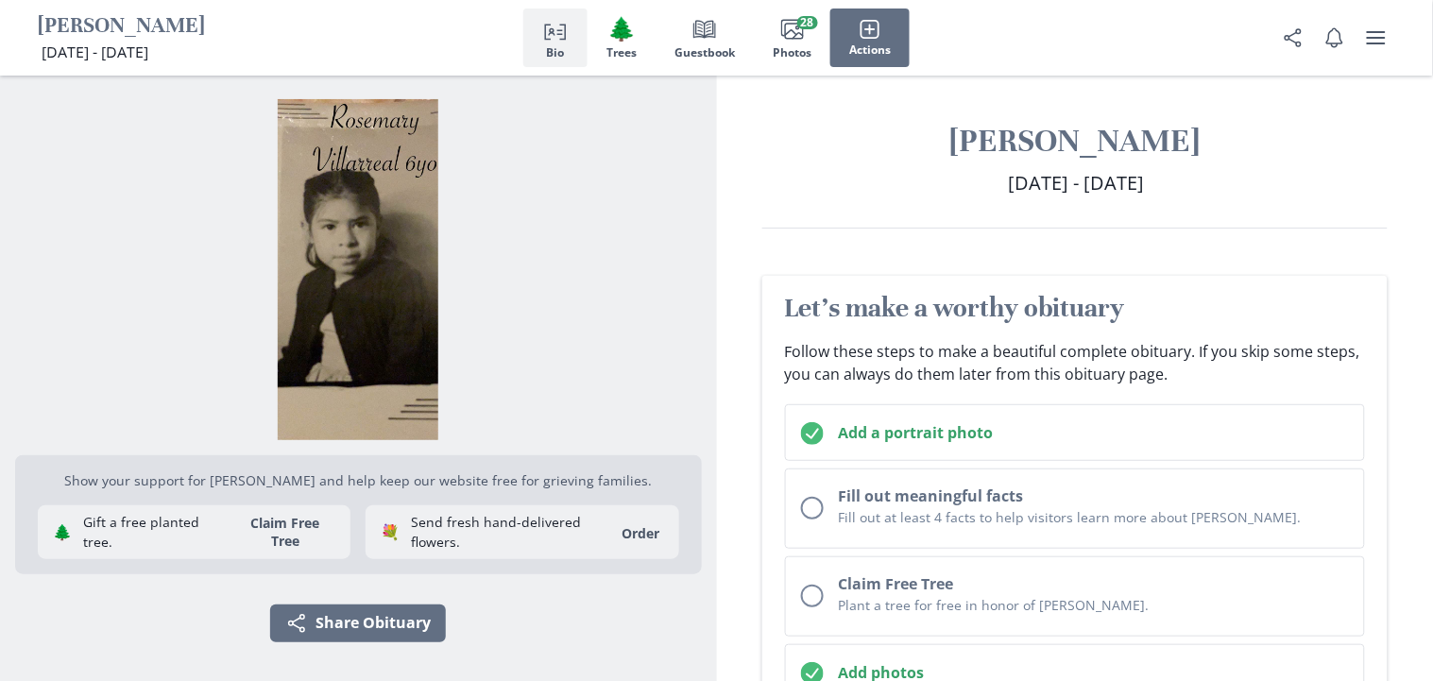
click at [148, 51] on span "[DATE] - [DATE]" at bounding box center [95, 52] width 107 height 21
click at [555, 46] on span "Bio" at bounding box center [556, 52] width 18 height 13
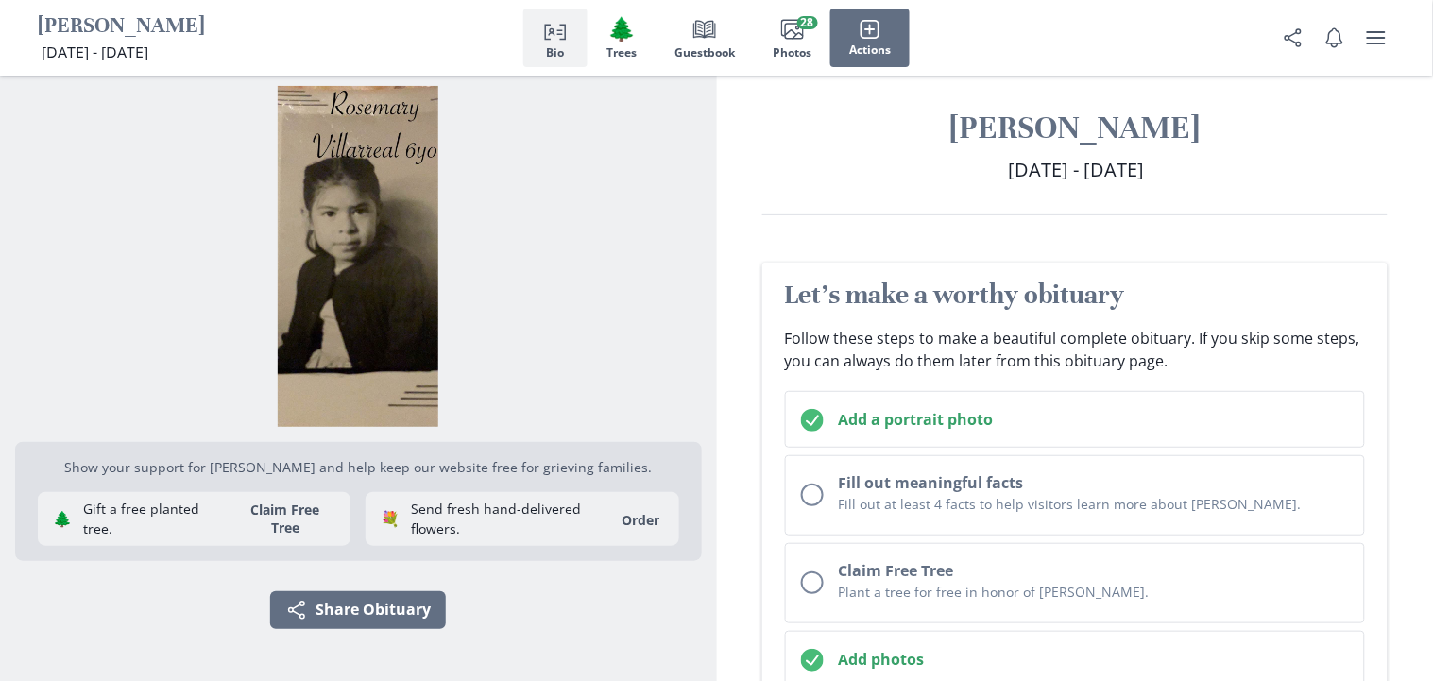
scroll to position [14, 0]
click at [555, 46] on span "Bio" at bounding box center [556, 52] width 18 height 13
click at [856, 56] on span "Actions" at bounding box center [870, 49] width 42 height 13
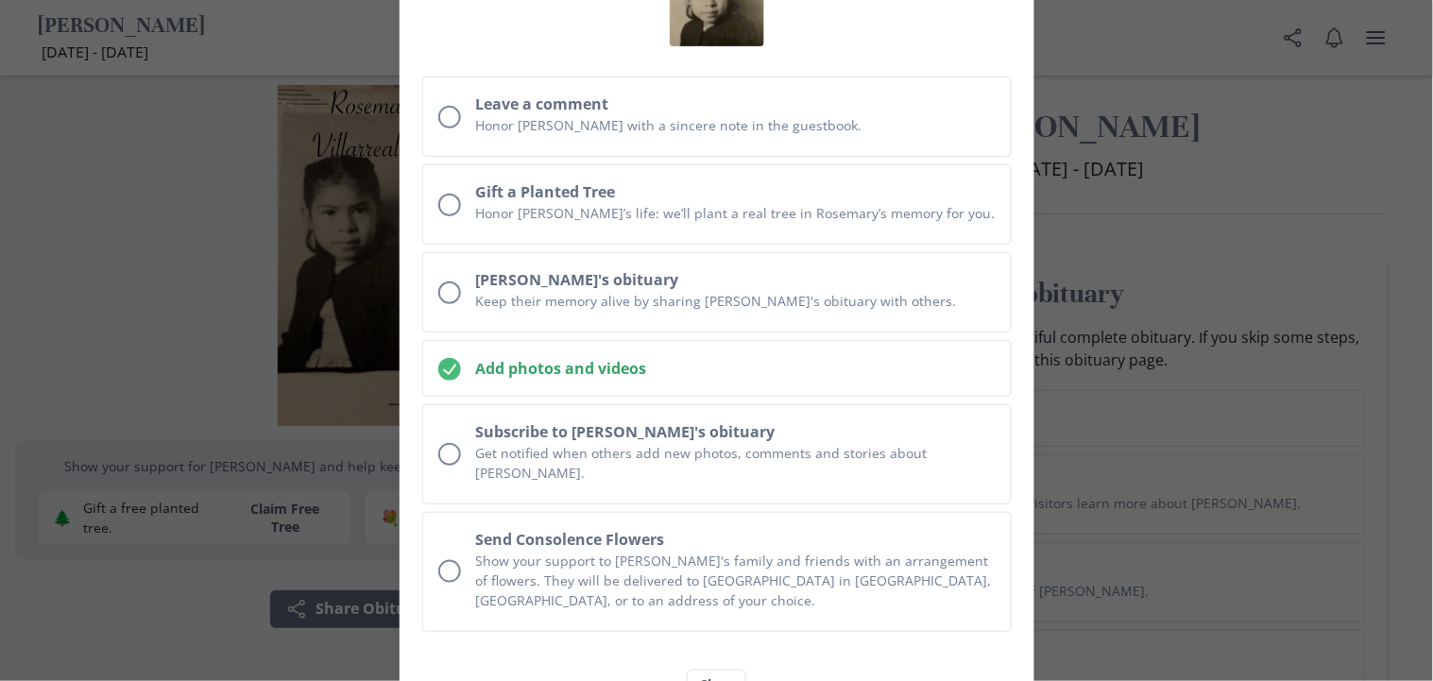
scroll to position [171, 0]
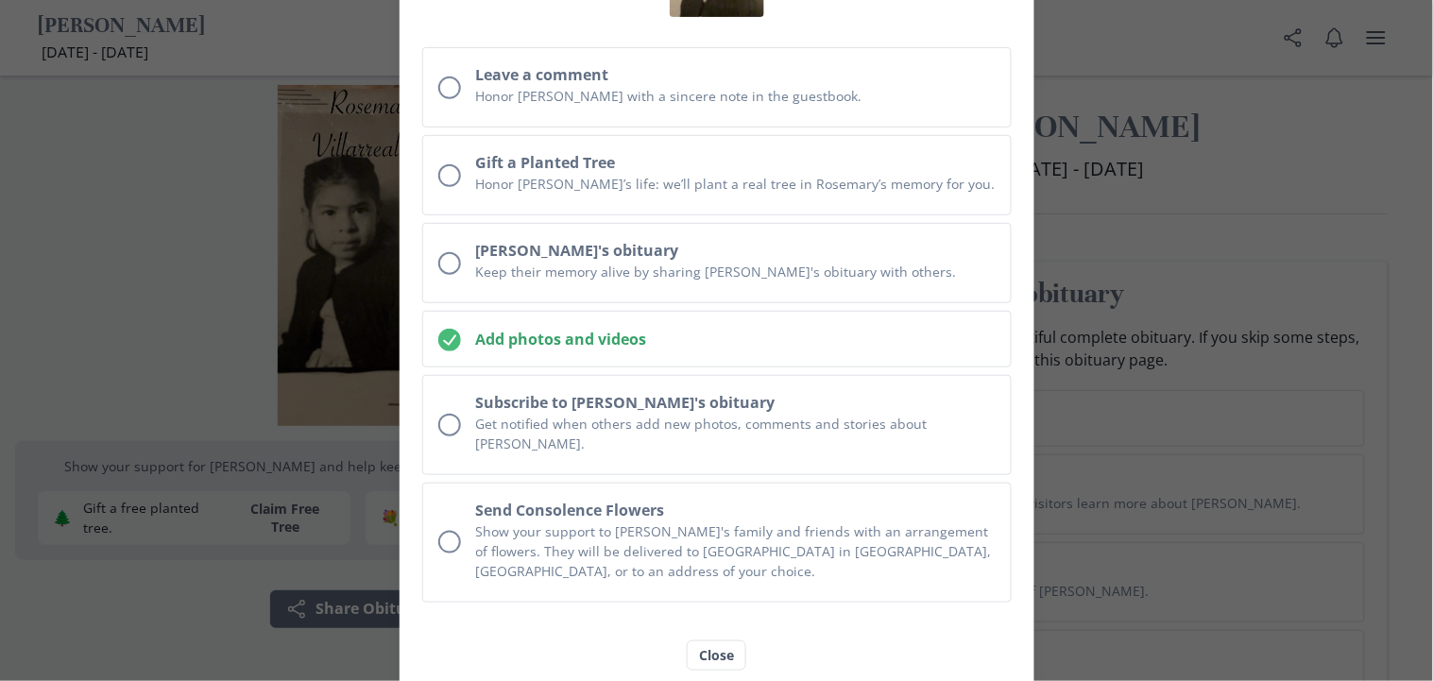
click at [394, 336] on div "What can you do? Leave a comment Honor [PERSON_NAME] with a sincere note in the…" at bounding box center [716, 340] width 1433 height 681
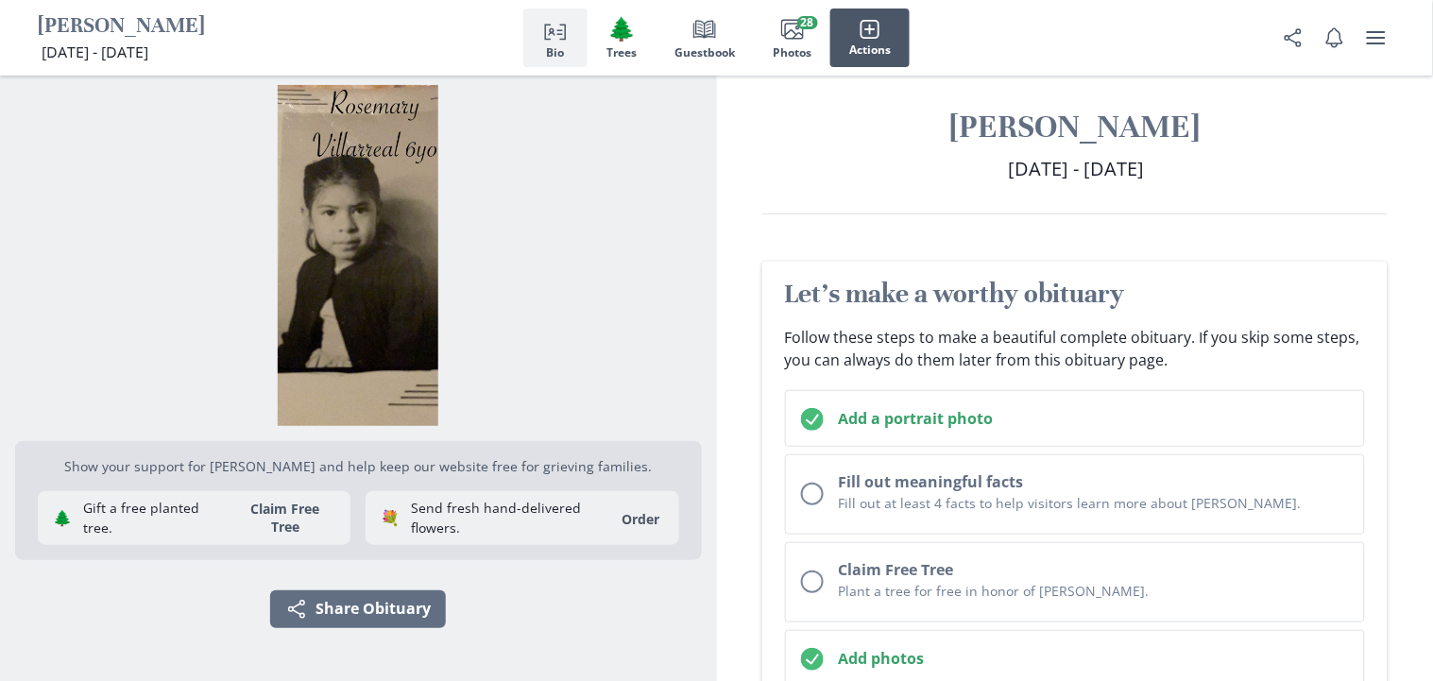
click at [858, 43] on span "Actions" at bounding box center [870, 49] width 42 height 13
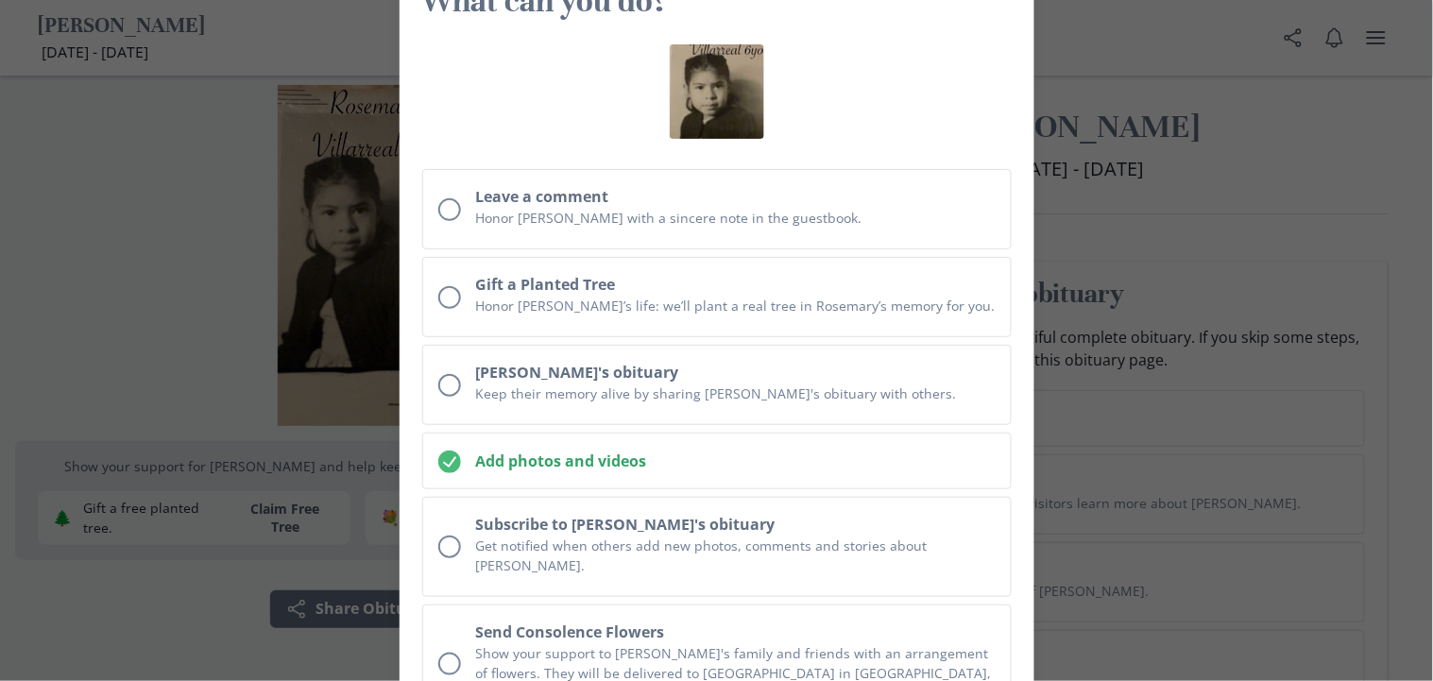
scroll to position [0, 0]
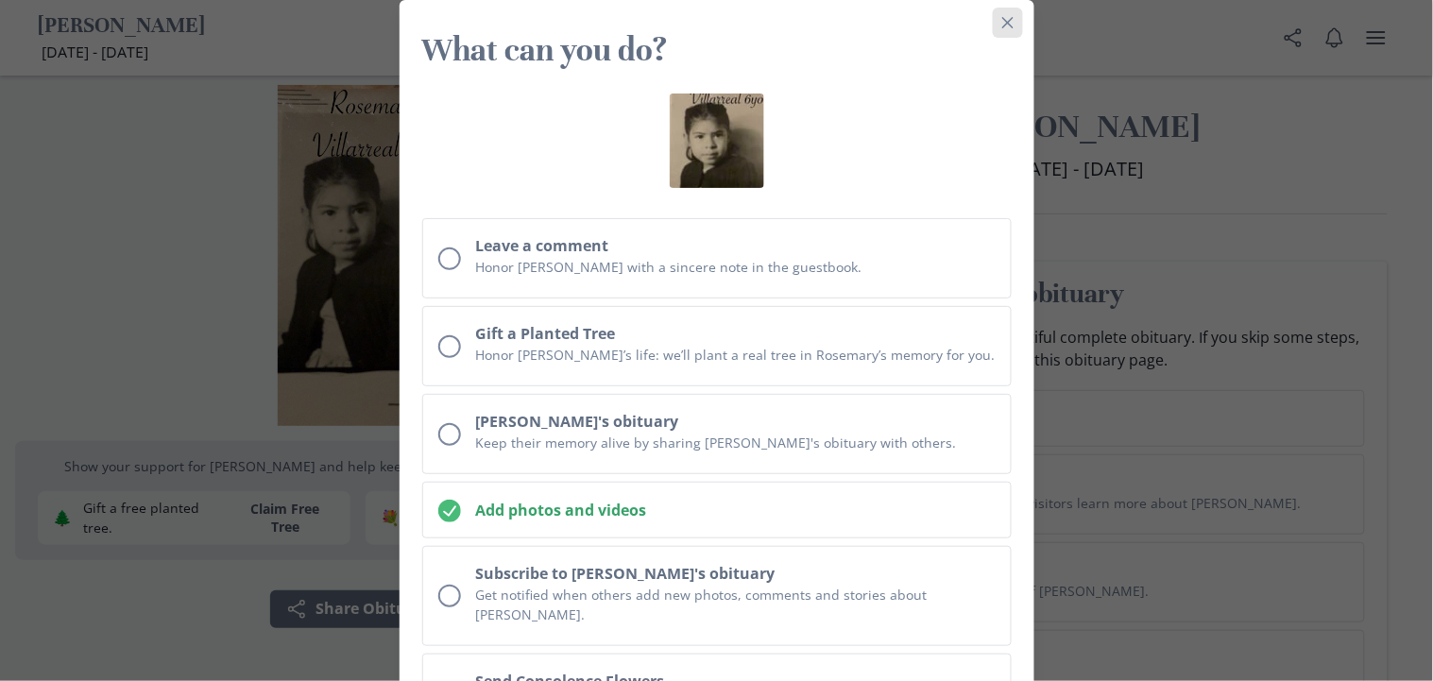
click at [1004, 20] on icon "Close" at bounding box center [1006, 22] width 11 height 11
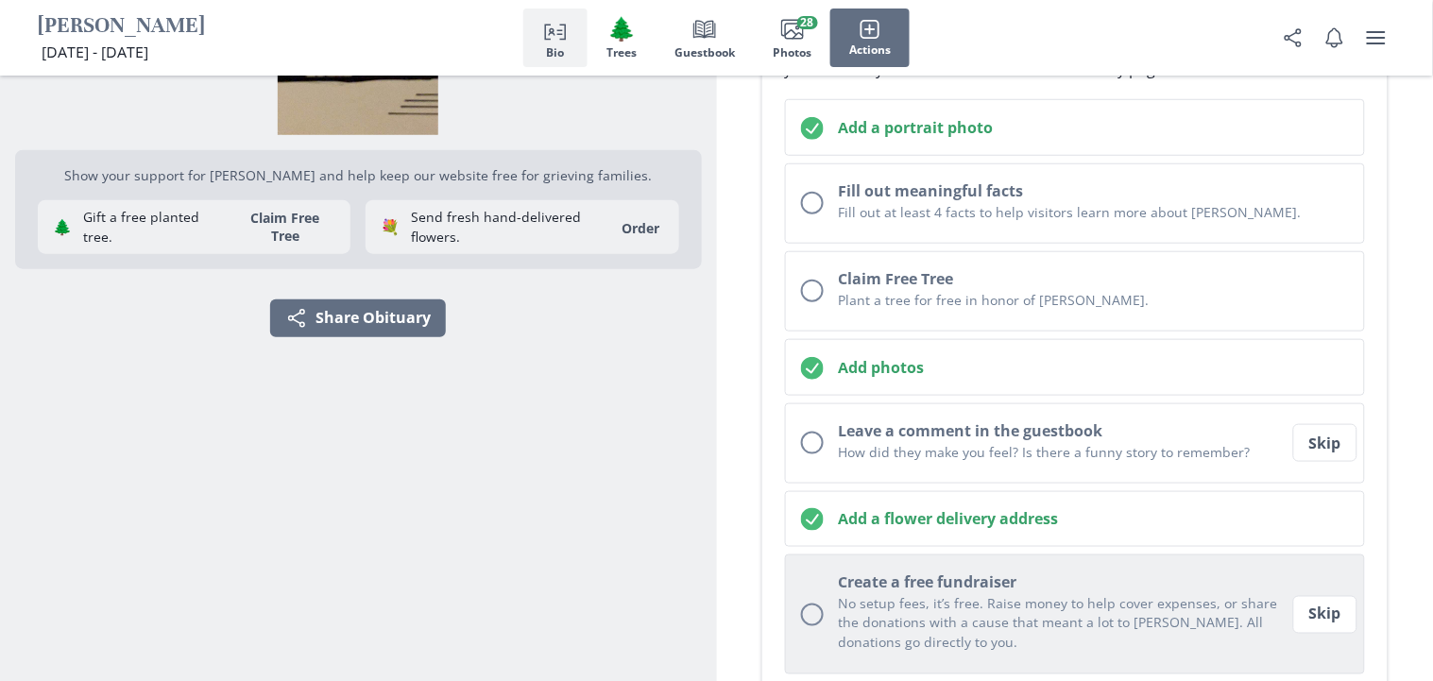
scroll to position [315, 0]
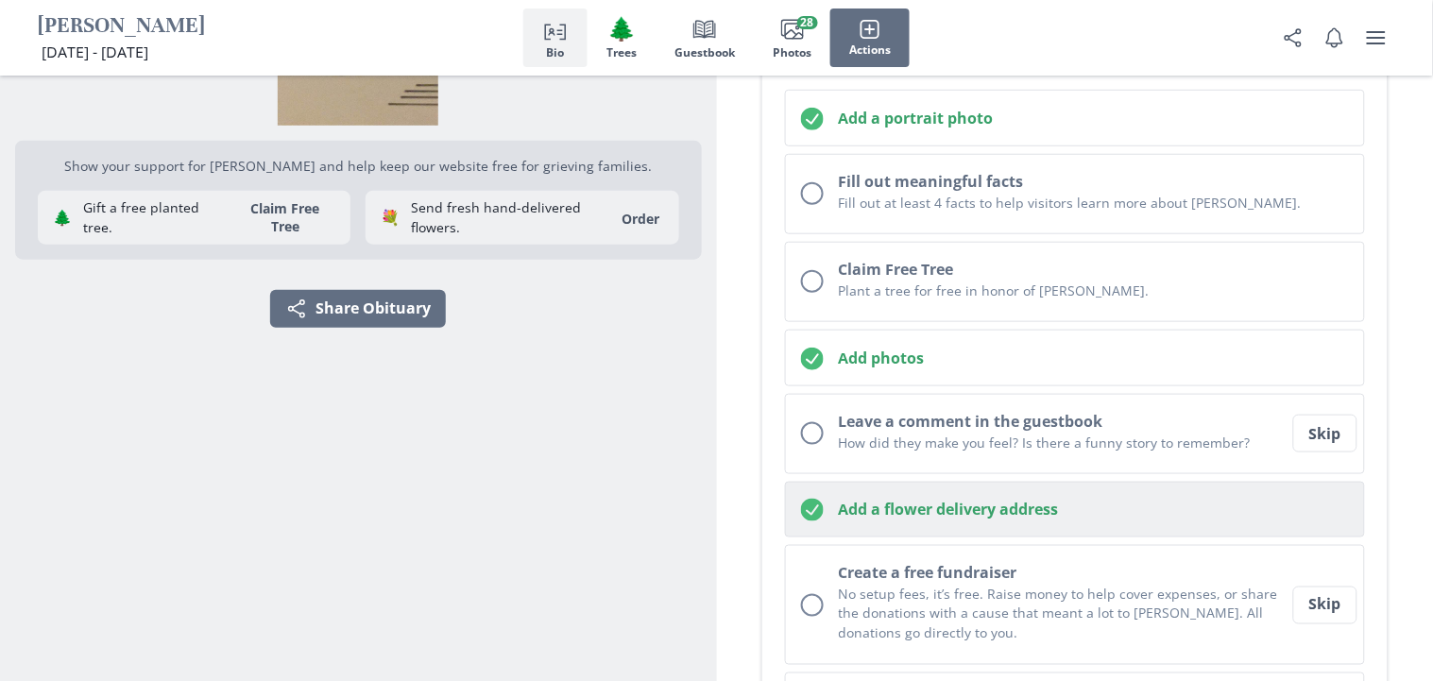
click at [906, 515] on h2 "Add a flower delivery address" at bounding box center [1094, 509] width 511 height 23
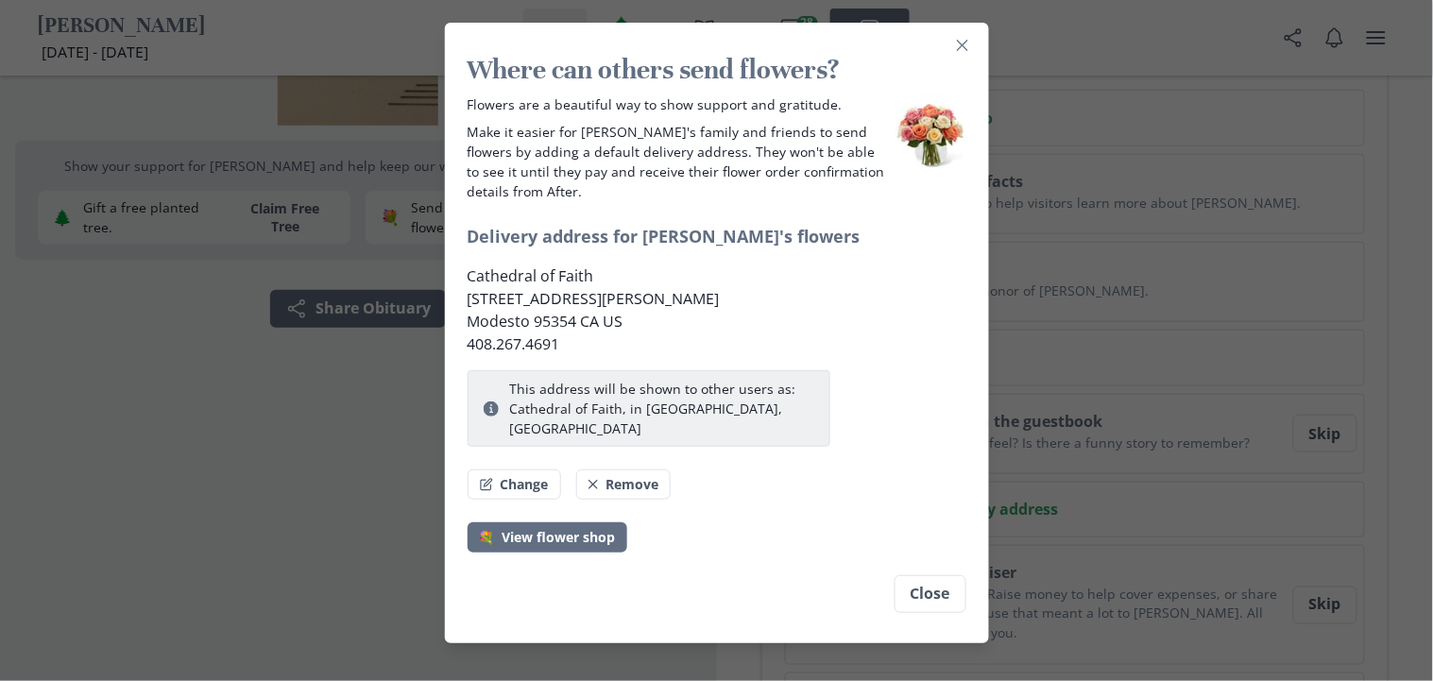
click at [591, 287] on p "[STREET_ADDRESS][PERSON_NAME]" at bounding box center [717, 298] width 499 height 23
click at [544, 470] on button "Change" at bounding box center [515, 485] width 94 height 30
select select "CA"
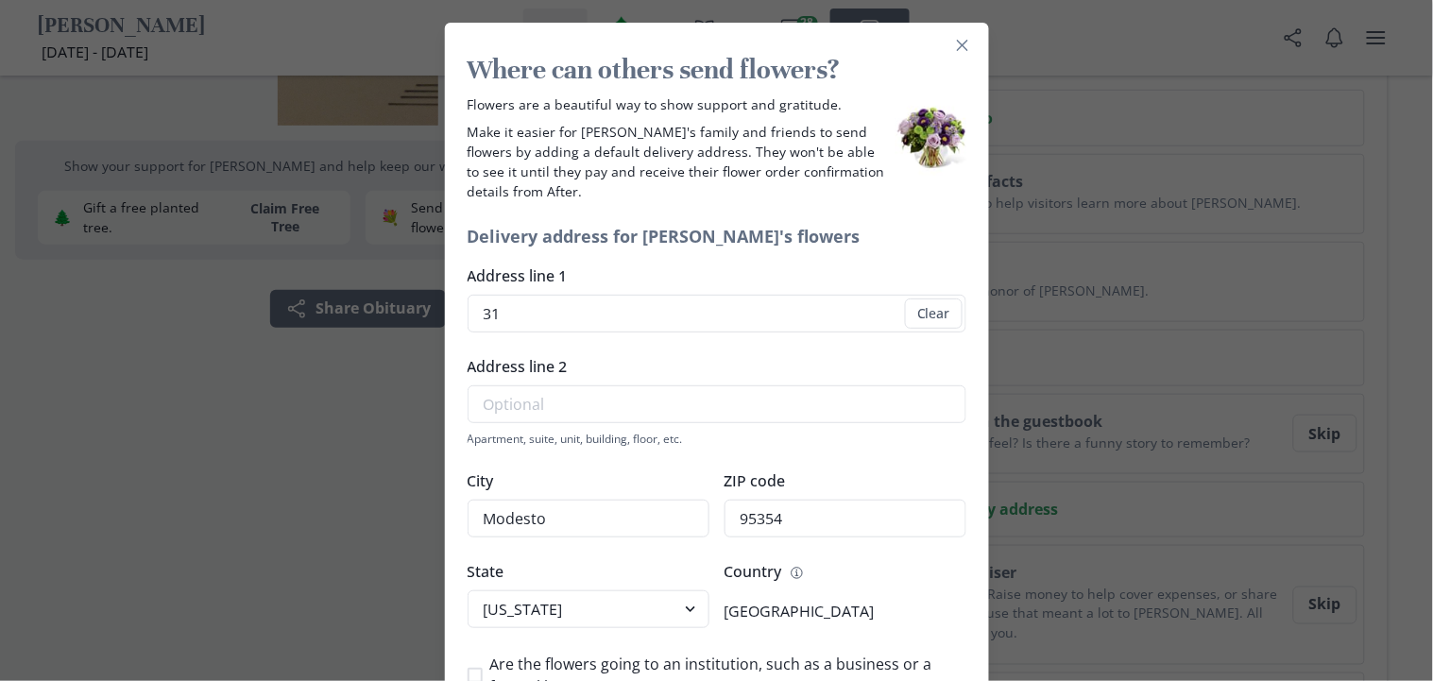
type input "3"
type input "[STREET_ADDRESS]"
click at [584, 500] on input "Modesto" at bounding box center [589, 519] width 242 height 38
type input "M"
click at [536, 500] on input "City" at bounding box center [589, 519] width 242 height 38
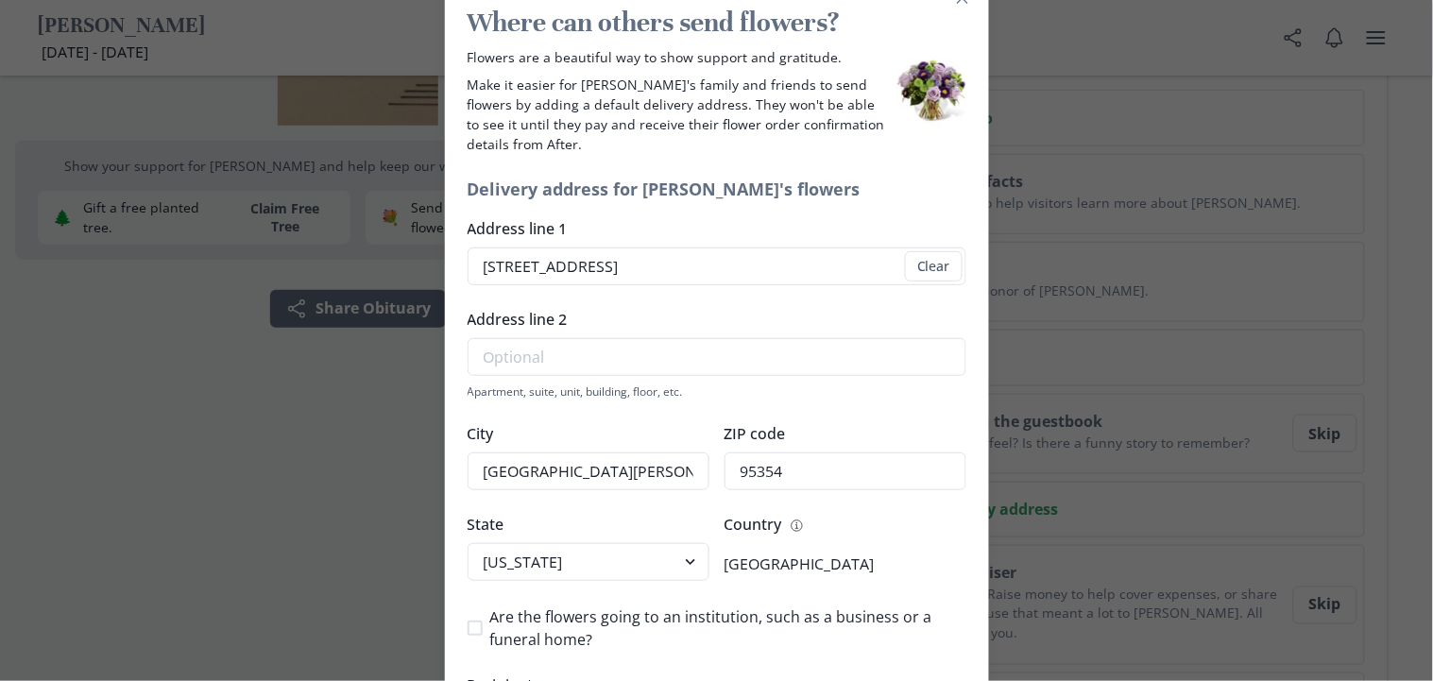
scroll to position [60, 0]
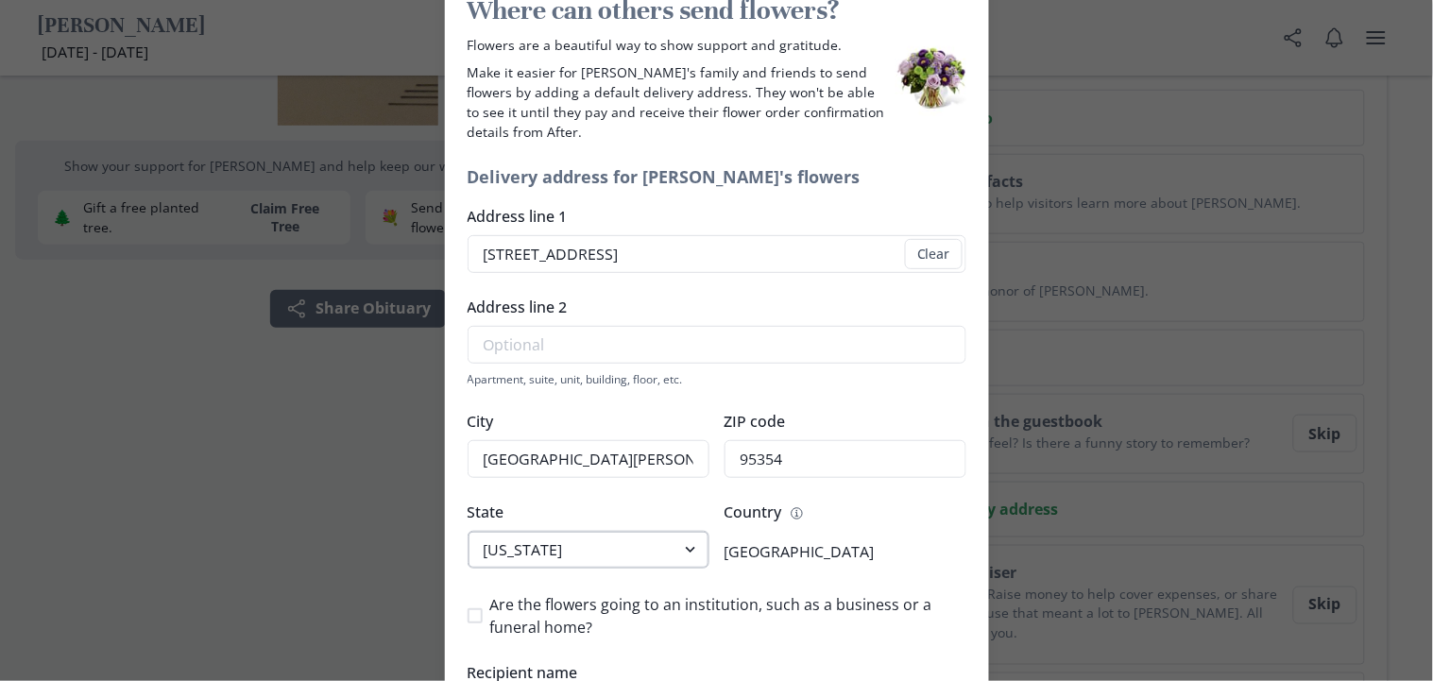
type input "[GEOGRAPHIC_DATA][PERSON_NAME]"
click at [603, 531] on select "Select [US_STATE] [US_STATE] [US_STATE] [US_STATE] [US_STATE] [US_STATE] [US_ST…" at bounding box center [589, 550] width 242 height 38
click at [468, 531] on select "Select [US_STATE] [US_STATE] [US_STATE] [US_STATE] [US_STATE] [US_STATE] [US_ST…" at bounding box center [589, 550] width 242 height 38
click at [808, 440] on input "95354" at bounding box center [846, 459] width 242 height 38
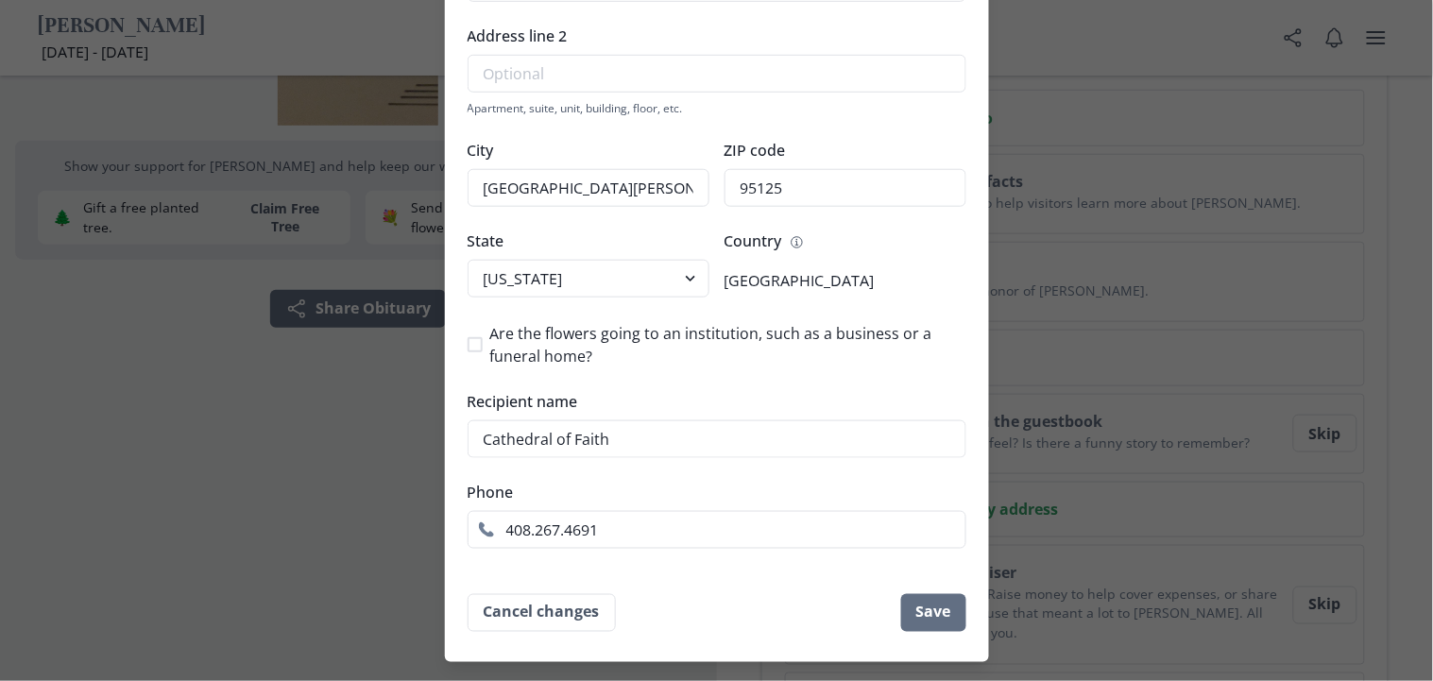
scroll to position [348, 0]
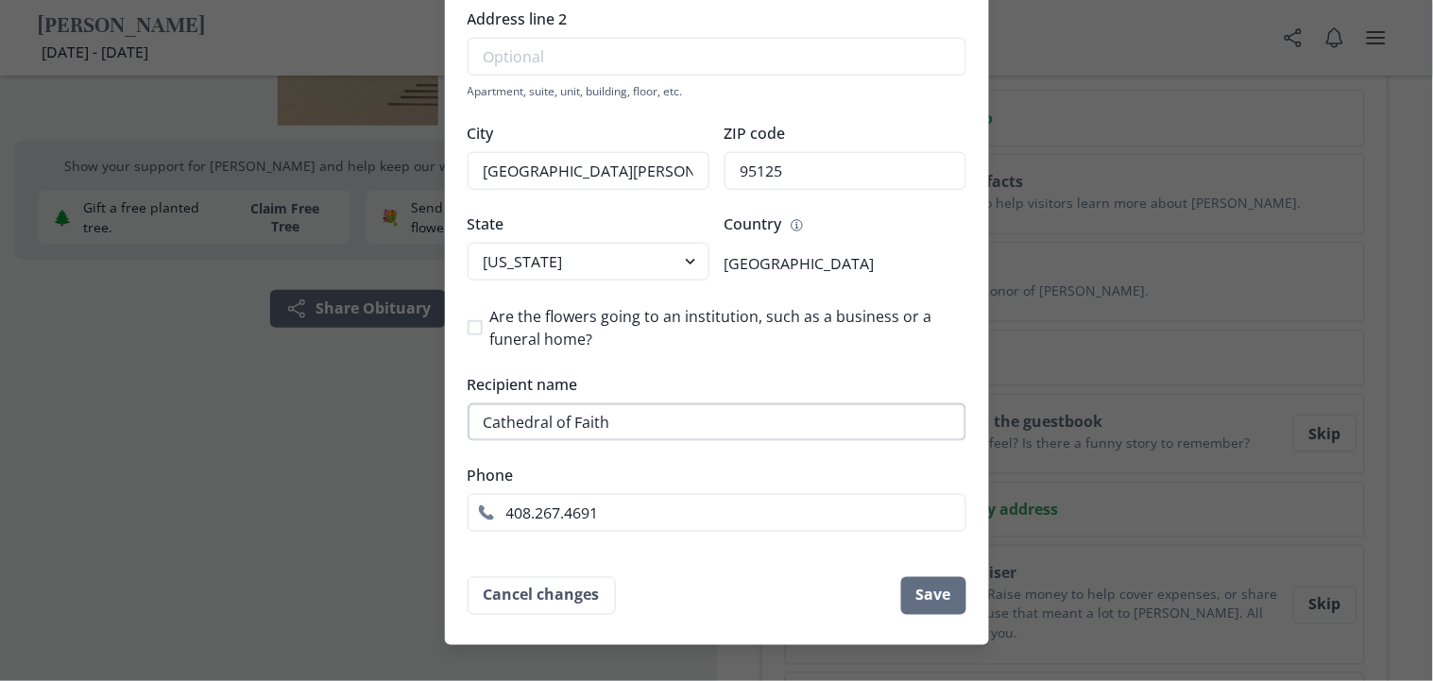
type input "95125"
click at [623, 403] on input "Cathedral of Faith" at bounding box center [717, 422] width 499 height 38
type input "C"
type input "[PERSON_NAME] for [DATE] Celebration of Life"
click at [923, 577] on button "Save" at bounding box center [933, 596] width 65 height 38
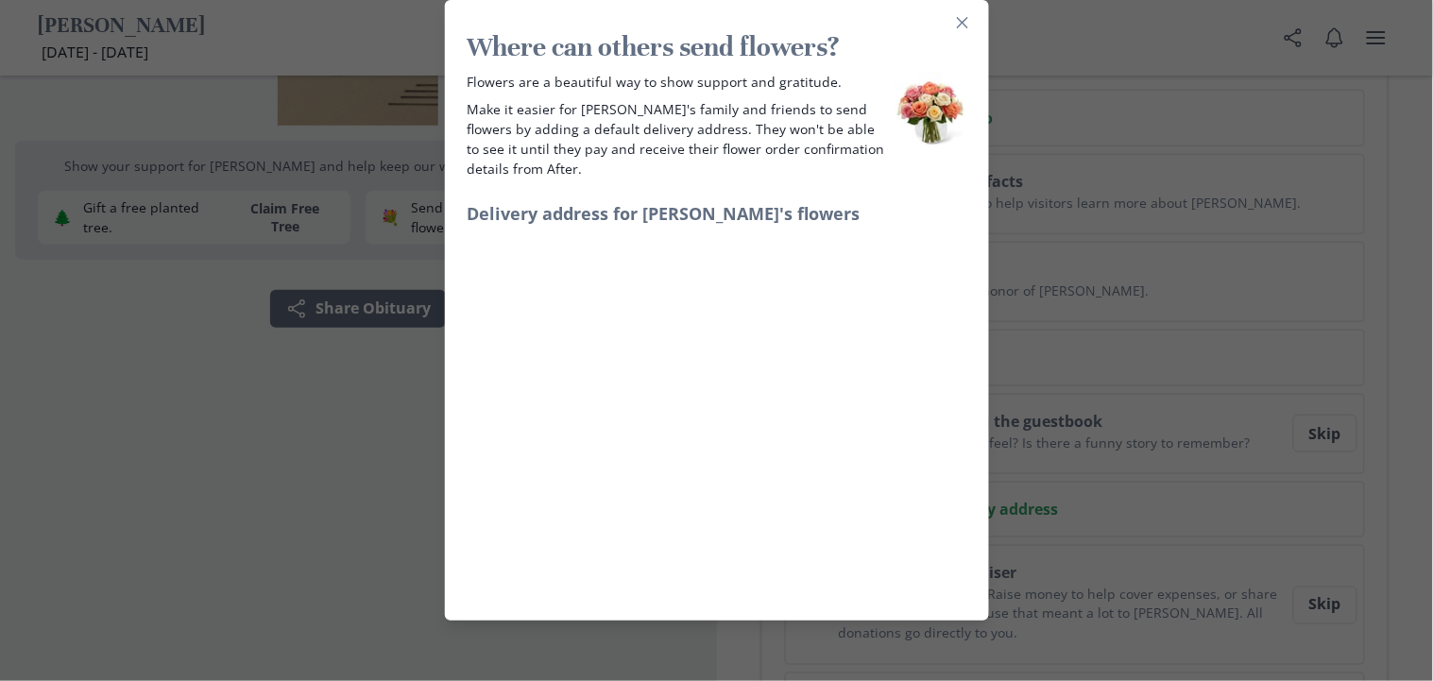
scroll to position [0, 0]
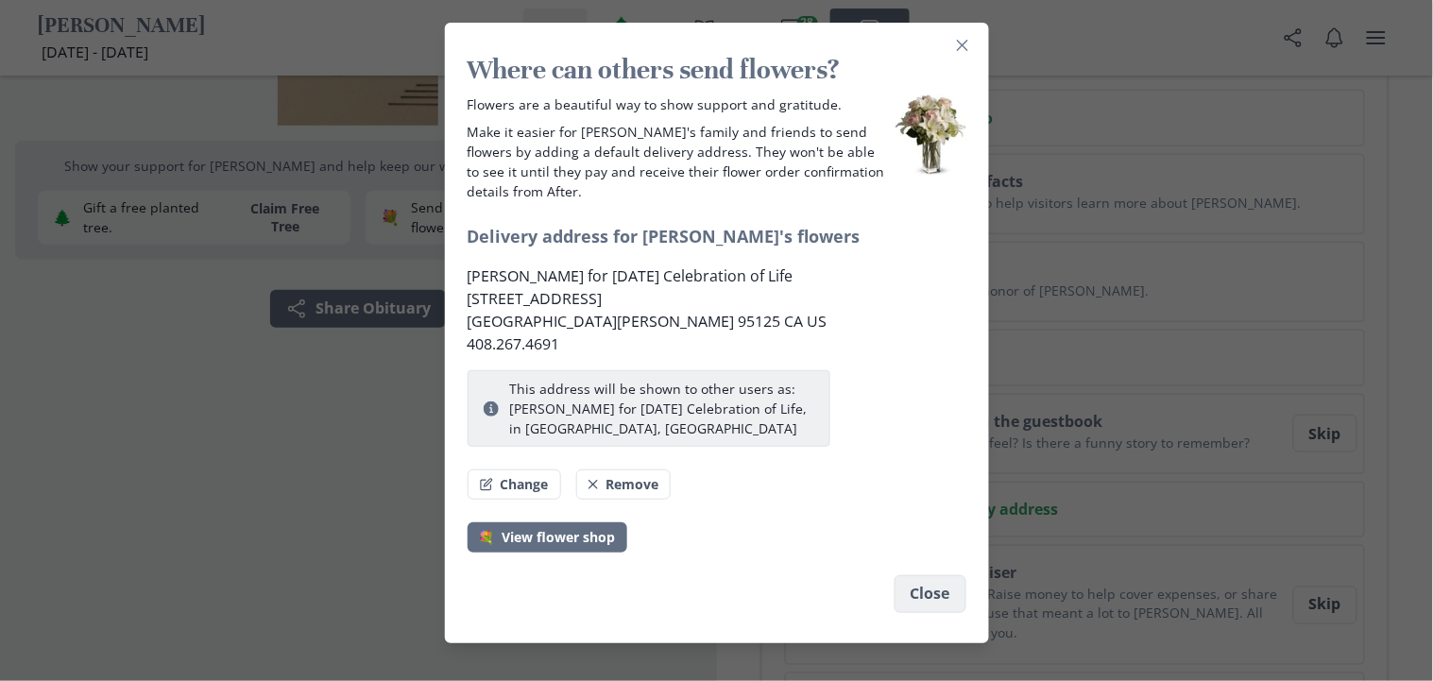
click at [941, 575] on button "Close" at bounding box center [931, 594] width 72 height 38
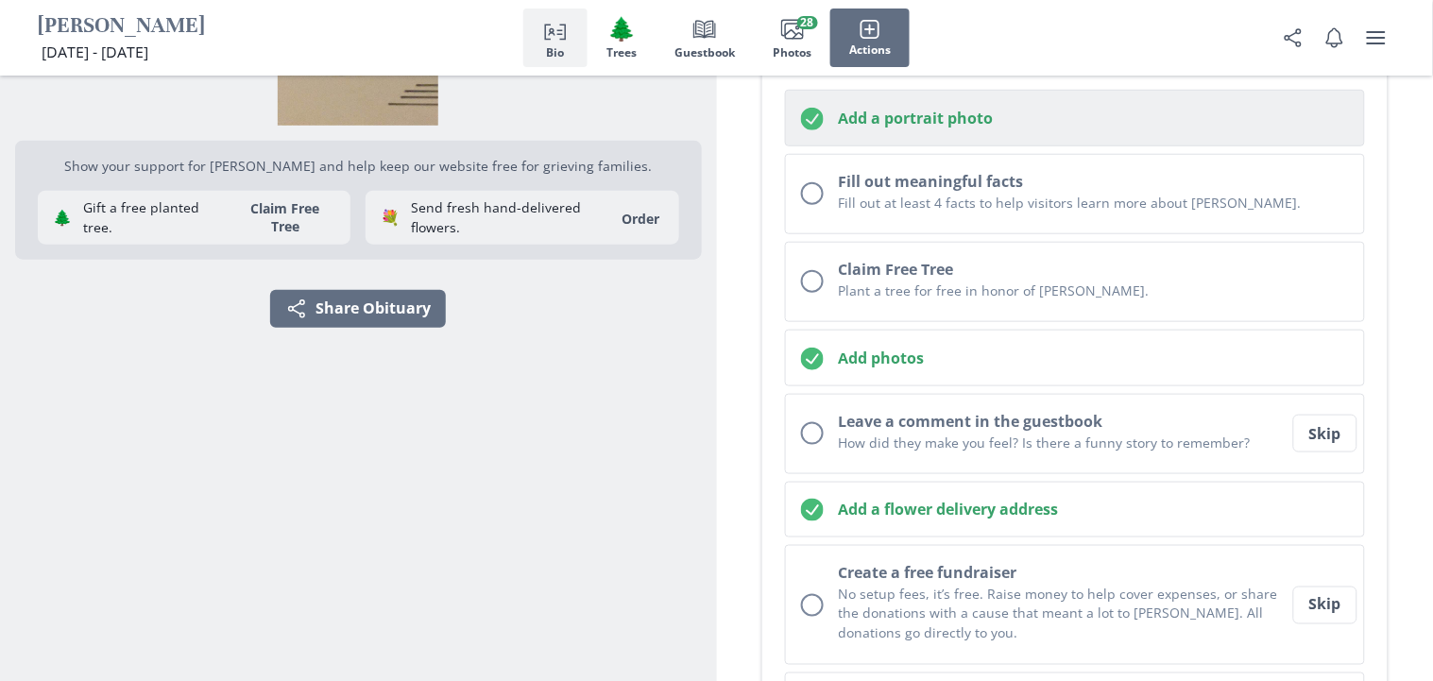
click at [864, 126] on h2 "Add a portrait photo" at bounding box center [1094, 118] width 511 height 23
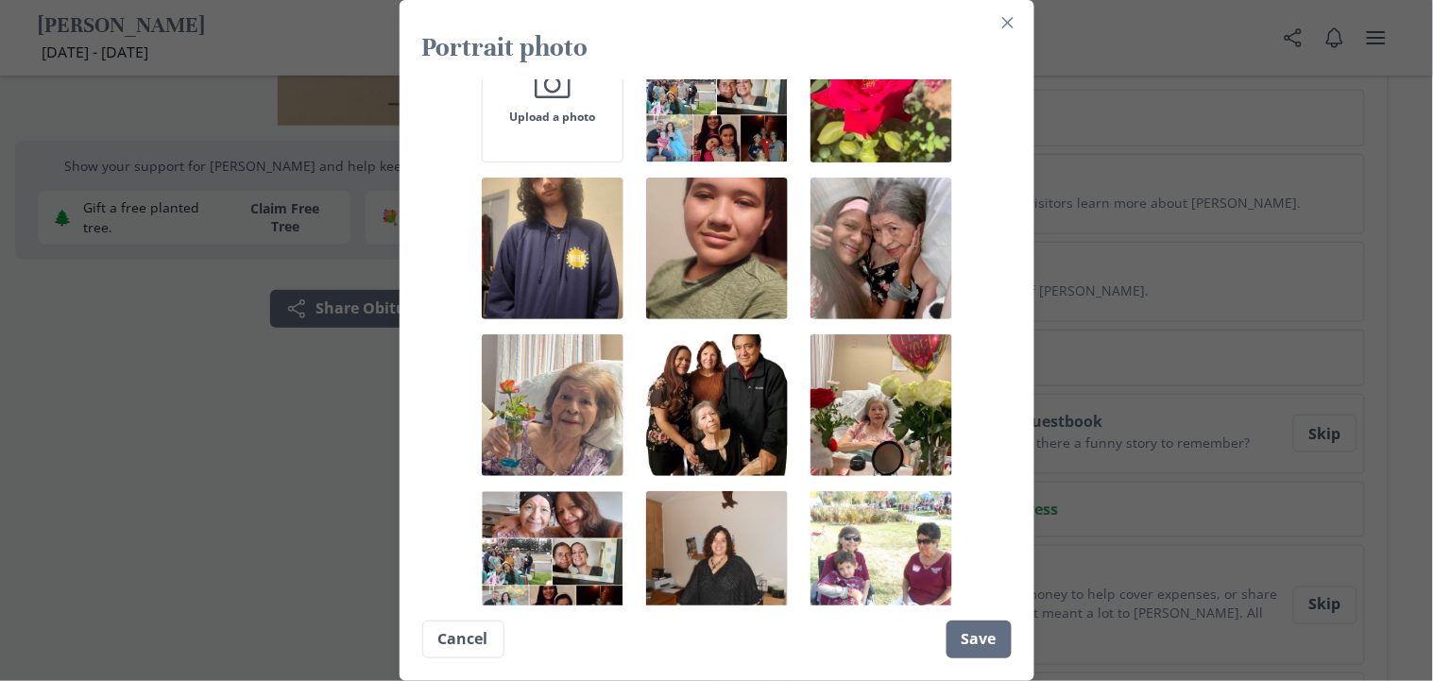
scroll to position [99, 0]
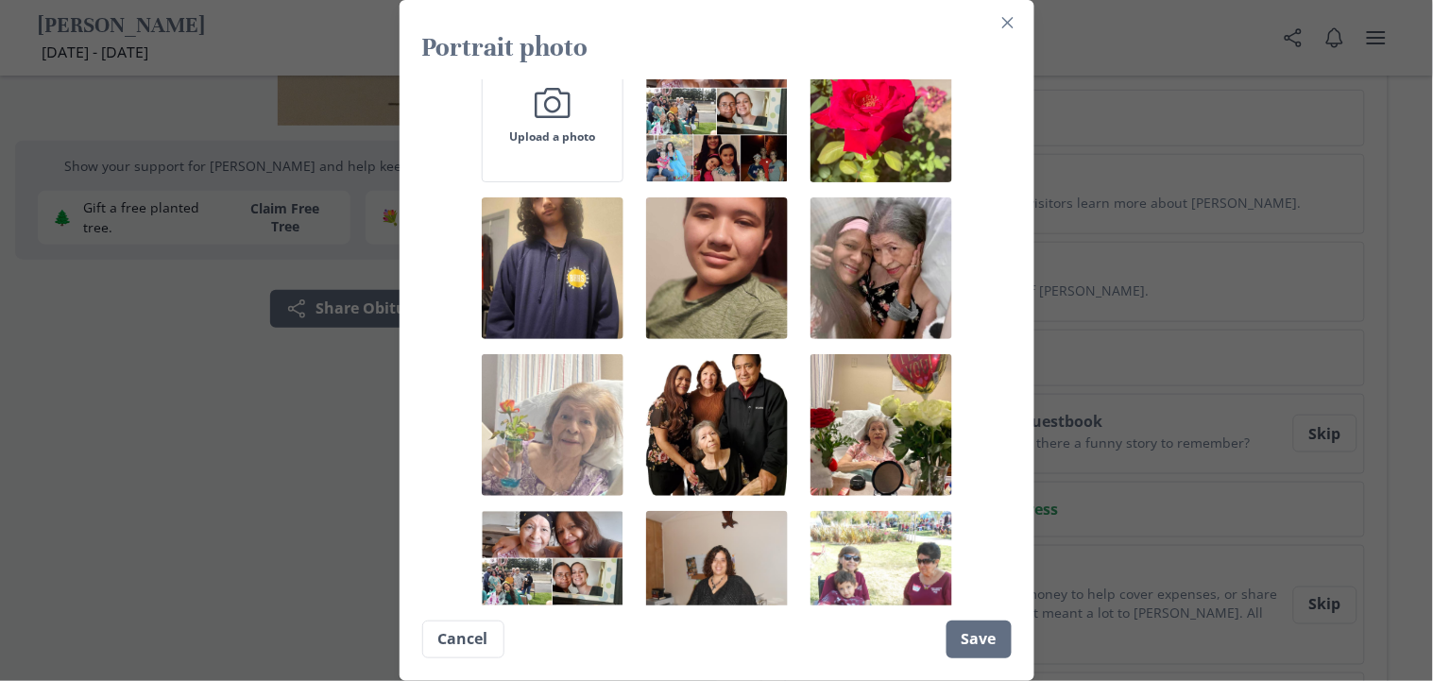
click at [535, 430] on img "button" at bounding box center [553, 425] width 142 height 142
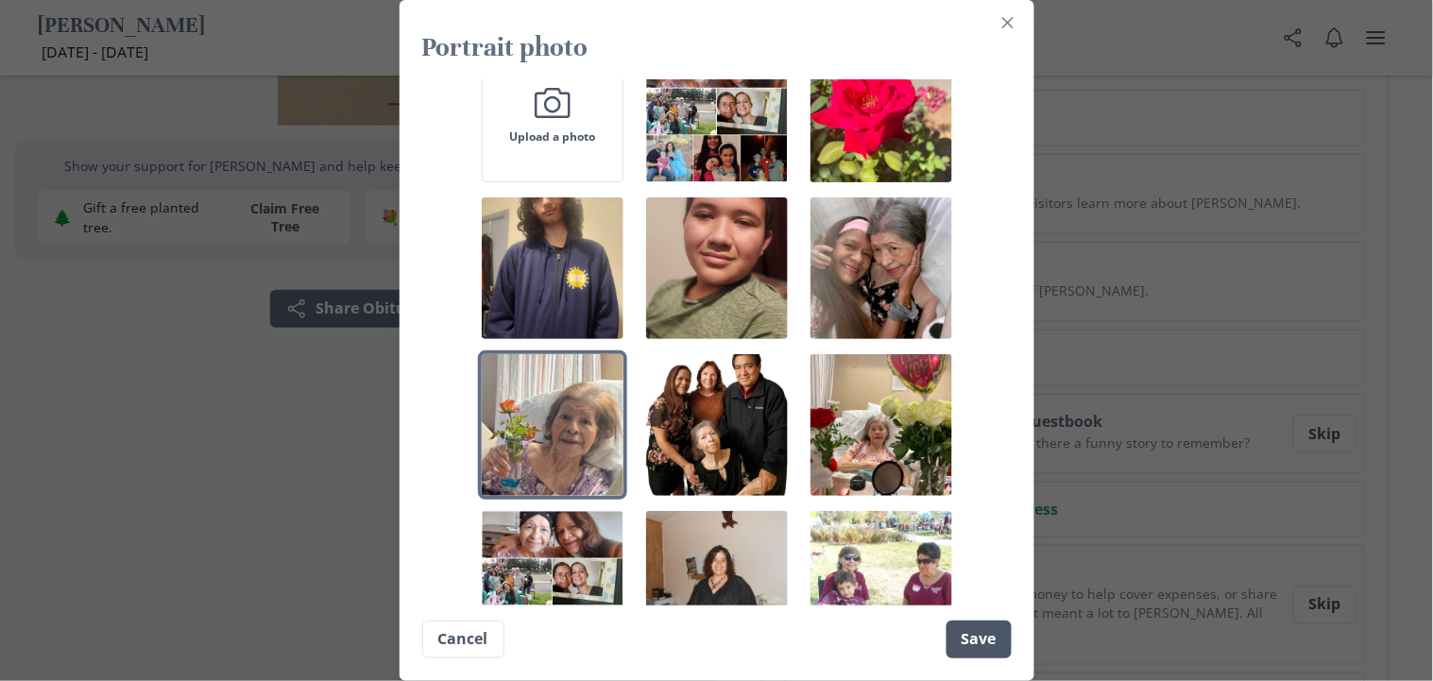
click at [981, 612] on button "Save" at bounding box center [979, 640] width 65 height 38
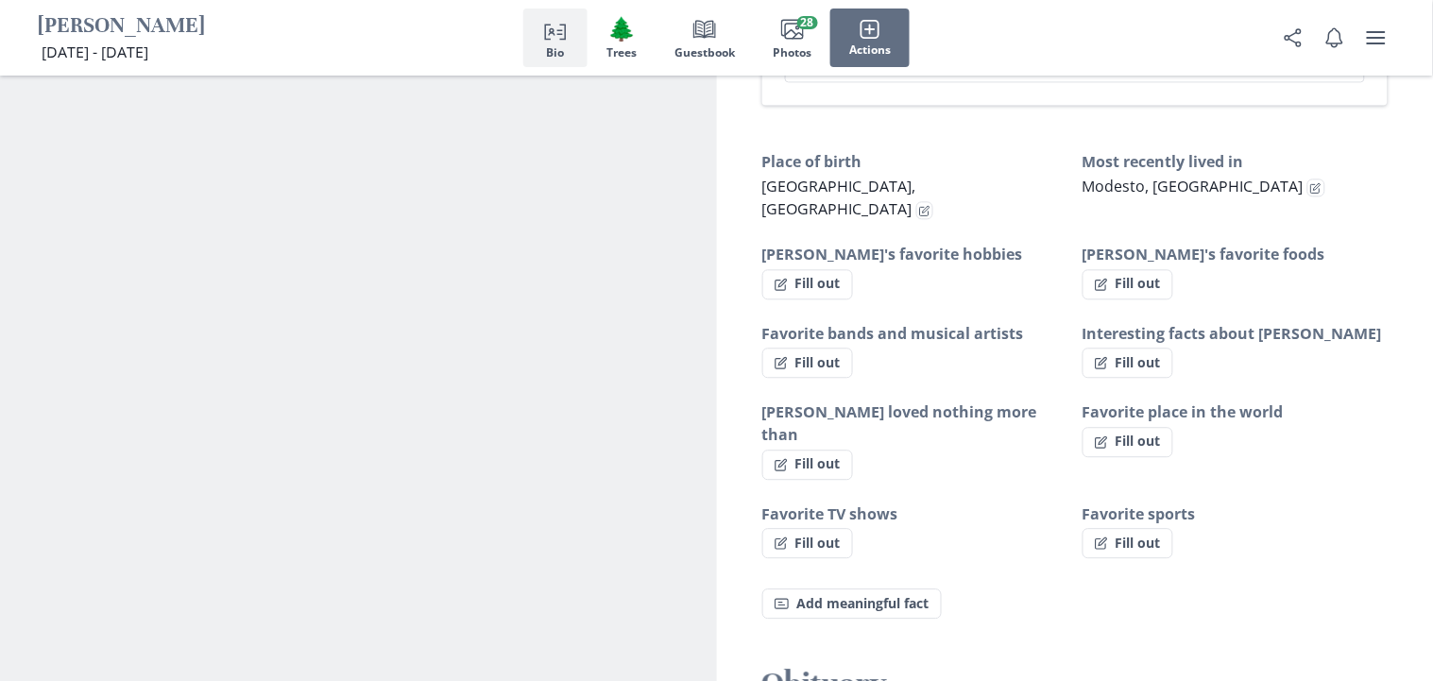
scroll to position [1000, 0]
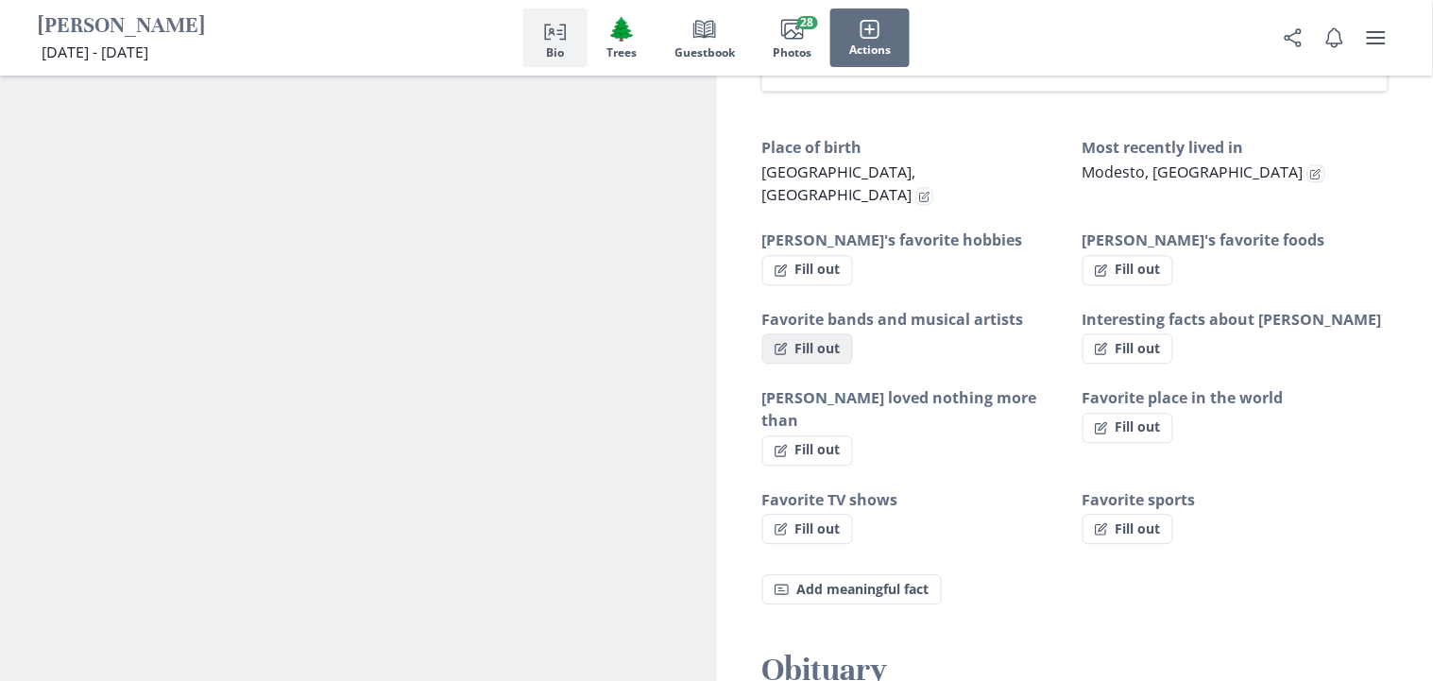
click at [828, 334] on button "Fill out" at bounding box center [807, 349] width 91 height 30
select select "Favorite bands and musical artists"
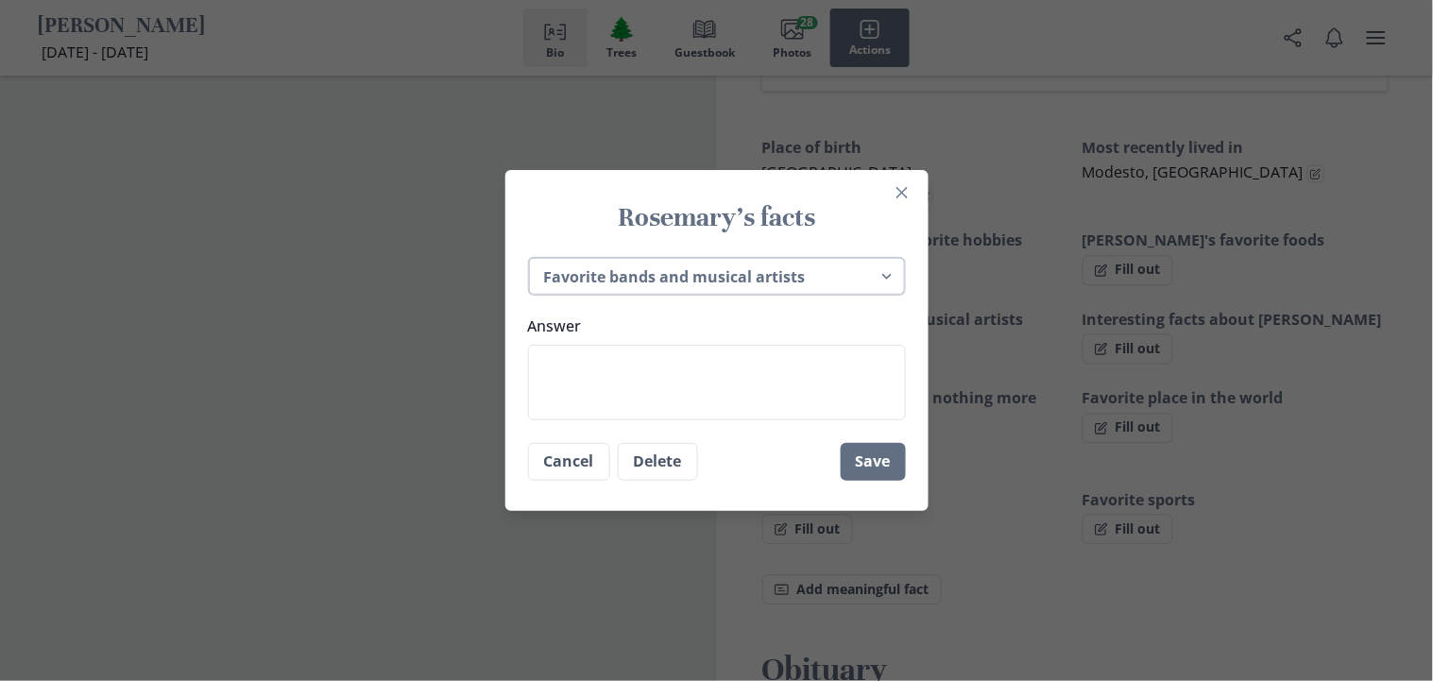
click at [811, 270] on select "Place of birth Most recently lived in [PERSON_NAME]'s favorite hobbies [PERSON_…" at bounding box center [717, 276] width 378 height 39
click at [953, 314] on div "[PERSON_NAME]'s facts Place of birth Most recently lived in Rosemary's favorite…" at bounding box center [716, 340] width 1433 height 681
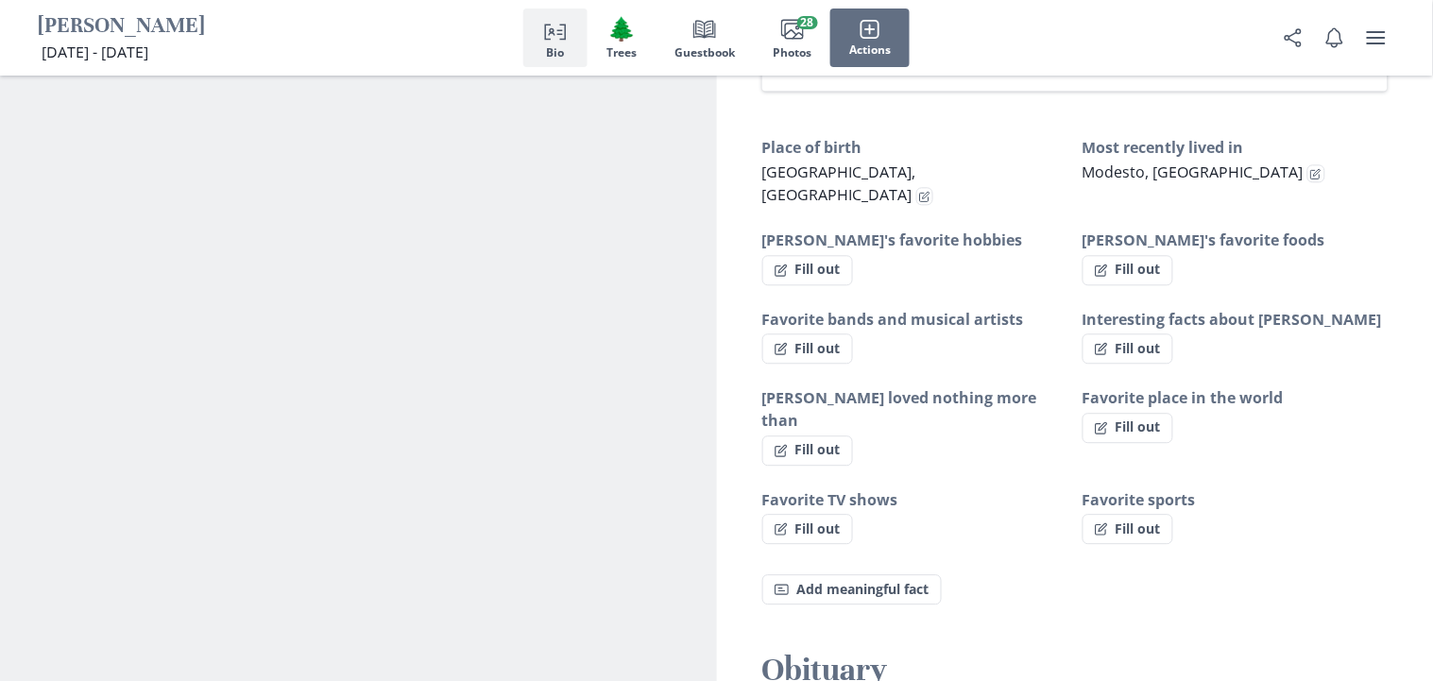
click at [148, 51] on span "[DATE] - [DATE]" at bounding box center [95, 52] width 107 height 21
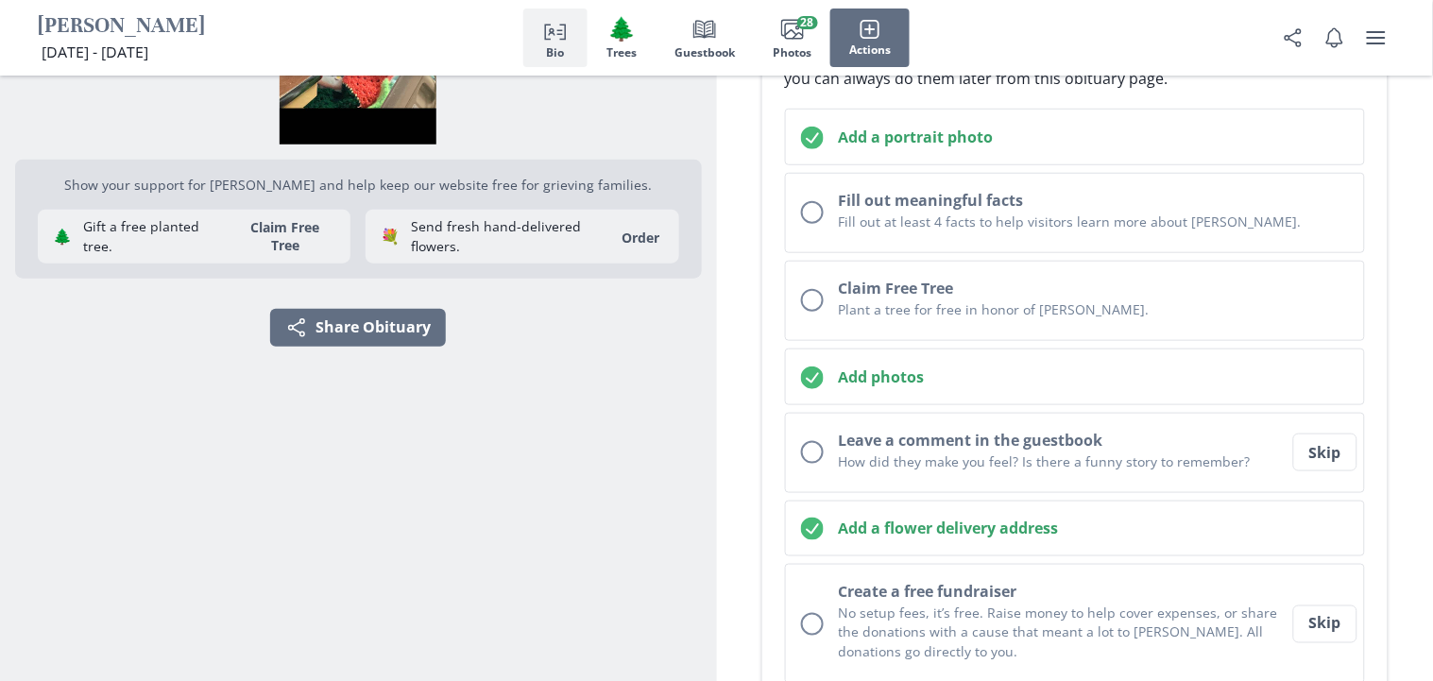
scroll to position [0, 0]
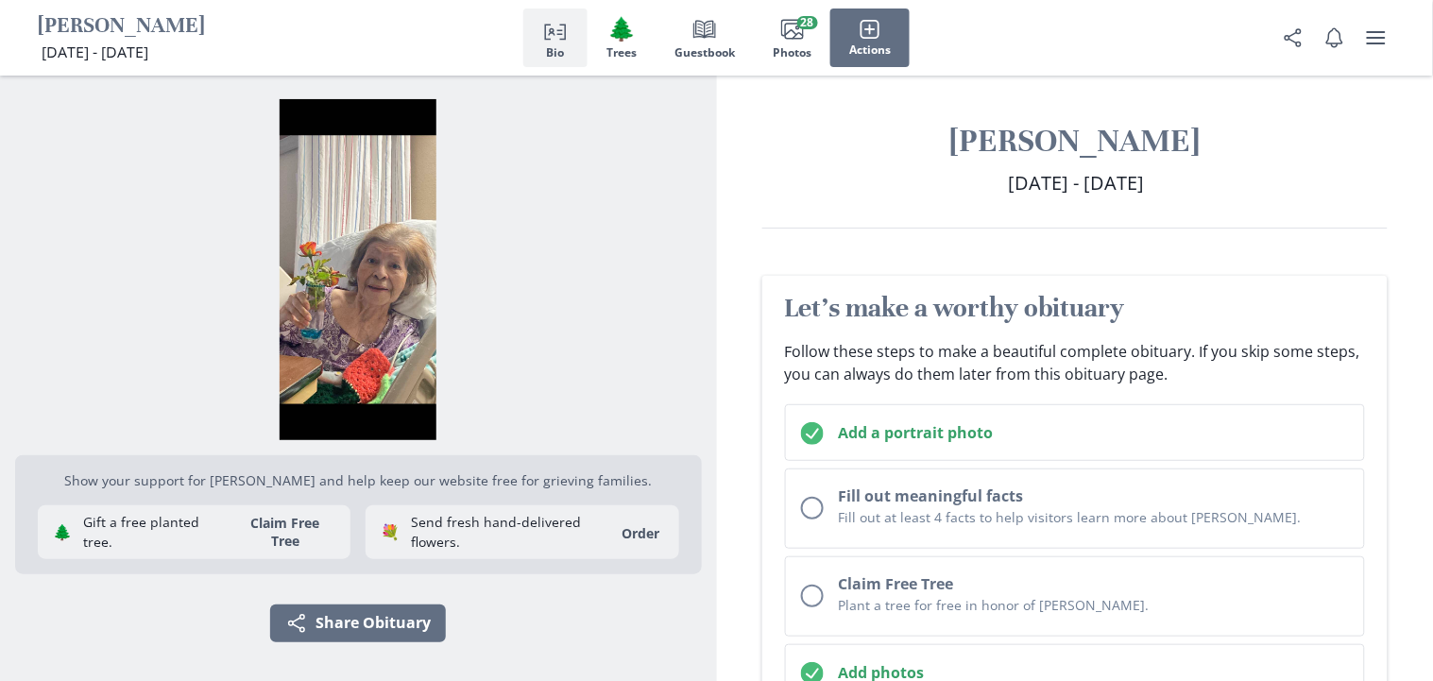
click at [1145, 173] on span "[DATE] - [DATE]" at bounding box center [1077, 183] width 136 height 26
click at [568, 41] on button "Person profile Bio" at bounding box center [555, 38] width 64 height 59
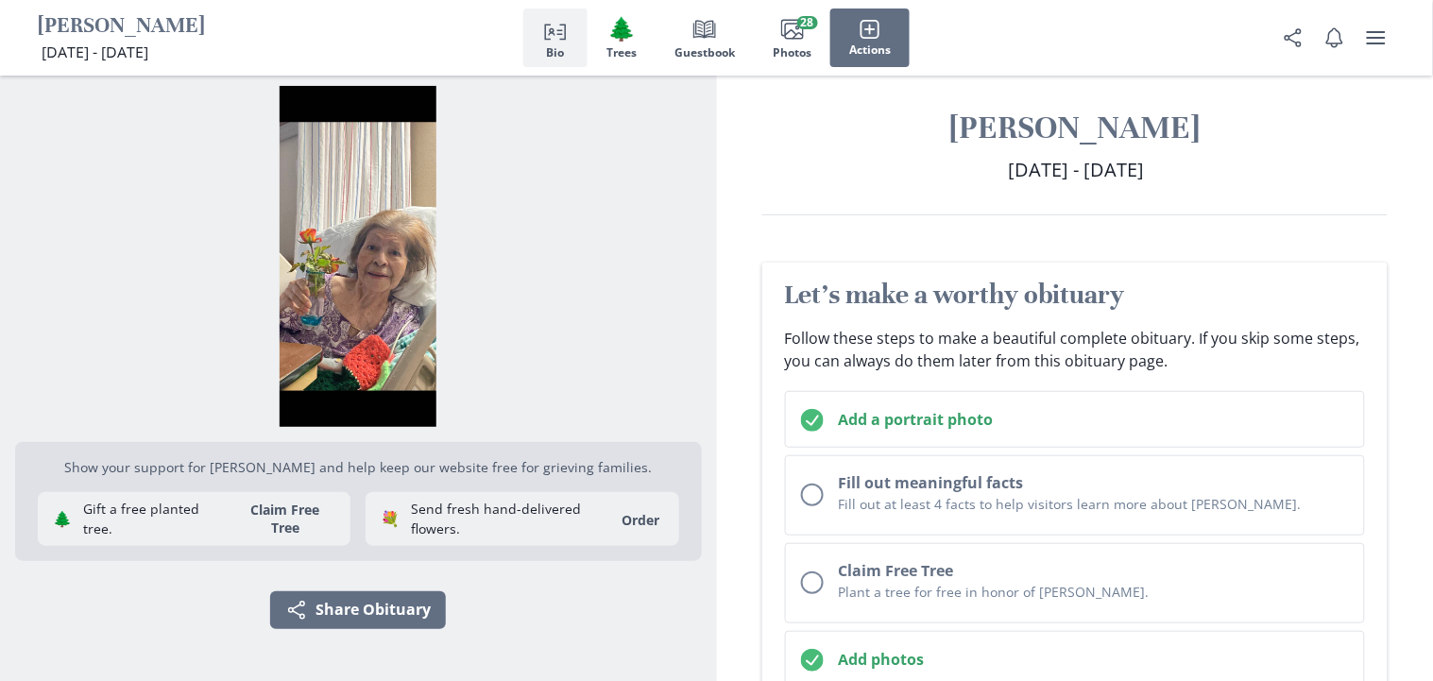
scroll to position [14, 0]
click at [567, 41] on span "Person profile" at bounding box center [555, 29] width 26 height 26
click at [1290, 38] on icon "user menu" at bounding box center [1376, 37] width 19 height 13
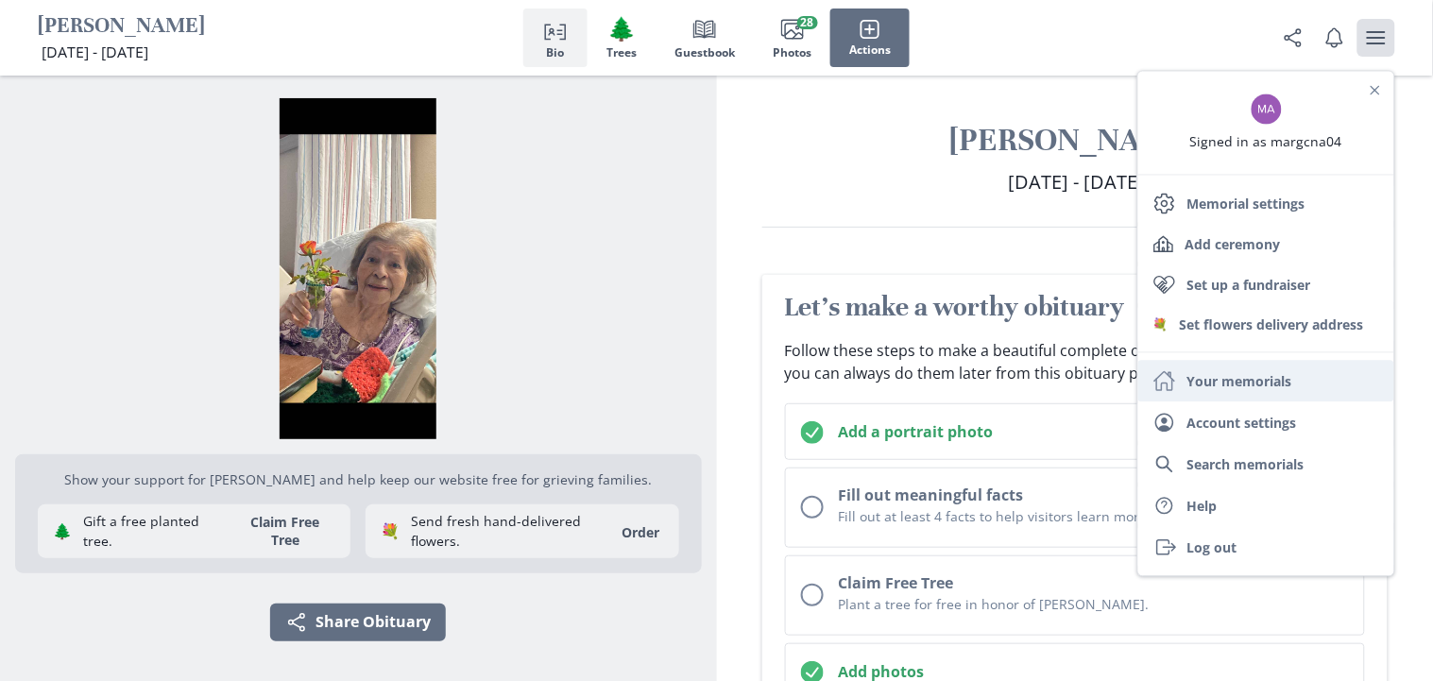
scroll to position [0, 0]
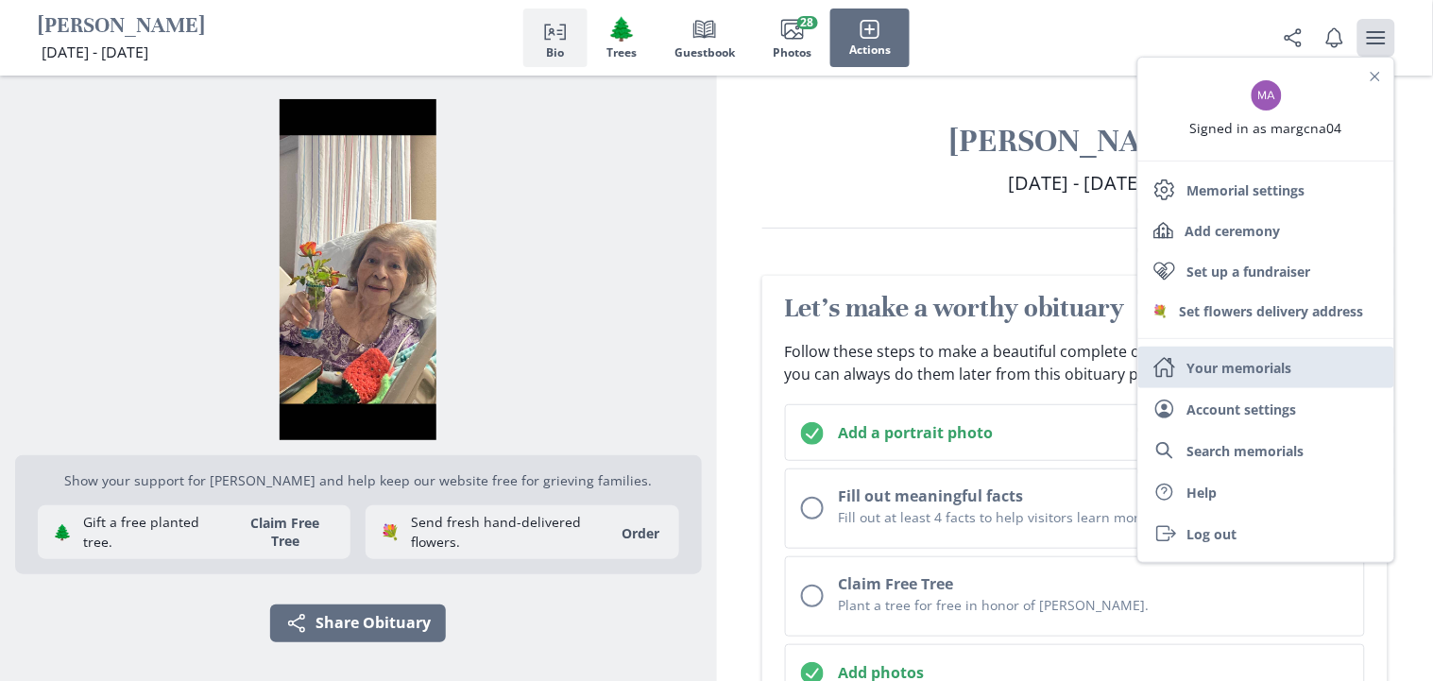
click at [1242, 365] on link "Home Your memorials" at bounding box center [1266, 368] width 256 height 42
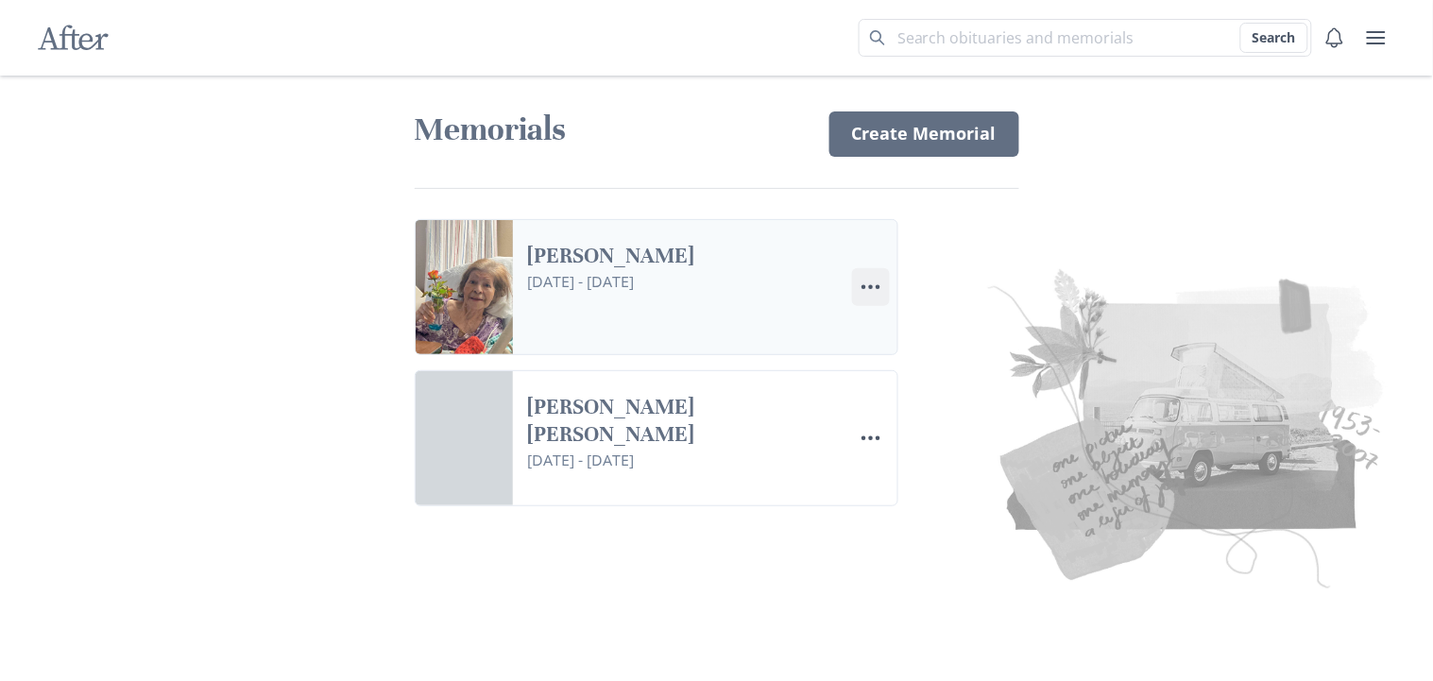
click at [868, 291] on icon "Menu" at bounding box center [871, 287] width 23 height 23
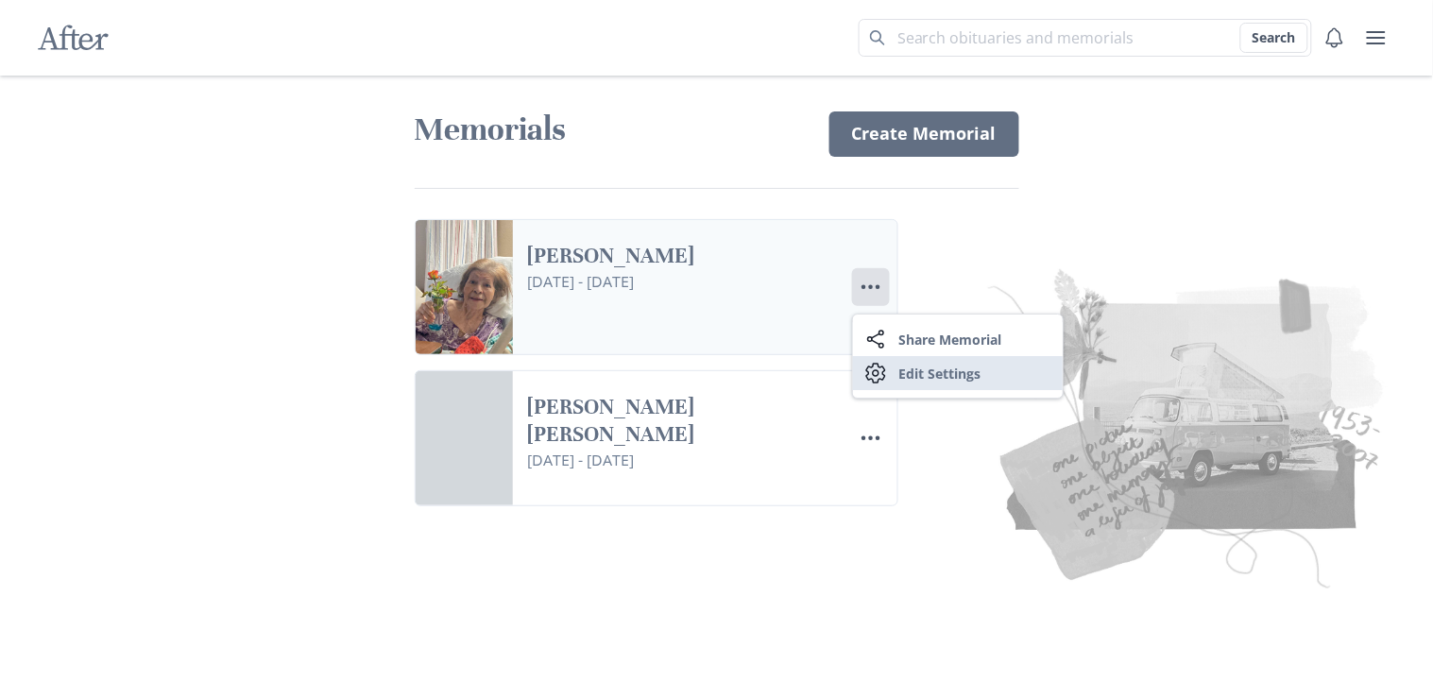
click at [906, 371] on link "Settings Edit Settings" at bounding box center [958, 373] width 210 height 34
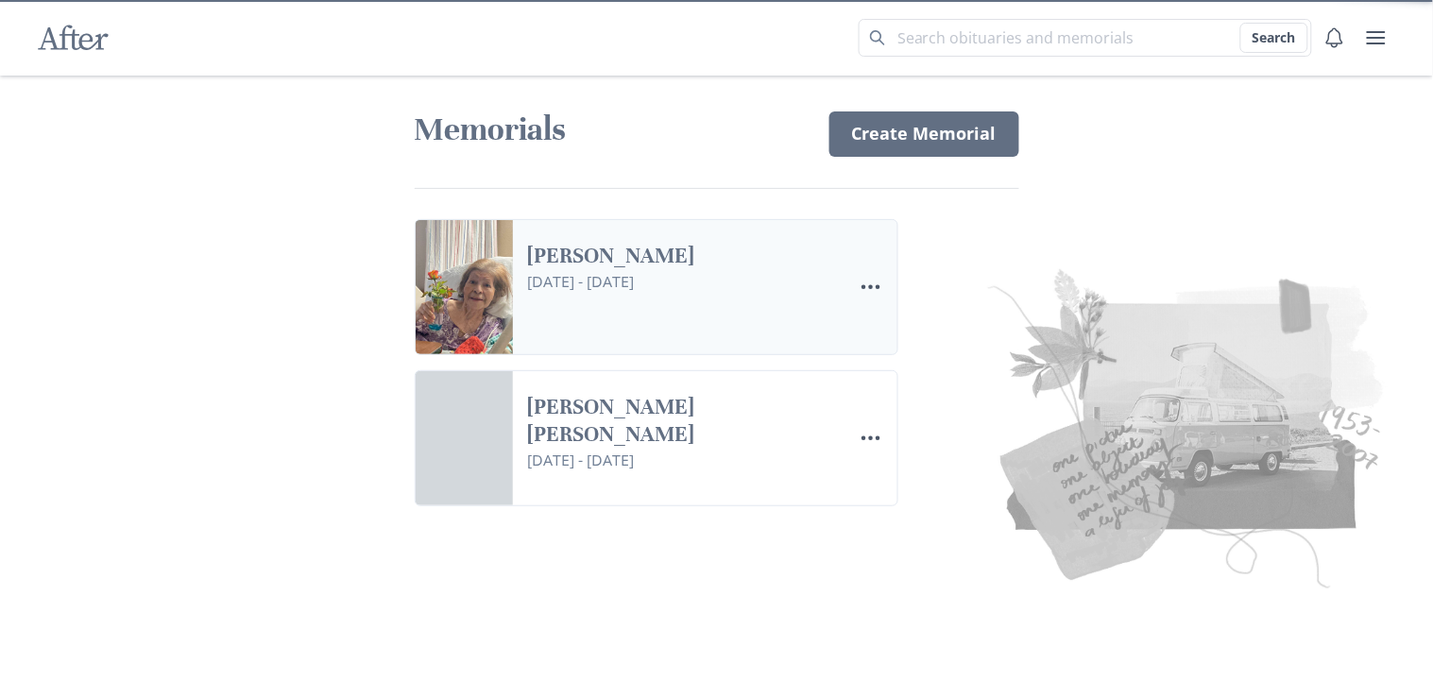
select select "3"
select select "9"
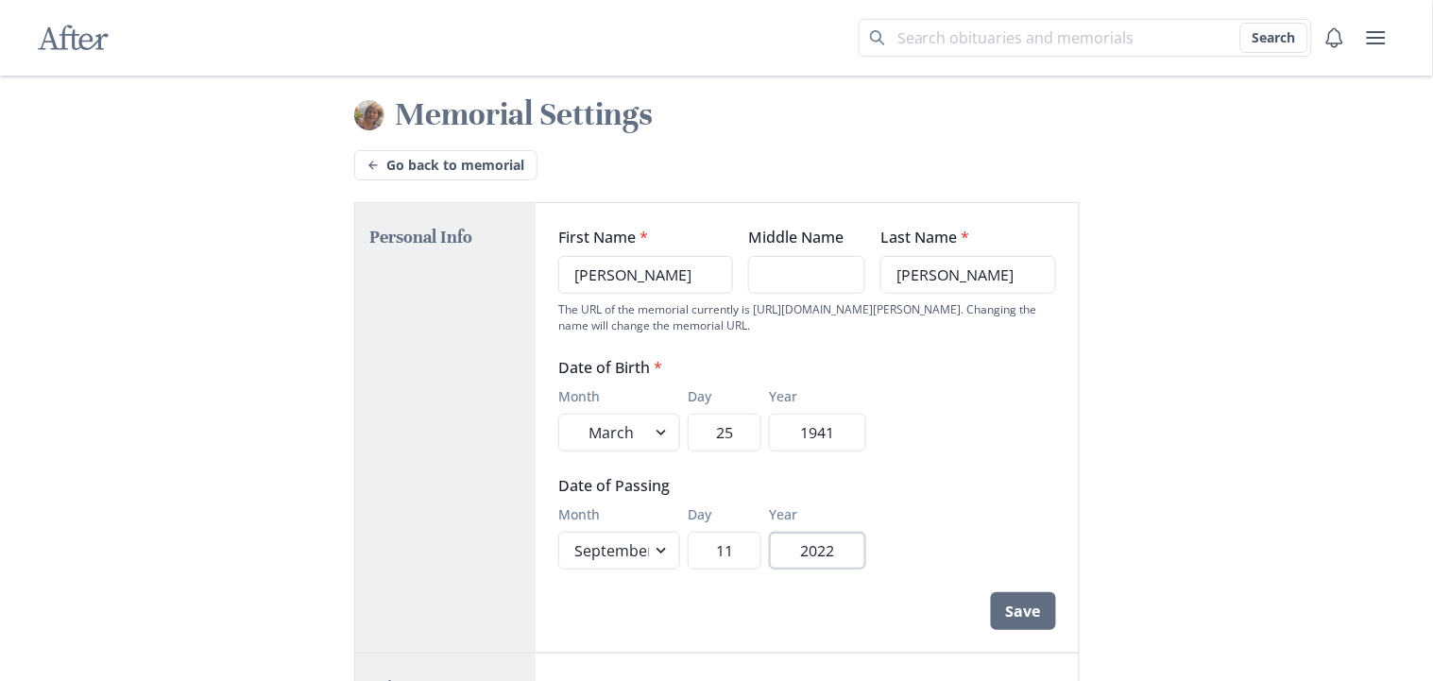
click at [842, 544] on input "2022" at bounding box center [817, 551] width 97 height 38
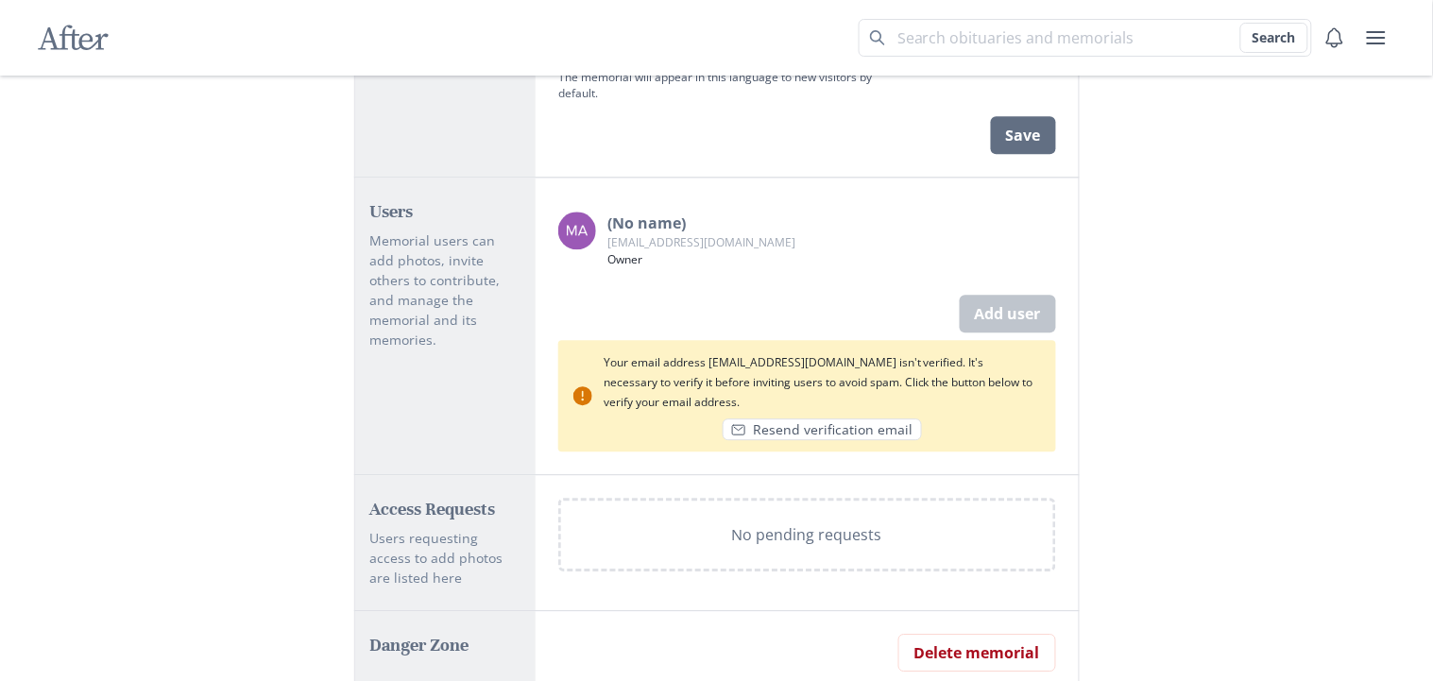
scroll to position [1145, 0]
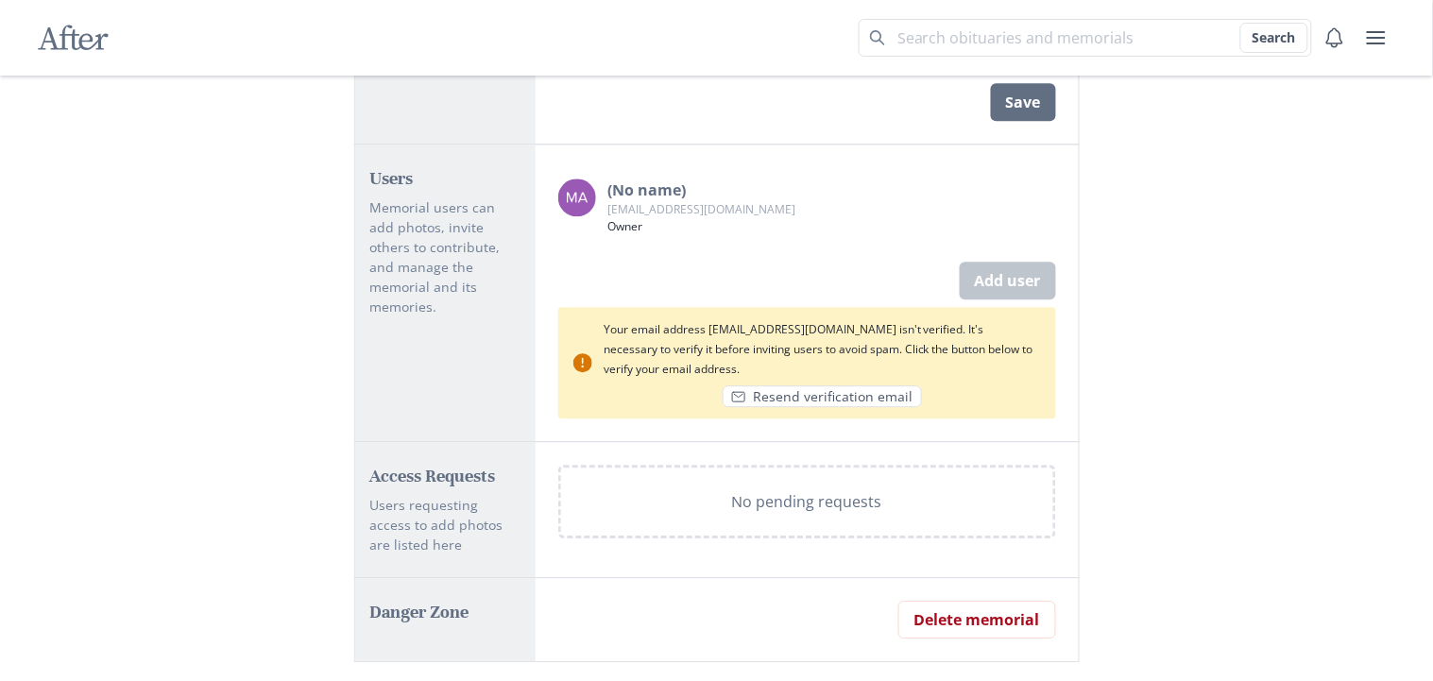
type input "2024"
click at [650, 187] on p "(No name)" at bounding box center [701, 190] width 188 height 23
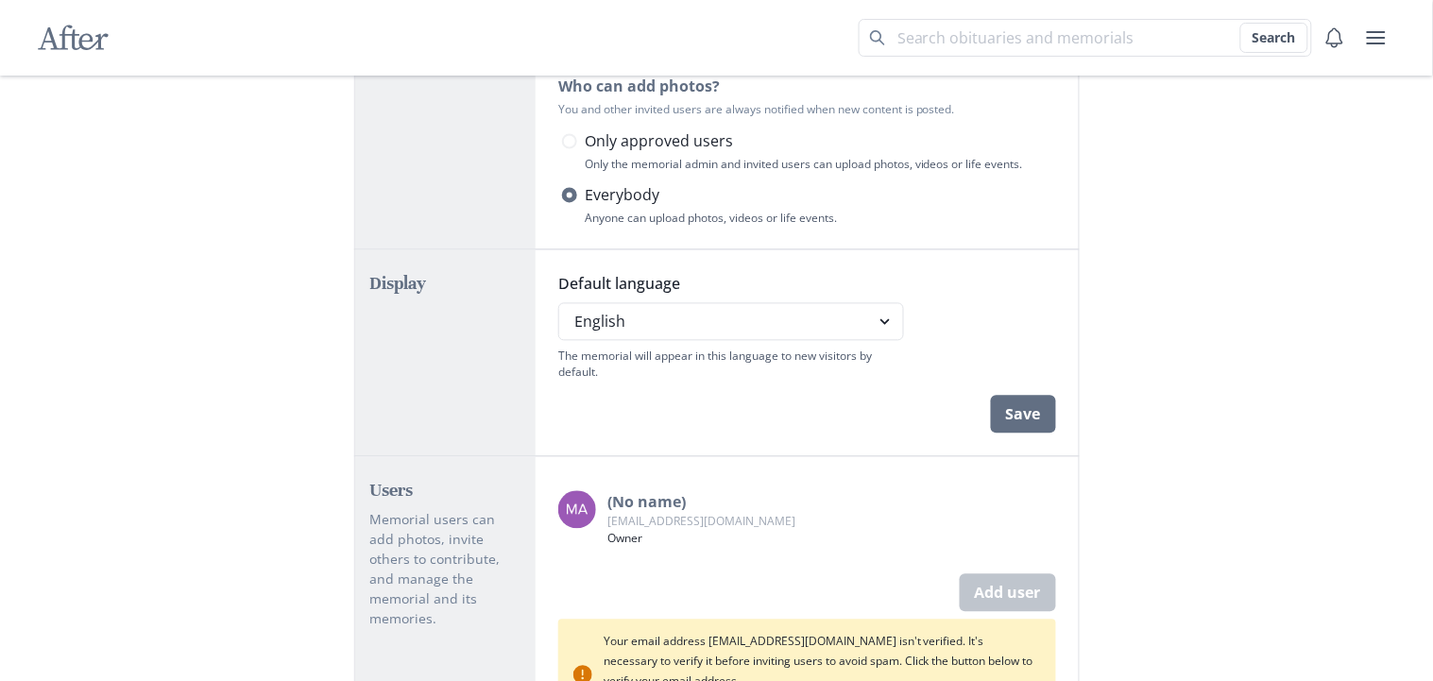
scroll to position [746, 0]
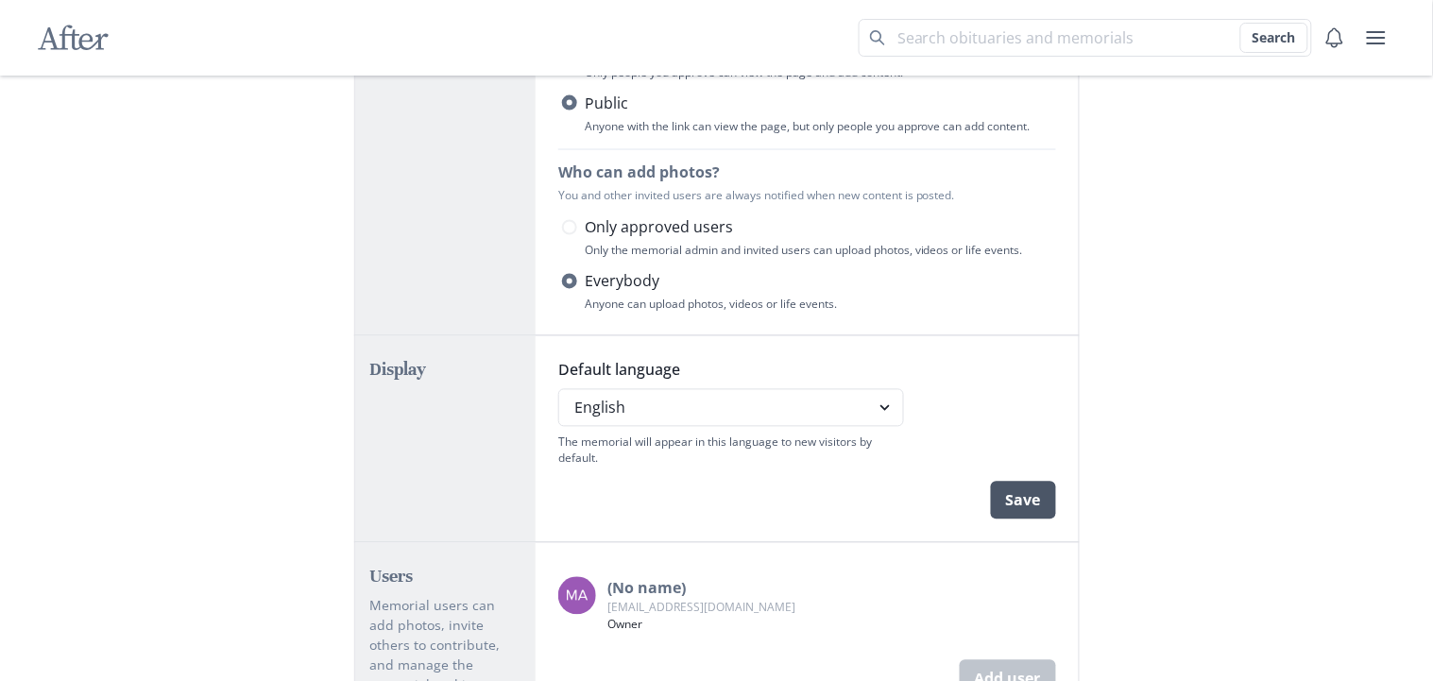
click at [1024, 495] on button "Save" at bounding box center [1023, 501] width 65 height 38
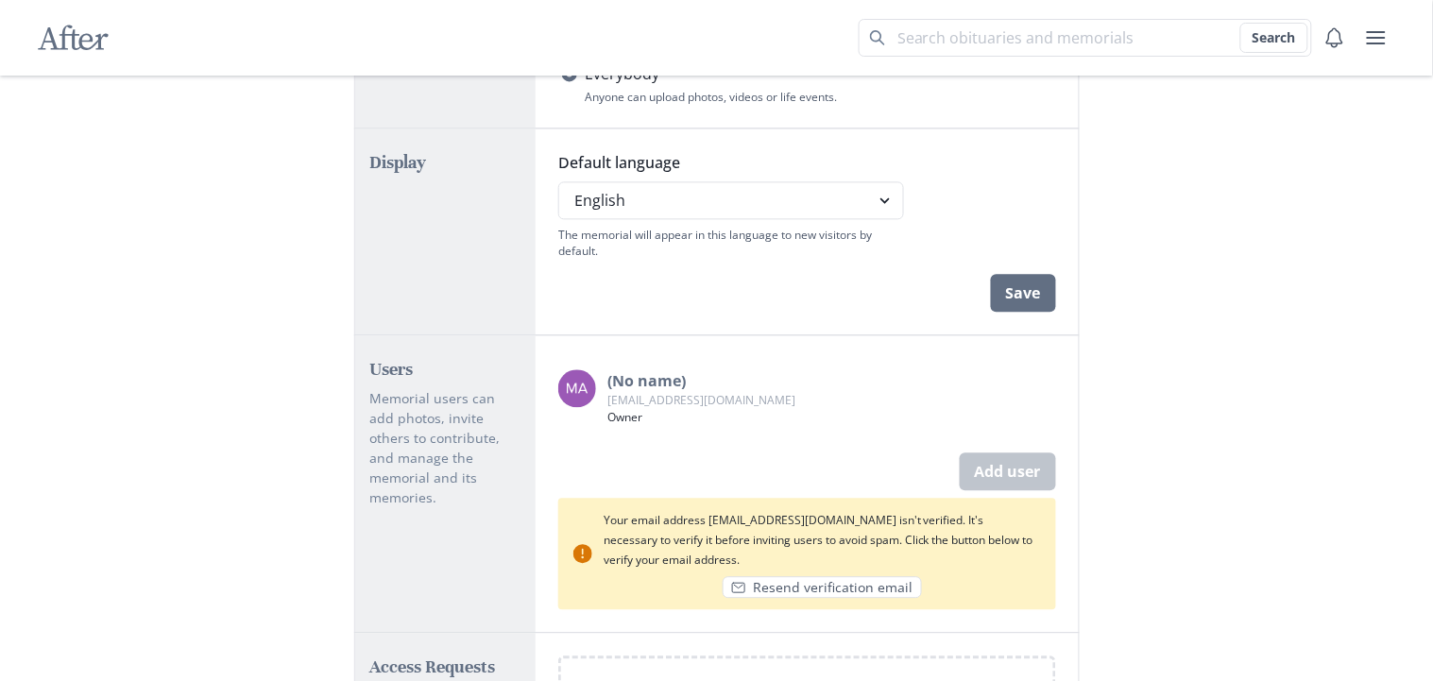
scroll to position [948, 0]
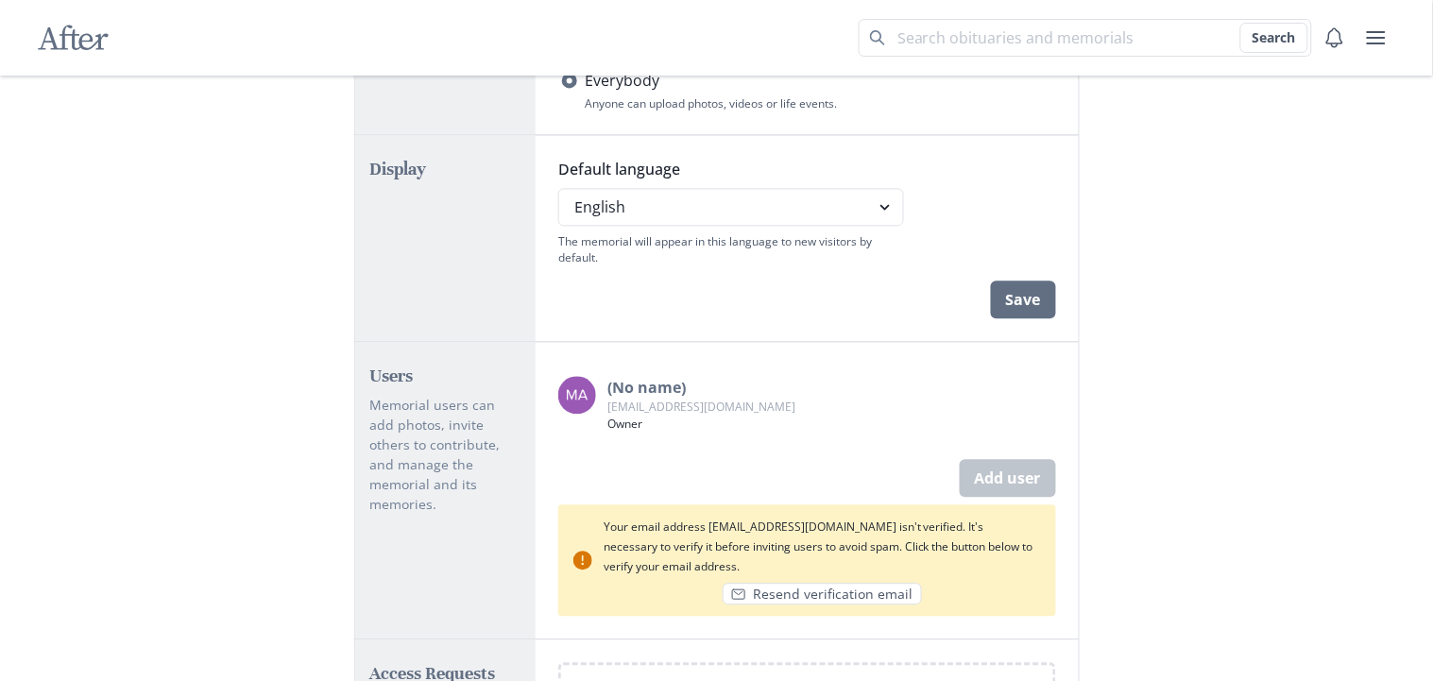
click at [647, 388] on p "(No name)" at bounding box center [701, 387] width 188 height 23
click at [654, 413] on div "(No name) [EMAIL_ADDRESS][DOMAIN_NAME] Owner" at bounding box center [701, 404] width 188 height 57
